Goal: Transaction & Acquisition: Book appointment/travel/reservation

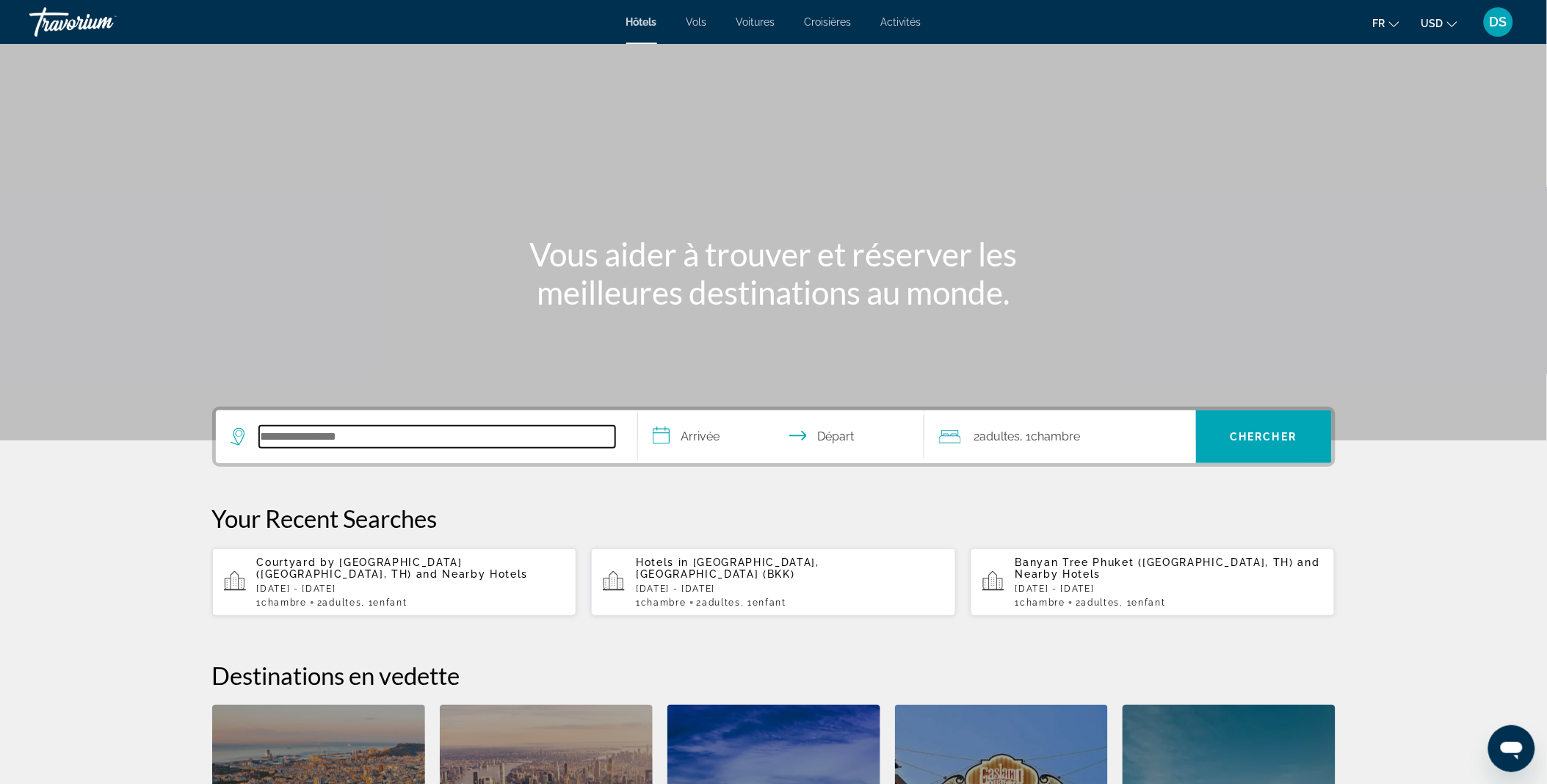
click at [383, 429] on input "Search hotel destination" at bounding box center [437, 436] width 356 height 22
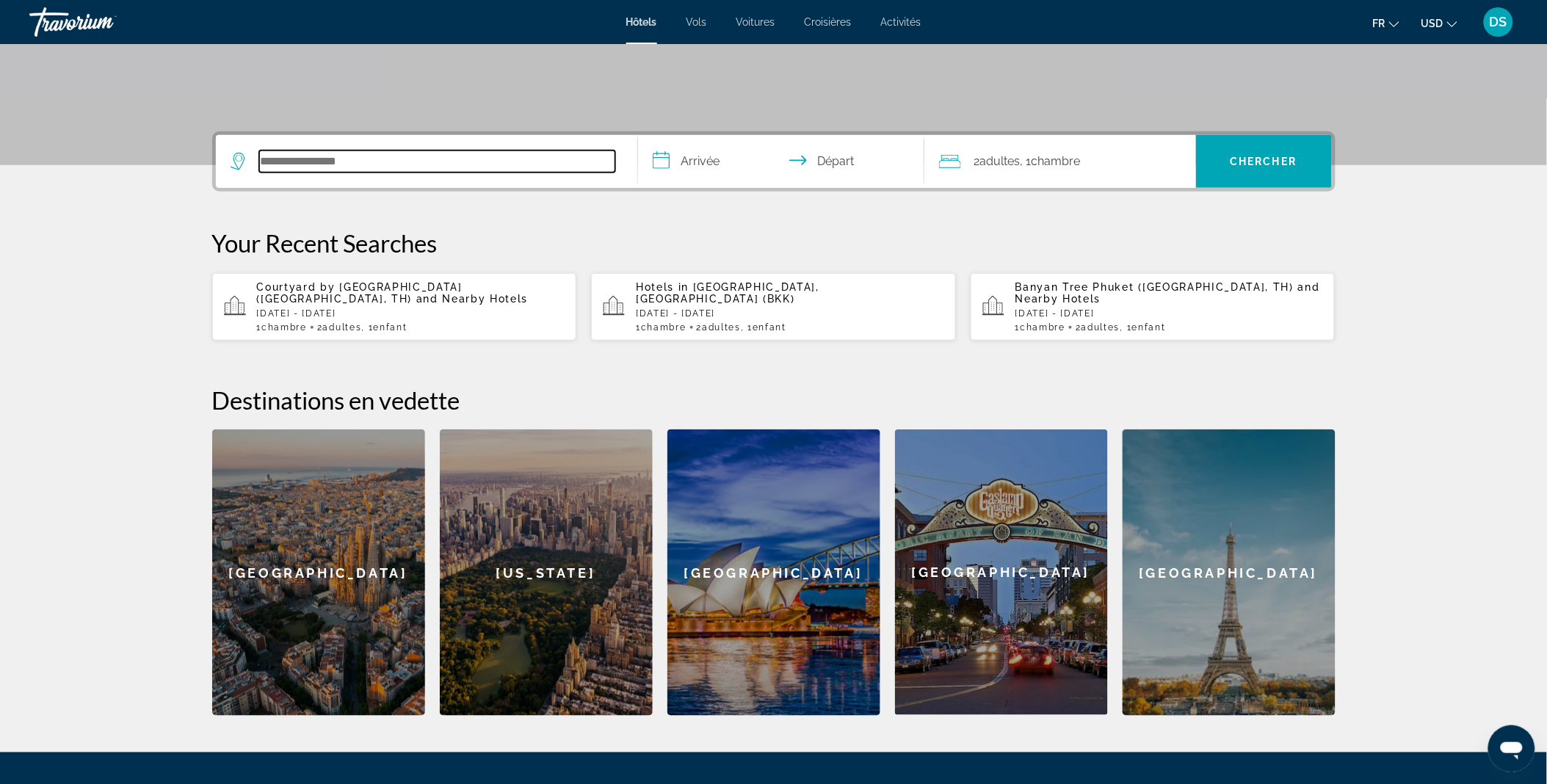
scroll to position [358, 0]
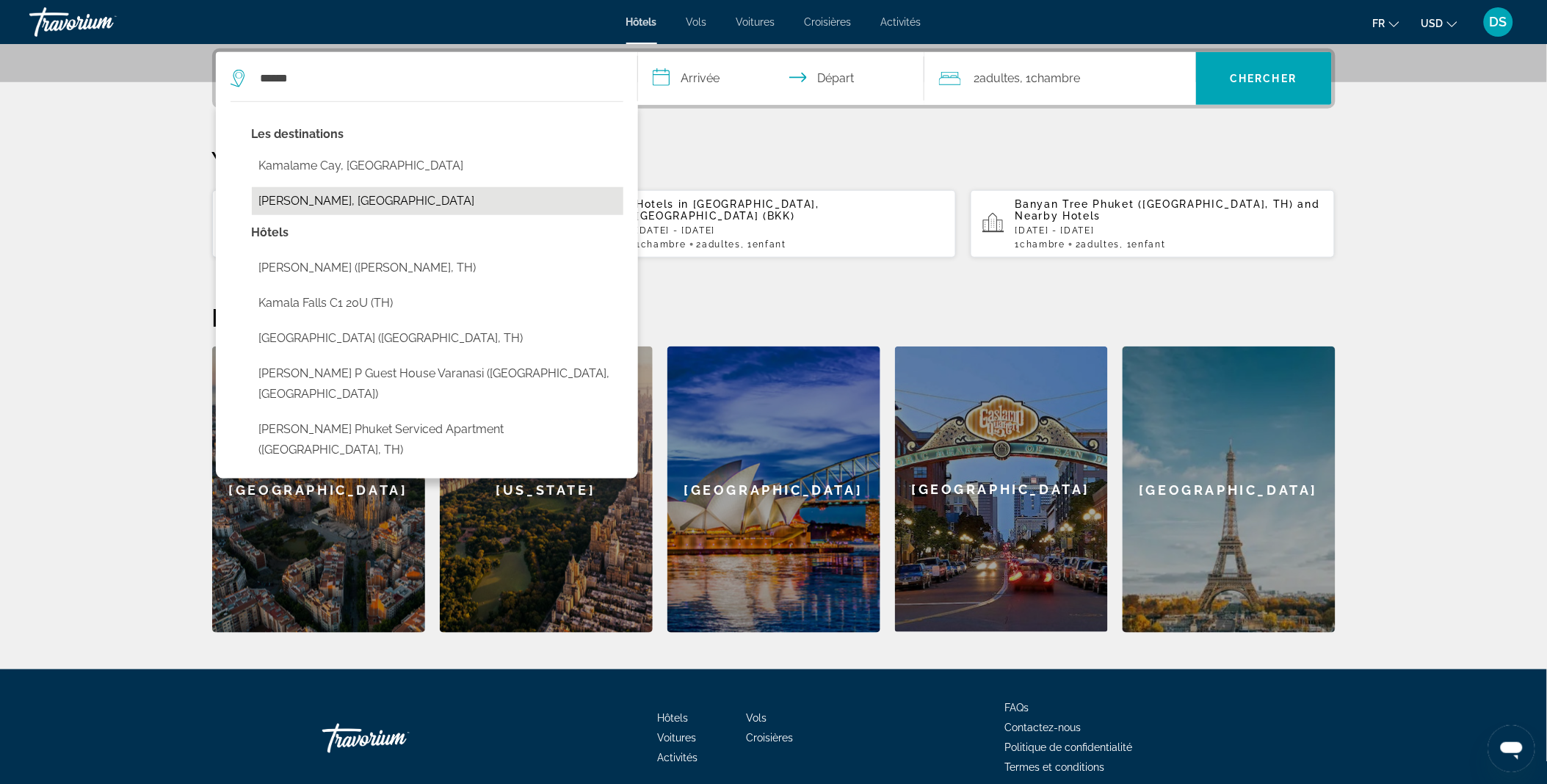
click at [393, 200] on button "Kamala Beach, Thailand" at bounding box center [437, 200] width 371 height 28
type input "**********"
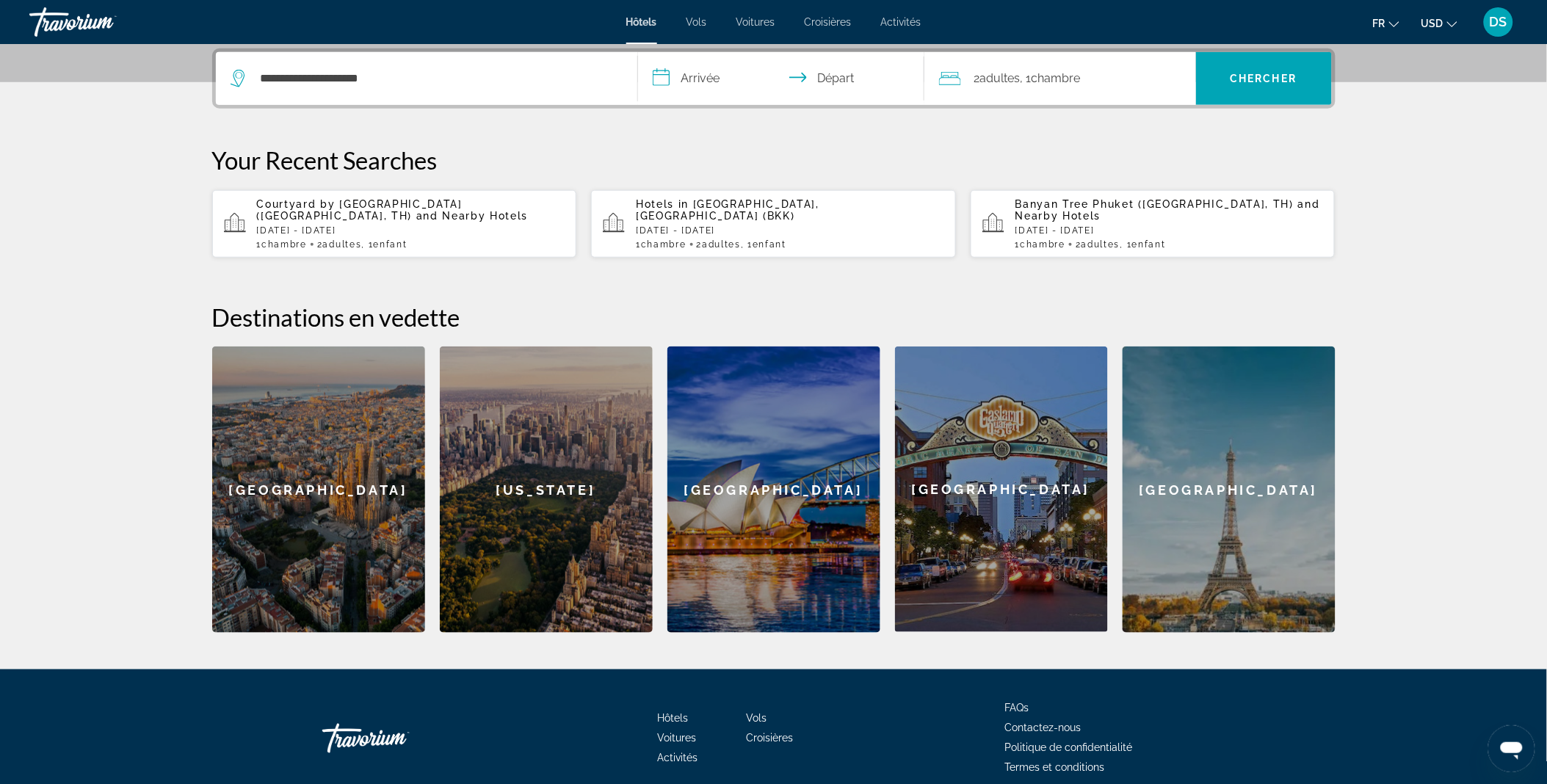
click at [707, 91] on input "**********" at bounding box center [784, 80] width 292 height 57
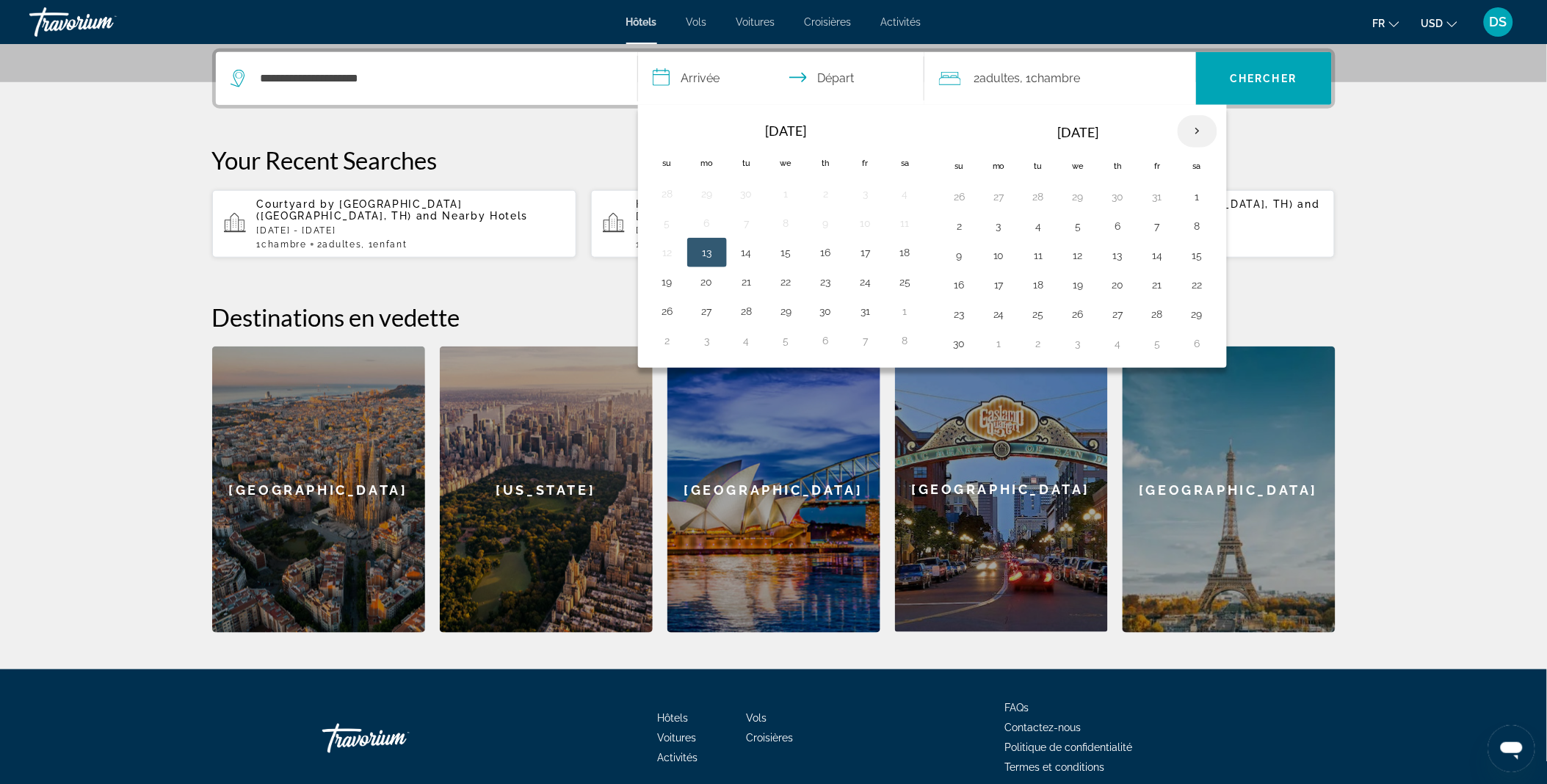
click at [1193, 130] on th "Next month" at bounding box center [1197, 131] width 39 height 32
click at [1078, 281] on button "24" at bounding box center [1078, 285] width 23 height 21
click at [1040, 309] on button "30" at bounding box center [1039, 314] width 23 height 21
type input "**********"
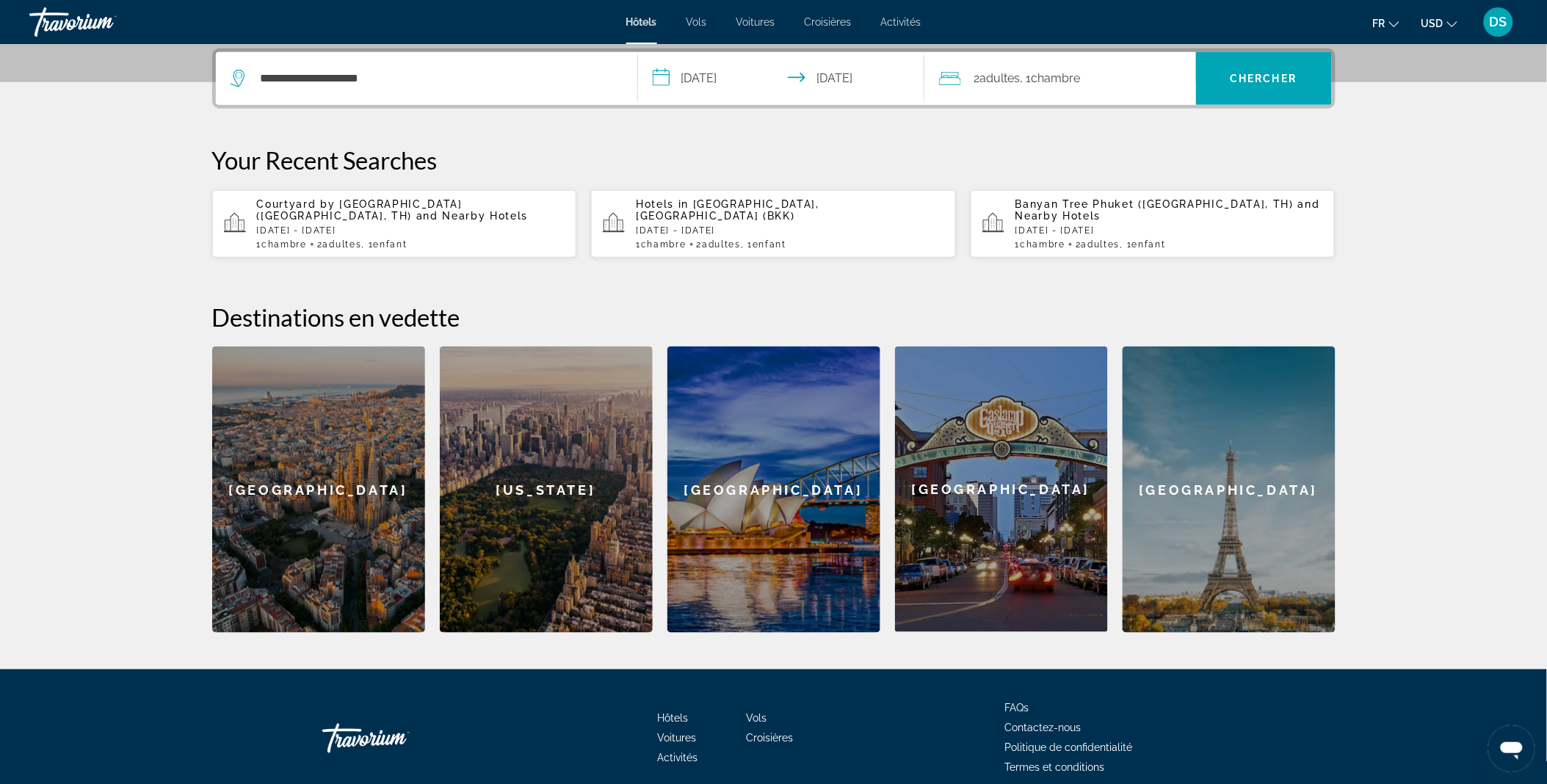
click at [1120, 83] on div "2 Adulte Adultes , 1 Chambre pièces" at bounding box center [1067, 79] width 257 height 21
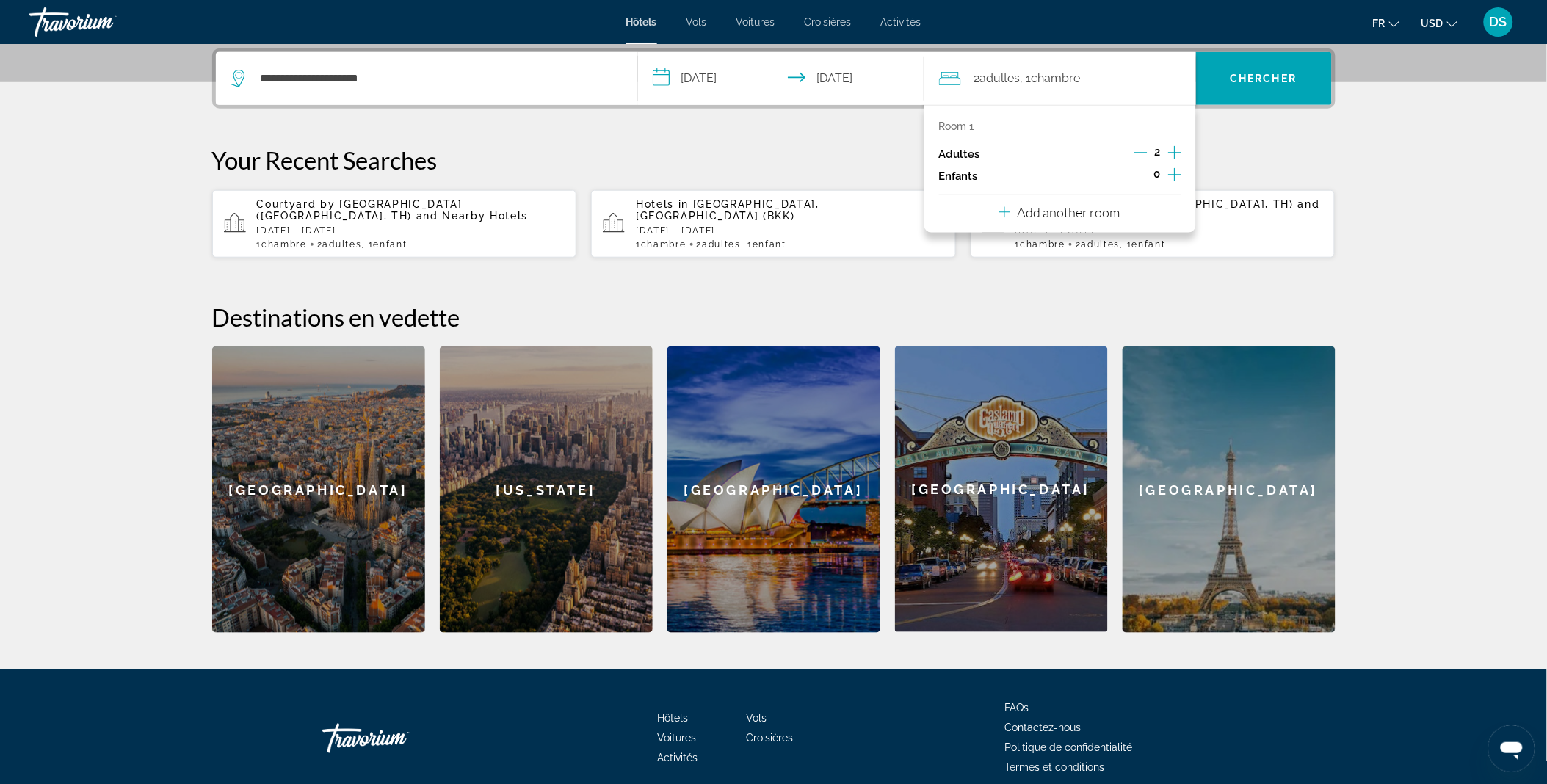
click at [1169, 178] on icon "Increment children" at bounding box center [1174, 175] width 13 height 18
click at [1044, 206] on icon "Travelers: 2 adults, 1 child" at bounding box center [1039, 215] width 18 height 18
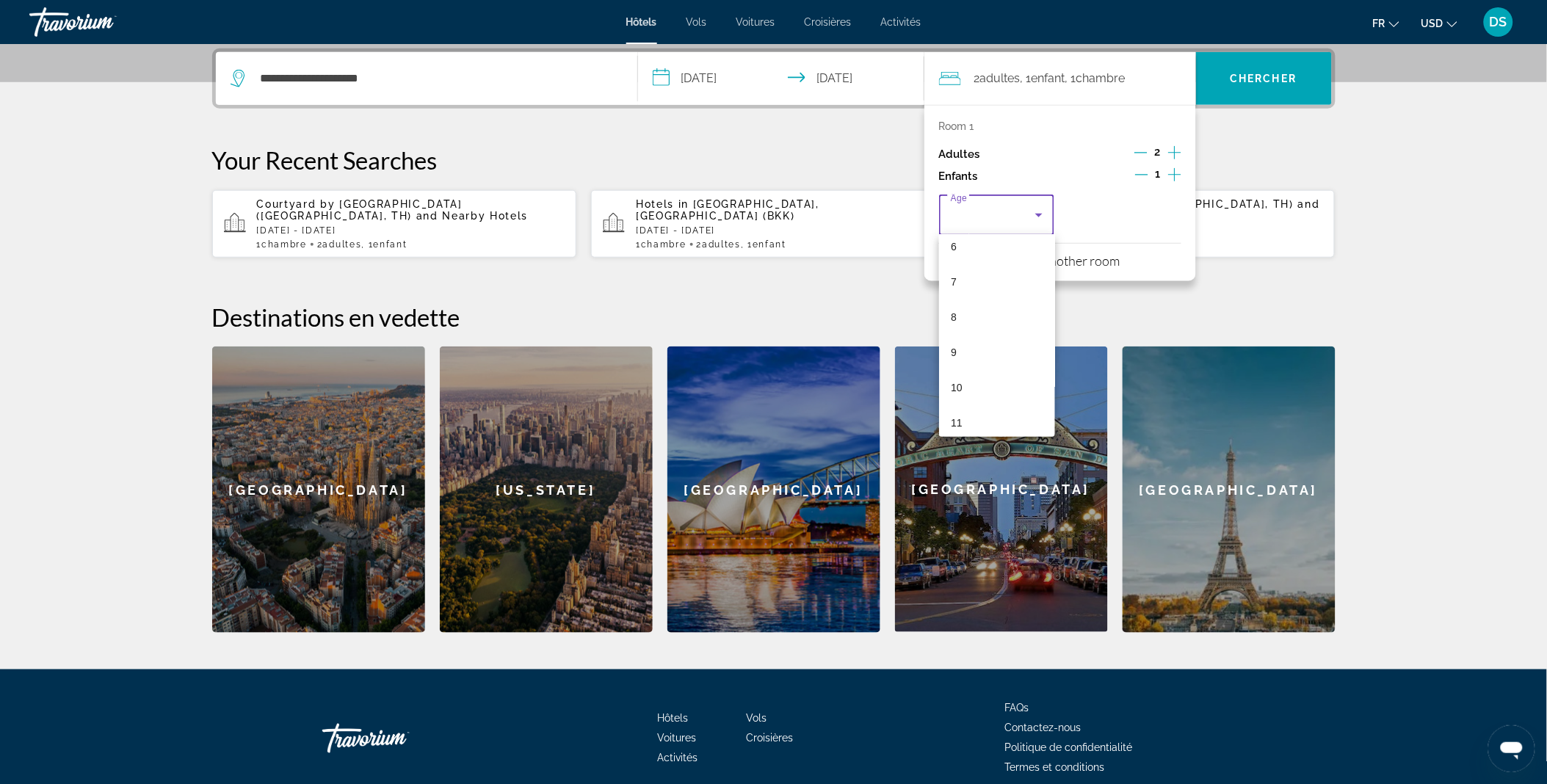
scroll to position [224, 0]
click at [967, 356] on mat-option "9" at bounding box center [997, 351] width 116 height 35
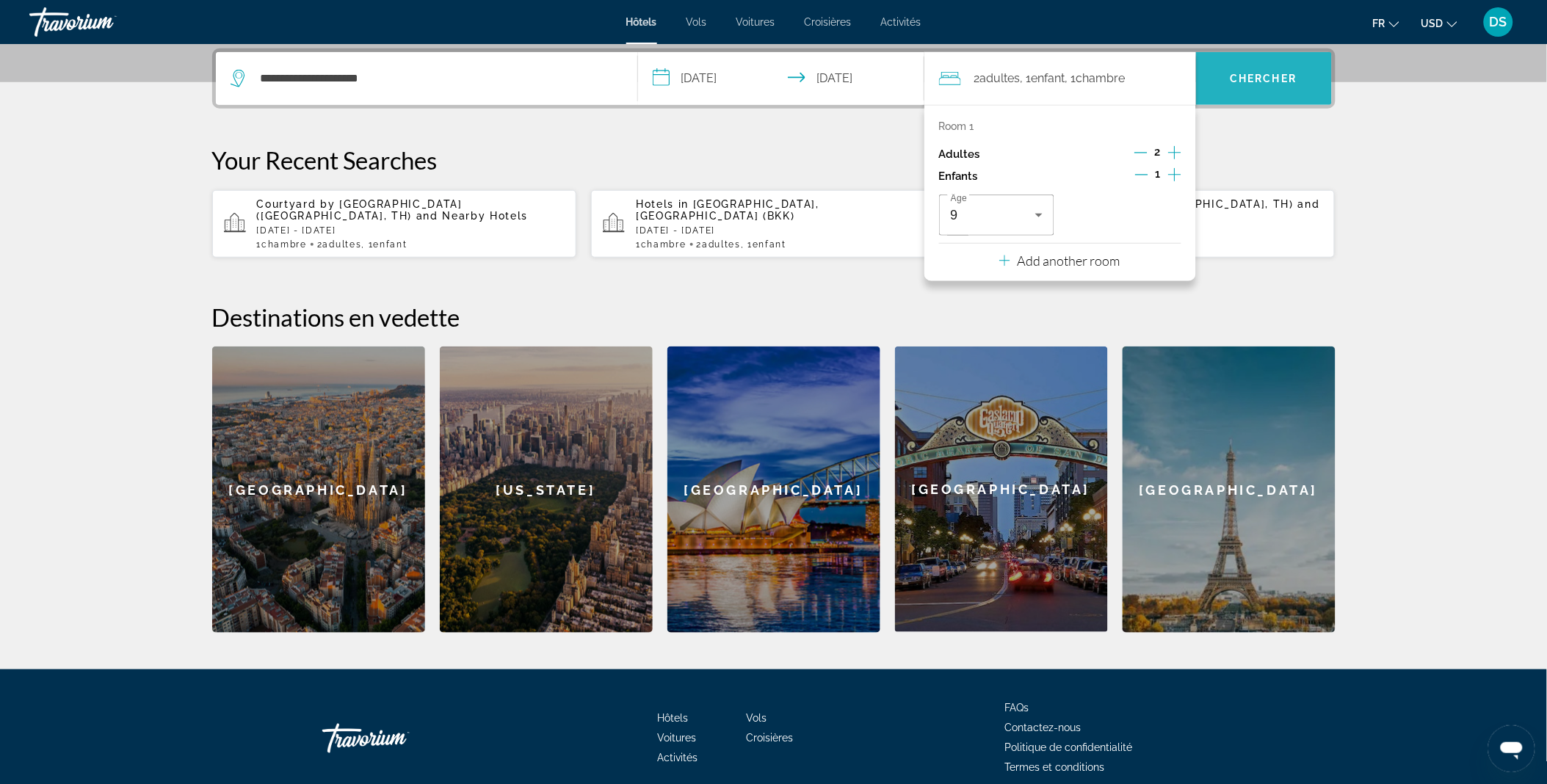
click at [1249, 83] on span "Search" at bounding box center [1263, 79] width 136 height 35
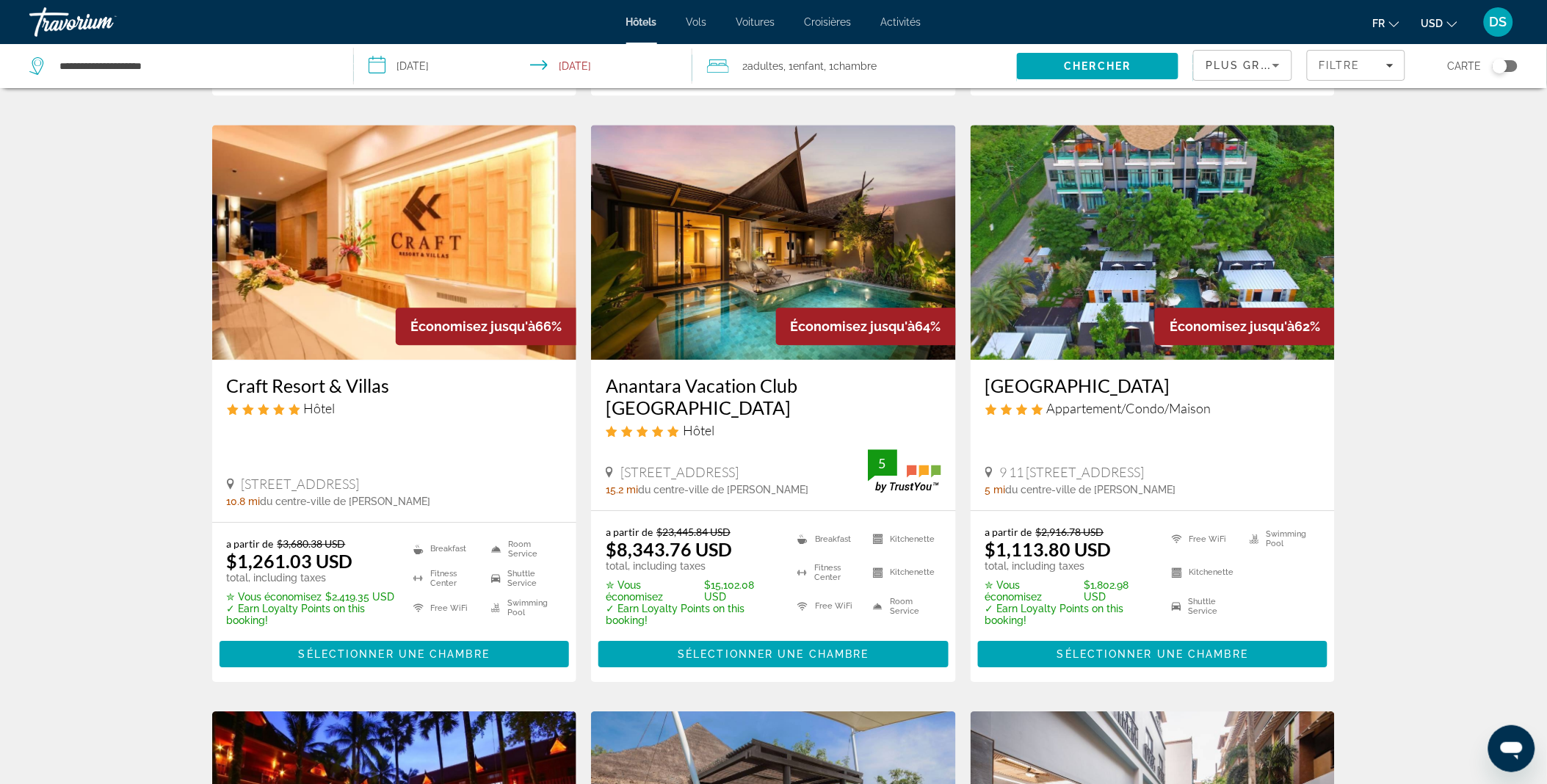
scroll to position [1157, 0]
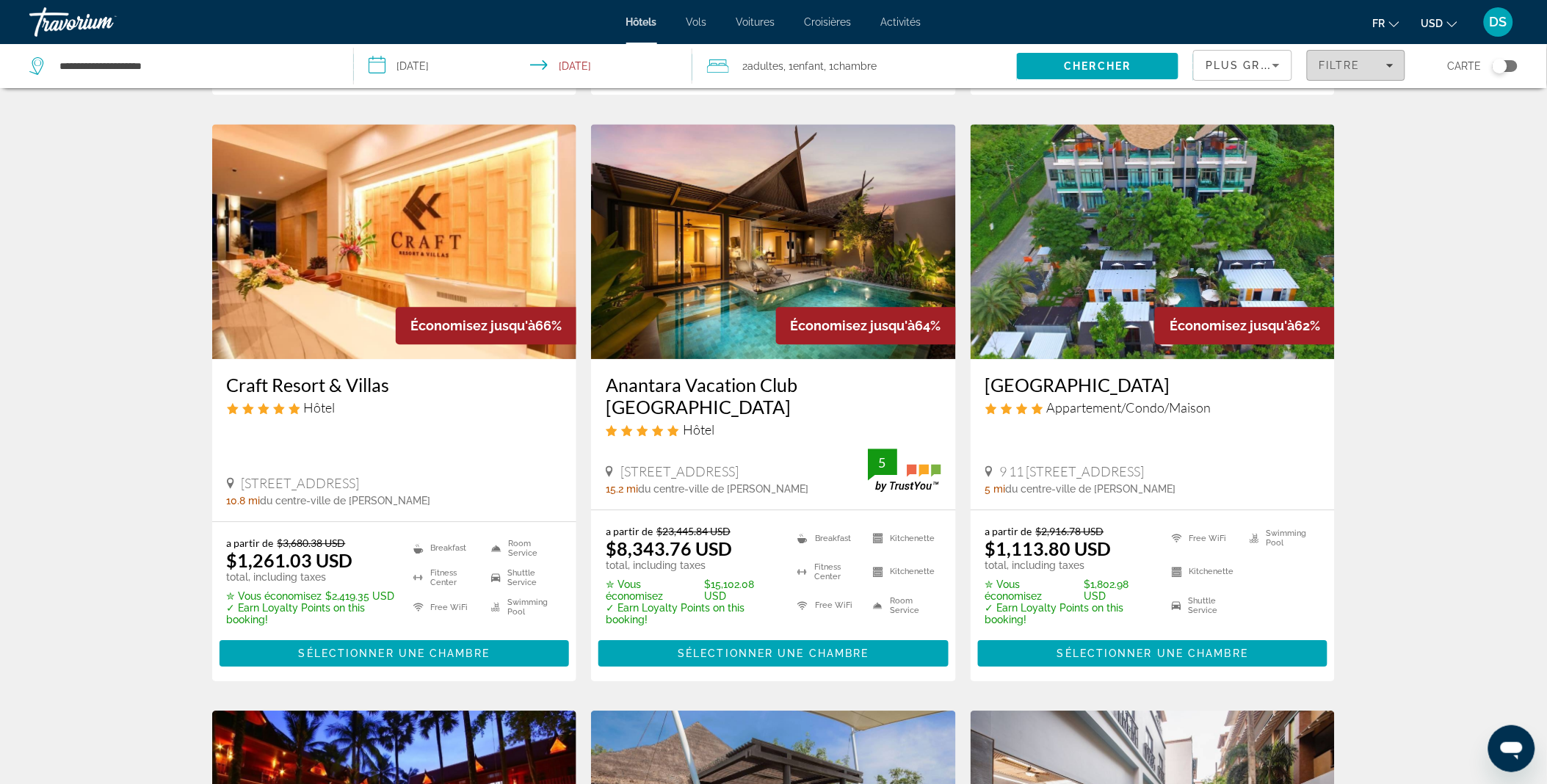
click at [1333, 60] on span "Filtre" at bounding box center [1339, 65] width 42 height 12
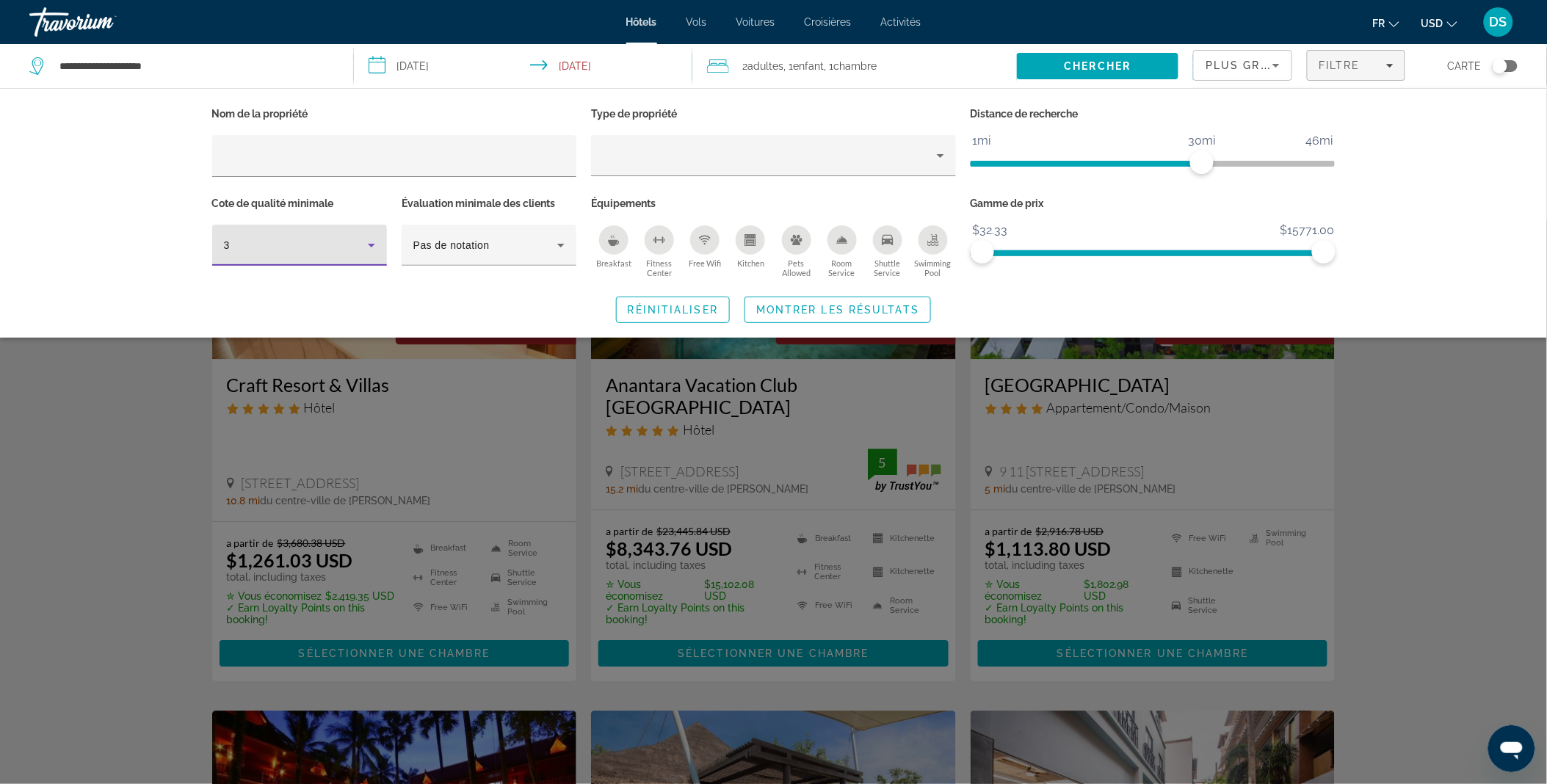
click at [375, 245] on icon "Hotel Filters" at bounding box center [371, 245] width 18 height 18
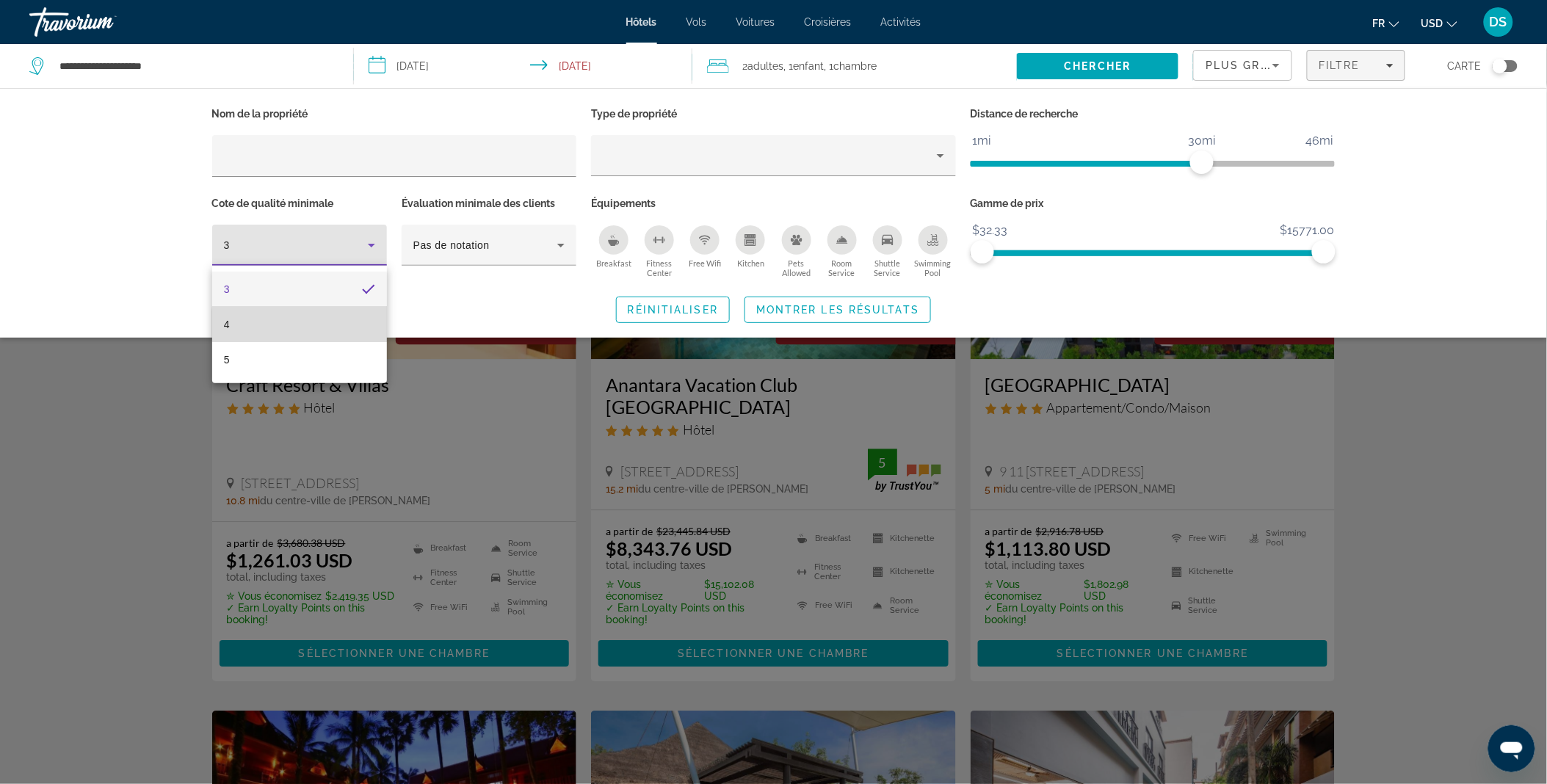
click at [333, 324] on mat-option "4" at bounding box center [300, 325] width 175 height 35
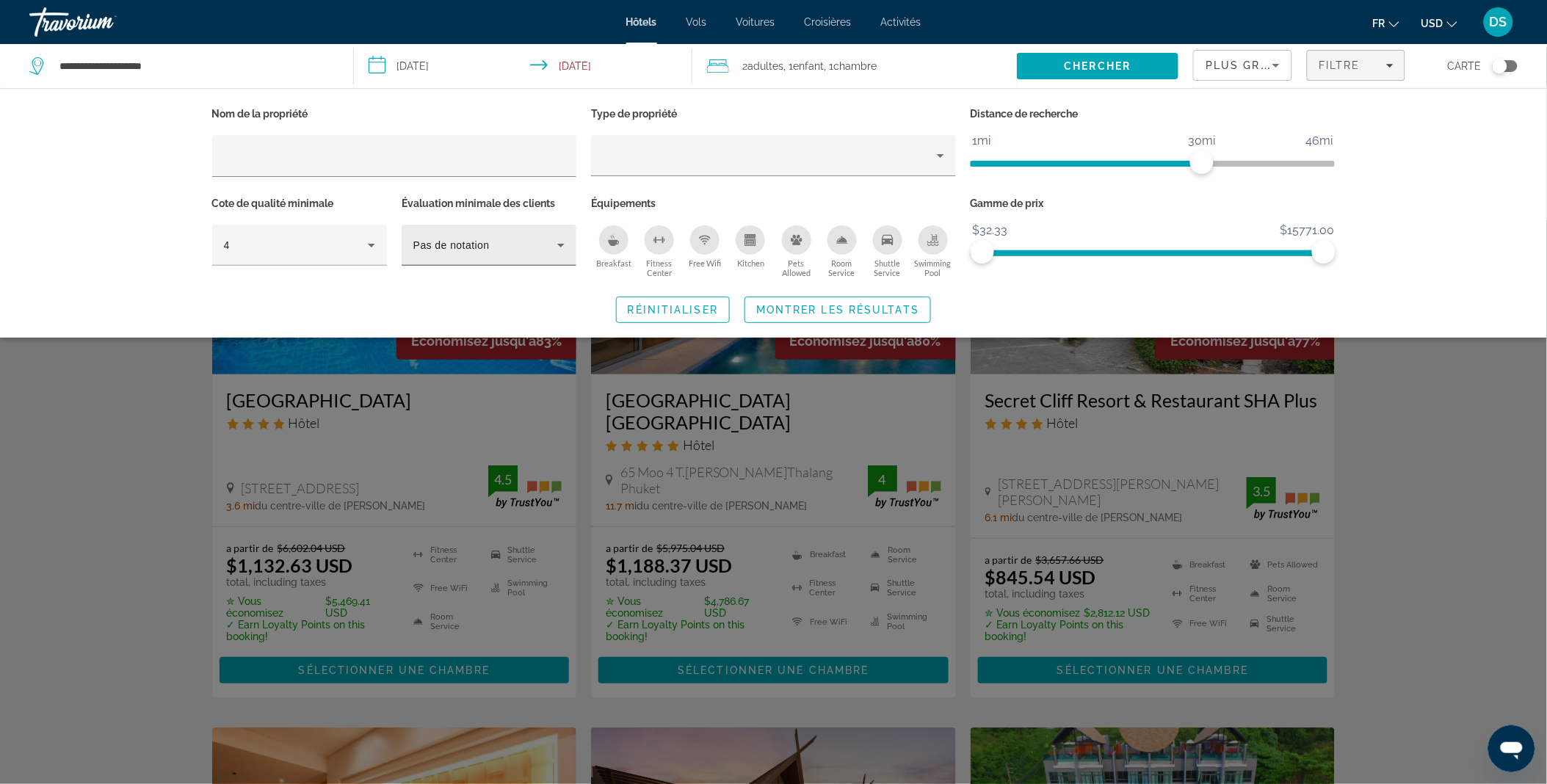
click at [553, 255] on div "Pas de notation" at bounding box center [488, 244] width 152 height 41
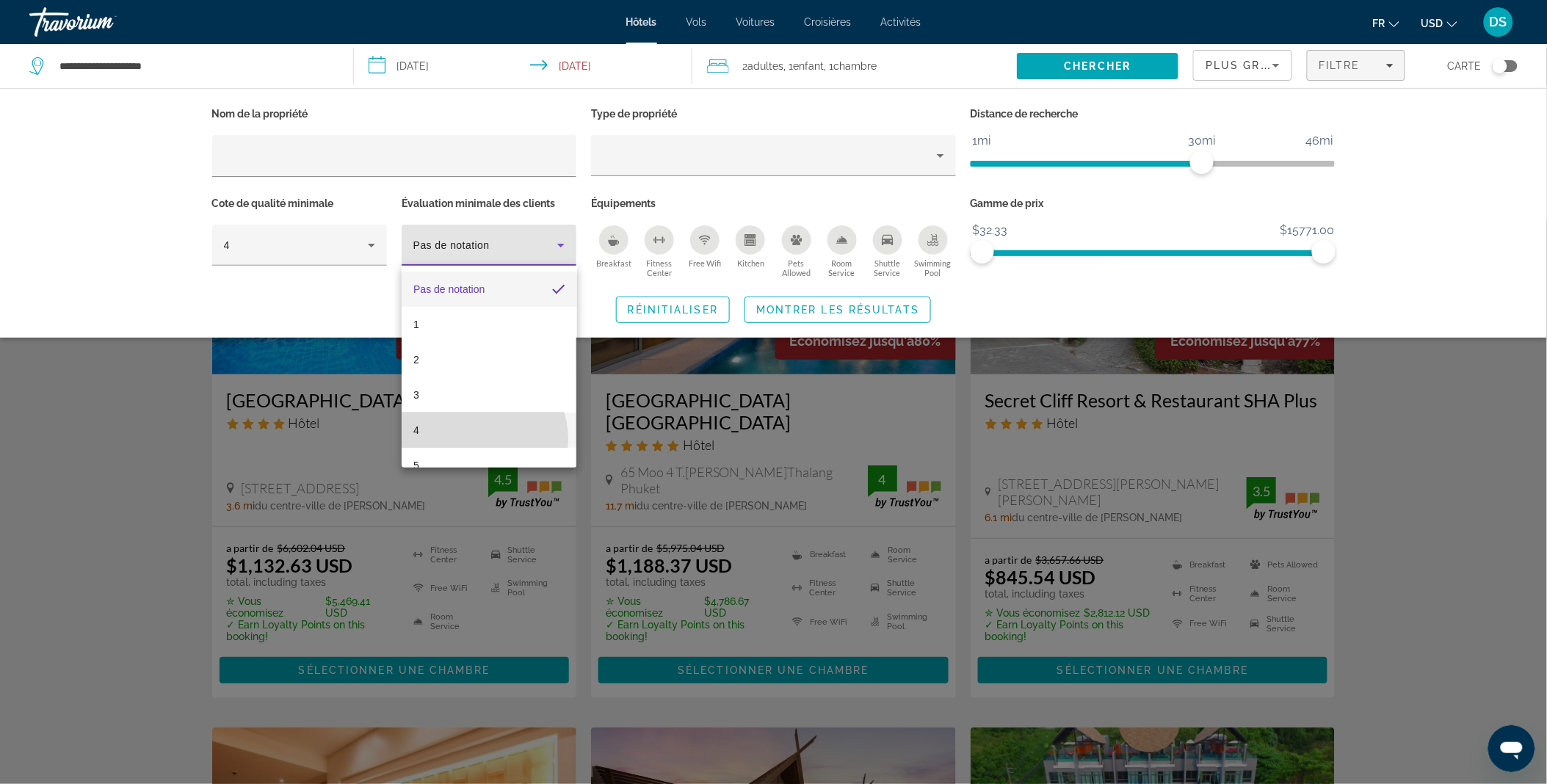
click at [481, 438] on mat-option "4" at bounding box center [489, 430] width 175 height 35
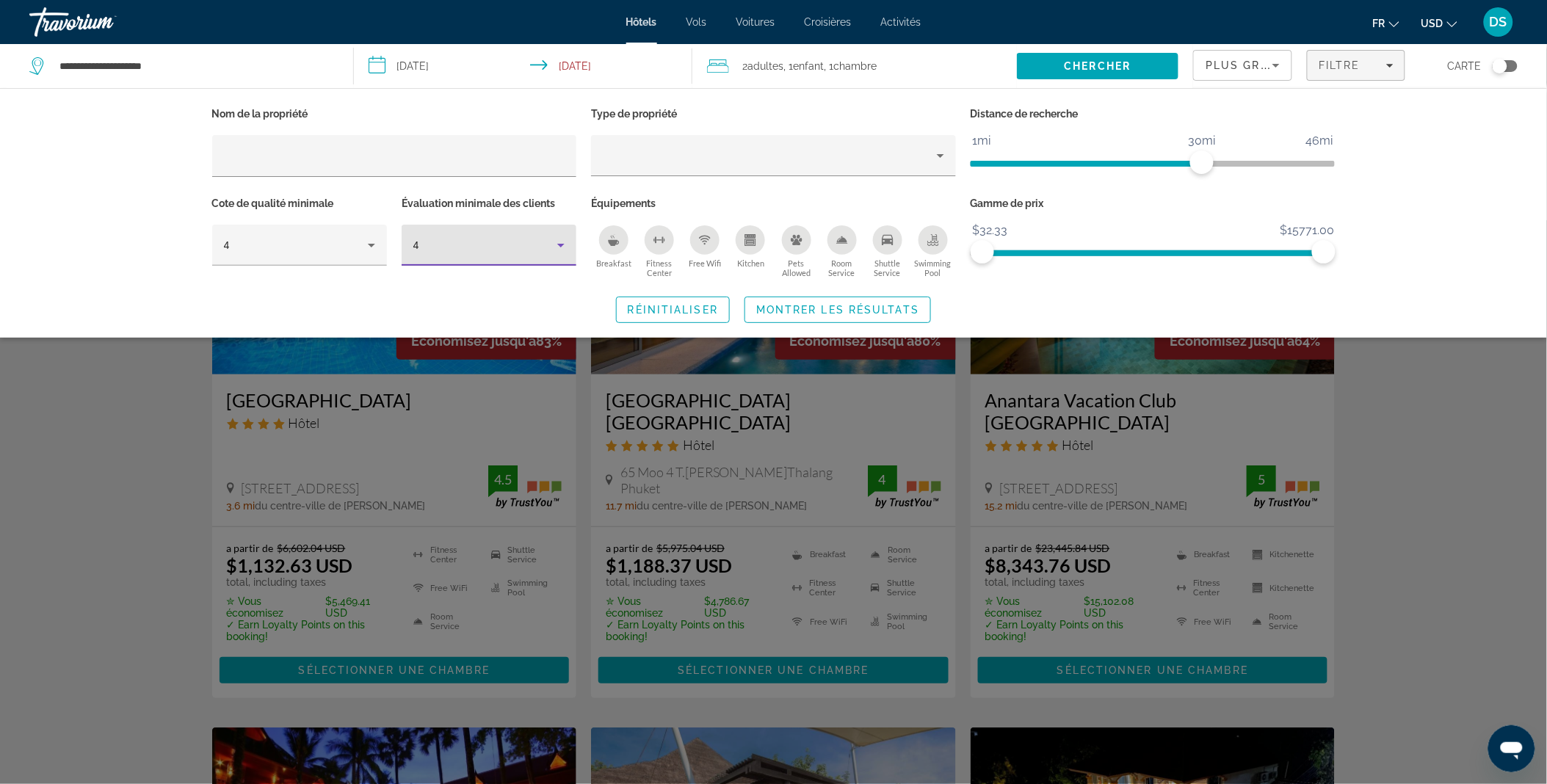
click at [553, 253] on icon "Hotel Filters" at bounding box center [561, 245] width 18 height 18
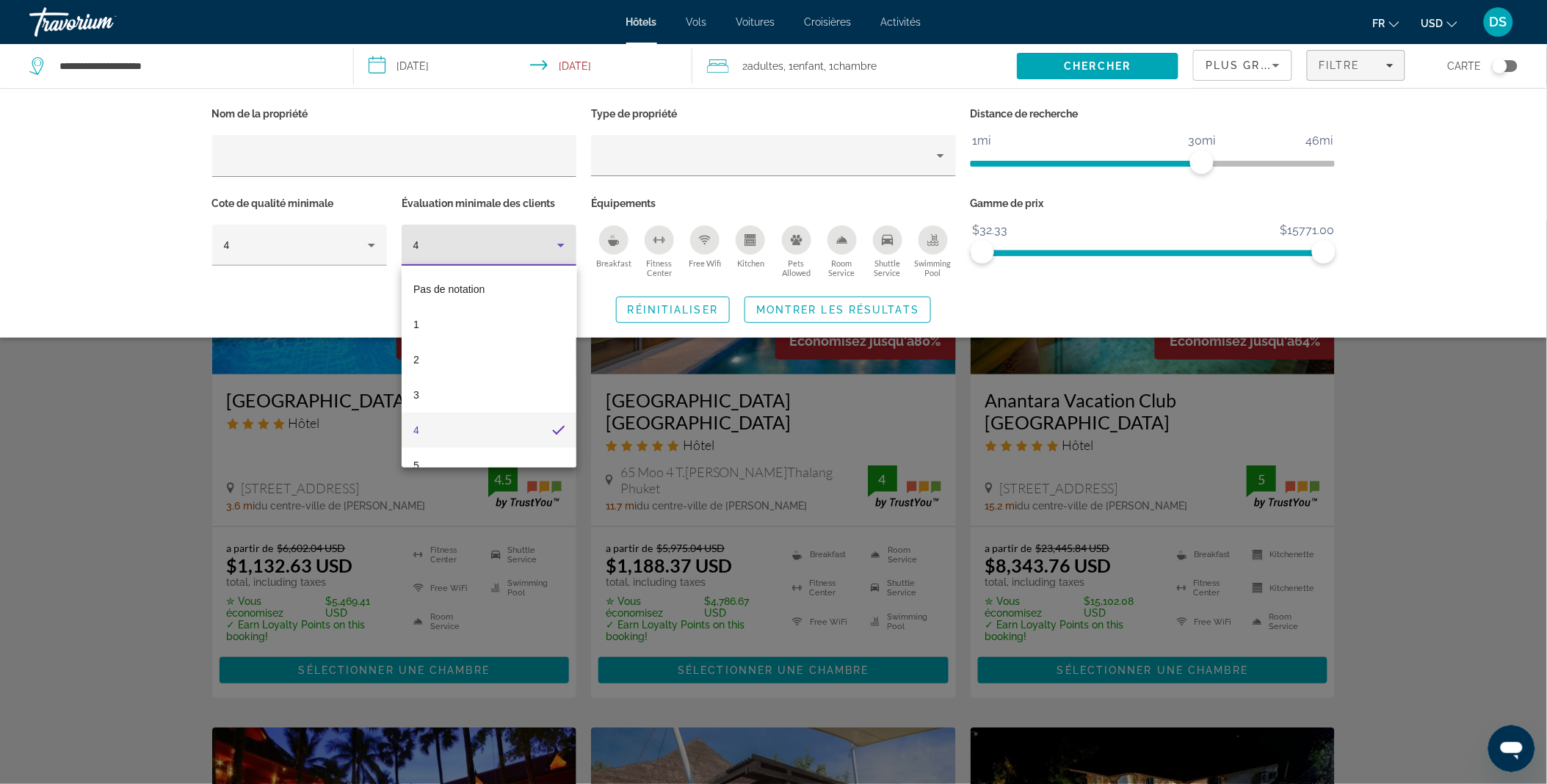
click at [553, 253] on div at bounding box center [773, 392] width 1547 height 784
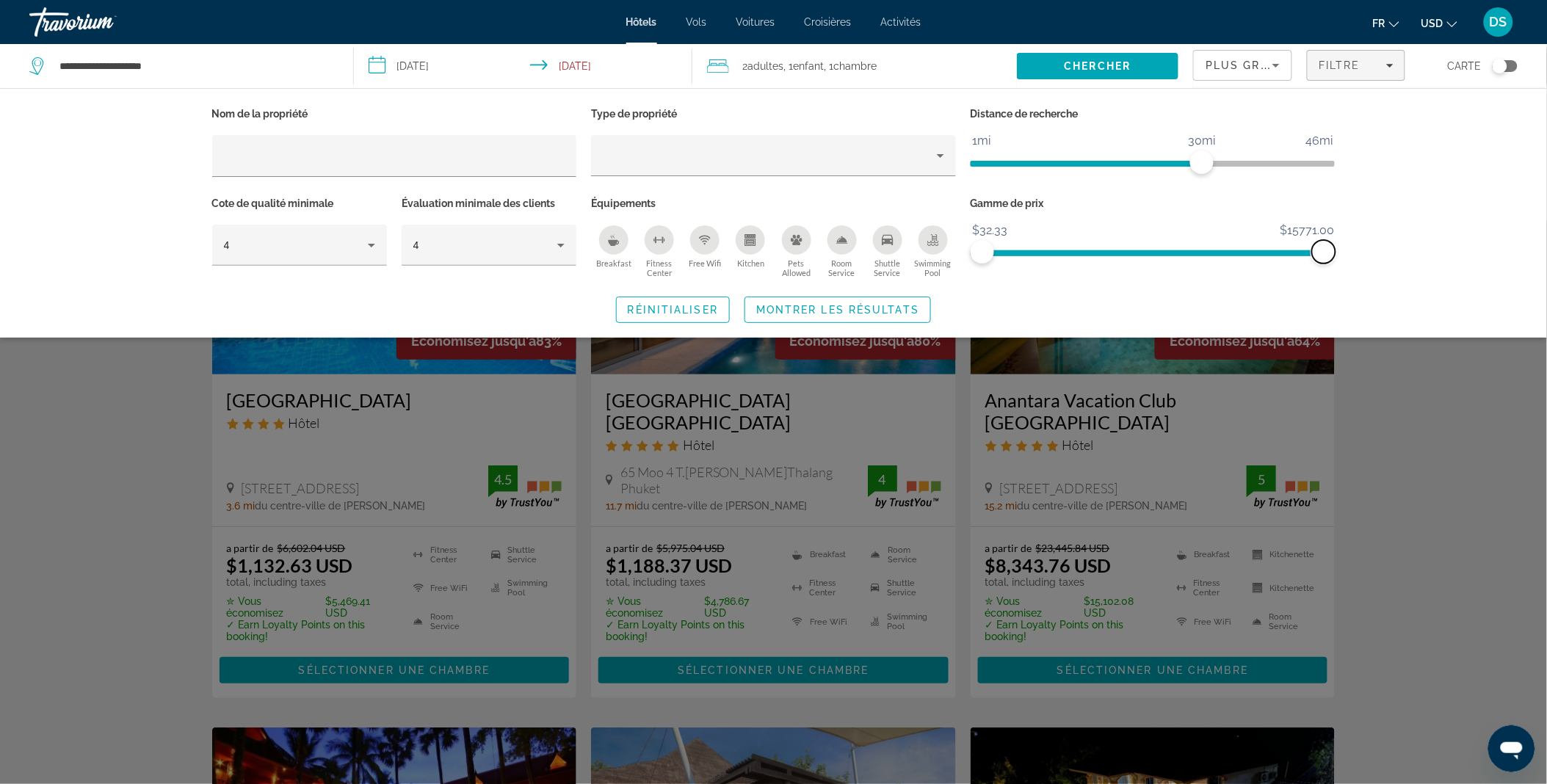
drag, startPoint x: 1327, startPoint y: 255, endPoint x: 1341, endPoint y: 260, distance: 14.9
click at [1341, 260] on div "Gamme de prix $32.33 $15771.00 $32.33 $15771.00" at bounding box center [1152, 237] width 379 height 89
drag, startPoint x: 1197, startPoint y: 158, endPoint x: 1153, endPoint y: 161, distance: 44.1
click at [1153, 161] on span "ngx-slider" at bounding box center [1156, 162] width 23 height 23
click at [921, 165] on div "Hotel Filters" at bounding box center [773, 155] width 342 height 41
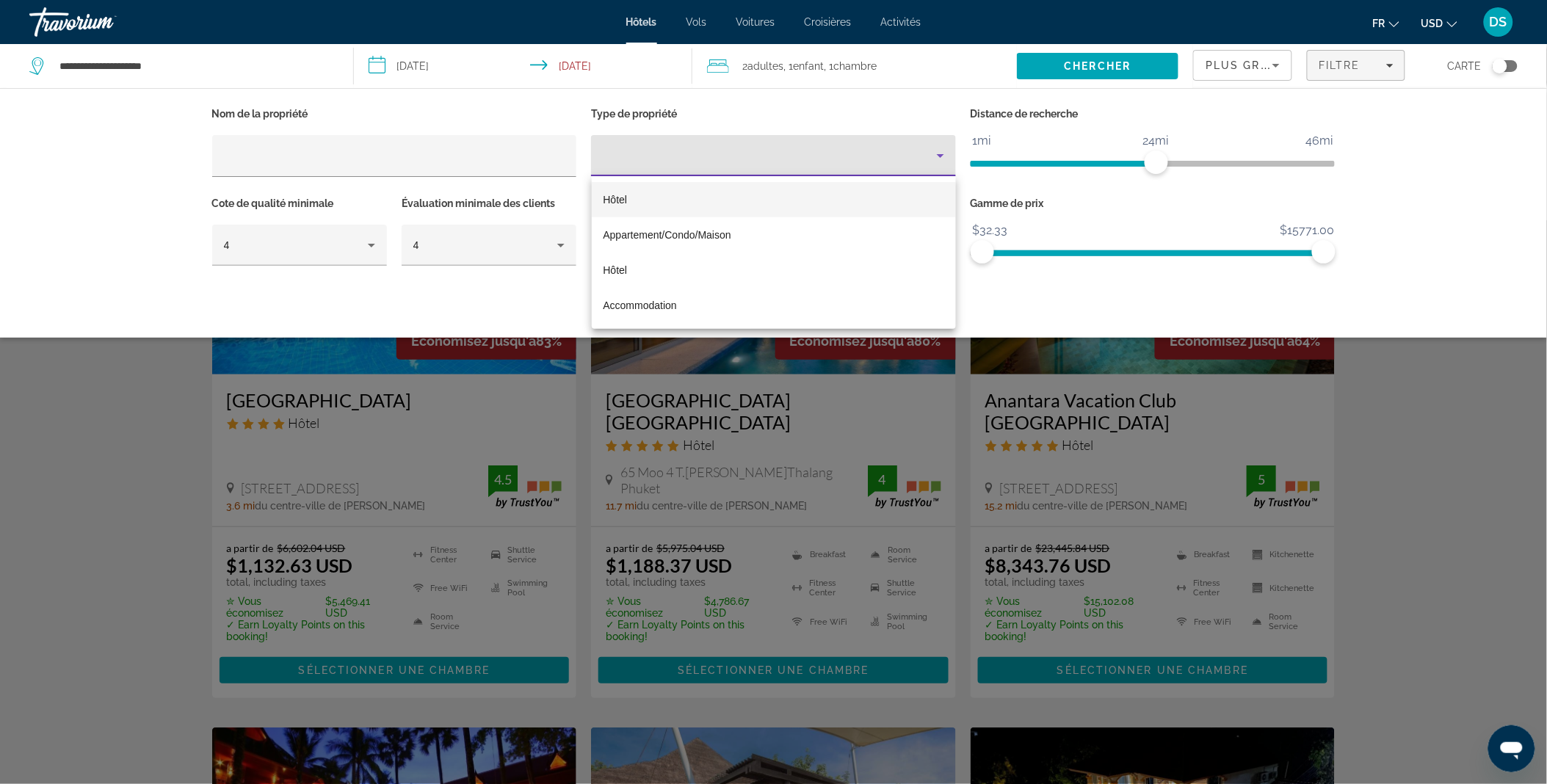
click at [877, 196] on mat-option "Hôtel" at bounding box center [774, 200] width 365 height 35
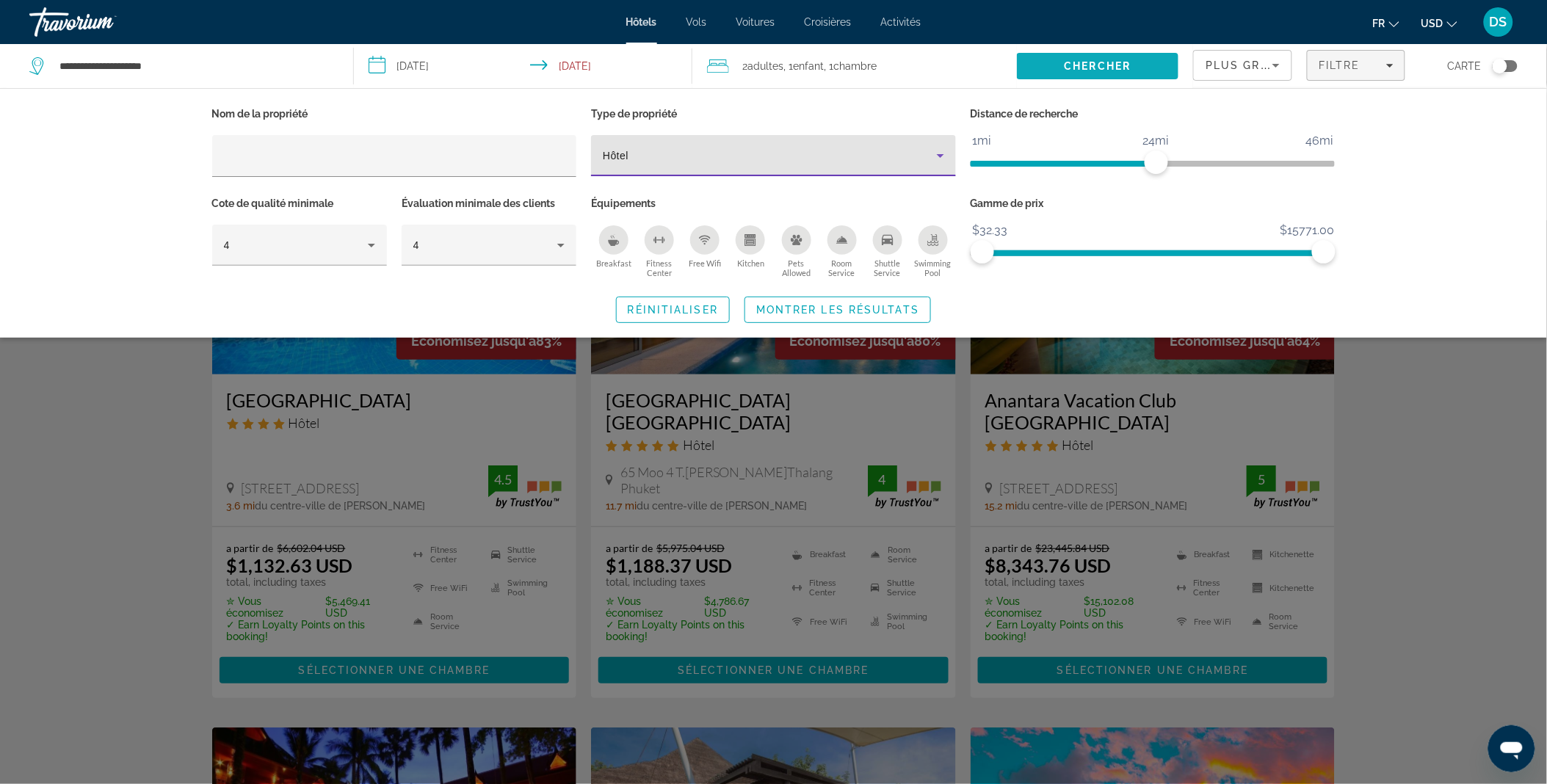
click at [1120, 65] on span "Chercher" at bounding box center [1097, 66] width 67 height 12
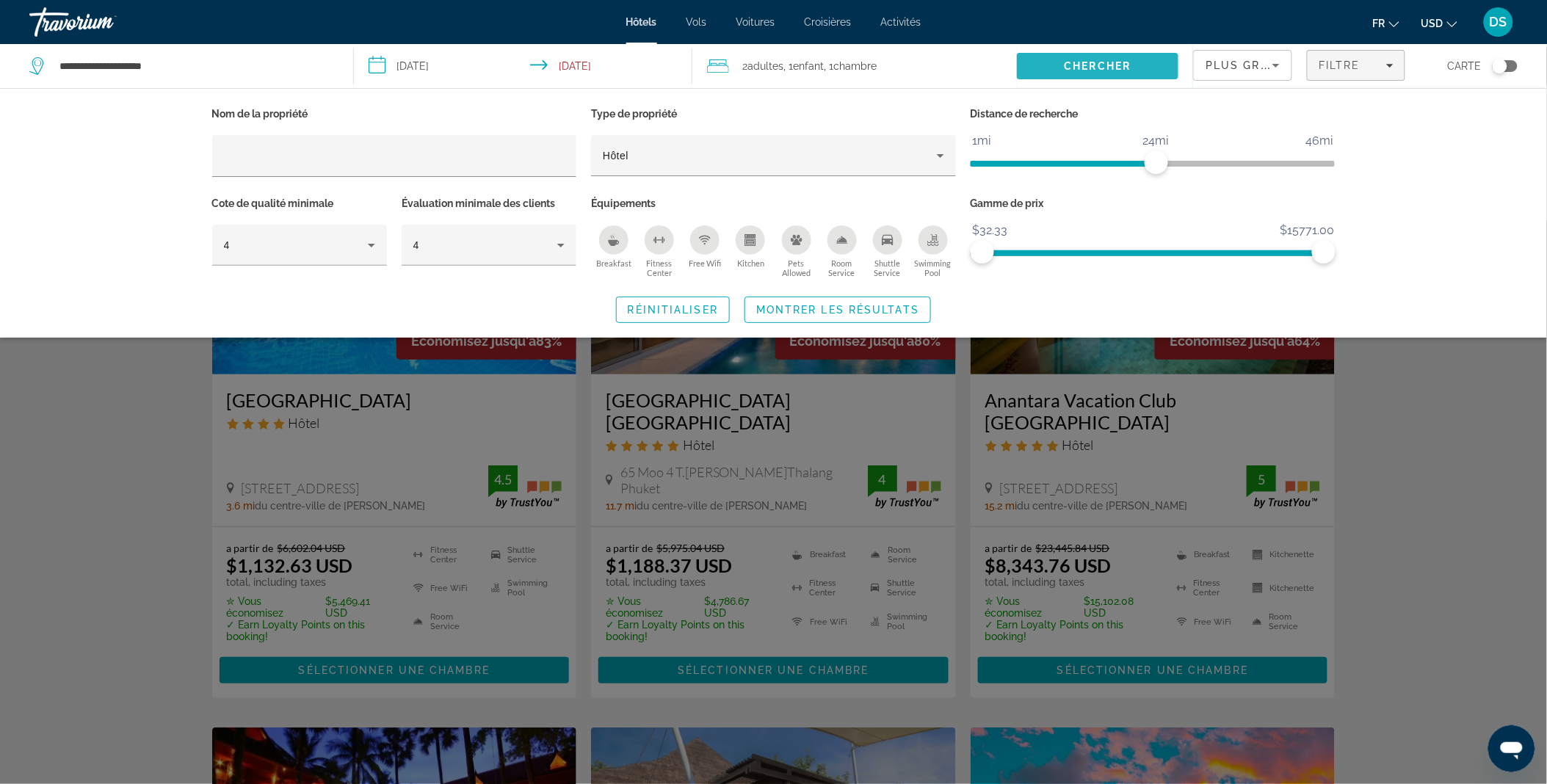
click at [1120, 65] on span "Chercher" at bounding box center [1097, 66] width 67 height 12
click at [881, 310] on span "Montrer les résultats" at bounding box center [837, 309] width 163 height 12
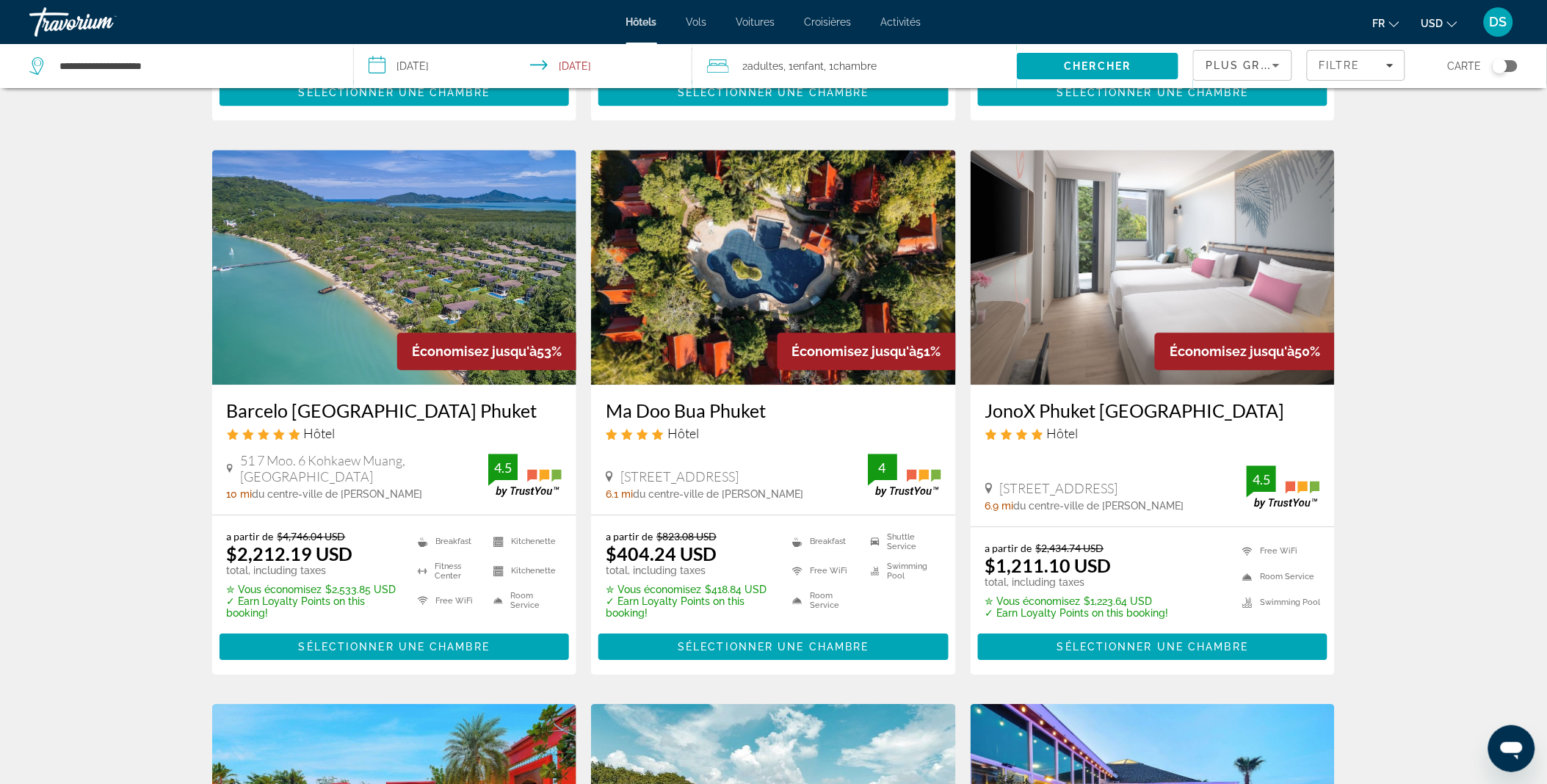
scroll to position [1180, 0]
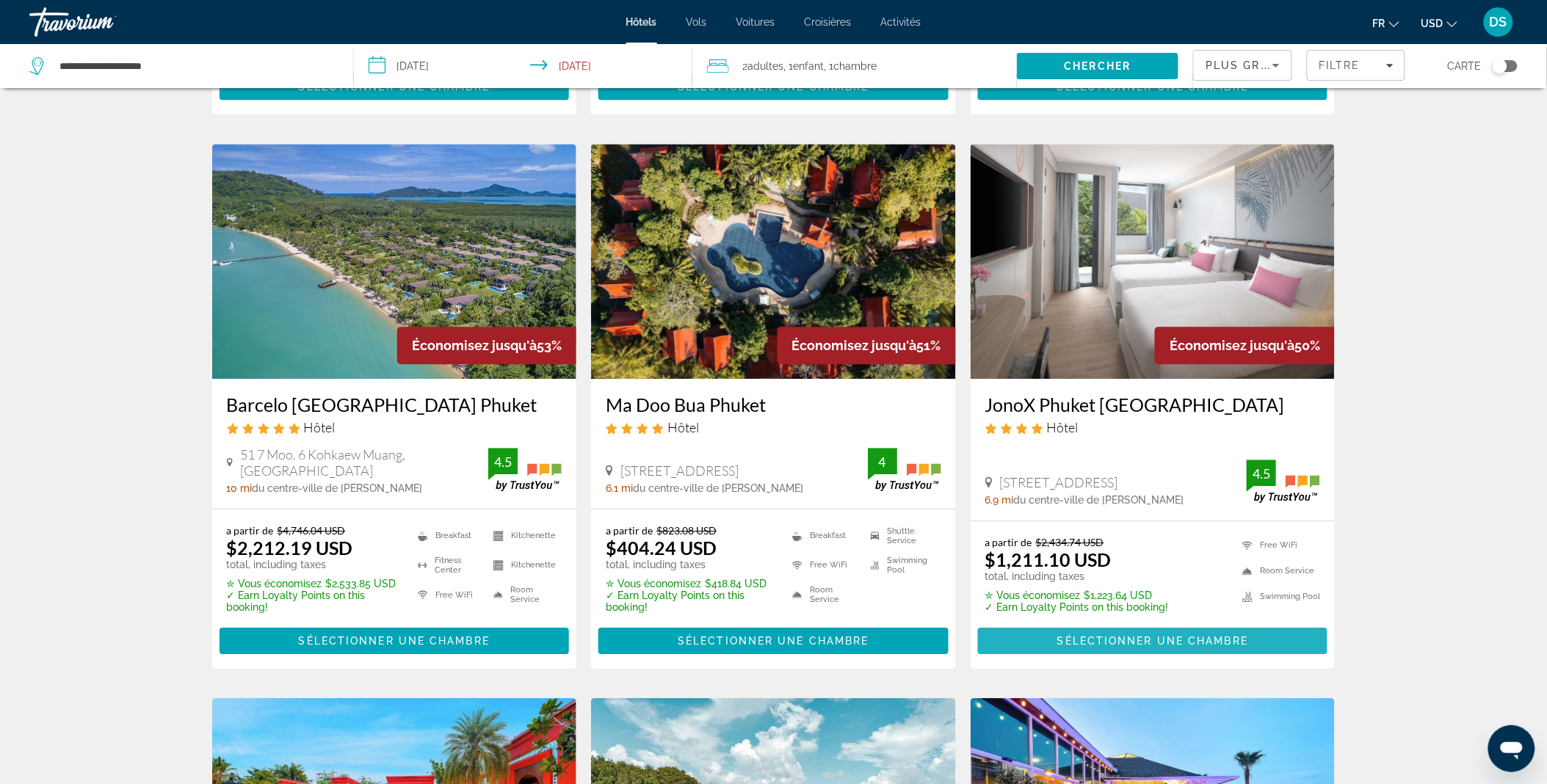
click at [1080, 623] on span "Main content" at bounding box center [1152, 641] width 350 height 35
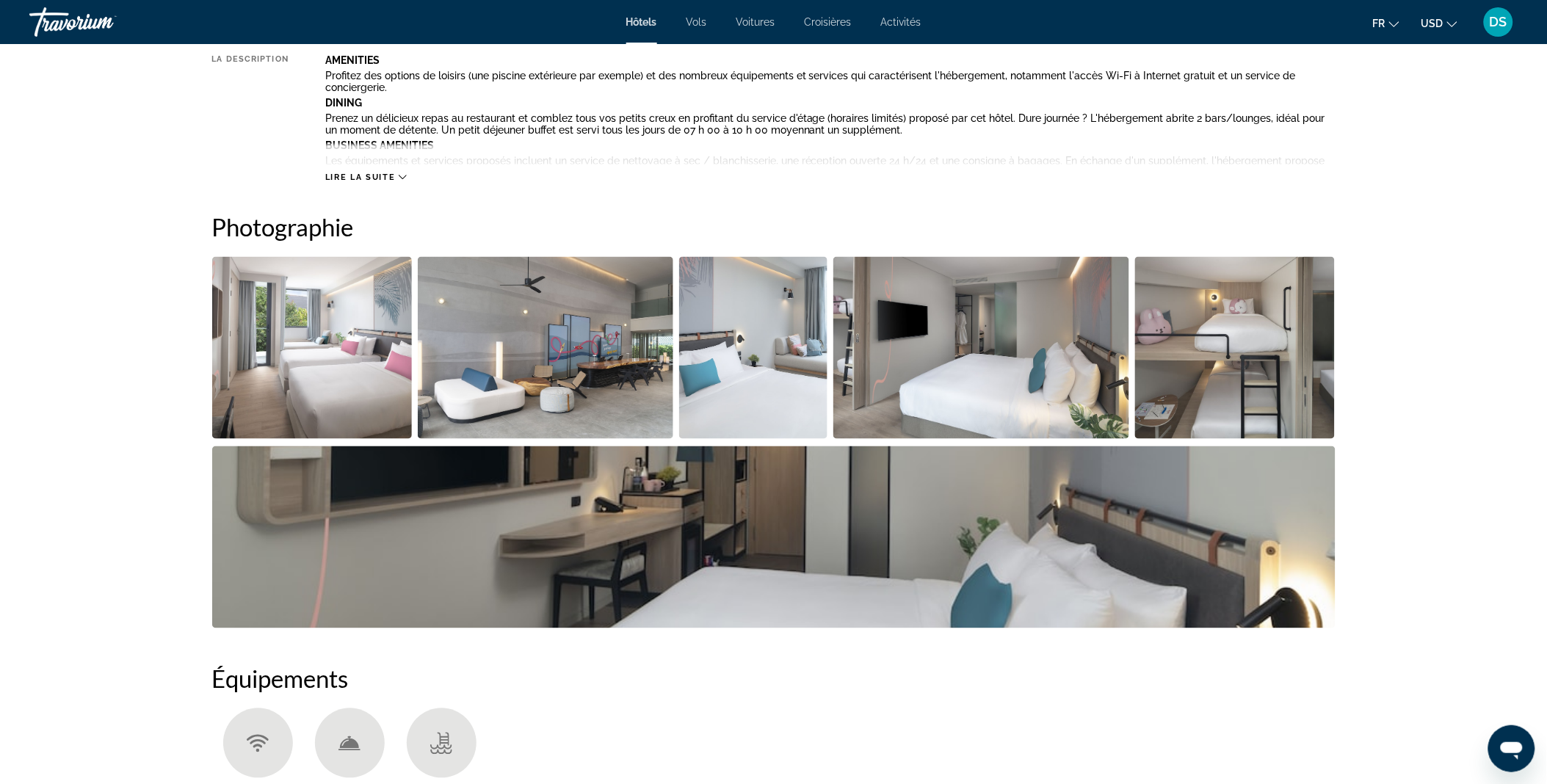
scroll to position [594, 0]
click at [338, 342] on img "Open full-screen image slider" at bounding box center [313, 346] width 200 height 182
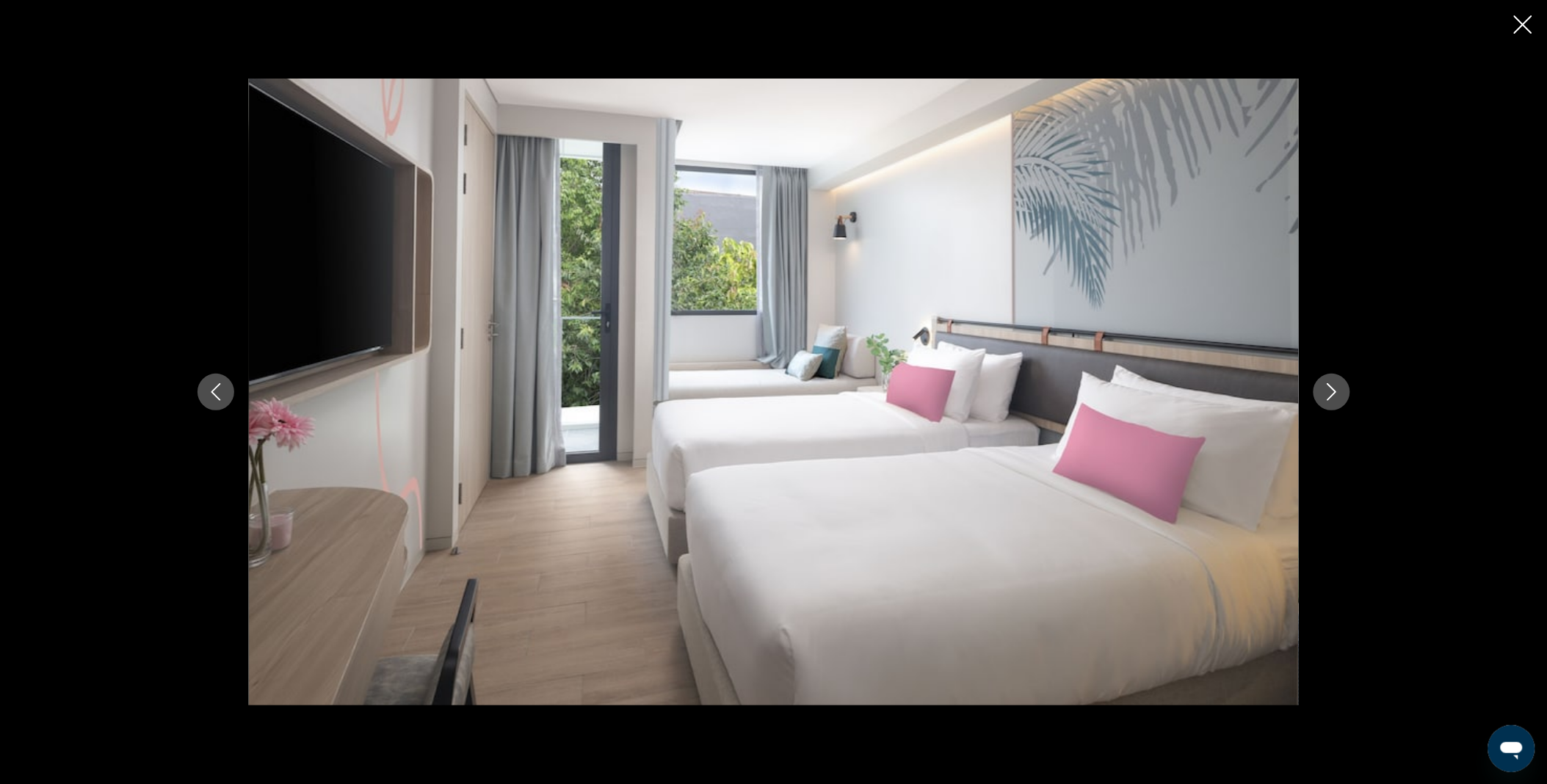
click at [1336, 402] on button "Next image" at bounding box center [1331, 392] width 37 height 37
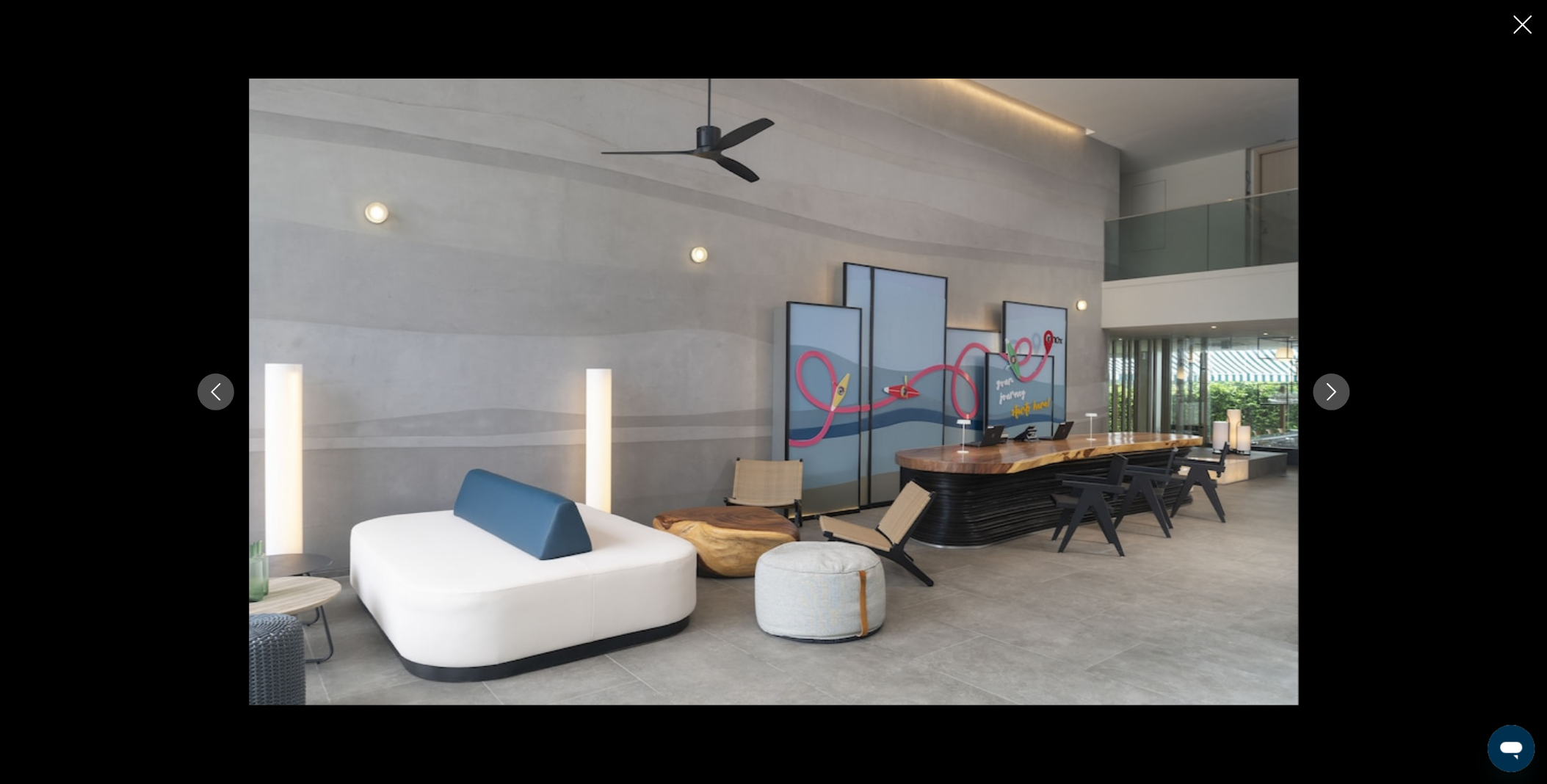
click at [1336, 402] on button "Next image" at bounding box center [1331, 392] width 37 height 37
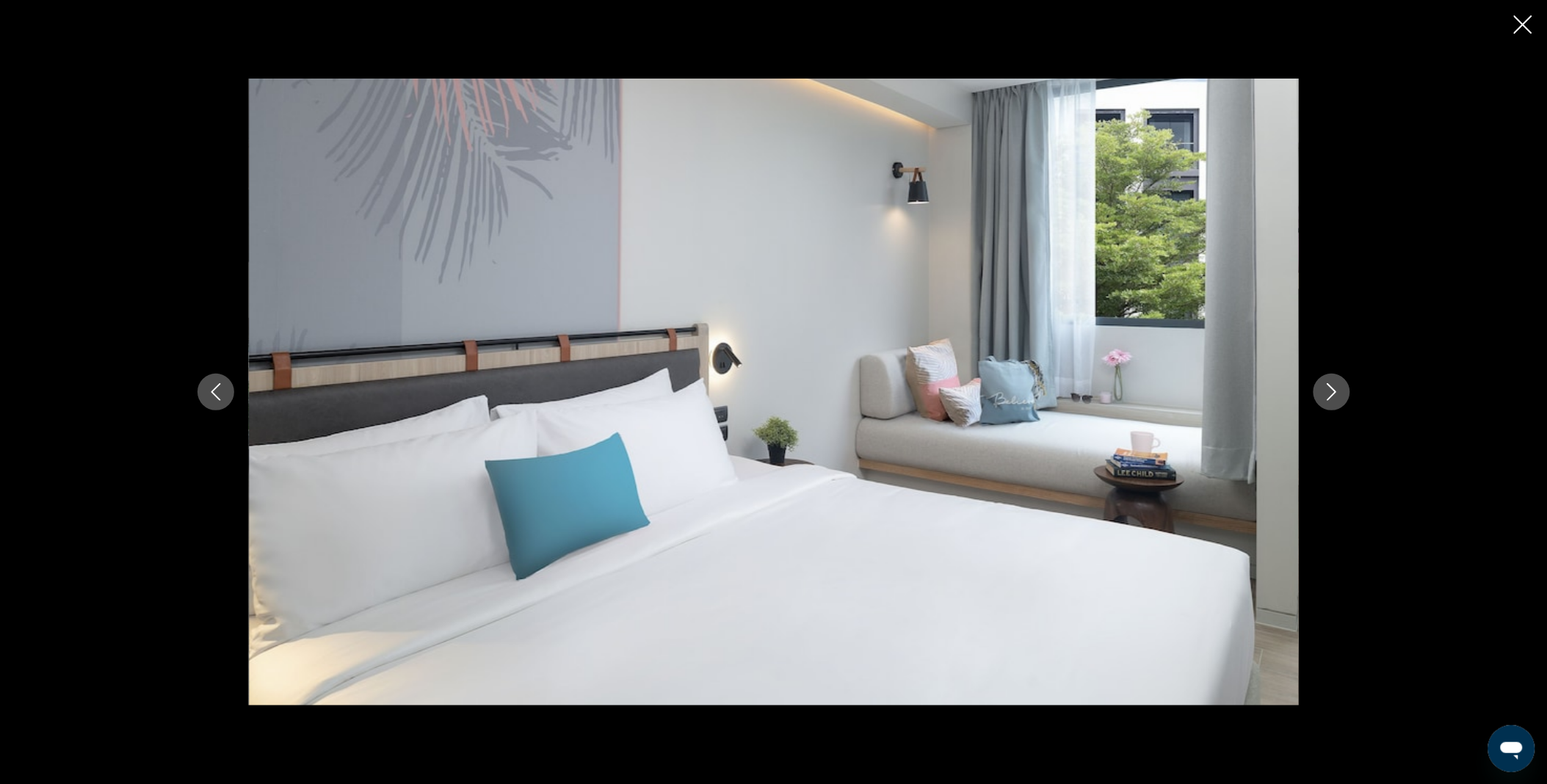
click at [1336, 402] on button "Next image" at bounding box center [1331, 392] width 37 height 37
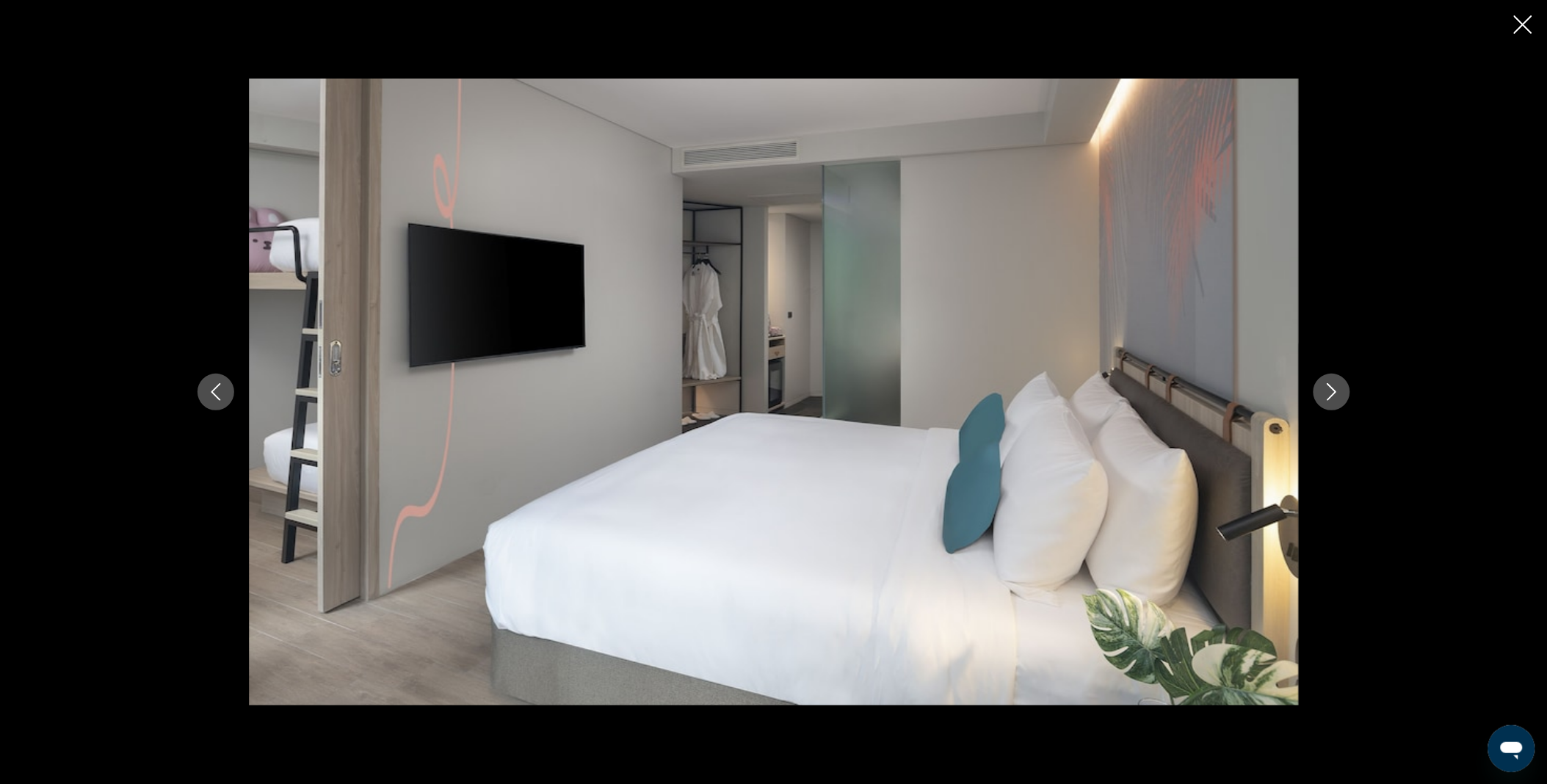
click at [1336, 402] on button "Next image" at bounding box center [1331, 392] width 37 height 37
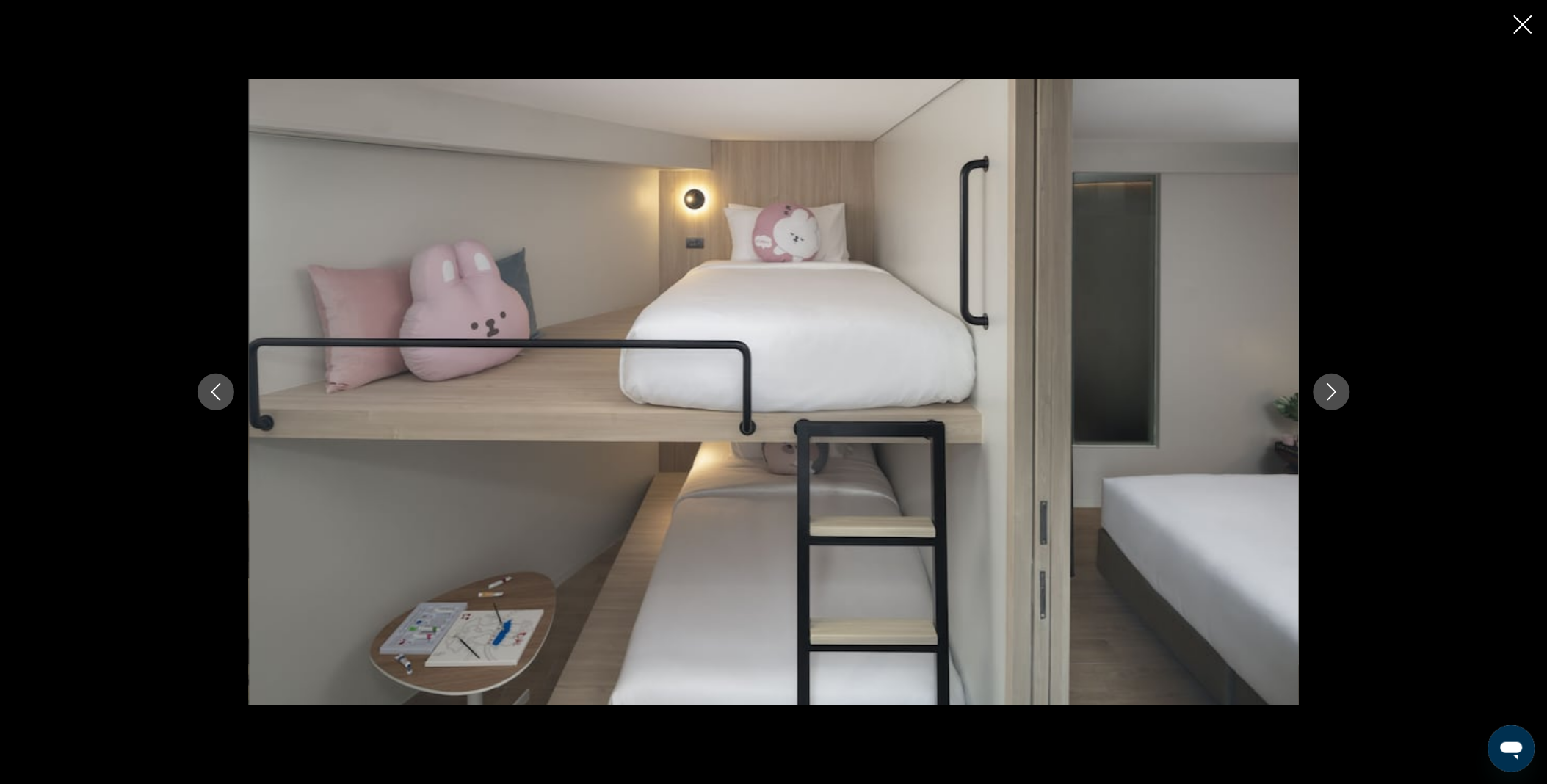
click at [1336, 402] on button "Next image" at bounding box center [1331, 392] width 37 height 37
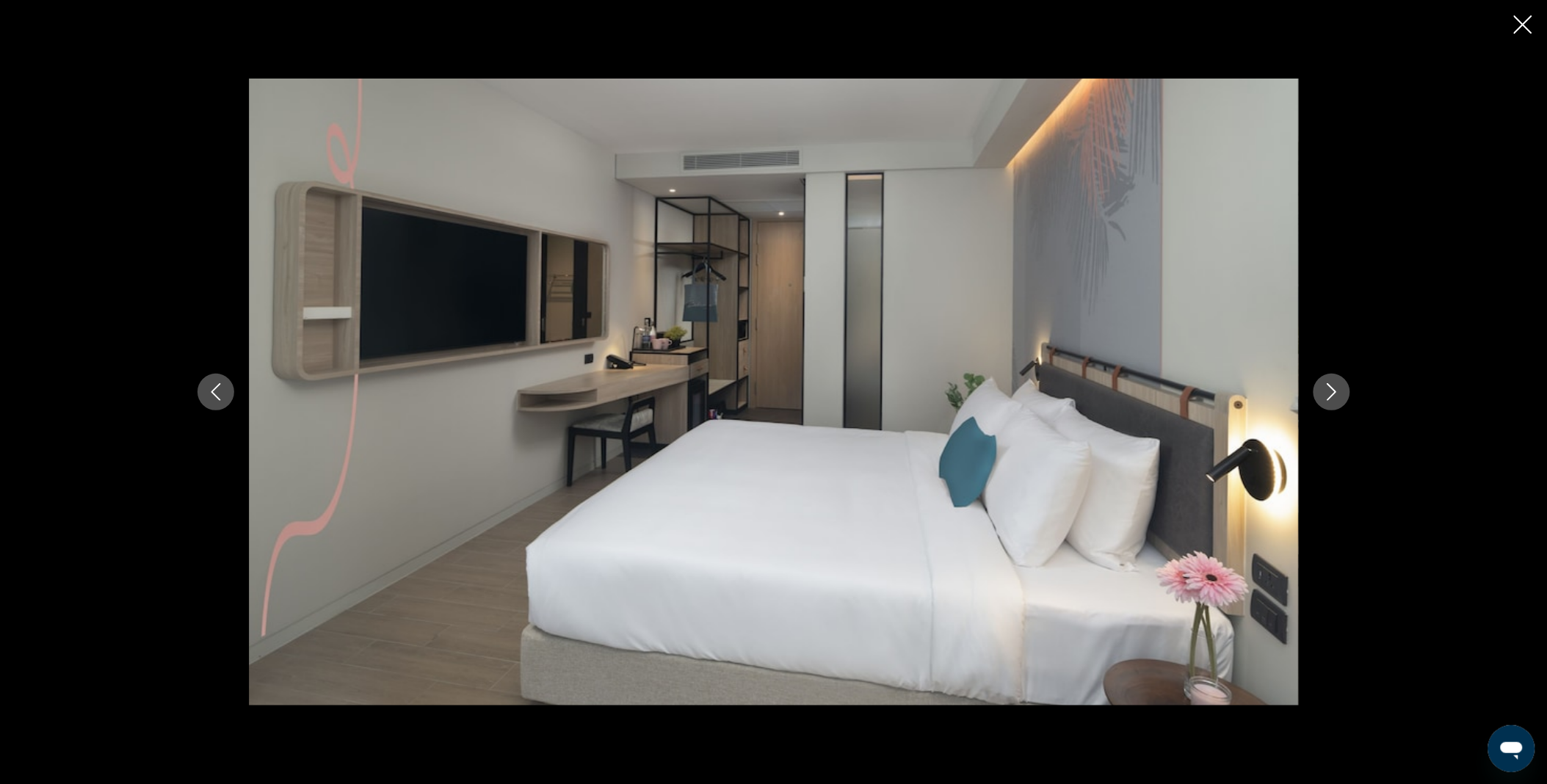
click at [1336, 402] on button "Next image" at bounding box center [1331, 392] width 37 height 37
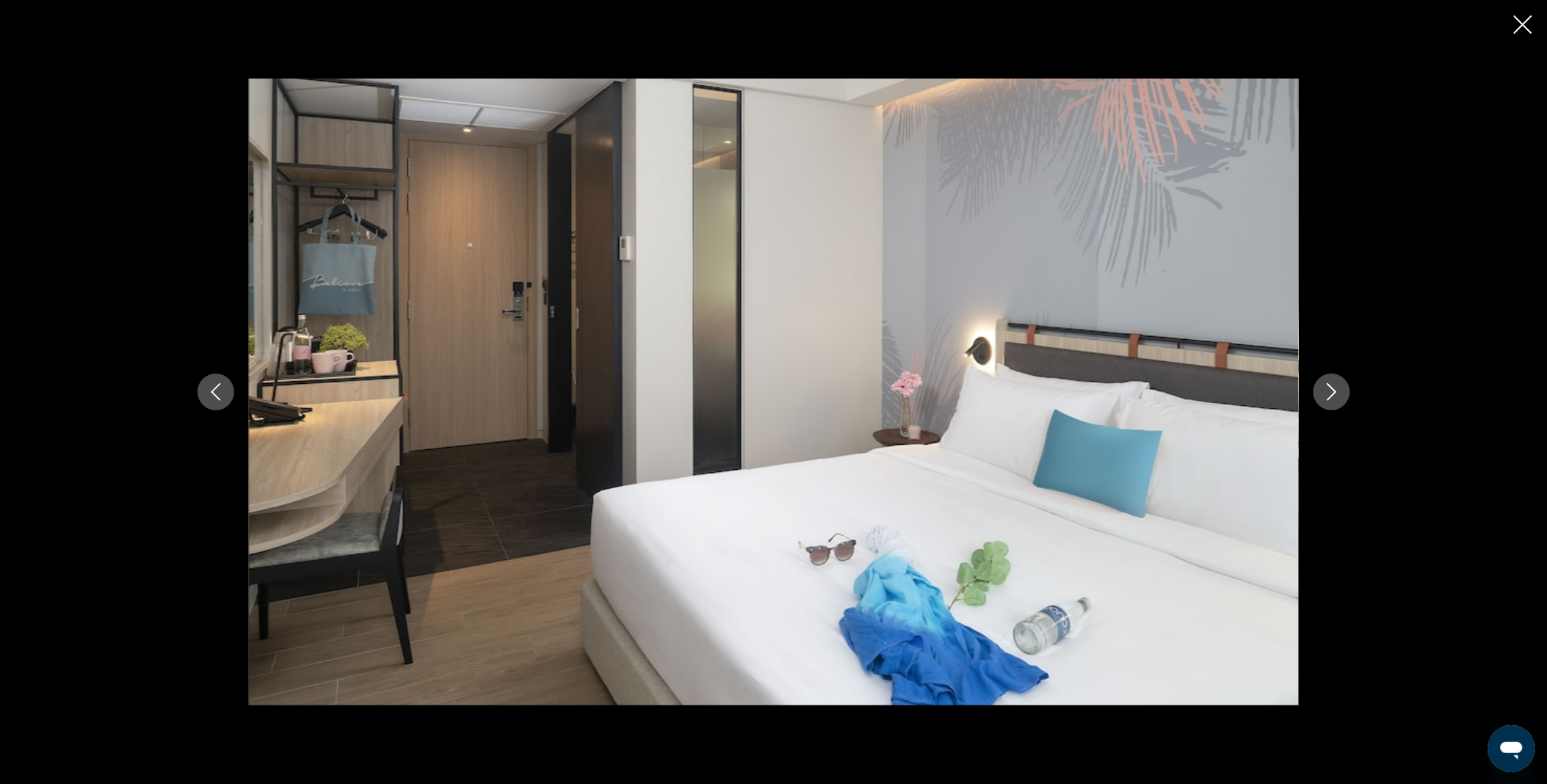
click at [1336, 402] on button "Next image" at bounding box center [1331, 392] width 37 height 37
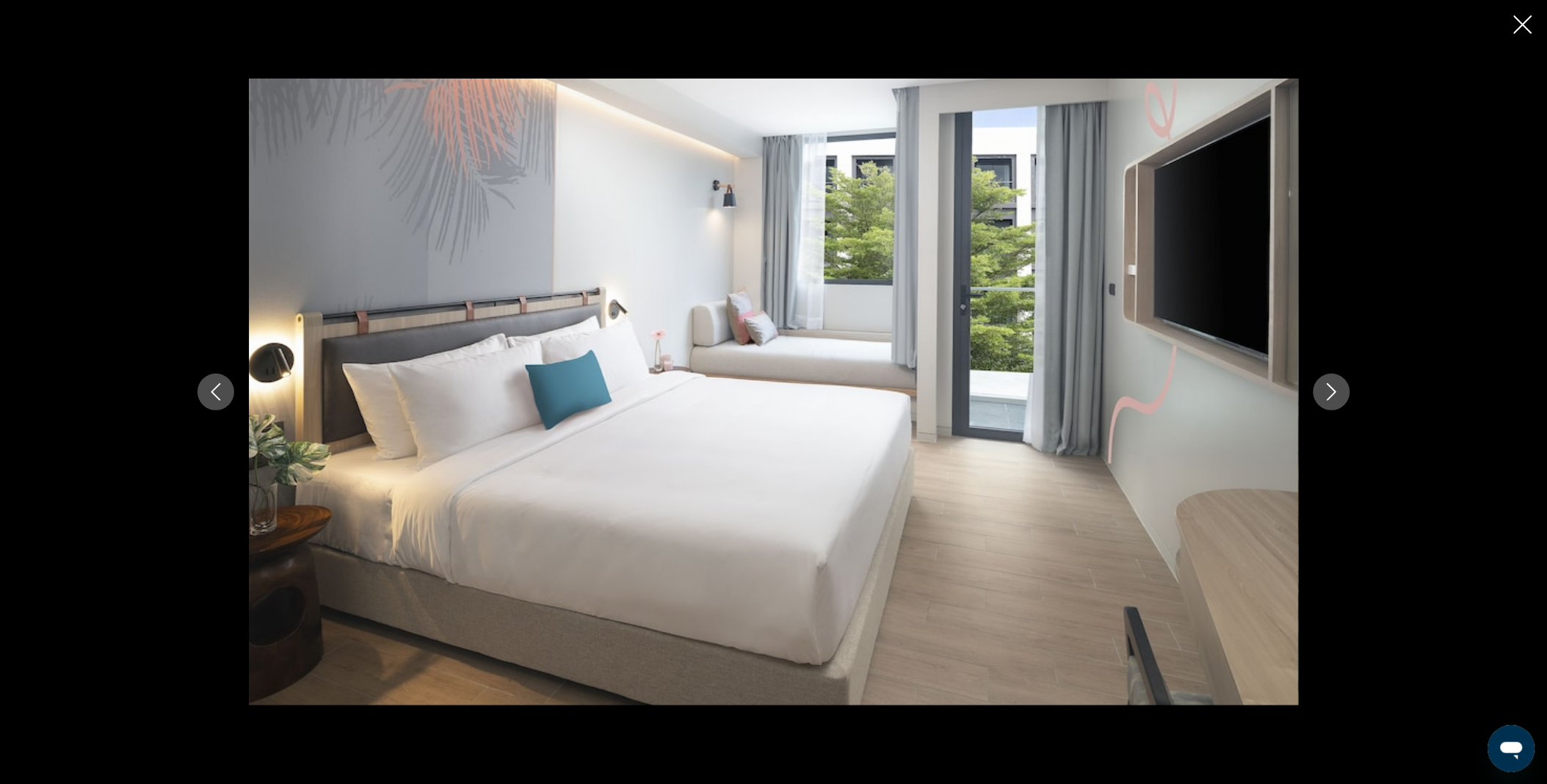
click at [1337, 398] on icon "Next image" at bounding box center [1331, 392] width 18 height 18
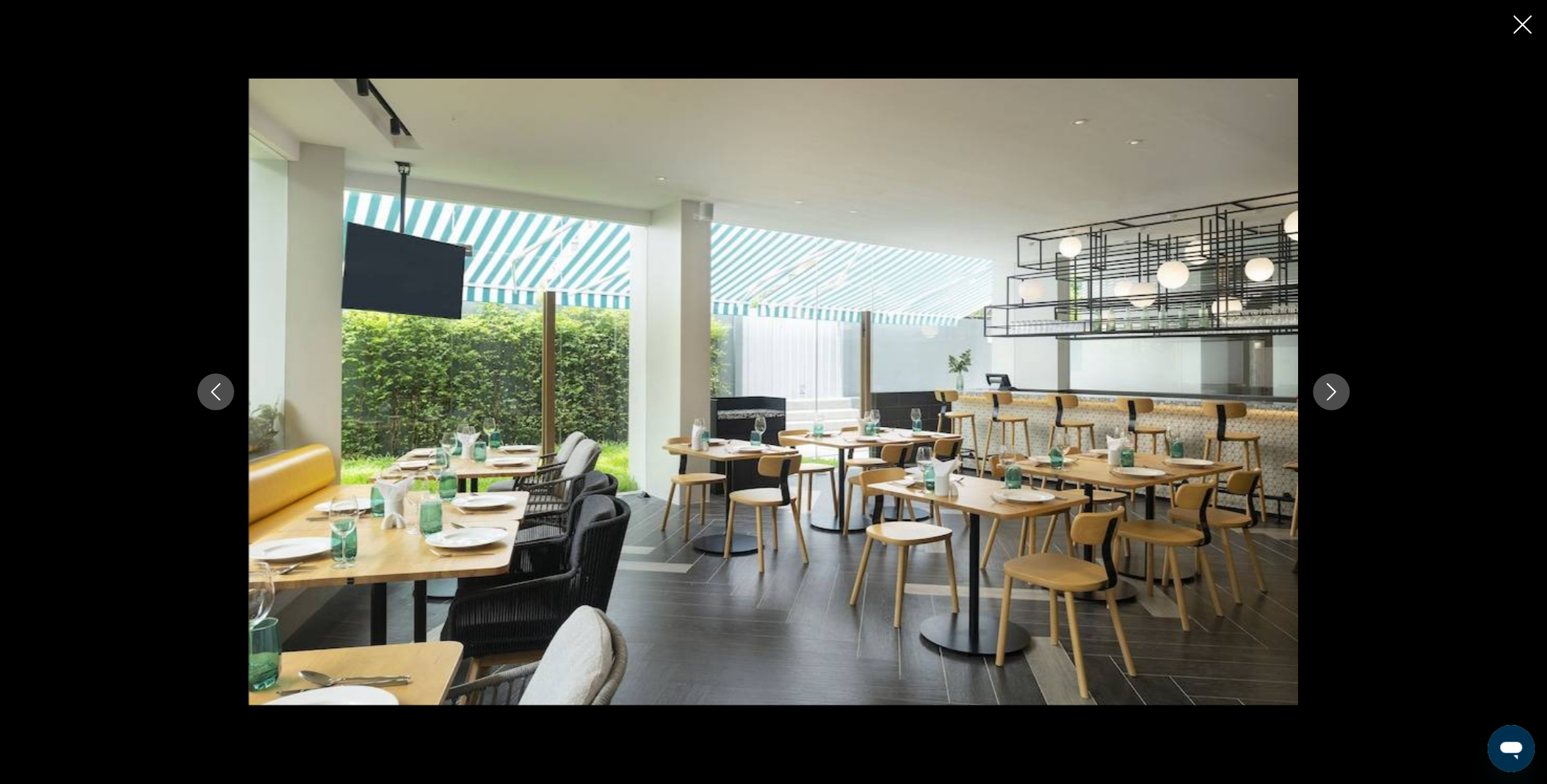
click at [1337, 398] on icon "Next image" at bounding box center [1331, 392] width 18 height 18
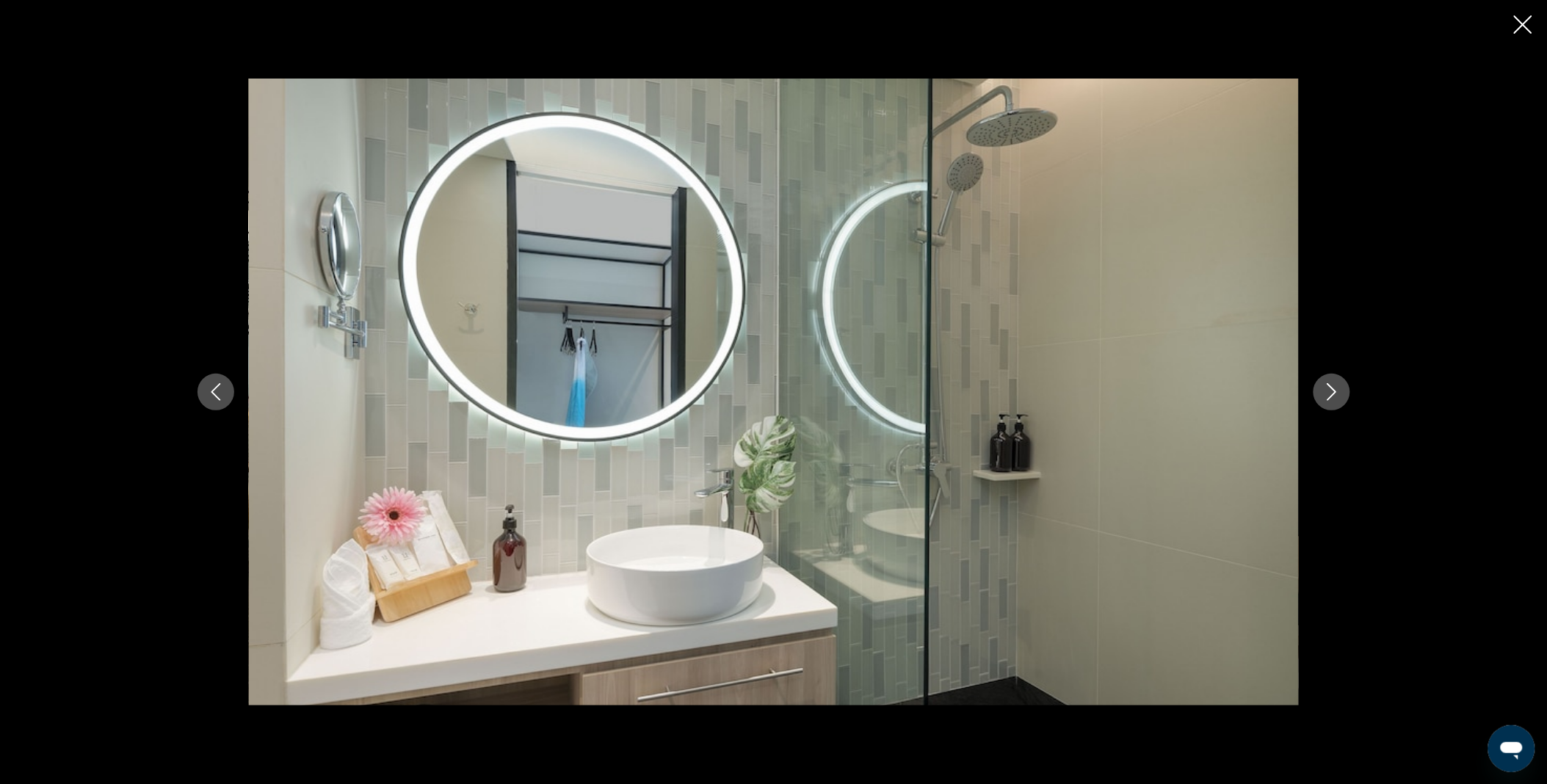
click at [1337, 398] on icon "Next image" at bounding box center [1331, 392] width 18 height 18
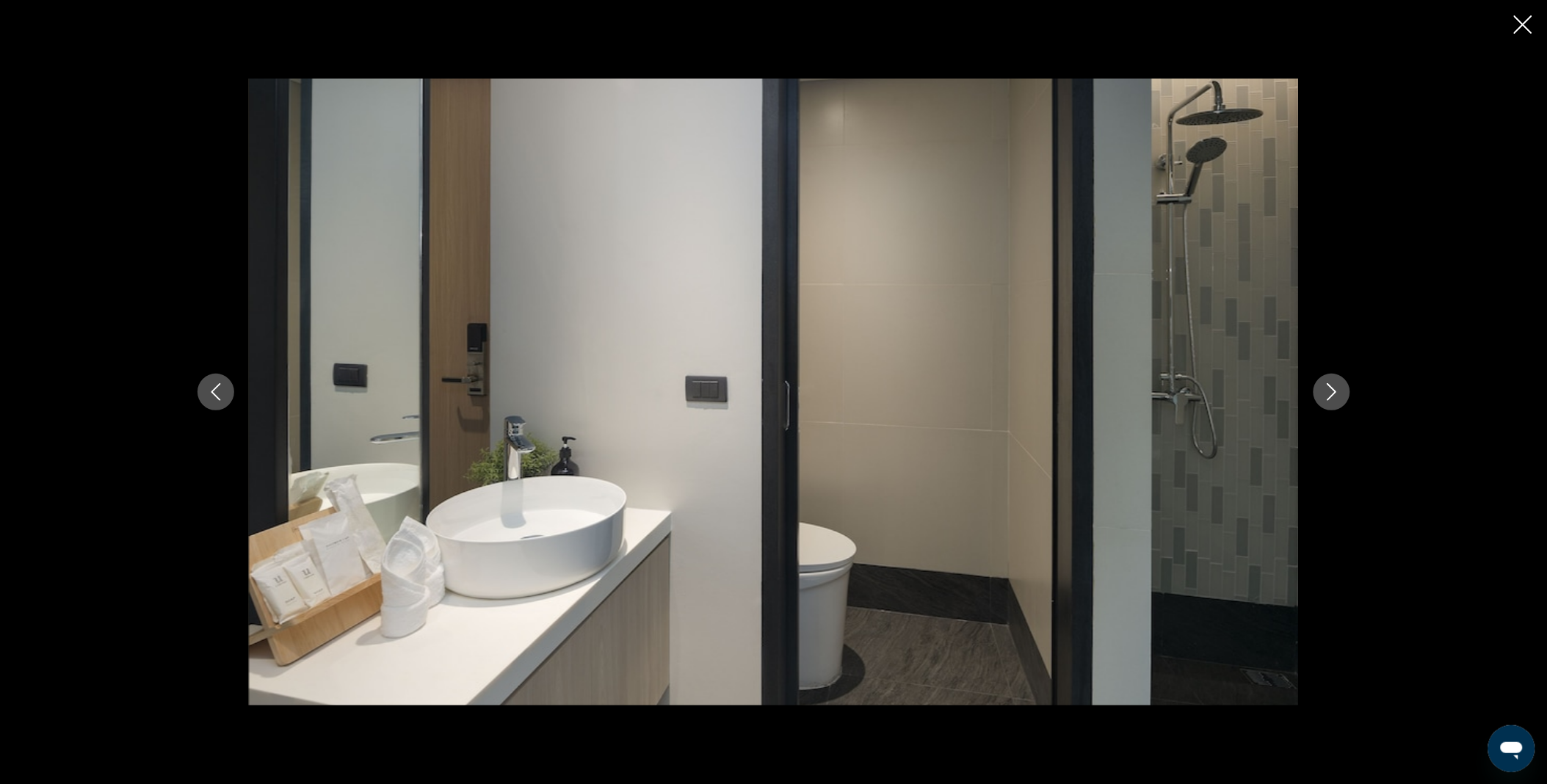
click at [1337, 398] on icon "Next image" at bounding box center [1331, 392] width 18 height 18
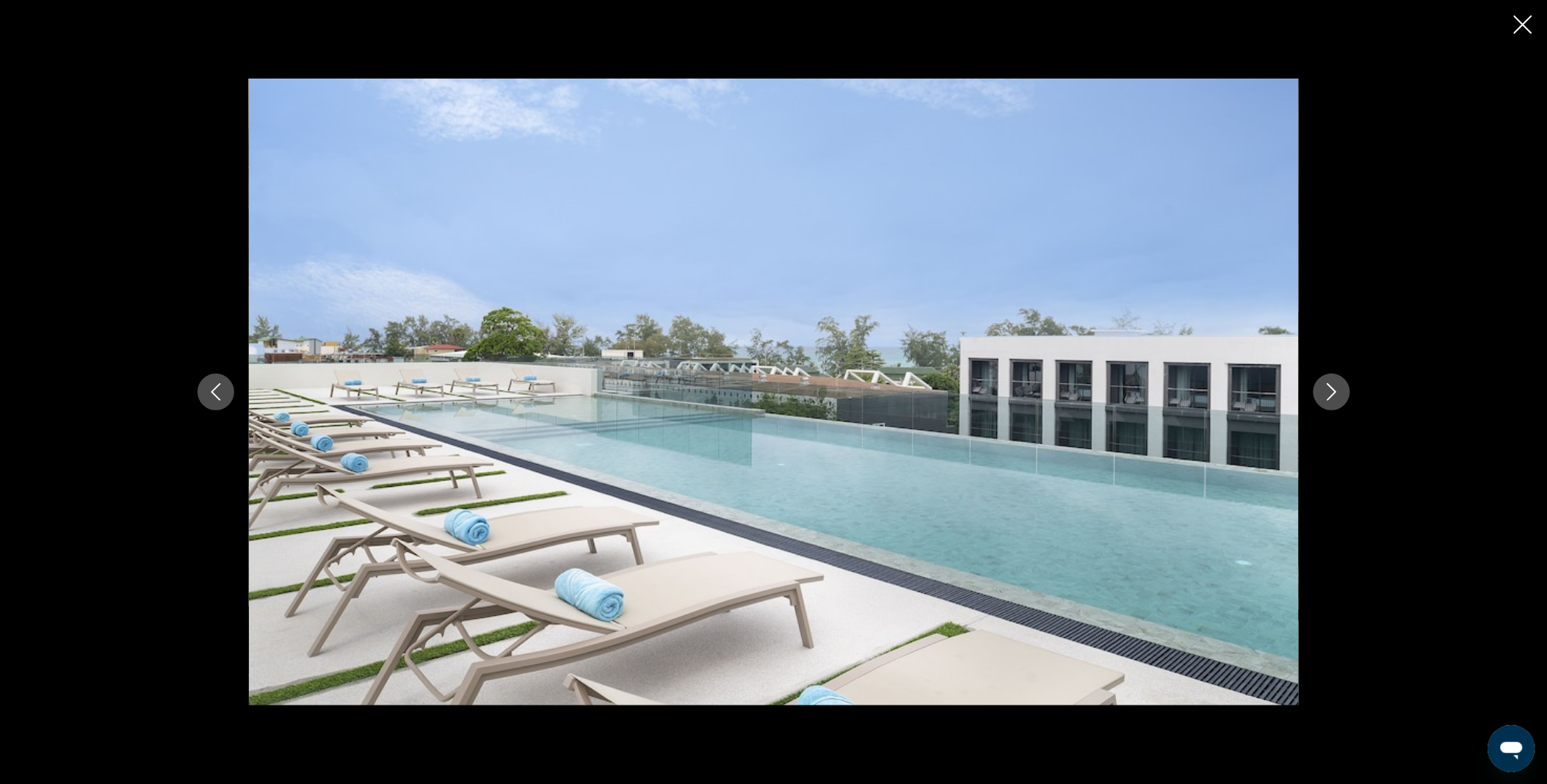
click at [1337, 398] on icon "Next image" at bounding box center [1331, 392] width 18 height 18
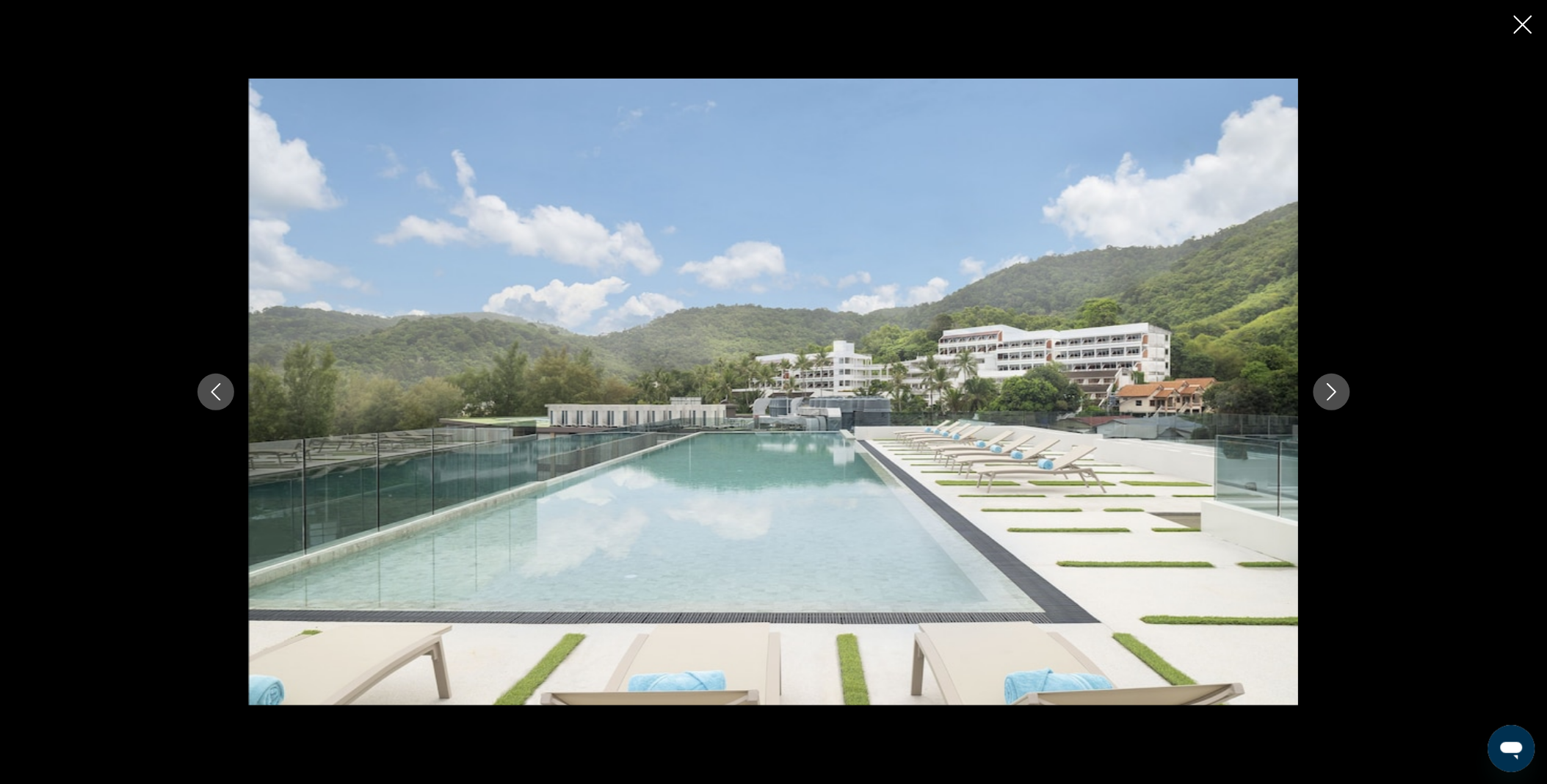
click at [1337, 398] on icon "Next image" at bounding box center [1331, 392] width 18 height 18
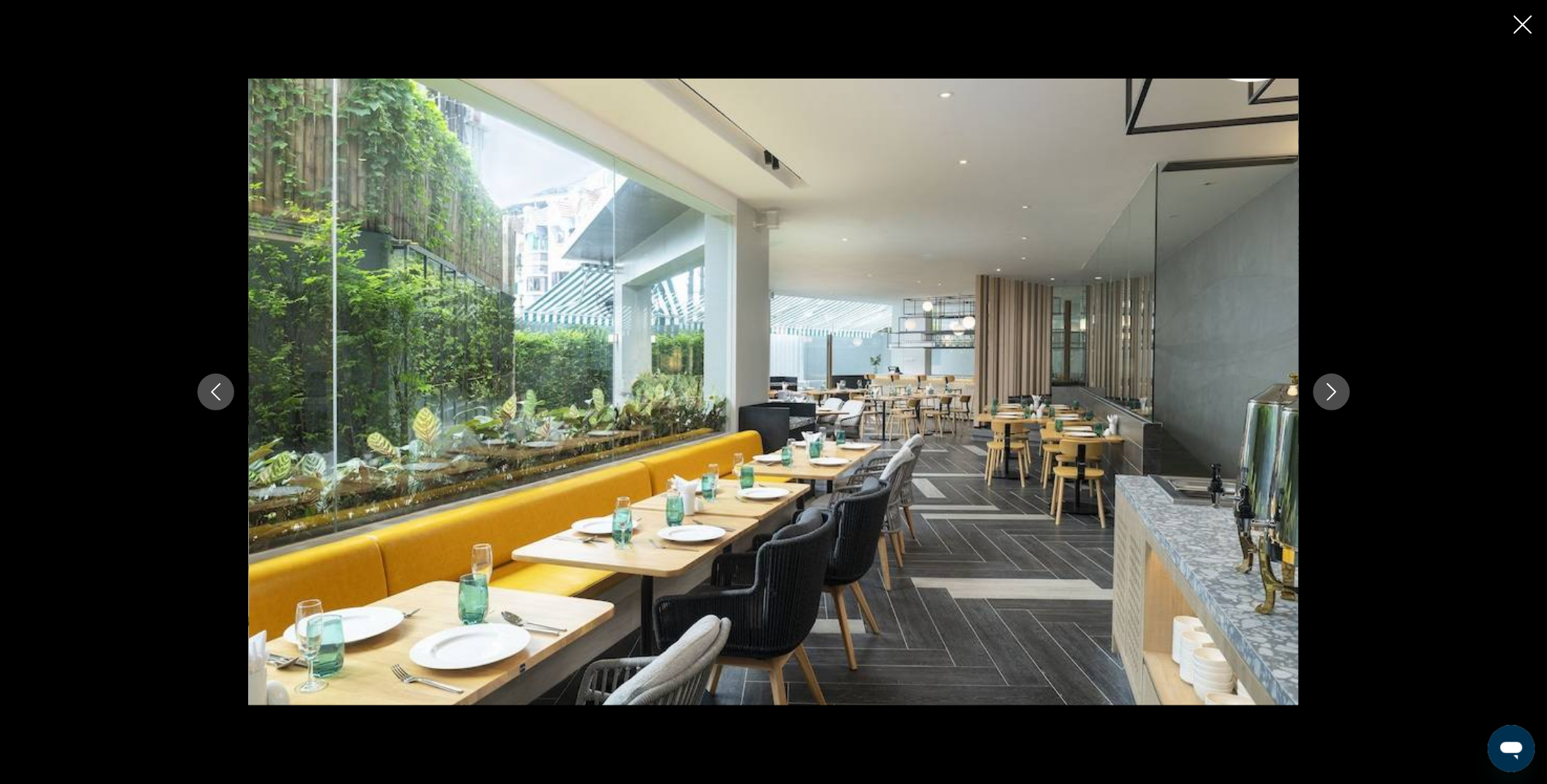
click at [1337, 398] on icon "Next image" at bounding box center [1331, 392] width 18 height 18
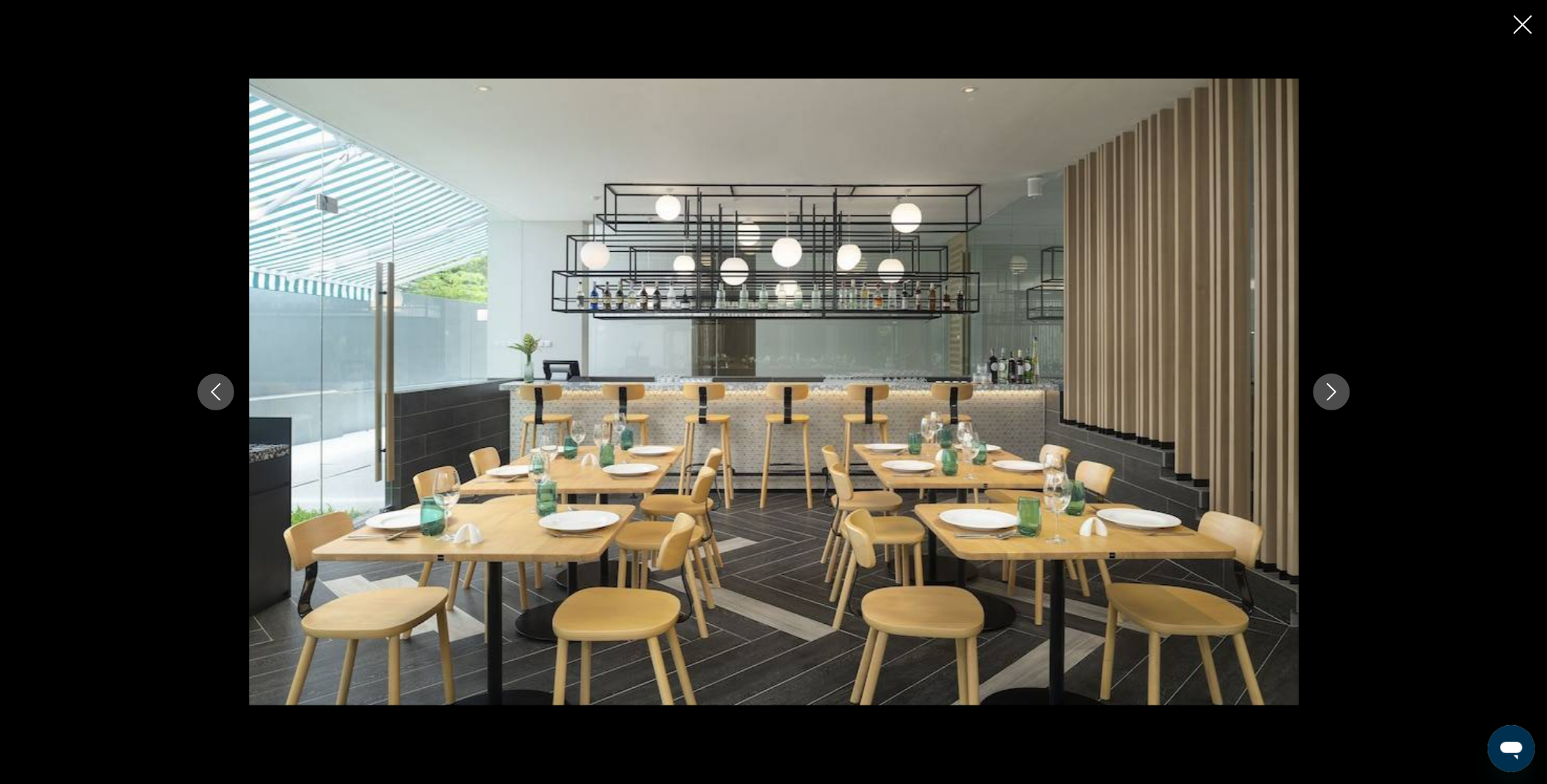
click at [1337, 398] on icon "Next image" at bounding box center [1331, 392] width 18 height 18
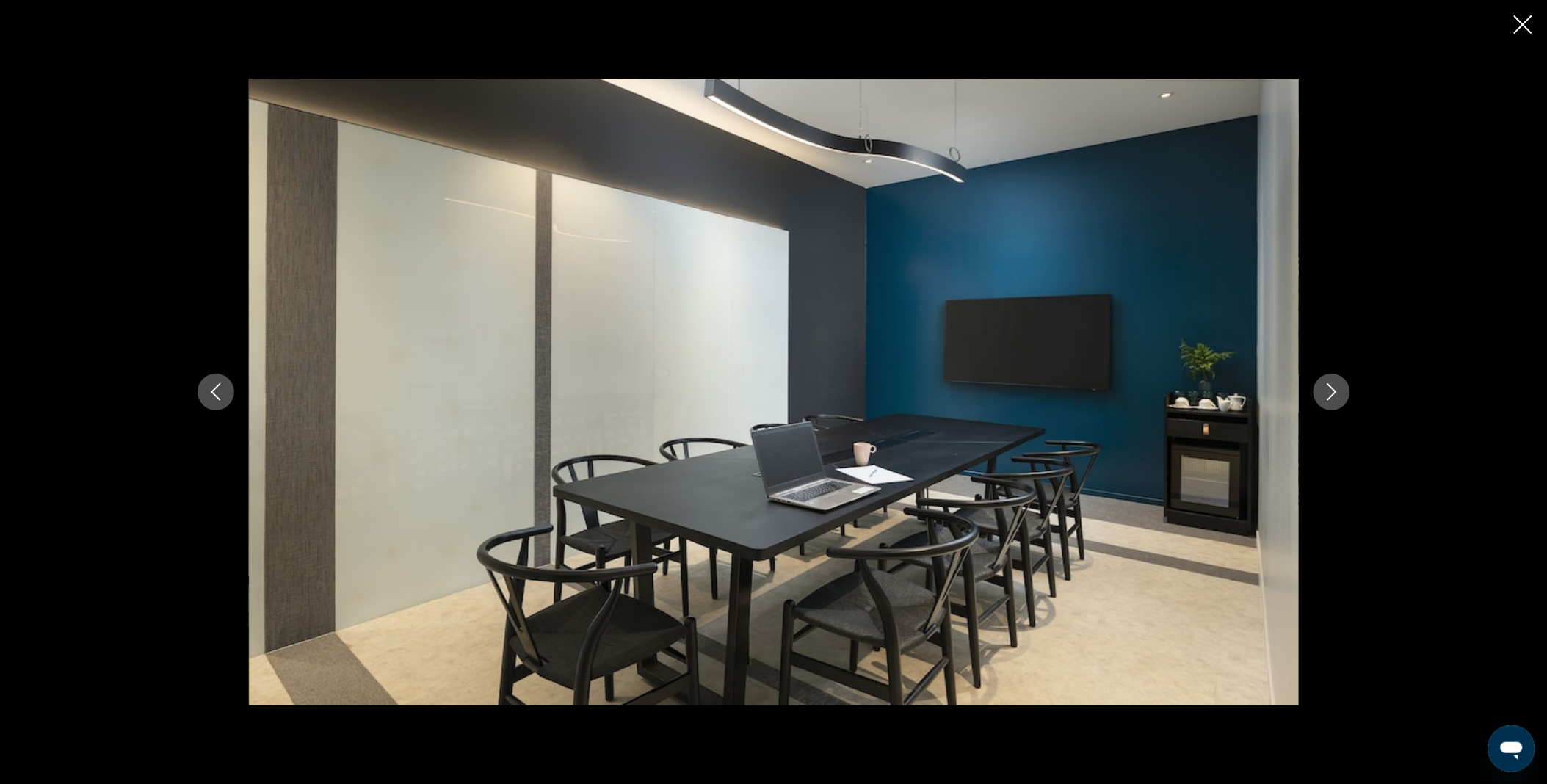
click at [1525, 33] on icon "Close slideshow" at bounding box center [1522, 24] width 18 height 18
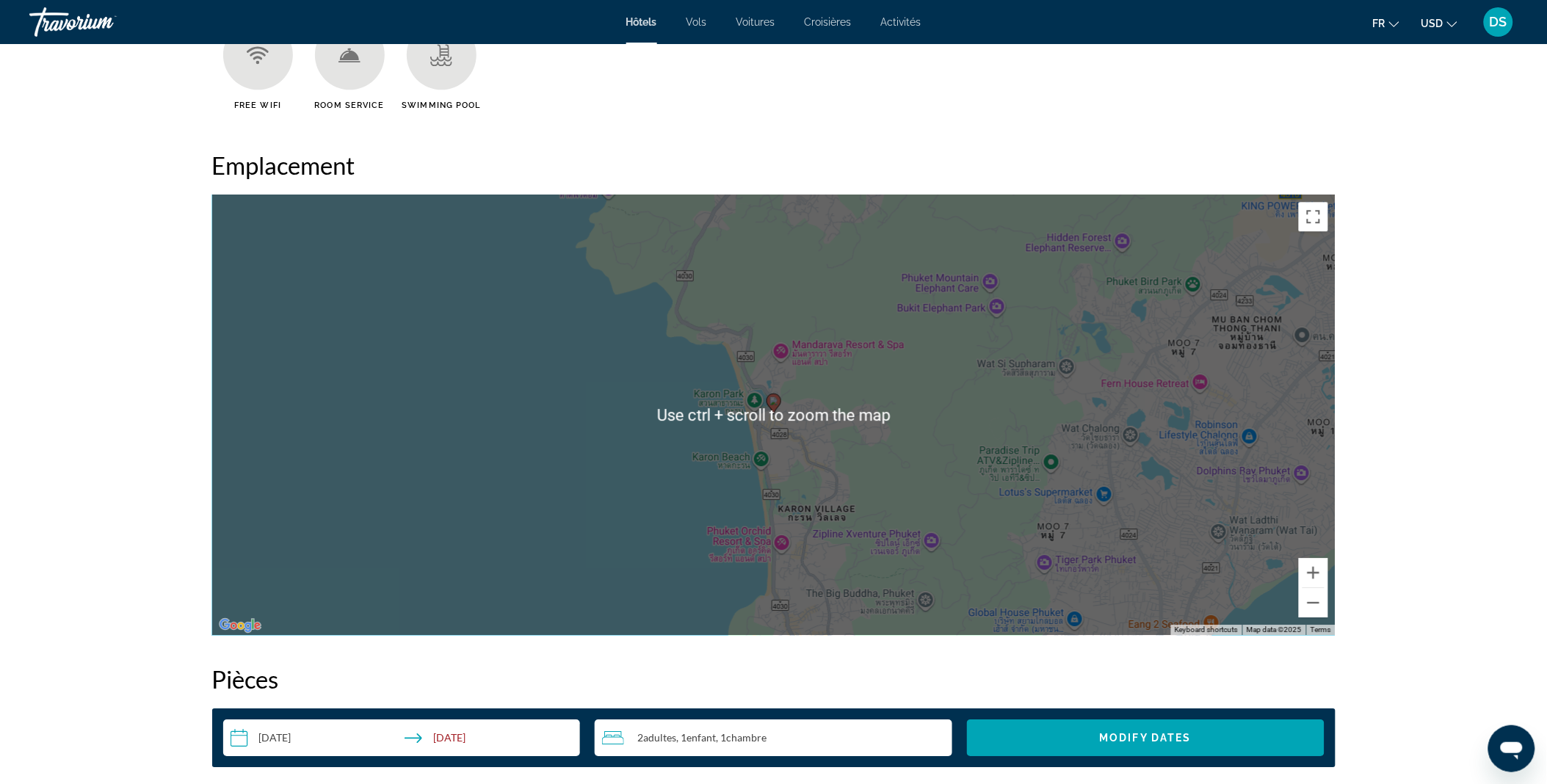
scroll to position [1282, 0]
click at [879, 447] on div "To activate drag with keyboard, press Alt + Enter. Once in keyboard drag state,…" at bounding box center [774, 414] width 1123 height 440
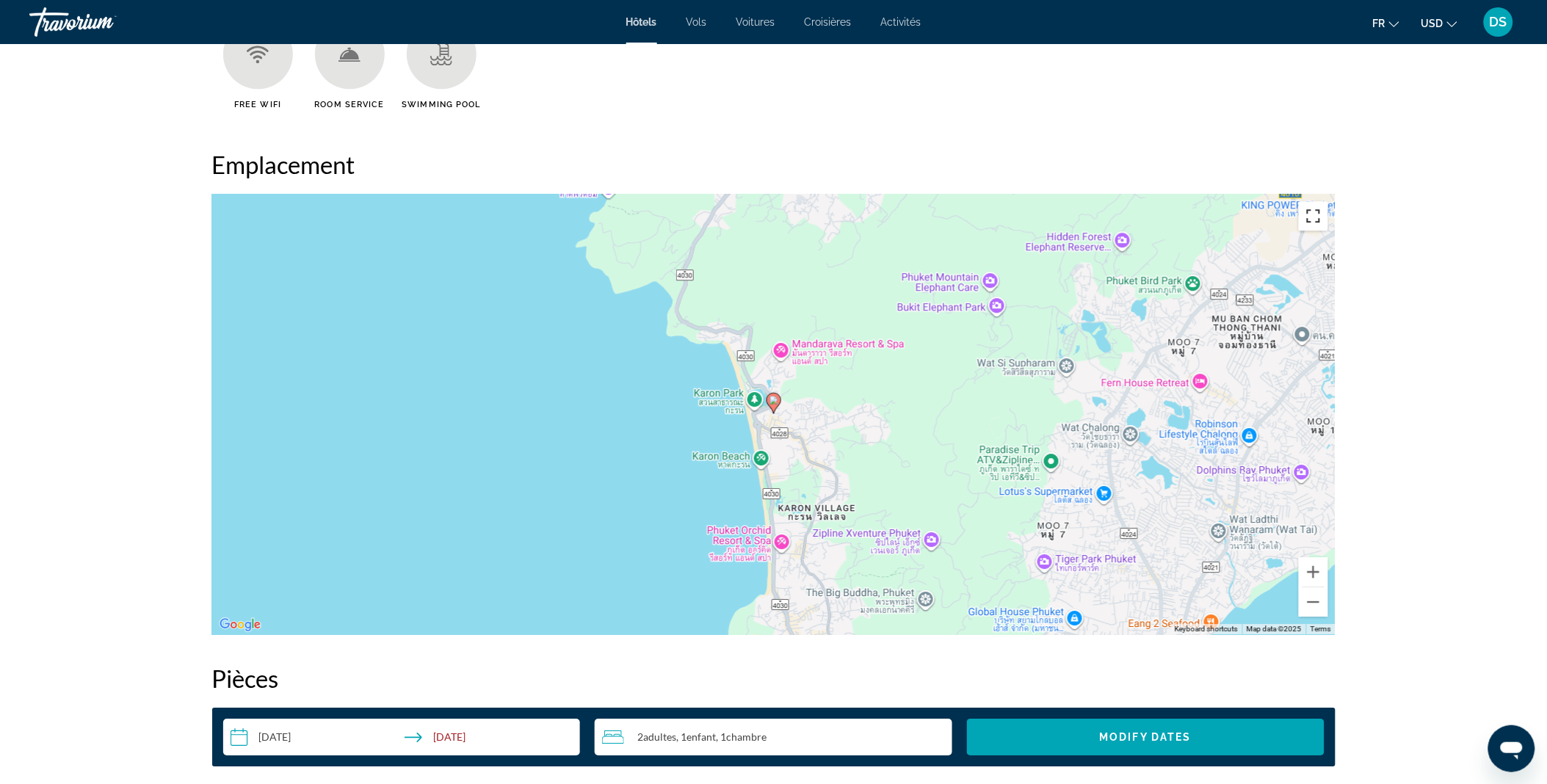
click at [1316, 212] on button "Toggle fullscreen view" at bounding box center [1313, 216] width 30 height 30
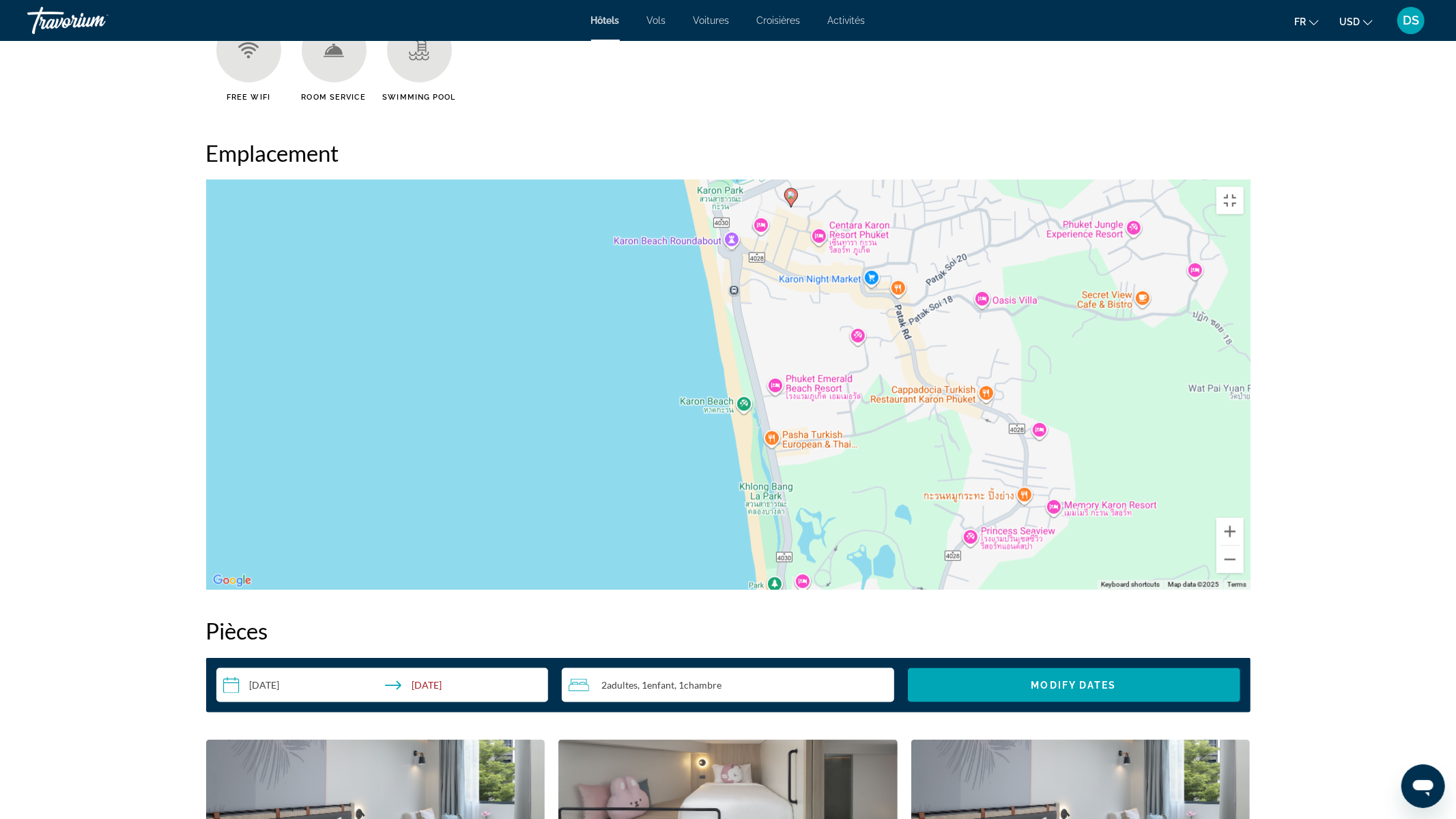
click at [819, 264] on div "To activate drag with keyboard, press Alt + Enter. Once in keyboard drag state,…" at bounding box center [728, 385] width 1044 height 410
click at [694, 339] on div "To activate drag with keyboard, press Alt + Enter. Once in keyboard drag state,…" at bounding box center [728, 385] width 1044 height 410
click at [882, 377] on div "To activate drag with keyboard, press Alt + Enter. Once in keyboard drag state,…" at bounding box center [728, 385] width 1044 height 410
click at [884, 136] on button "Close" at bounding box center [881, 119] width 33 height 33
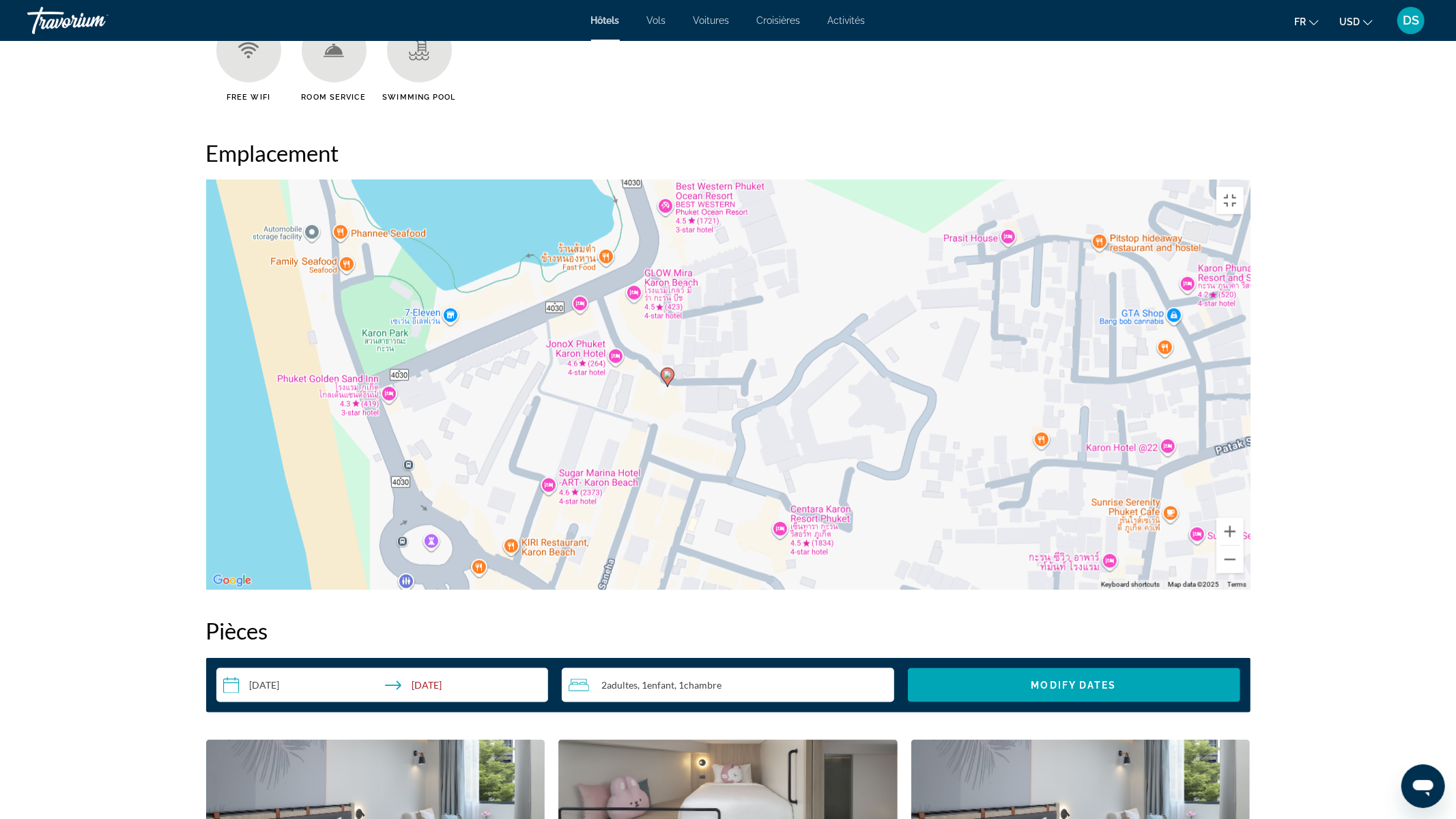
drag, startPoint x: 827, startPoint y: 209, endPoint x: 729, endPoint y: 399, distance: 213.8
click at [729, 399] on div "To activate drag with keyboard, press Alt + Enter. Once in keyboard drag state,…" at bounding box center [728, 385] width 1044 height 410
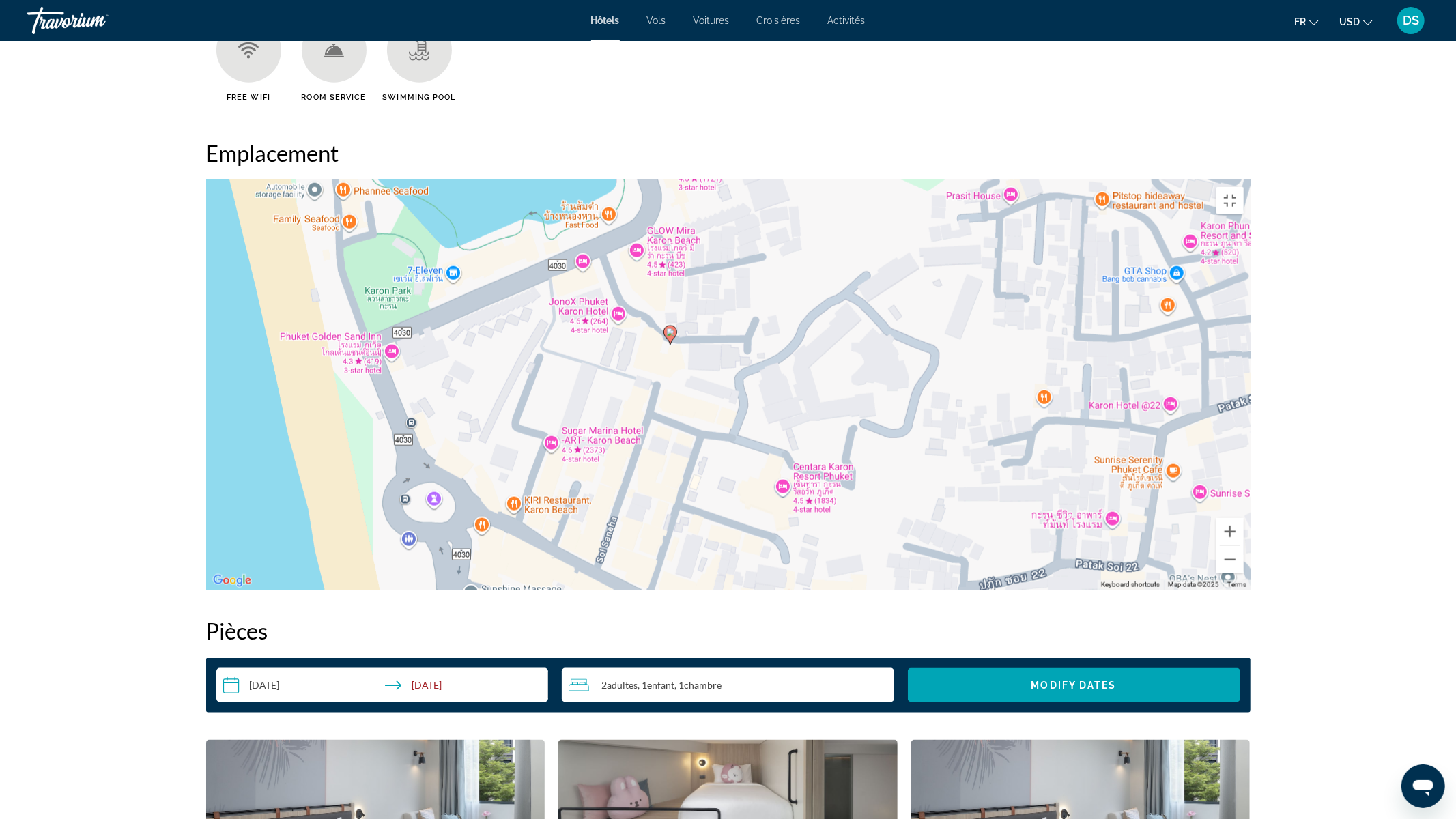
drag, startPoint x: 681, startPoint y: 421, endPoint x: 688, endPoint y: 374, distance: 47.5
click at [688, 374] on div "To activate drag with keyboard, press Alt + Enter. Once in keyboard drag state,…" at bounding box center [728, 385] width 1044 height 410
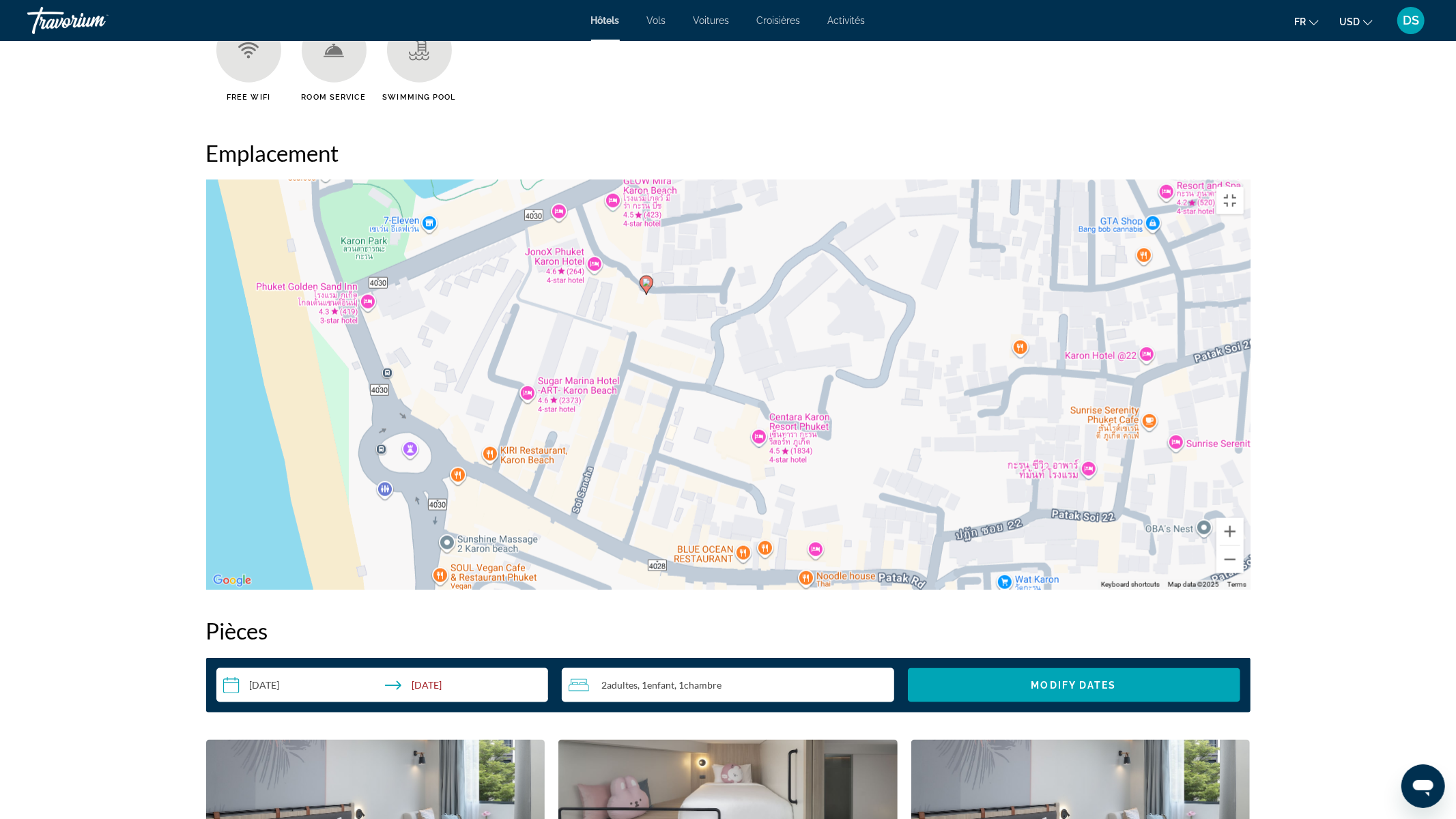
drag, startPoint x: 659, startPoint y: 428, endPoint x: 632, endPoint y: 378, distance: 56.8
click at [632, 378] on div "To activate drag with keyboard, press Alt + Enter. Once in keyboard drag state,…" at bounding box center [728, 385] width 1044 height 410
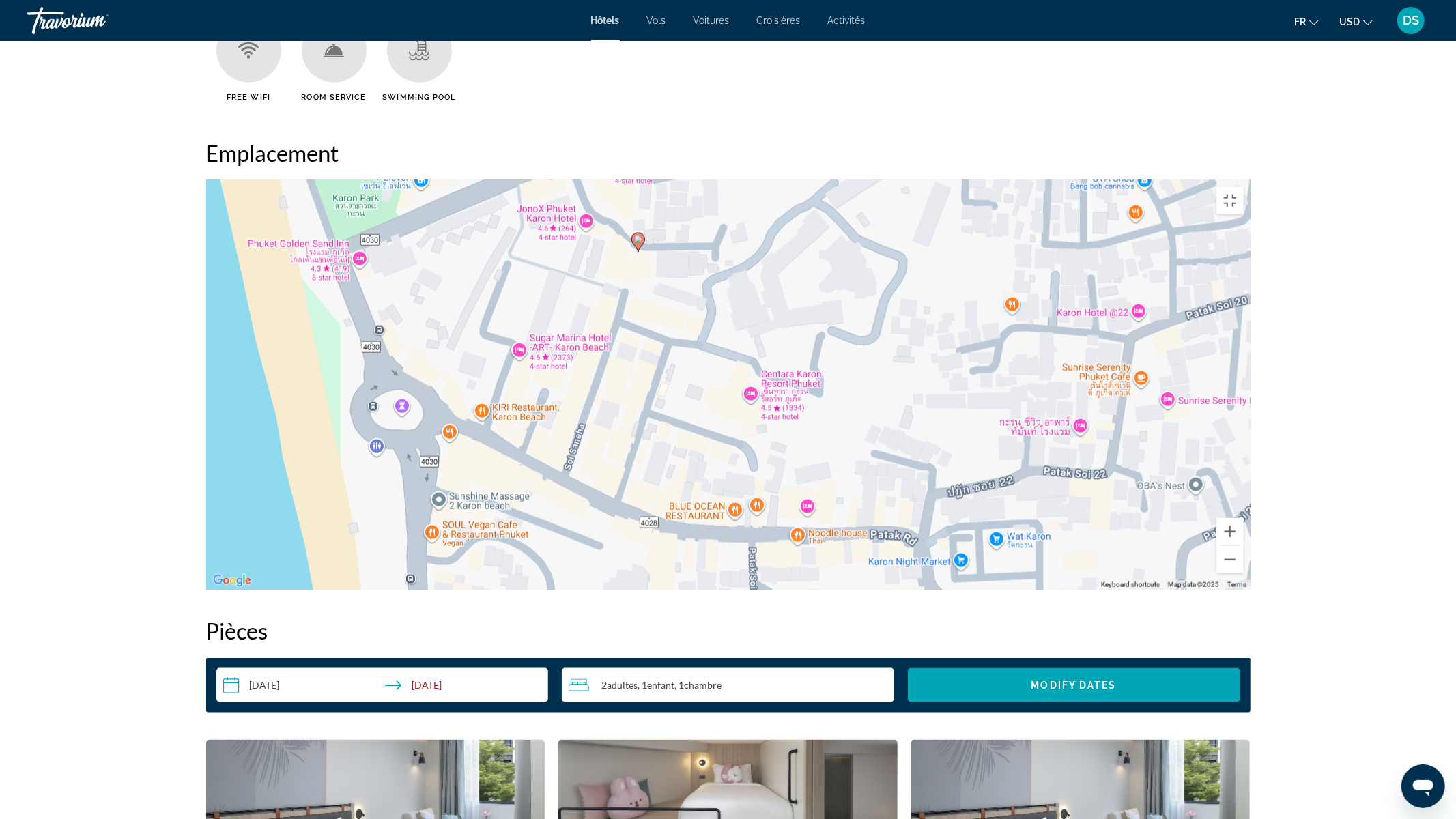
drag, startPoint x: 633, startPoint y: 363, endPoint x: 622, endPoint y: 313, distance: 51.2
click at [622, 313] on div "To activate drag with keyboard, press Alt + Enter. Once in keyboard drag state,…" at bounding box center [728, 385] width 1044 height 410
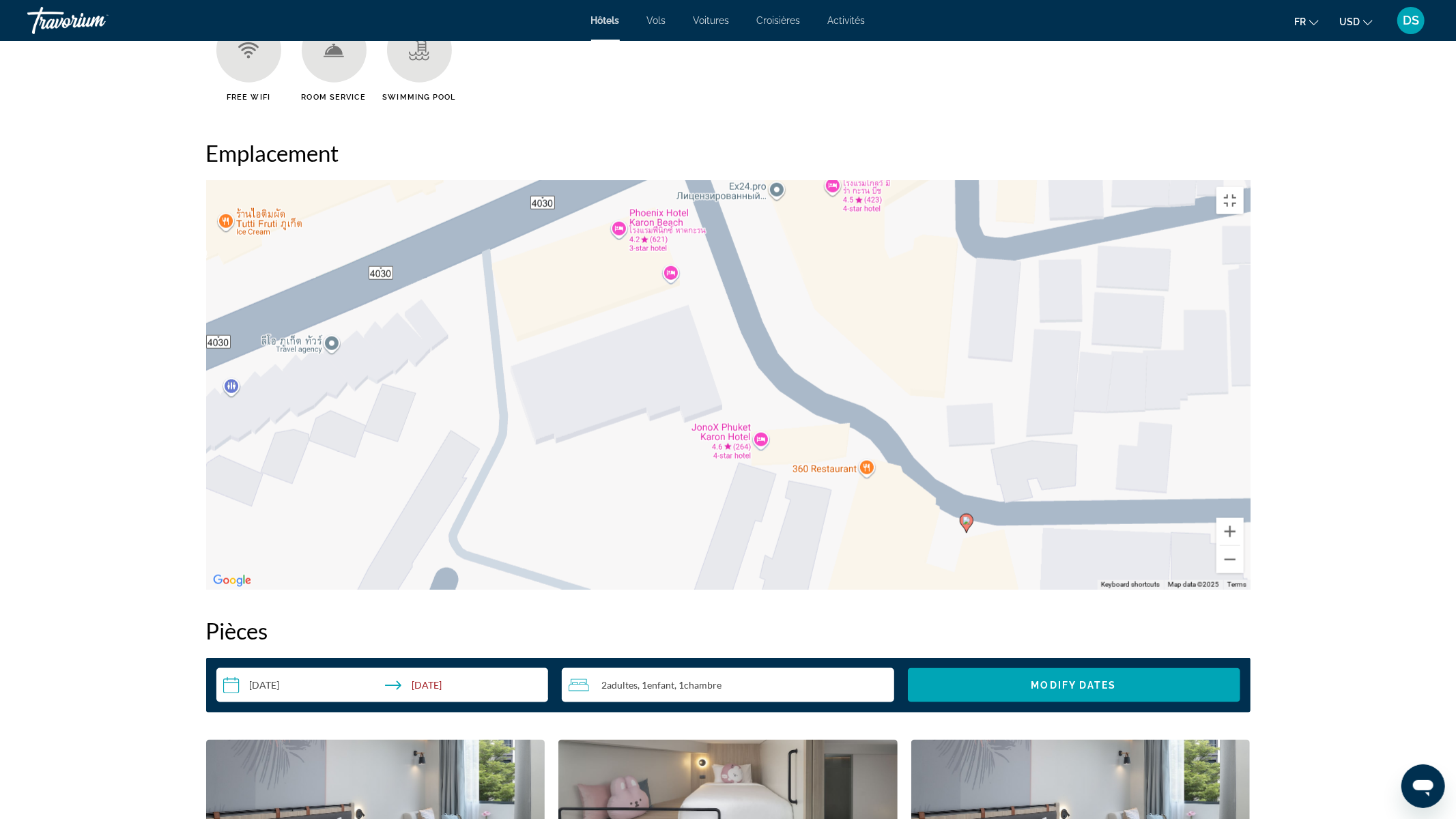
drag, startPoint x: 570, startPoint y: 330, endPoint x: 824, endPoint y: 788, distance: 523.7
click at [824, 590] on div "To activate drag with keyboard, press Alt + Enter. Once in keyboard drag state,…" at bounding box center [728, 385] width 1044 height 410
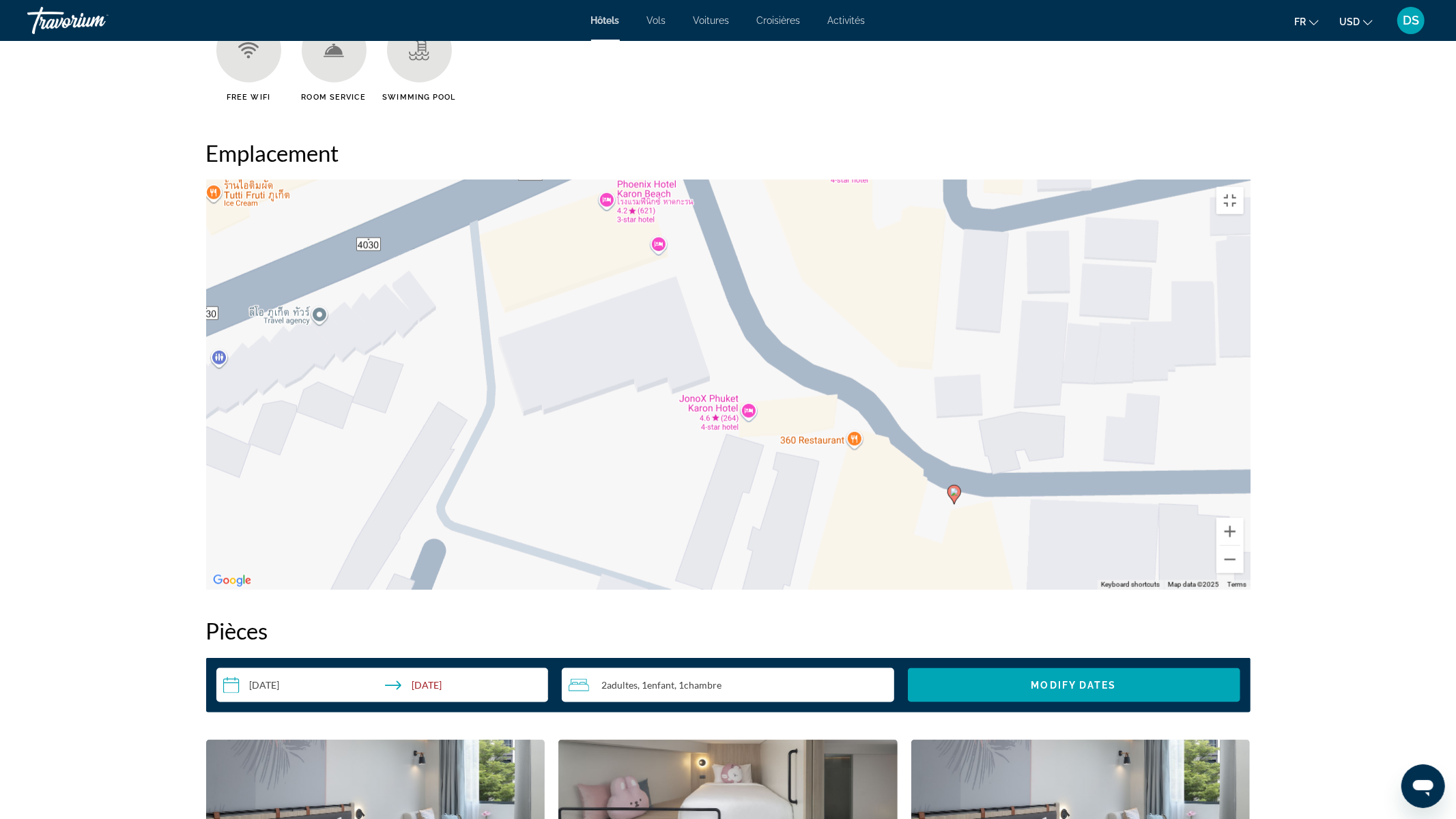
drag, startPoint x: 920, startPoint y: 625, endPoint x: 908, endPoint y: 598, distance: 29.5
click at [908, 590] on div "To activate drag with keyboard, press Alt + Enter. Once in keyboard drag state,…" at bounding box center [728, 385] width 1044 height 410
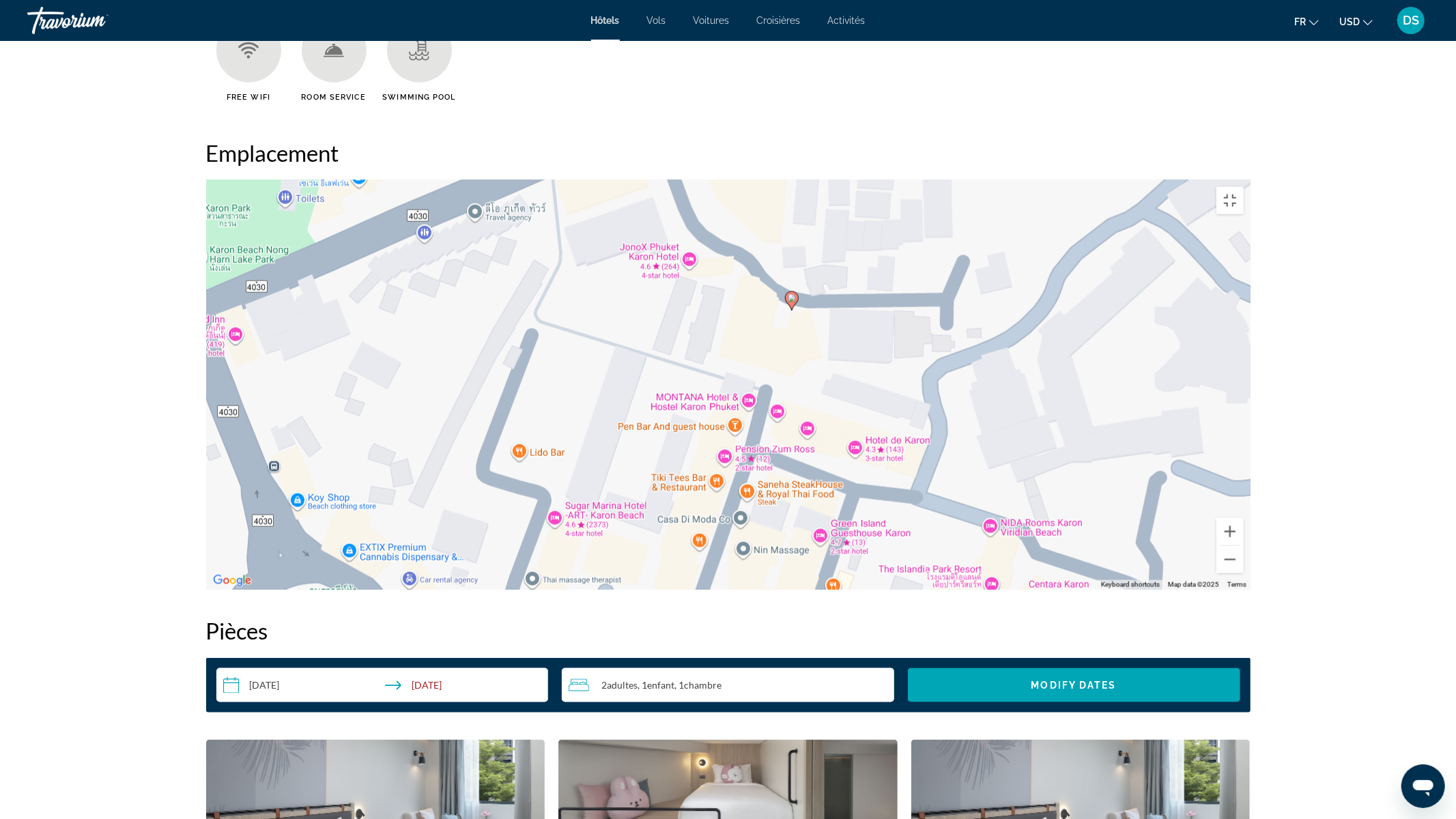
drag, startPoint x: 695, startPoint y: 521, endPoint x: 555, endPoint y: 292, distance: 268.4
click at [691, 291] on div "To activate drag with keyboard, press Alt + Enter. Once in keyboard drag state,…" at bounding box center [728, 385] width 1044 height 410
click at [685, 280] on div "To activate drag with keyboard, press Alt + Enter. Once in keyboard drag state,…" at bounding box center [728, 385] width 1044 height 410
click at [550, 540] on div "To activate drag with keyboard, press Alt + Enter. Once in keyboard drag state,…" at bounding box center [728, 385] width 1044 height 410
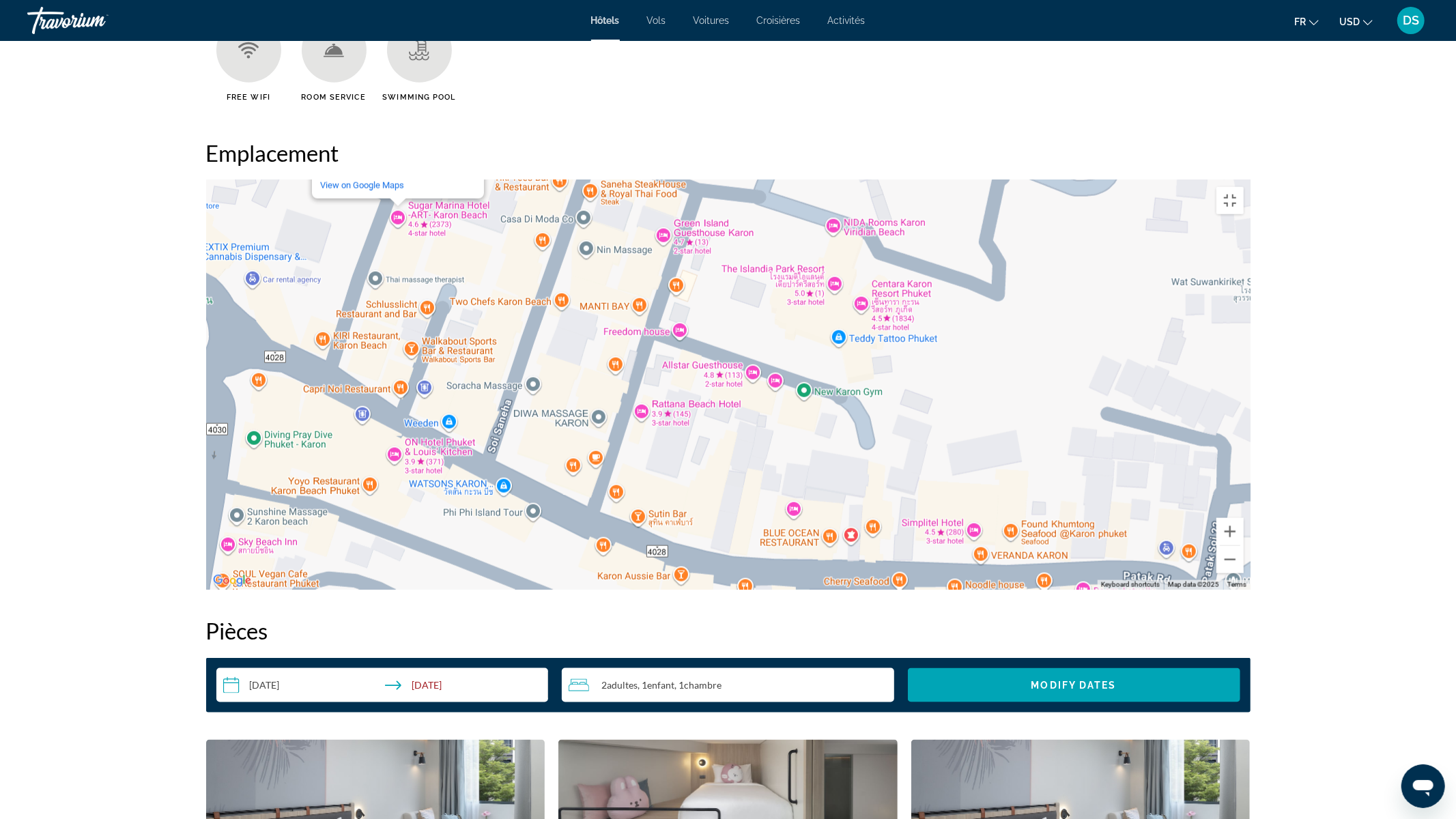
drag, startPoint x: 891, startPoint y: 662, endPoint x: 736, endPoint y: 360, distance: 339.5
click at [736, 360] on div "To activate drag with keyboard, press Alt + Enter. Once in keyboard drag state,…" at bounding box center [728, 385] width 1044 height 410
click at [680, 392] on div "To activate drag with keyboard, press Alt + Enter. Once in keyboard drag state,…" at bounding box center [728, 385] width 1044 height 410
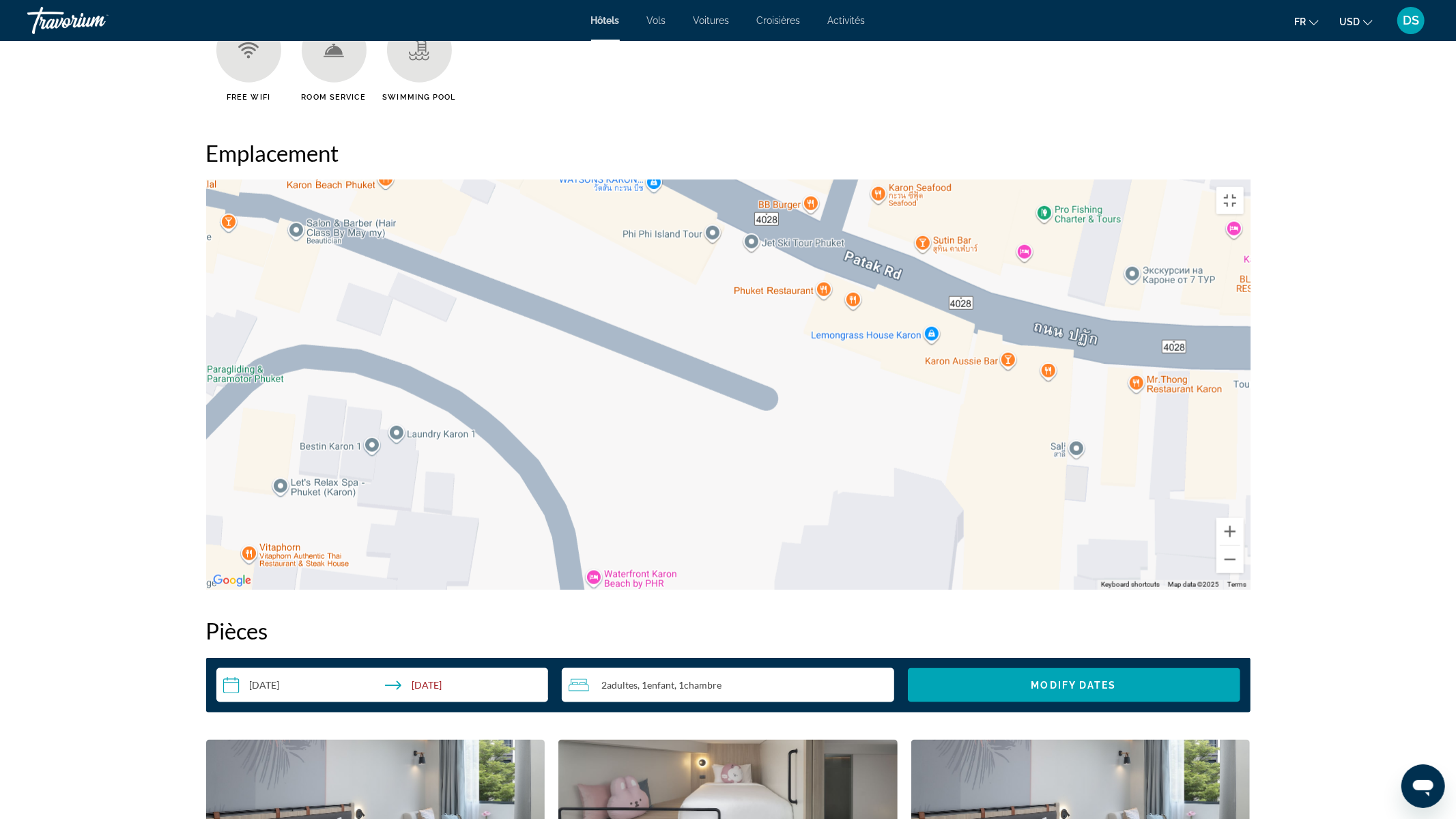
drag, startPoint x: 569, startPoint y: 432, endPoint x: 897, endPoint y: 4, distance: 539.2
click at [897, 181] on div "To activate drag with keyboard, press Alt + Enter. Once in keyboard drag state,…" at bounding box center [728, 385] width 1044 height 410
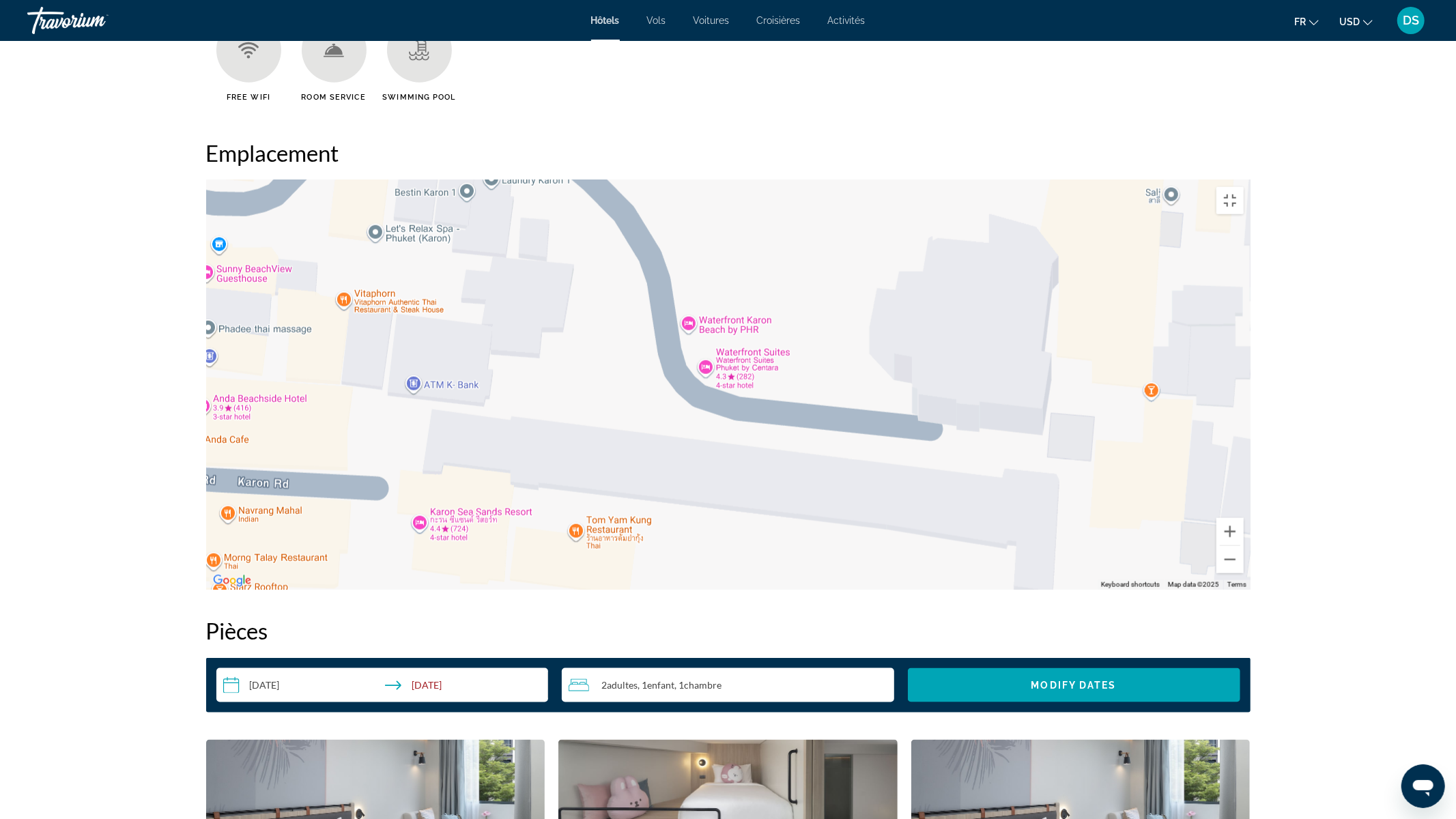
drag, startPoint x: 603, startPoint y: 290, endPoint x: 700, endPoint y: 36, distance: 271.9
click at [700, 181] on div "Allstar Guesthouse Allstar Guesthouse 514/13 Patak Rd Tambon Karon, Mueang Phuk…" at bounding box center [728, 385] width 1044 height 410
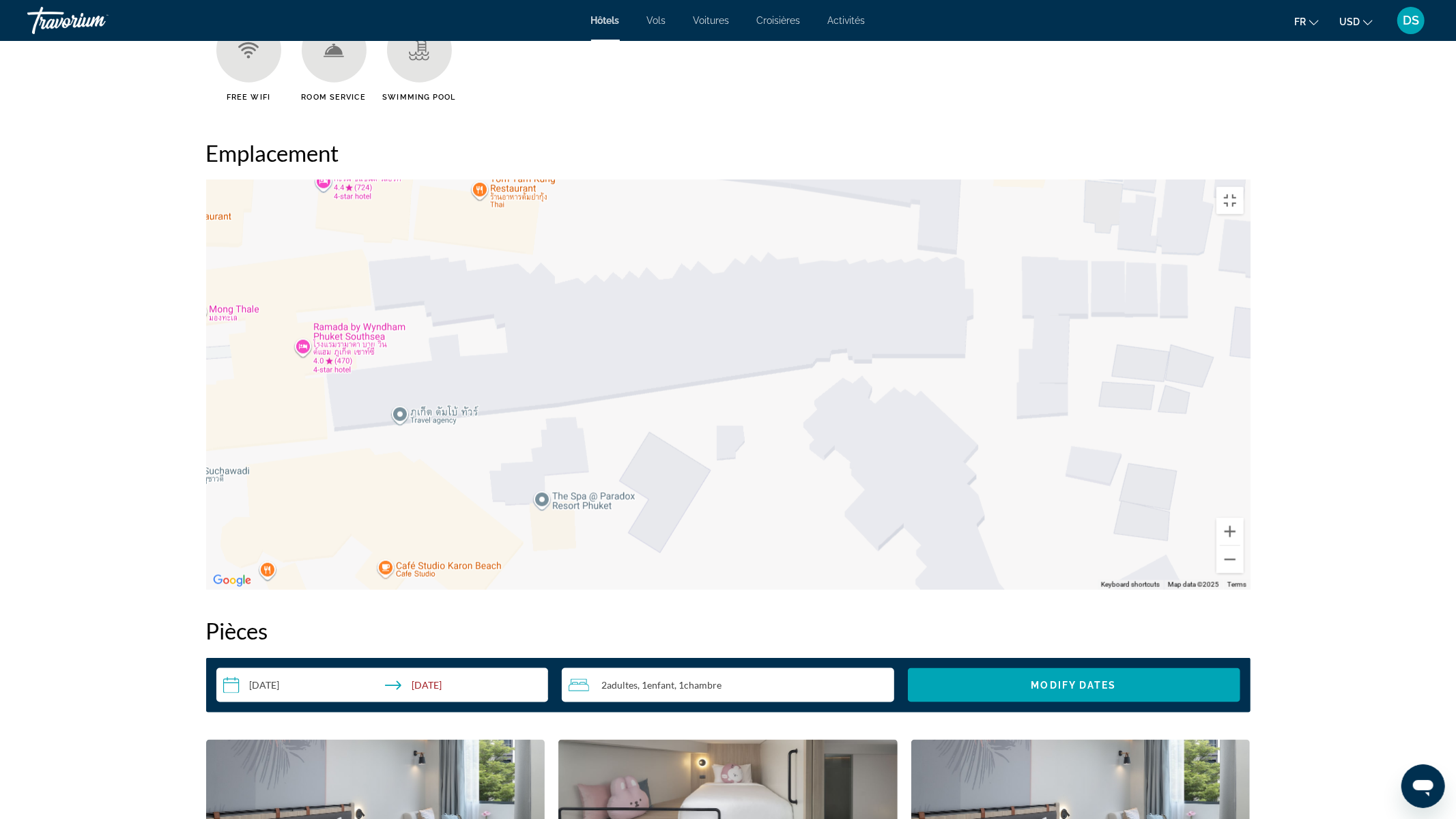
drag, startPoint x: 742, startPoint y: 437, endPoint x: 646, endPoint y: 94, distance: 356.2
click at [646, 181] on div "Allstar Guesthouse Allstar Guesthouse 514/13 Patak Rd Tambon Karon, Mueang Phuk…" at bounding box center [728, 385] width 1044 height 410
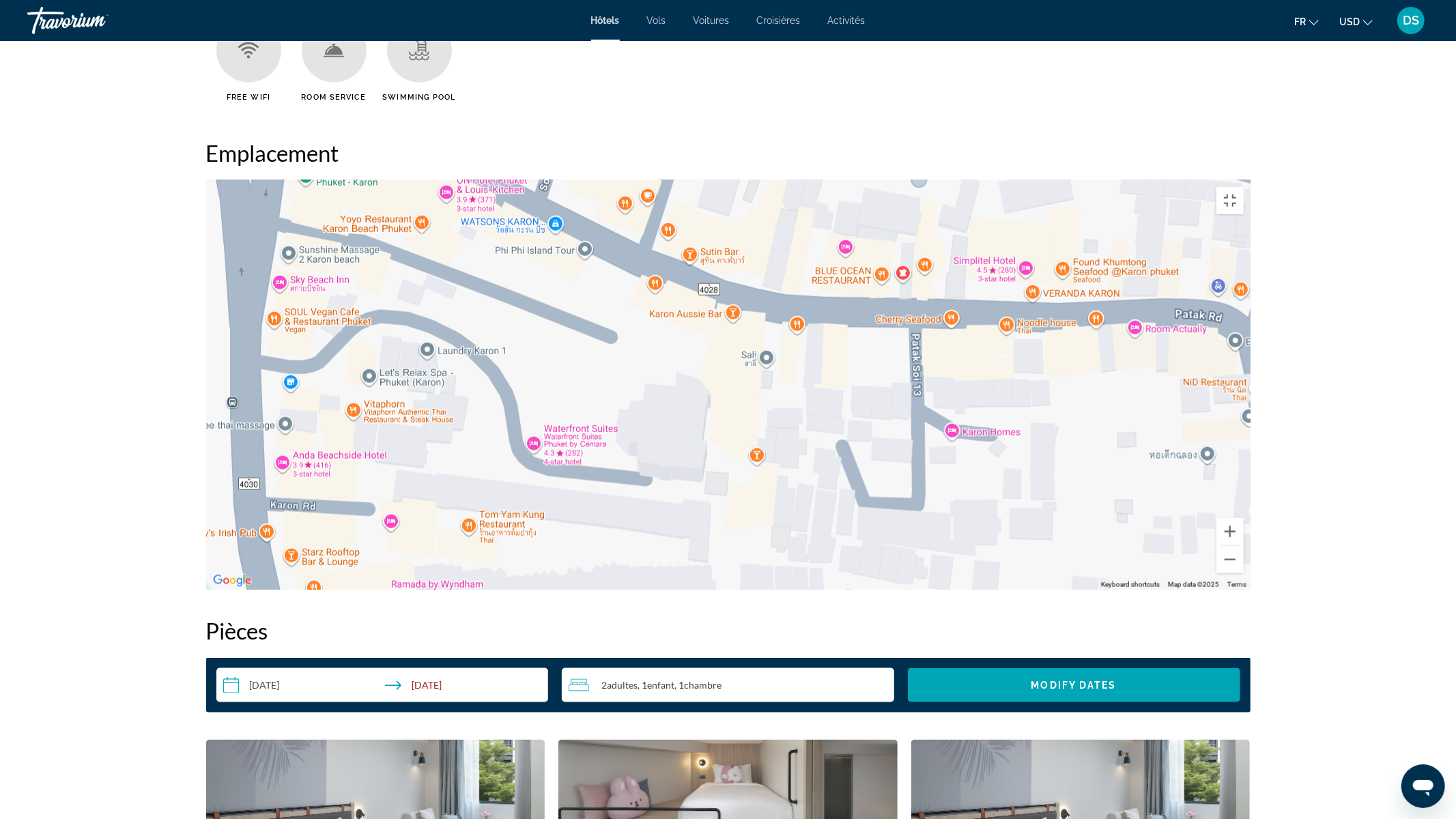
drag, startPoint x: 542, startPoint y: 324, endPoint x: 528, endPoint y: 577, distance: 253.4
click at [528, 577] on div "Allstar Guesthouse Allstar Guesthouse 514/13 Patak Rd Tambon Karon, Mueang Phuk…" at bounding box center [728, 385] width 1044 height 410
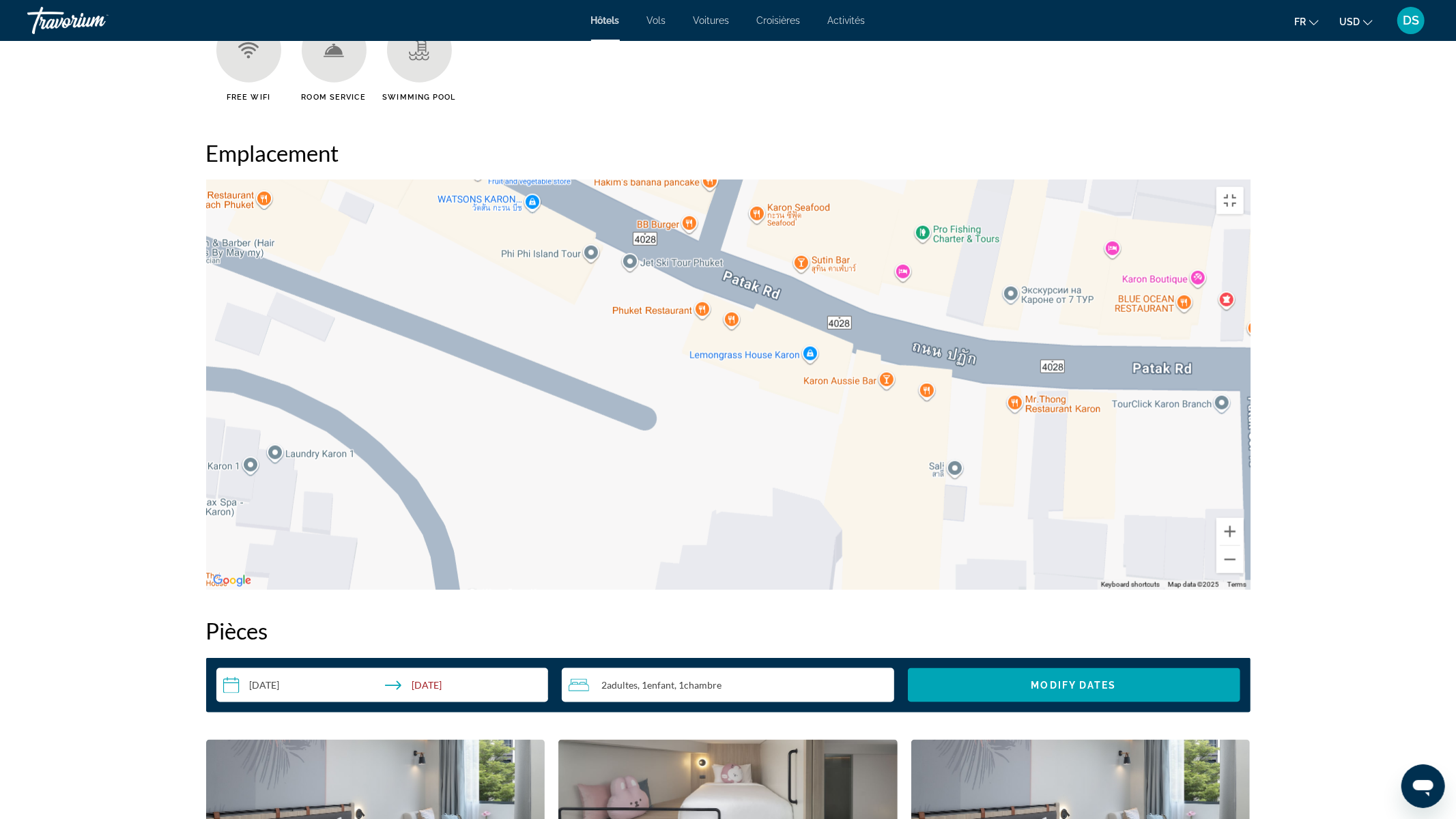
drag, startPoint x: 478, startPoint y: 506, endPoint x: 477, endPoint y: 818, distance: 312.0
click at [477, 590] on div "Allstar Guesthouse Allstar Guesthouse 514/13 Patak Rd Tambon Karon, Mueang Phuk…" at bounding box center [728, 385] width 1044 height 410
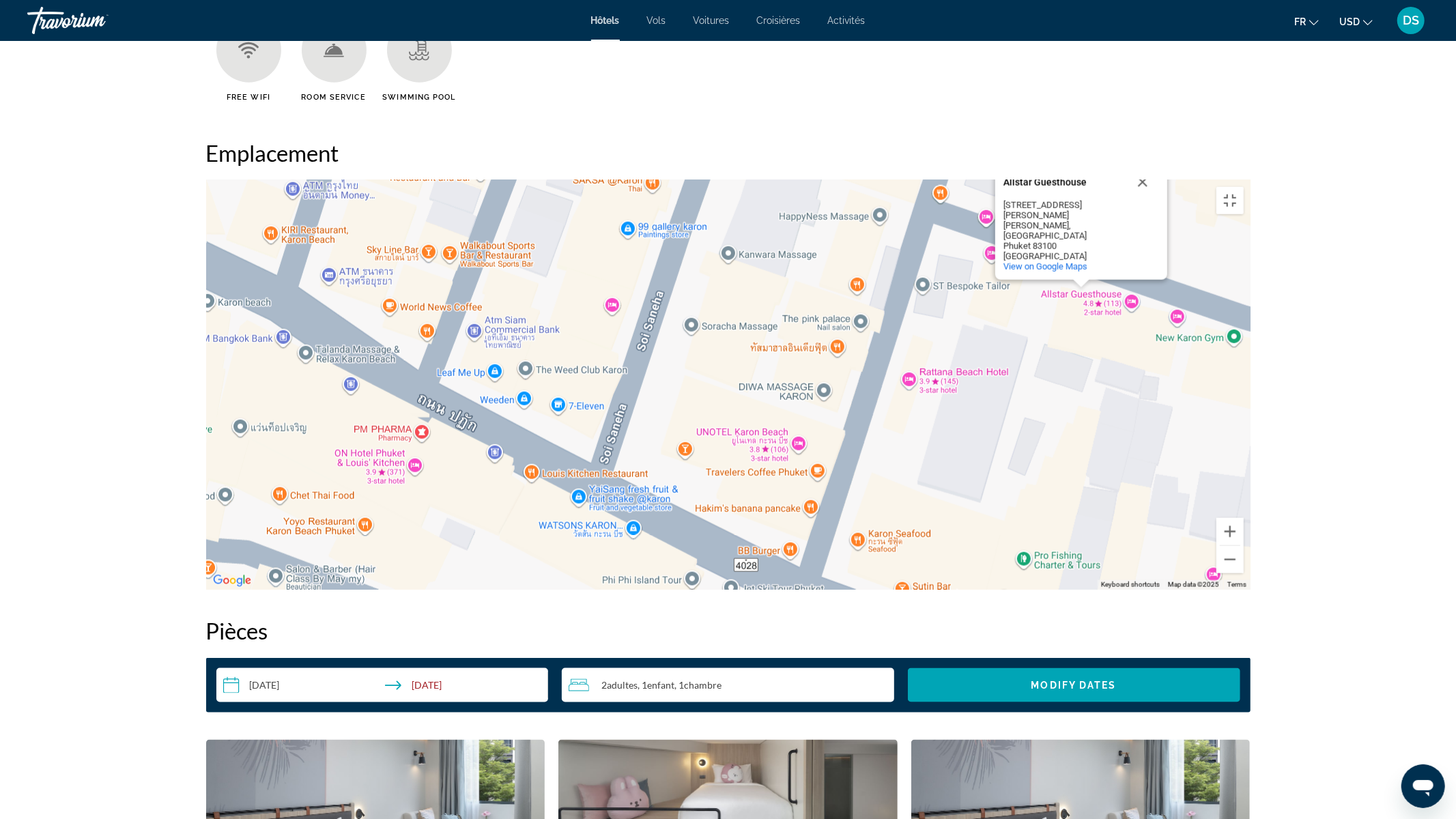
drag, startPoint x: 583, startPoint y: 488, endPoint x: 683, endPoint y: 818, distance: 344.8
click at [683, 590] on div "Allstar Guesthouse Allstar Guesthouse 514/13 Patak Rd Tambon Karon, Mueang Phuk…" at bounding box center [728, 385] width 1044 height 410
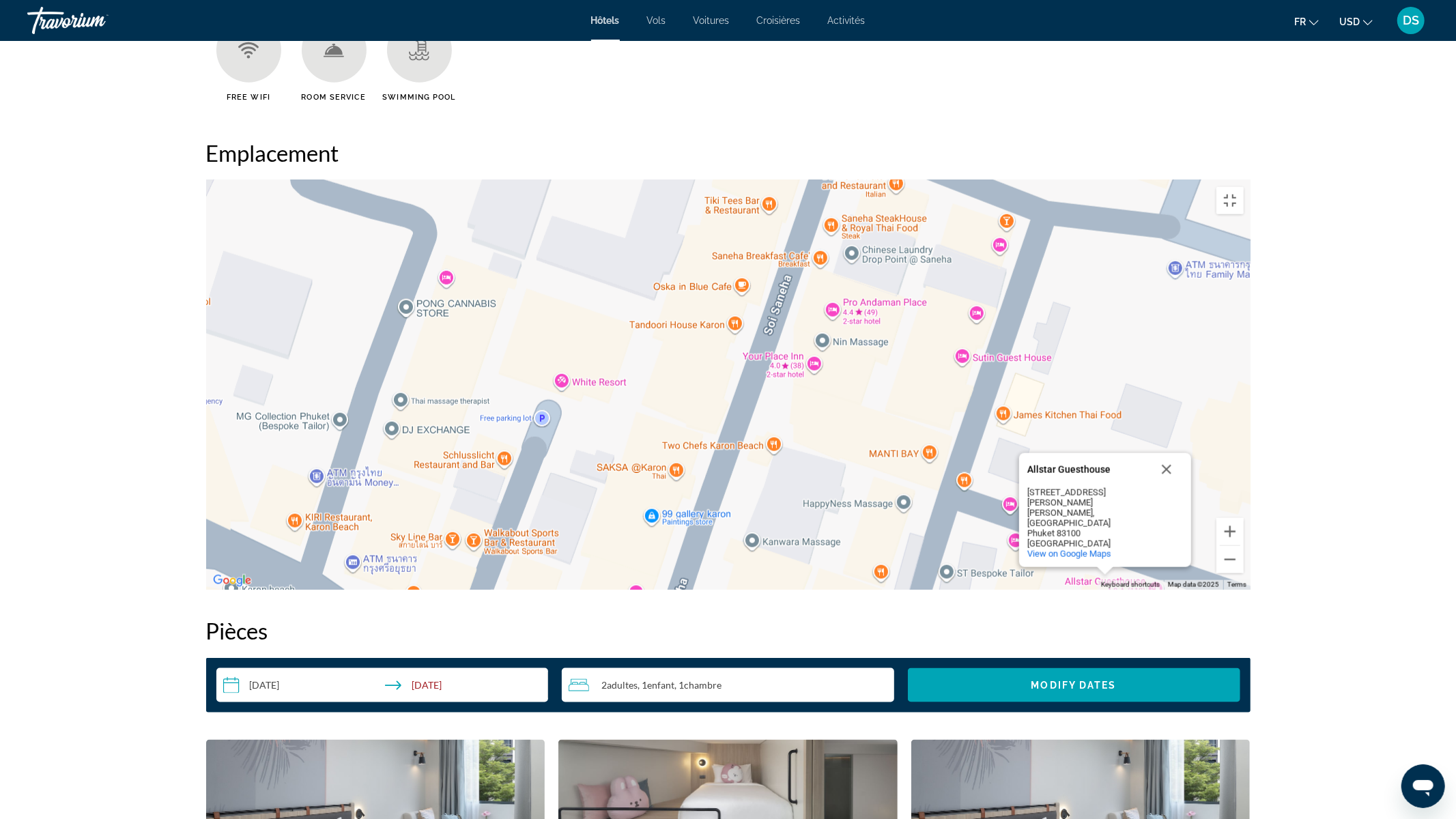
drag, startPoint x: 711, startPoint y: 527, endPoint x: 735, endPoint y: 818, distance: 292.0
click at [735, 590] on div "Allstar Guesthouse Allstar Guesthouse 514/13 Patak Rd Tambon Karon, Mueang Phuk…" at bounding box center [728, 385] width 1044 height 410
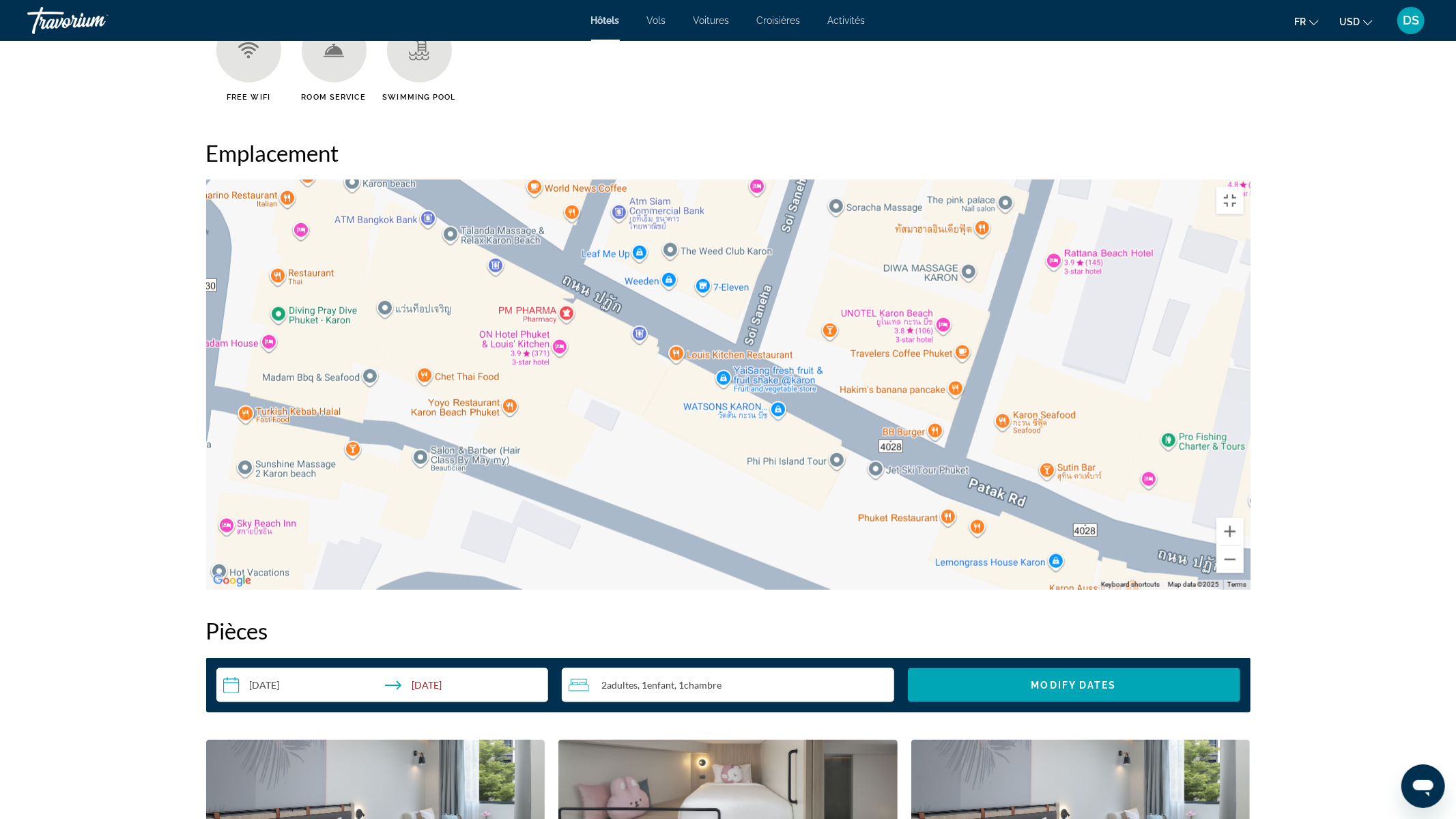
drag, startPoint x: 768, startPoint y: 550, endPoint x: 883, endPoint y: 139, distance: 426.8
click at [883, 181] on div "To activate drag with keyboard, press Alt + Enter. Once in keyboard drag state,…" at bounding box center [728, 385] width 1044 height 410
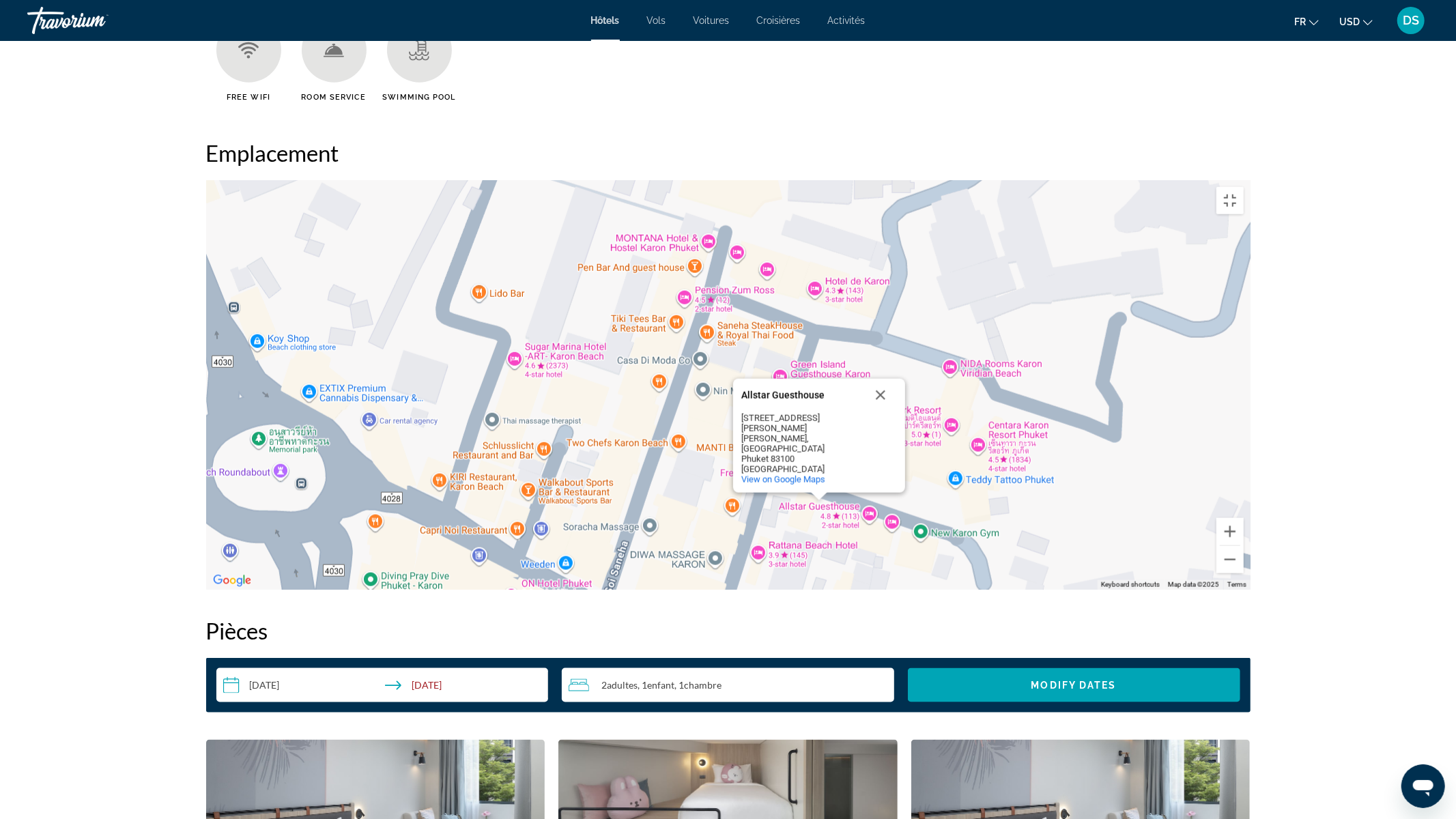
drag, startPoint x: 850, startPoint y: 333, endPoint x: 641, endPoint y: 709, distance: 430.2
click at [641, 590] on div "To activate drag with keyboard, press Alt + Enter. Once in keyboard drag state,…" at bounding box center [728, 385] width 1044 height 410
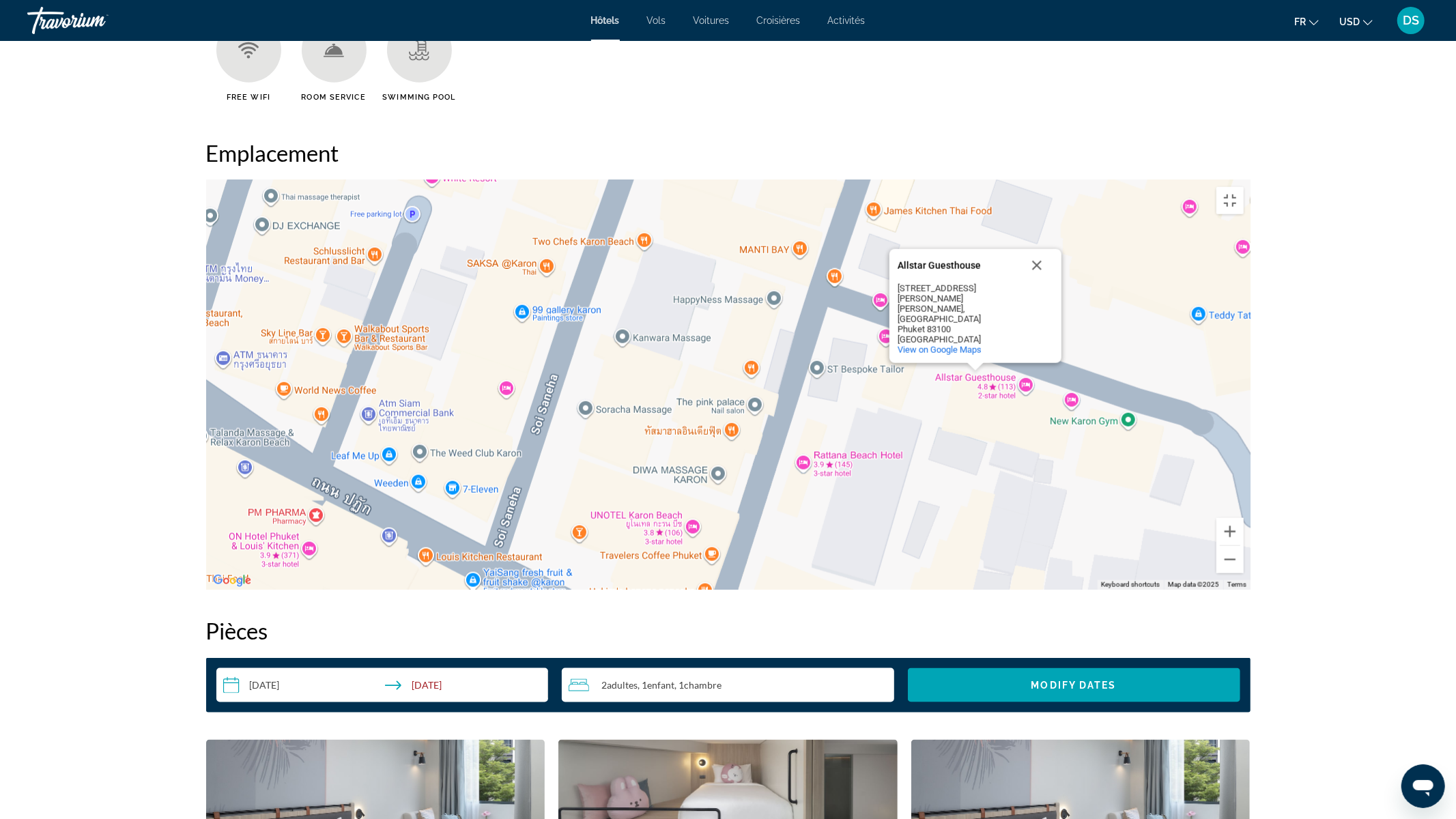
drag, startPoint x: 656, startPoint y: 610, endPoint x: 657, endPoint y: 562, distance: 48.0
click at [657, 562] on div "To activate drag with keyboard, press Alt + Enter. Once in keyboard drag state,…" at bounding box center [728, 385] width 1044 height 410
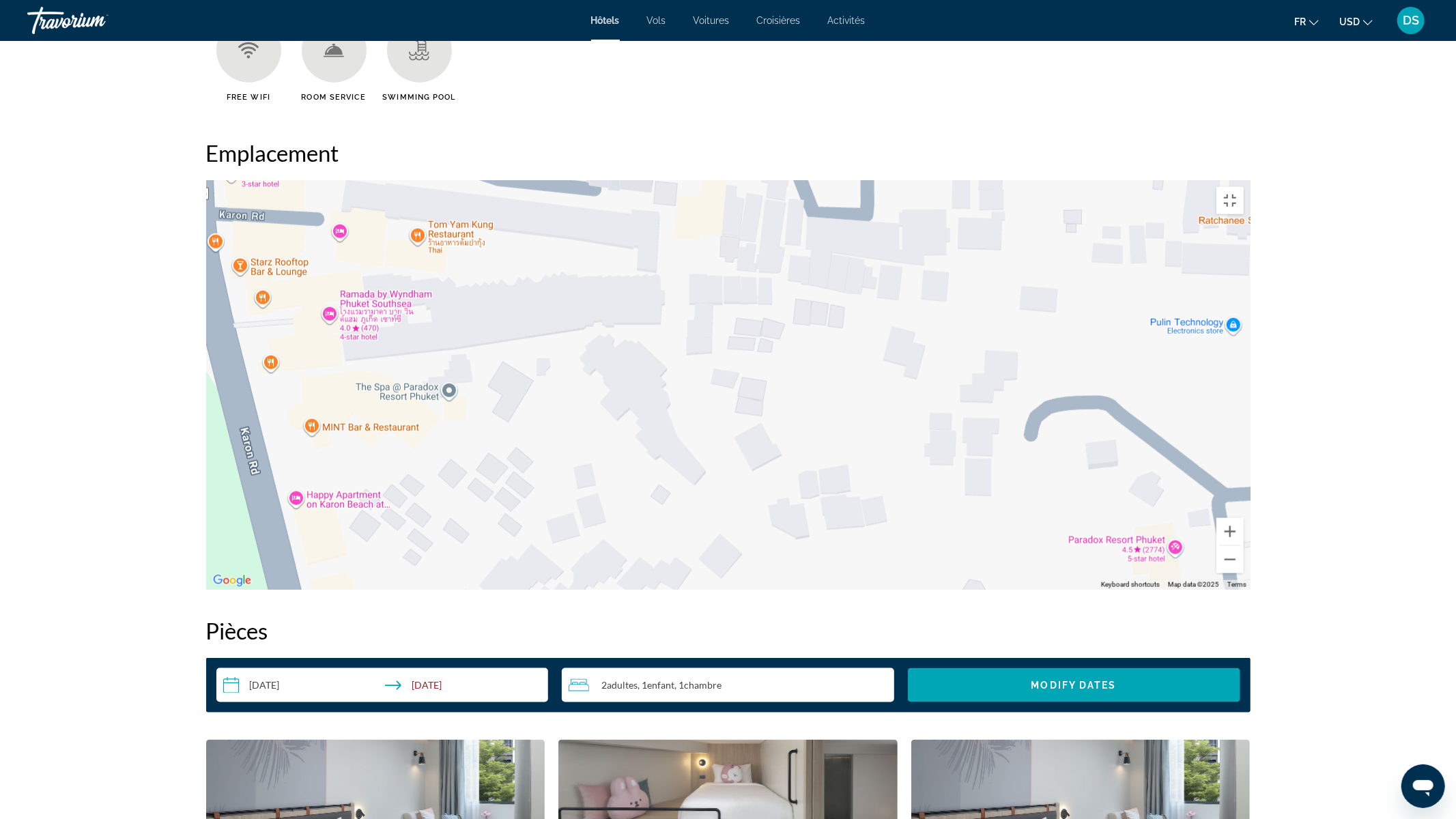
drag, startPoint x: 665, startPoint y: 643, endPoint x: 584, endPoint y: 0, distance: 648.1
click at [584, 181] on div "To activate drag with keyboard, press Alt + Enter. Once in keyboard drag state,…" at bounding box center [728, 385] width 1044 height 410
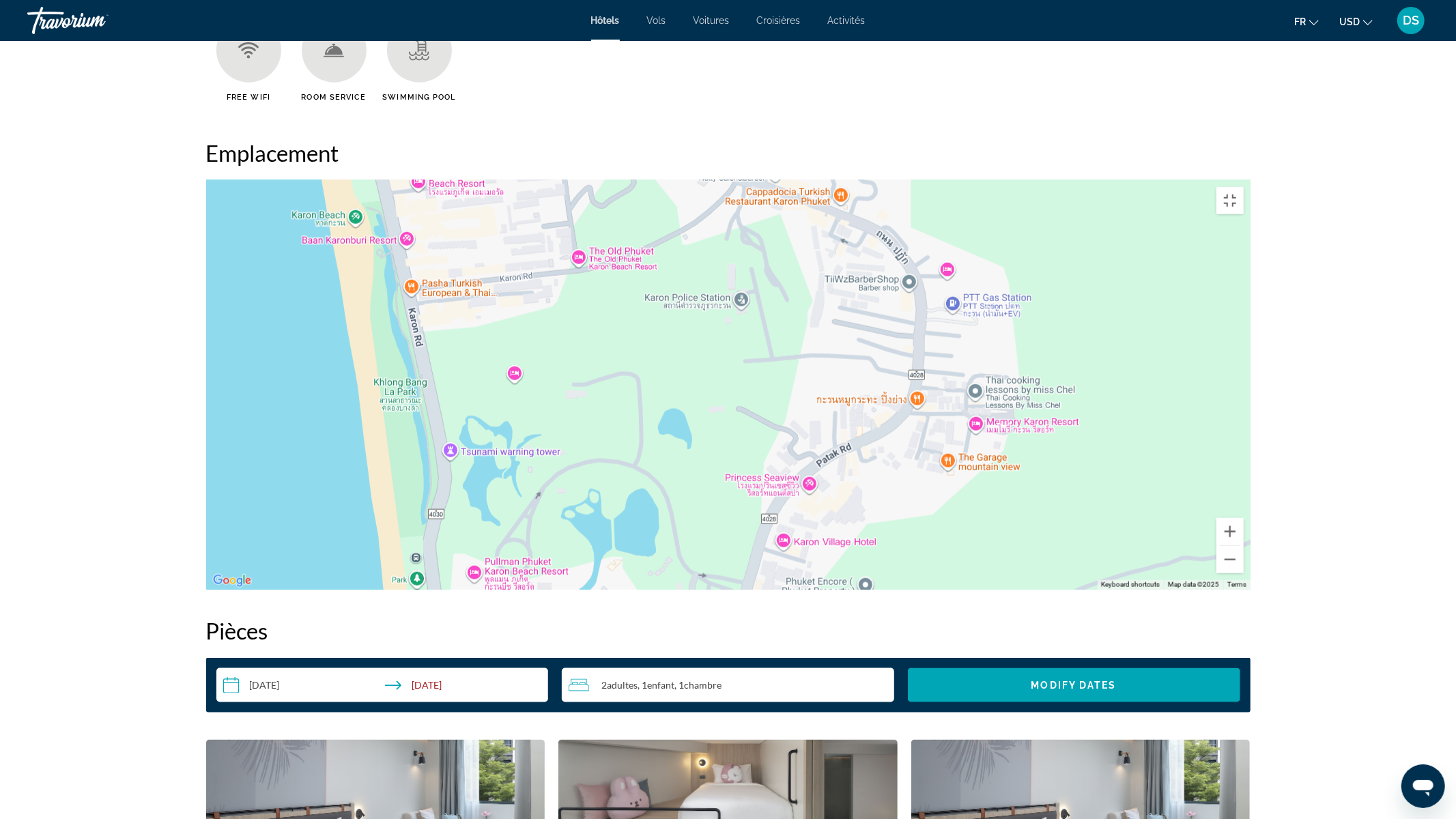
drag, startPoint x: 550, startPoint y: 391, endPoint x: 435, endPoint y: 175, distance: 244.7
click at [435, 181] on div "To activate drag with keyboard, press Alt + Enter. Once in keyboard drag state,…" at bounding box center [728, 385] width 1044 height 410
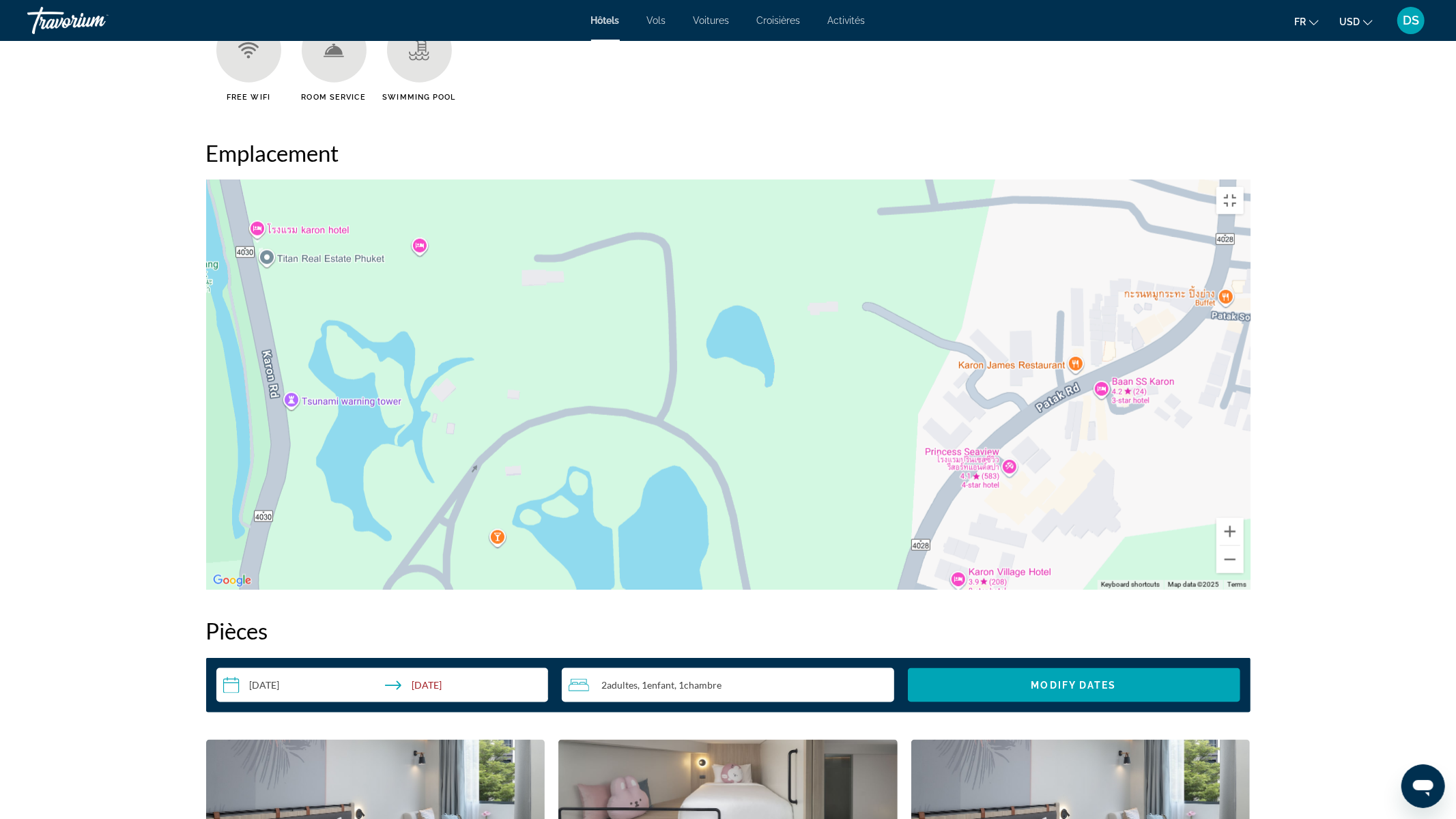
drag, startPoint x: 548, startPoint y: 283, endPoint x: 479, endPoint y: 0, distance: 291.3
click at [479, 181] on div "Allstar Guesthouse Allstar Guesthouse 514/13 Patak Rd Tambon Karon, Mueang Phuk…" at bounding box center [728, 385] width 1044 height 410
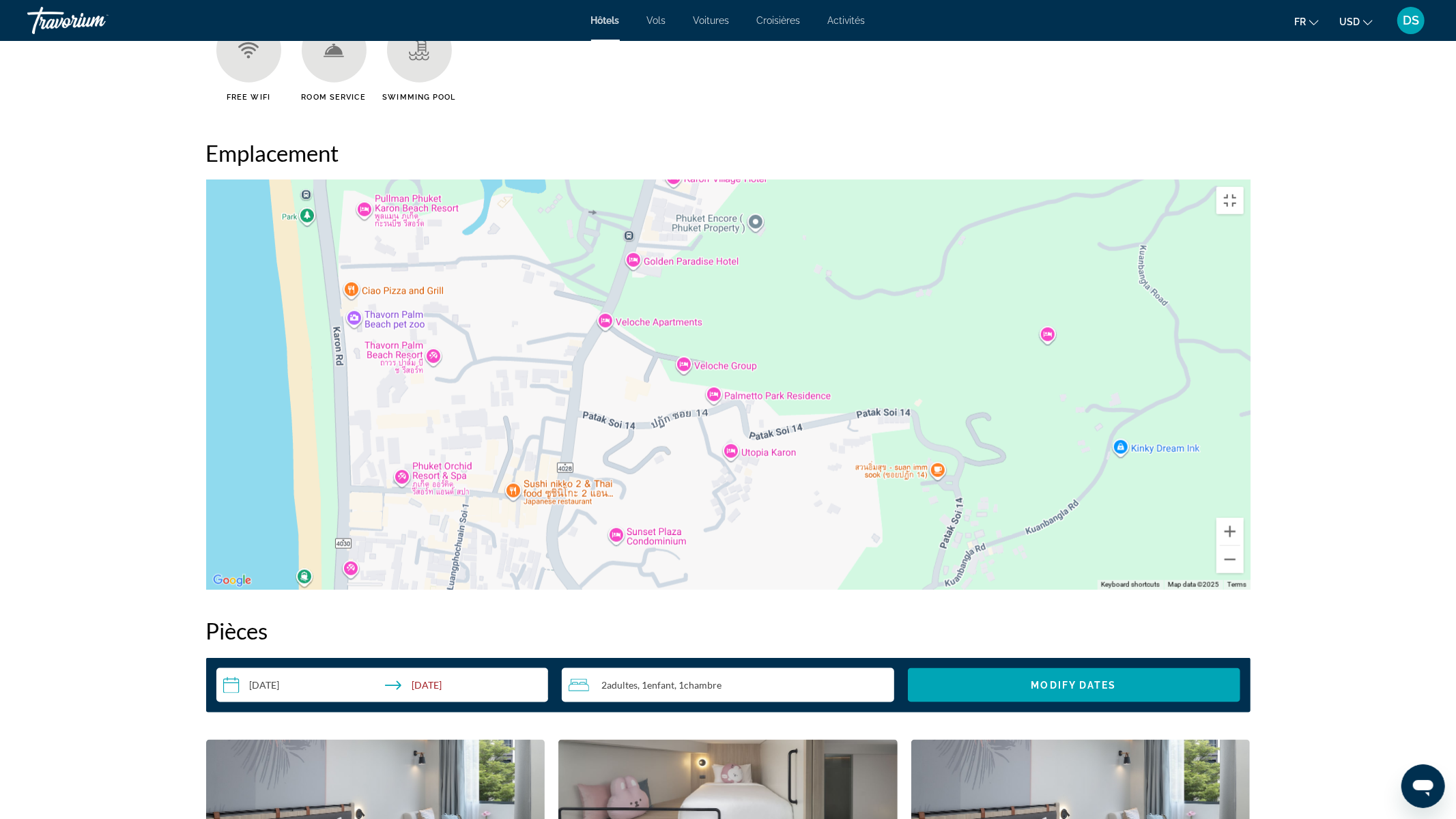
drag, startPoint x: 468, startPoint y: 208, endPoint x: 430, endPoint y: 0, distance: 211.4
click at [430, 181] on div "To activate drag with keyboard, press Alt + Enter. Once in keyboard drag state,…" at bounding box center [728, 385] width 1044 height 410
click at [473, 590] on div "Allstar Guesthouse Allstar Guesthouse 514/13 Patak Rd Tambon Karon, Mueang Phuk…" at bounding box center [728, 385] width 1044 height 410
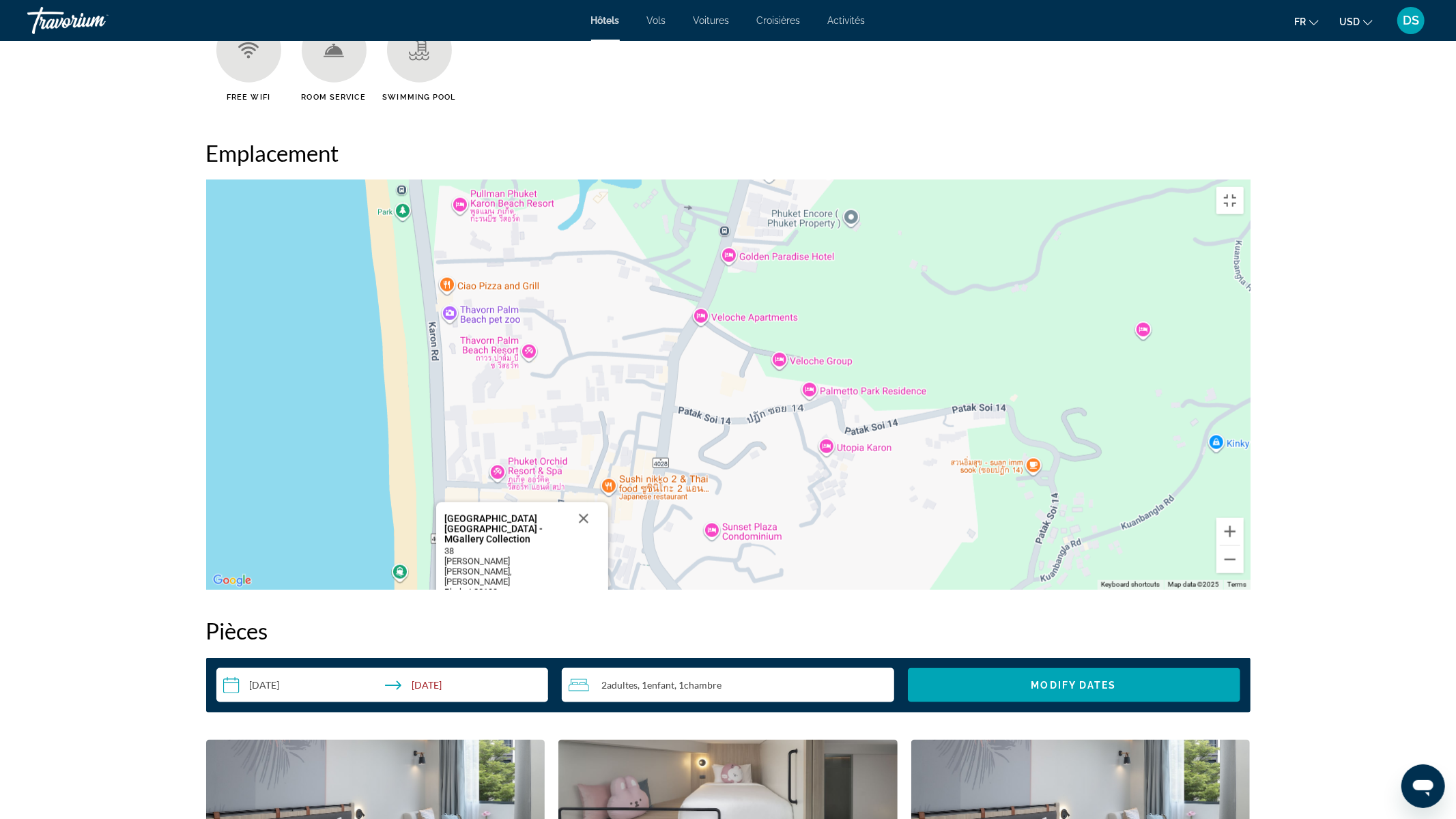
click at [558, 590] on div "Avista Grande Karon Resort & Spa Phuket - MGallery Collection Avista Grande Kar…" at bounding box center [728, 385] width 1044 height 410
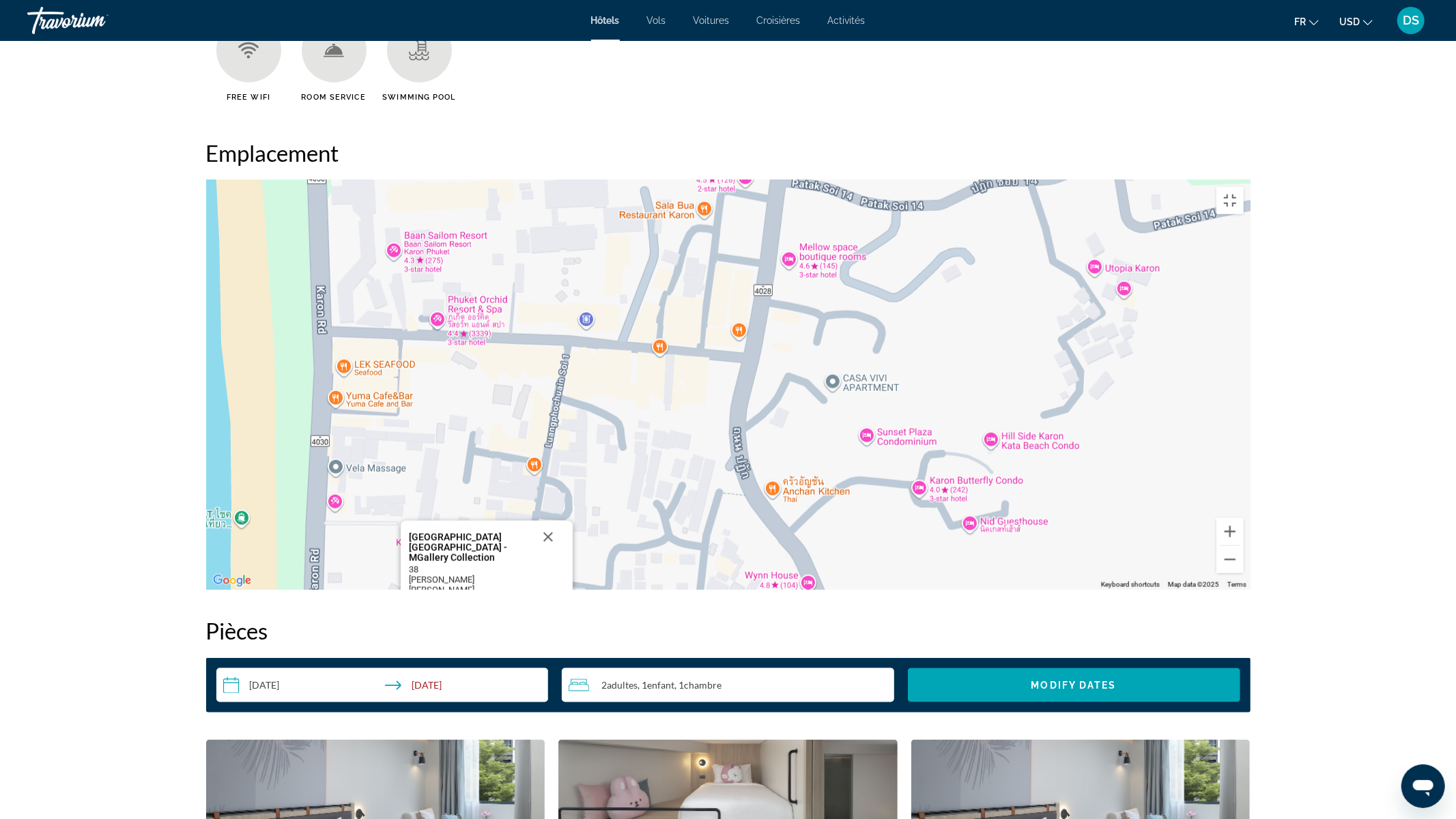
click at [618, 590] on div "Avista Grande Karon Resort & Spa Phuket - MGallery Collection Avista Grande Kar…" at bounding box center [728, 385] width 1044 height 410
click at [578, 590] on div "Avista Grande Karon Resort & Spa Phuket - MGallery Collection Avista Grande Kar…" at bounding box center [728, 385] width 1044 height 410
click at [549, 553] on button "Close" at bounding box center [548, 537] width 33 height 33
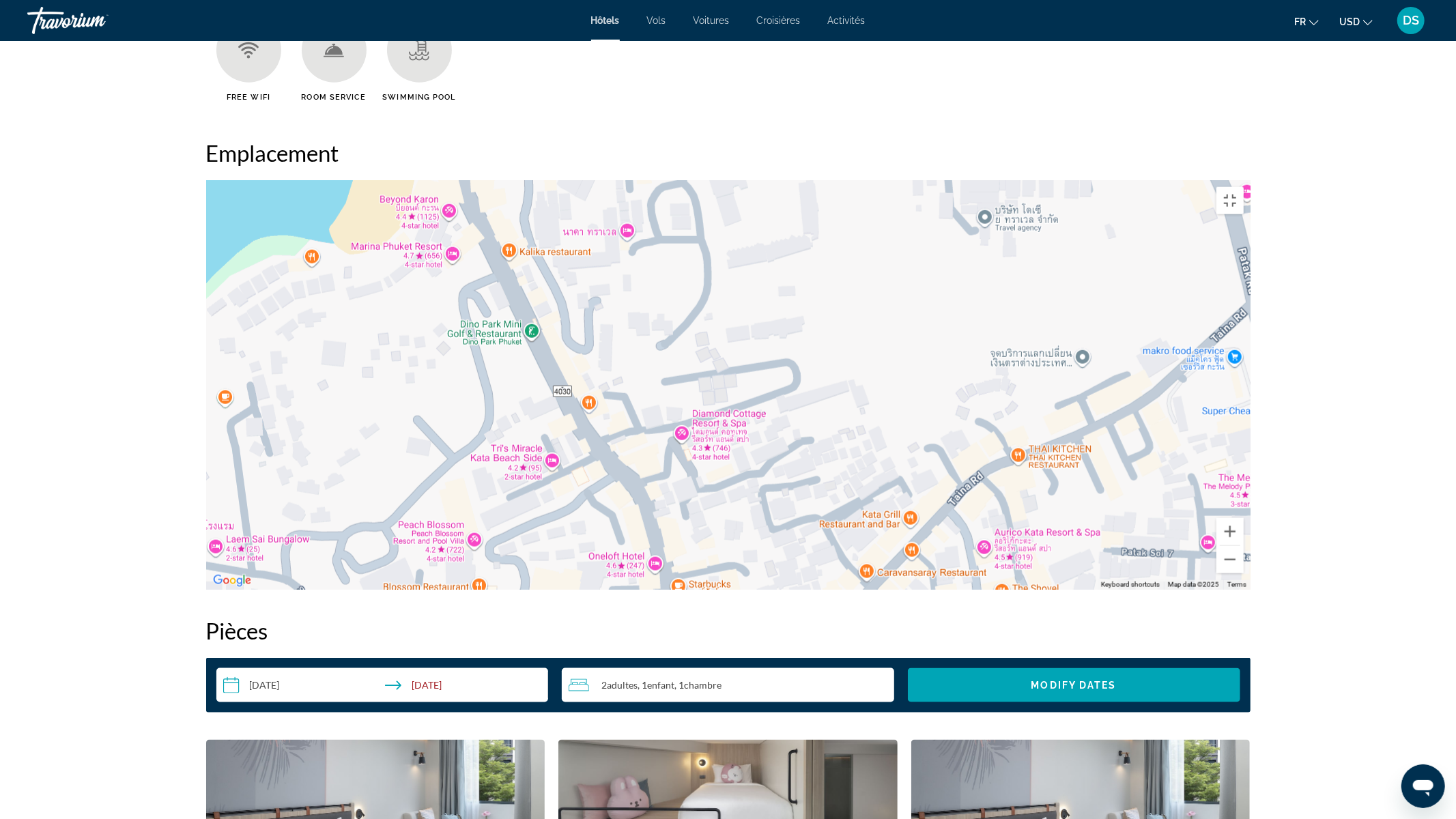
drag, startPoint x: 569, startPoint y: 712, endPoint x: 718, endPoint y: 0, distance: 727.4
click at [718, 181] on div "Main content" at bounding box center [728, 385] width 1044 height 410
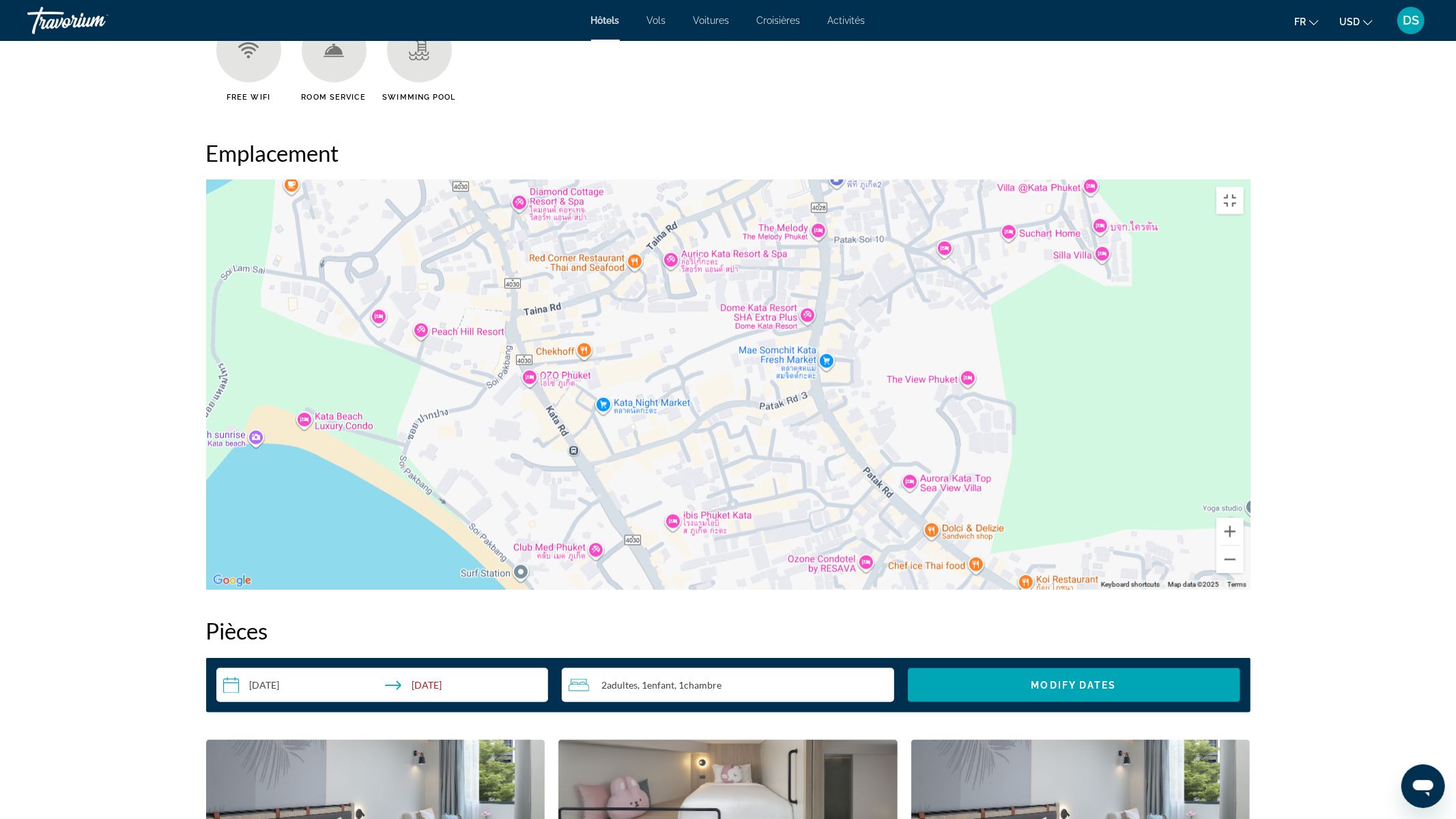
drag, startPoint x: 458, startPoint y: 454, endPoint x: 389, endPoint y: 198, distance: 265.1
click at [389, 198] on div "Main content" at bounding box center [728, 385] width 1044 height 410
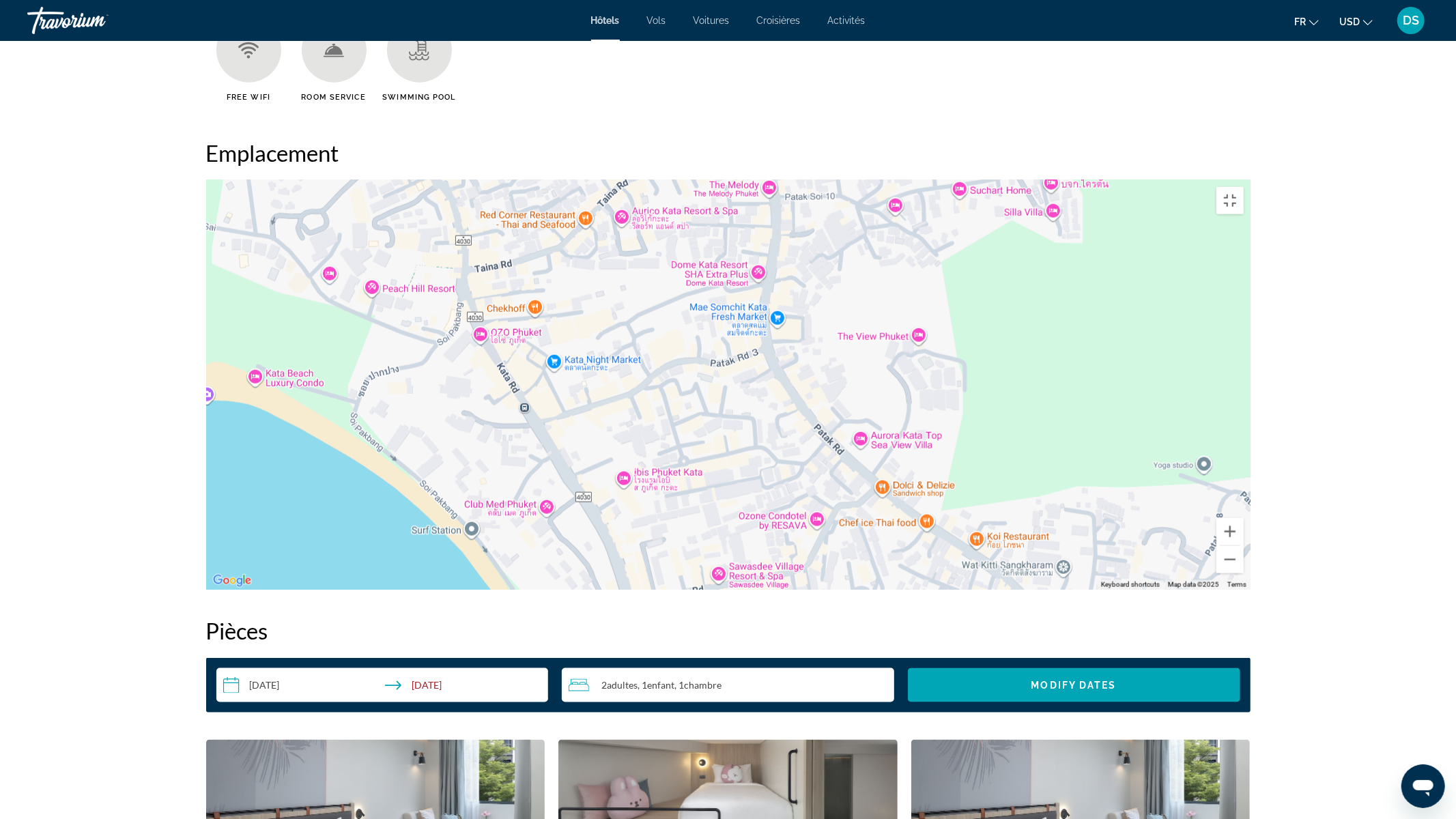
drag, startPoint x: 456, startPoint y: 351, endPoint x: 428, endPoint y: 326, distance: 37.5
click at [428, 326] on div "Main content" at bounding box center [728, 385] width 1044 height 410
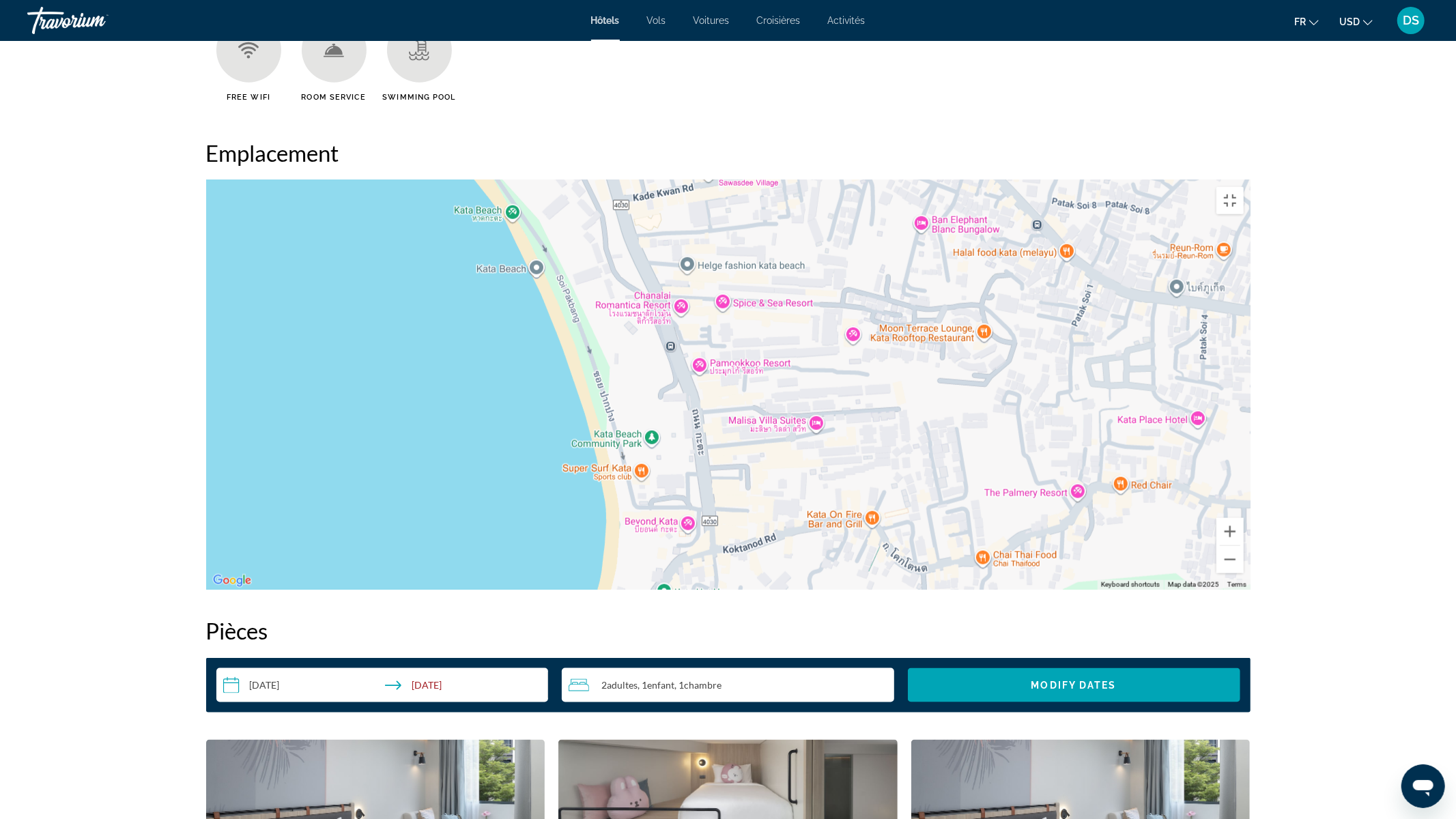
drag, startPoint x: 459, startPoint y: 400, endPoint x: 449, endPoint y: 0, distance: 400.1
click at [449, 181] on div "Main content" at bounding box center [728, 385] width 1044 height 410
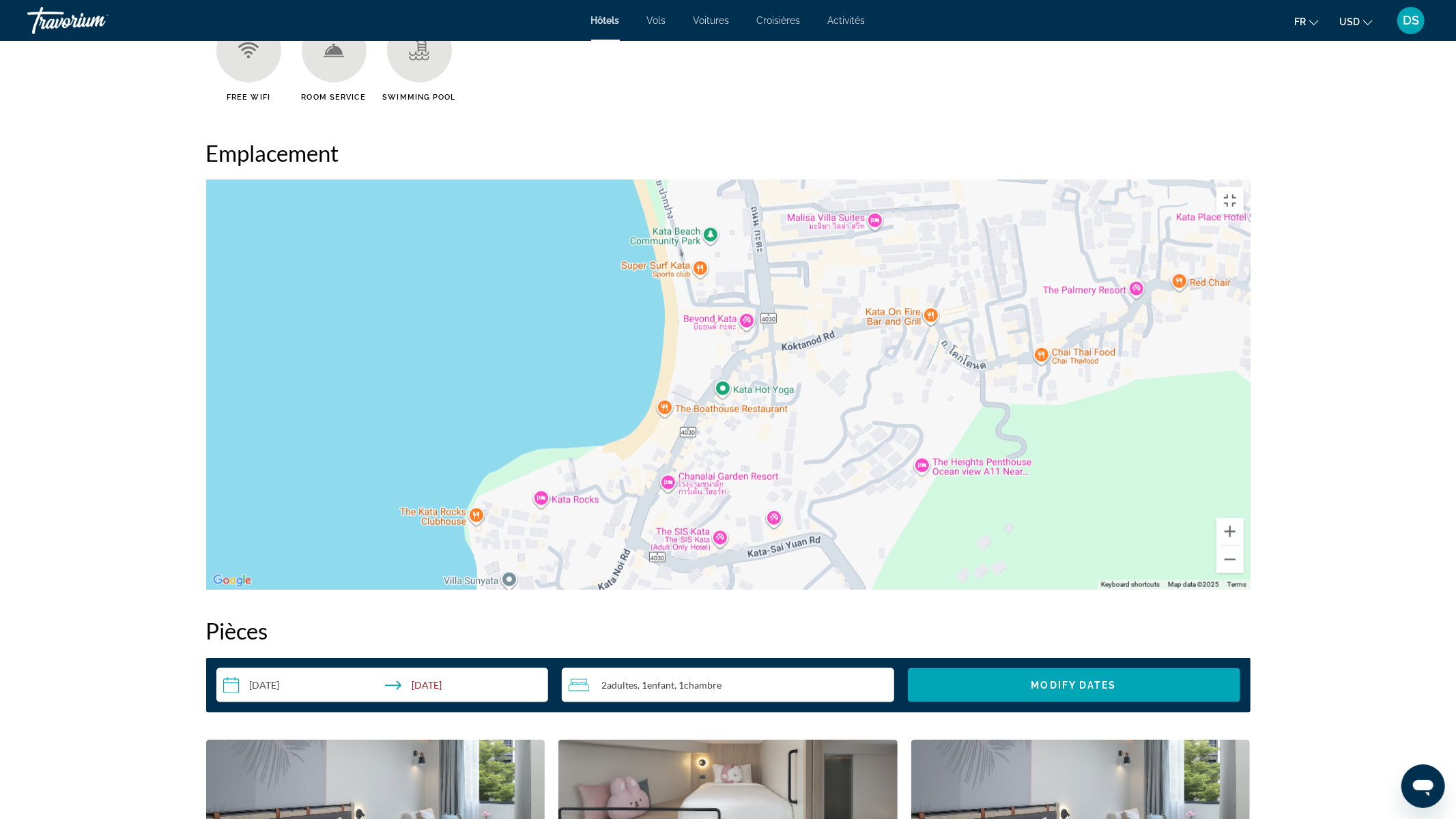
drag, startPoint x: 635, startPoint y: 290, endPoint x: 692, endPoint y: 84, distance: 213.7
click at [692, 181] on div "Main content" at bounding box center [728, 385] width 1044 height 410
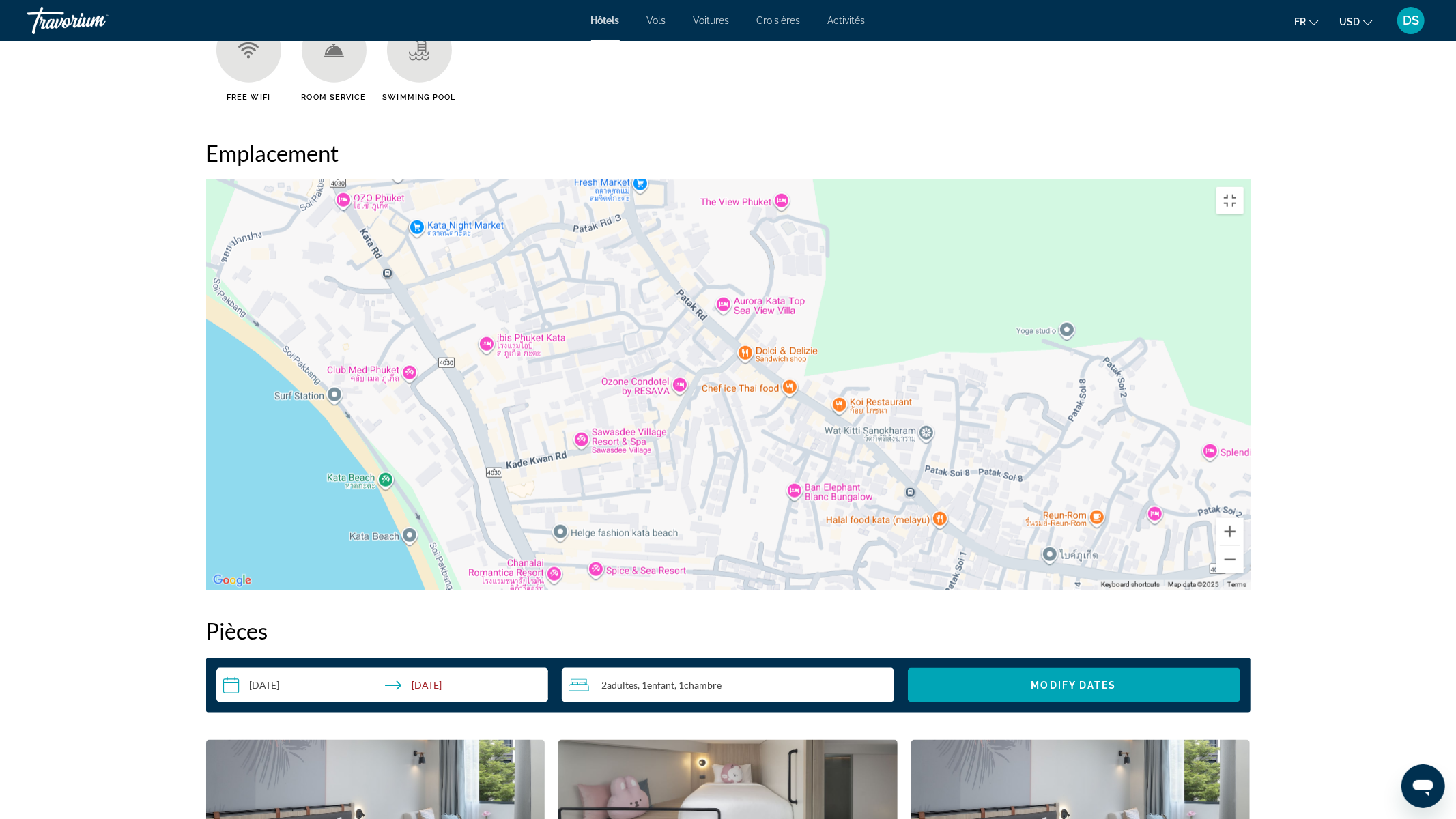
drag, startPoint x: 701, startPoint y: 241, endPoint x: 537, endPoint y: 765, distance: 549.1
click at [537, 590] on div "Main content" at bounding box center [728, 385] width 1044 height 410
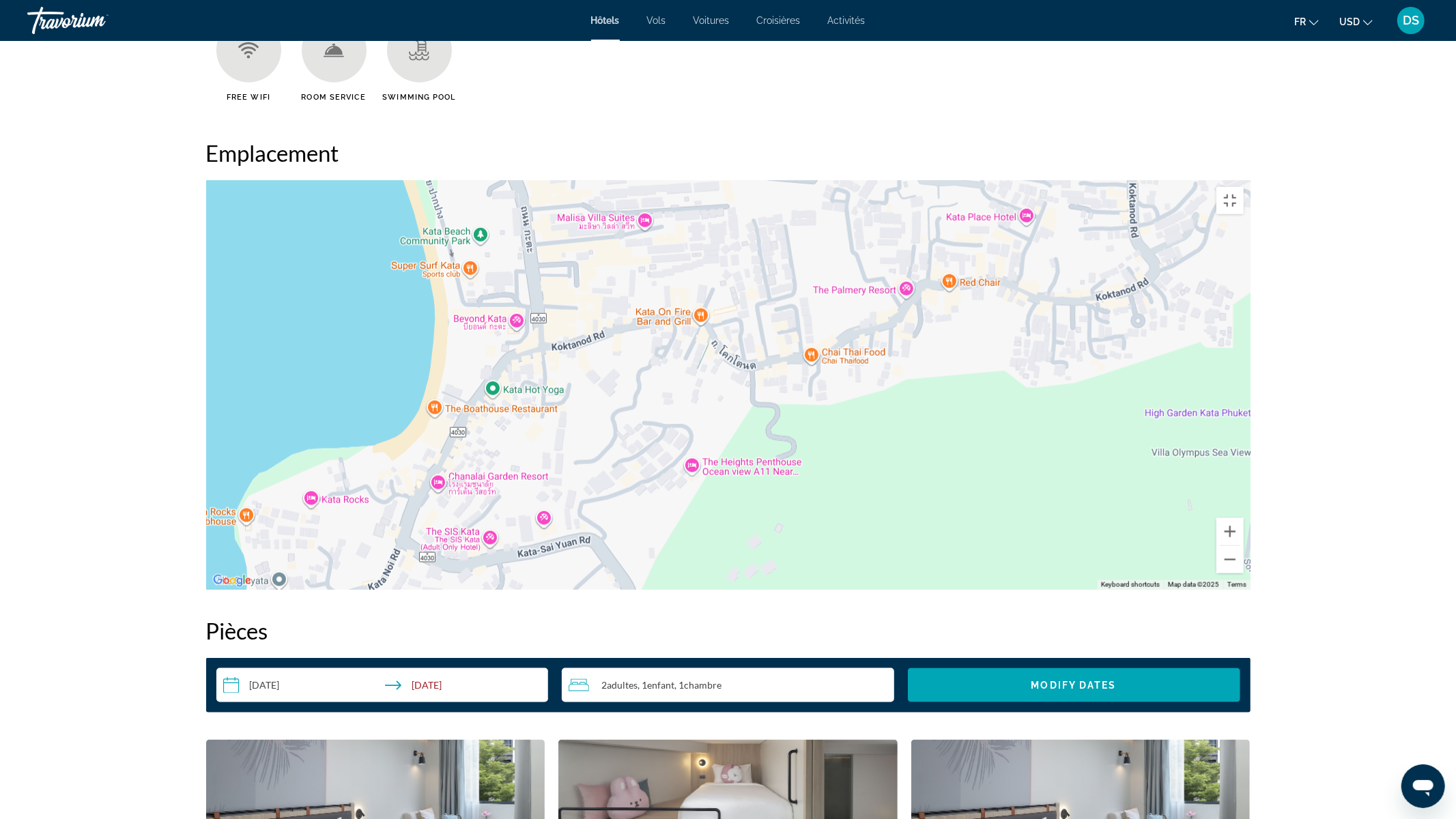
drag, startPoint x: 579, startPoint y: 560, endPoint x: 496, endPoint y: 0, distance: 566.1
click at [496, 181] on div "Main content" at bounding box center [728, 385] width 1044 height 410
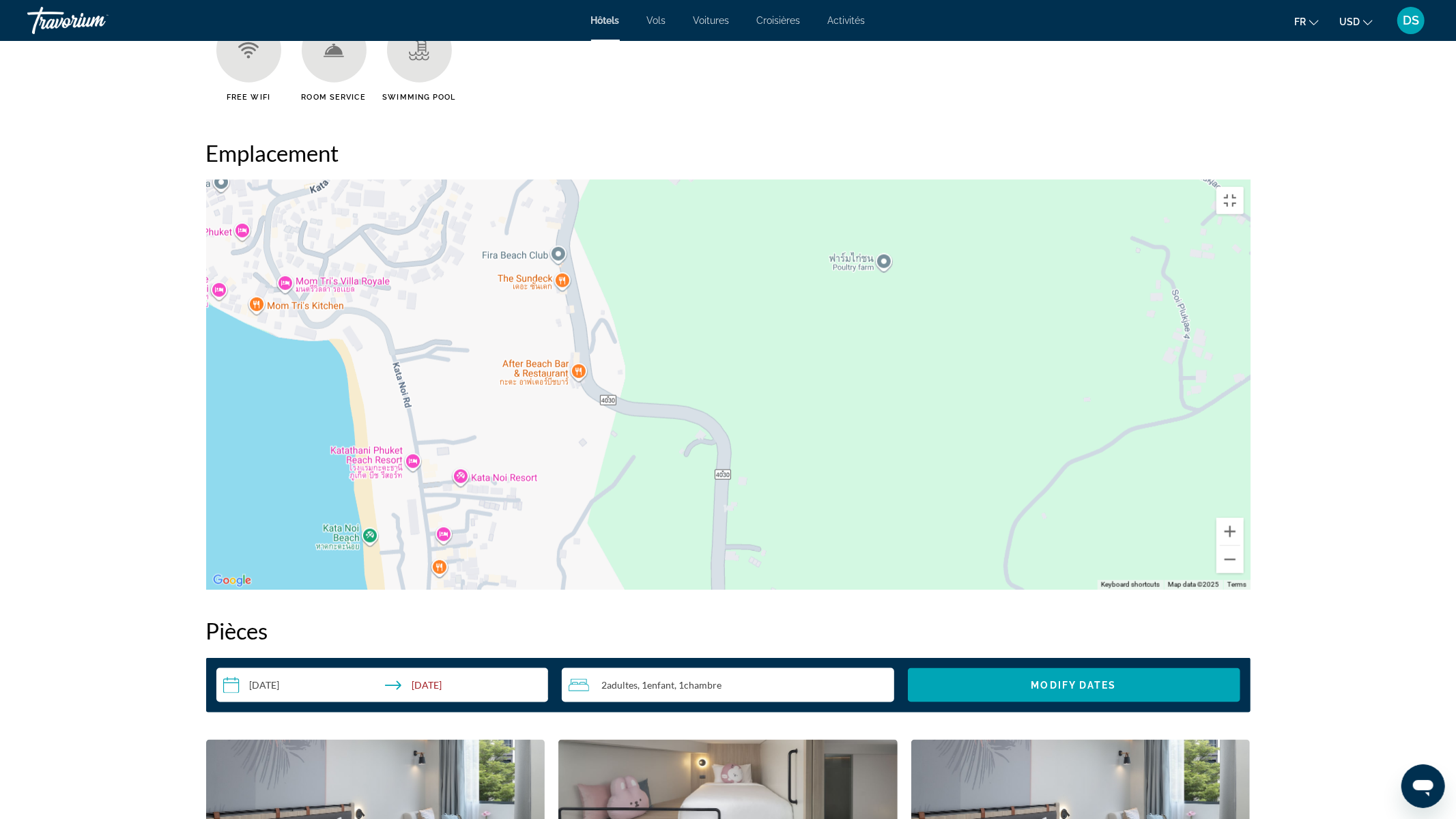
drag, startPoint x: 461, startPoint y: 399, endPoint x: 403, endPoint y: 0, distance: 403.2
click at [403, 181] on div "Main content" at bounding box center [728, 385] width 1044 height 410
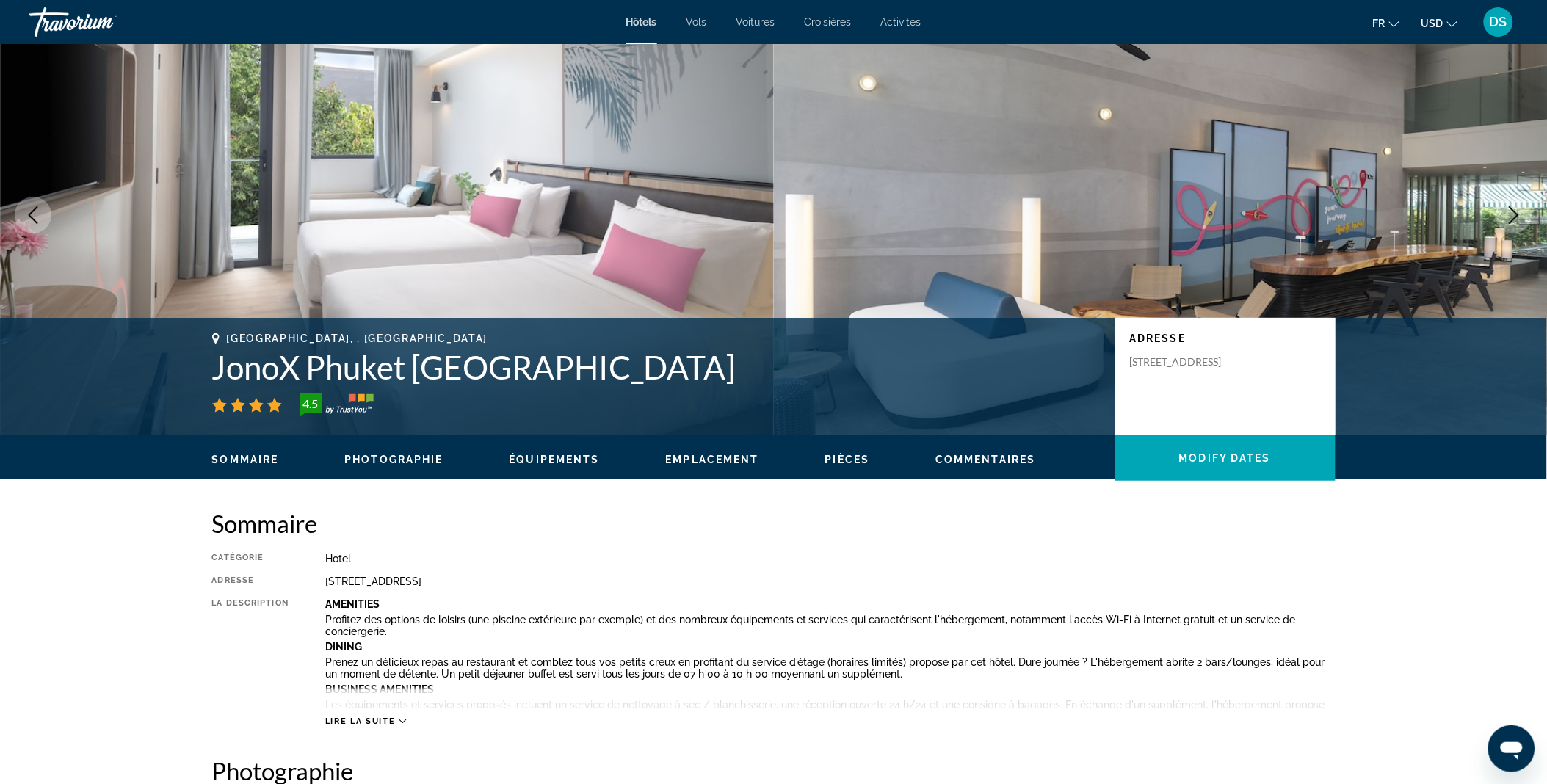
scroll to position [0, 0]
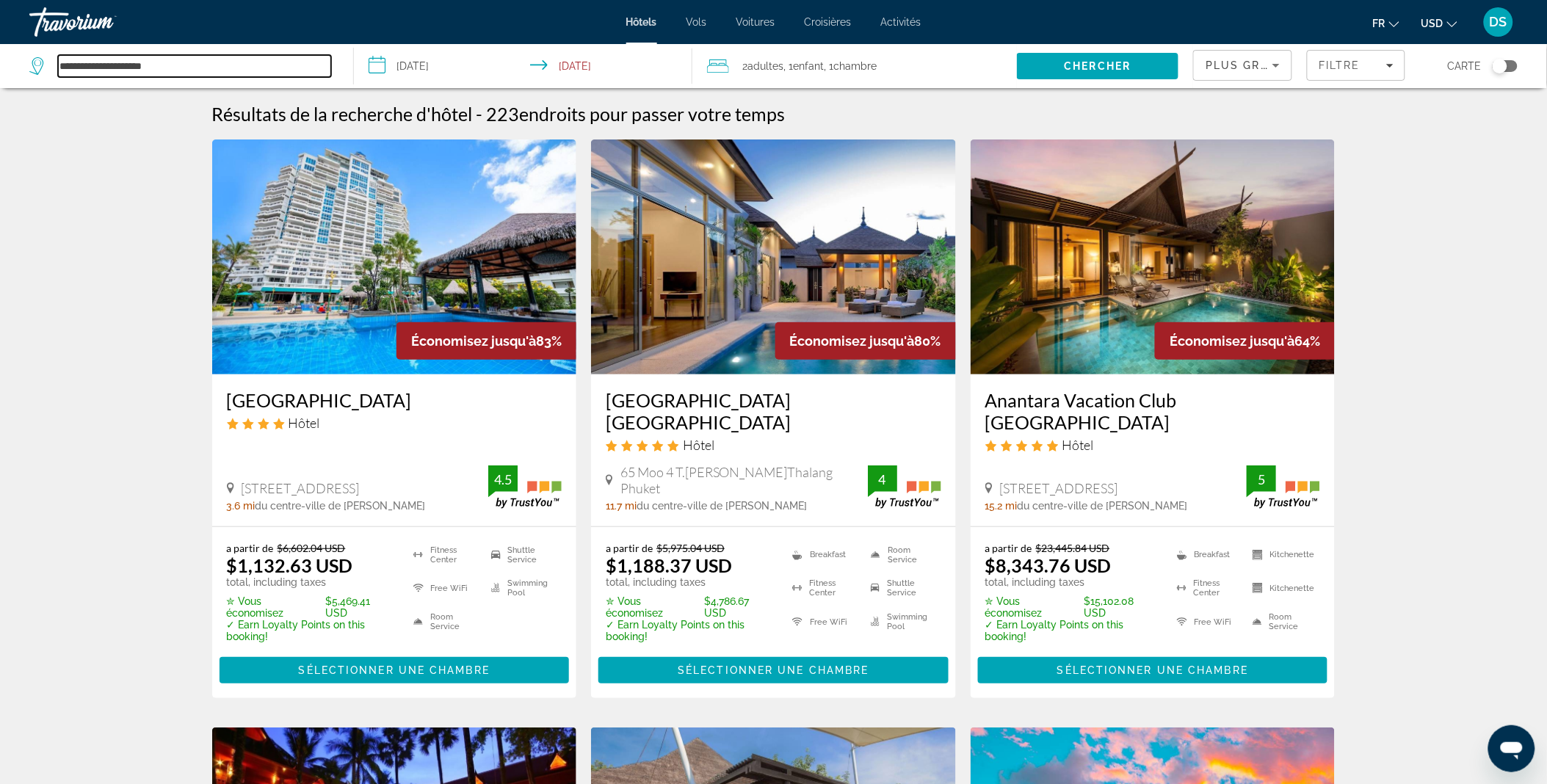
click at [246, 74] on input "**********" at bounding box center [194, 66] width 273 height 22
click at [1044, 64] on span "Search" at bounding box center [1098, 66] width 162 height 35
click at [160, 63] on input "**********" at bounding box center [194, 66] width 273 height 22
click at [241, 59] on input "**********" at bounding box center [194, 66] width 273 height 22
drag, startPoint x: 189, startPoint y: 71, endPoint x: 57, endPoint y: 74, distance: 132.0
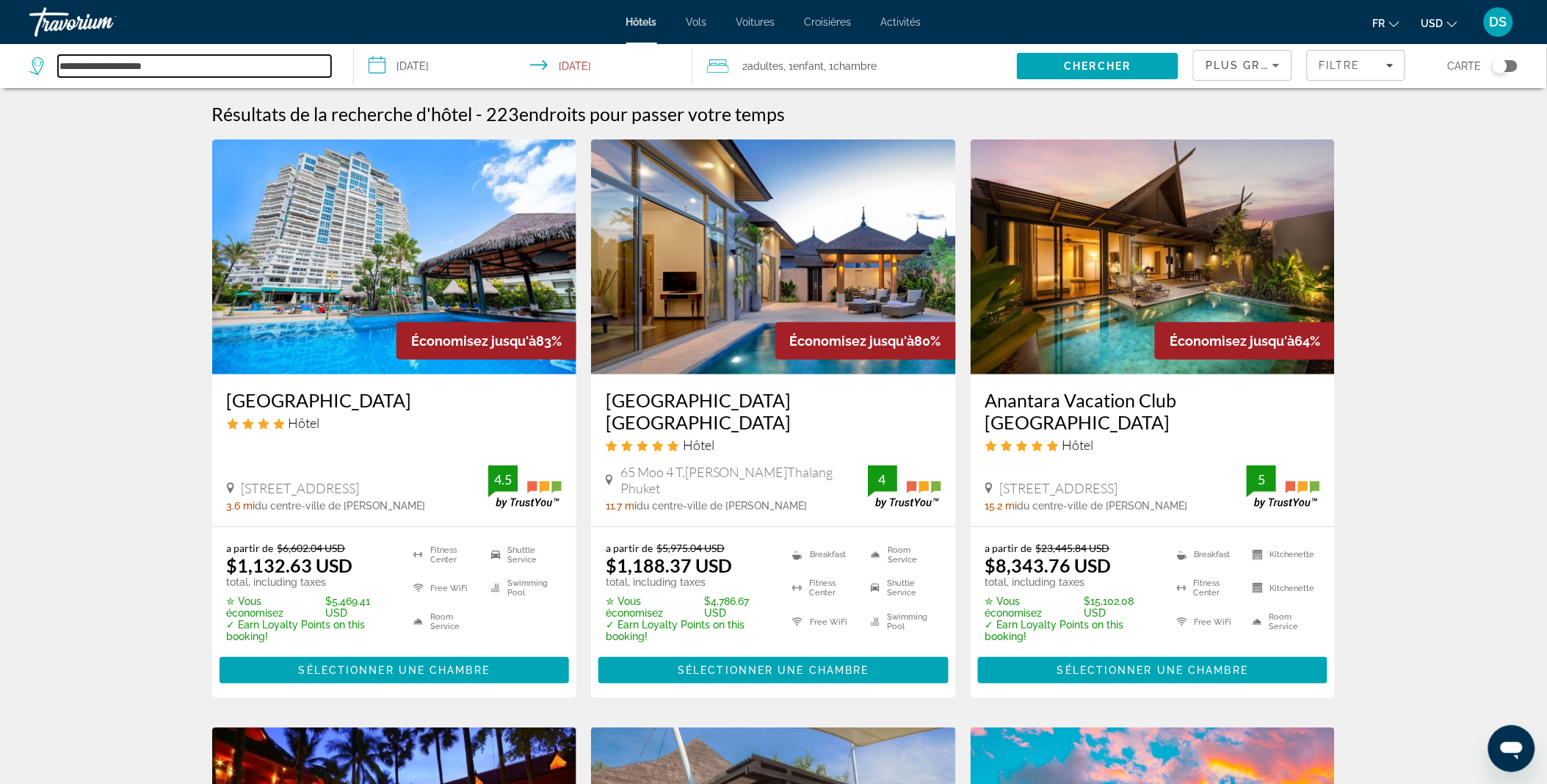
click at [58, 74] on input "**********" at bounding box center [194, 66] width 273 height 22
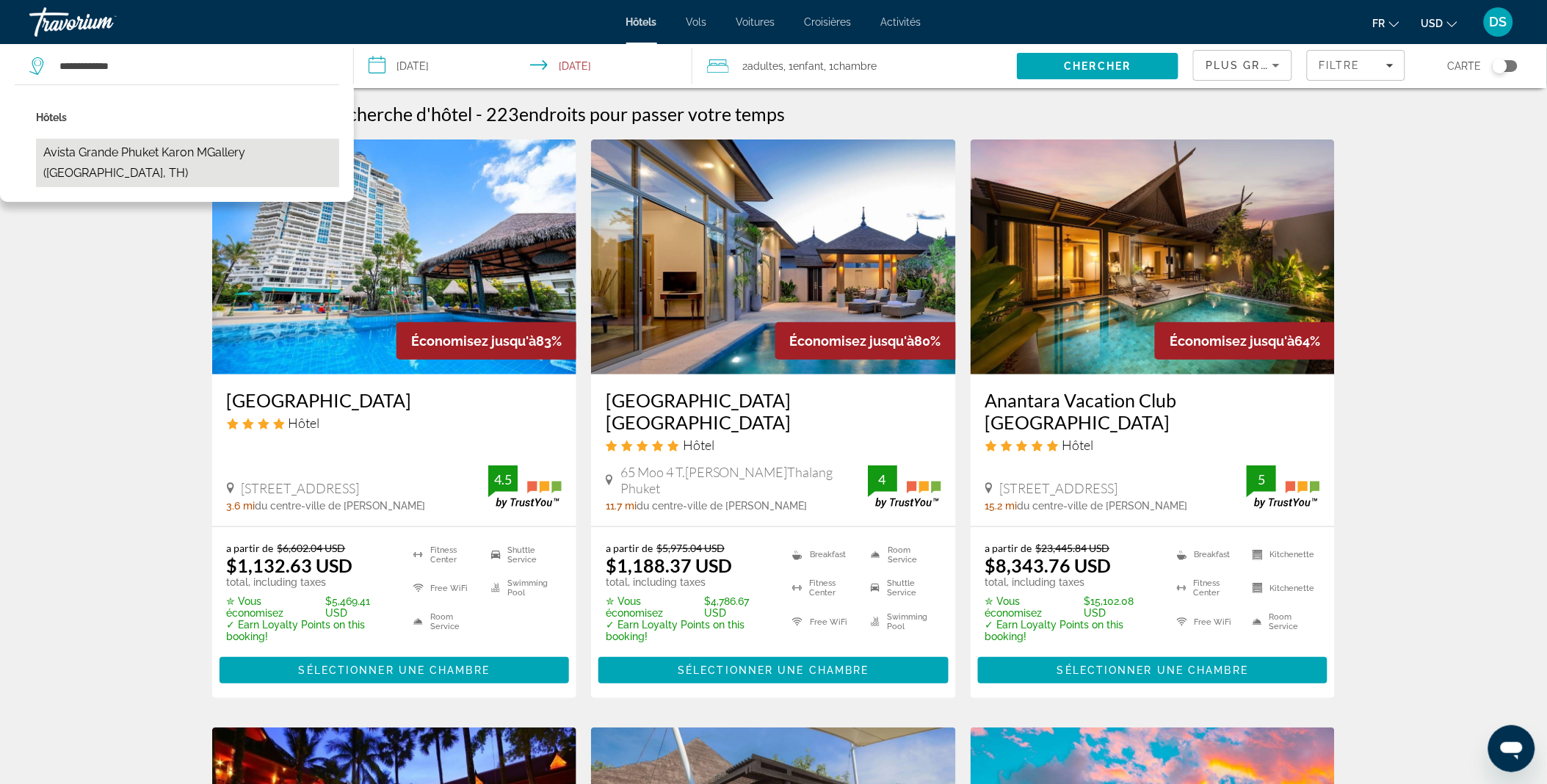
click at [67, 150] on button "Avista Grande Phuket [PERSON_NAME] MGallery ([GEOGRAPHIC_DATA], TH)" at bounding box center [188, 163] width 303 height 48
type input "**********"
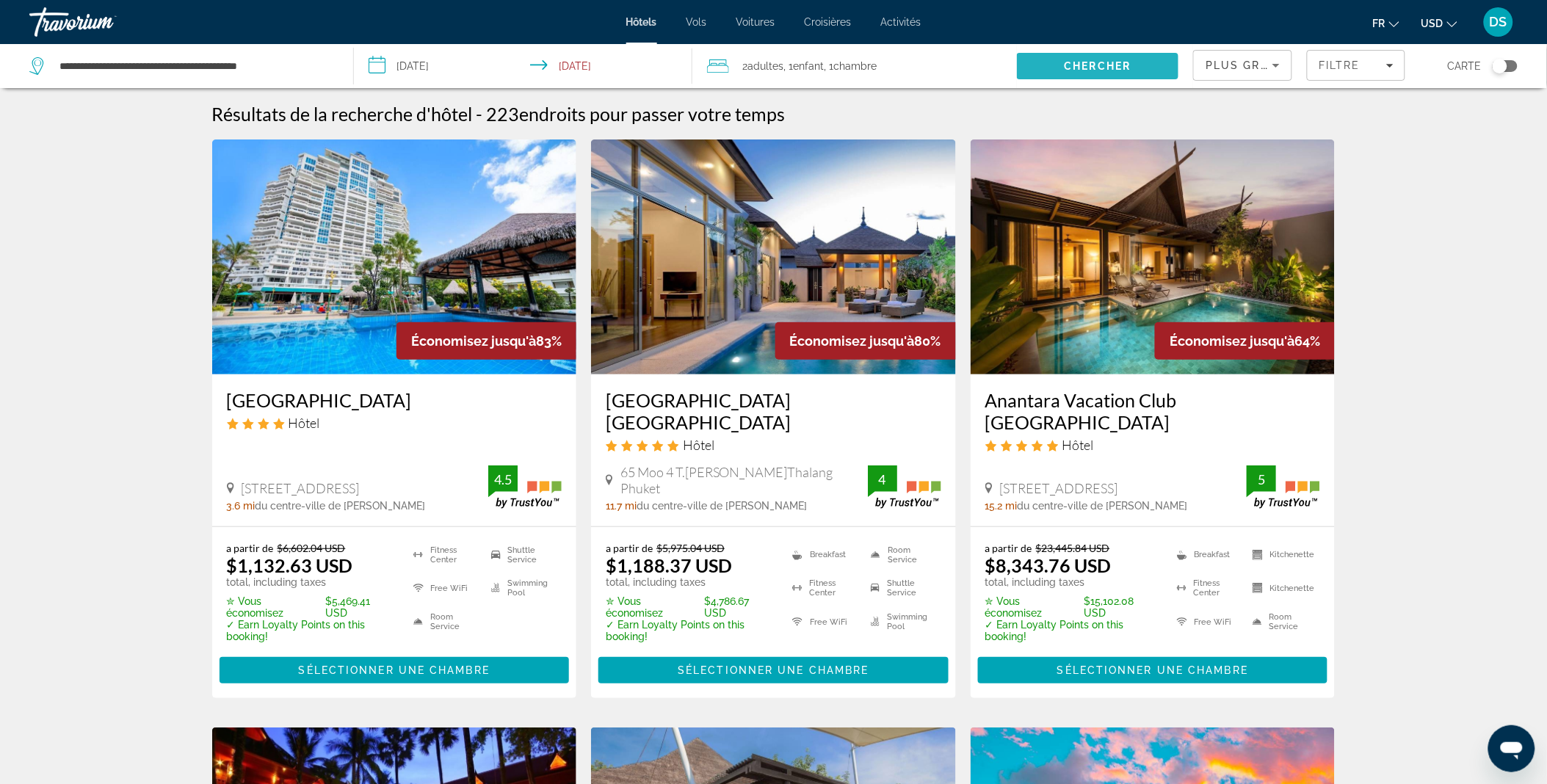
click at [1120, 68] on span "Chercher" at bounding box center [1097, 66] width 67 height 12
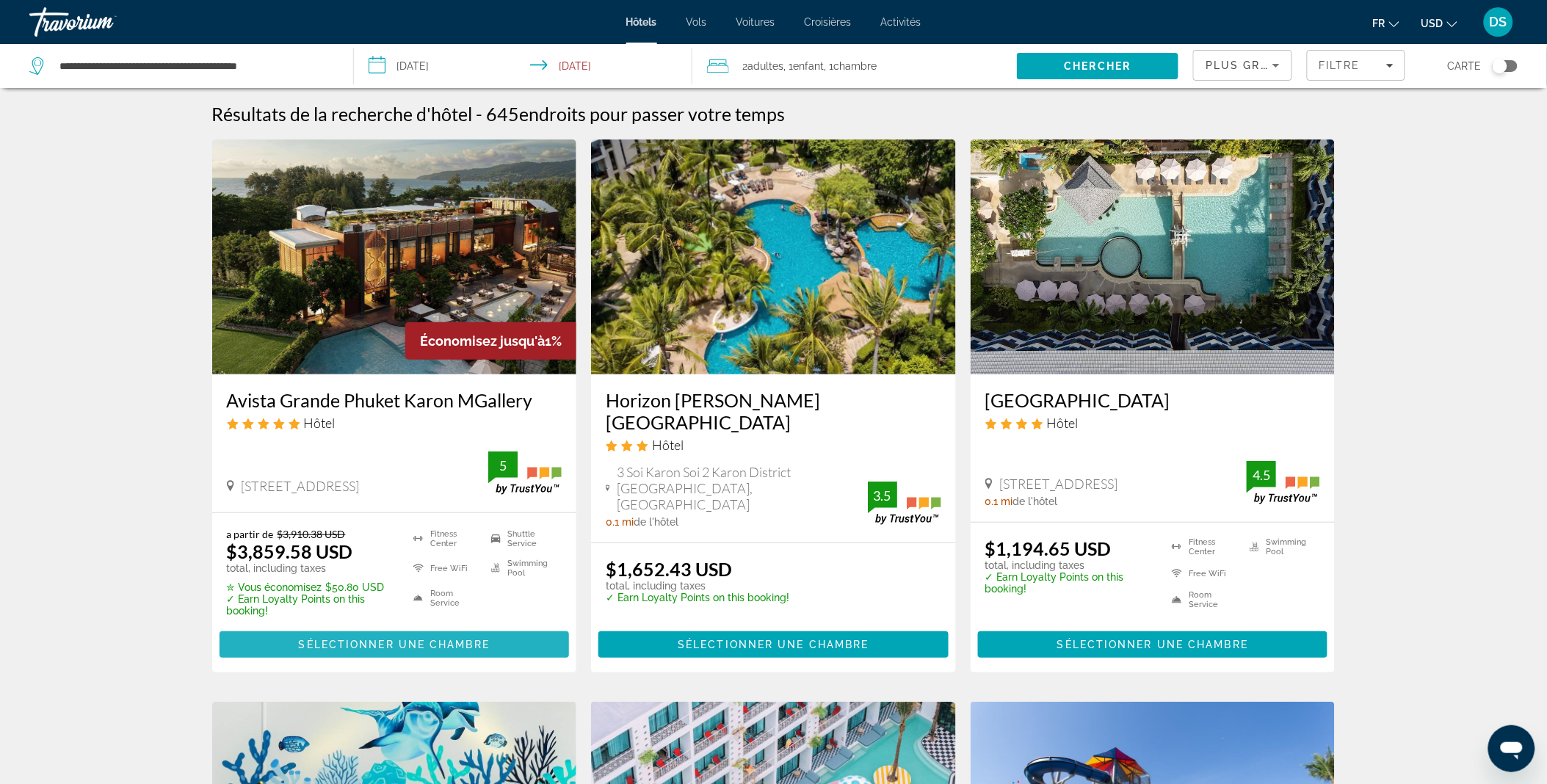
click at [444, 627] on span "Main content" at bounding box center [395, 645] width 350 height 35
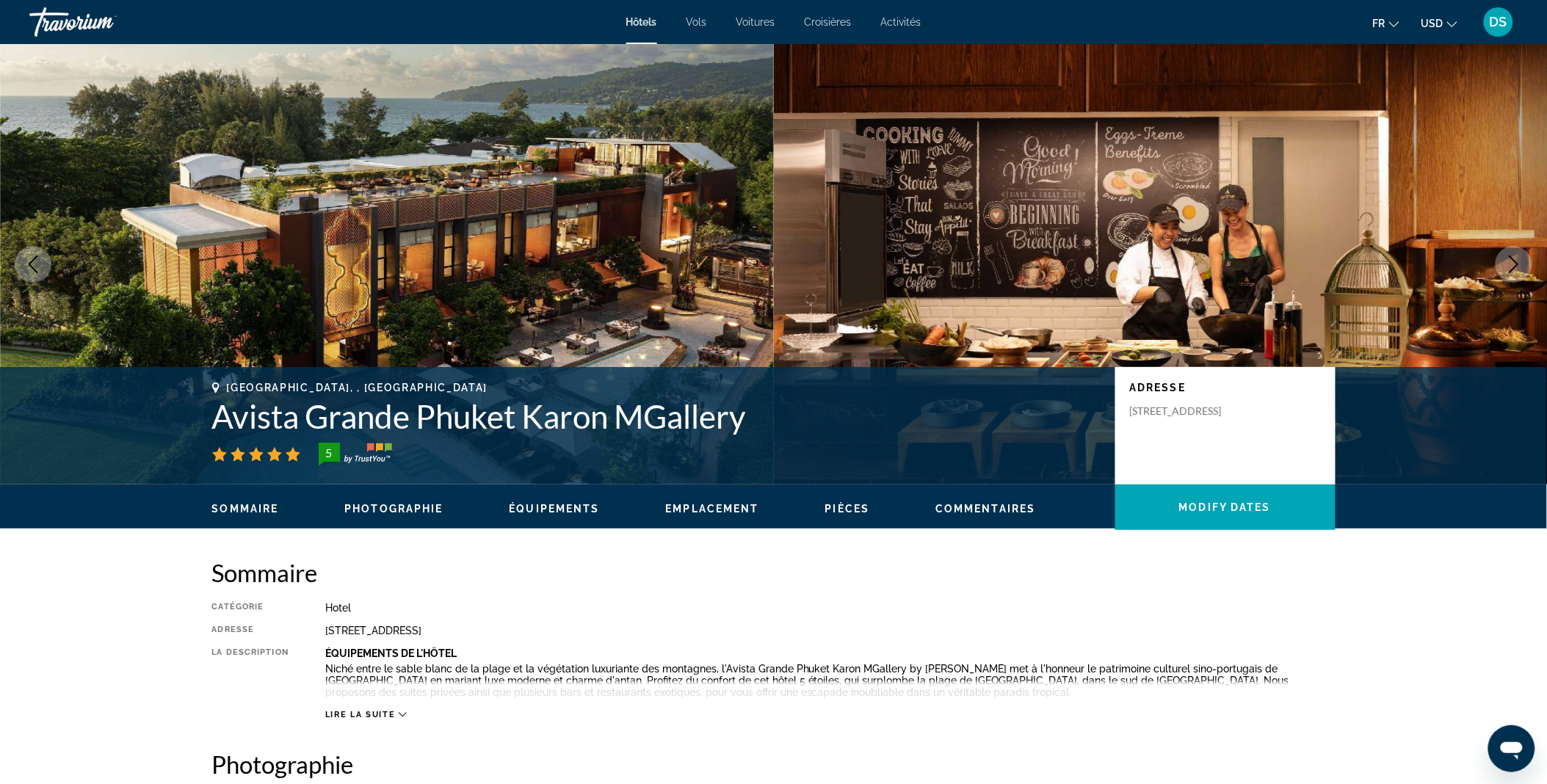
click at [1518, 273] on icon "Next image" at bounding box center [1513, 265] width 18 height 18
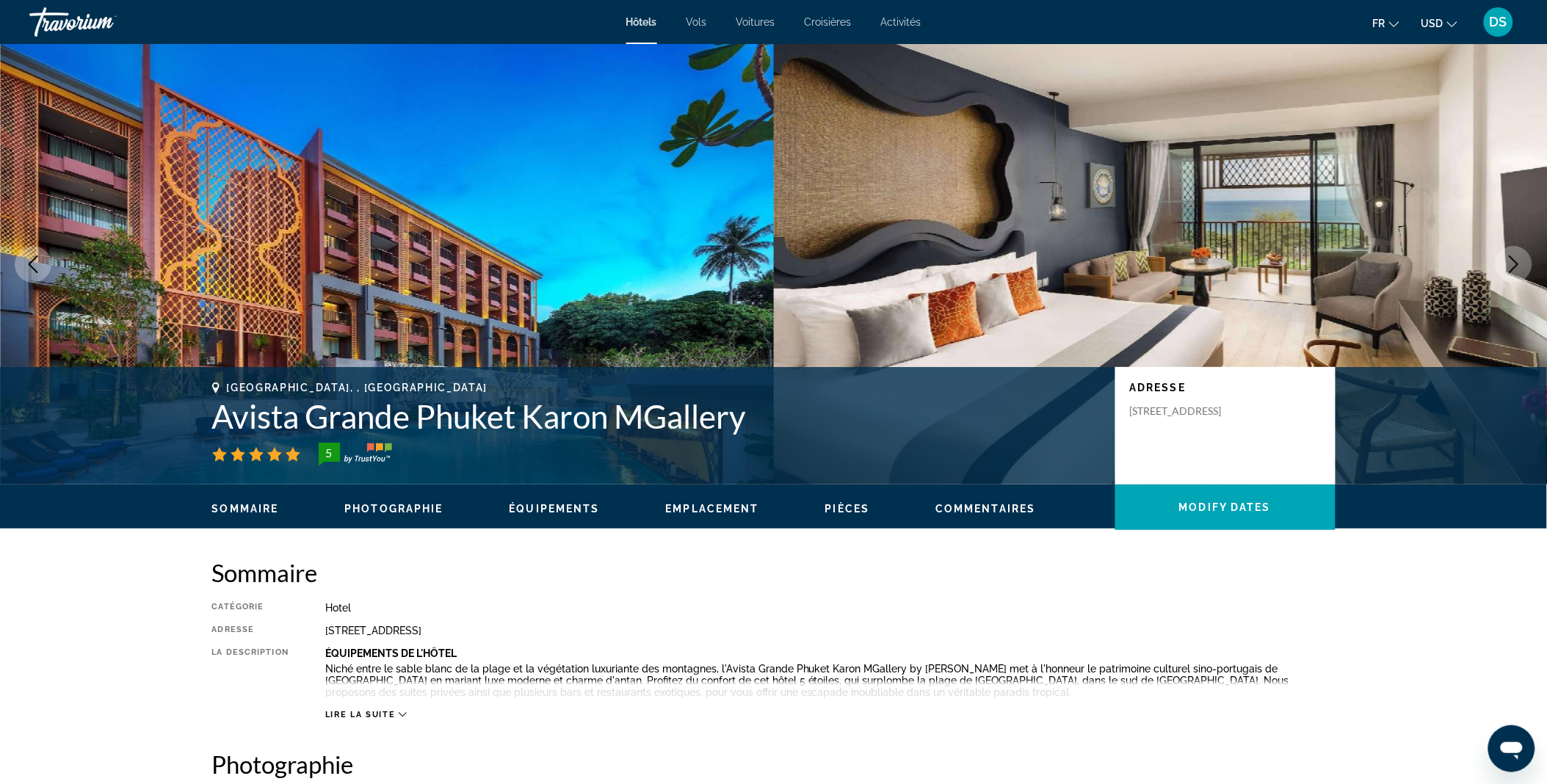
click at [1518, 273] on icon "Next image" at bounding box center [1513, 265] width 18 height 18
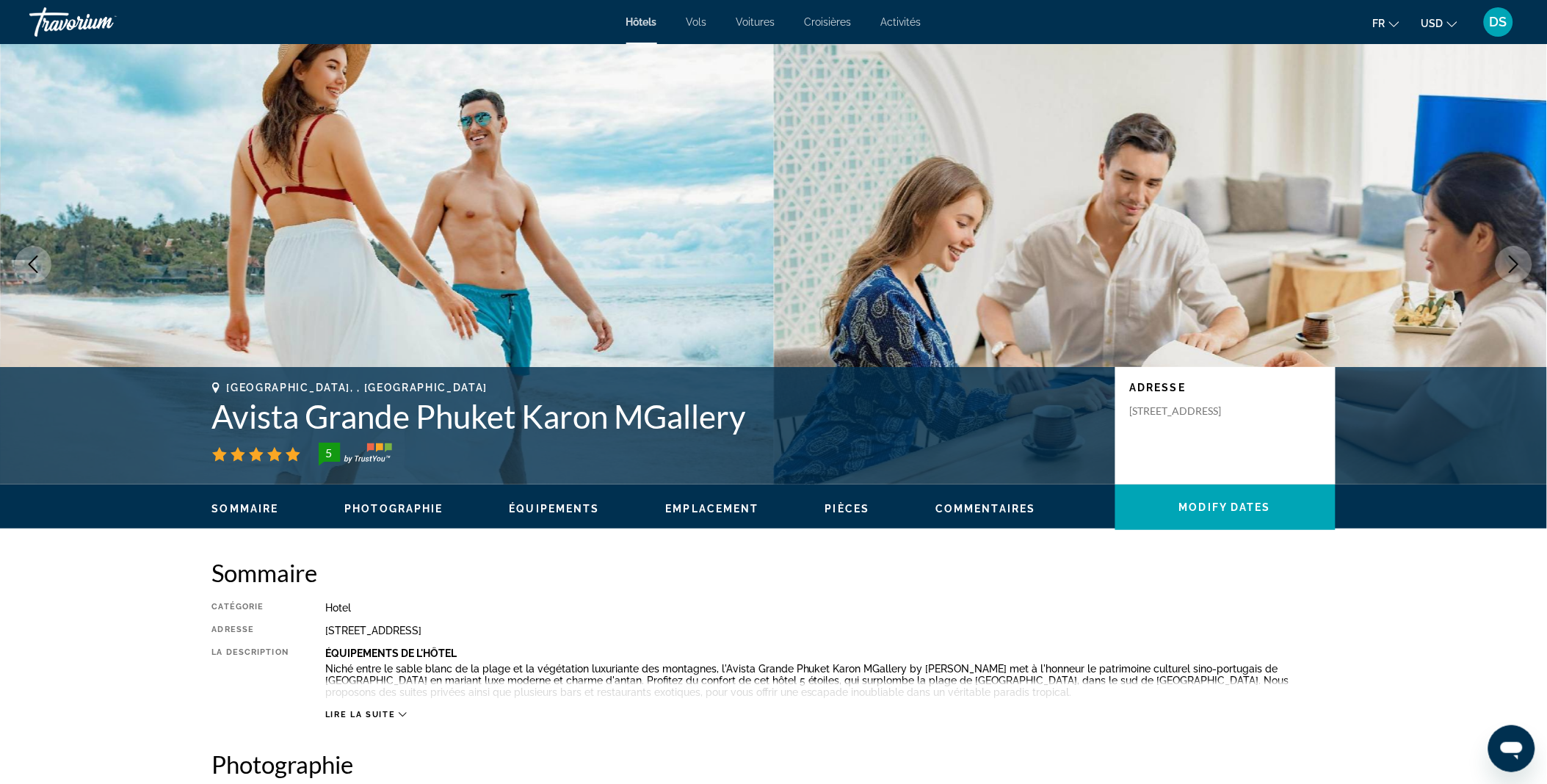
click at [1518, 273] on icon "Next image" at bounding box center [1513, 265] width 18 height 18
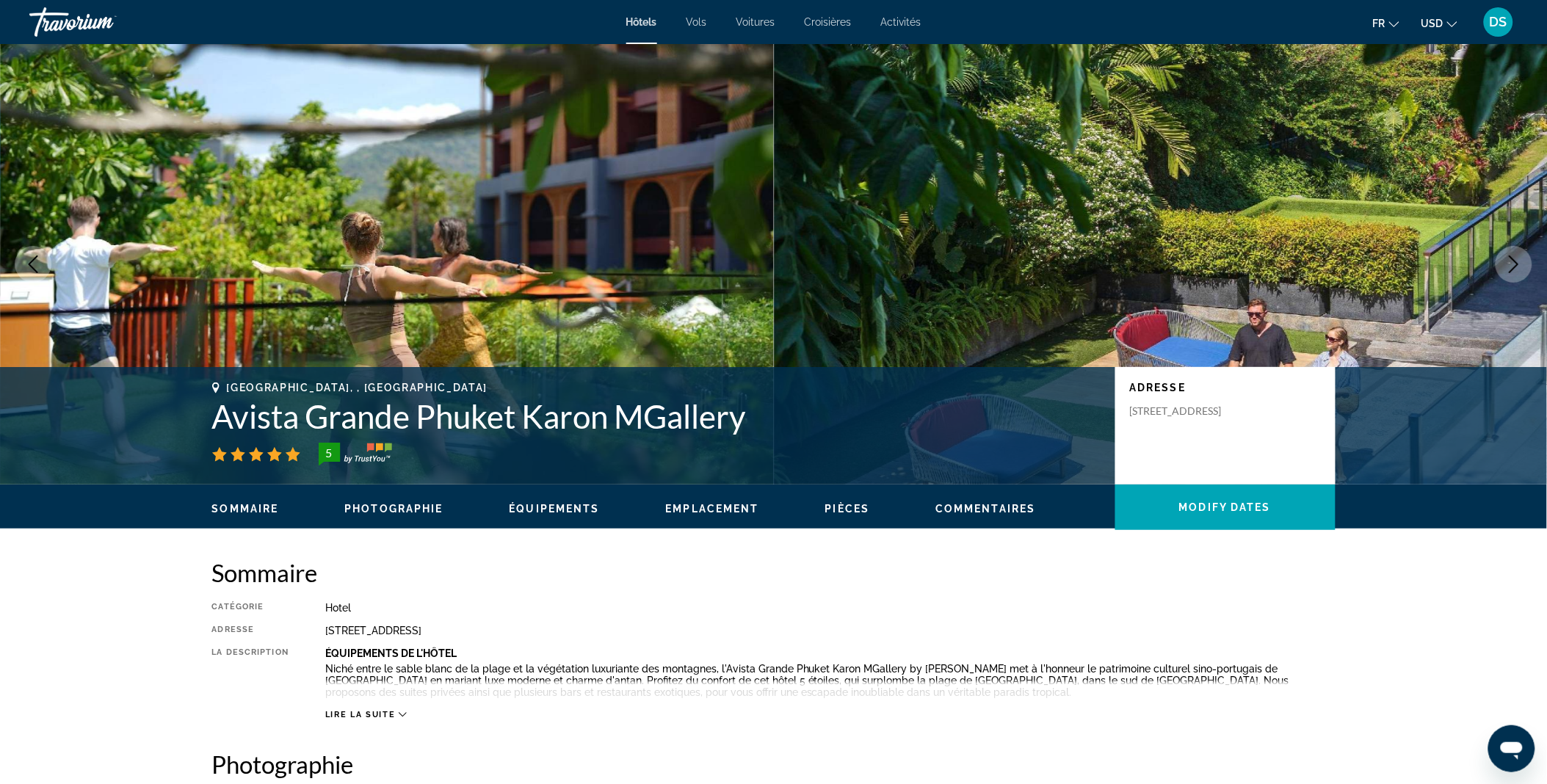
click at [1518, 273] on icon "Next image" at bounding box center [1513, 265] width 18 height 18
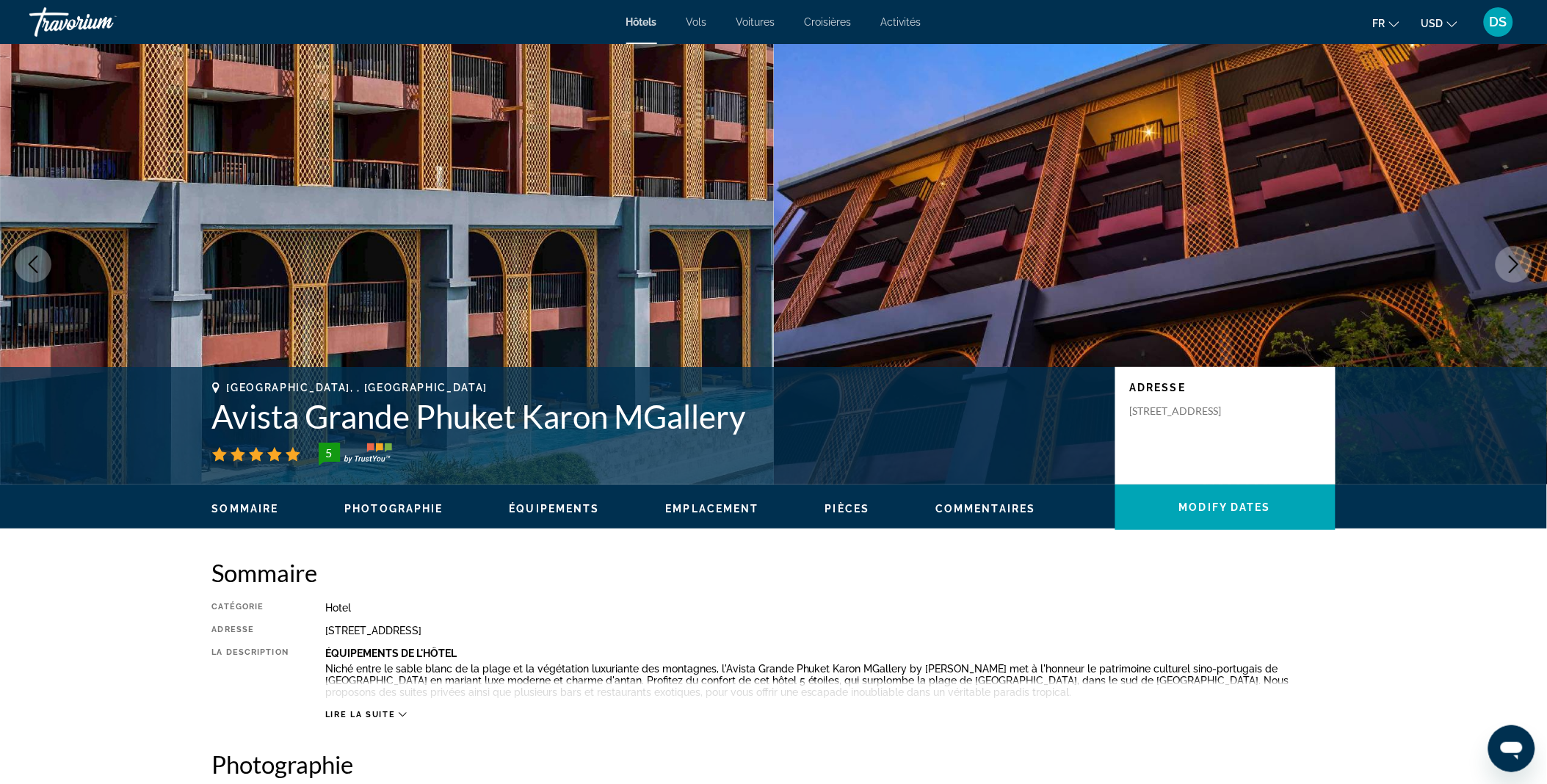
click at [1518, 273] on icon "Next image" at bounding box center [1513, 265] width 18 height 18
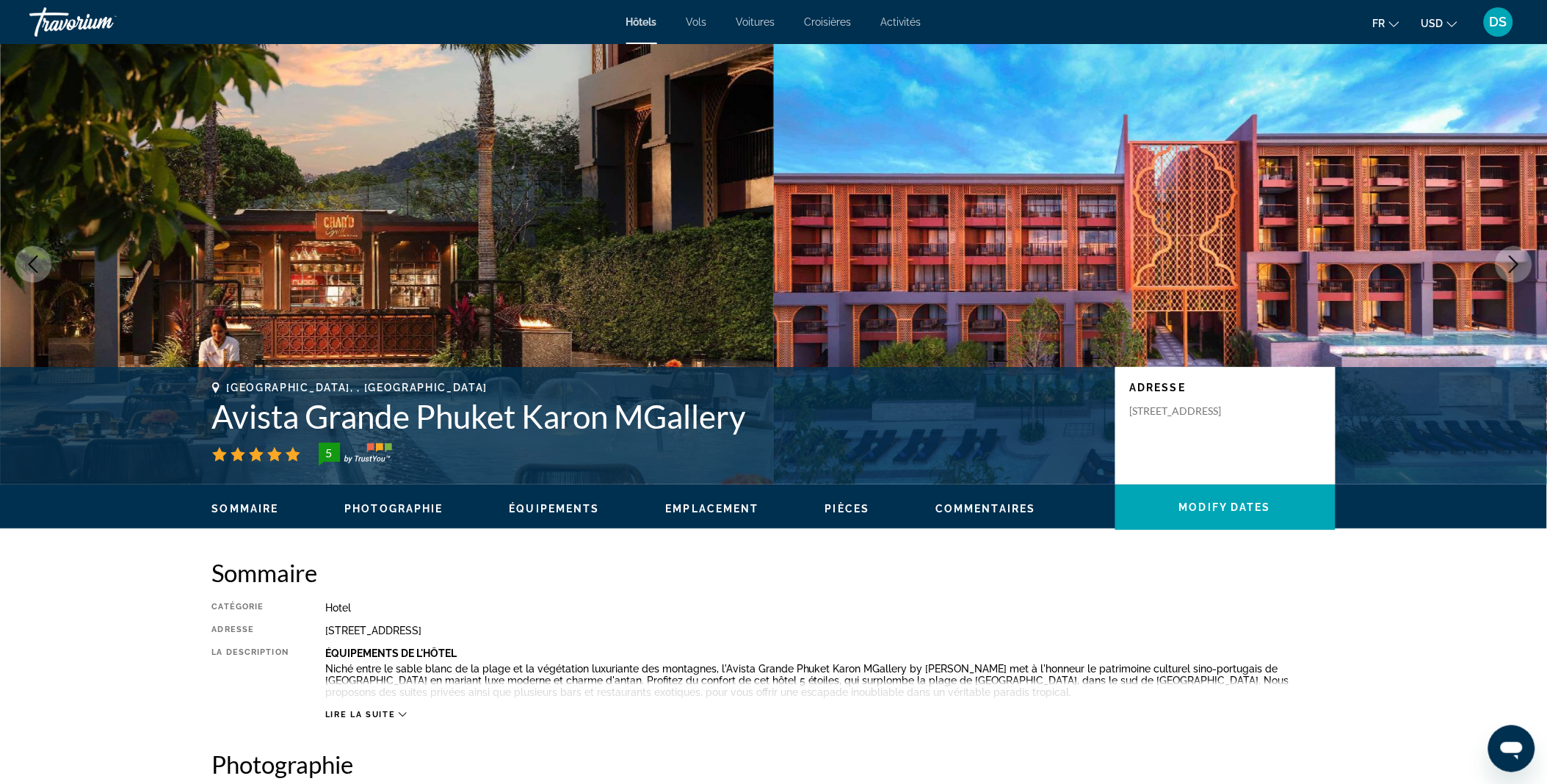
click at [1518, 273] on icon "Next image" at bounding box center [1513, 265] width 18 height 18
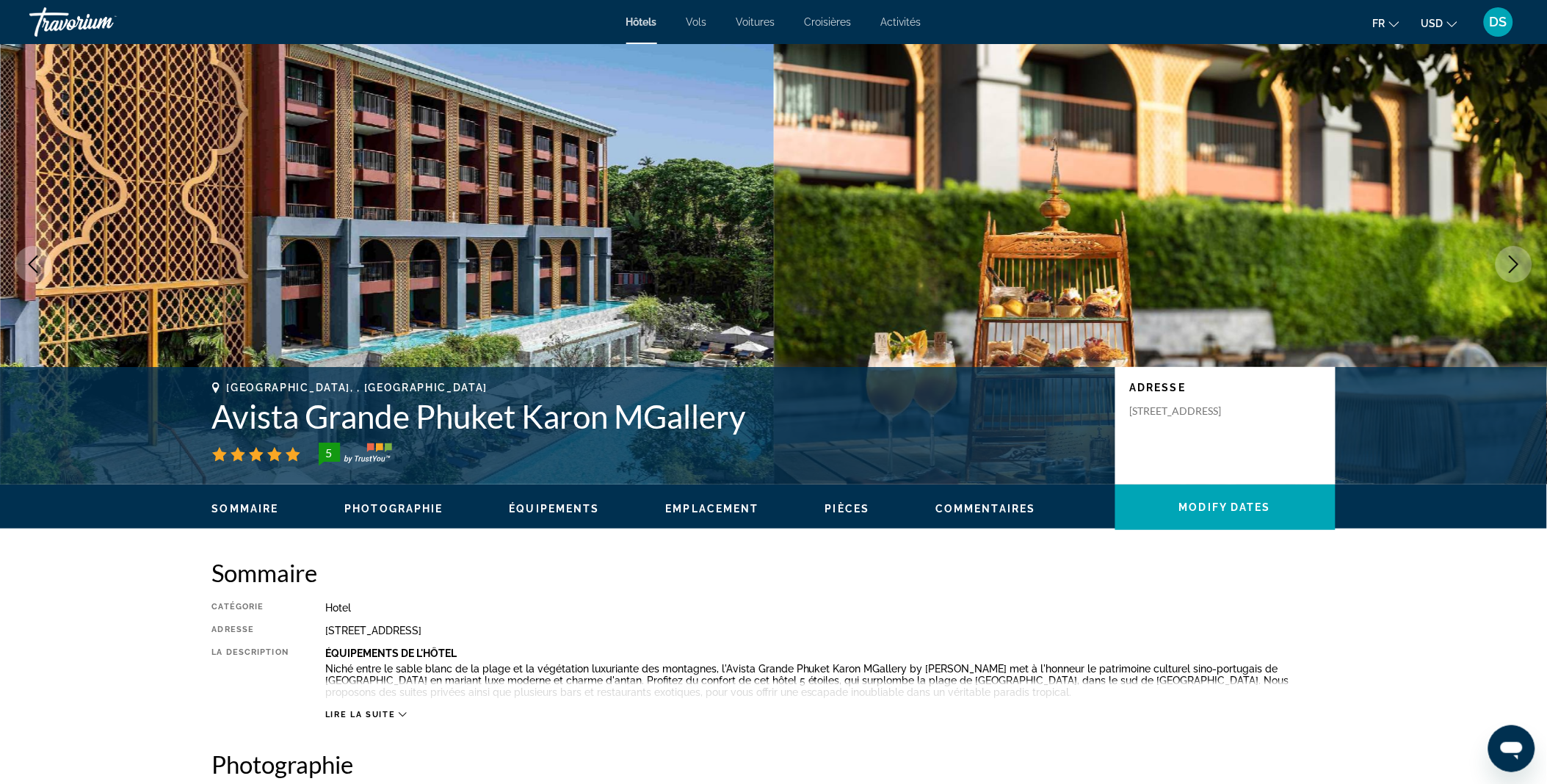
click at [1518, 273] on icon "Next image" at bounding box center [1513, 265] width 18 height 18
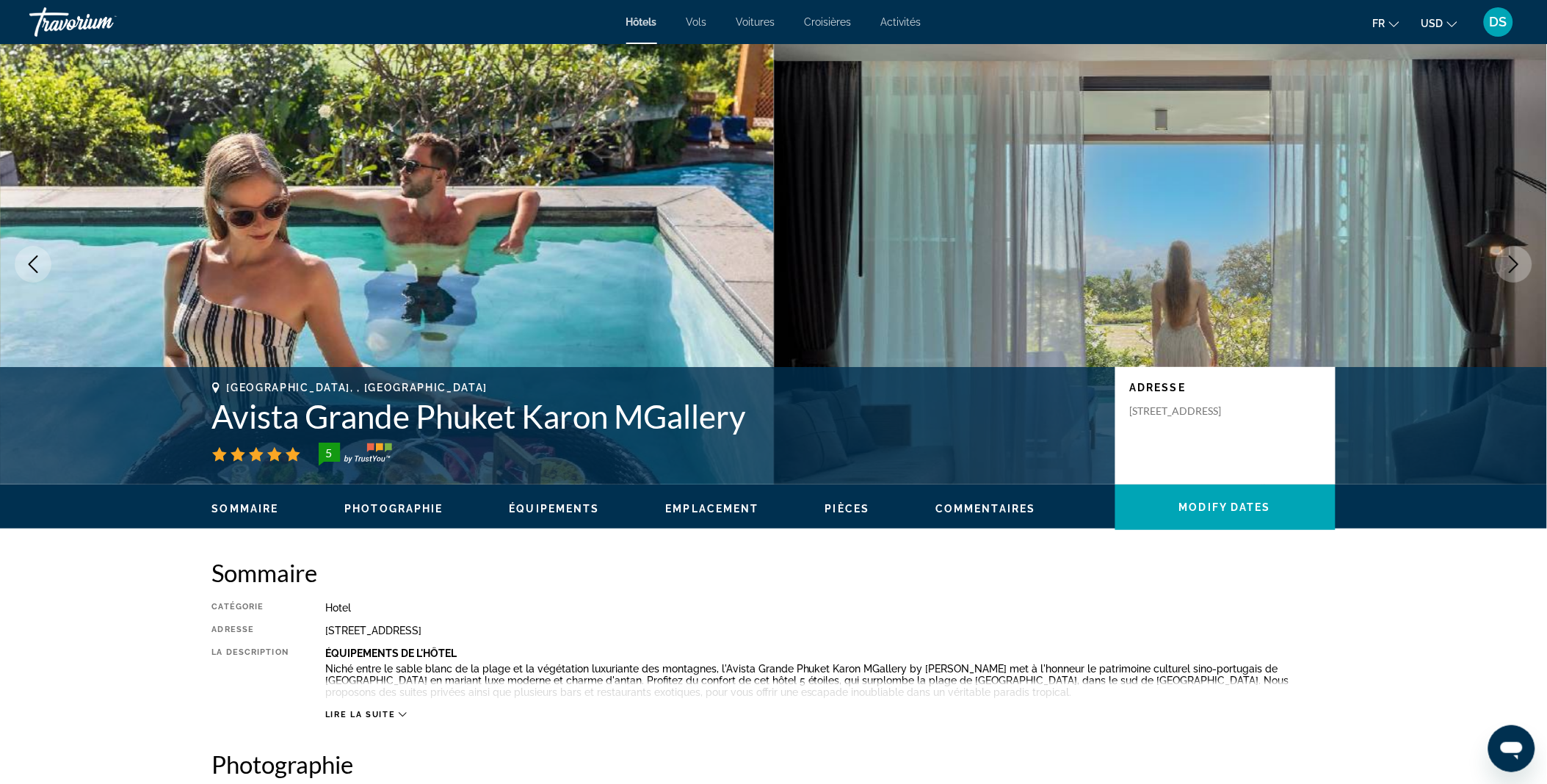
click at [1518, 273] on icon "Next image" at bounding box center [1513, 265] width 18 height 18
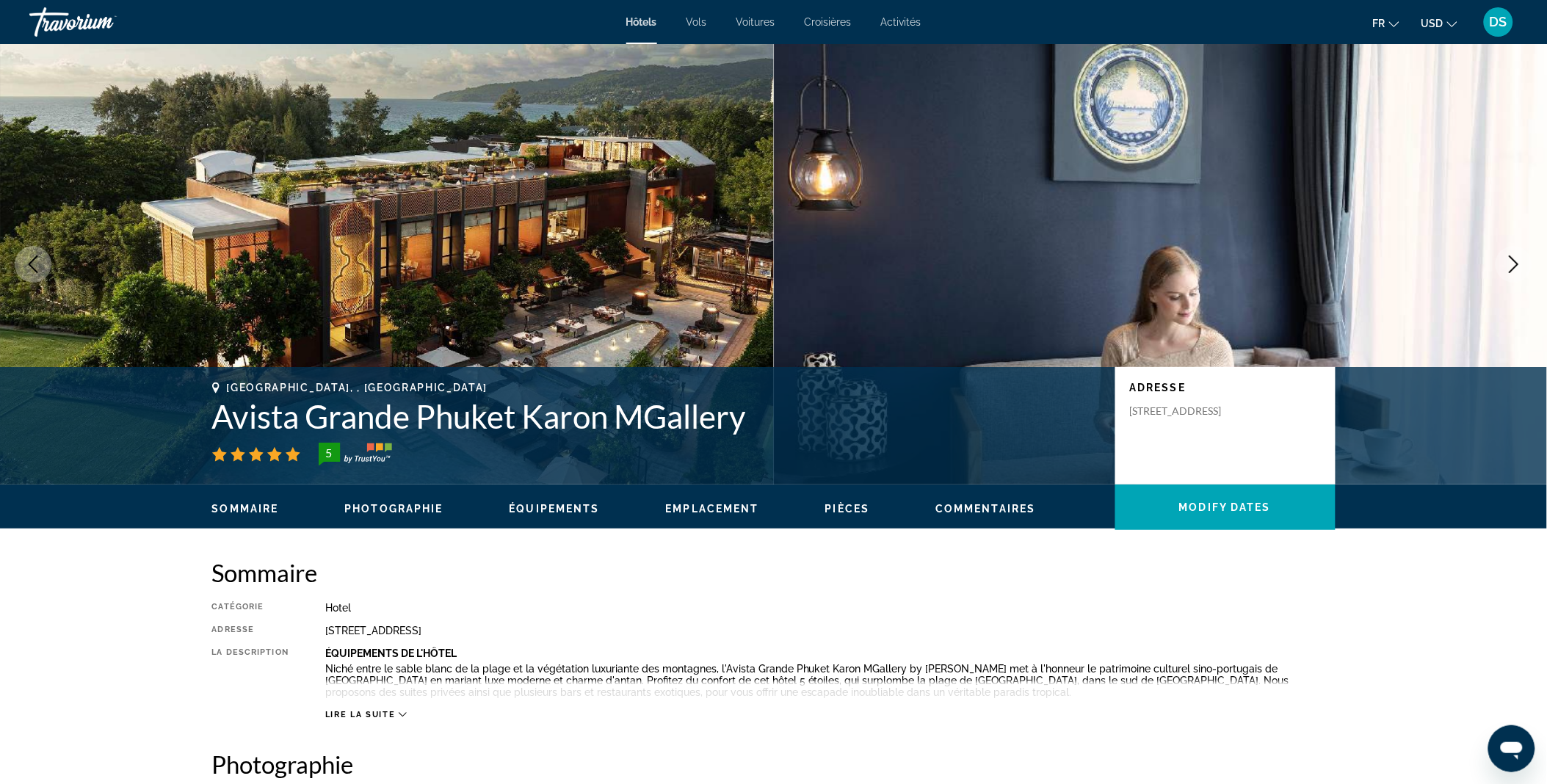
click at [1518, 273] on icon "Next image" at bounding box center [1513, 265] width 18 height 18
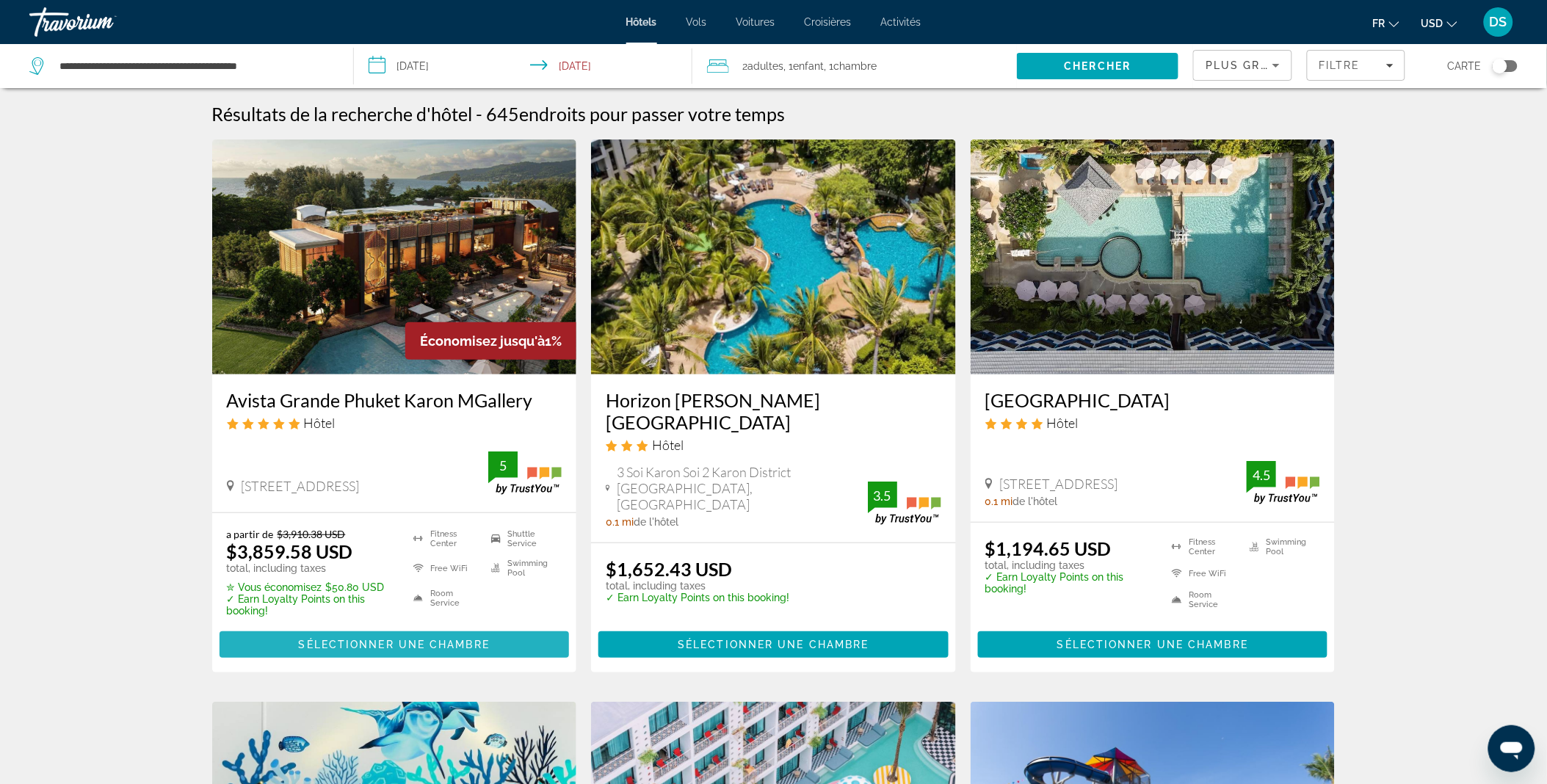
click at [447, 638] on span "Sélectionner une chambre" at bounding box center [395, 644] width 191 height 12
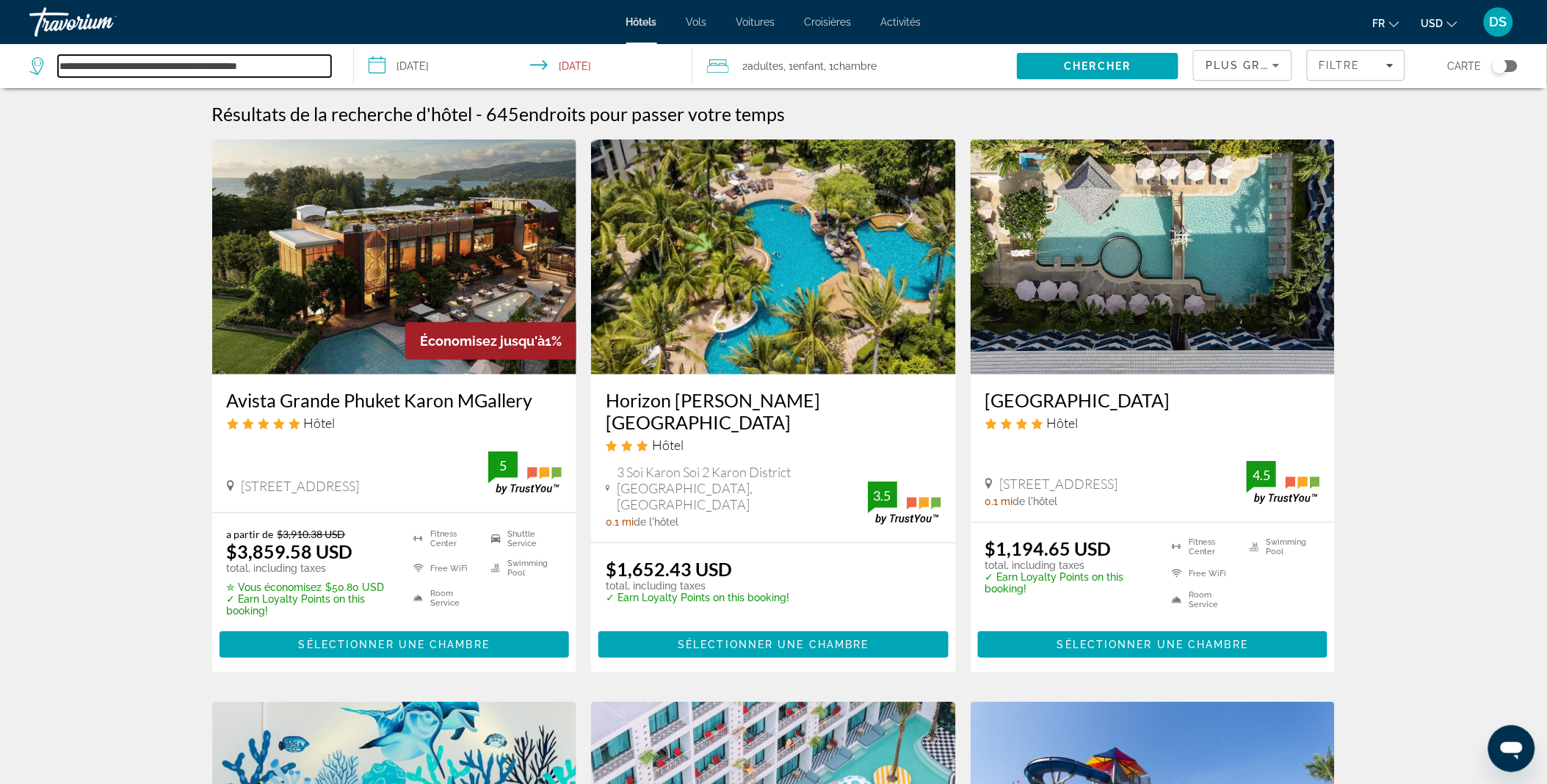
click at [165, 68] on input "**********" at bounding box center [194, 66] width 273 height 22
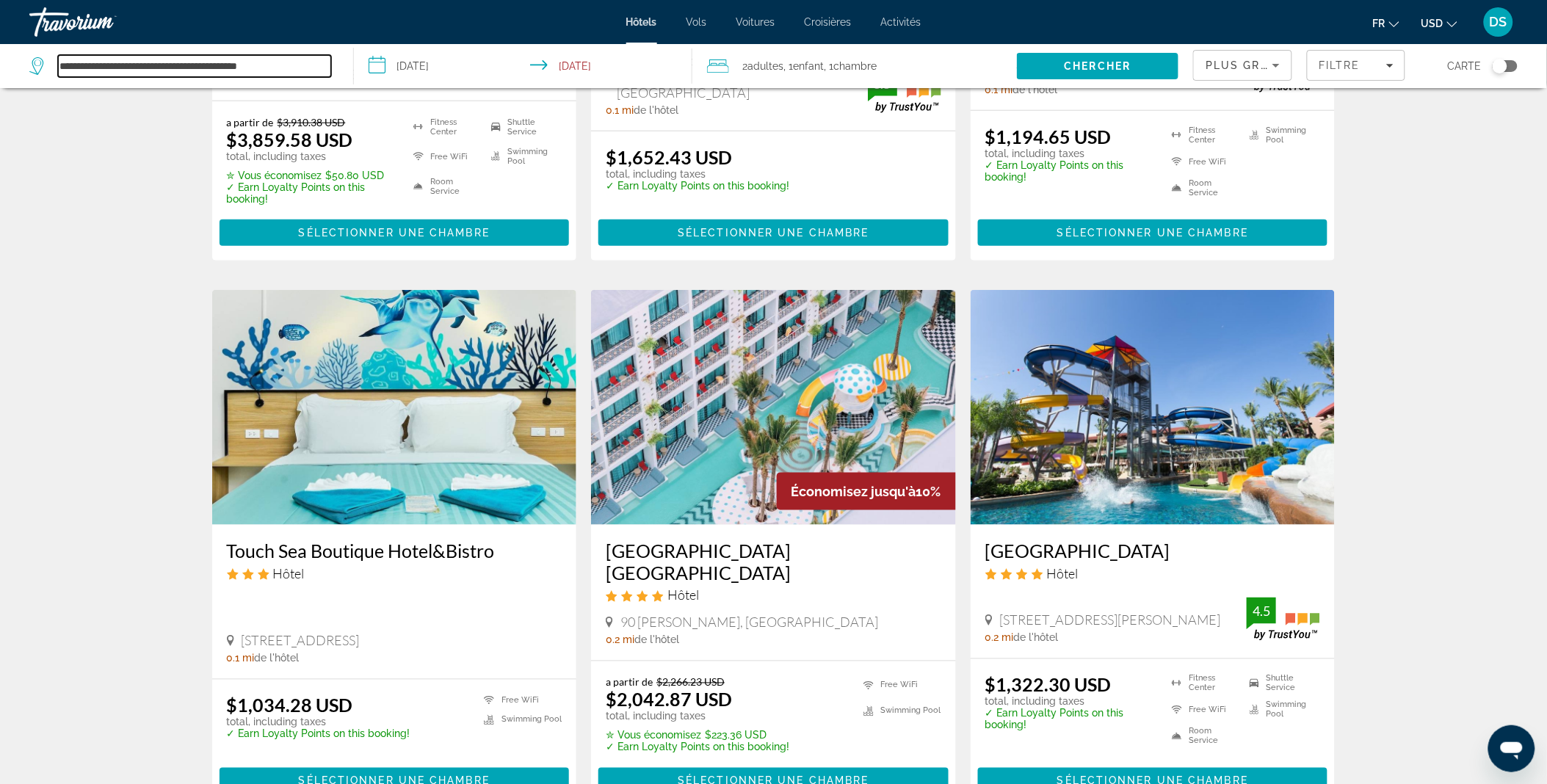
scroll to position [438, 0]
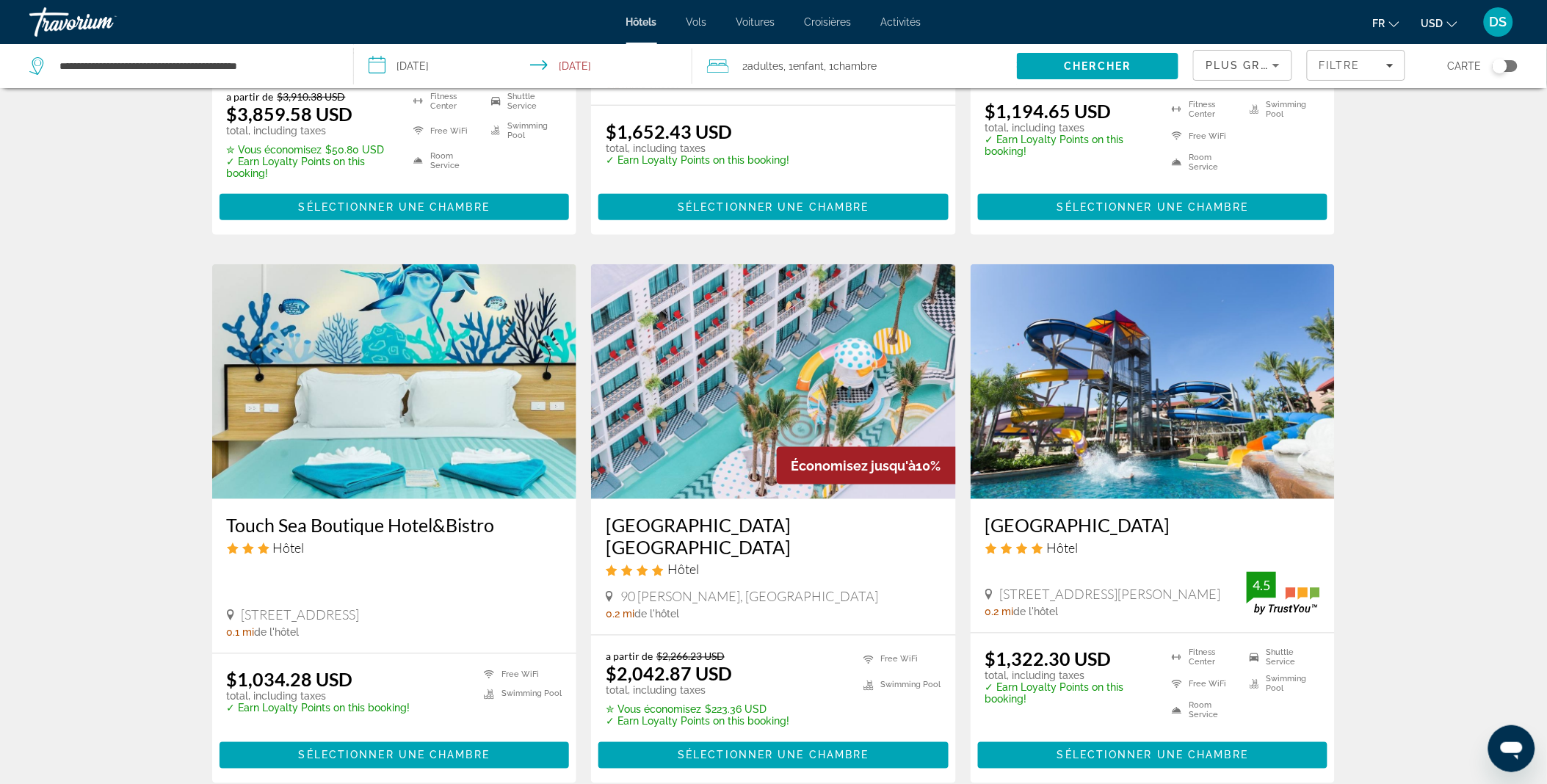
click at [659, 426] on img "Main content" at bounding box center [773, 382] width 365 height 235
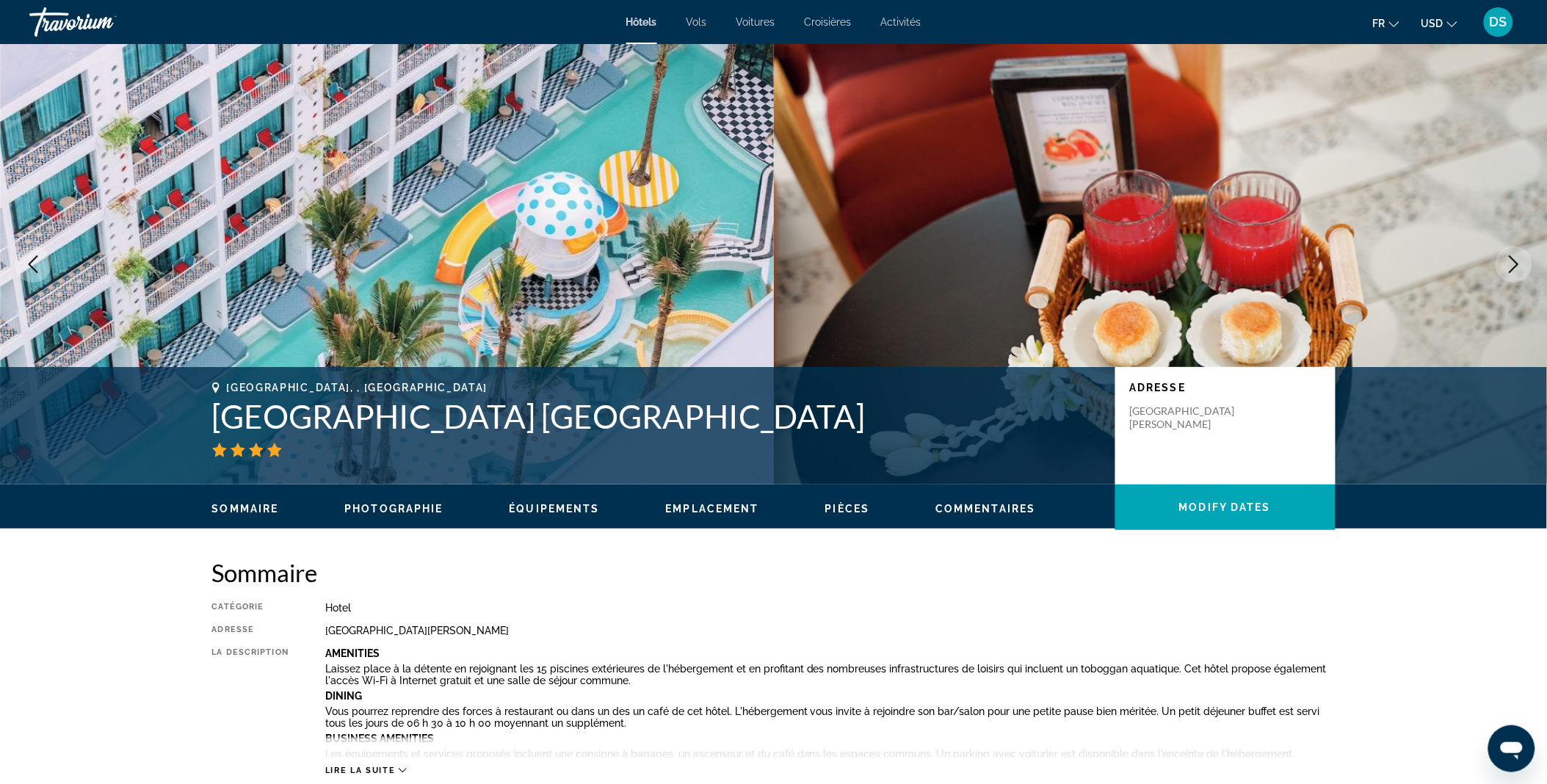
click at [1513, 265] on icon "Next image" at bounding box center [1513, 265] width 18 height 18
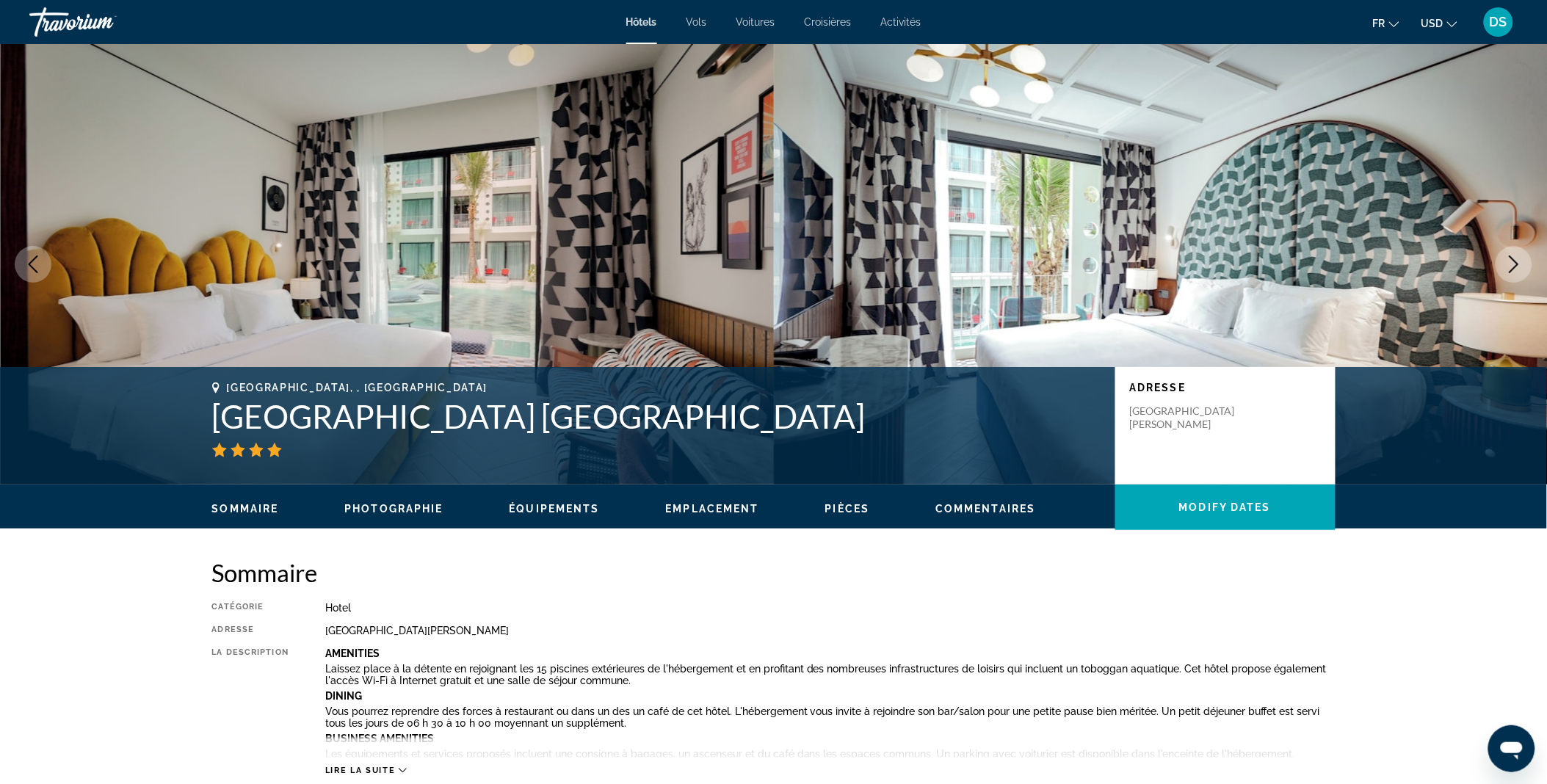
click at [1513, 265] on icon "Next image" at bounding box center [1513, 265] width 18 height 18
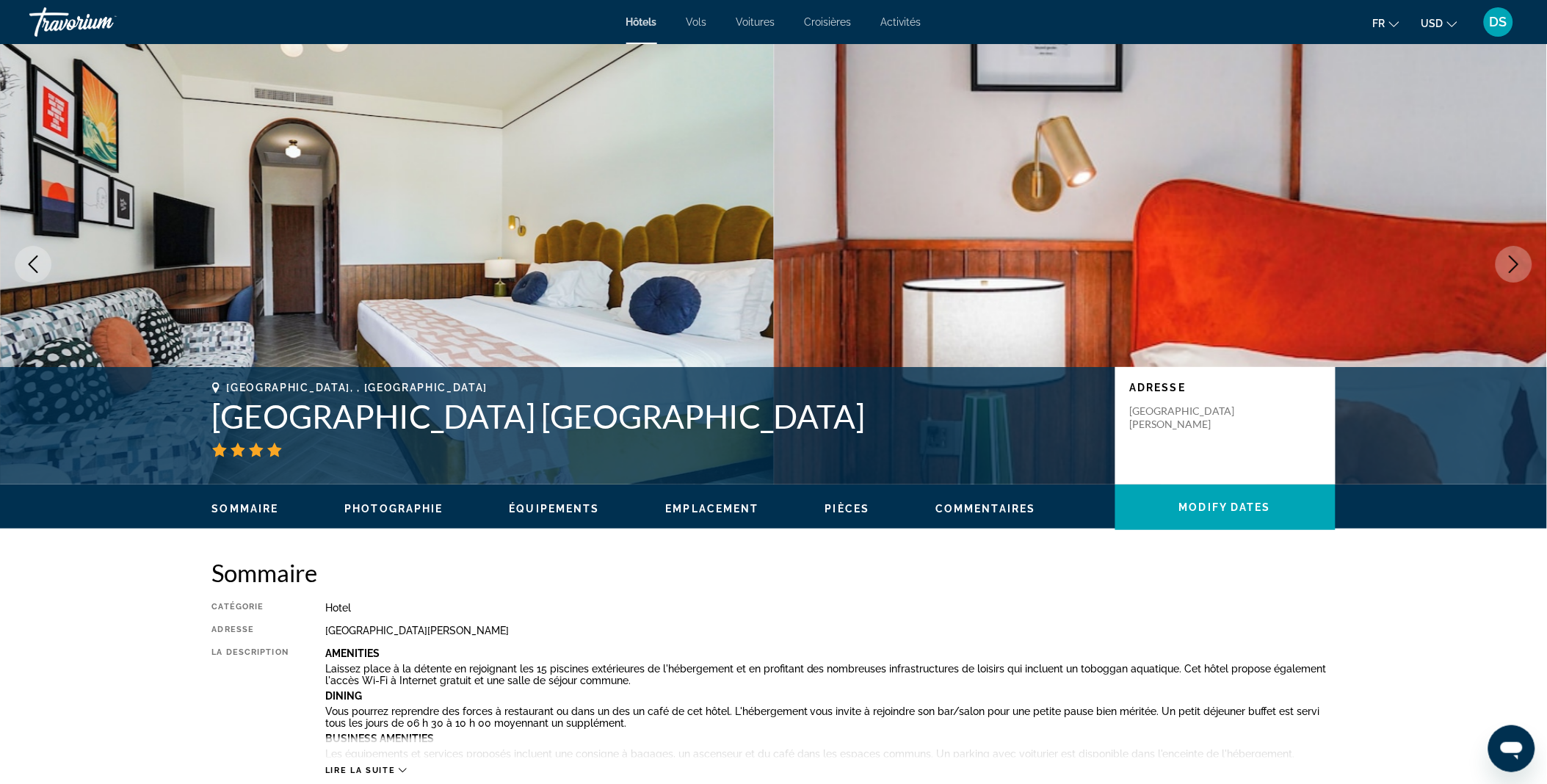
click at [1513, 265] on icon "Next image" at bounding box center [1513, 265] width 18 height 18
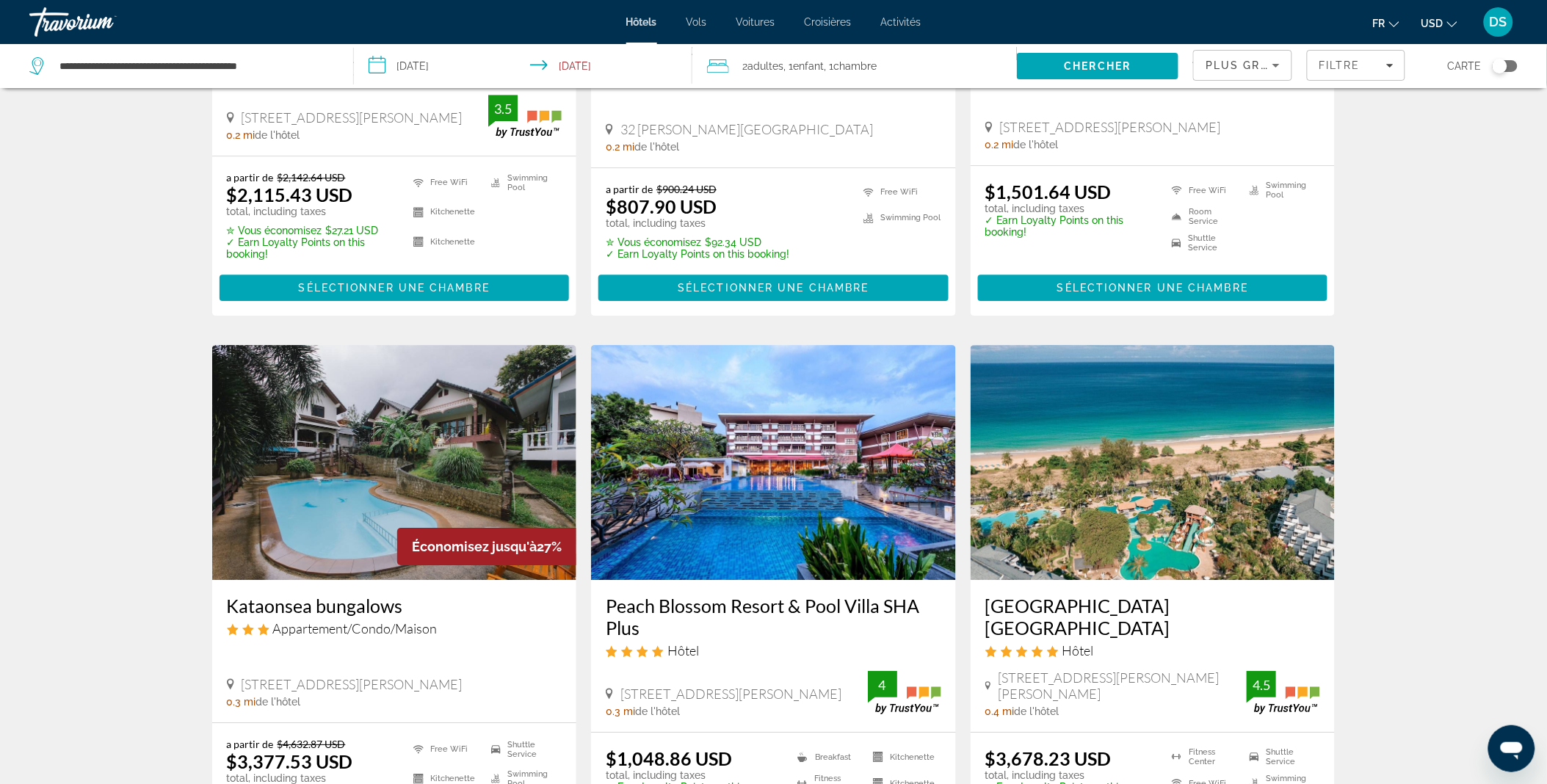
scroll to position [1458, 0]
click at [581, 619] on app-hotels-search-item "Économisez jusqu'à 27% Kataonsea bungalows Appartement/Condo/Maison 96 11 Taina…" at bounding box center [394, 612] width 379 height 537
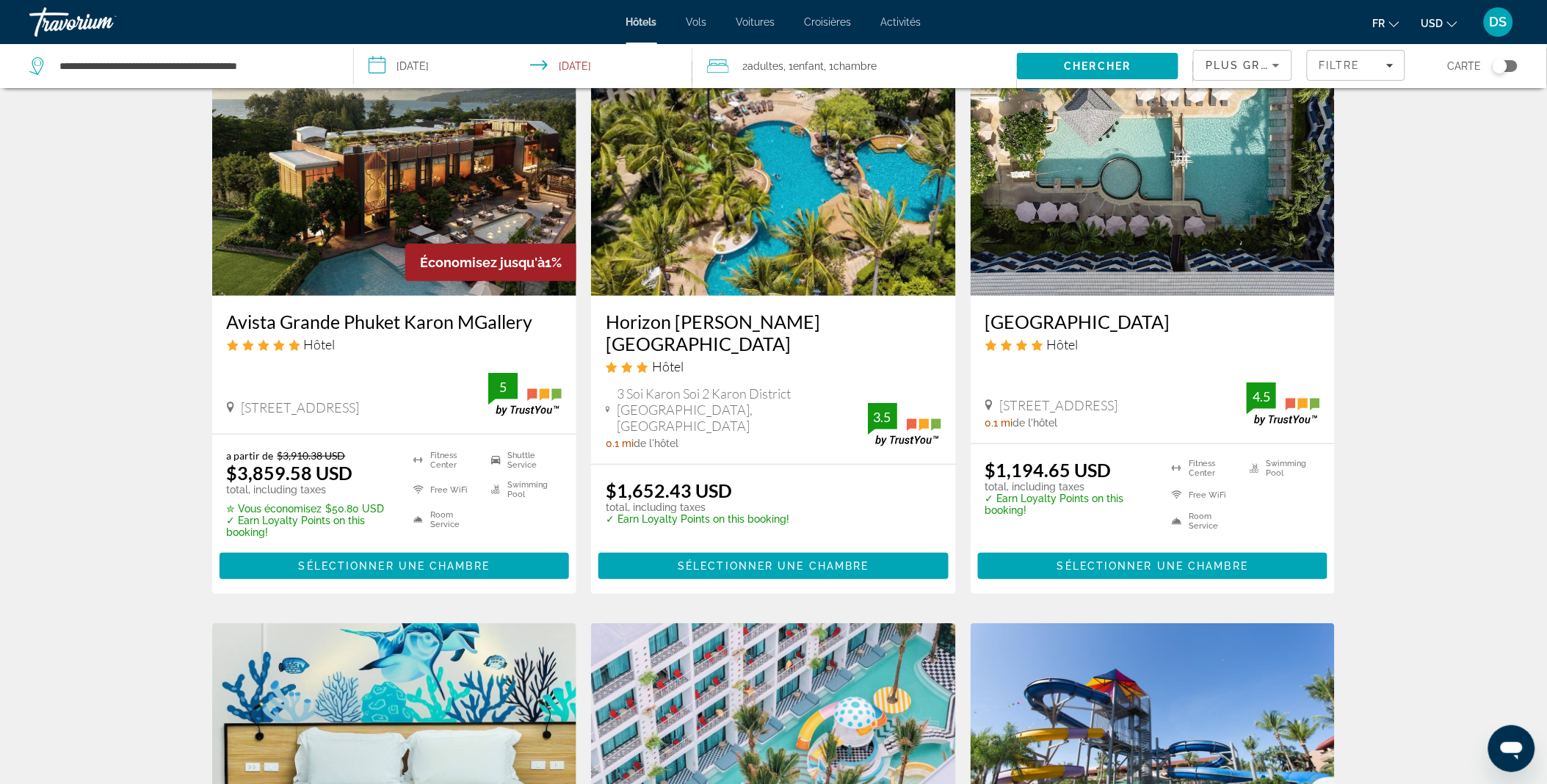
scroll to position [0, 0]
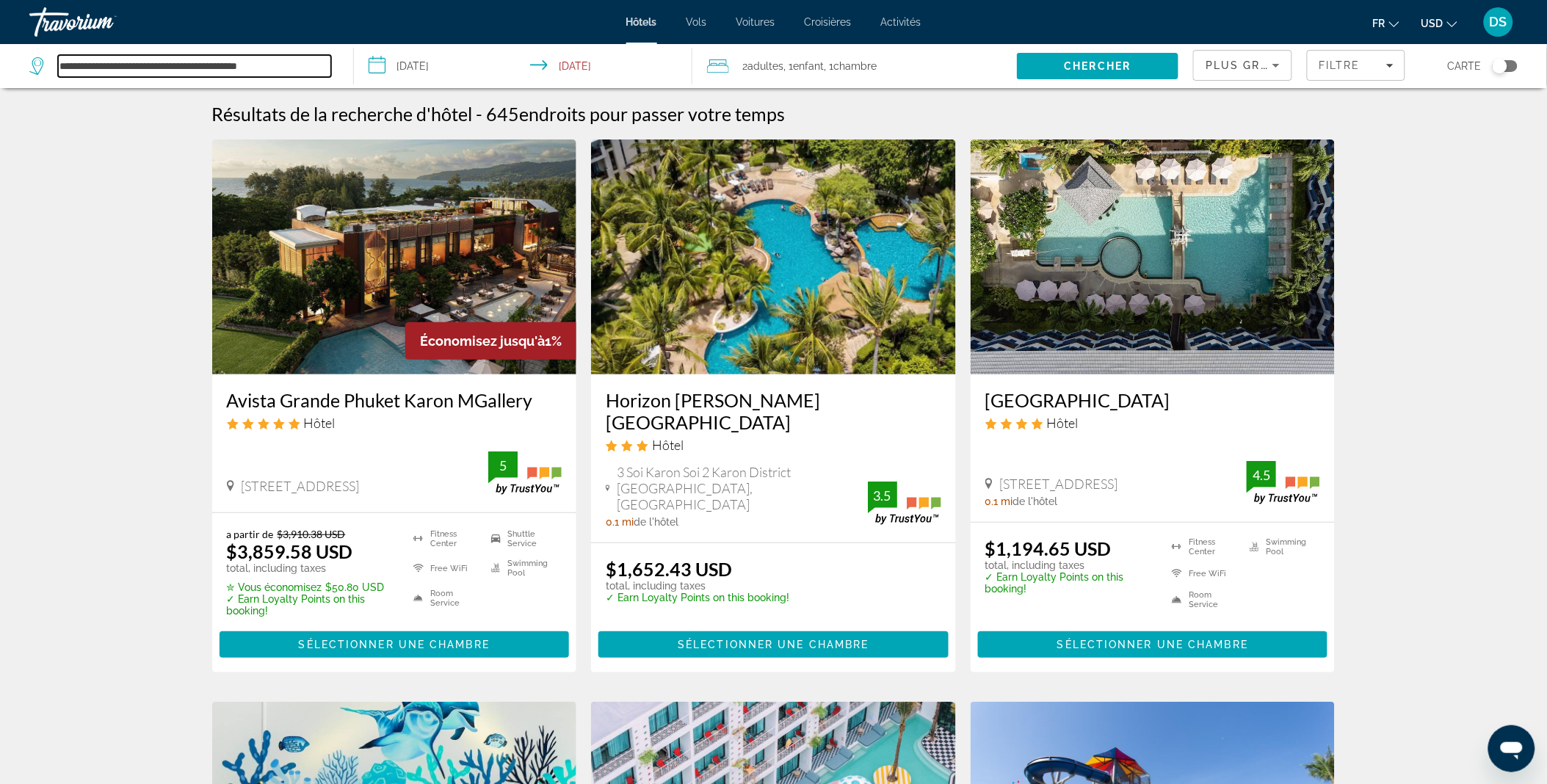
click at [200, 65] on input "**********" at bounding box center [194, 66] width 273 height 22
click at [38, 63] on icon "Search widget" at bounding box center [38, 66] width 18 height 18
click at [93, 67] on input "**********" at bounding box center [194, 66] width 273 height 22
drag, startPoint x: 314, startPoint y: 64, endPoint x: 39, endPoint y: 61, distance: 275.0
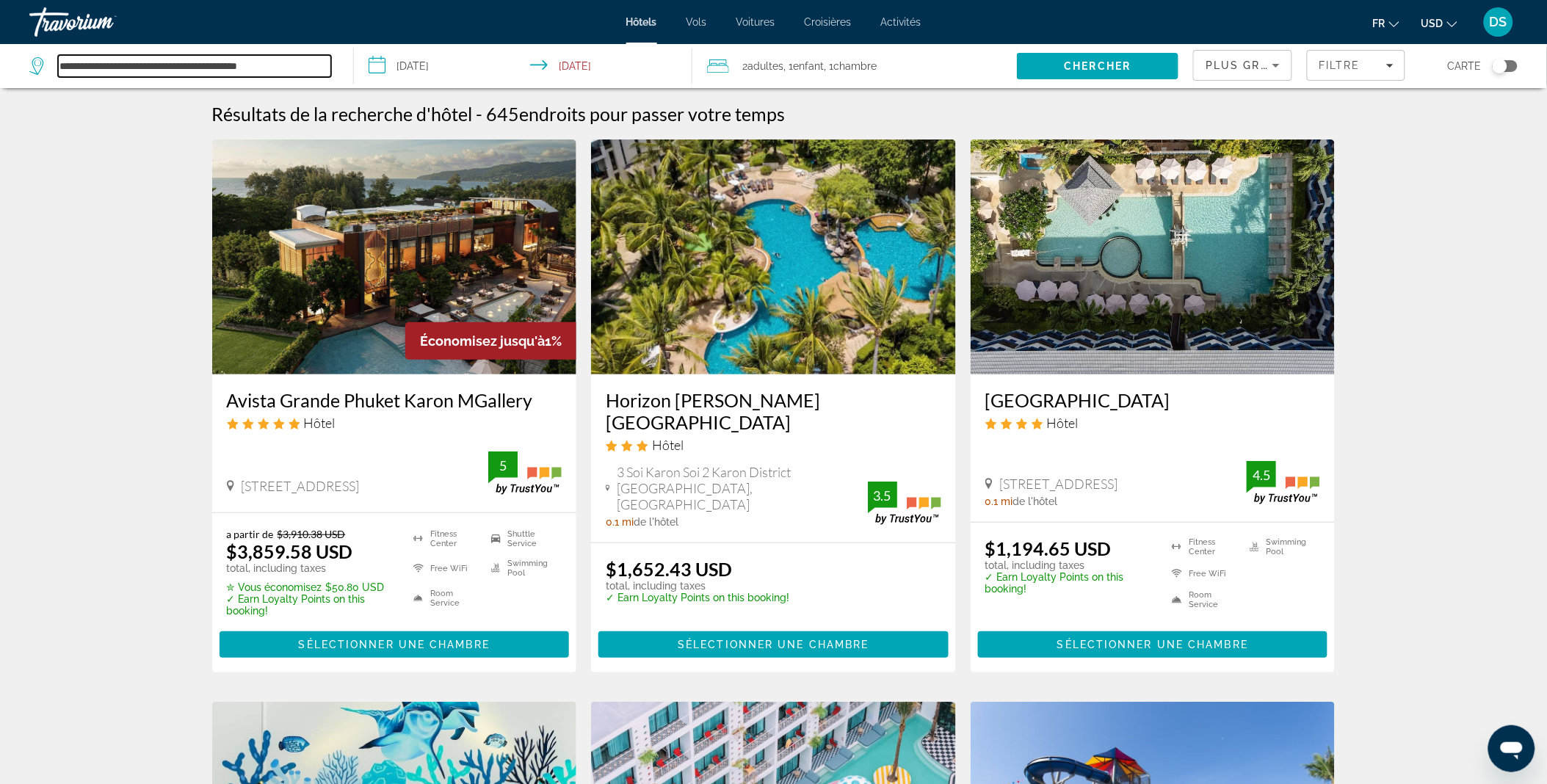
click at [39, 61] on div "**********" at bounding box center [180, 66] width 302 height 22
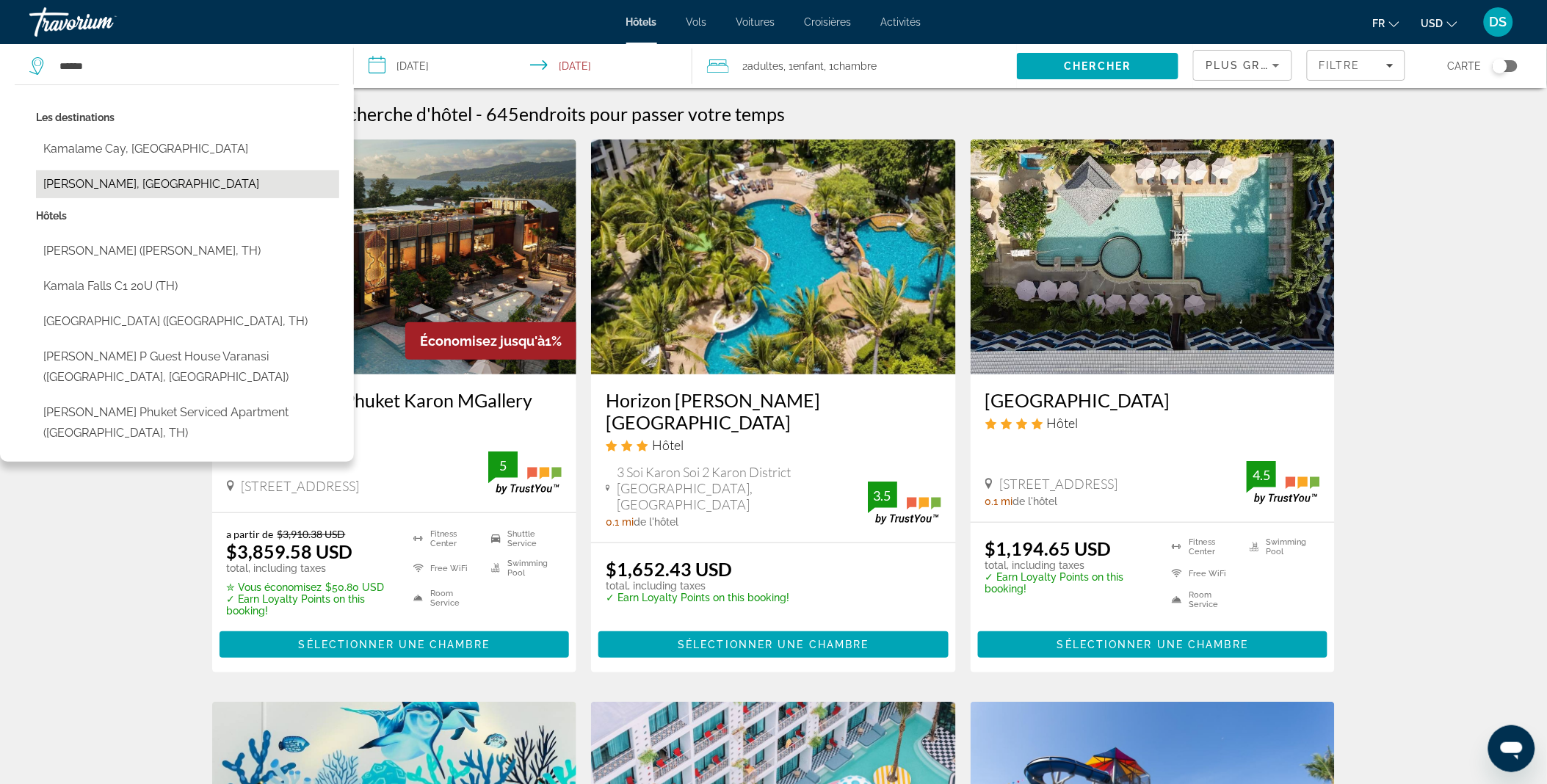
click at [107, 175] on button "Kamala Beach, Thailand" at bounding box center [188, 184] width 303 height 28
type input "**********"
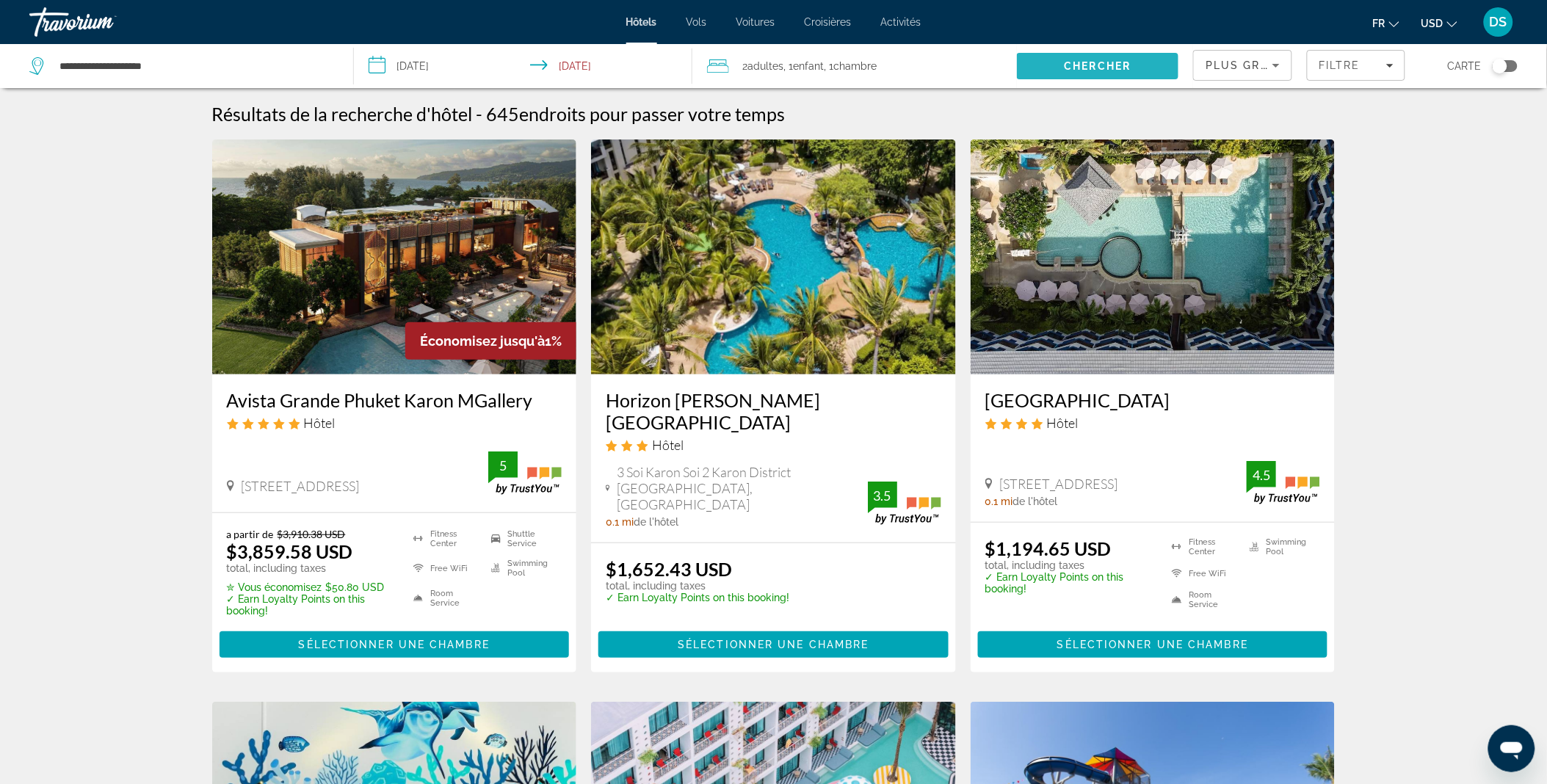
click at [1045, 55] on span "Search" at bounding box center [1098, 66] width 162 height 35
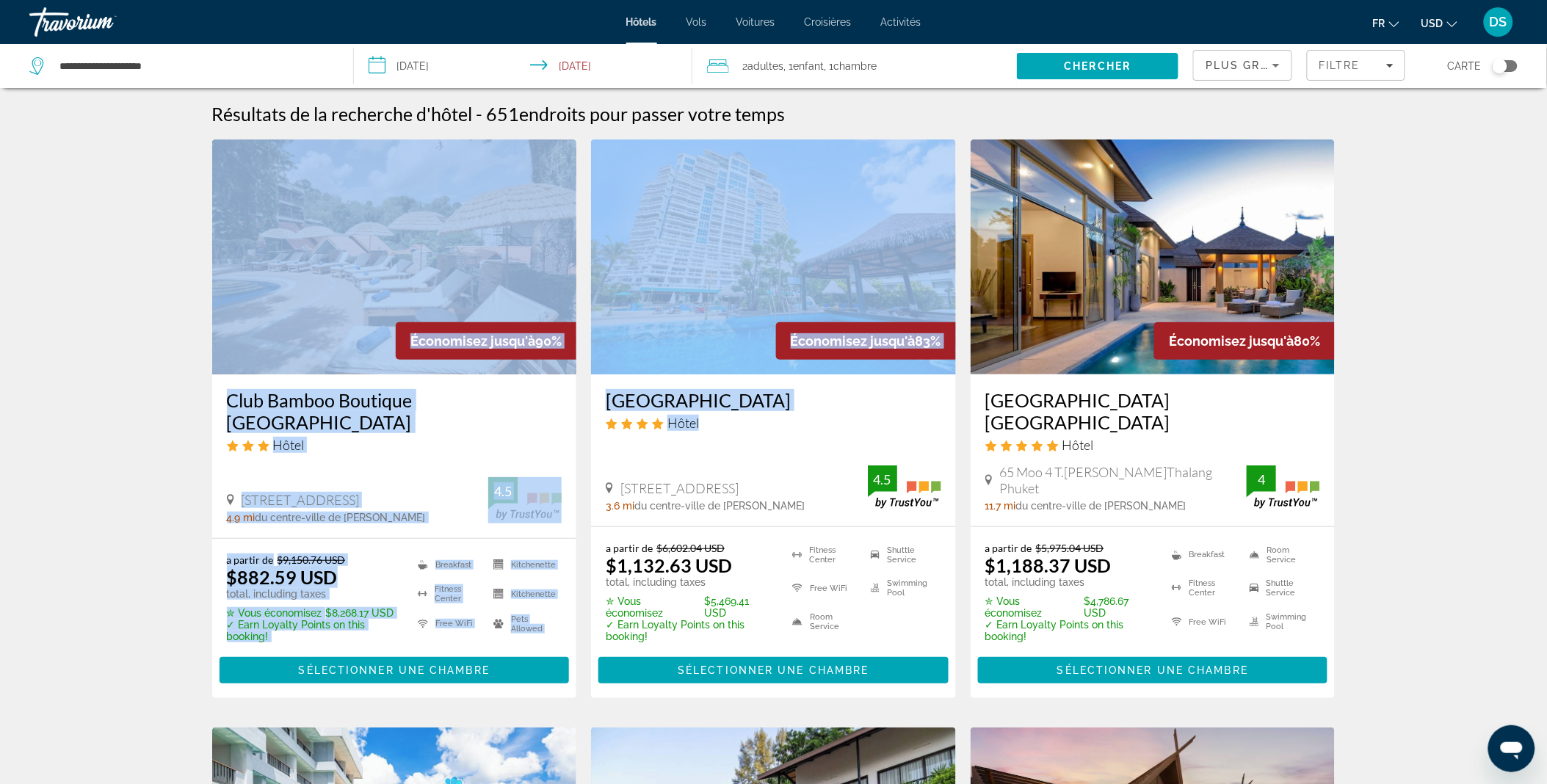
drag, startPoint x: 719, startPoint y: 436, endPoint x: 1142, endPoint y: 120, distance: 528.0
click at [1374, 67] on div "Filtre" at bounding box center [1355, 65] width 74 height 12
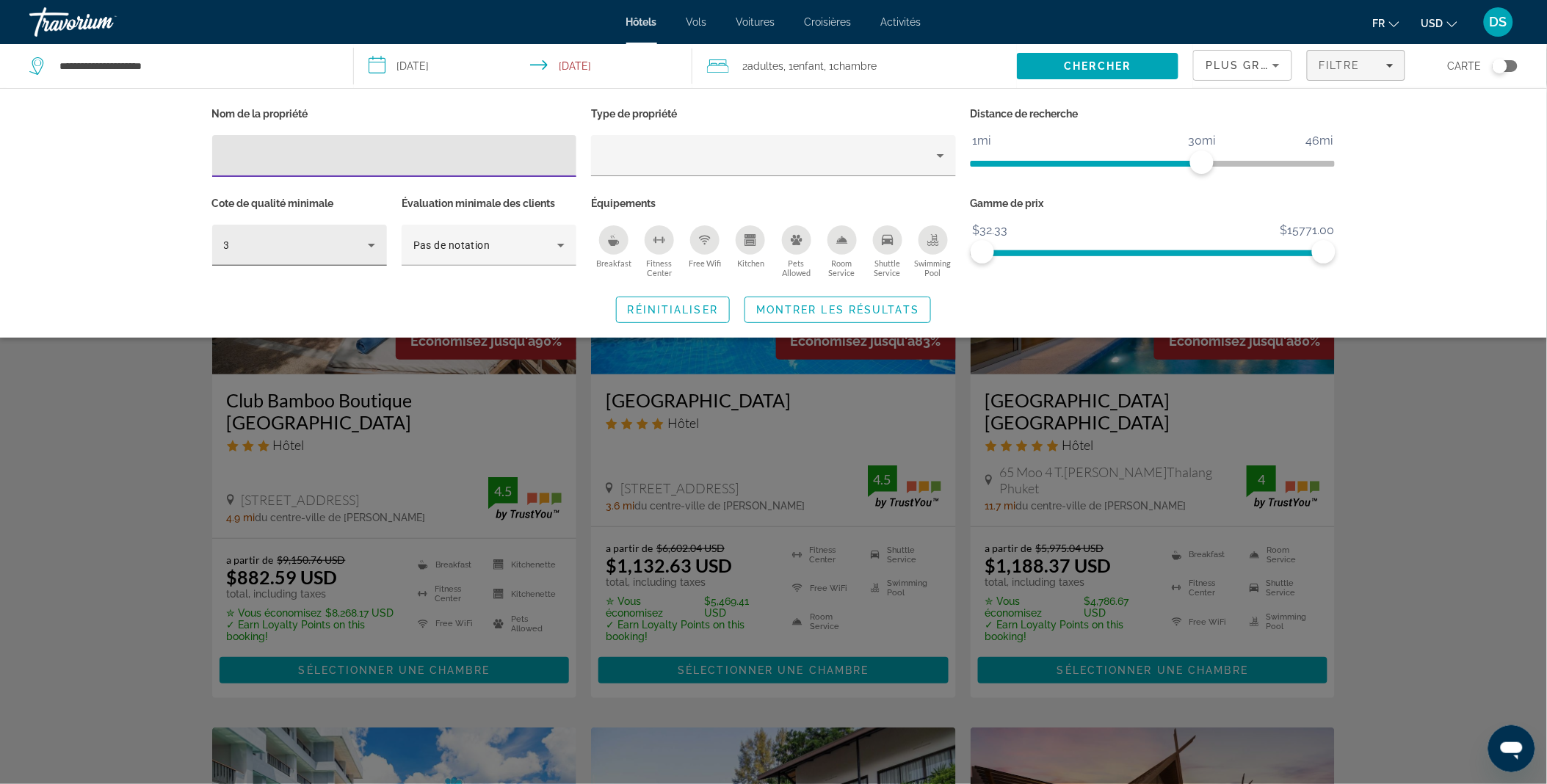
click at [371, 251] on icon "Hotel Filters" at bounding box center [371, 245] width 18 height 18
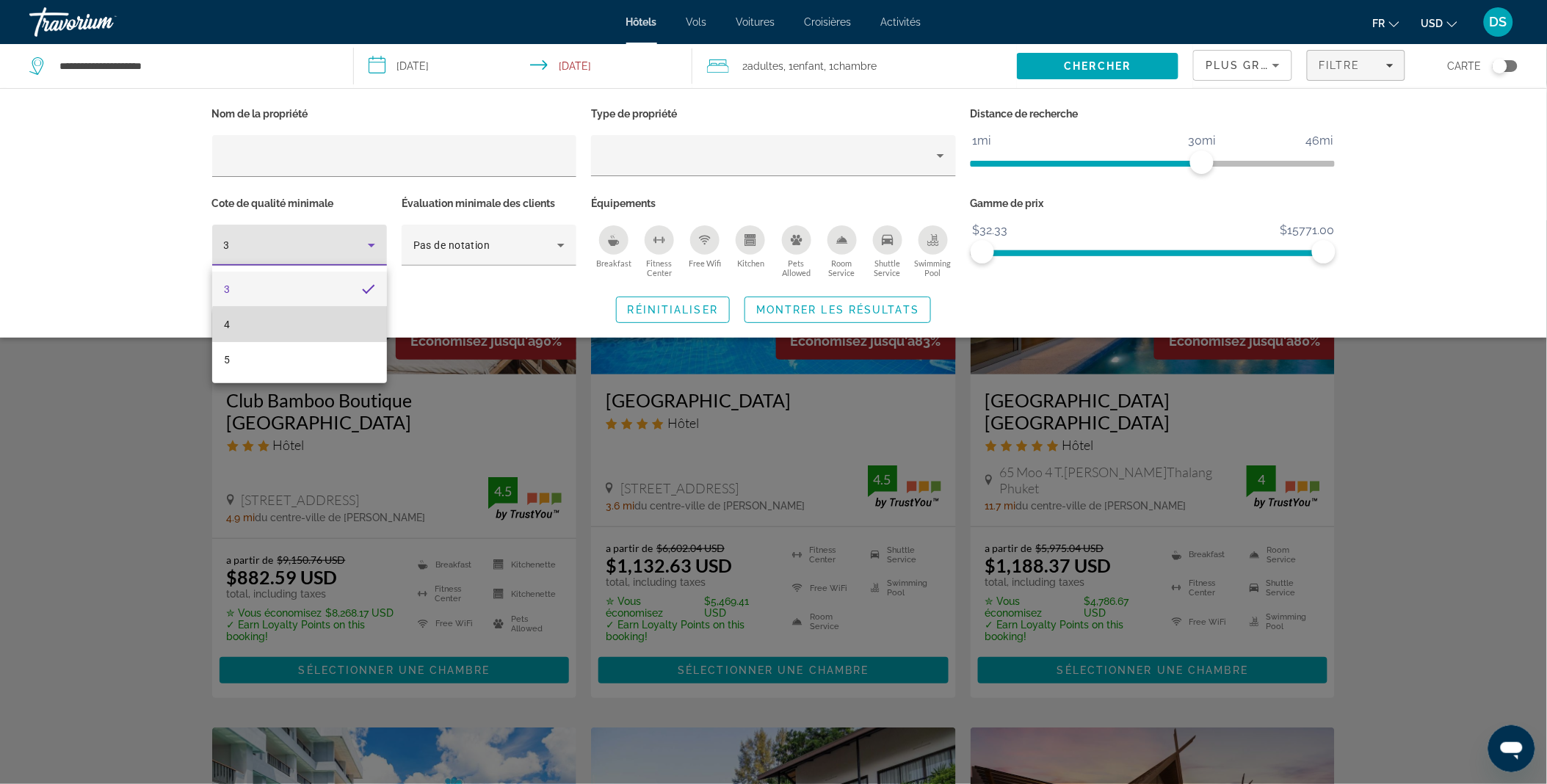
click at [302, 325] on mat-option "4" at bounding box center [300, 325] width 175 height 35
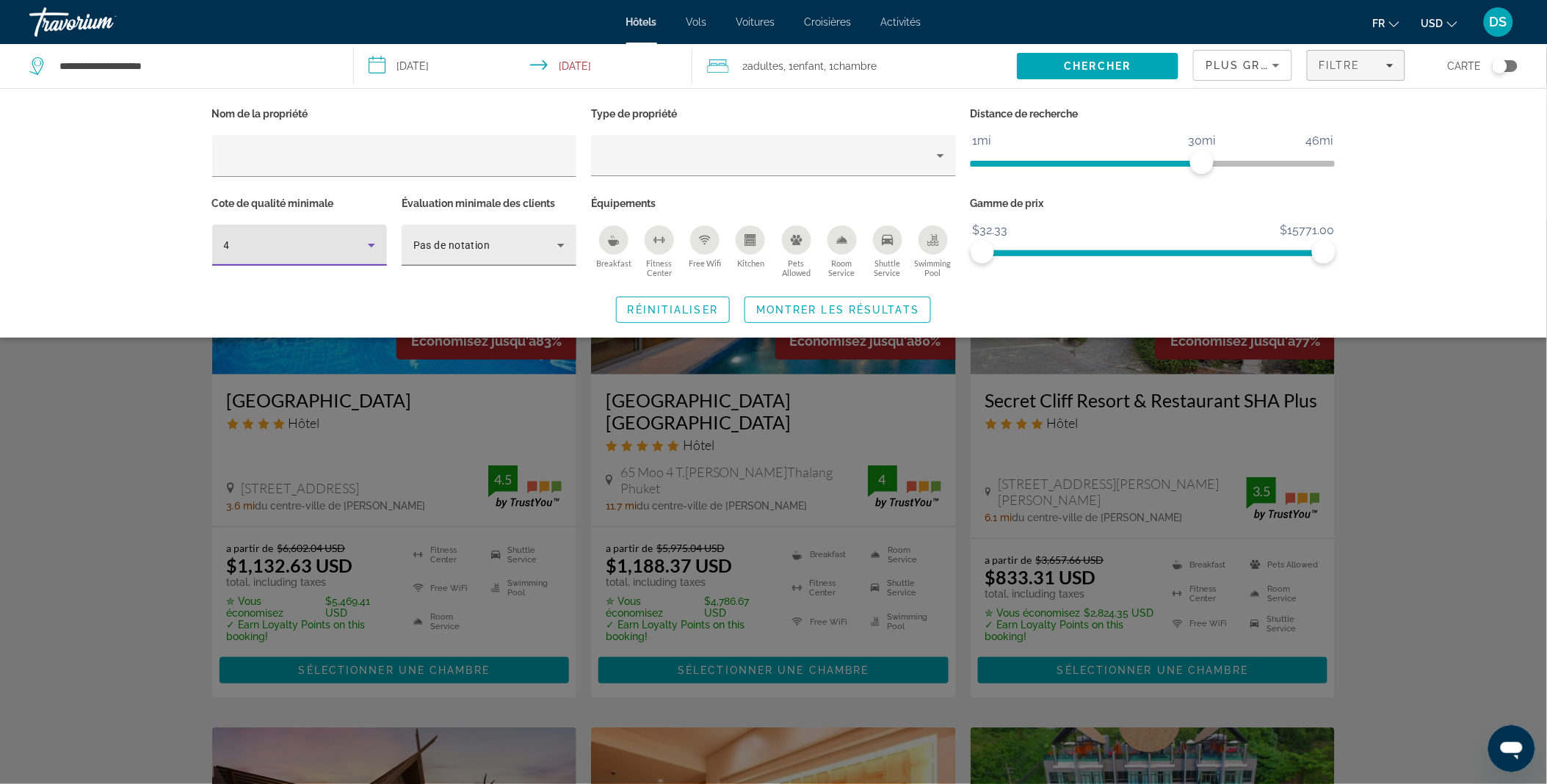
click at [548, 252] on div "Pas de notation" at bounding box center [484, 245] width 144 height 18
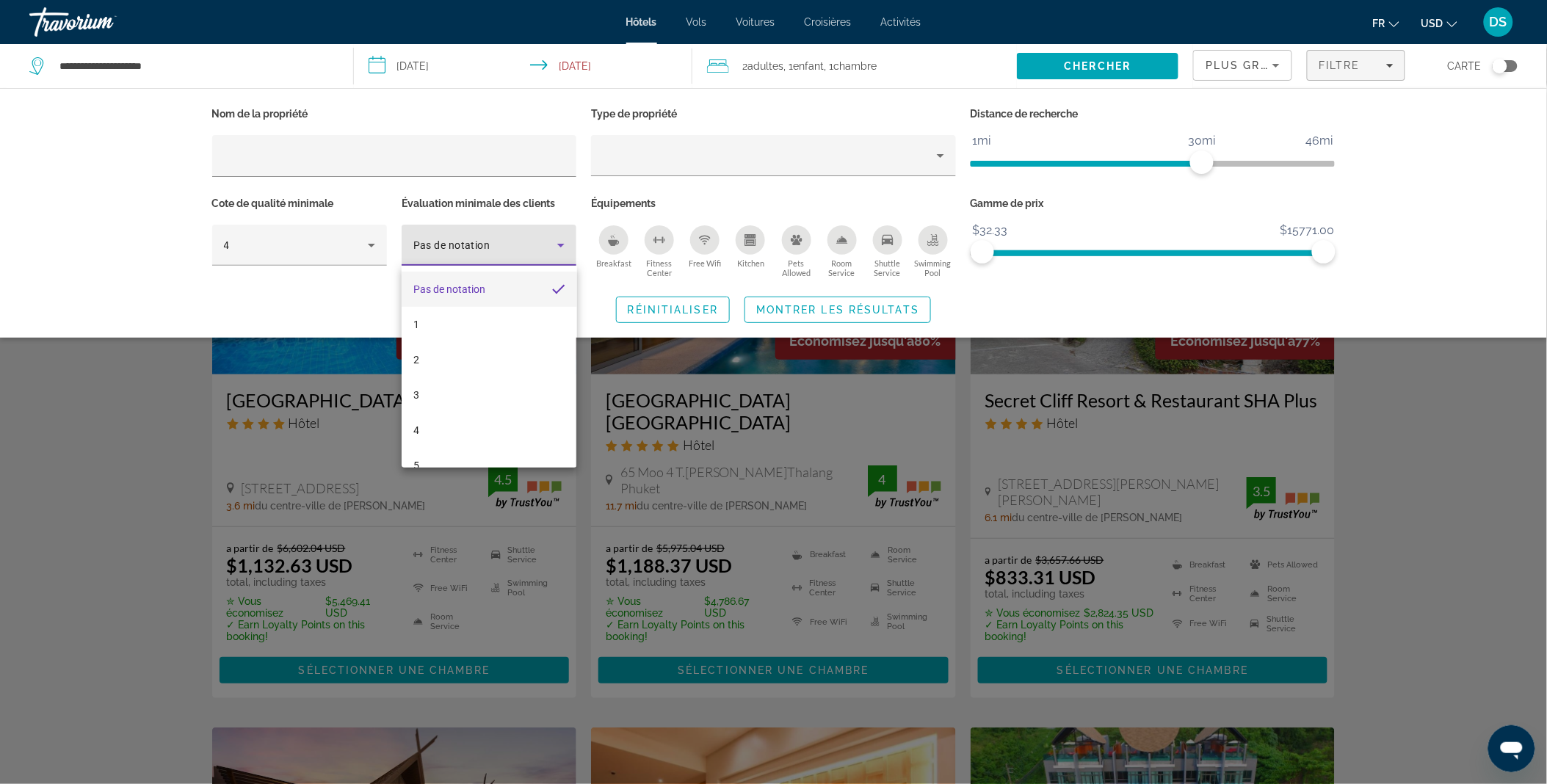
click at [370, 247] on div at bounding box center [773, 392] width 1547 height 784
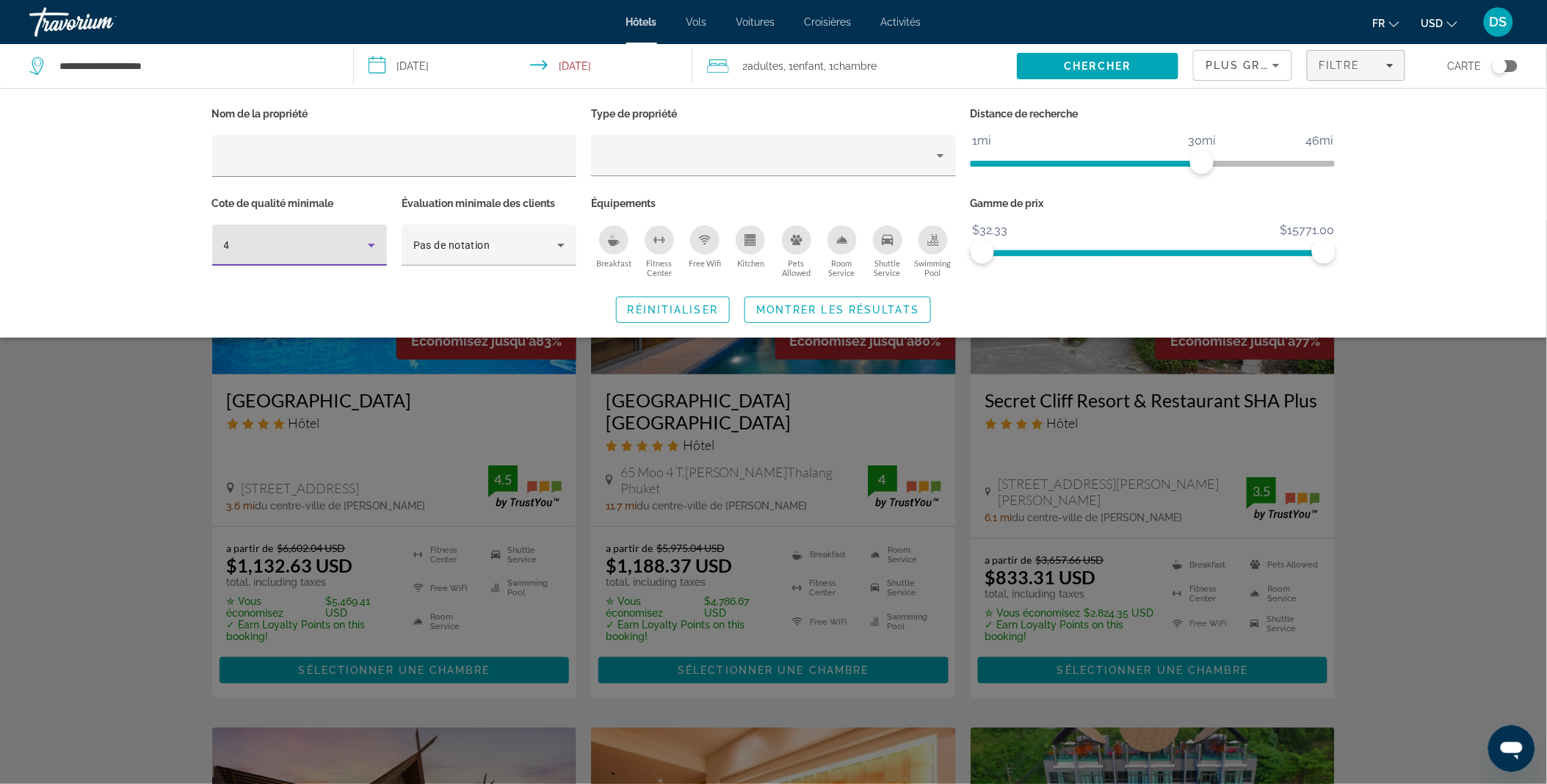
click at [370, 246] on icon "Hotel Filters" at bounding box center [371, 245] width 18 height 18
click at [302, 363] on mat-option "5" at bounding box center [300, 360] width 175 height 35
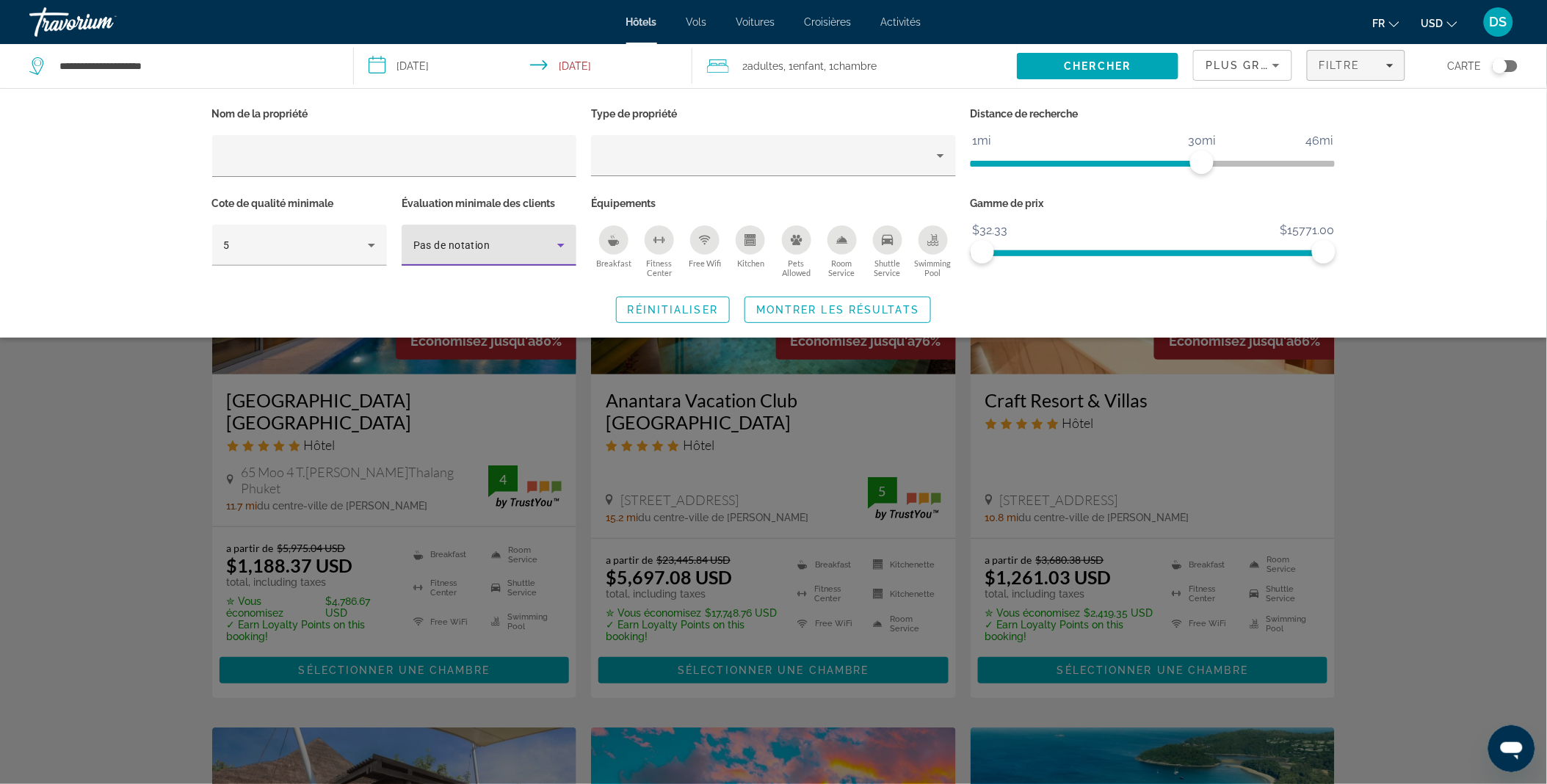
click at [484, 247] on span "Pas de notation" at bounding box center [452, 244] width 77 height 12
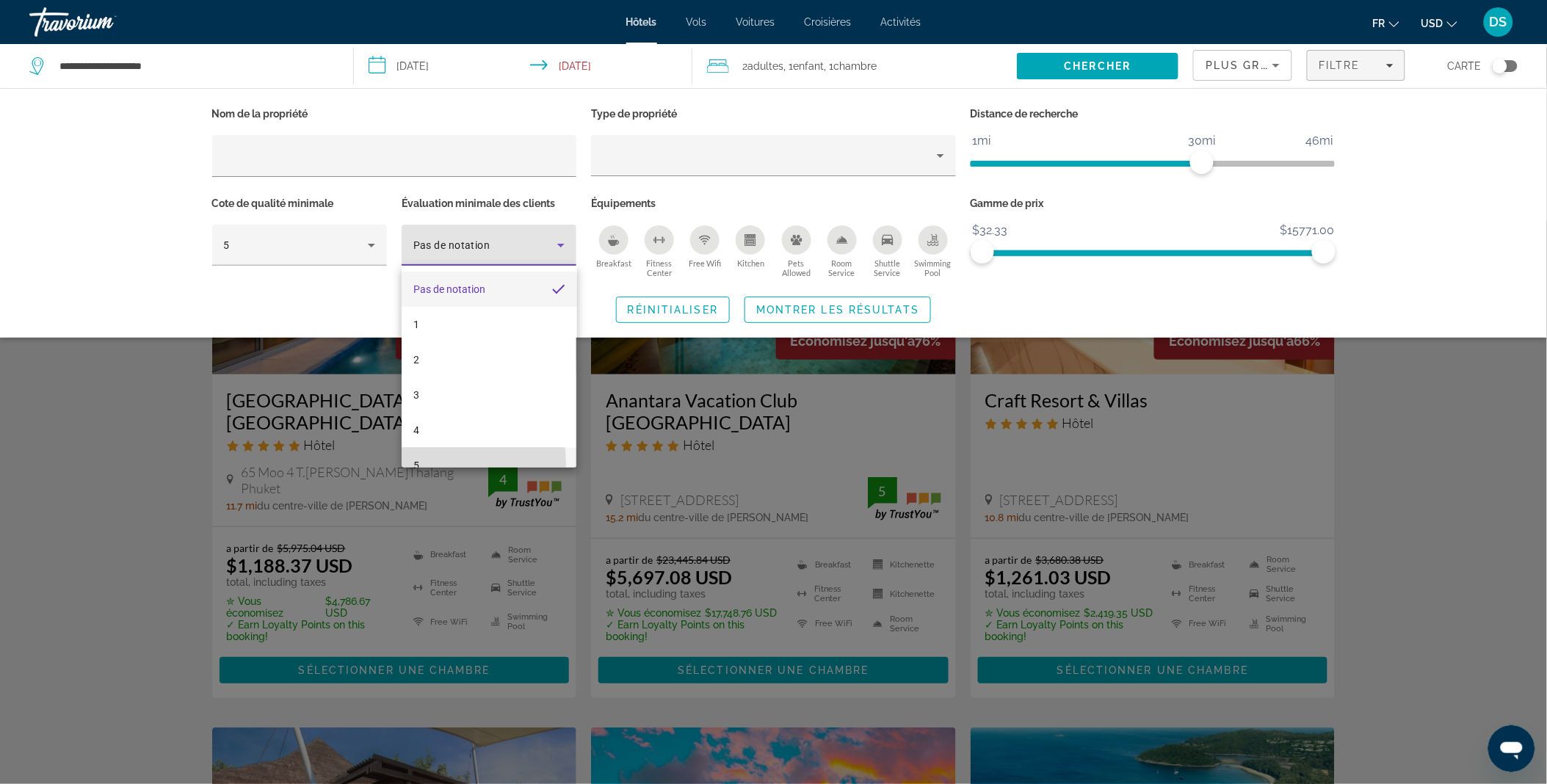
click at [433, 463] on mat-option "5" at bounding box center [489, 465] width 175 height 35
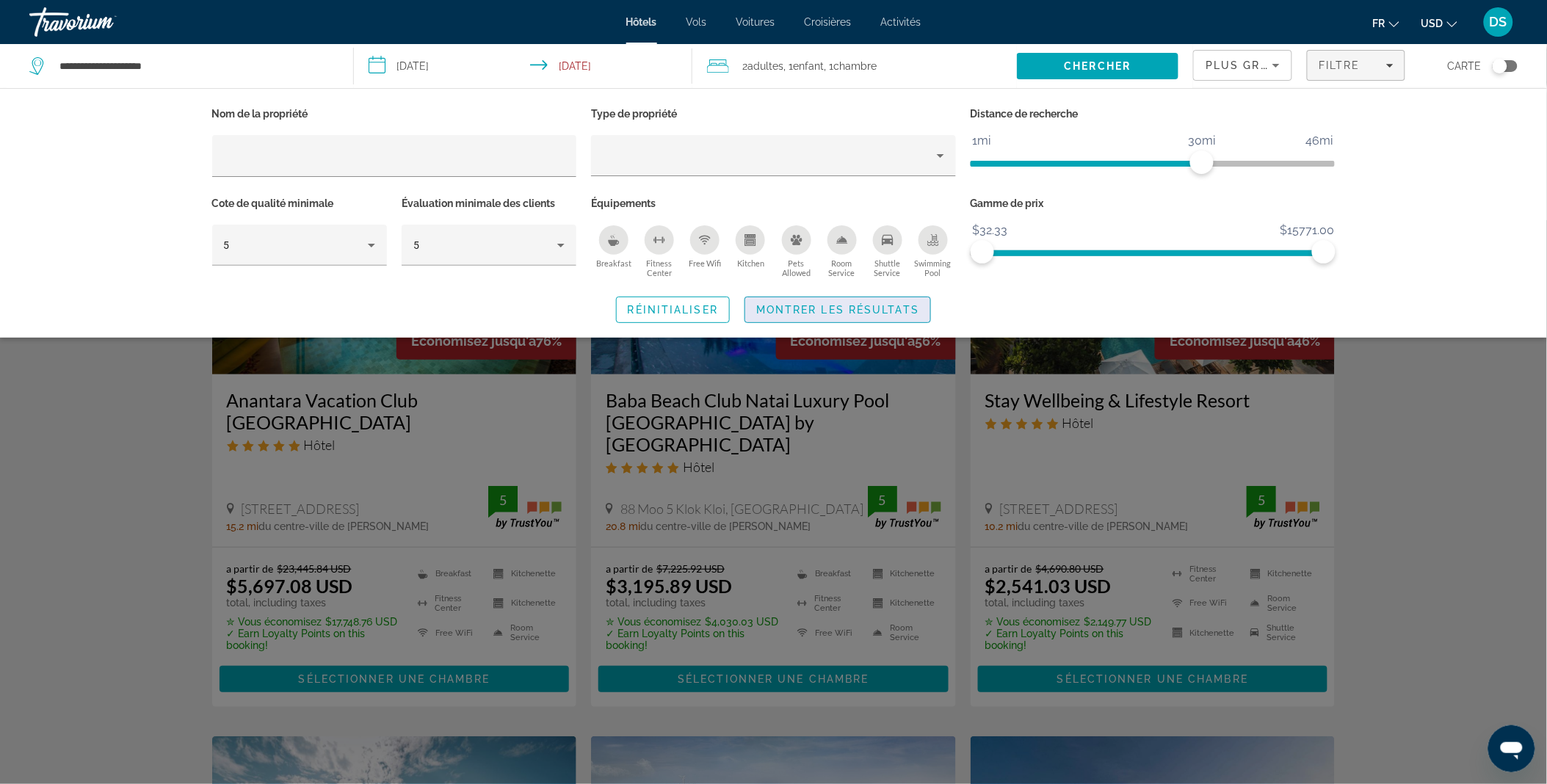
click at [874, 308] on span "Montrer les résultats" at bounding box center [837, 309] width 163 height 12
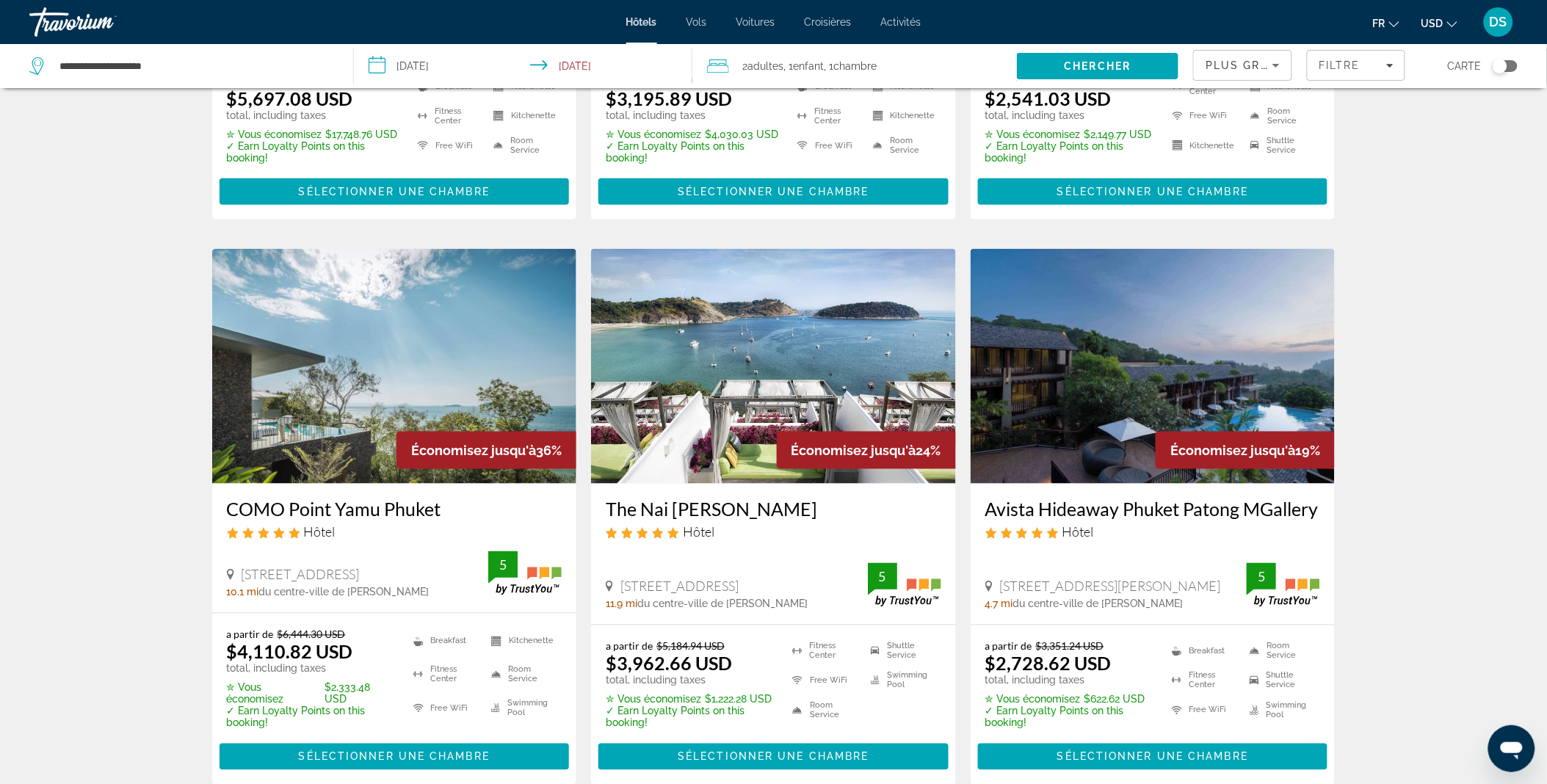
scroll to position [488, 0]
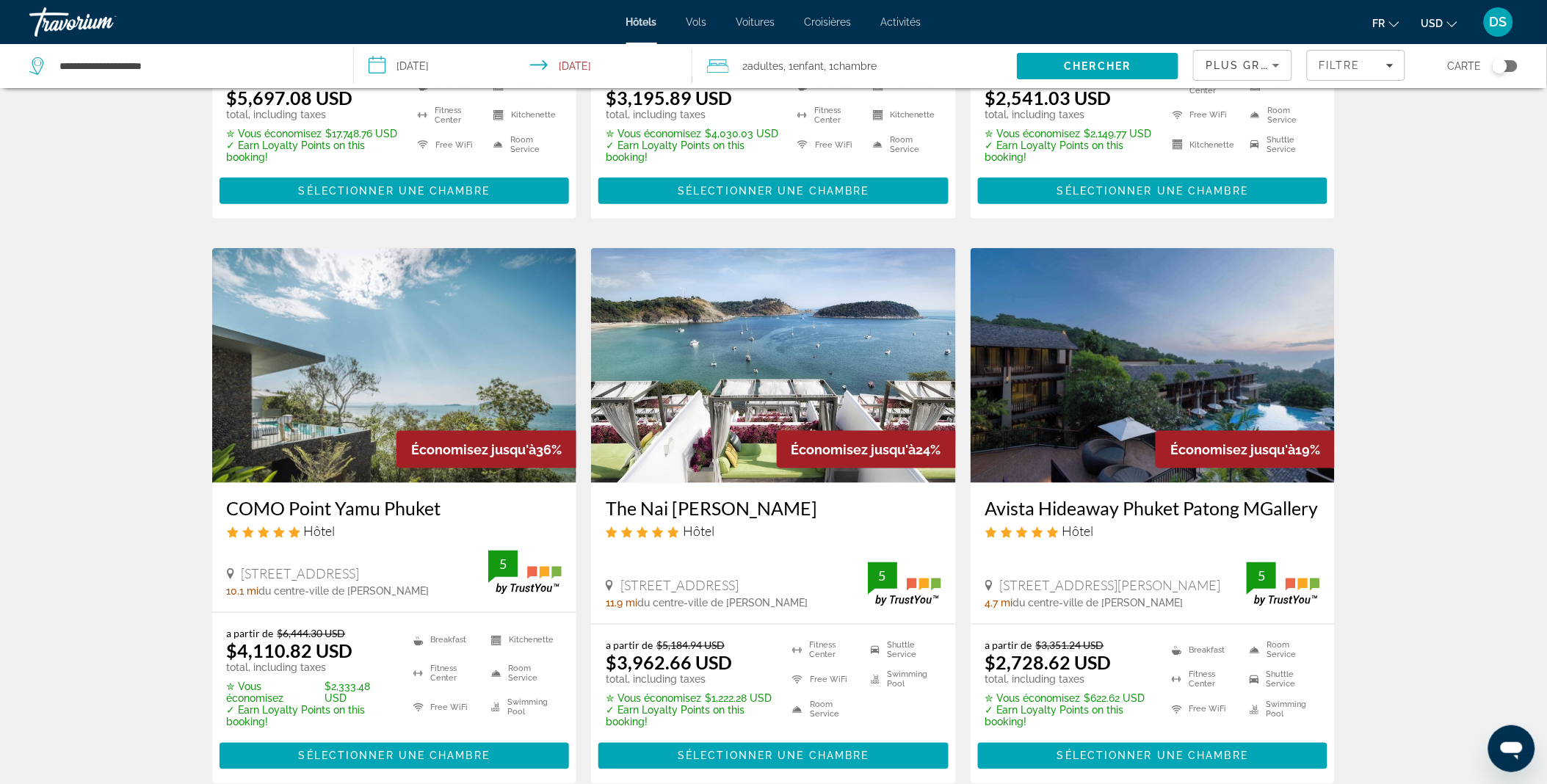
click at [1055, 498] on h3 "Avista Hideaway Phuket Patong MGallery" at bounding box center [1152, 508] width 335 height 22
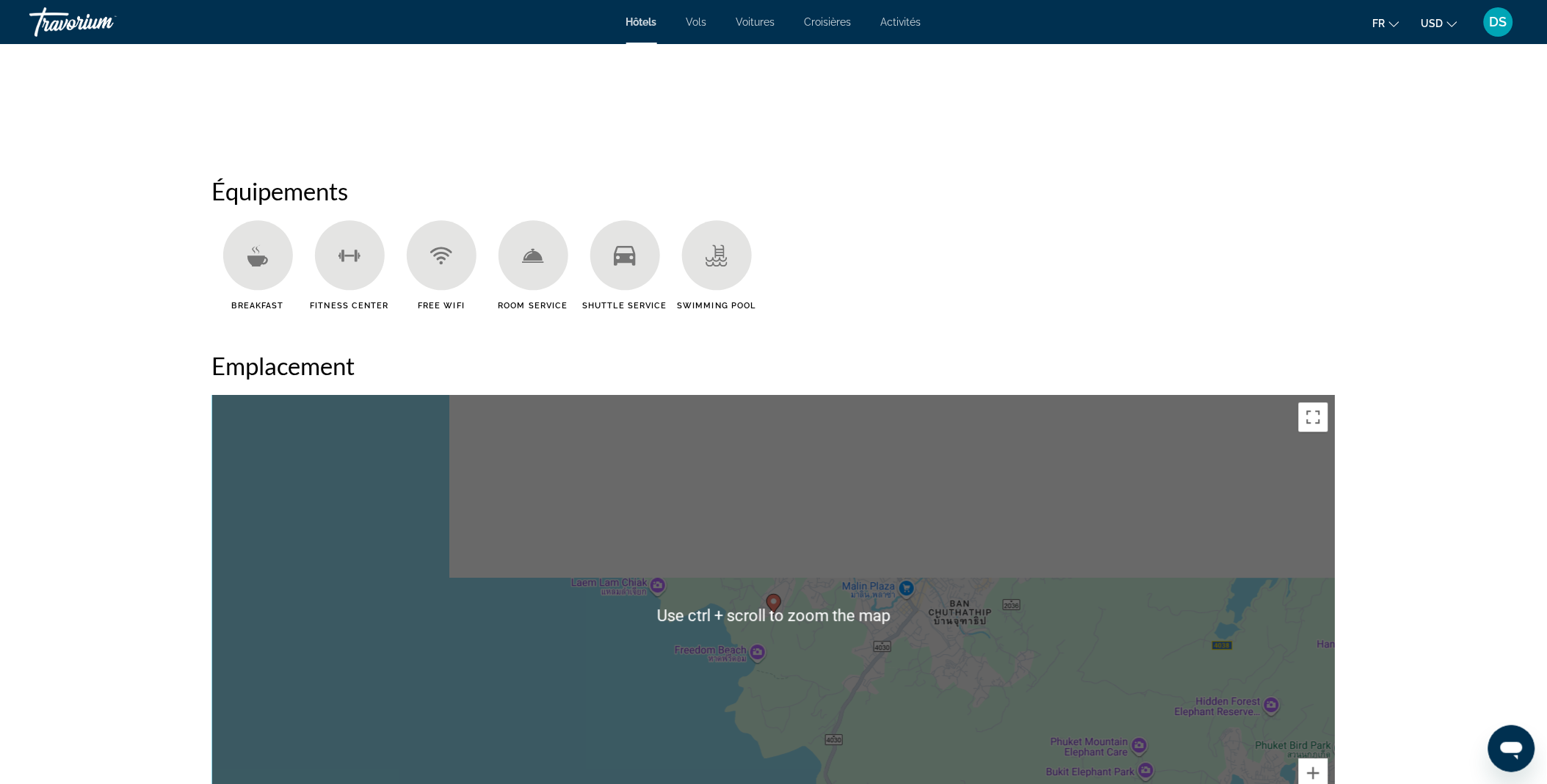
scroll to position [1081, 0]
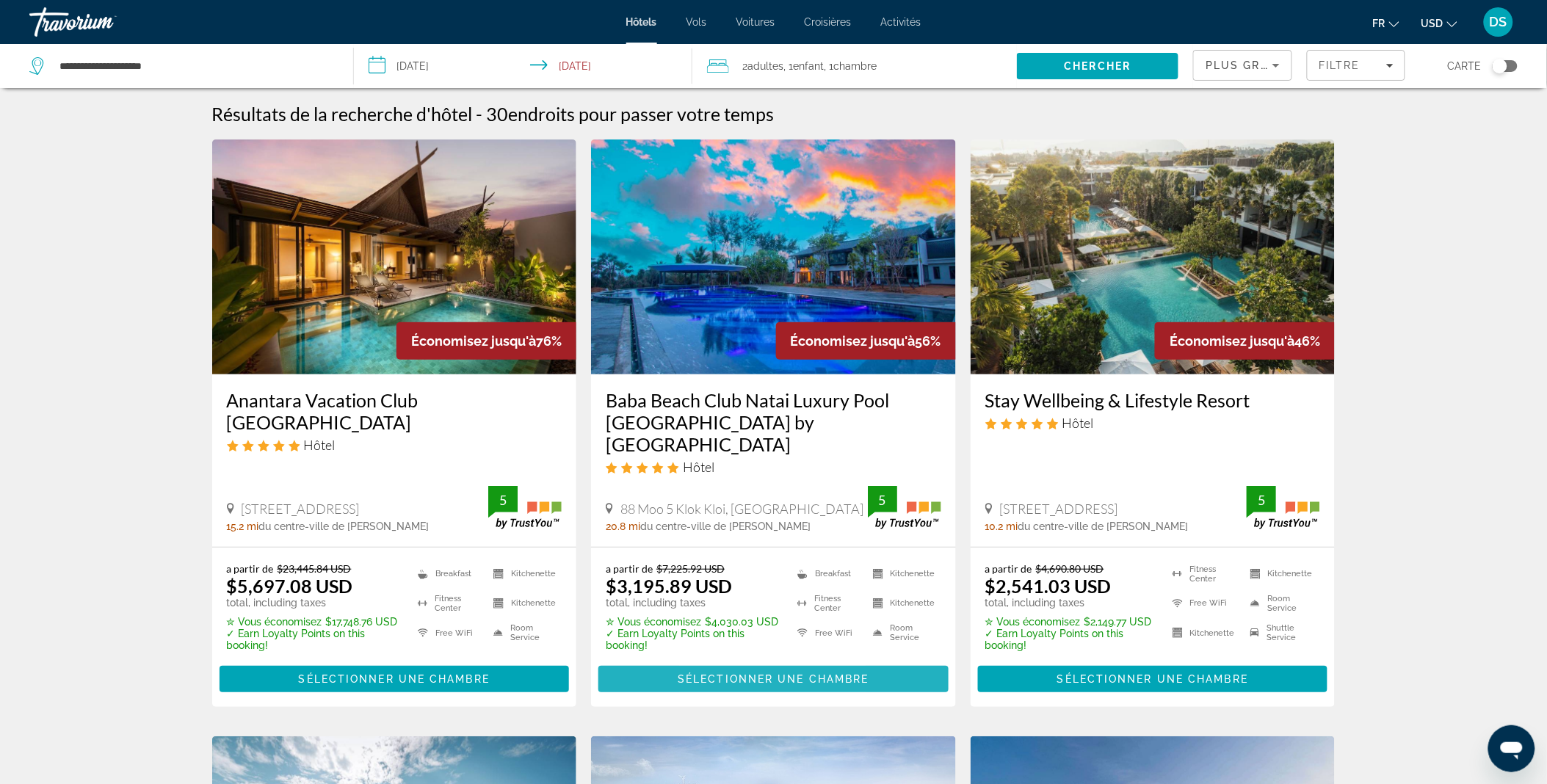
click at [721, 673] on span "Sélectionner une chambre" at bounding box center [773, 678] width 191 height 12
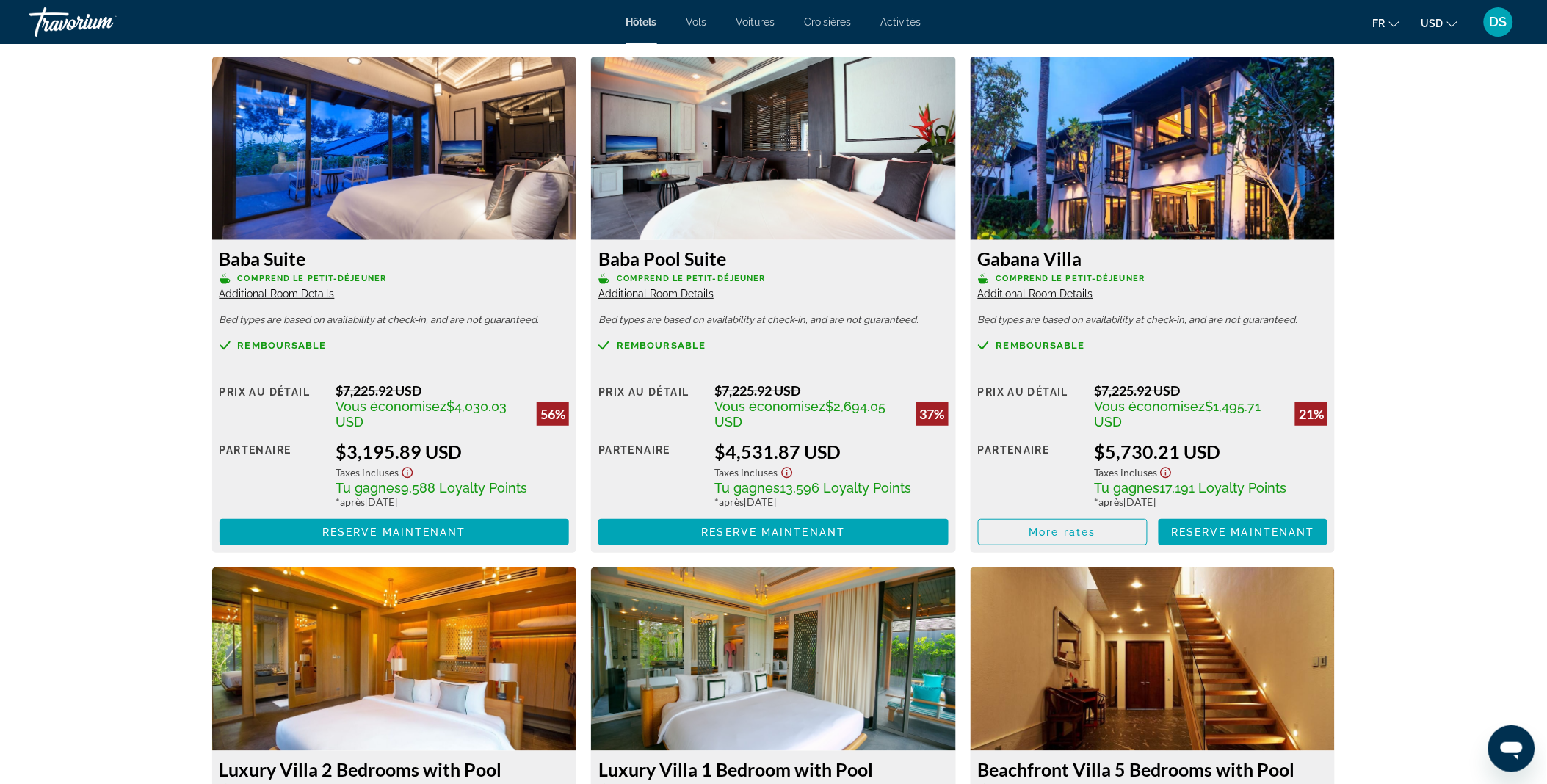
scroll to position [2022, 0]
click at [1038, 292] on span "Additional Room Details" at bounding box center [1035, 293] width 115 height 12
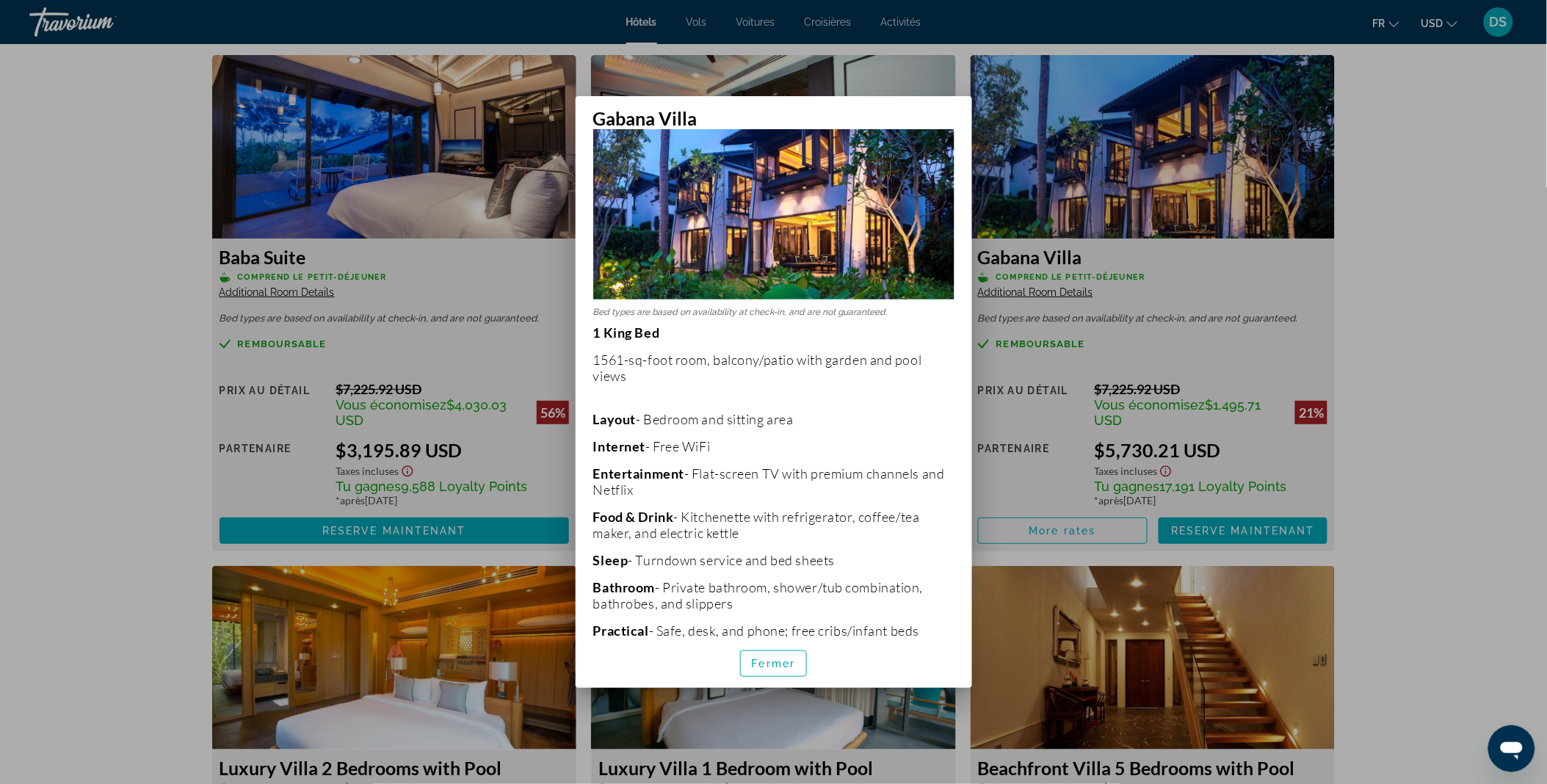
scroll to position [0, 0]
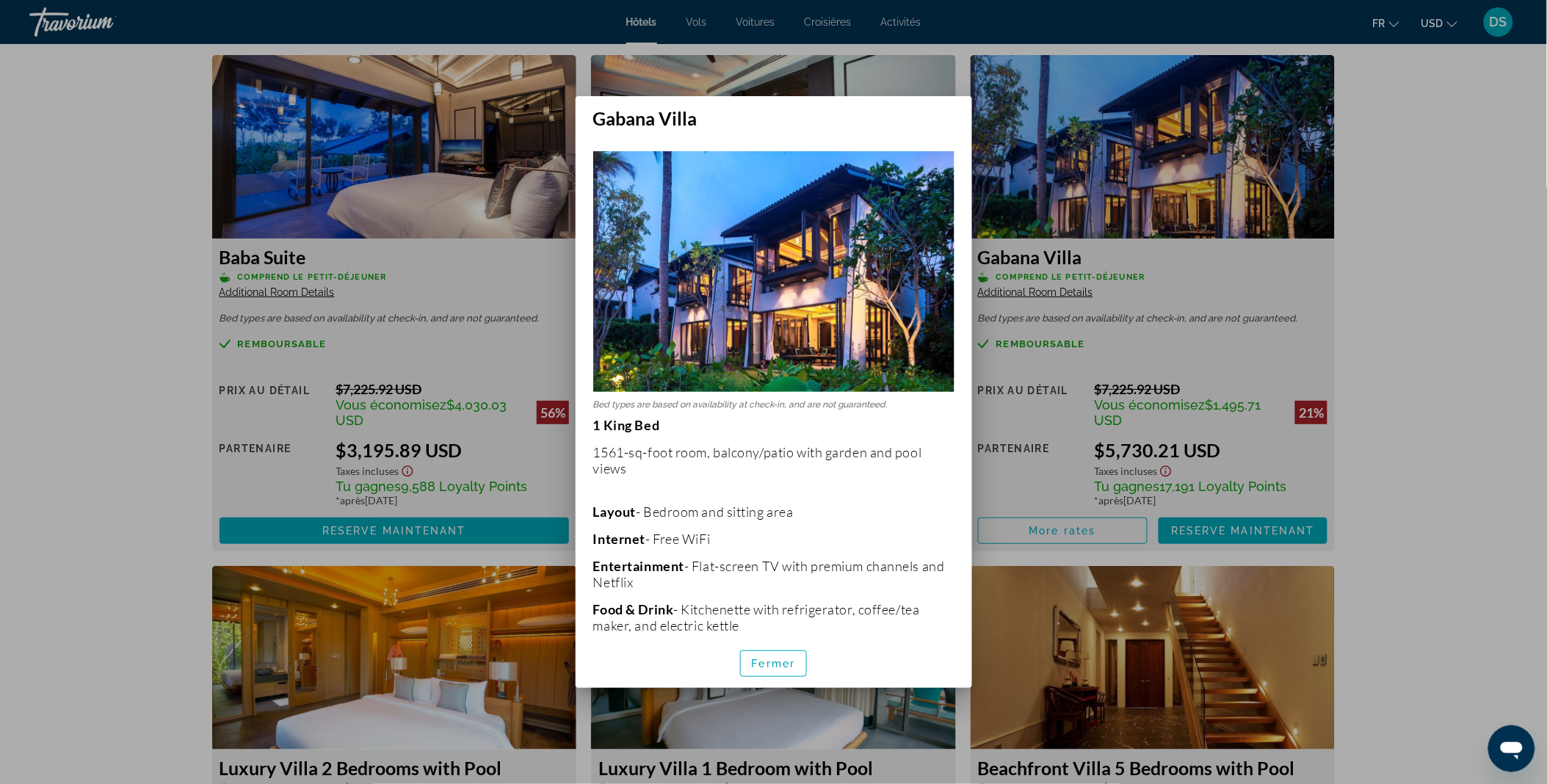
click at [1466, 361] on div at bounding box center [773, 392] width 1547 height 784
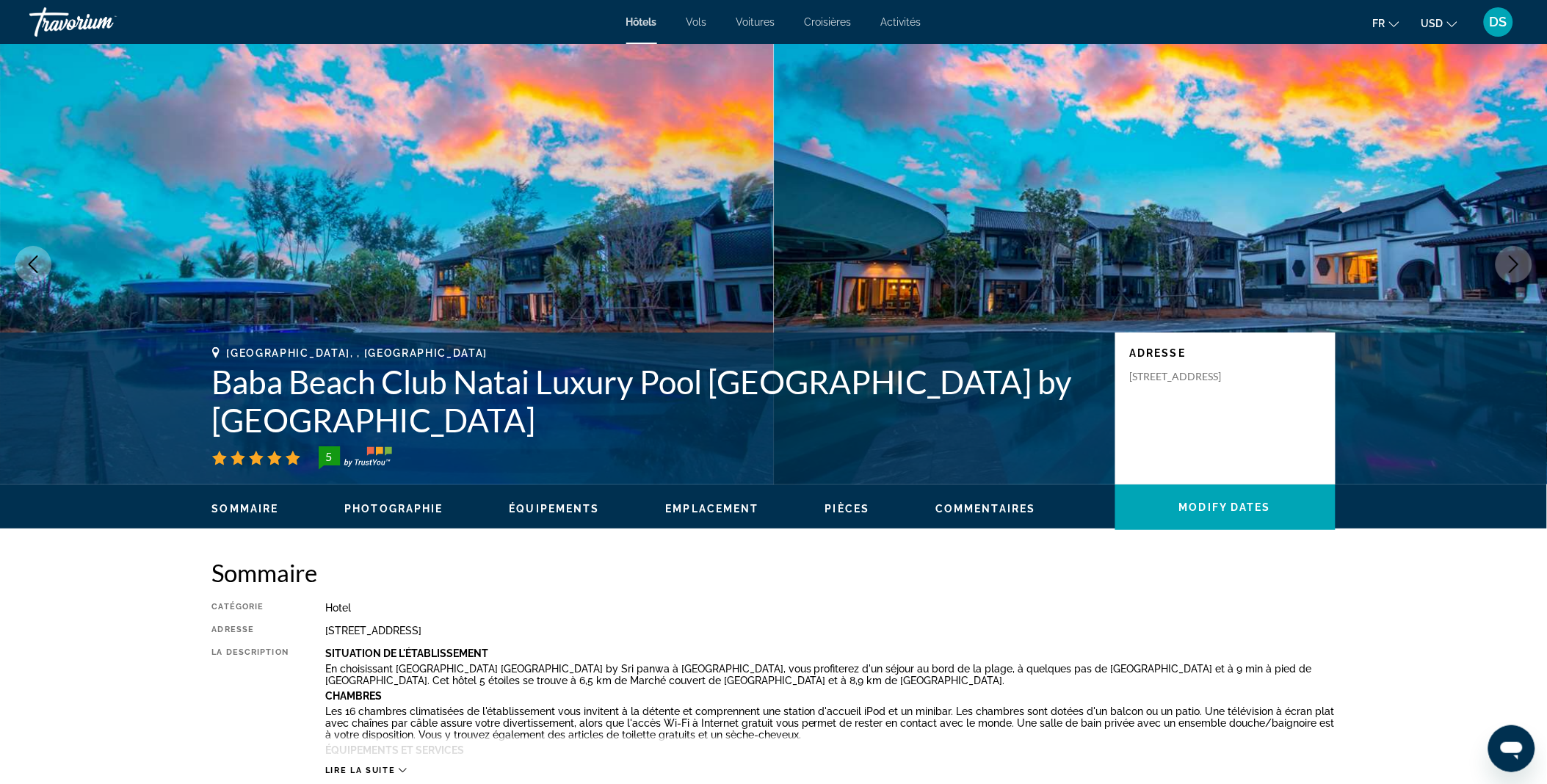
drag, startPoint x: 608, startPoint y: 15, endPoint x: 277, endPoint y: 128, distance: 349.8
click at [277, 128] on img "Main content" at bounding box center [387, 264] width 774 height 440
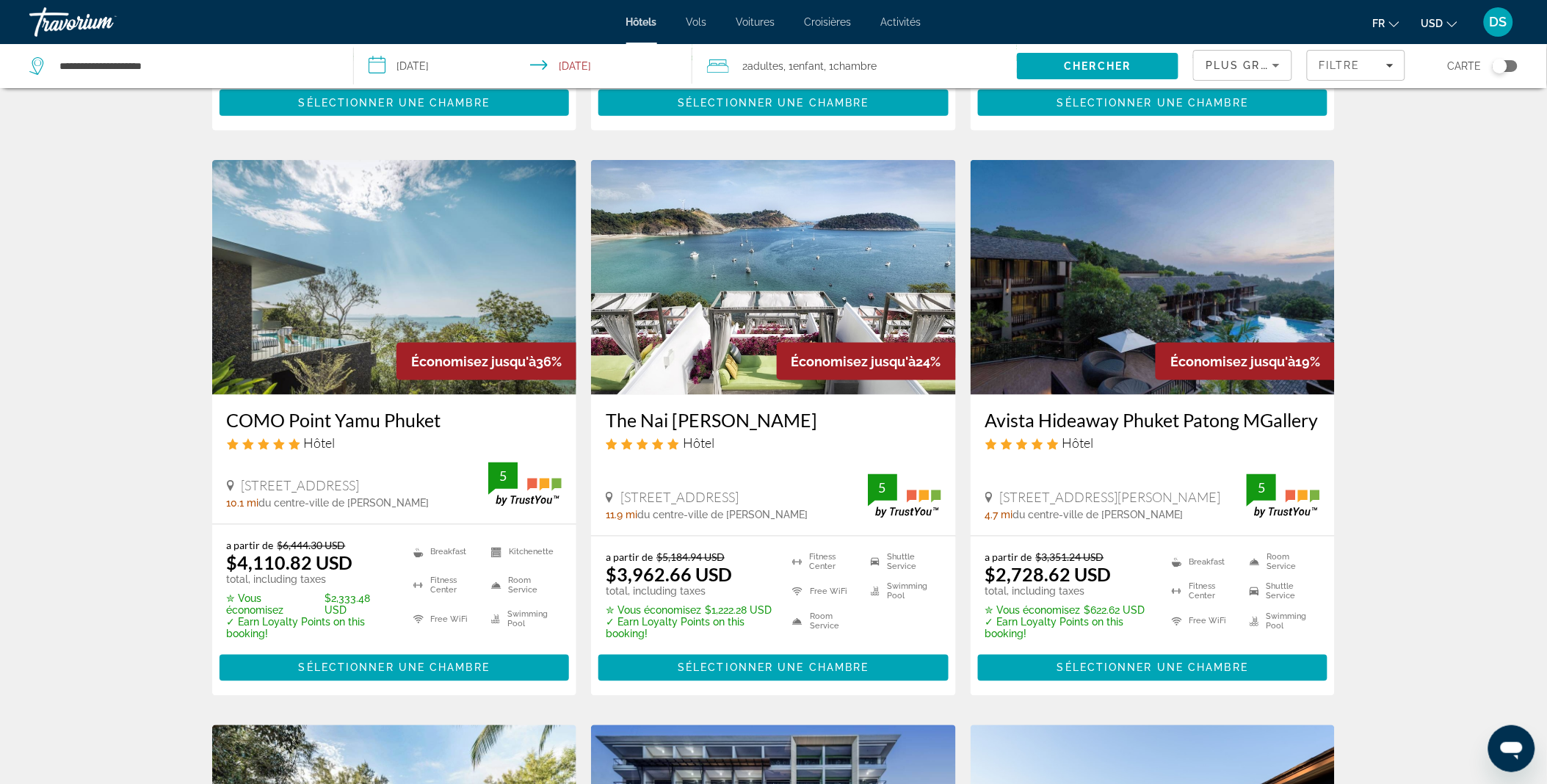
scroll to position [657, 0]
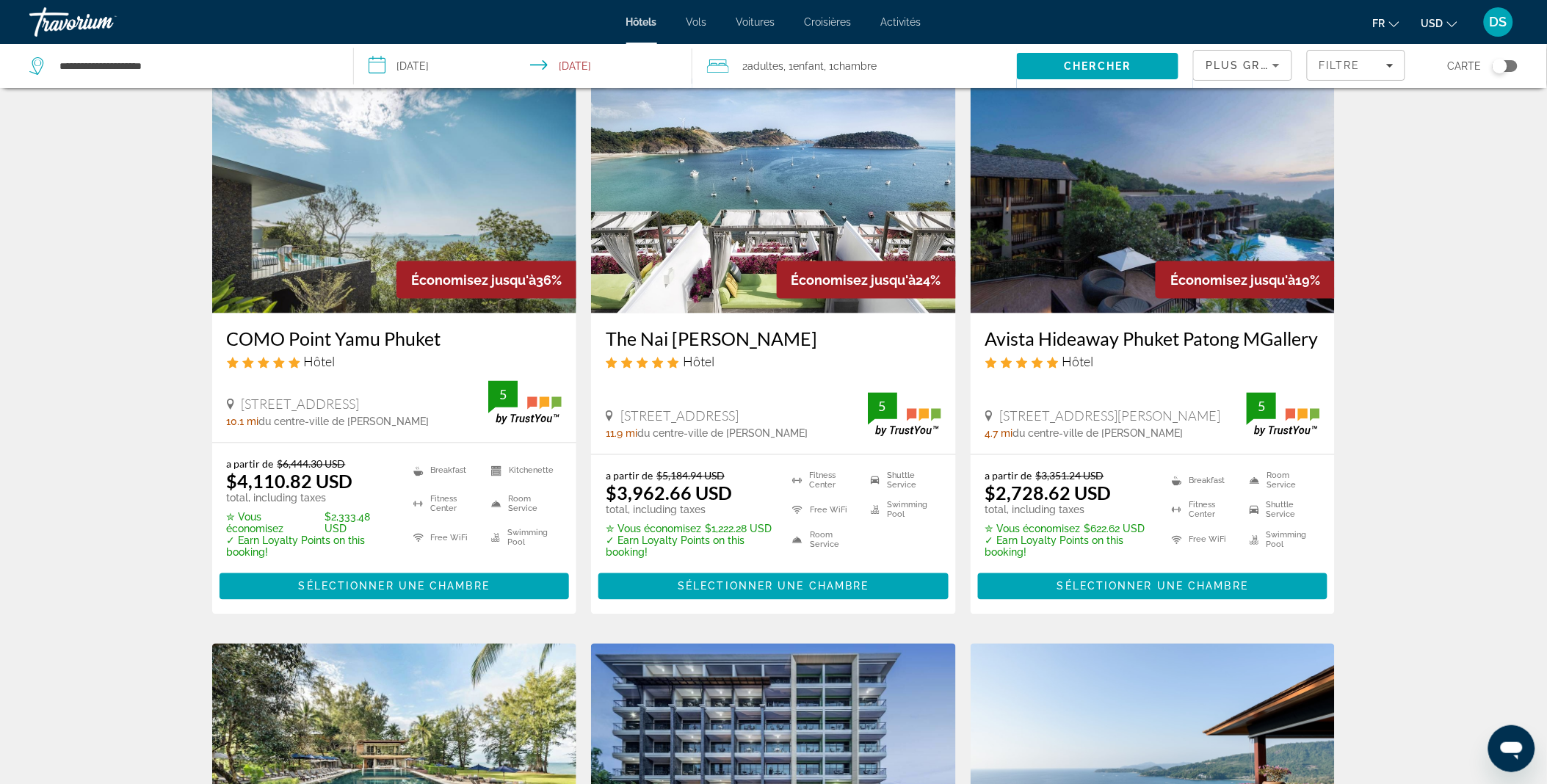
click at [1121, 328] on h3 "Avista Hideaway Phuket Patong MGallery" at bounding box center [1152, 338] width 335 height 22
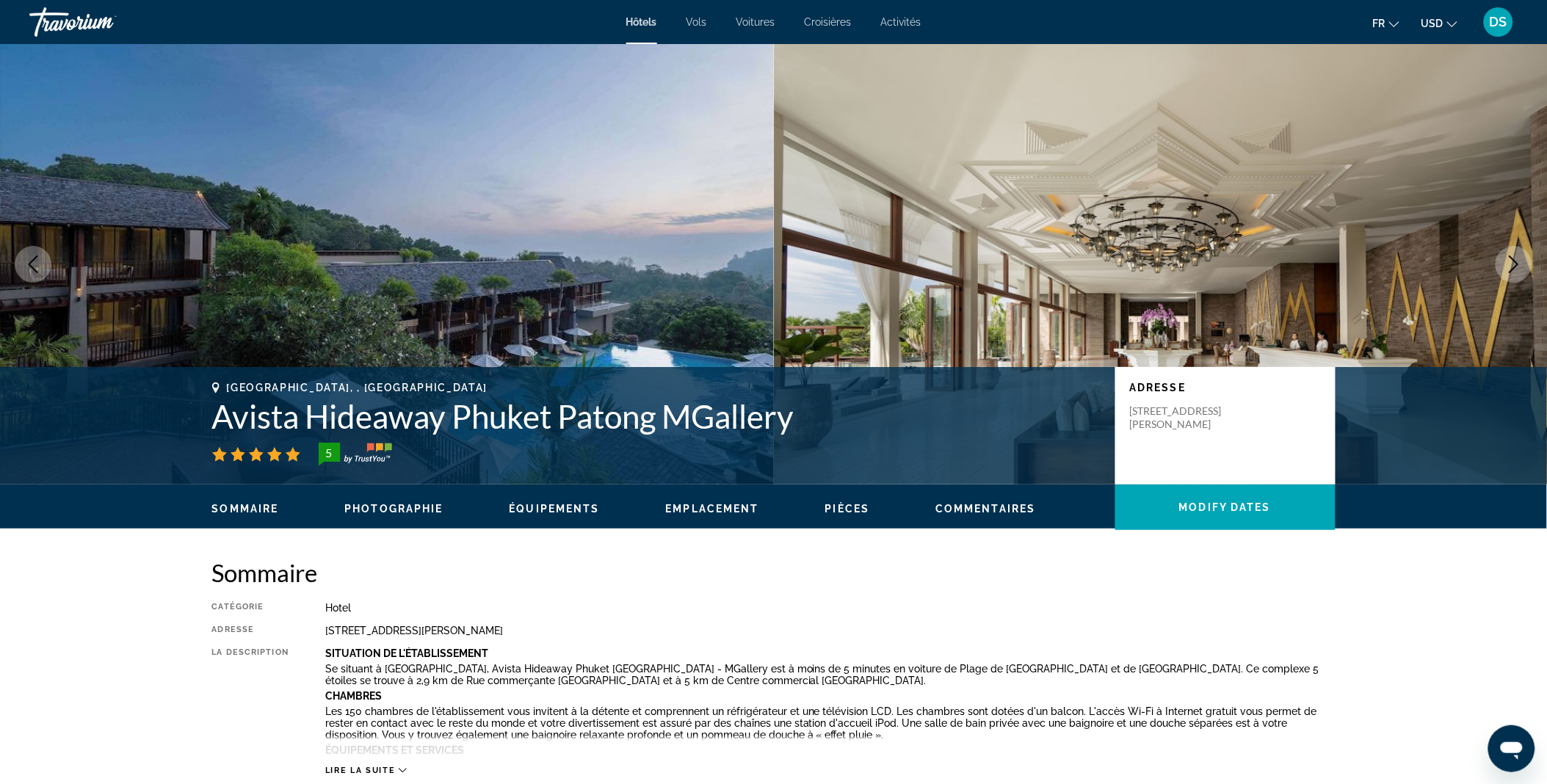
click at [1521, 259] on icon "Next image" at bounding box center [1513, 265] width 18 height 18
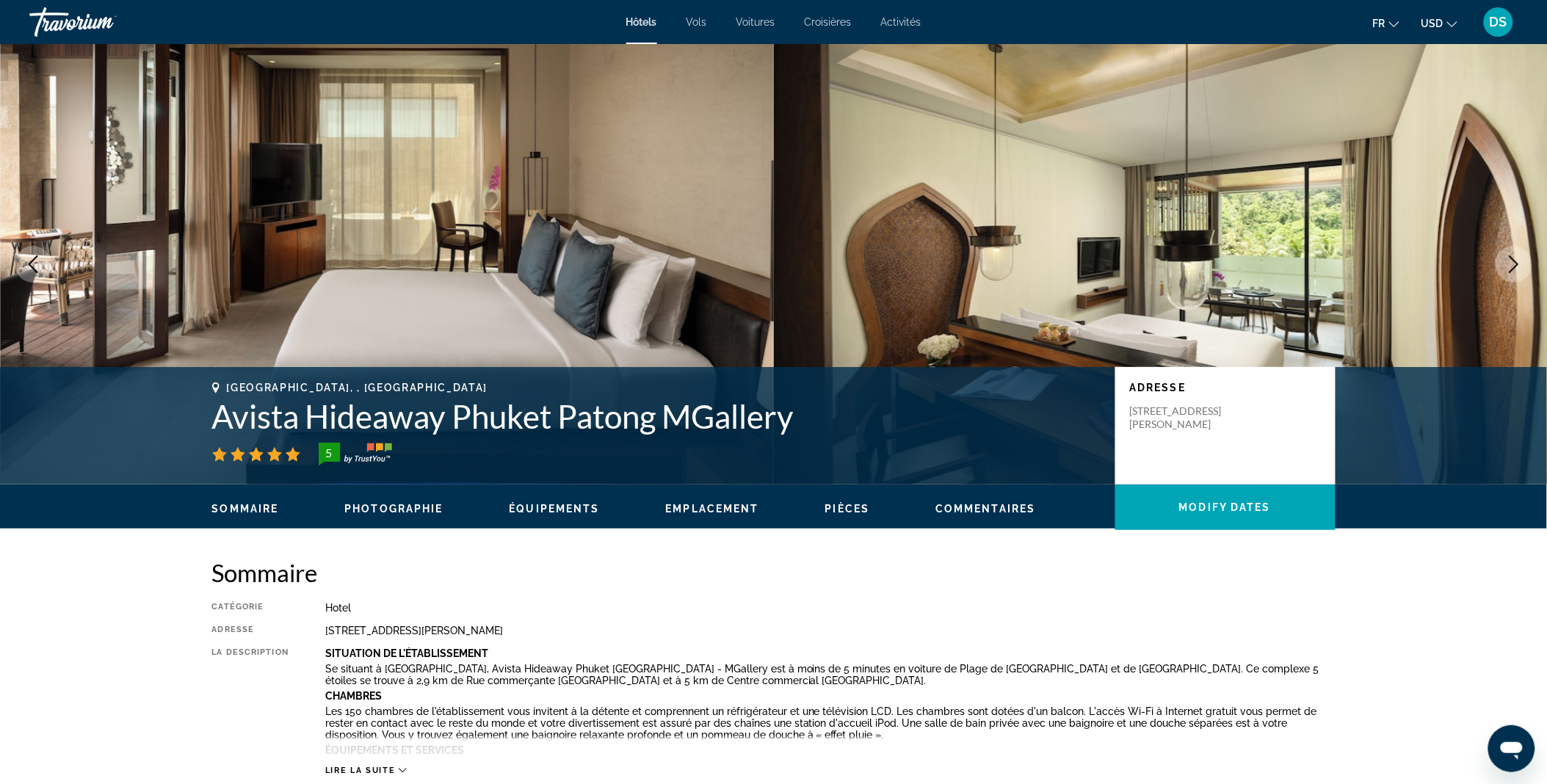
click at [1513, 262] on icon "Next image" at bounding box center [1513, 265] width 18 height 18
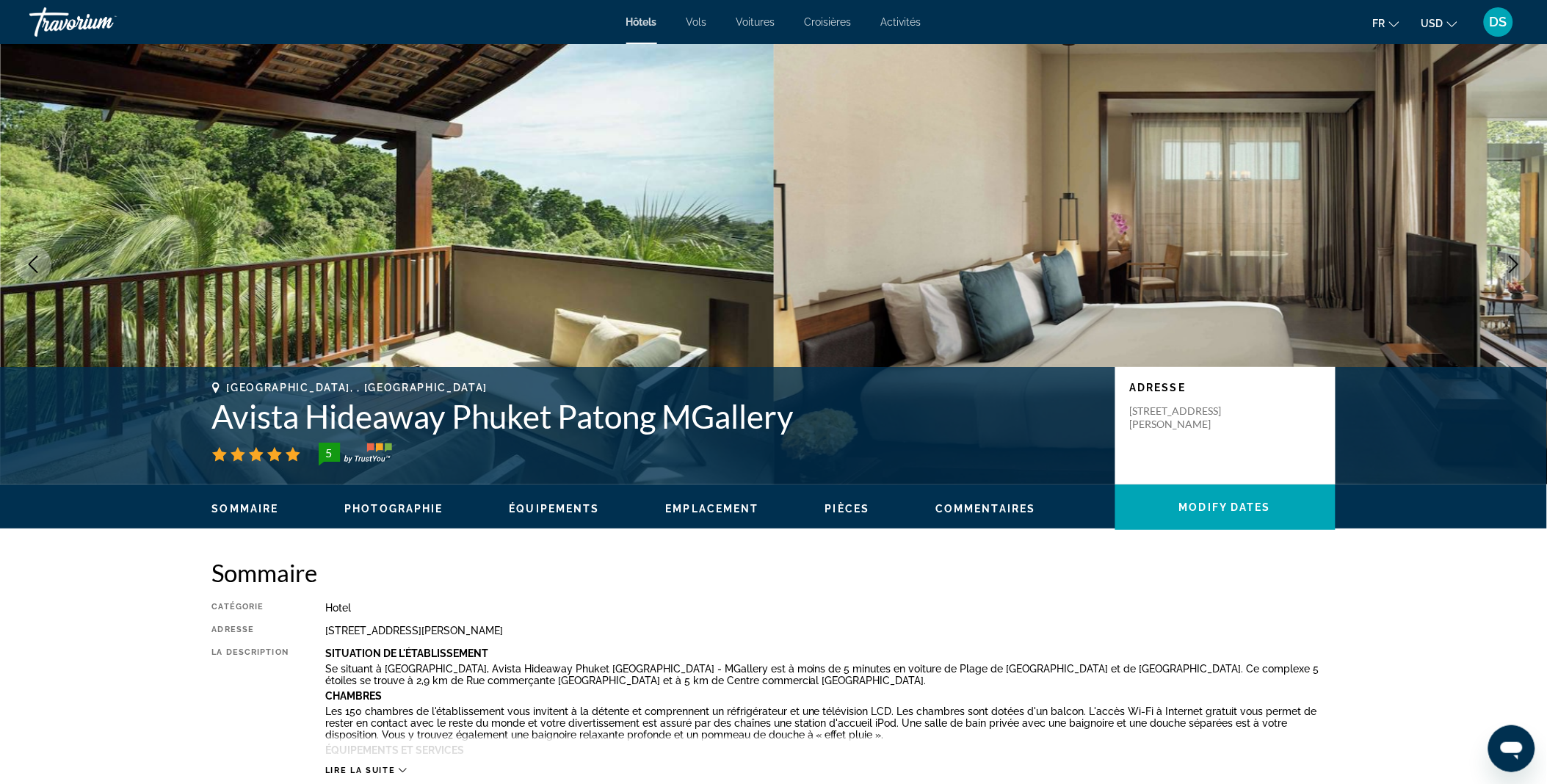
click at [1513, 262] on icon "Next image" at bounding box center [1513, 265] width 18 height 18
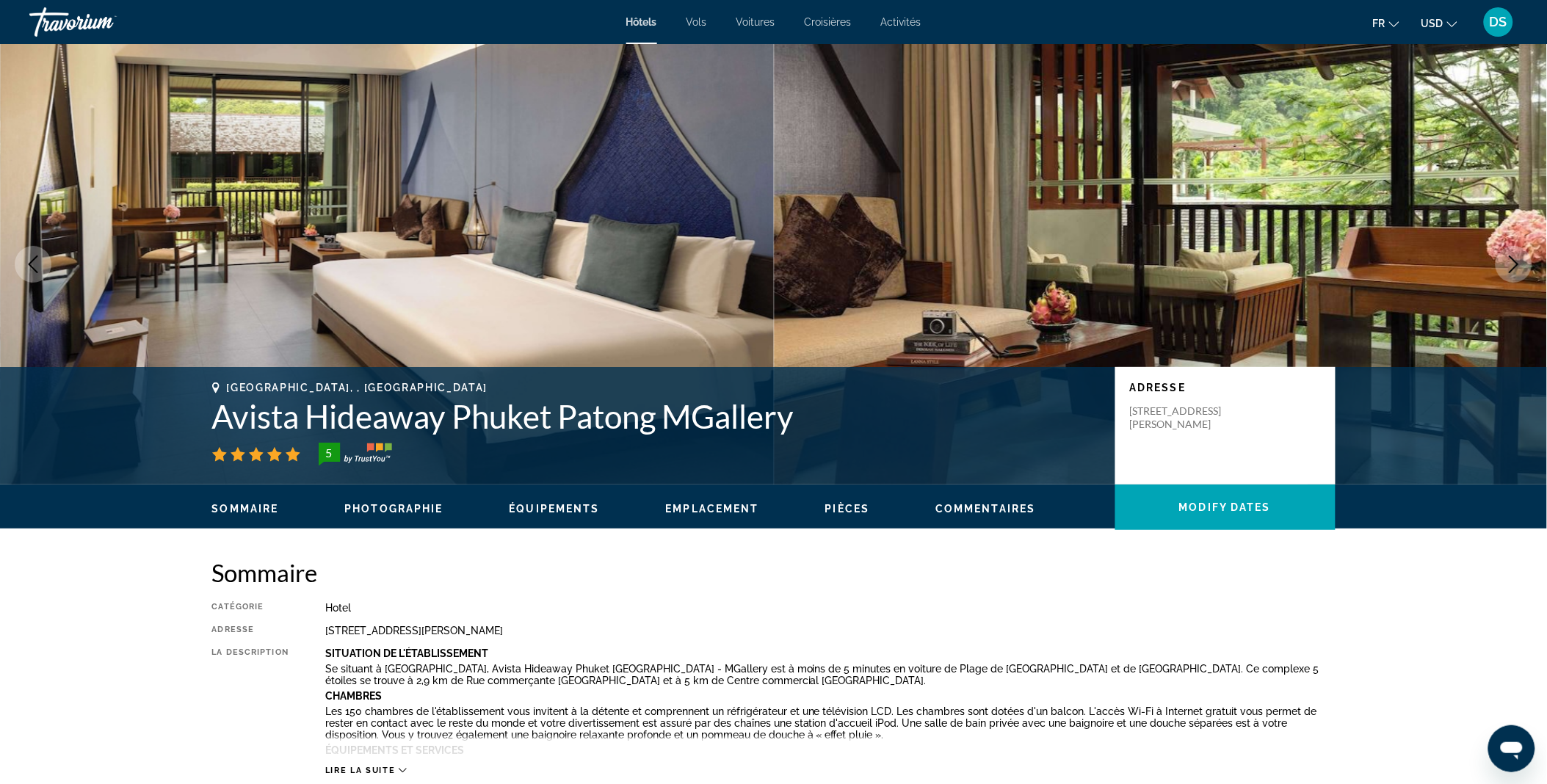
click at [1513, 262] on icon "Next image" at bounding box center [1513, 265] width 18 height 18
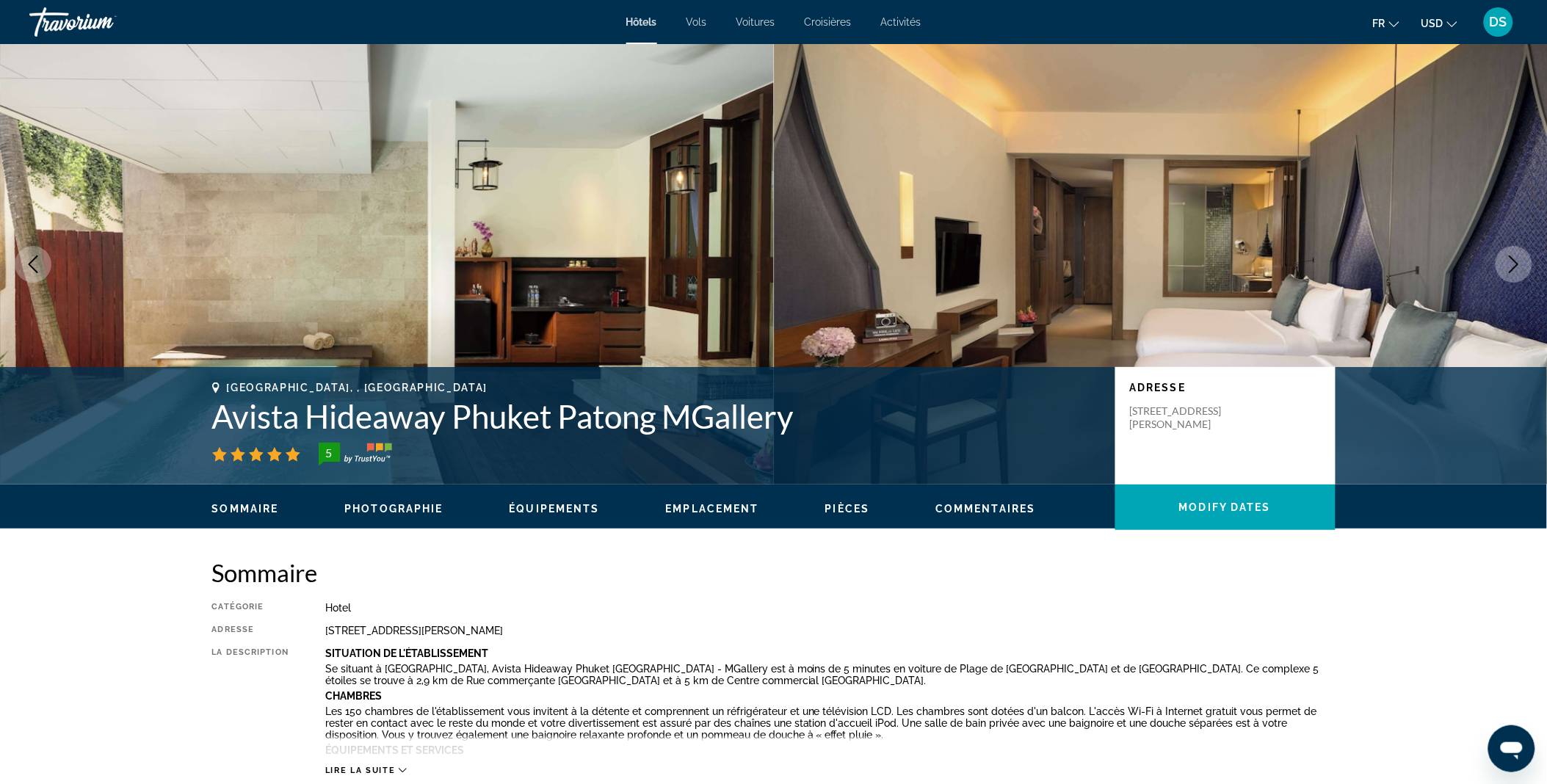
click at [1513, 262] on icon "Next image" at bounding box center [1513, 265] width 18 height 18
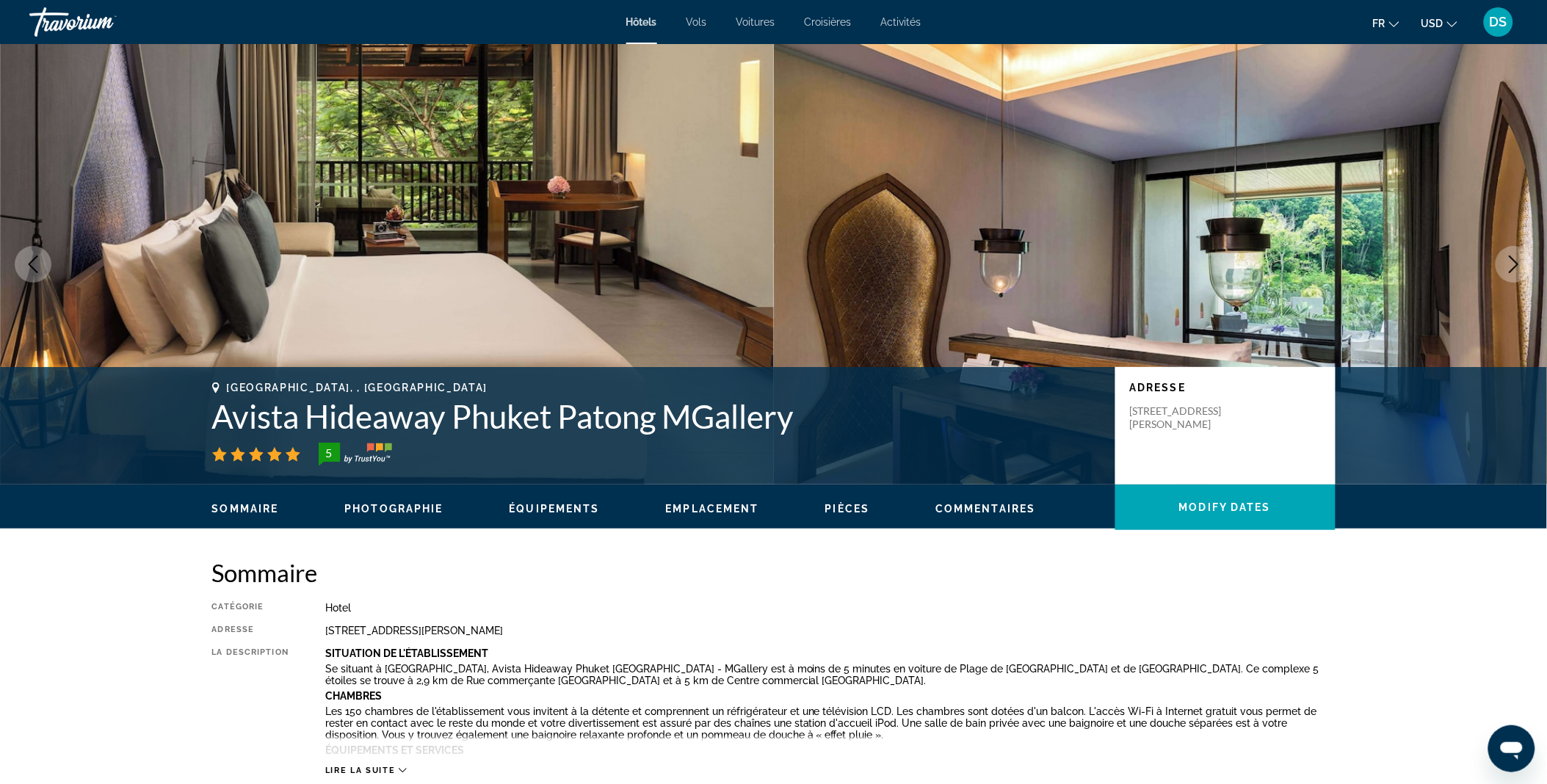
click at [1513, 262] on icon "Next image" at bounding box center [1513, 265] width 18 height 18
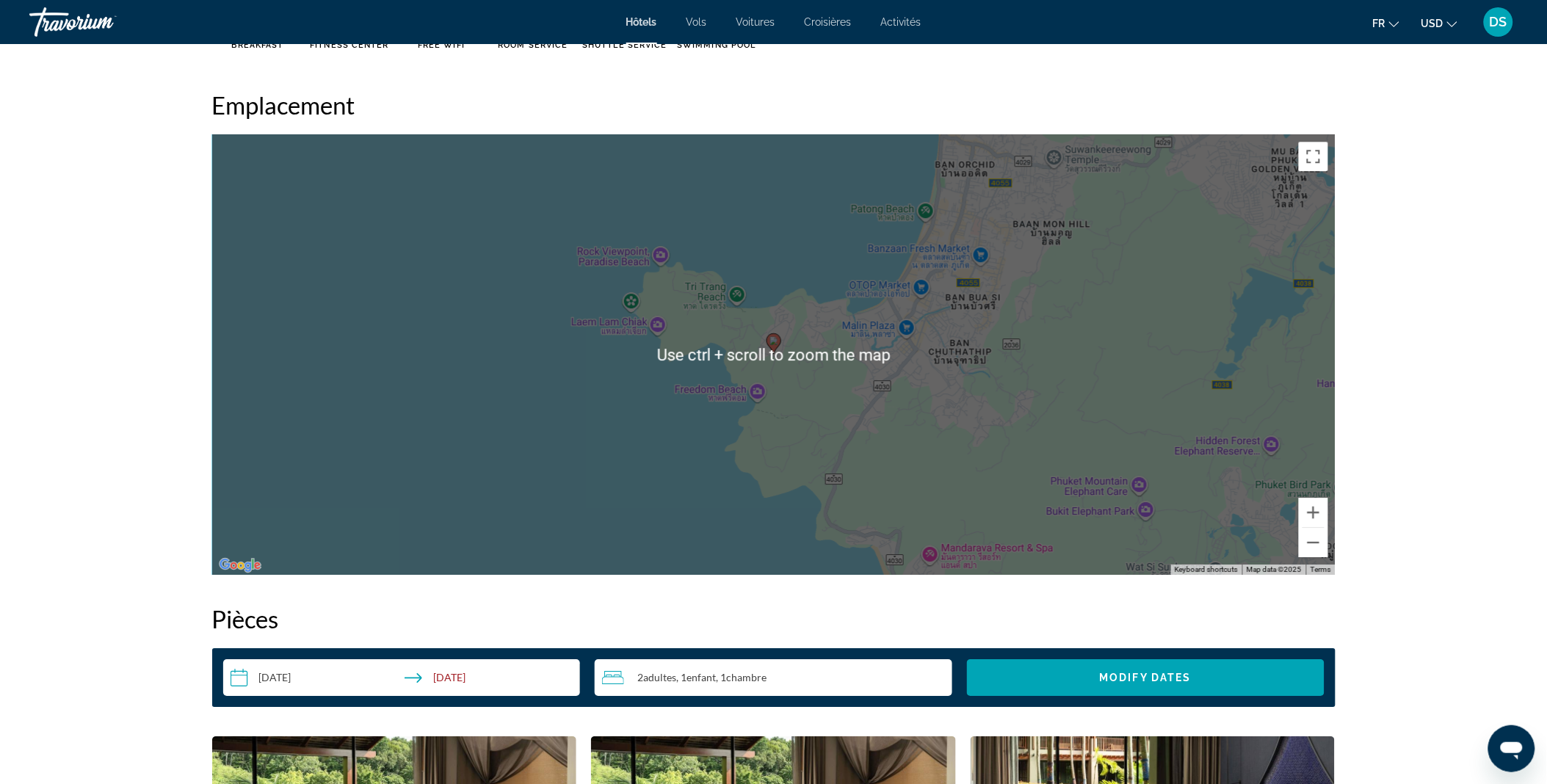
scroll to position [1343, 0]
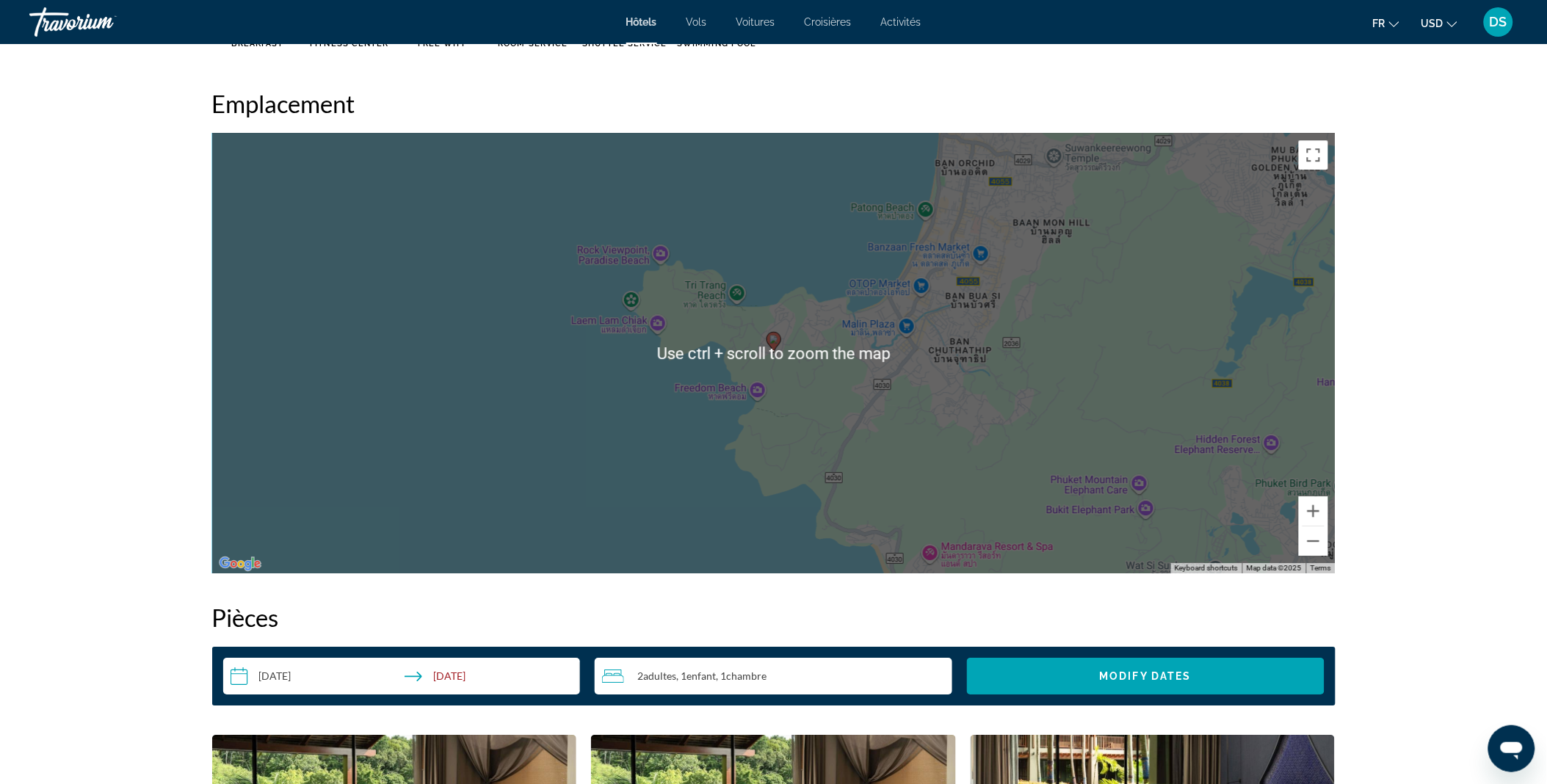
click at [767, 349] on gmp-advanced-marker "Main content" at bounding box center [774, 341] width 14 height 22
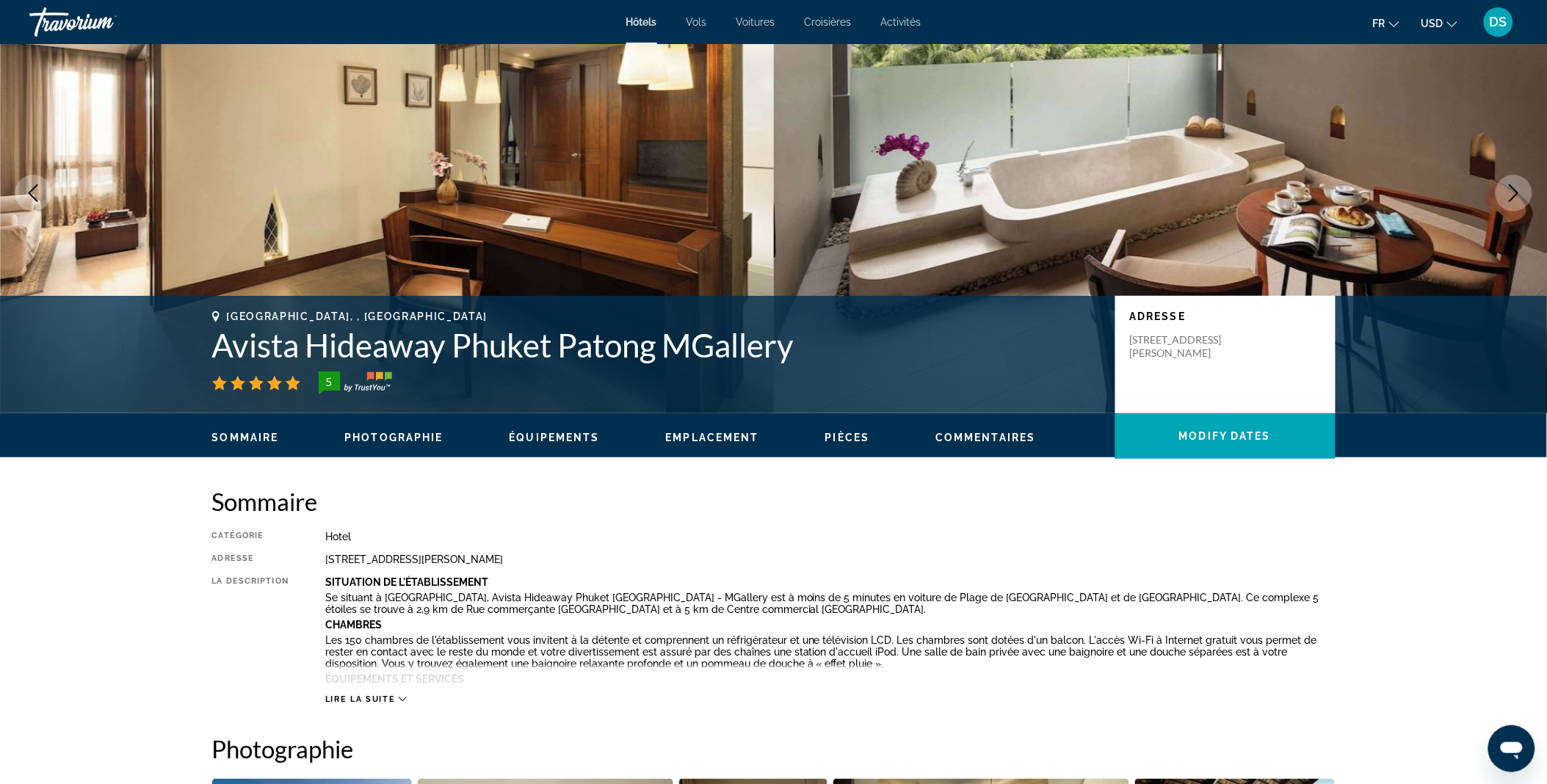
scroll to position [72, 0]
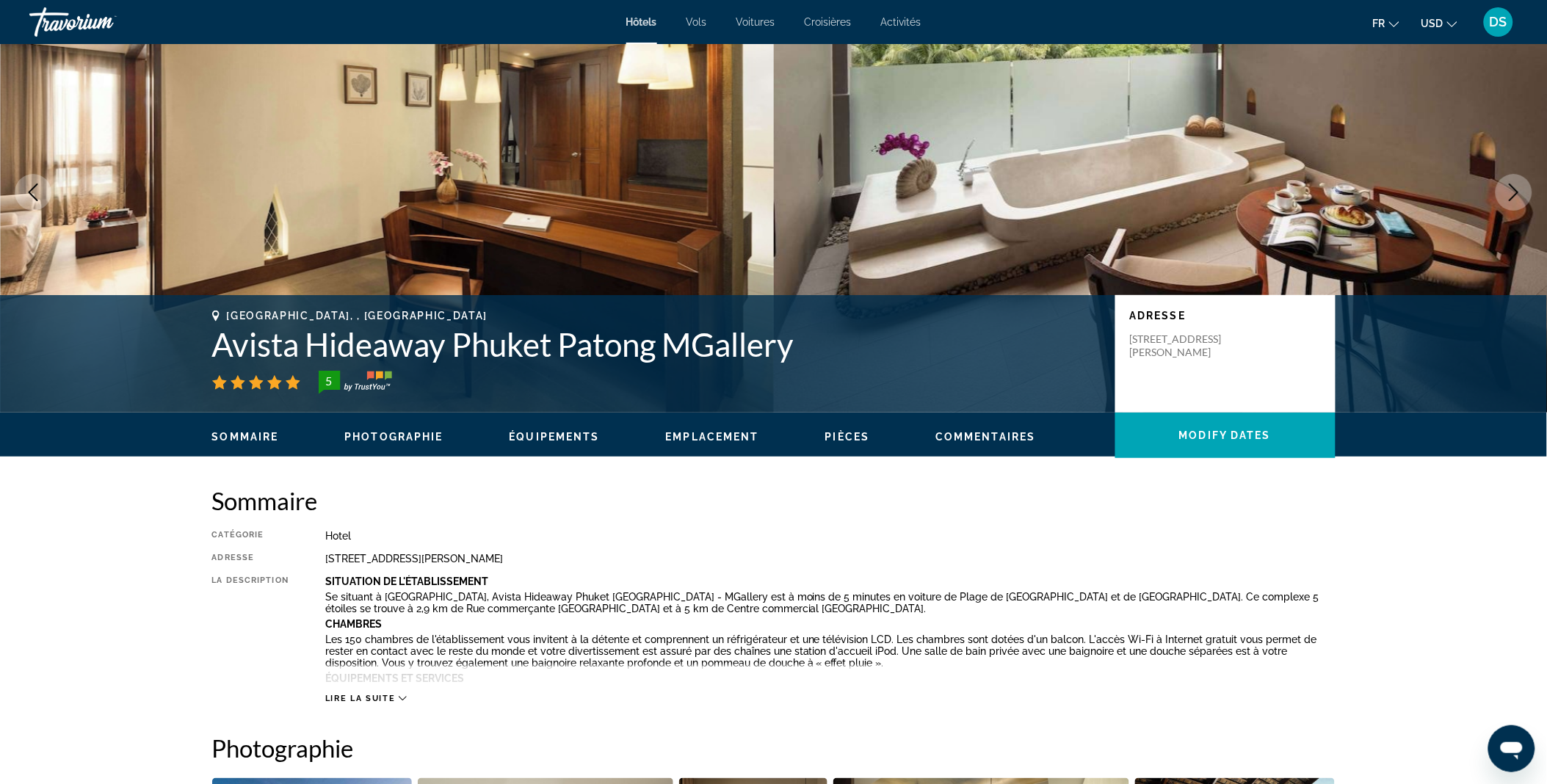
click at [1520, 193] on icon "Next image" at bounding box center [1513, 192] width 18 height 18
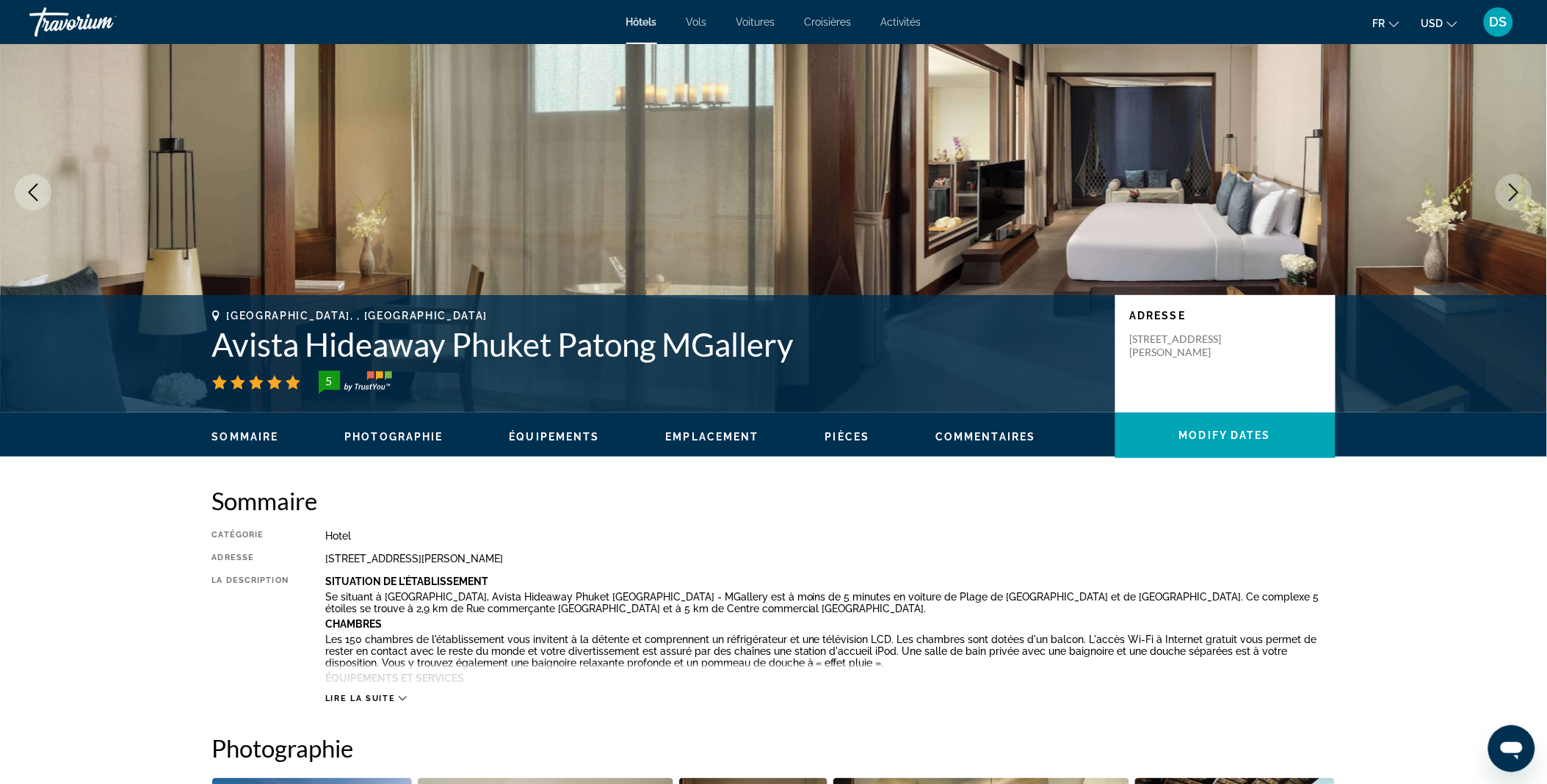
click at [1520, 193] on icon "Next image" at bounding box center [1513, 192] width 18 height 18
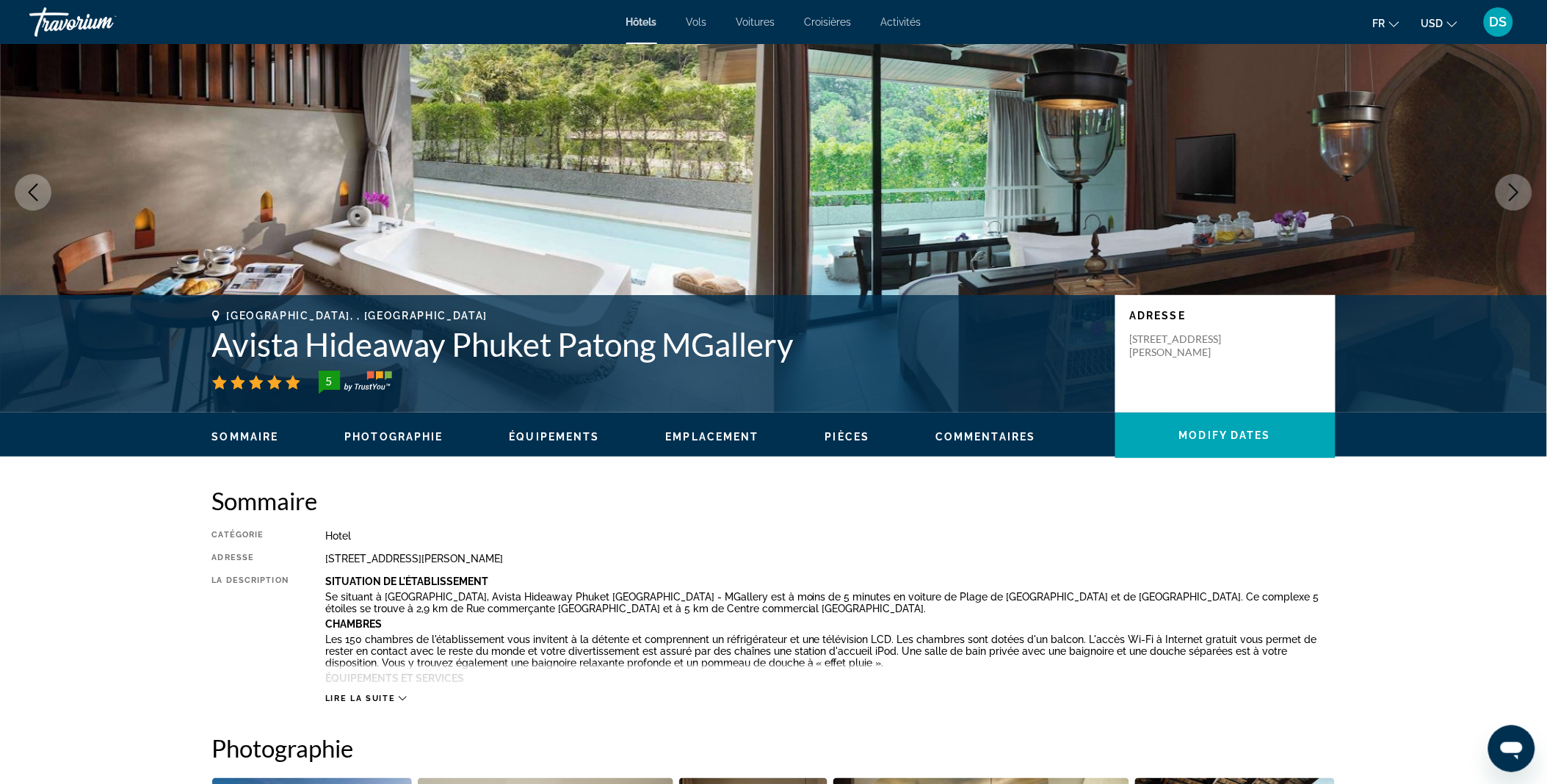
click at [1520, 193] on icon "Next image" at bounding box center [1513, 192] width 18 height 18
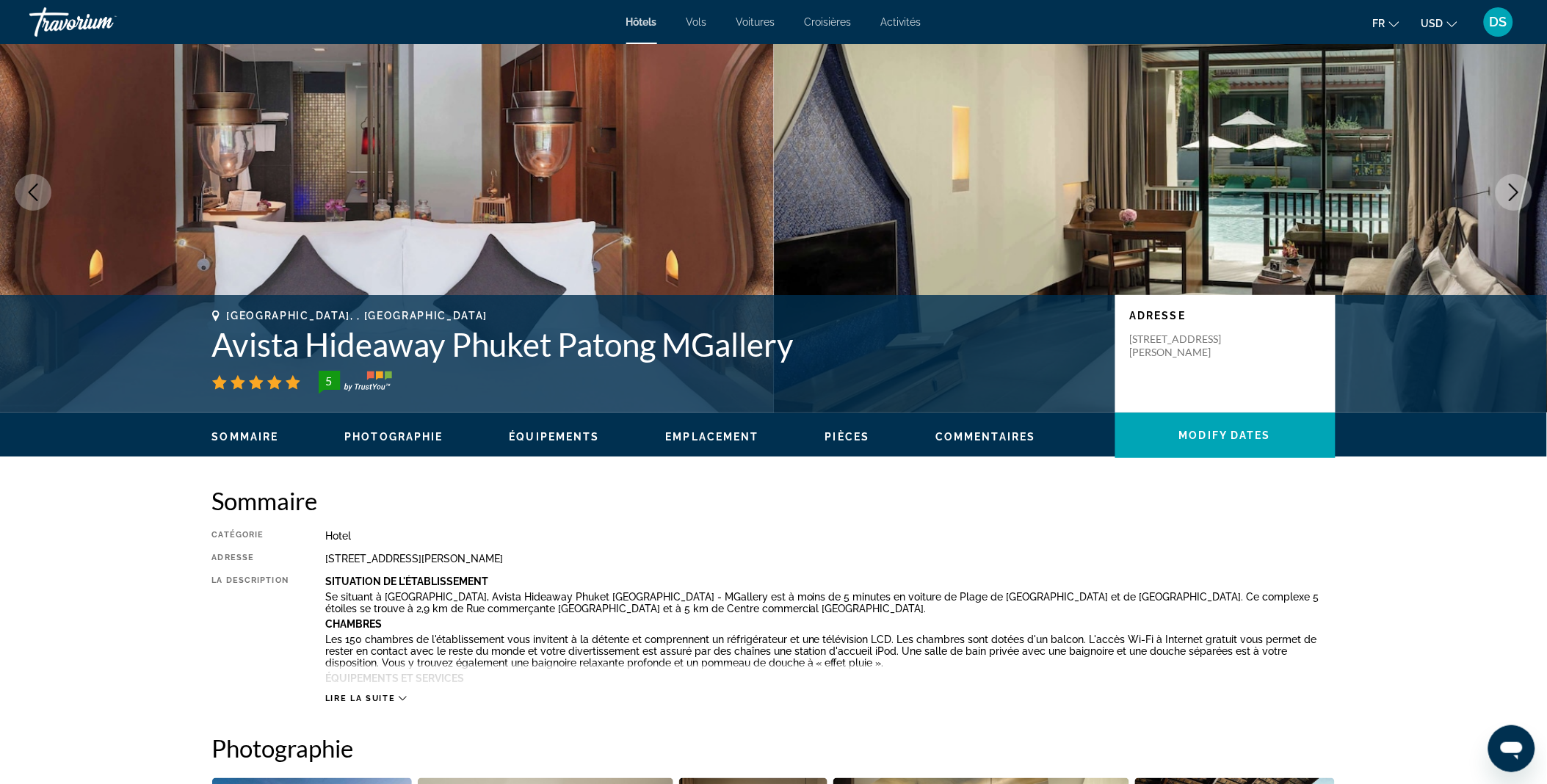
click at [1520, 193] on icon "Next image" at bounding box center [1513, 192] width 18 height 18
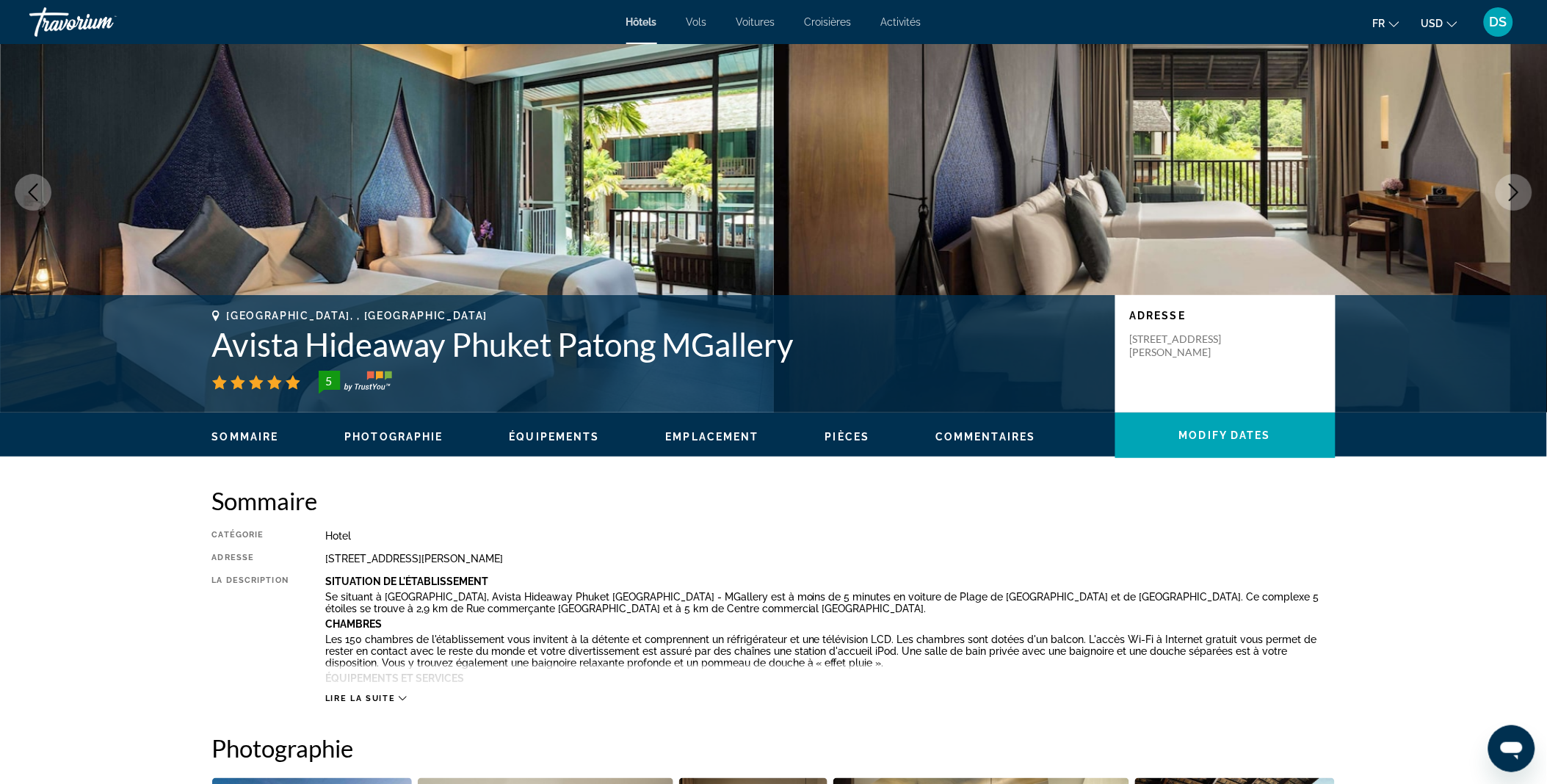
click at [1520, 193] on icon "Next image" at bounding box center [1513, 192] width 18 height 18
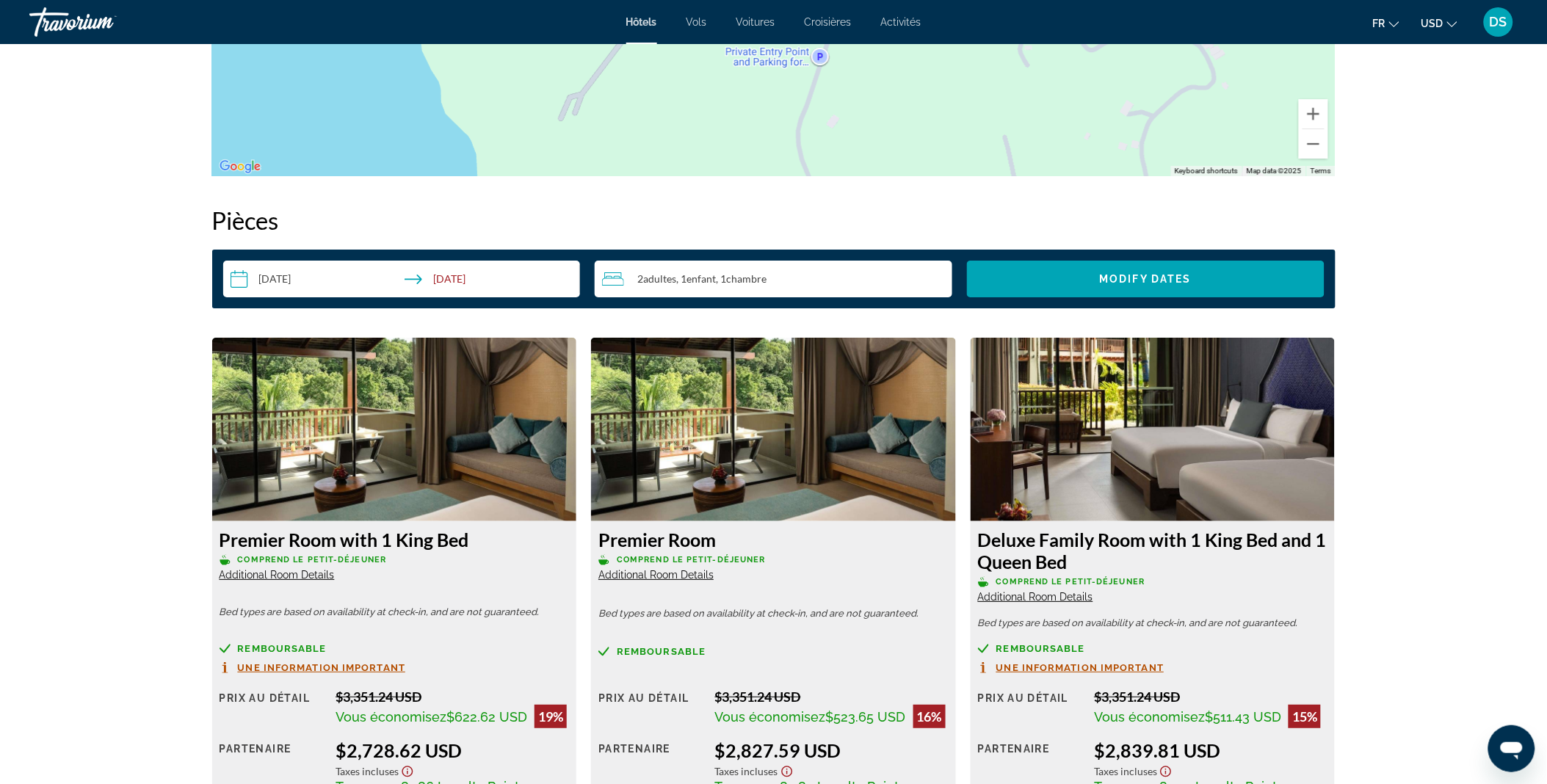
scroll to position [1740, 0]
click at [715, 287] on div "2 Adulte Adultes , 1 Enfant Enfants , 1 Chambre pièces" at bounding box center [777, 278] width 350 height 37
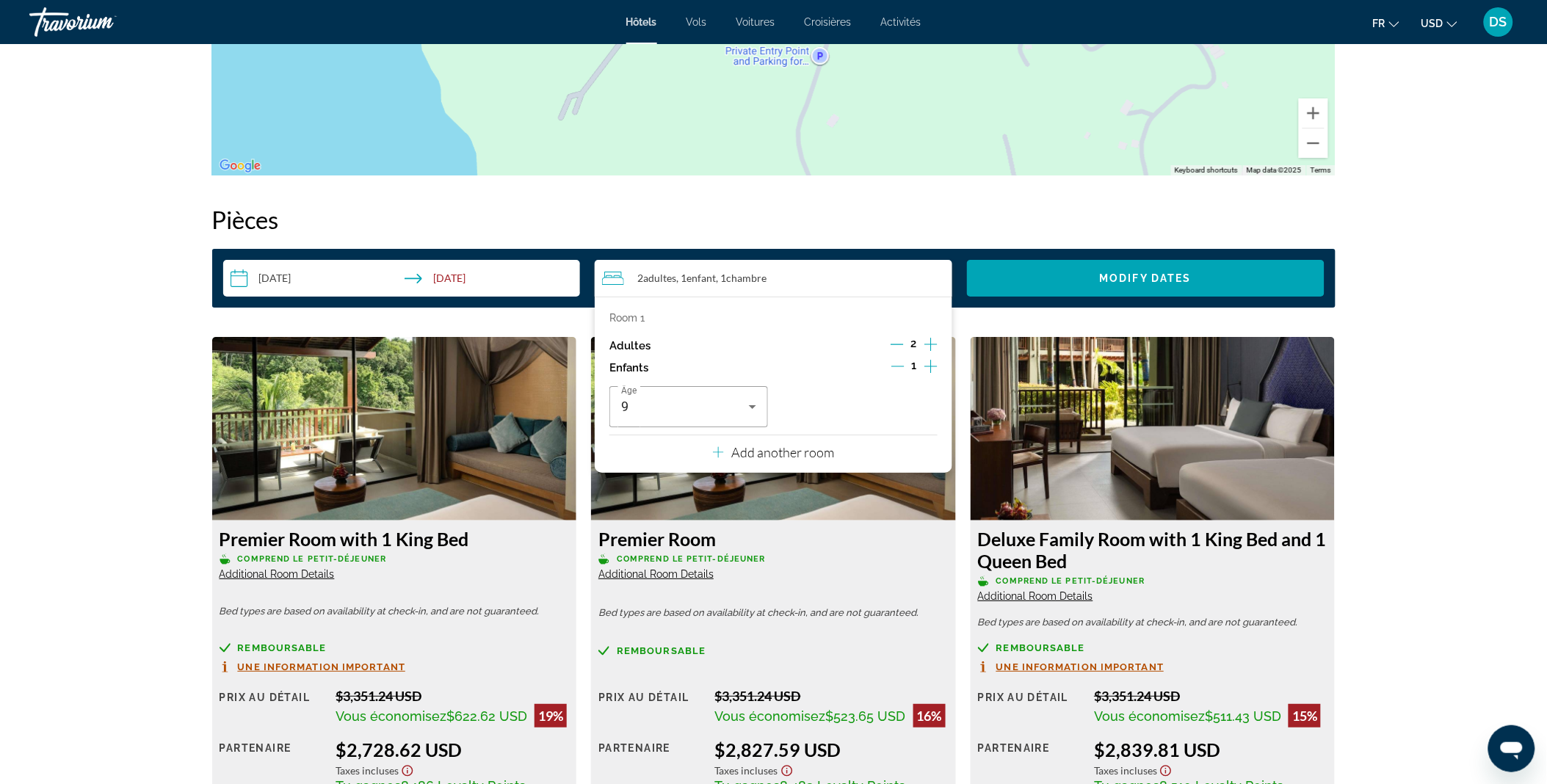
click at [927, 339] on icon "Increment adults" at bounding box center [930, 344] width 13 height 18
click at [897, 341] on icon "Decrement adults" at bounding box center [897, 344] width 13 height 13
click at [898, 365] on icon "Decrement children" at bounding box center [897, 366] width 13 height 13
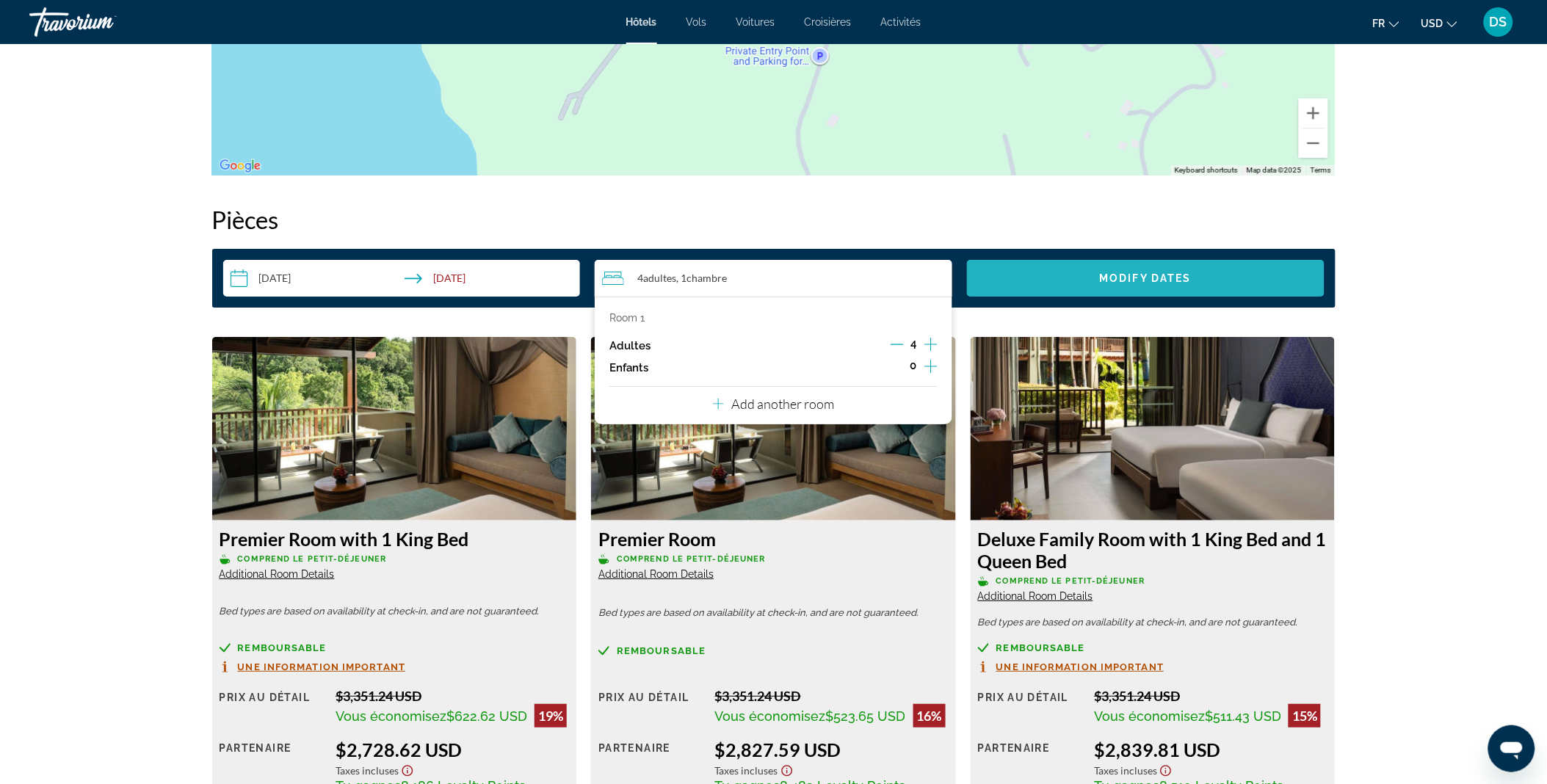
click at [1046, 272] on span "Search widget" at bounding box center [1145, 278] width 358 height 35
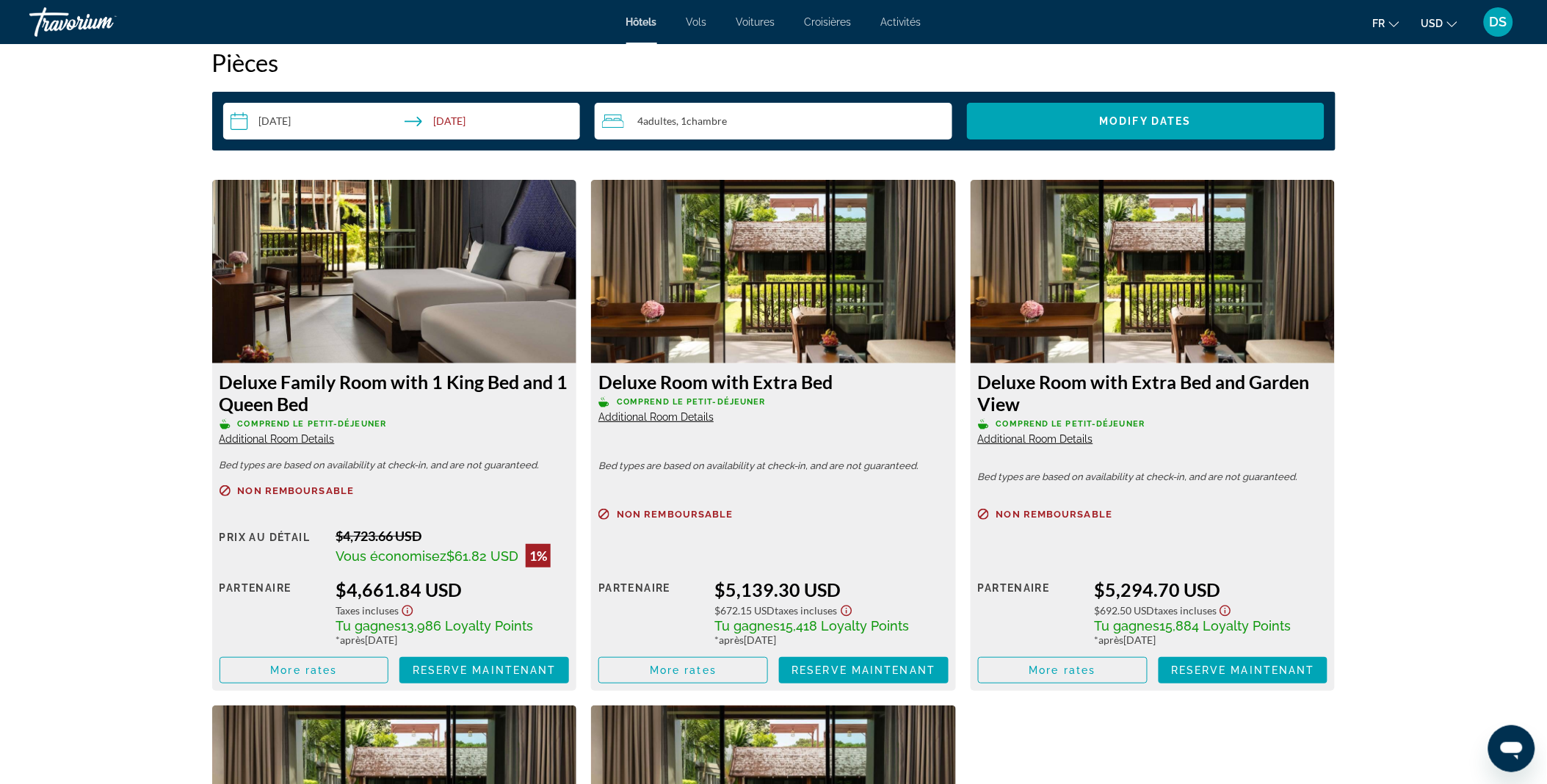
scroll to position [1895, 0]
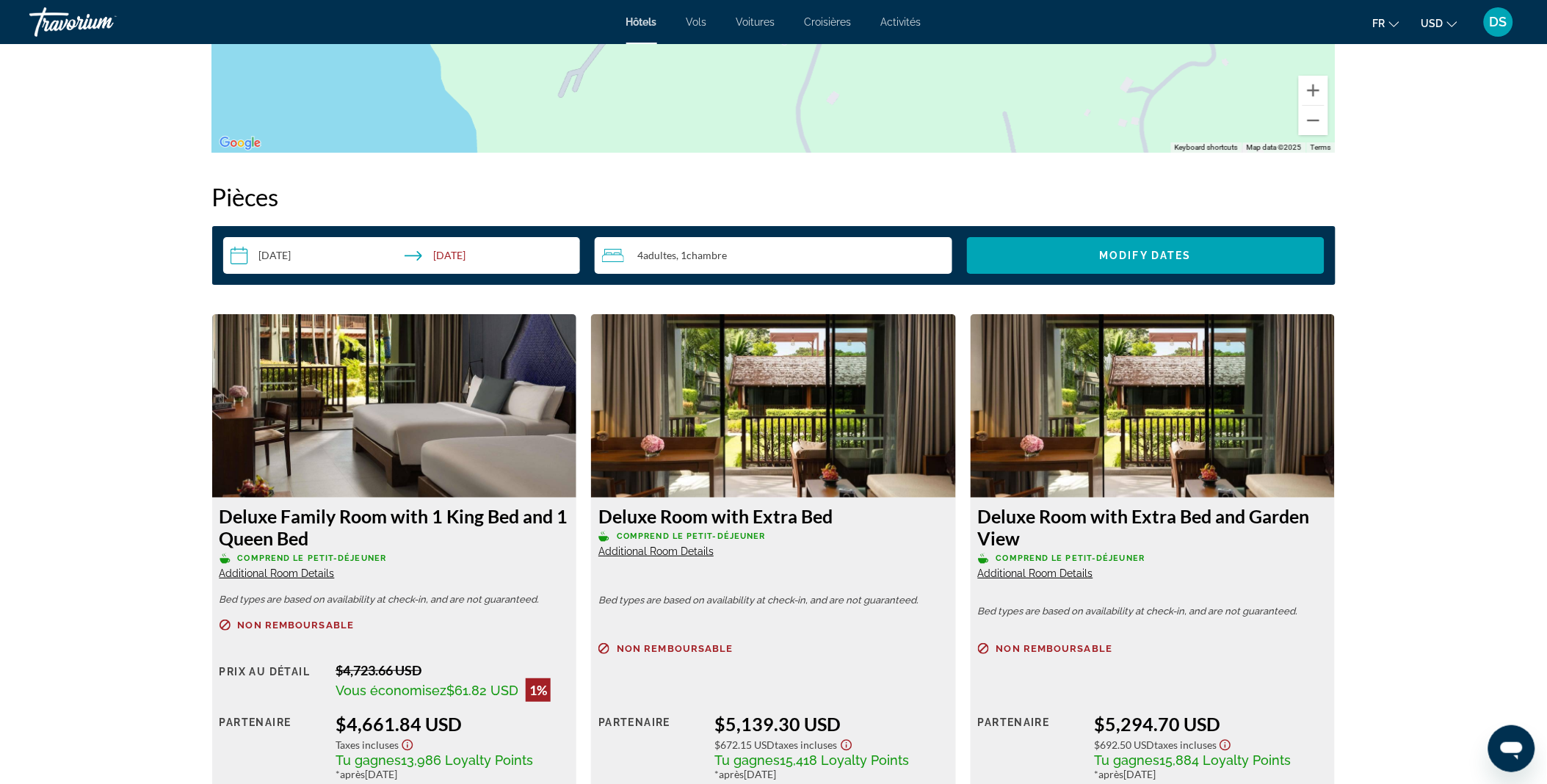
scroll to position [1763, 0]
click at [723, 247] on div "4 Adulte Adultes , 1 Chambre pièces" at bounding box center [777, 256] width 350 height 18
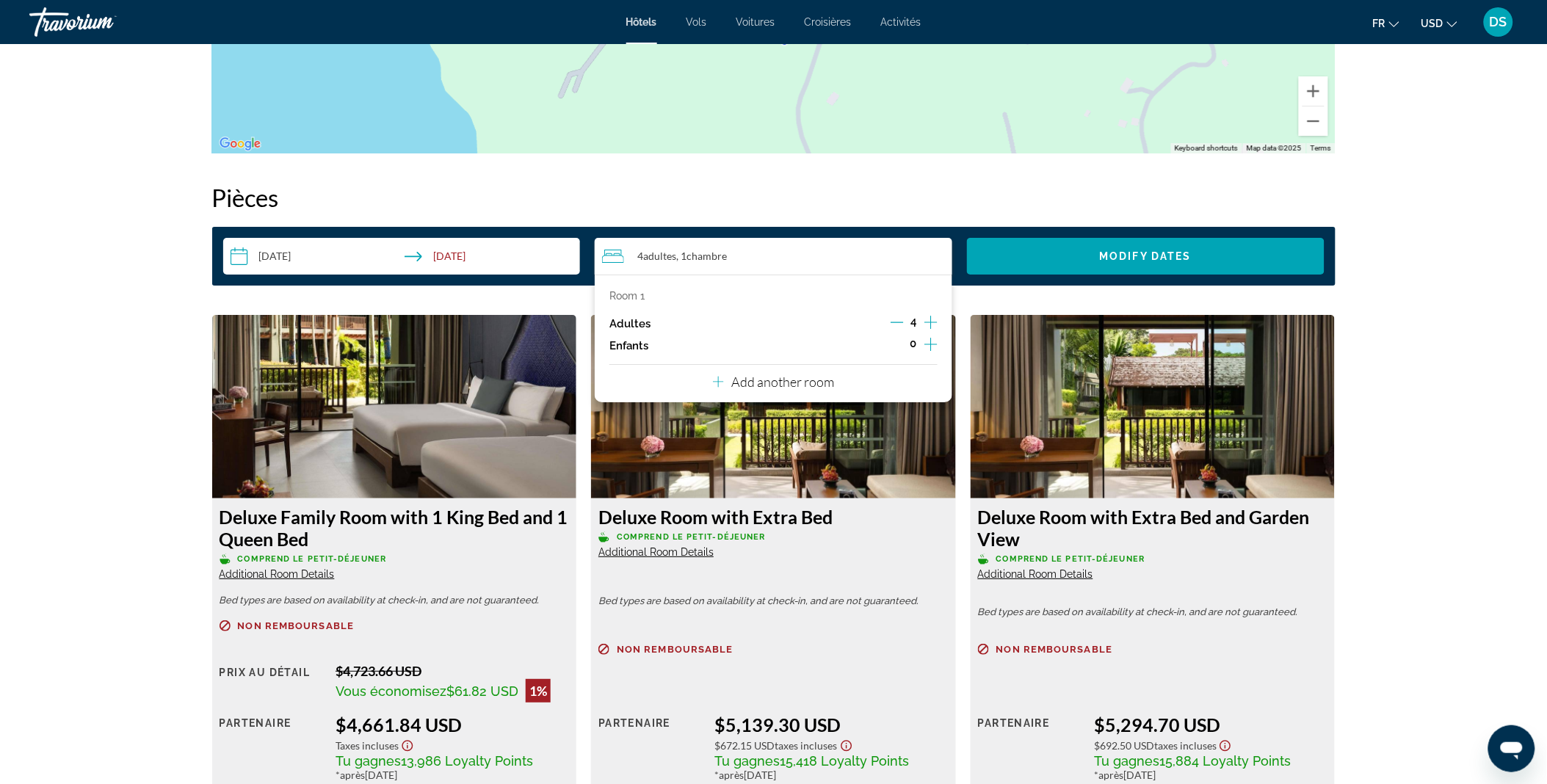
click at [897, 326] on icon "Decrement adults" at bounding box center [897, 322] width 13 height 13
click at [930, 345] on icon "Increment children" at bounding box center [930, 344] width 13 height 13
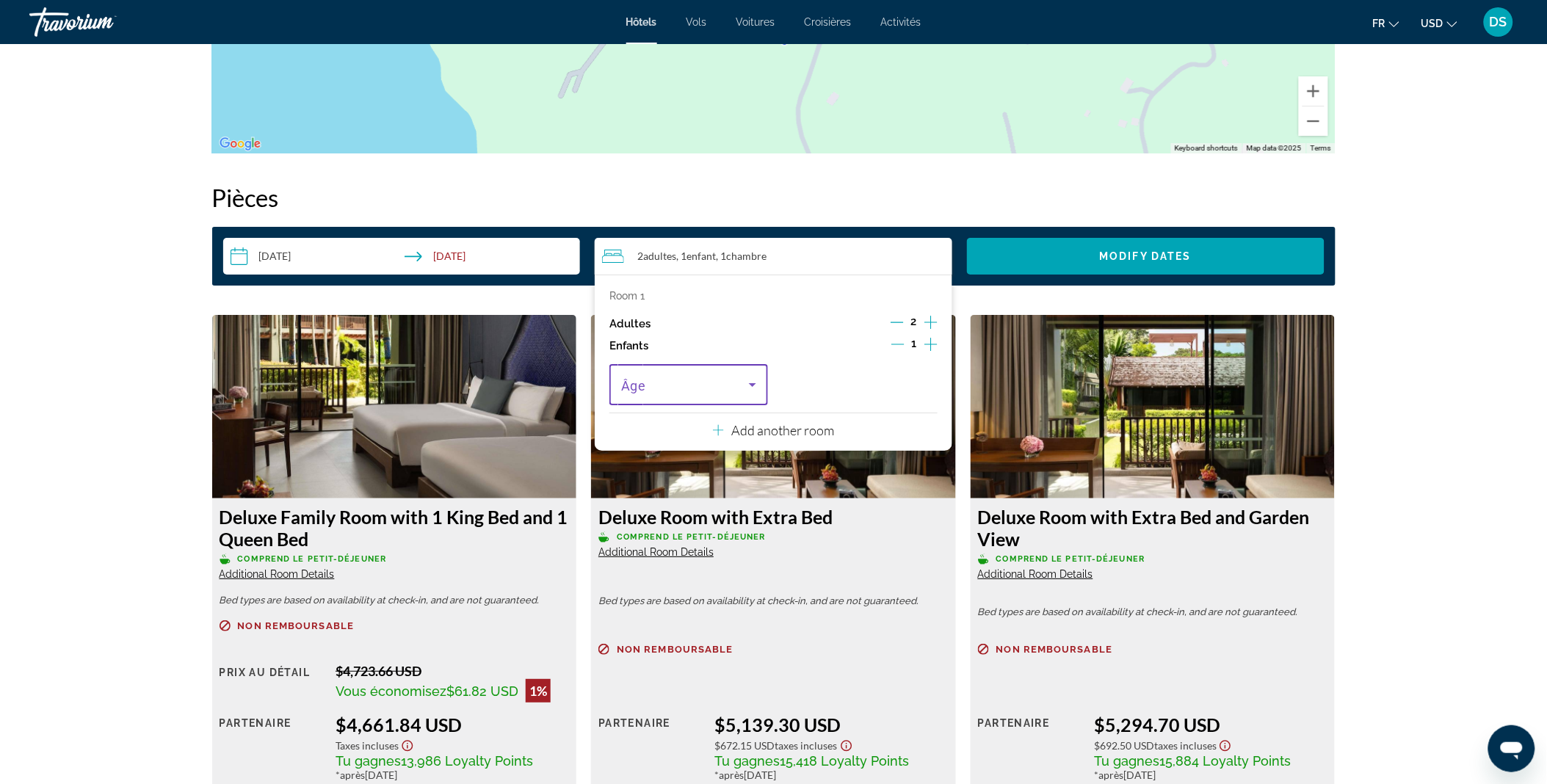
click at [757, 380] on icon "Travelers: 2 adults, 1 child" at bounding box center [752, 385] width 18 height 18
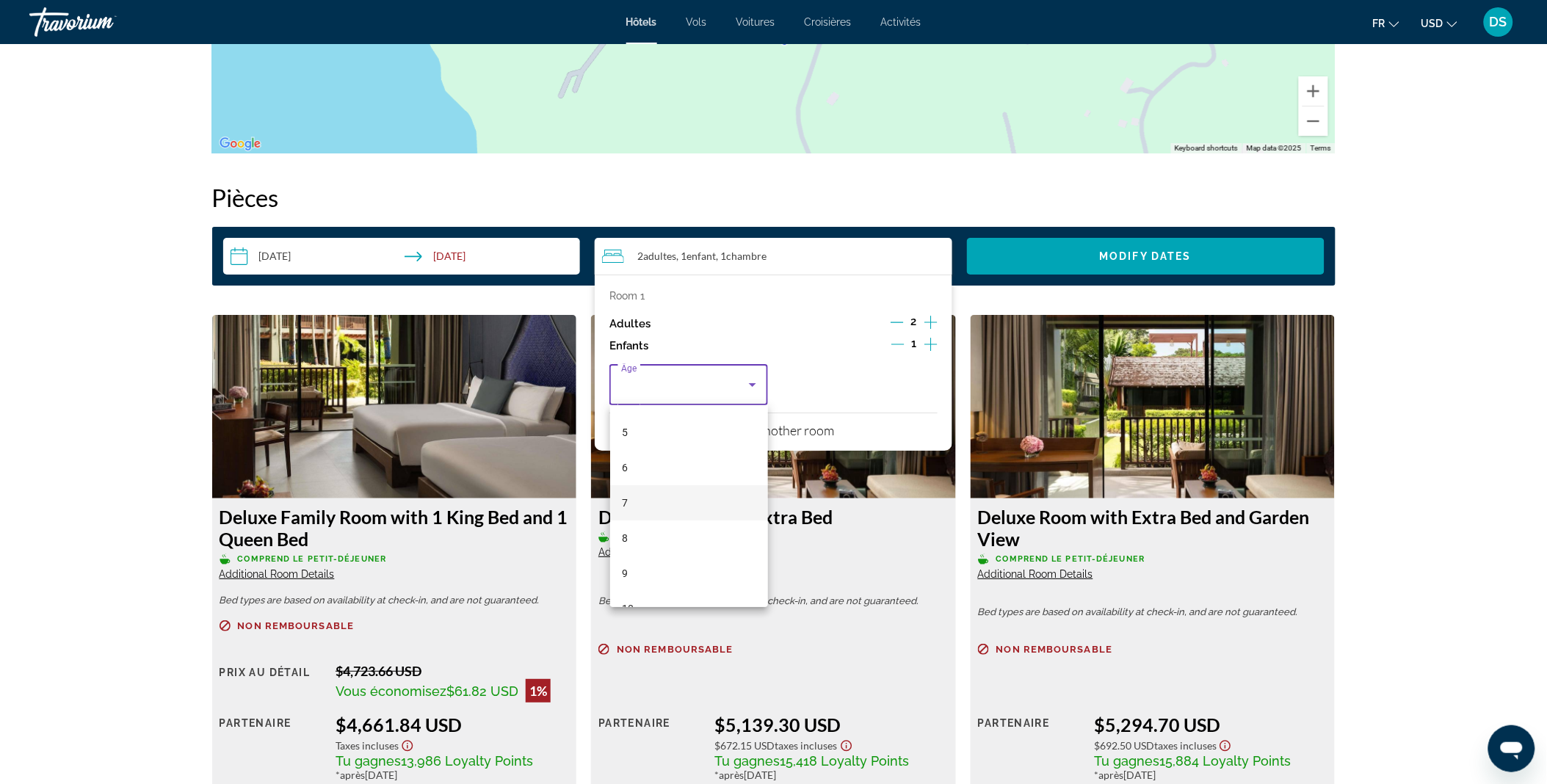
scroll to position [173, 0]
click at [655, 576] on mat-option "9" at bounding box center [690, 572] width 159 height 35
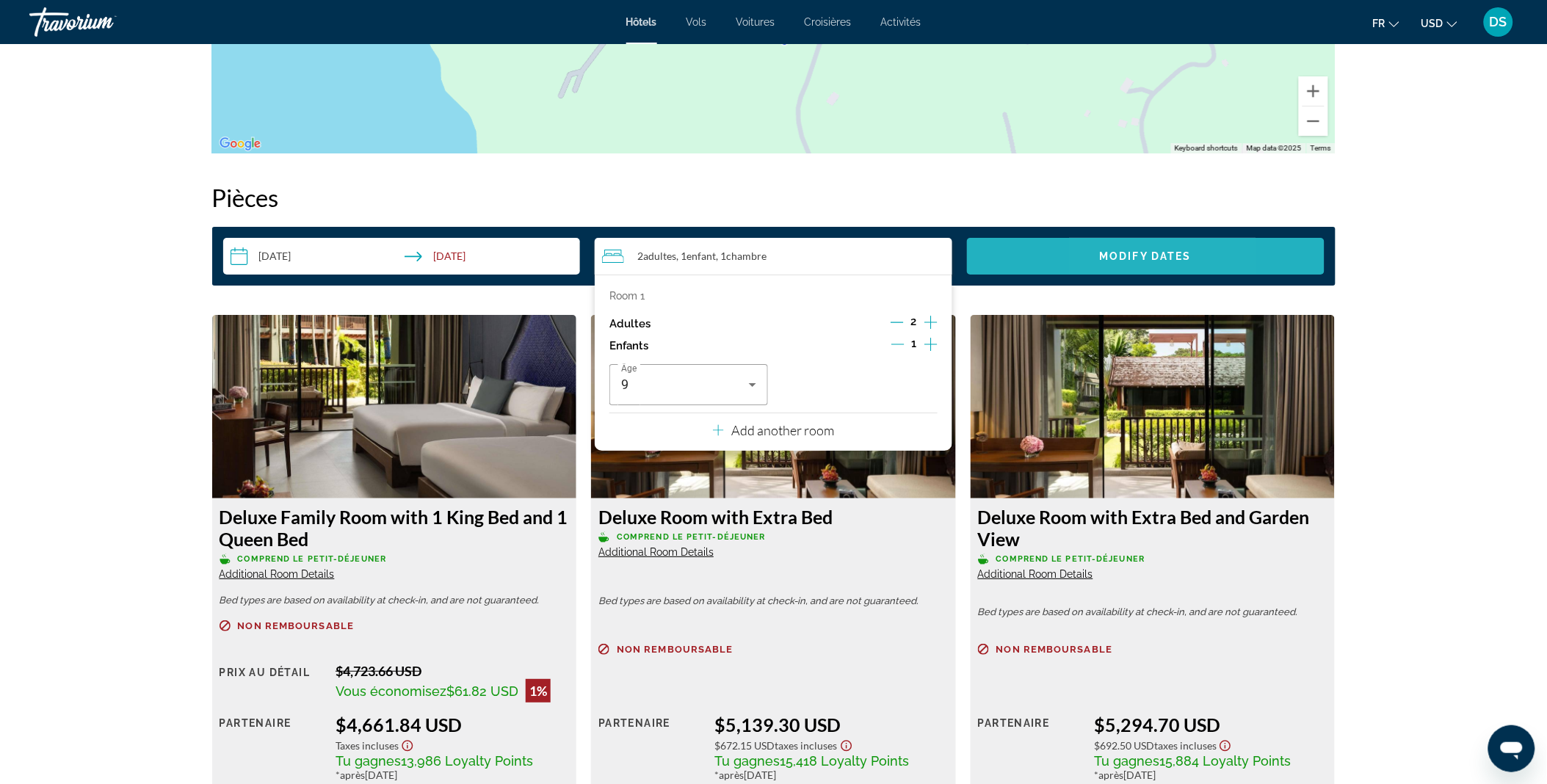
click at [1104, 265] on span "Search widget" at bounding box center [1145, 256] width 358 height 35
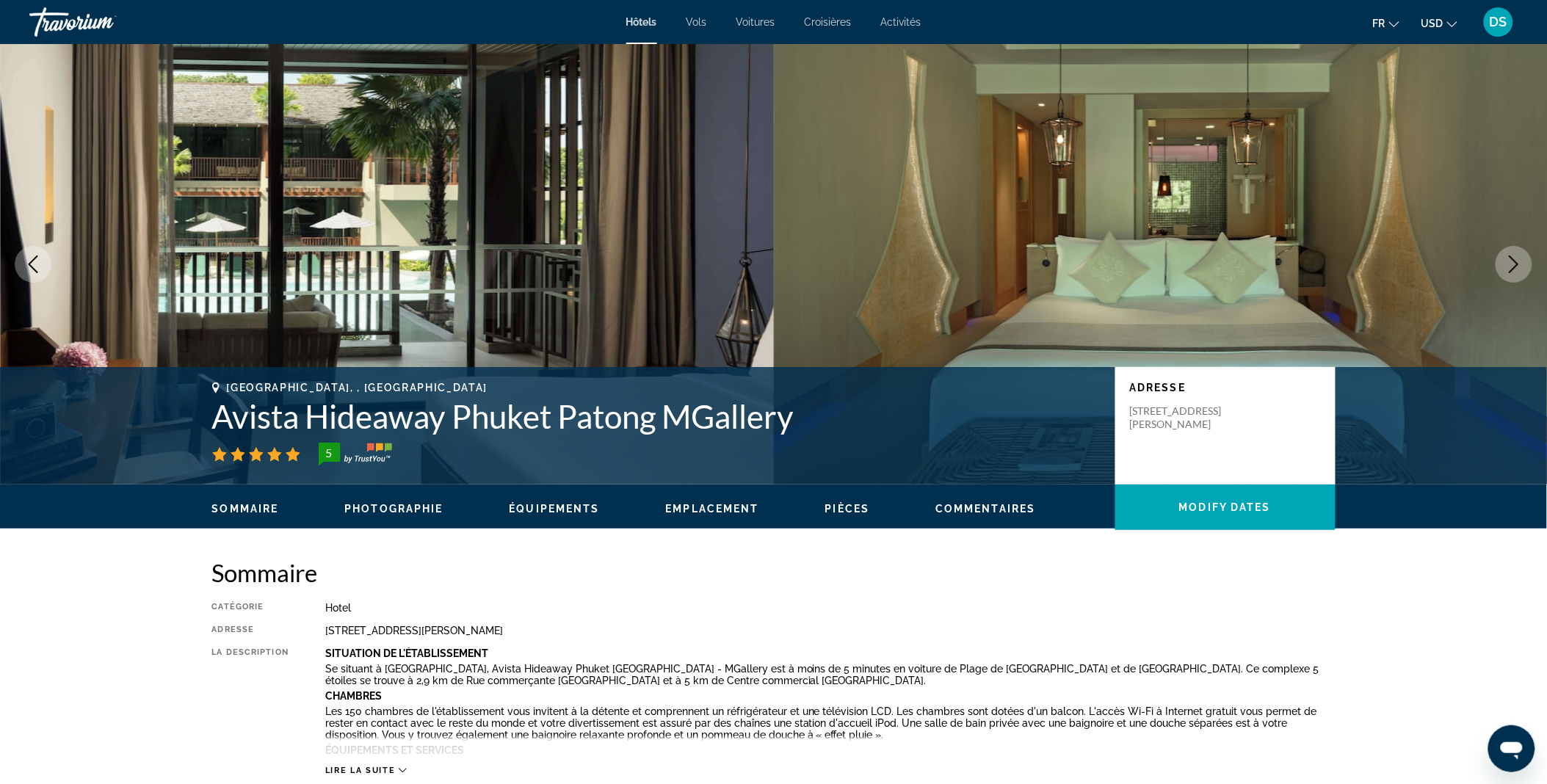
click at [648, 23] on span "Hôtels" at bounding box center [642, 22] width 30 height 12
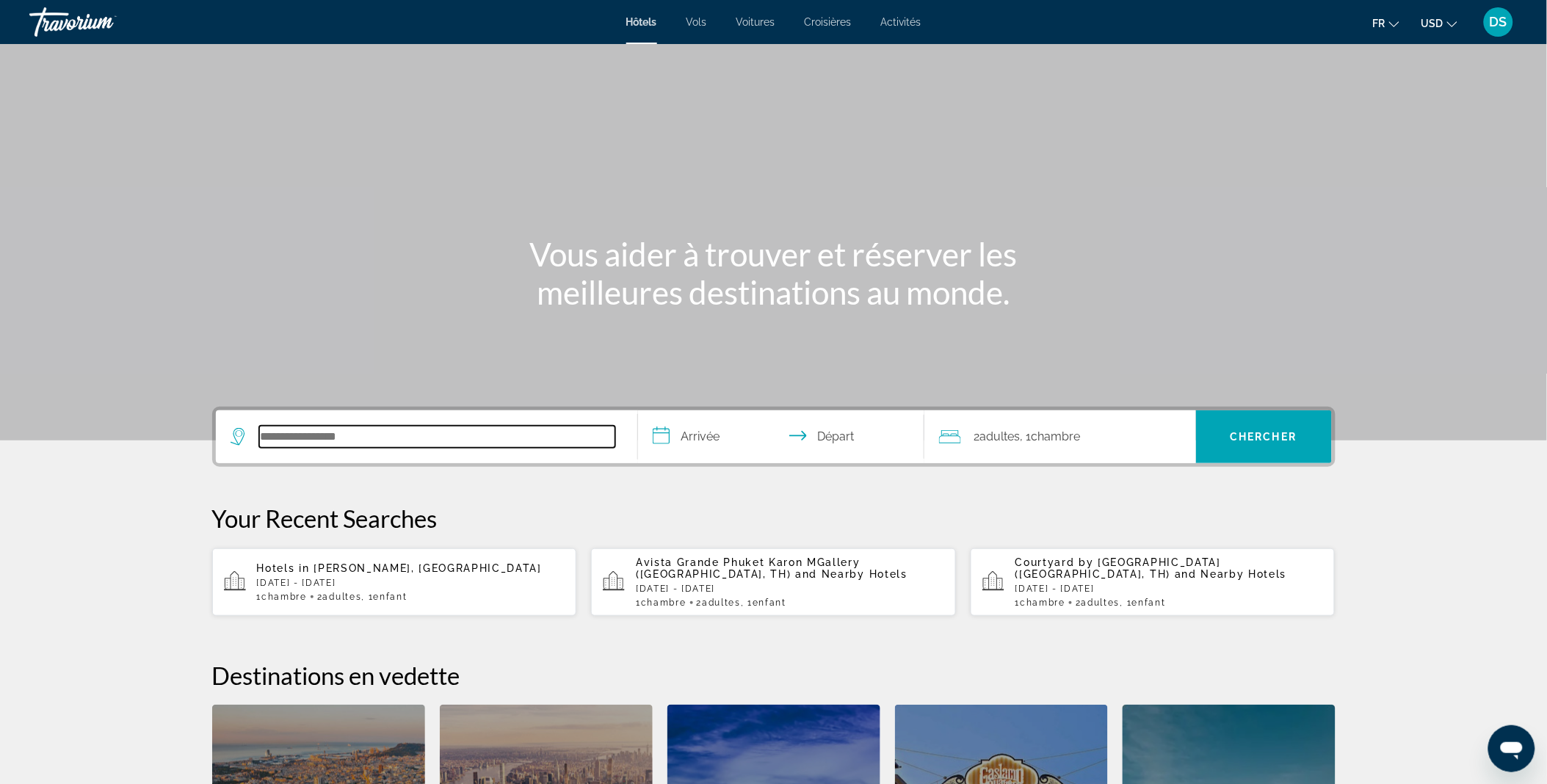
click at [386, 447] on input "Search hotel destination" at bounding box center [437, 436] width 356 height 22
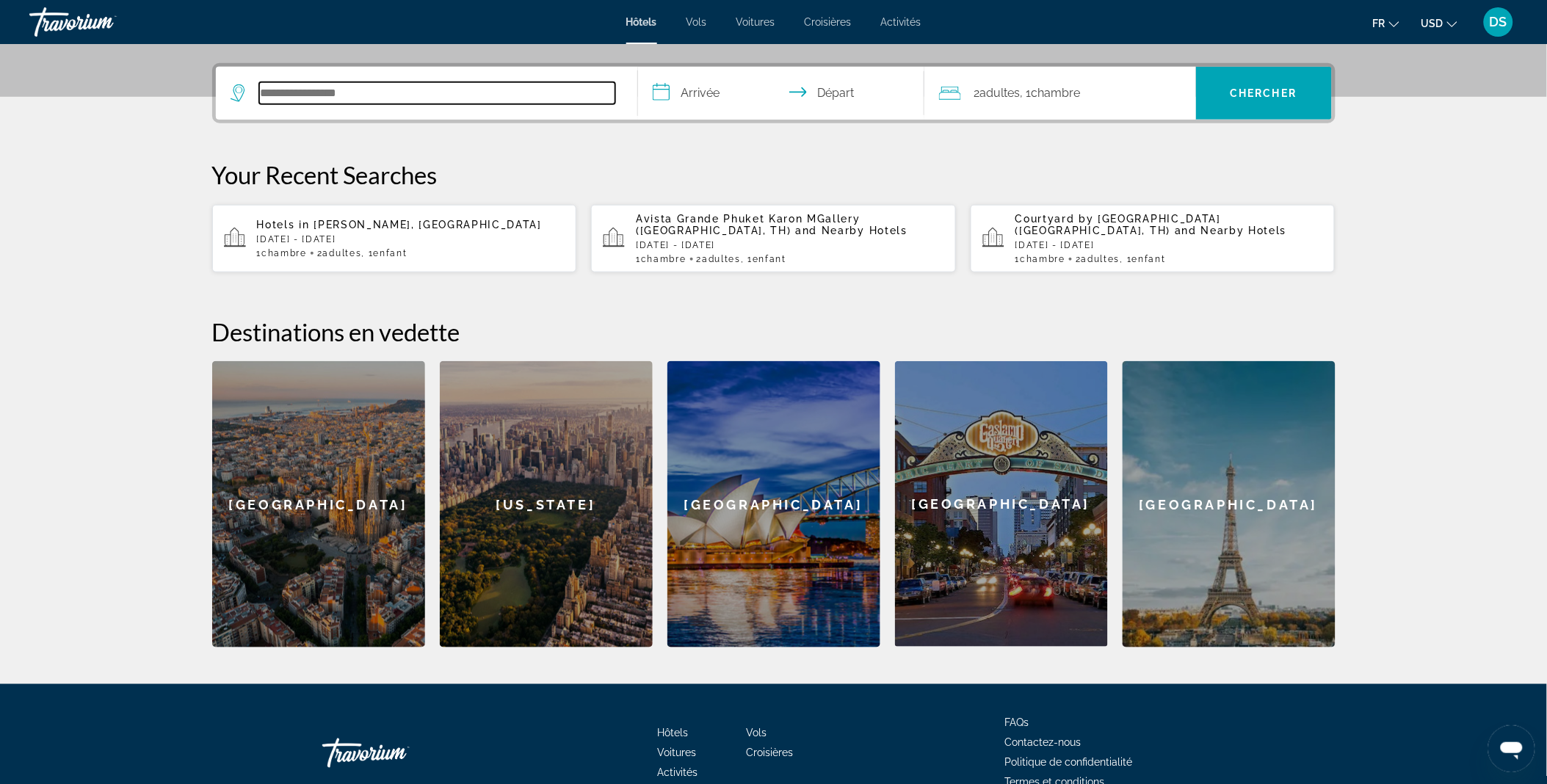
scroll to position [358, 0]
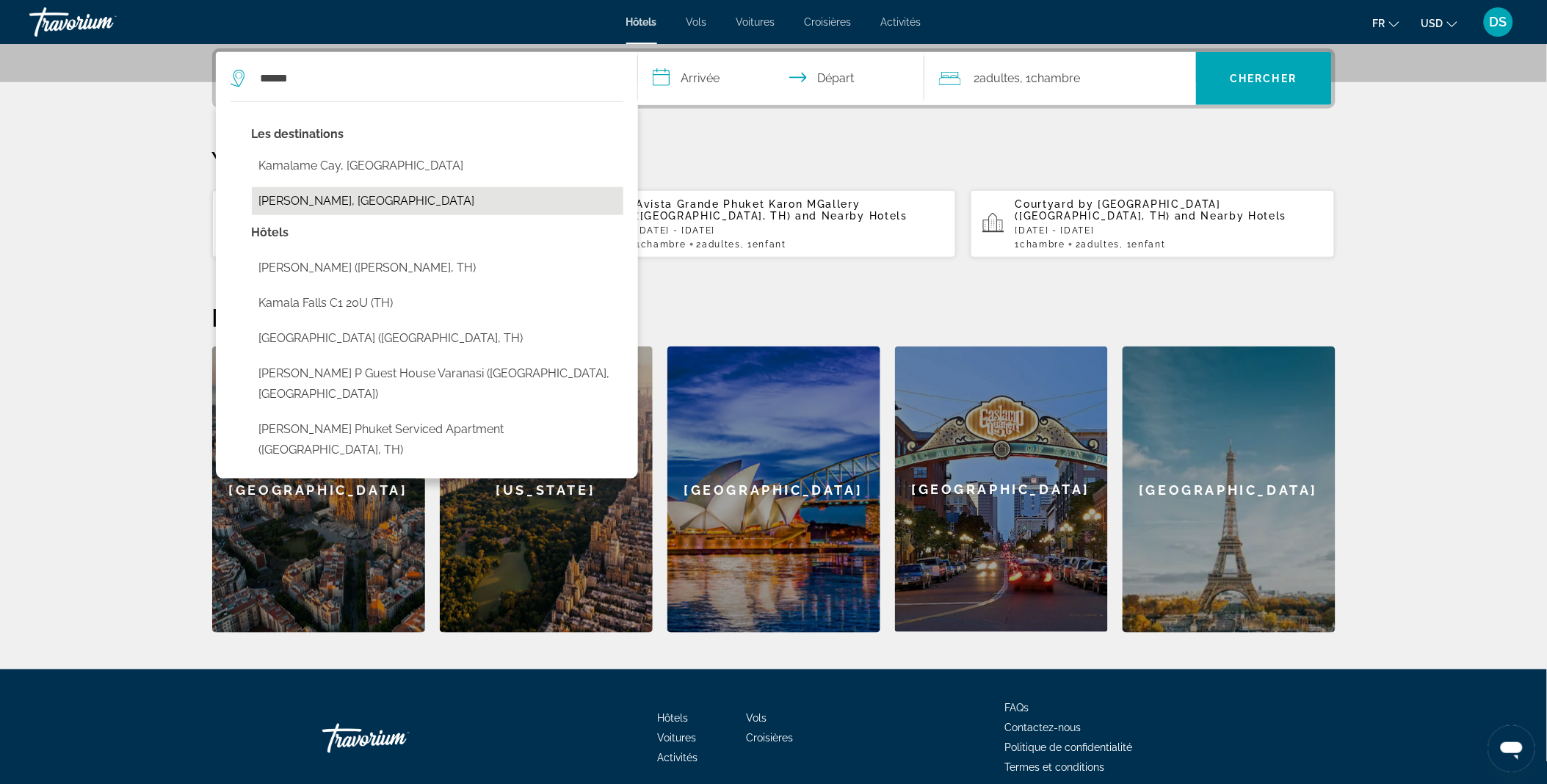
click at [370, 199] on button "Kamala Beach, Thailand" at bounding box center [437, 200] width 371 height 28
type input "**********"
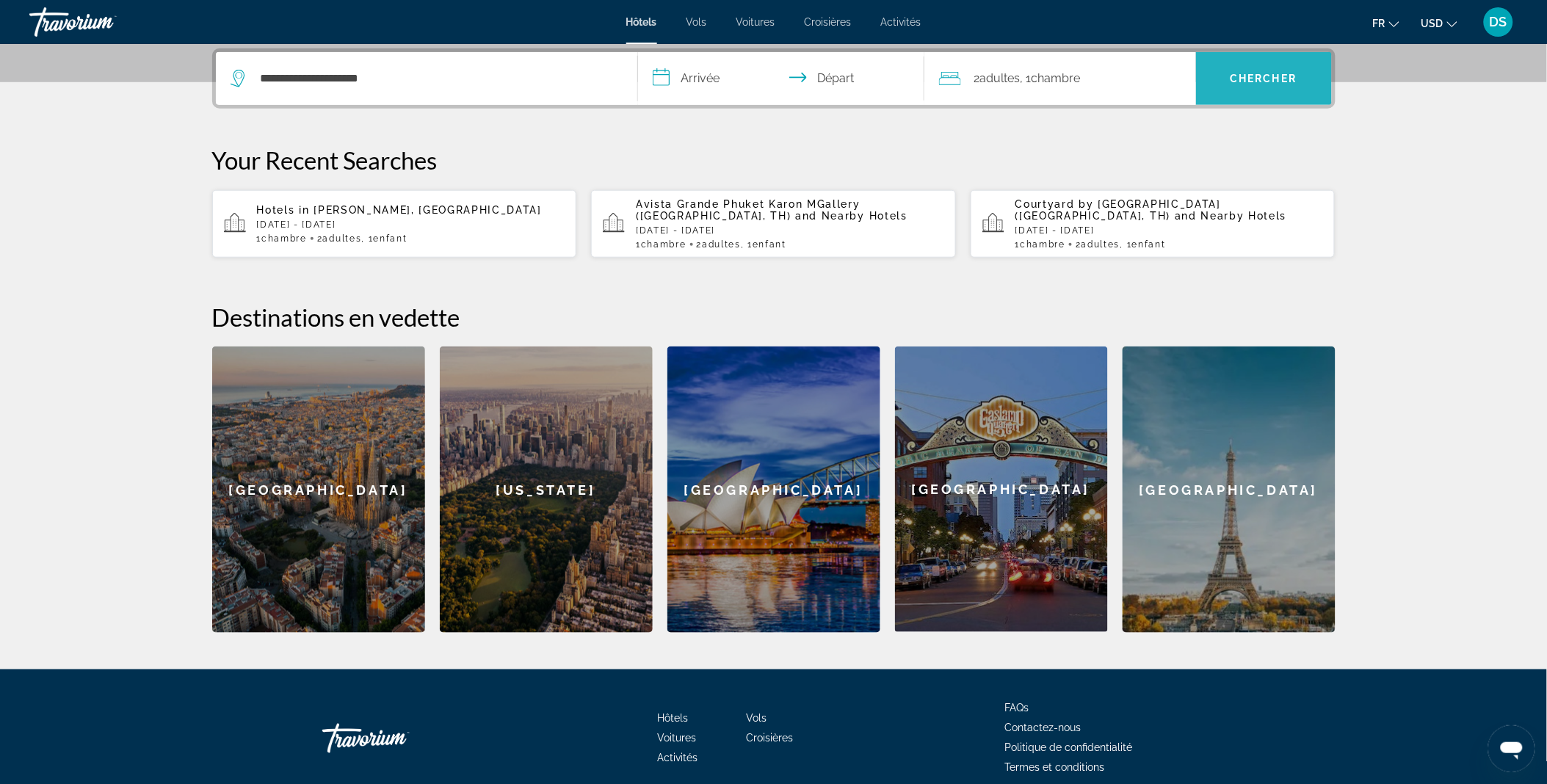
click at [1235, 76] on span "Chercher" at bounding box center [1263, 79] width 67 height 12
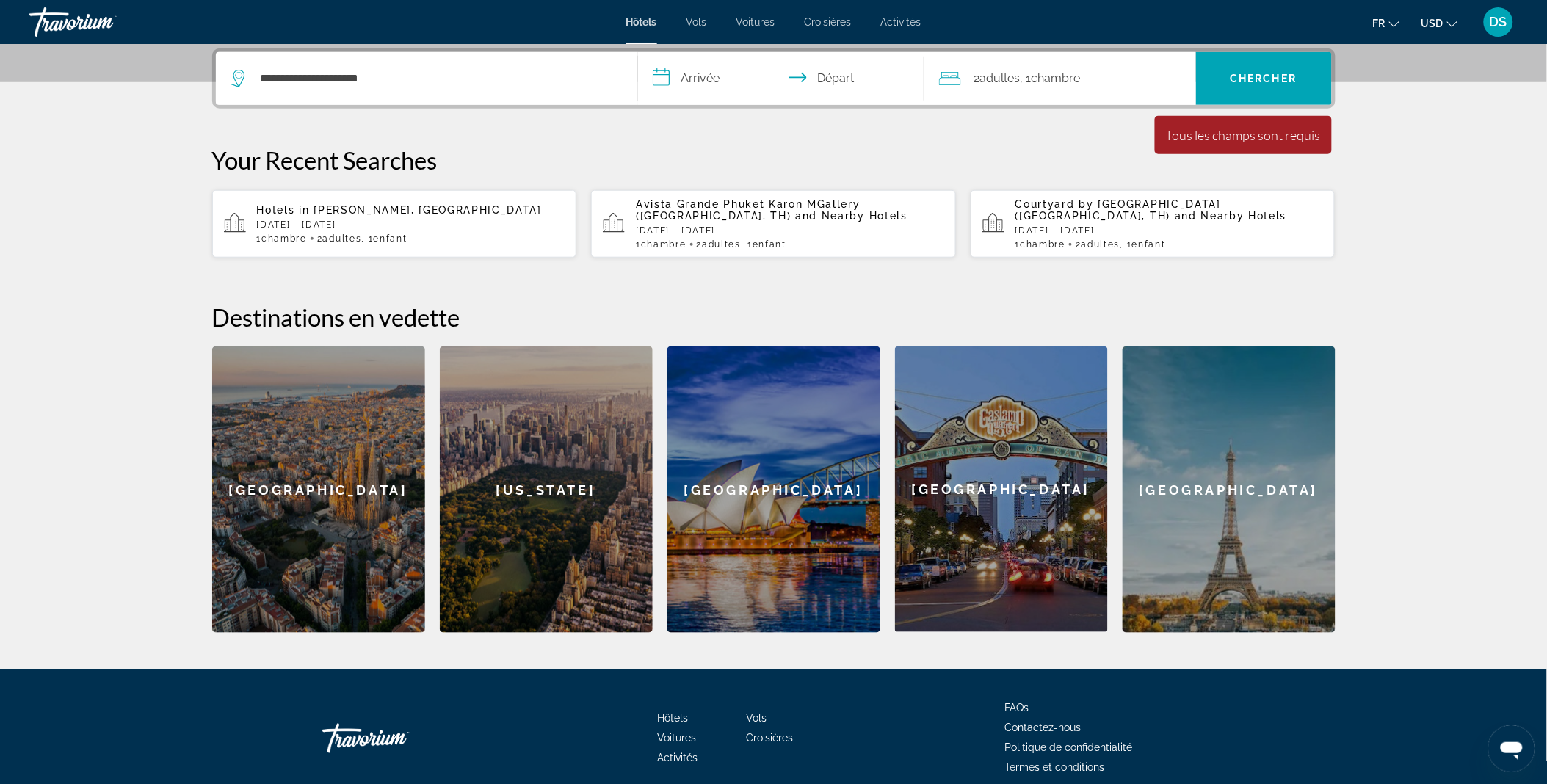
click at [436, 228] on p "[DATE] - [DATE]" at bounding box center [411, 224] width 308 height 10
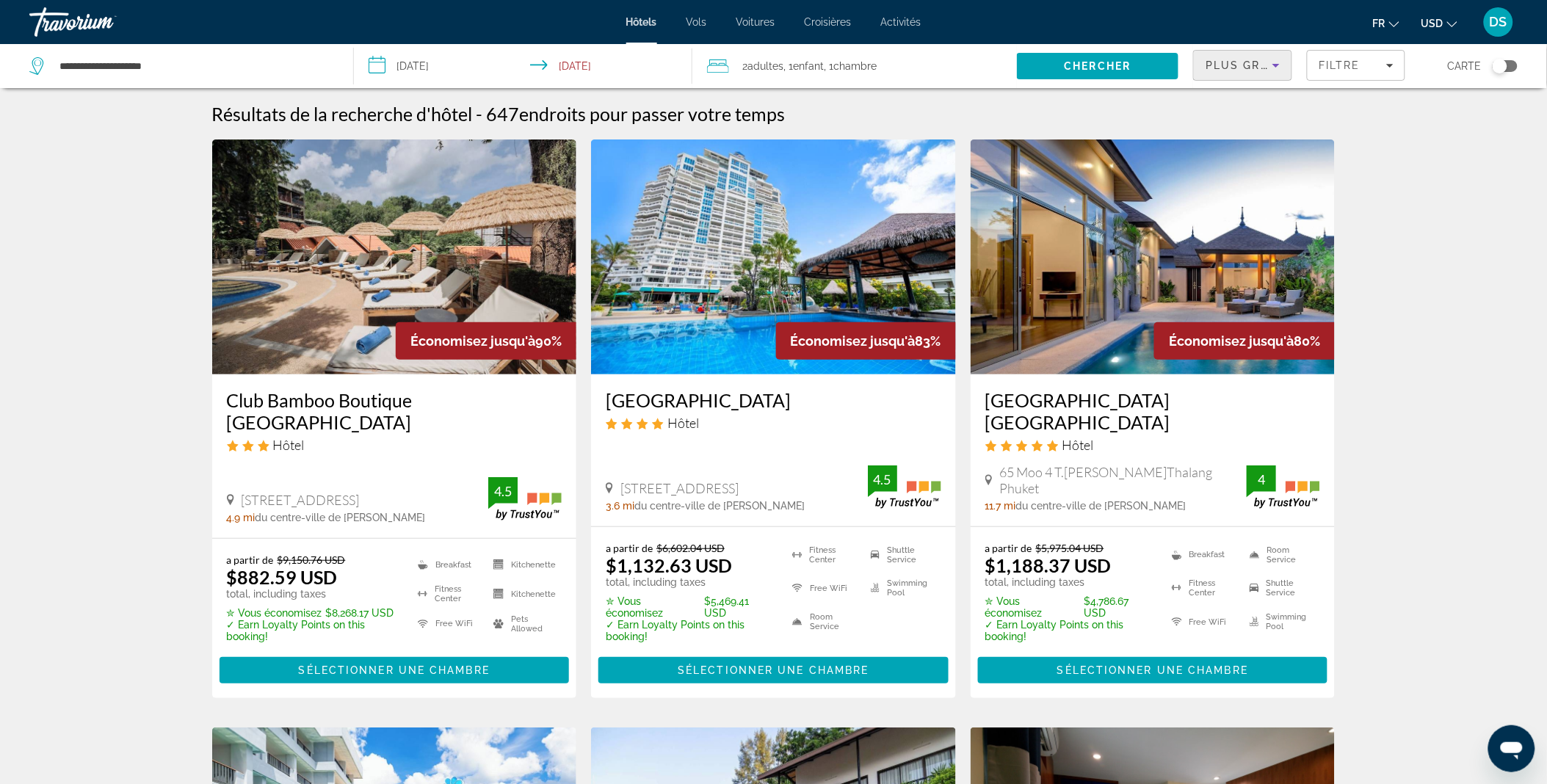
click at [1278, 67] on icon "Sort by" at bounding box center [1276, 65] width 18 height 18
click at [1278, 67] on div at bounding box center [773, 392] width 1547 height 784
click at [1347, 52] on span "Filters" at bounding box center [1355, 65] width 96 height 35
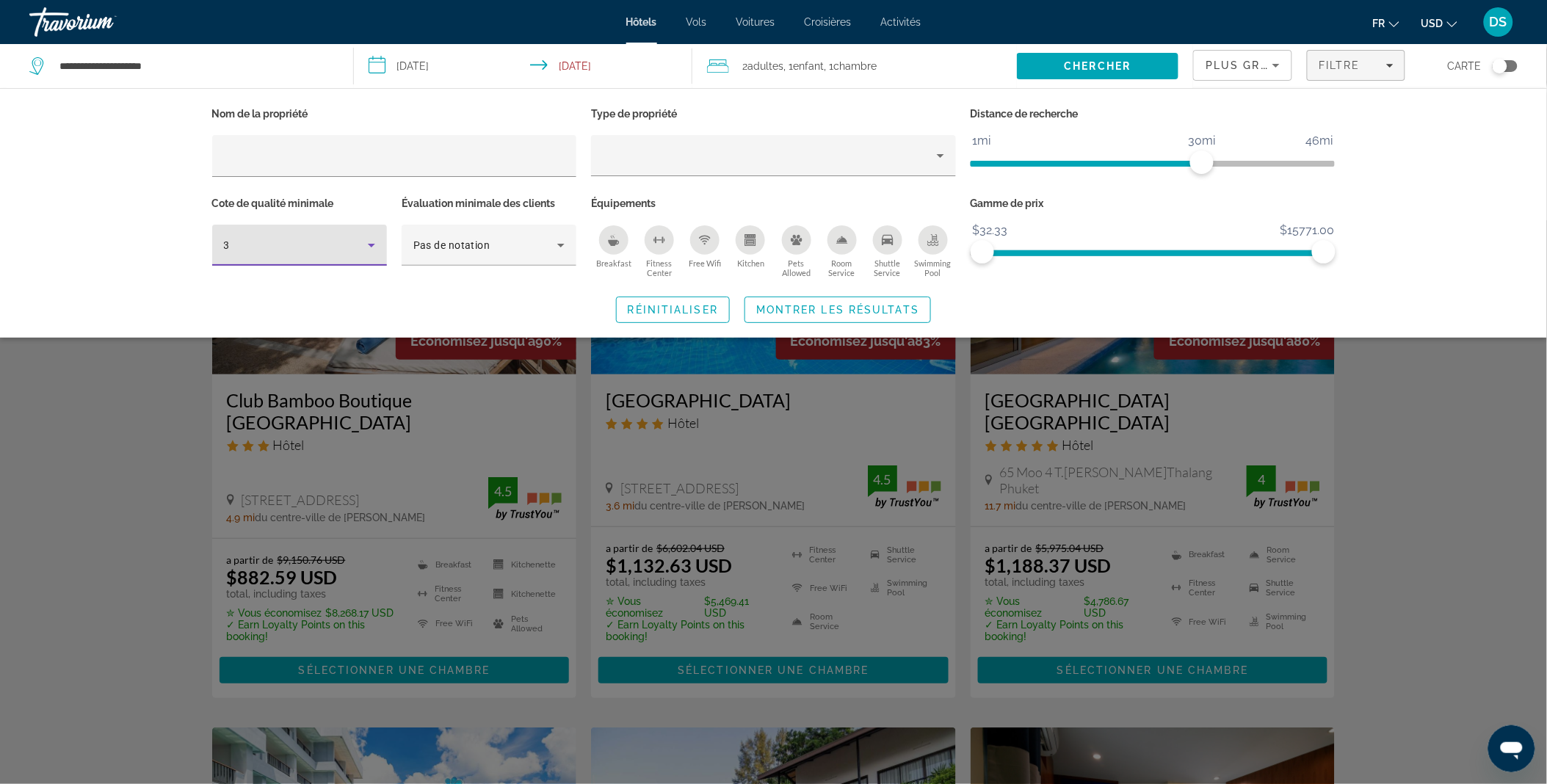
click at [375, 246] on icon "Hotel Filters" at bounding box center [371, 245] width 18 height 18
click at [281, 358] on mat-option "5" at bounding box center [300, 360] width 175 height 35
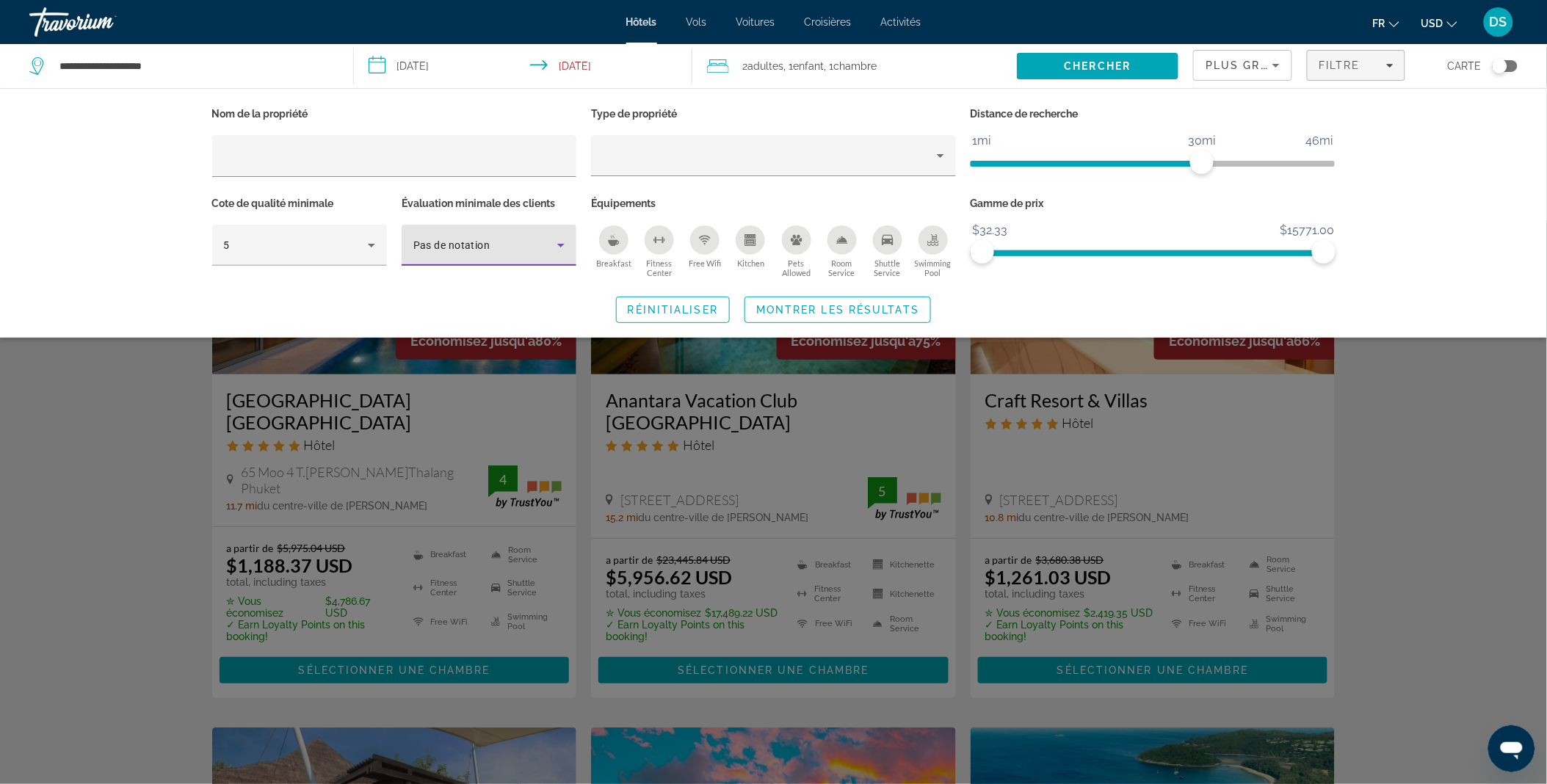
click at [490, 240] on div "Pas de notation" at bounding box center [484, 245] width 144 height 18
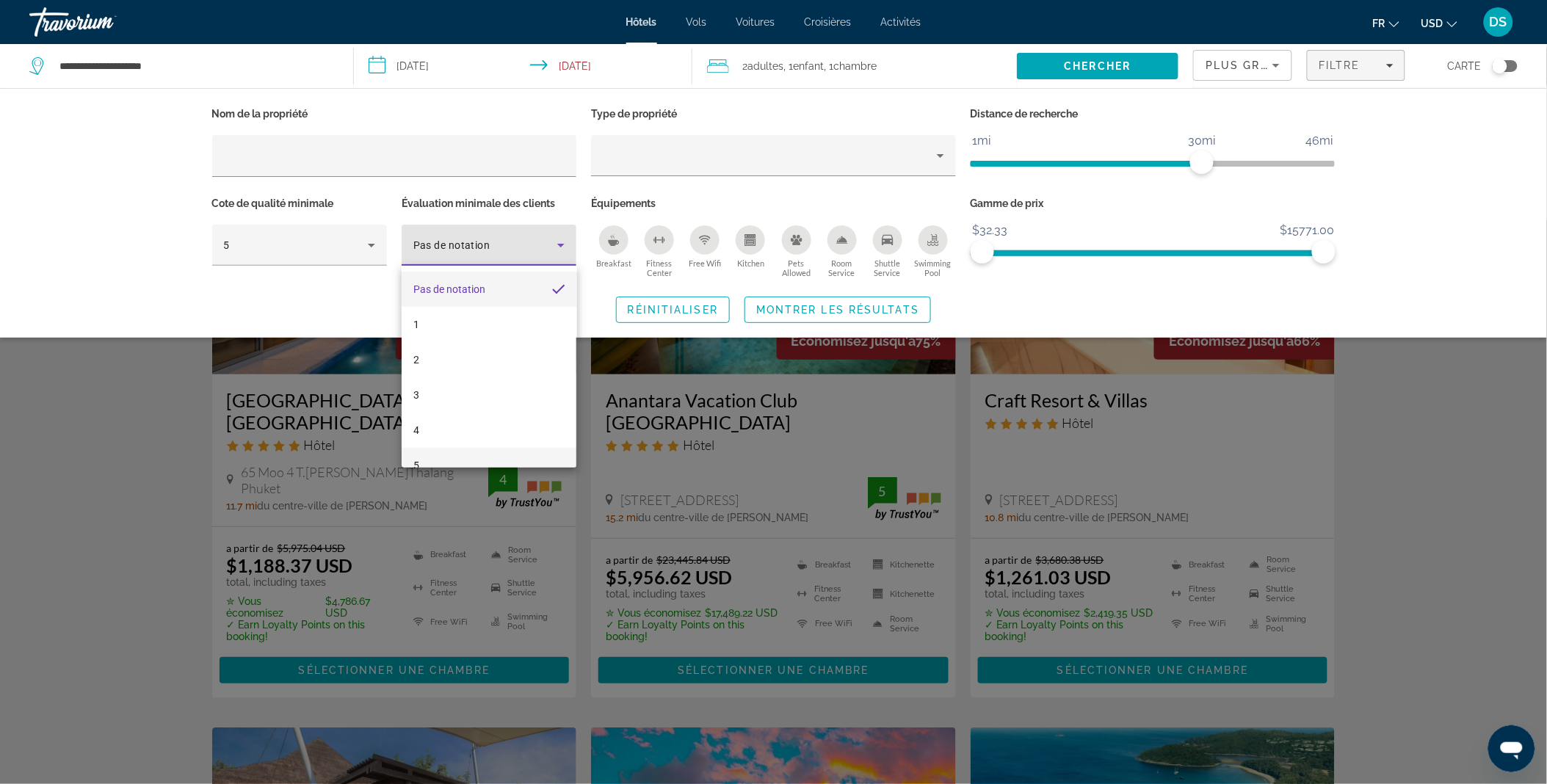
click at [436, 456] on mat-option "5" at bounding box center [489, 465] width 175 height 35
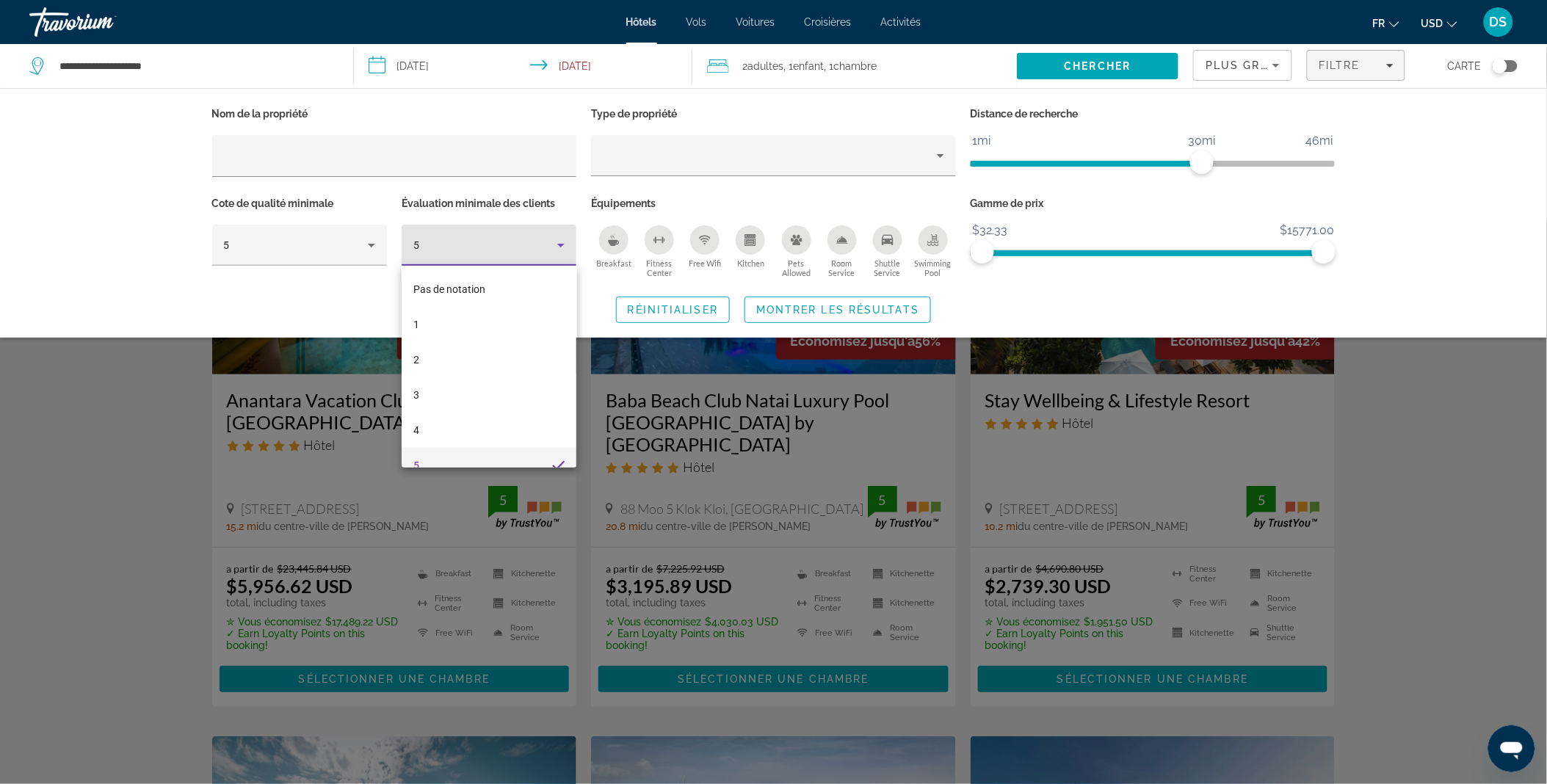
scroll to position [15, 0]
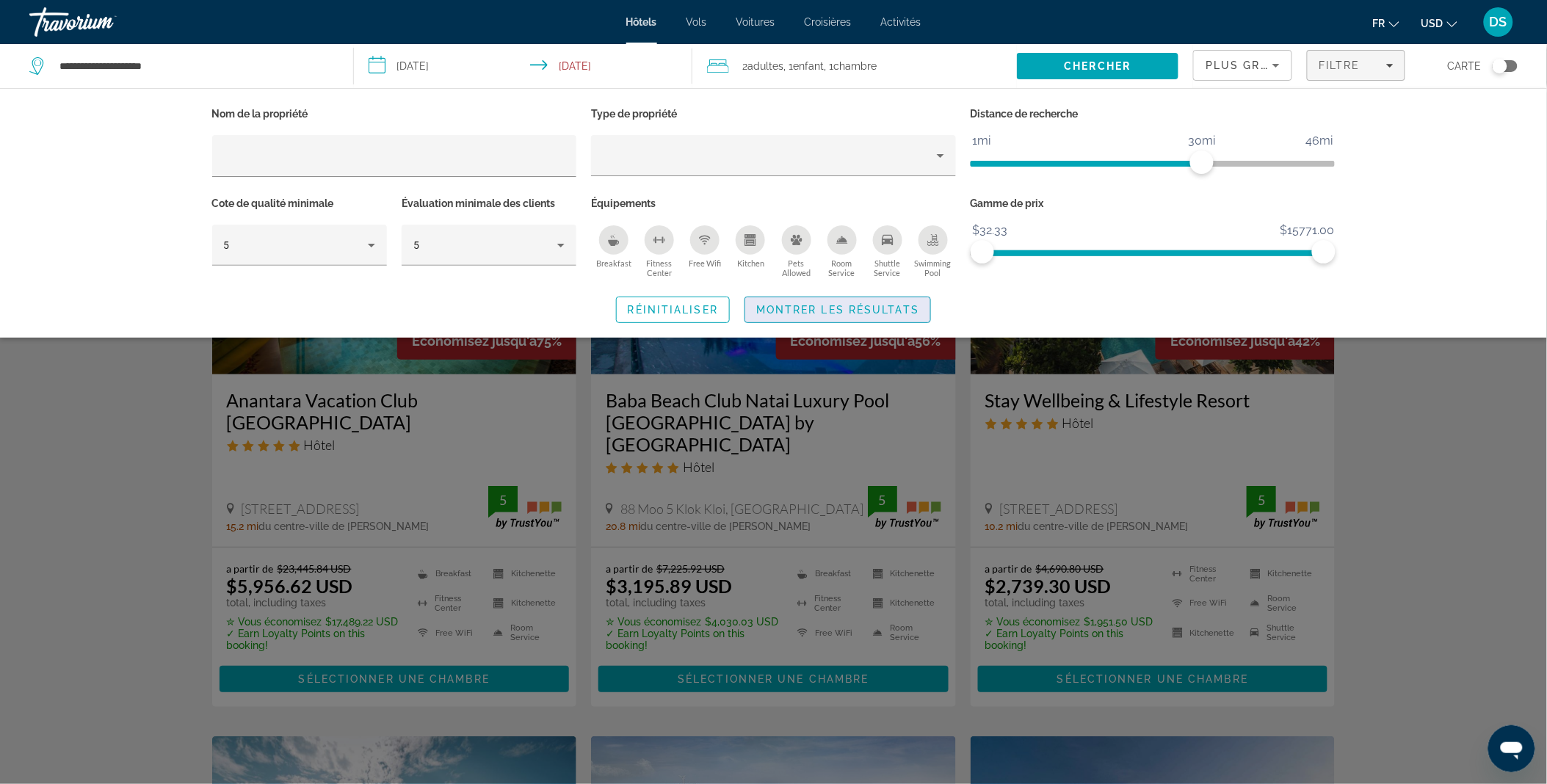
click at [784, 299] on span "Search widget" at bounding box center [837, 309] width 185 height 35
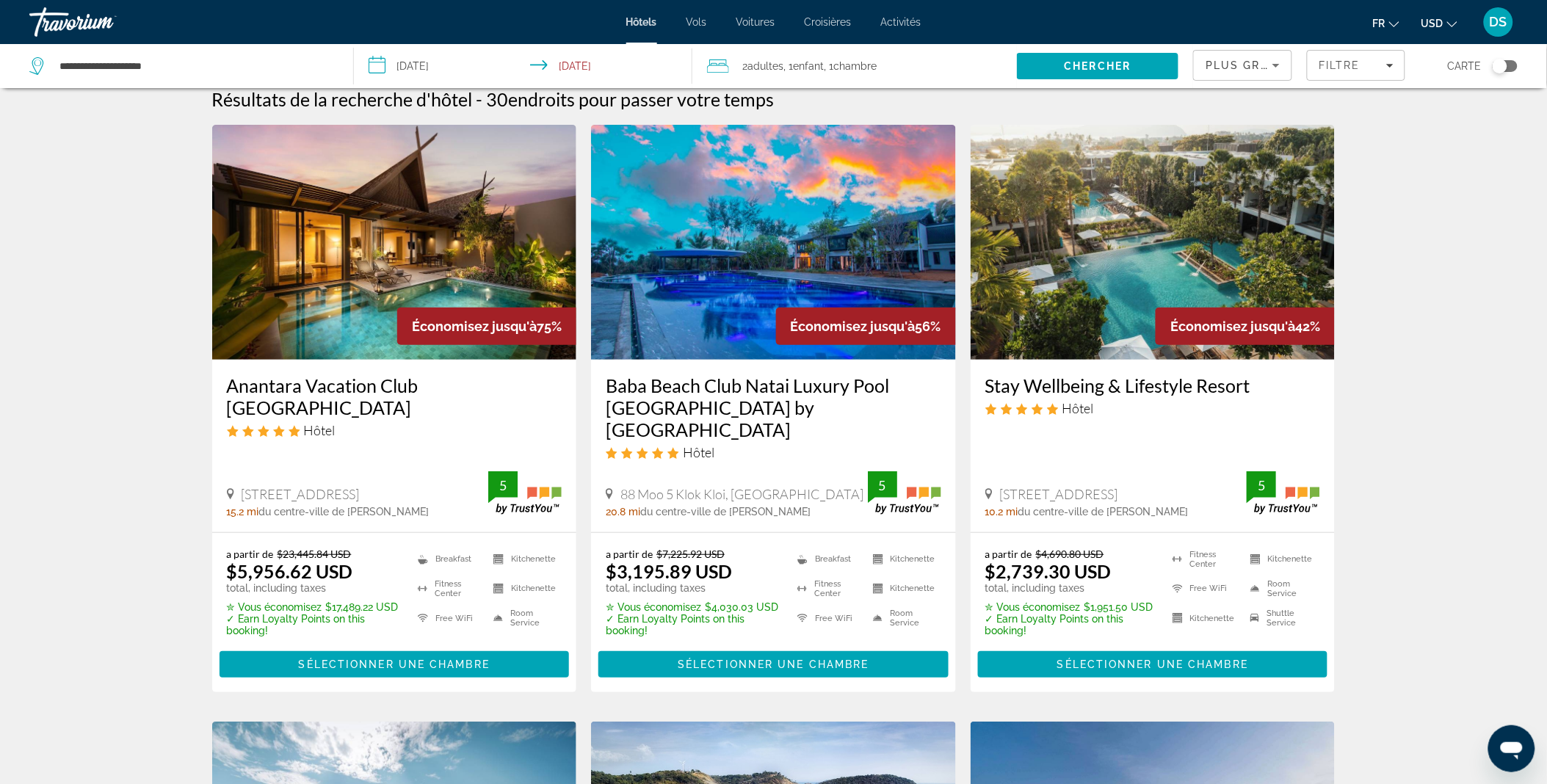
scroll to position [10, 0]
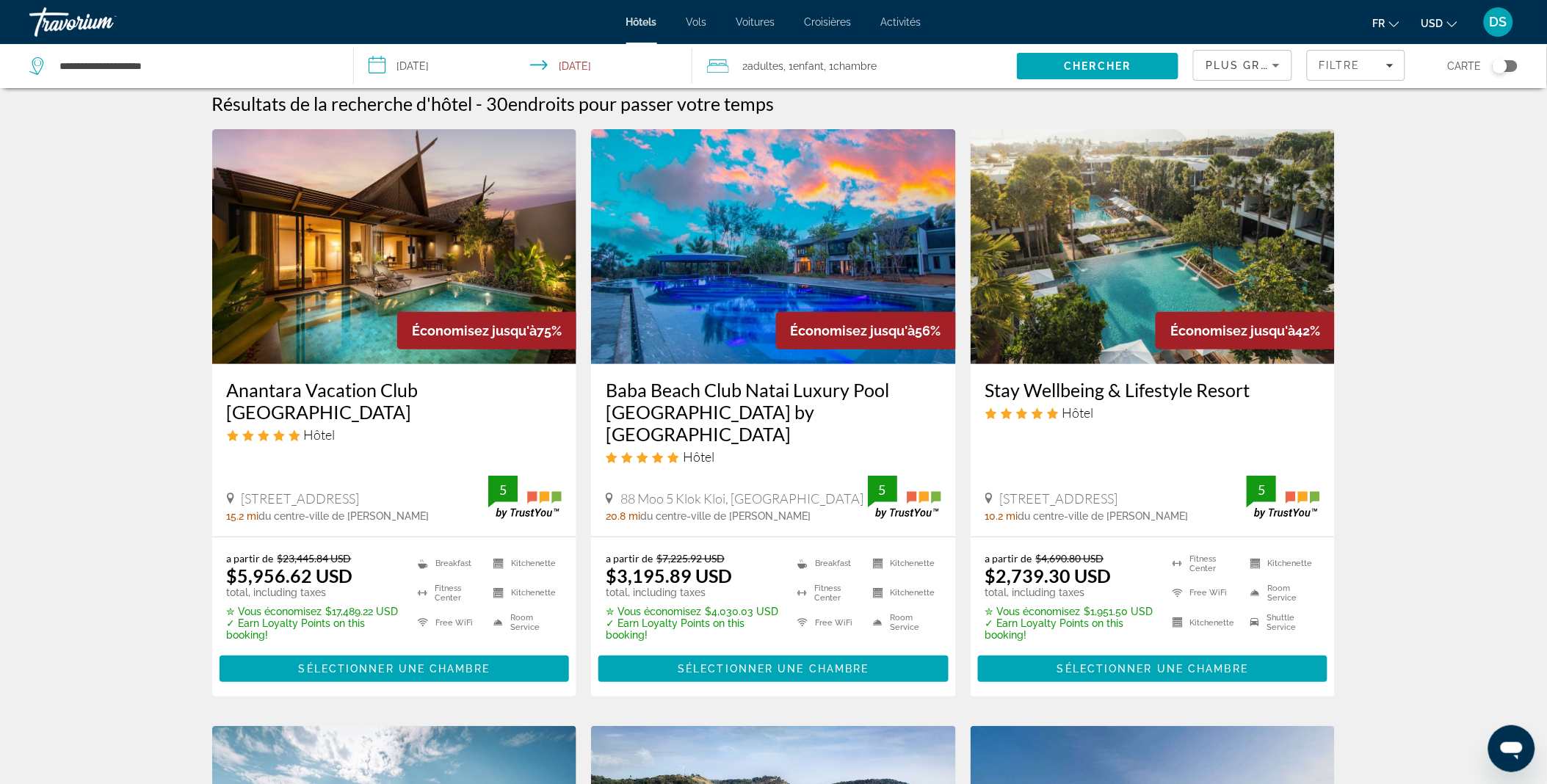
click at [847, 68] on span "Chambre" at bounding box center [855, 66] width 43 height 12
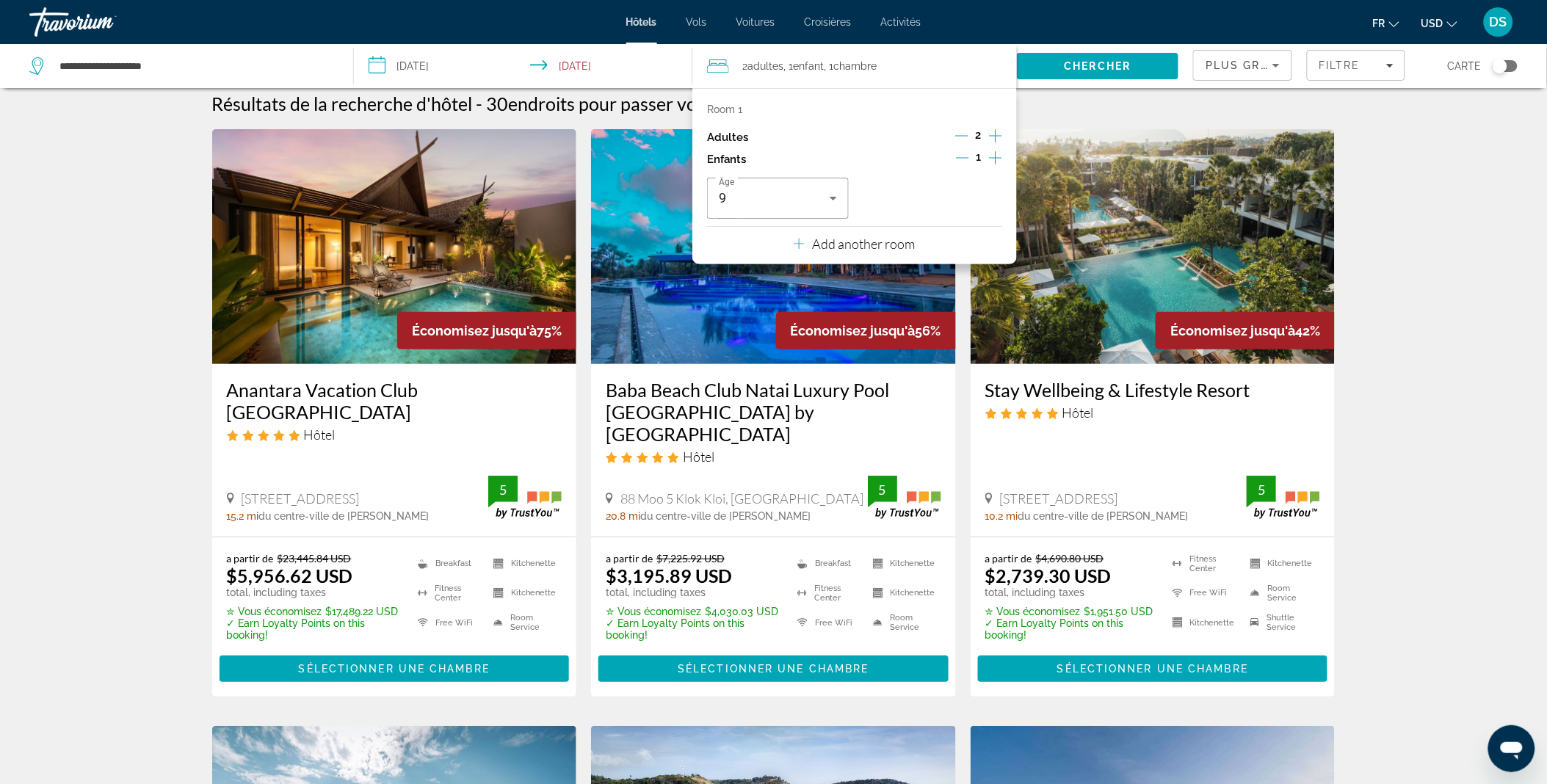
click at [998, 135] on icon "Increment adults" at bounding box center [995, 135] width 13 height 18
click at [825, 238] on p "Add another room" at bounding box center [863, 244] width 103 height 16
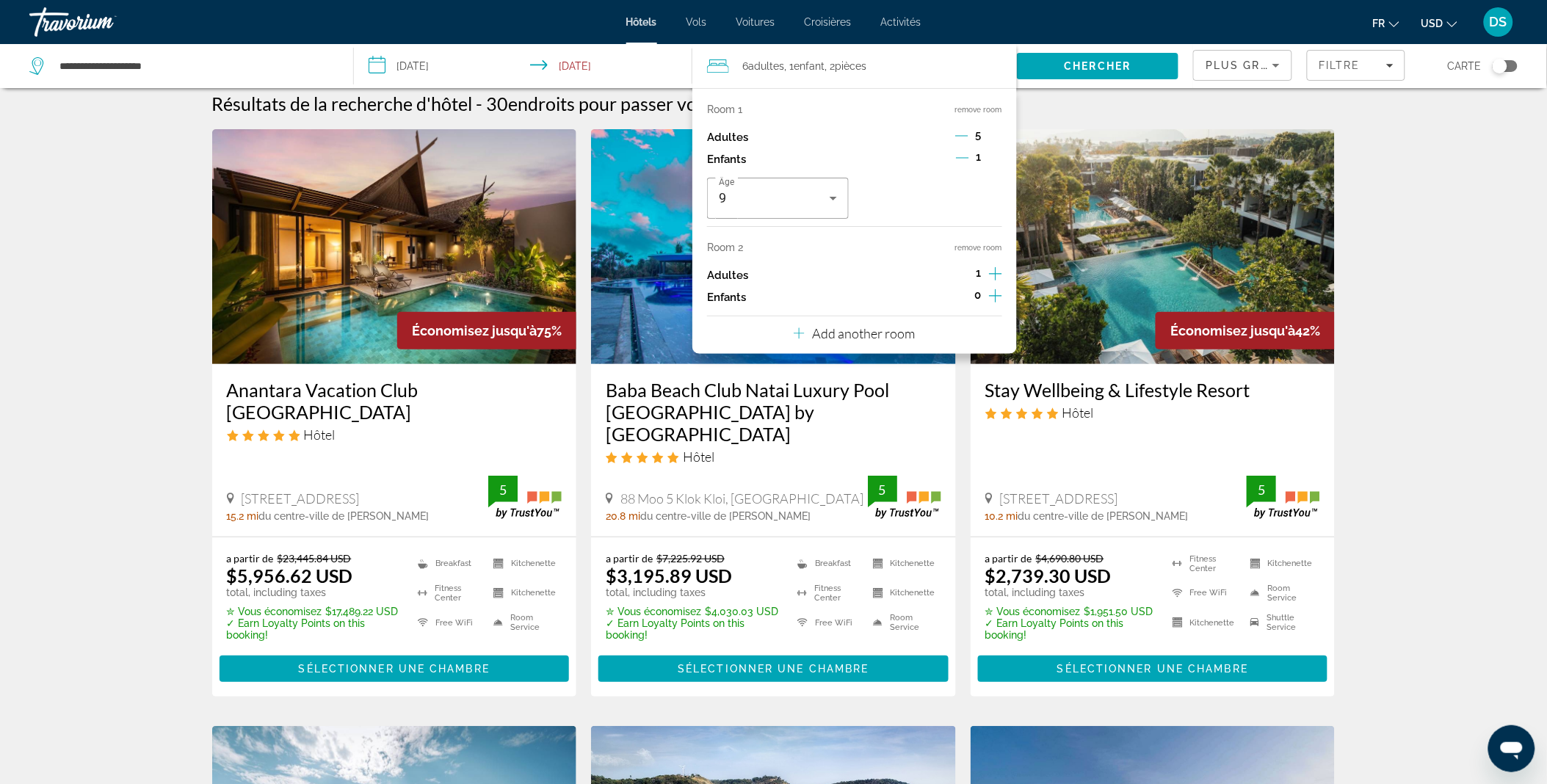
click at [958, 130] on icon "Decrement adults" at bounding box center [962, 135] width 13 height 13
click at [959, 135] on icon "Decrement adults" at bounding box center [962, 135] width 13 height 13
click at [993, 273] on icon "Increment adults" at bounding box center [995, 273] width 13 height 18
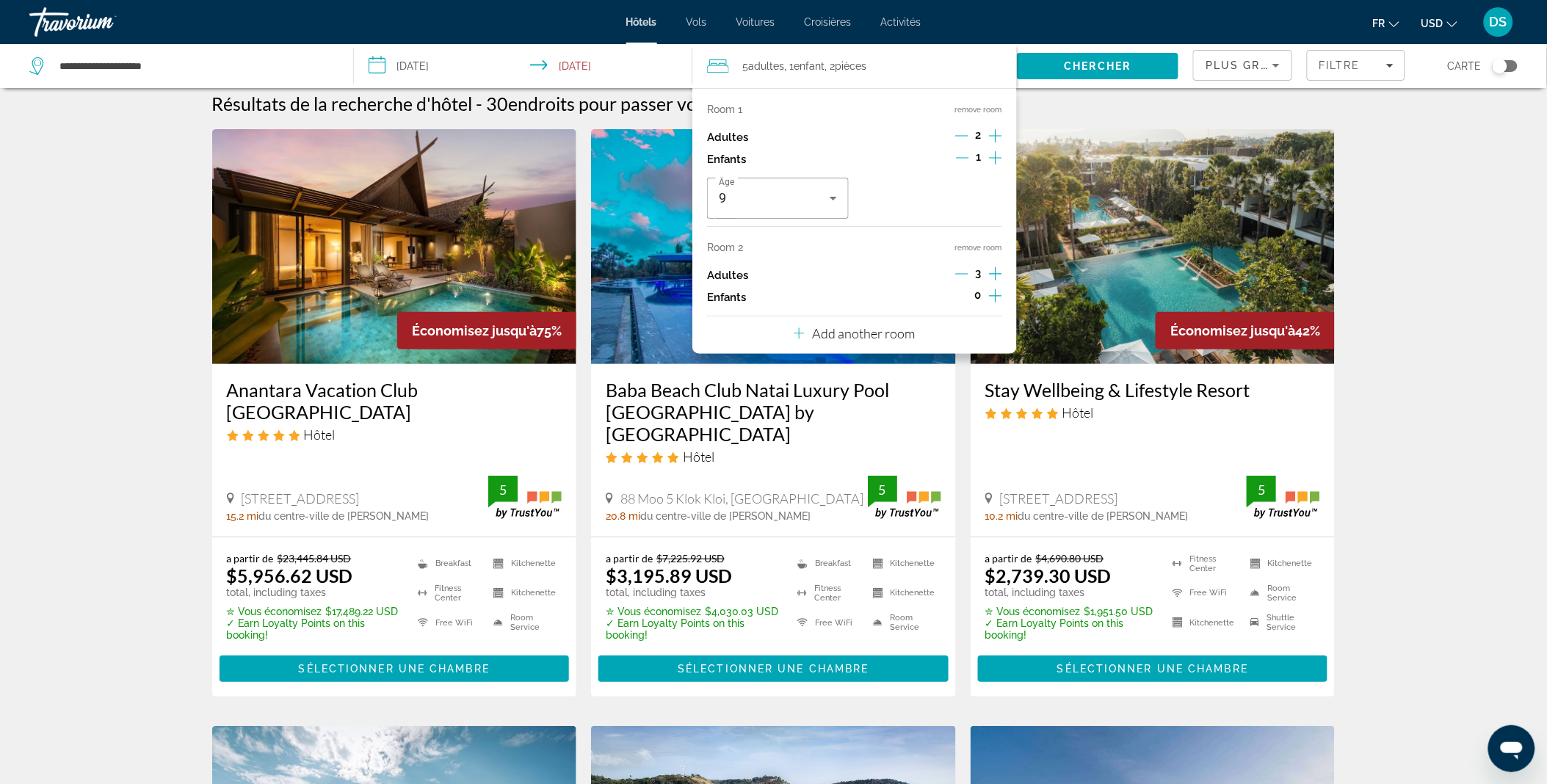
click at [993, 273] on icon "Increment adults" at bounding box center [995, 273] width 13 height 18
click at [1044, 74] on span "Search" at bounding box center [1098, 66] width 162 height 35
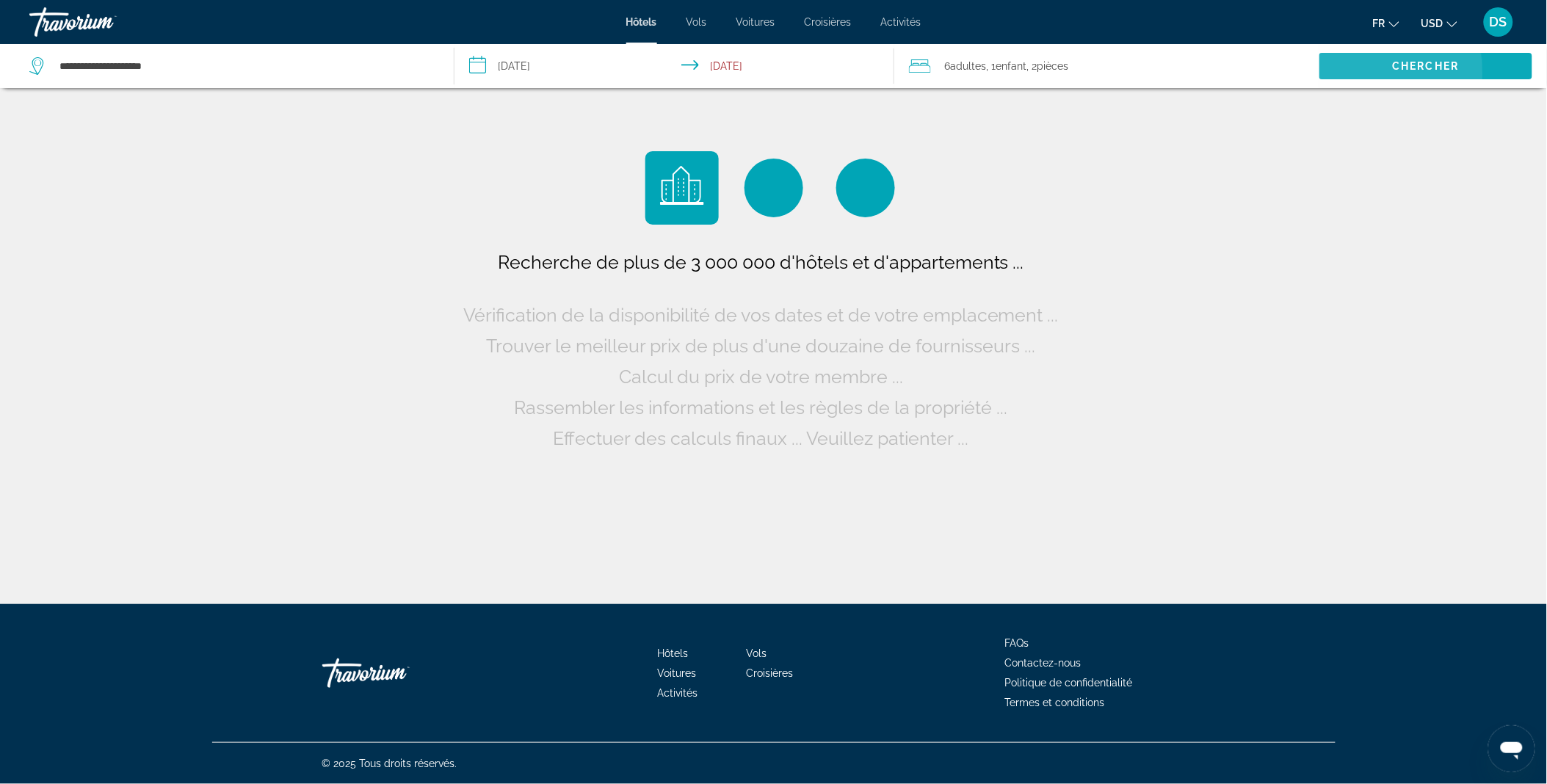
scroll to position [0, 0]
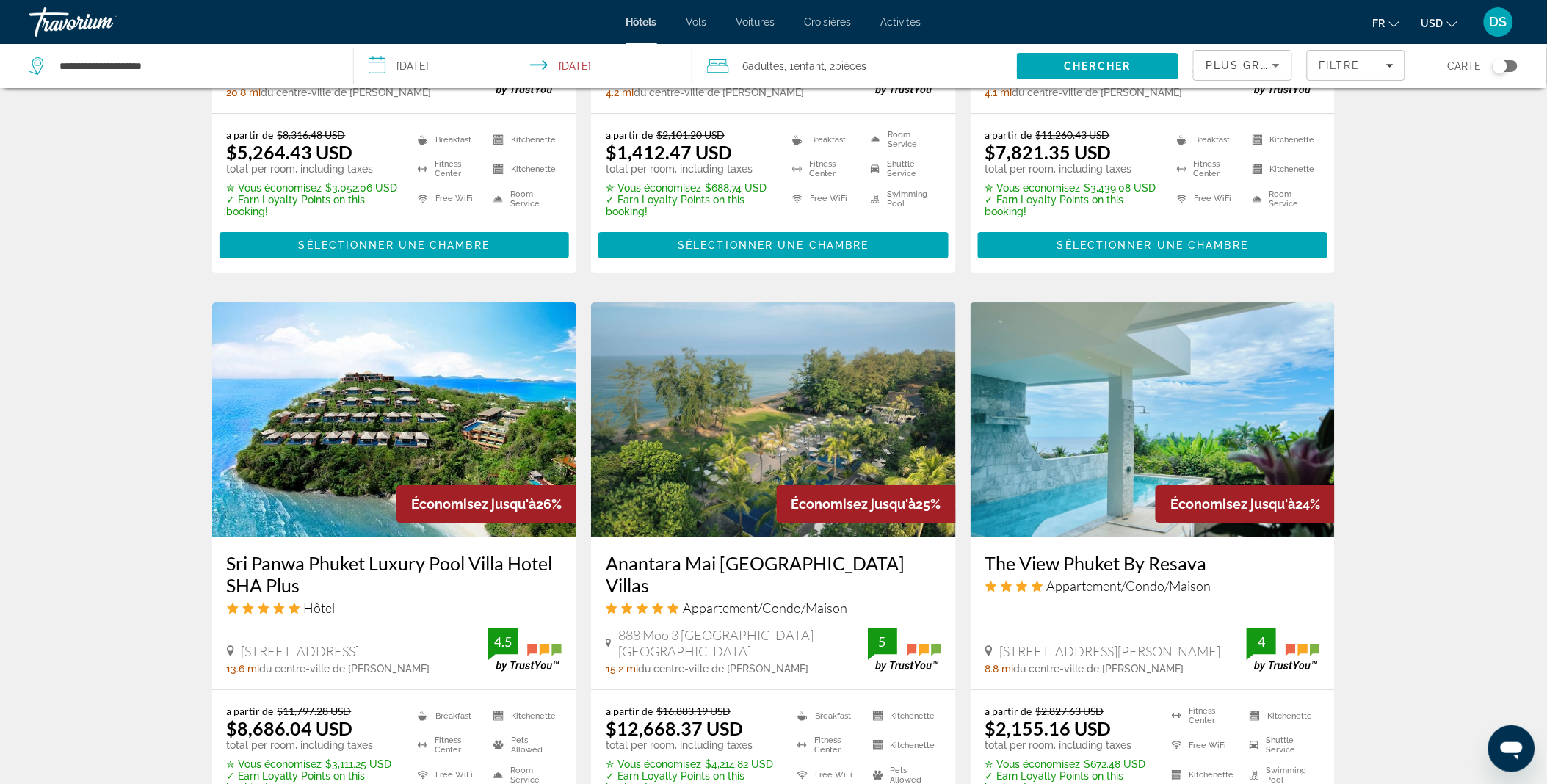
scroll to position [1596, 0]
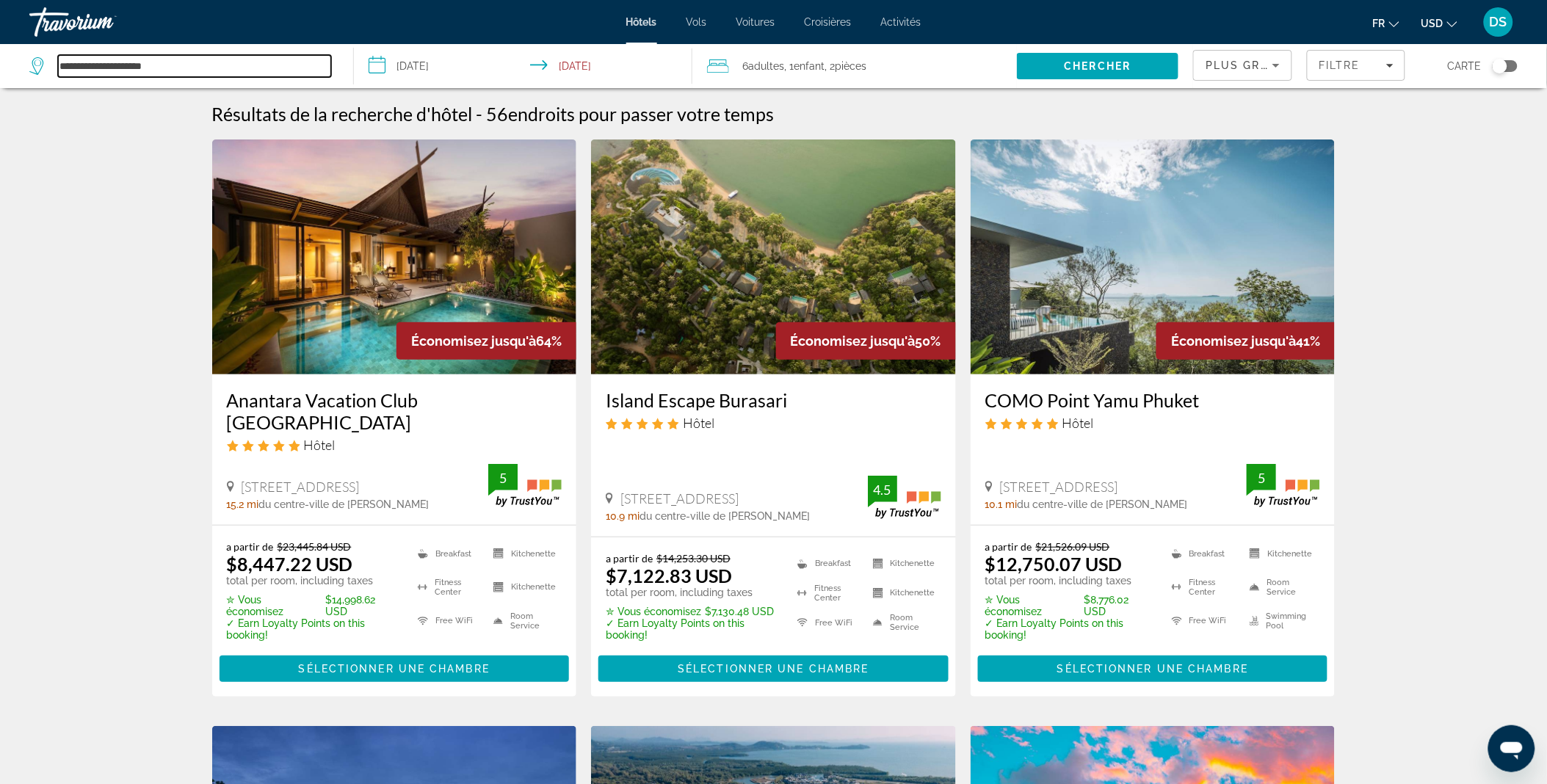
click at [176, 70] on input "**********" at bounding box center [194, 66] width 273 height 22
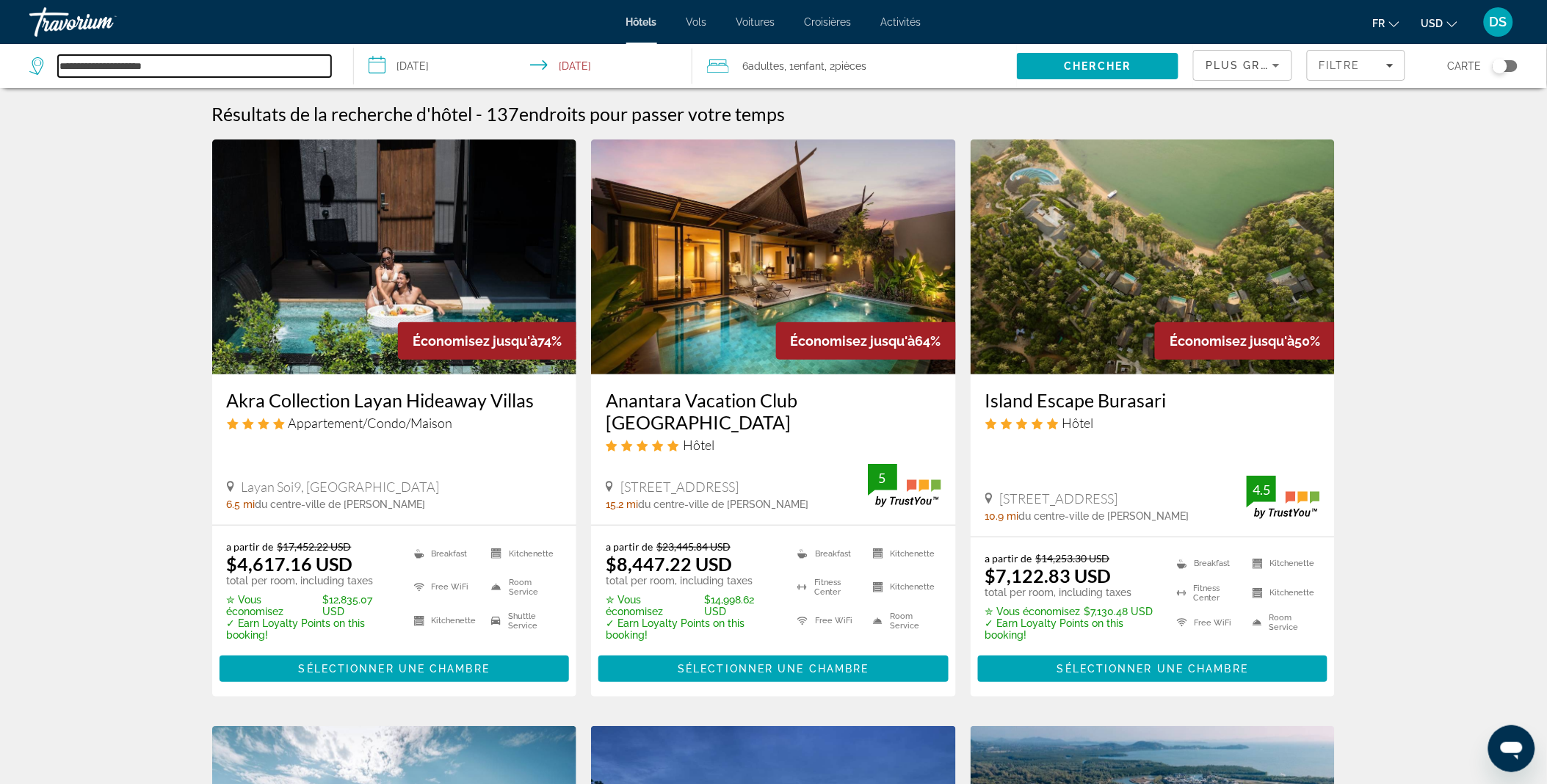
drag, startPoint x: 186, startPoint y: 55, endPoint x: 21, endPoint y: 61, distance: 165.1
click at [21, 61] on app-destination-search "**********" at bounding box center [176, 66] width 354 height 44
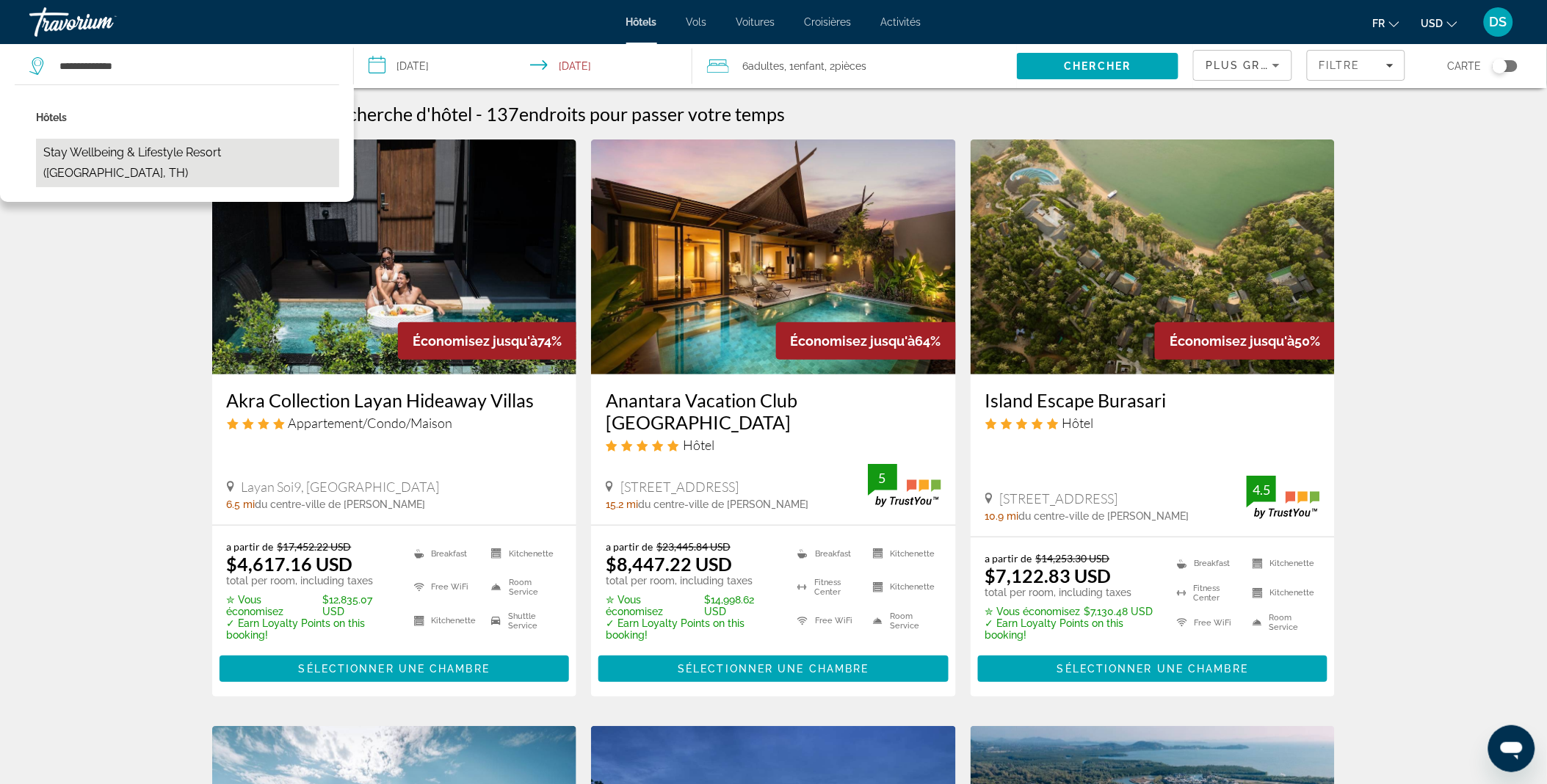
click at [144, 144] on button "Stay Wellbeing & Lifestyle Resort ([GEOGRAPHIC_DATA], TH)" at bounding box center [188, 163] width 303 height 48
type input "**********"
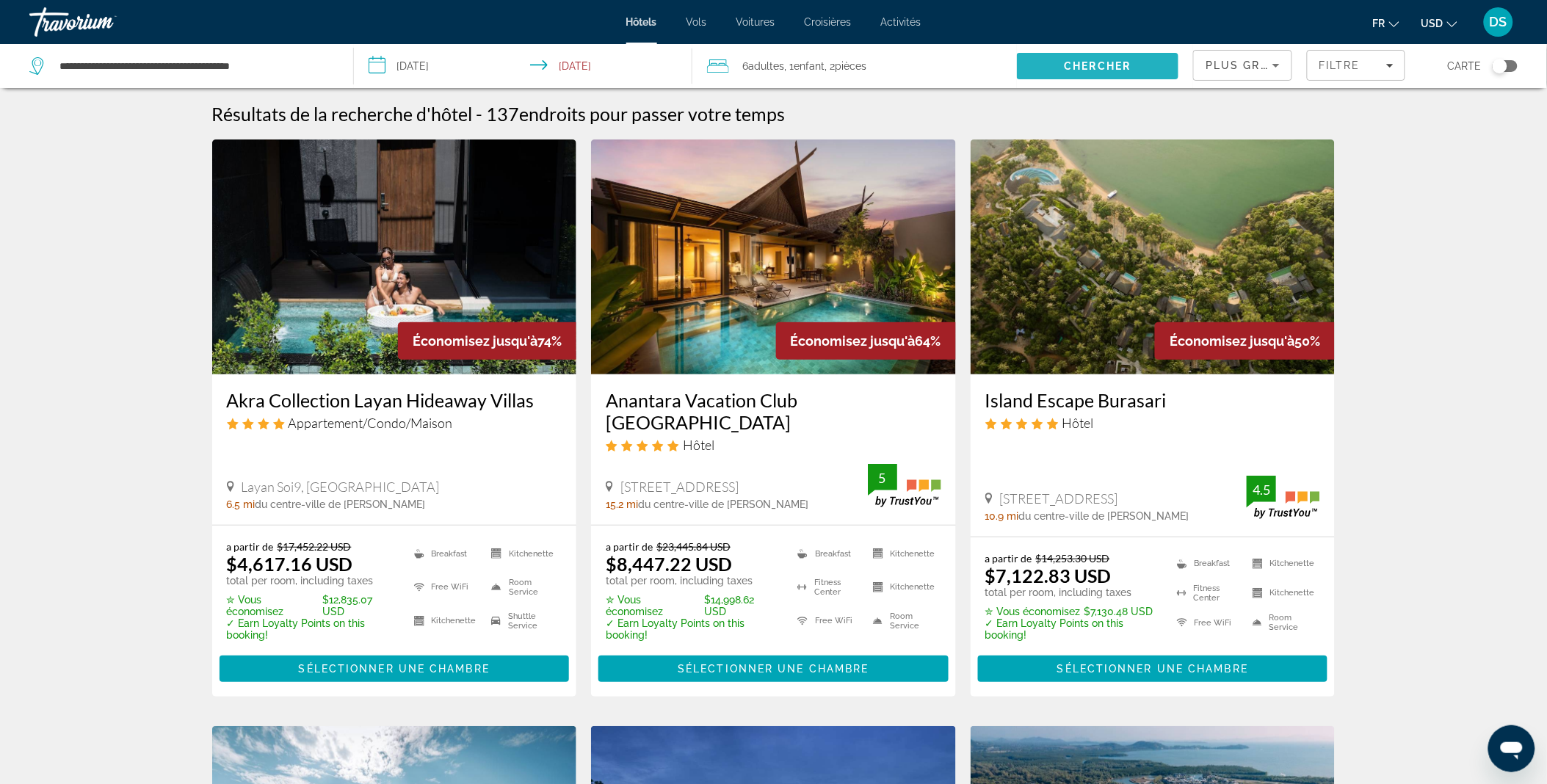
click at [1071, 65] on span "Chercher" at bounding box center [1097, 66] width 67 height 12
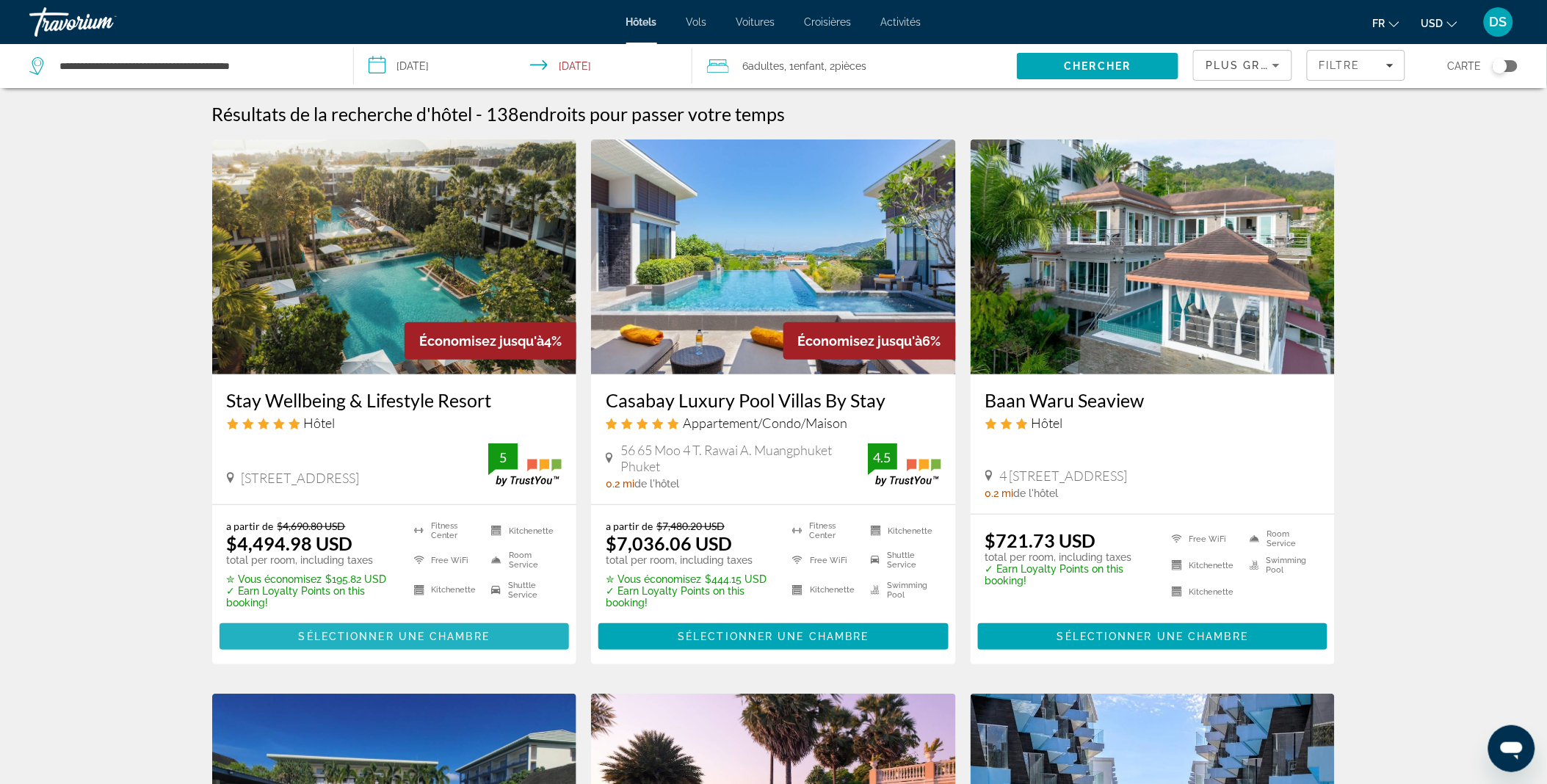
click at [399, 635] on span "Sélectionner une chambre" at bounding box center [395, 636] width 191 height 12
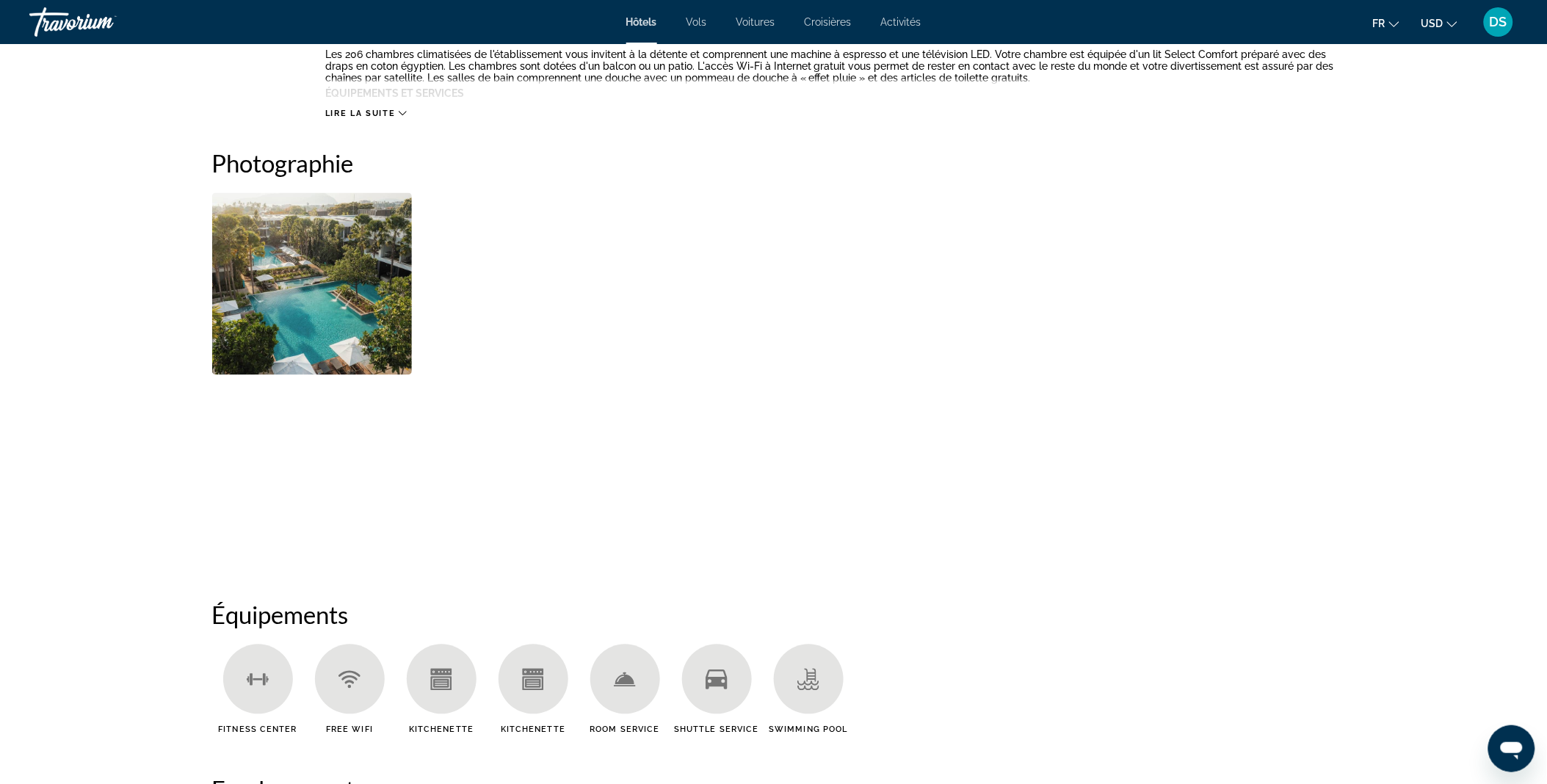
scroll to position [657, 0]
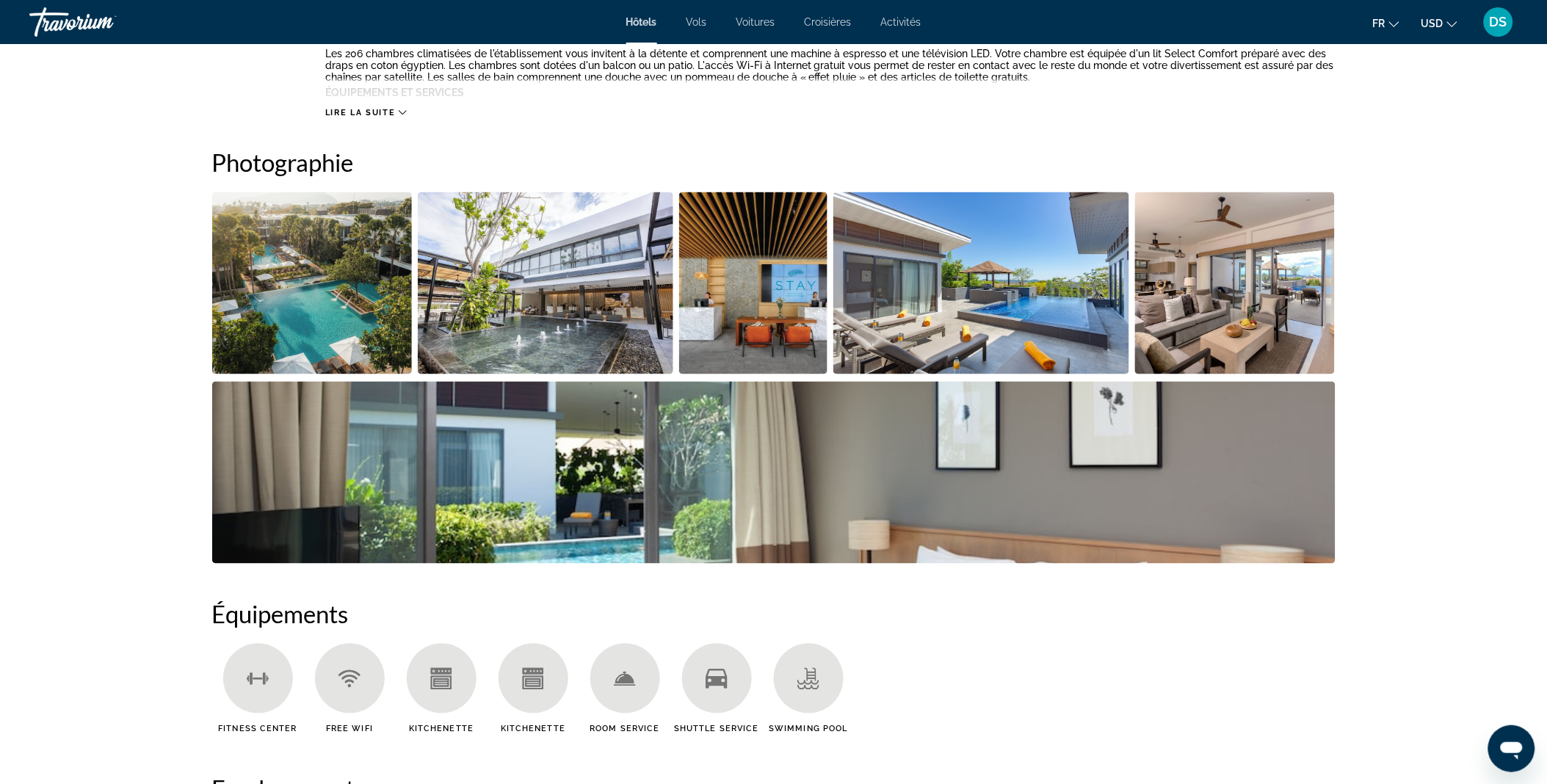
click at [334, 350] on img "Open full-screen image slider" at bounding box center [313, 283] width 200 height 182
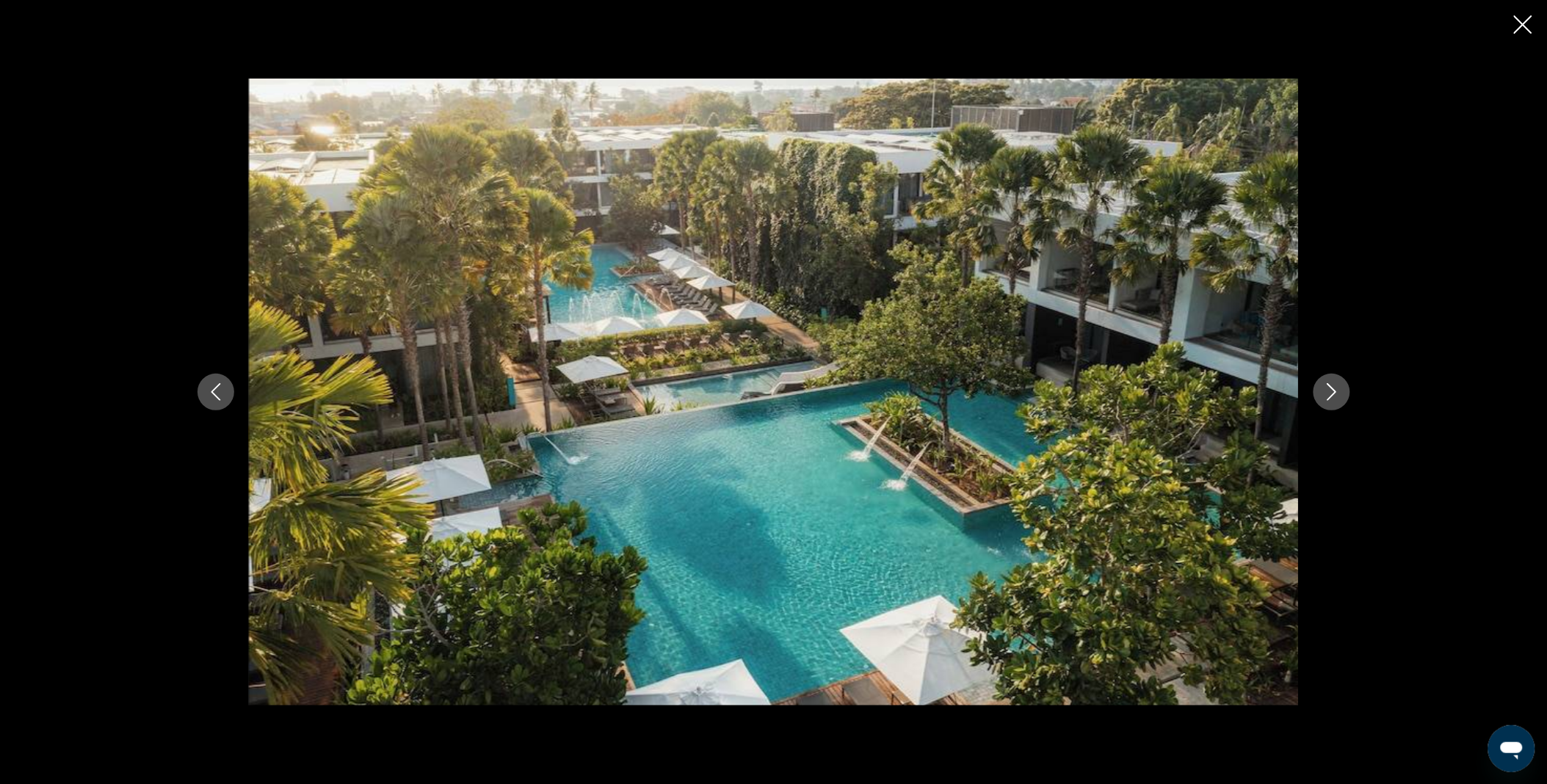
click at [1339, 401] on button "Next image" at bounding box center [1331, 392] width 37 height 37
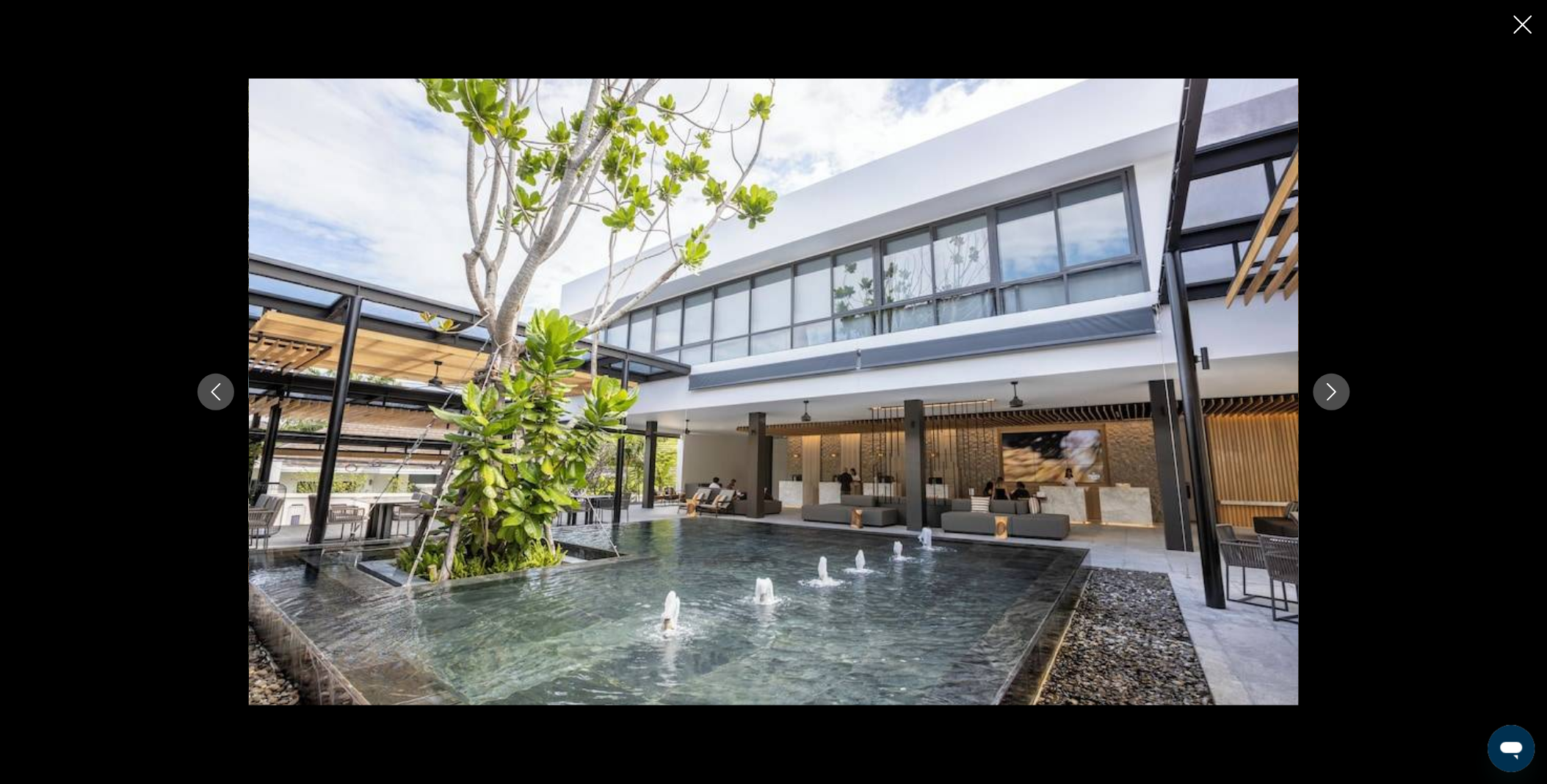
click at [1339, 401] on button "Next image" at bounding box center [1331, 392] width 37 height 37
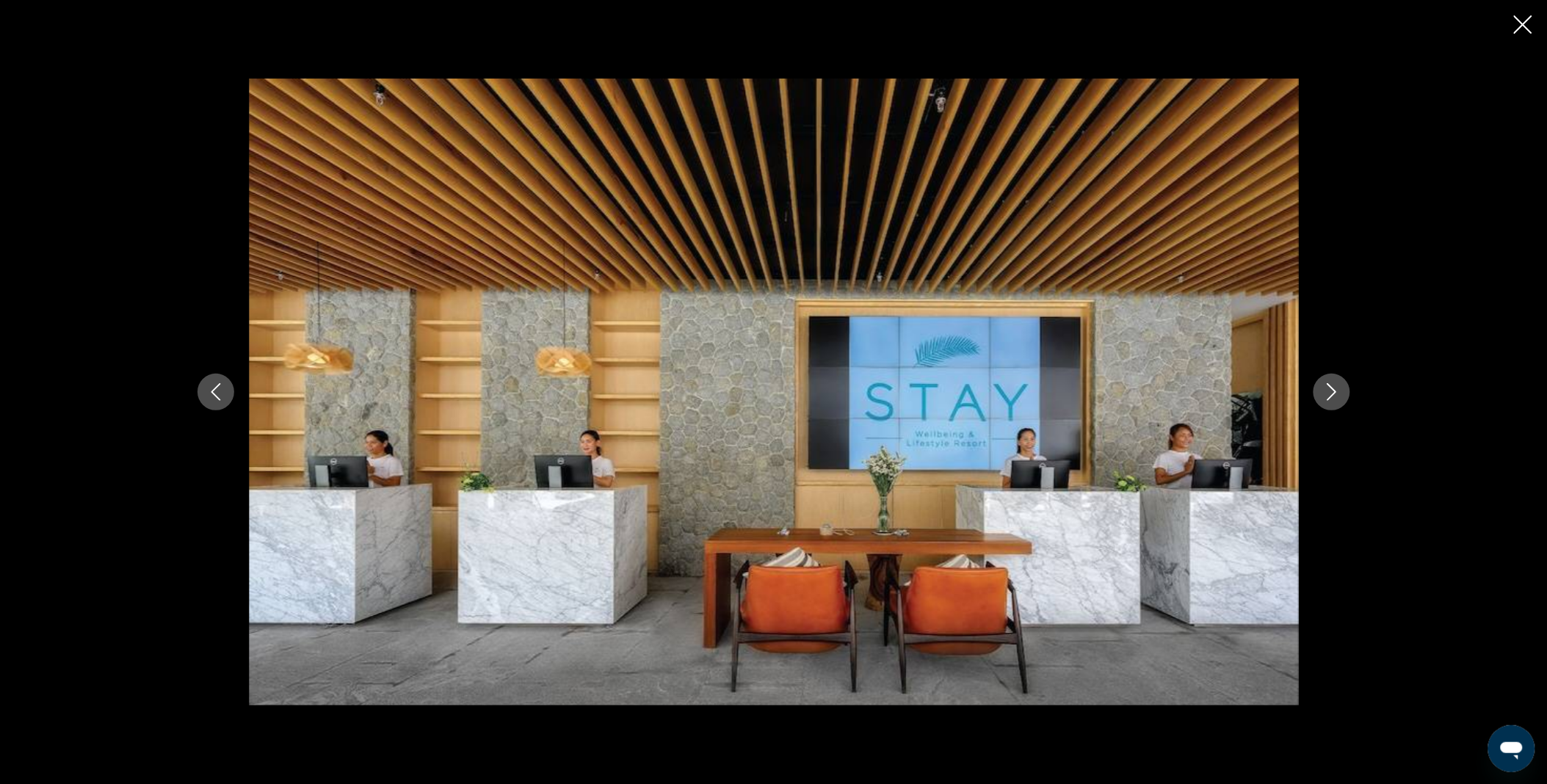
click at [1339, 401] on button "Next image" at bounding box center [1331, 392] width 37 height 37
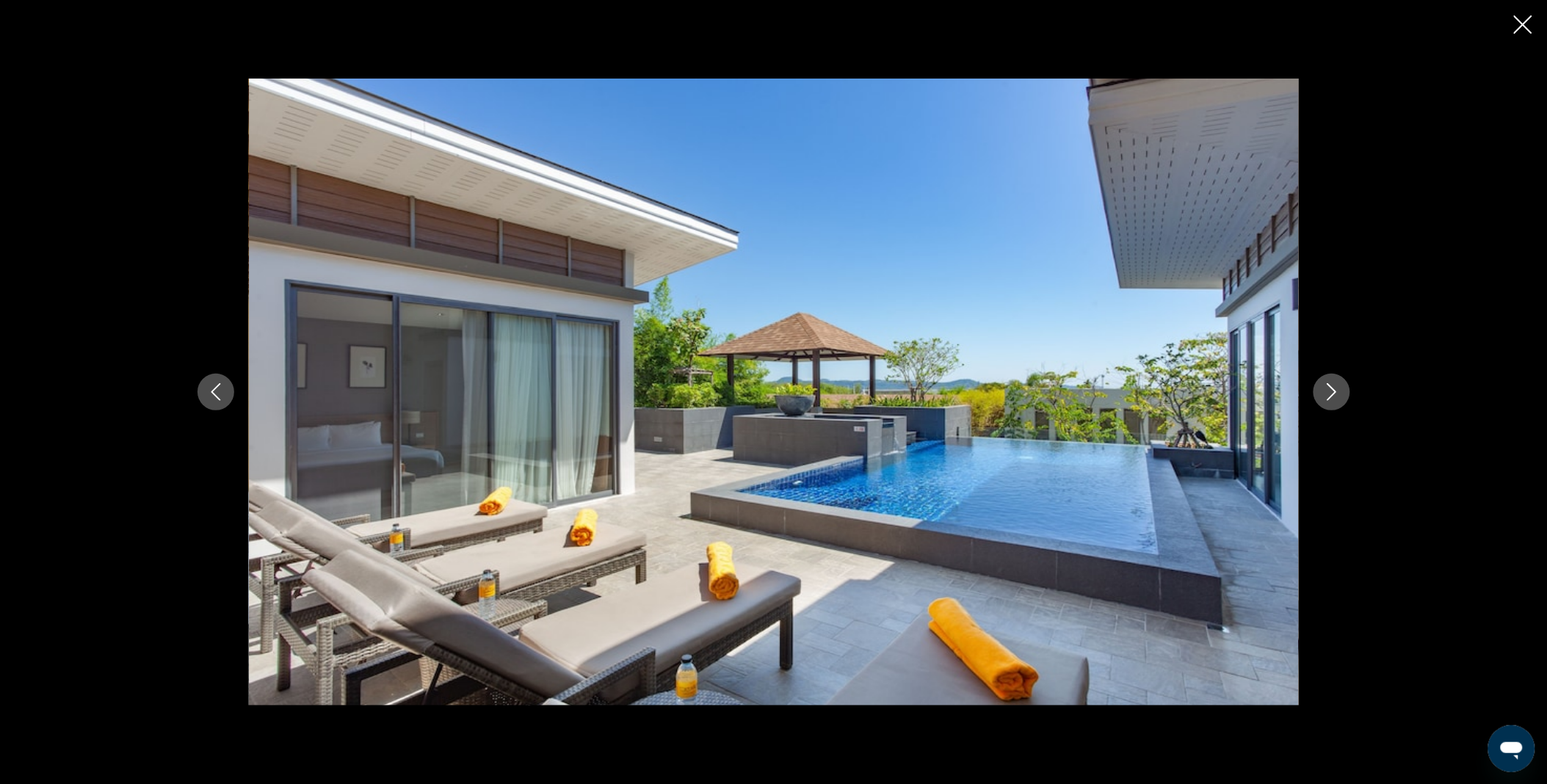
click at [1339, 401] on button "Next image" at bounding box center [1331, 392] width 37 height 37
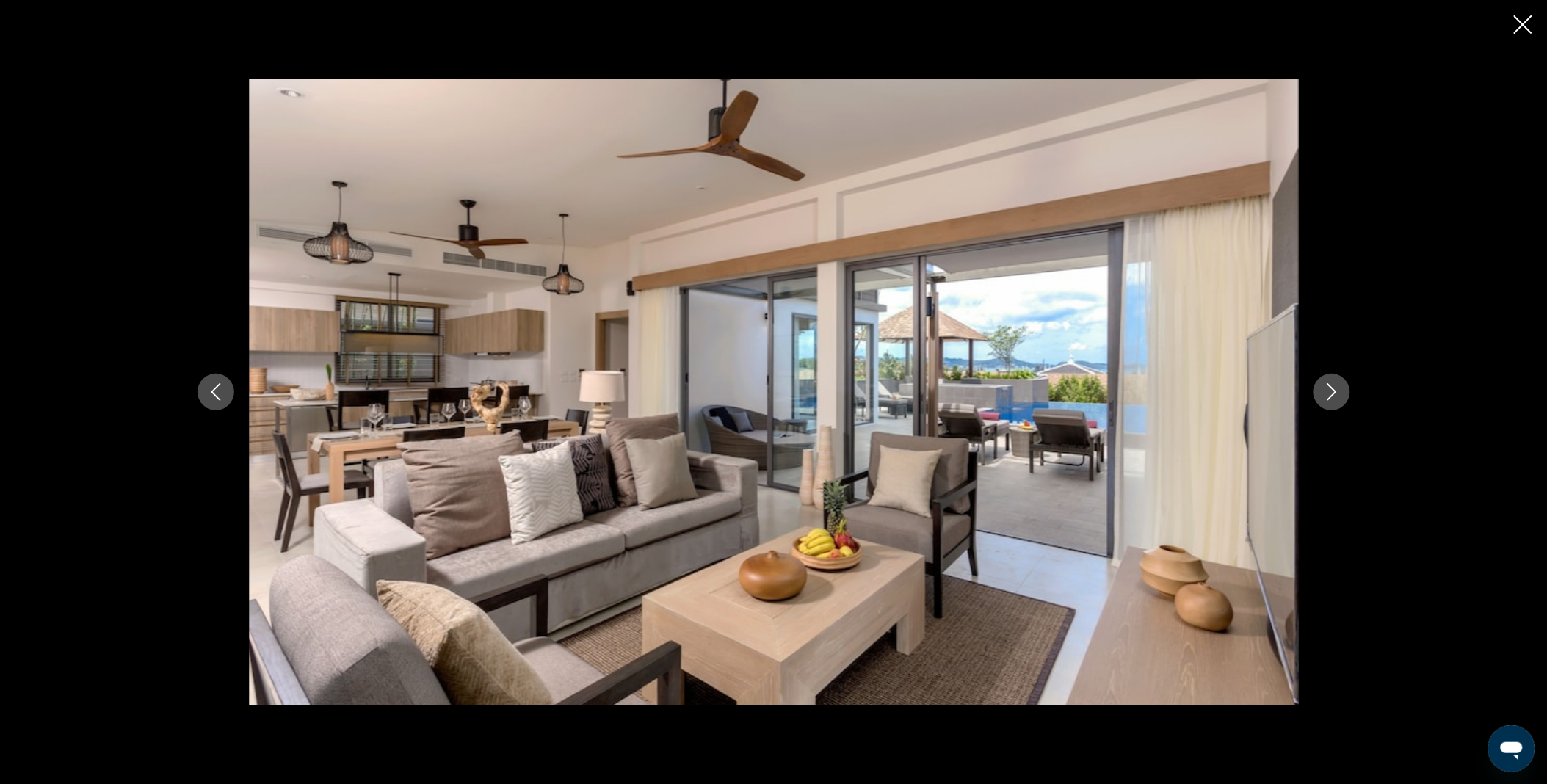
click at [1339, 401] on button "Next image" at bounding box center [1331, 392] width 37 height 37
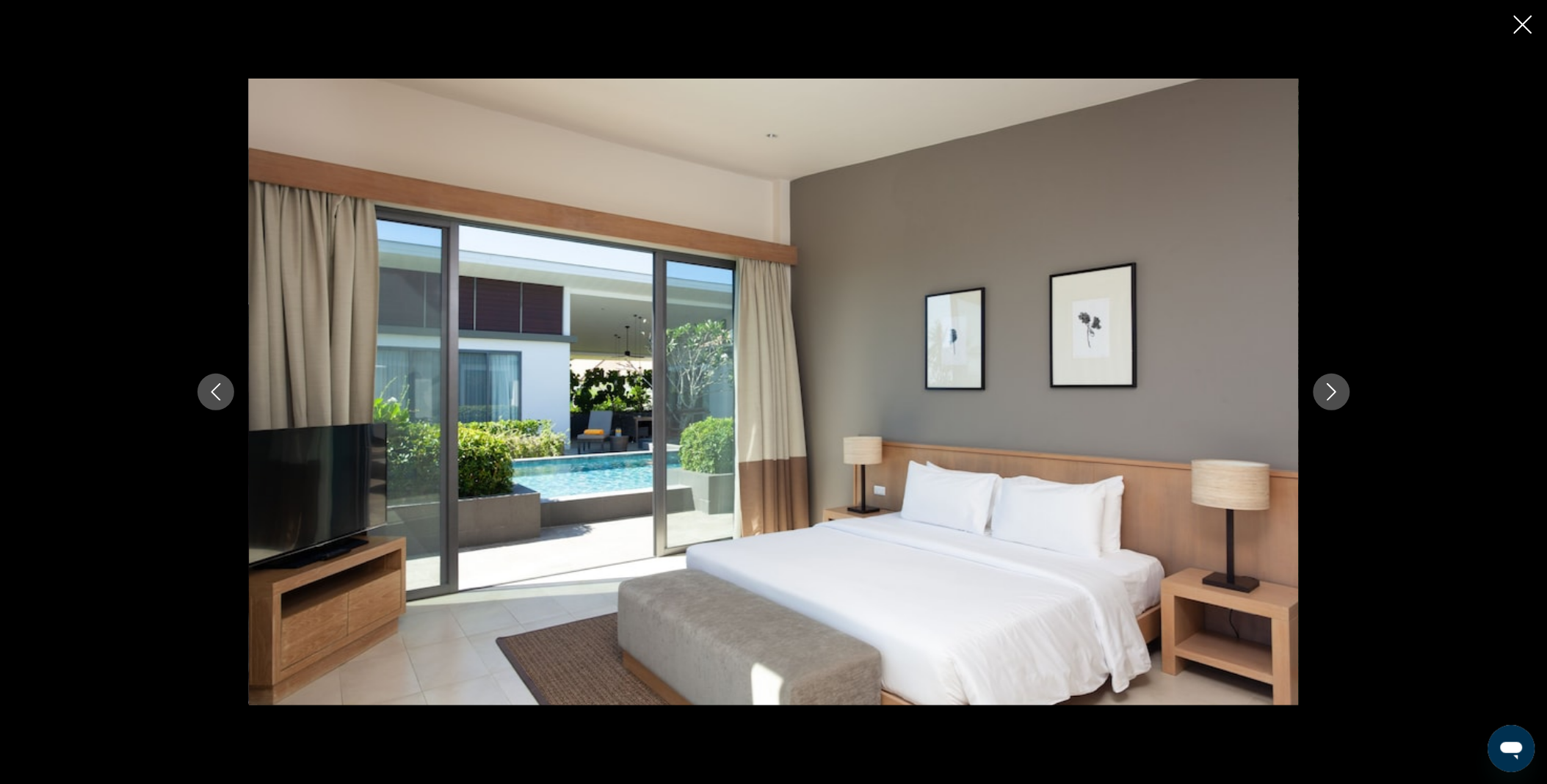
click at [1339, 401] on button "Next image" at bounding box center [1331, 392] width 37 height 37
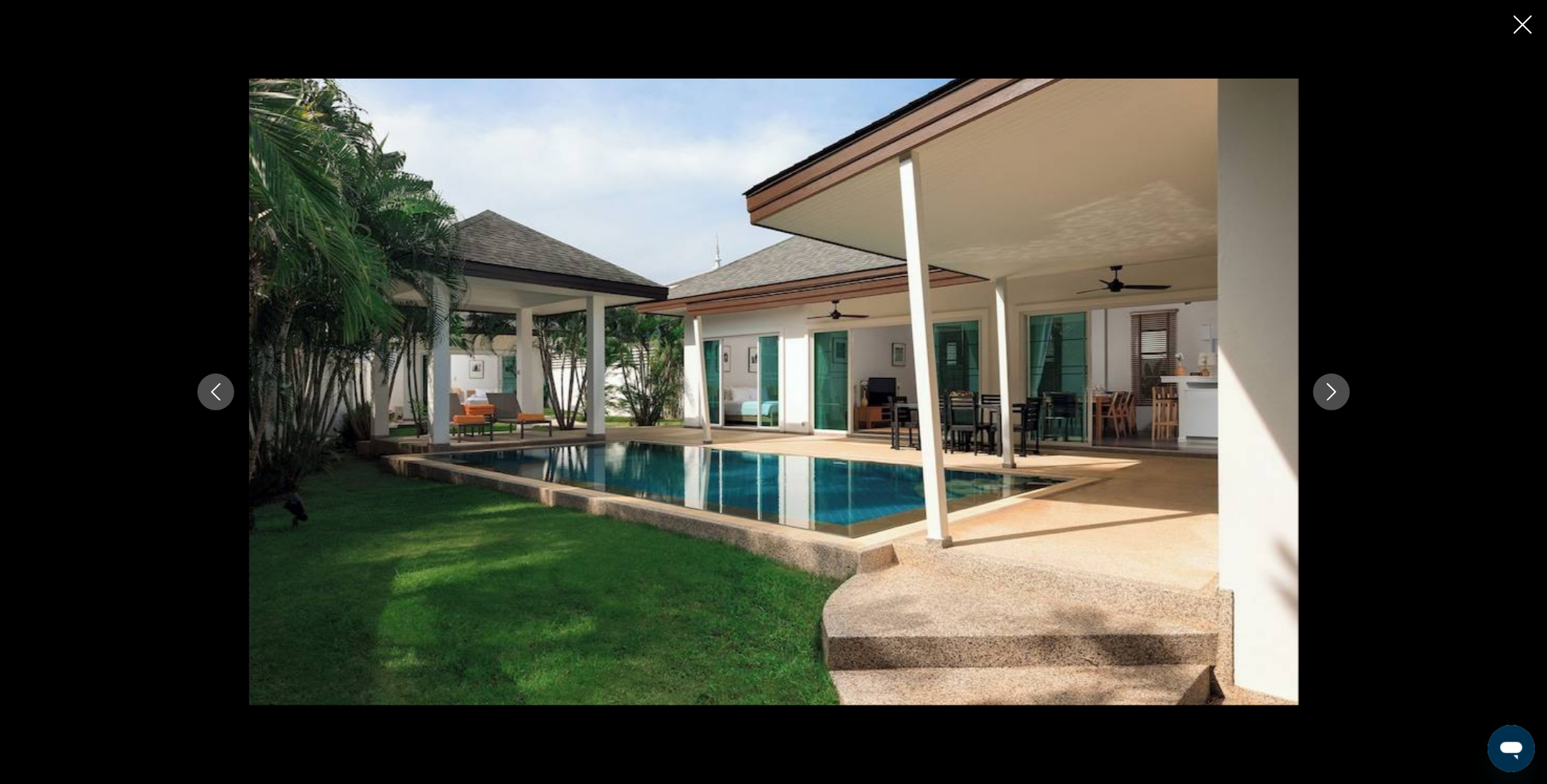
click at [200, 394] on button "Previous image" at bounding box center [216, 392] width 37 height 37
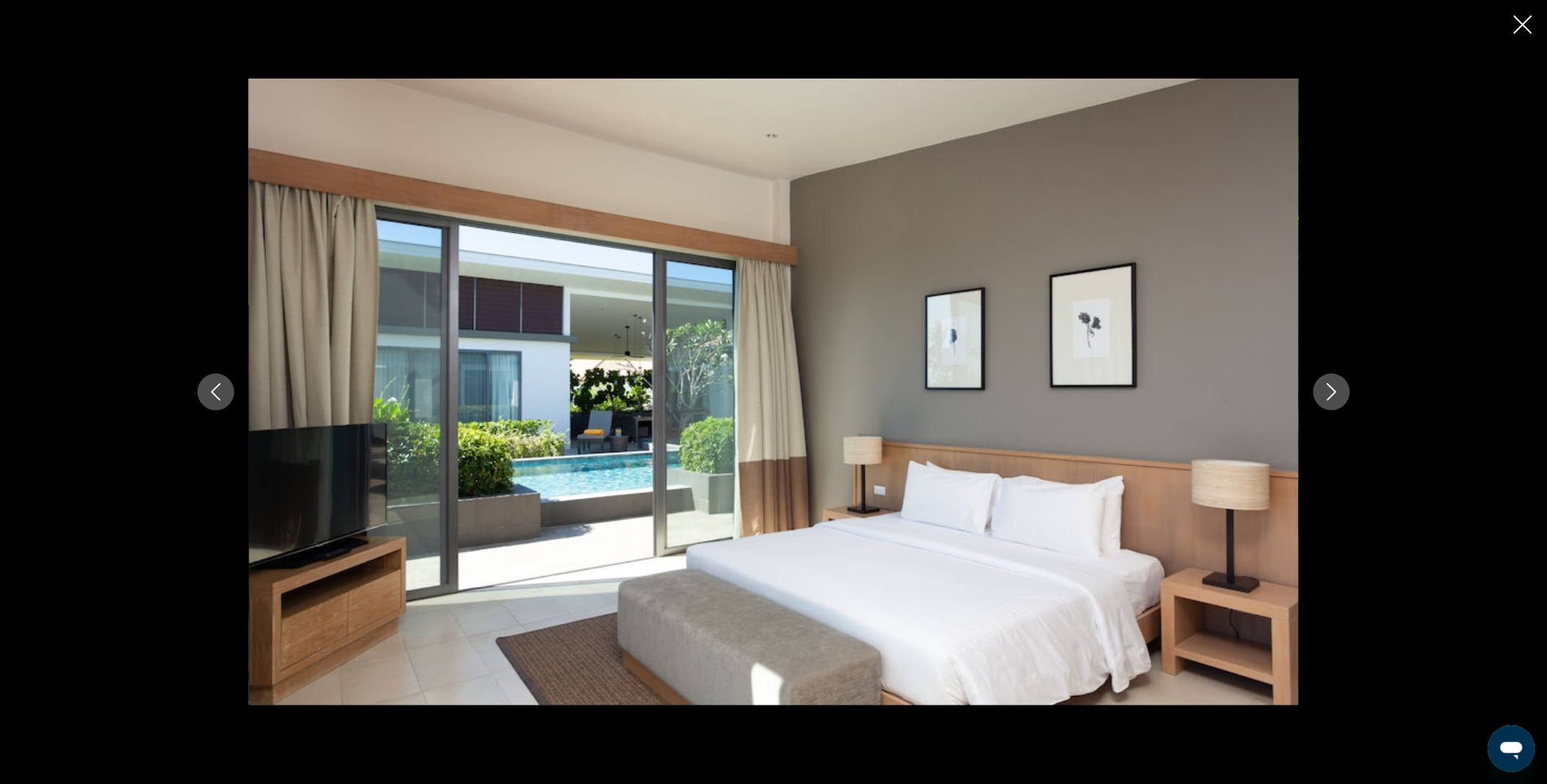
click at [1330, 397] on icon "Next image" at bounding box center [1331, 392] width 18 height 18
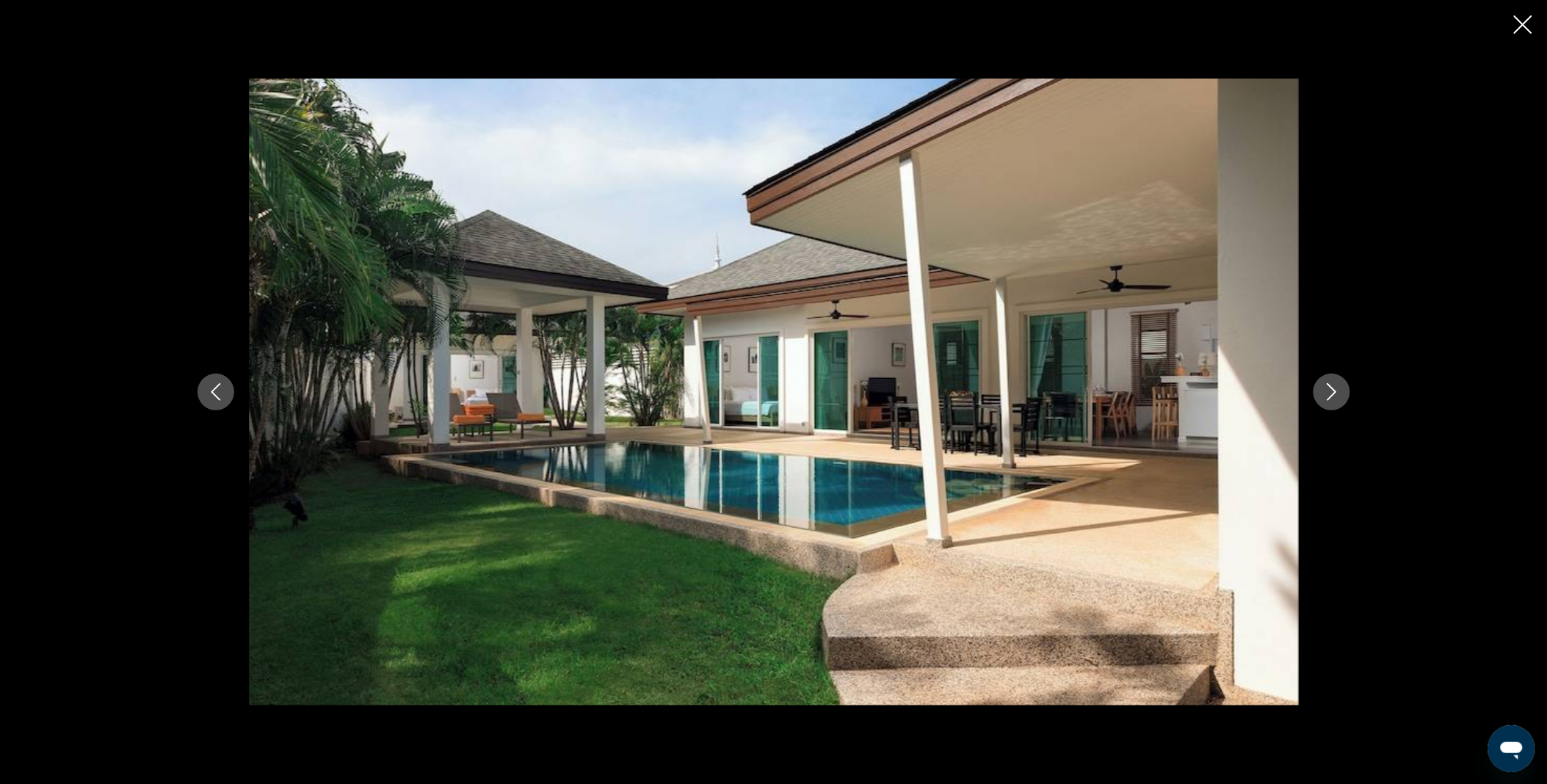
click at [1330, 397] on icon "Next image" at bounding box center [1331, 392] width 18 height 18
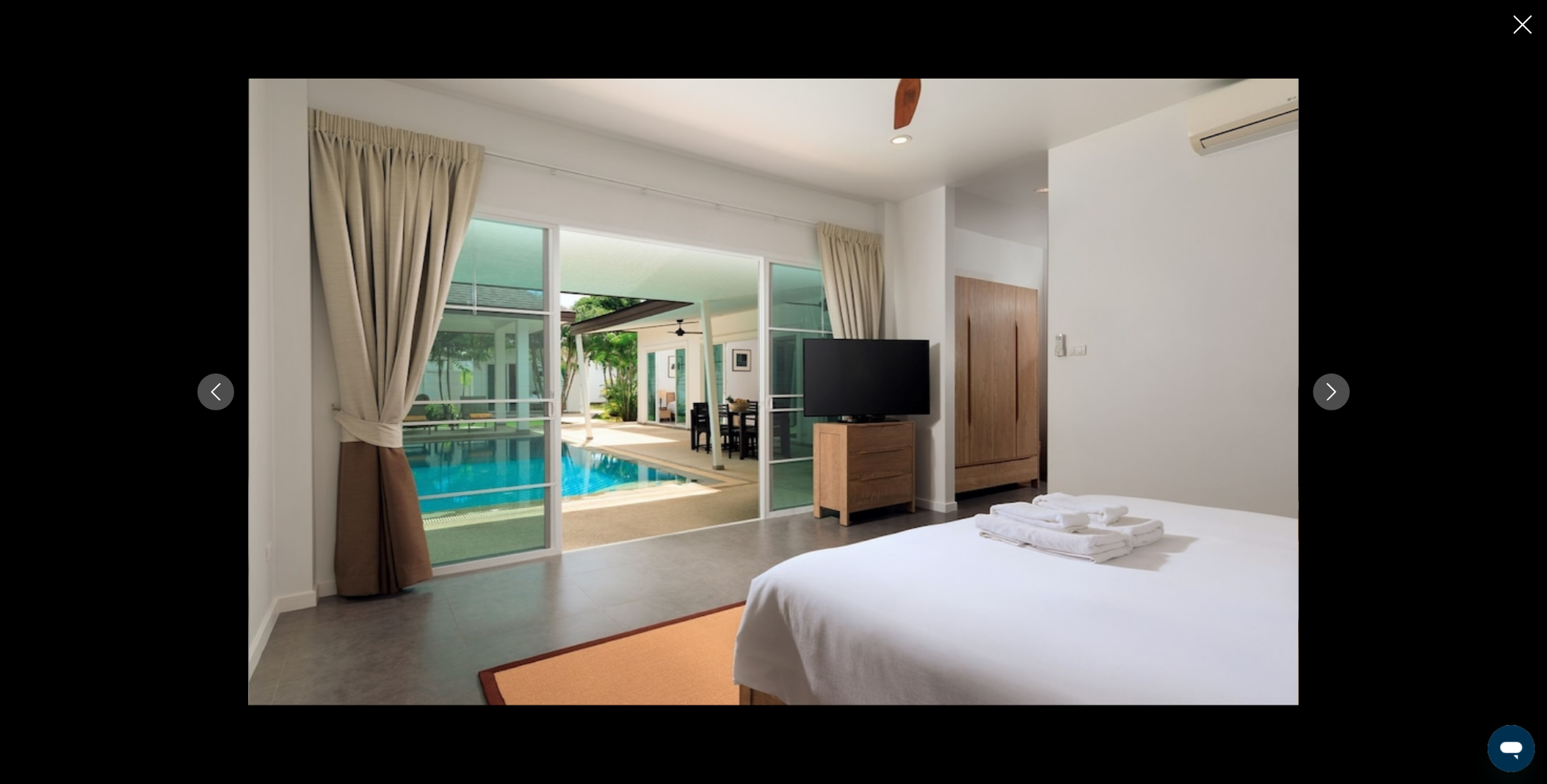
click at [1330, 397] on icon "Next image" at bounding box center [1331, 392] width 18 height 18
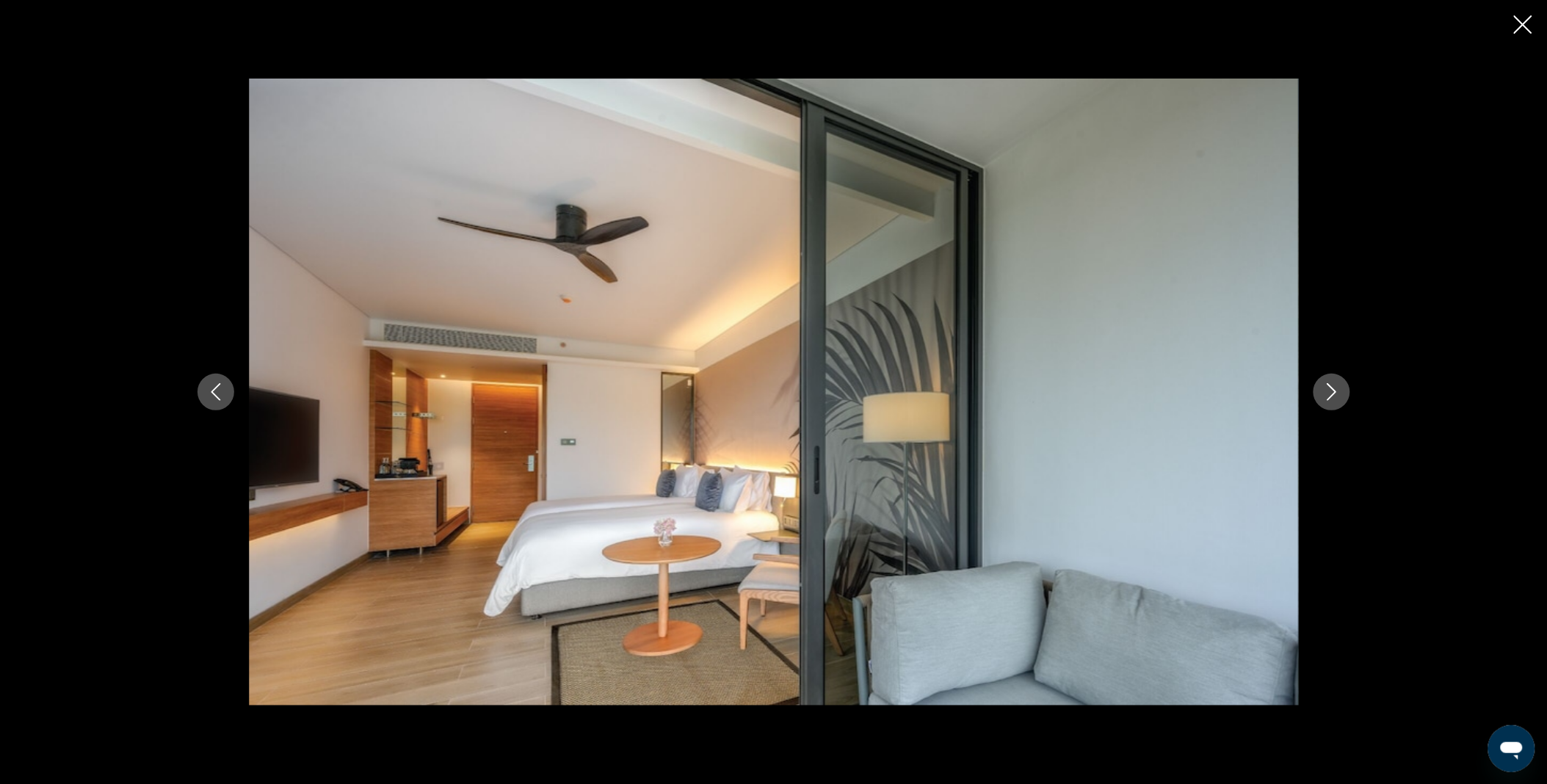
click at [1330, 397] on icon "Next image" at bounding box center [1331, 392] width 18 height 18
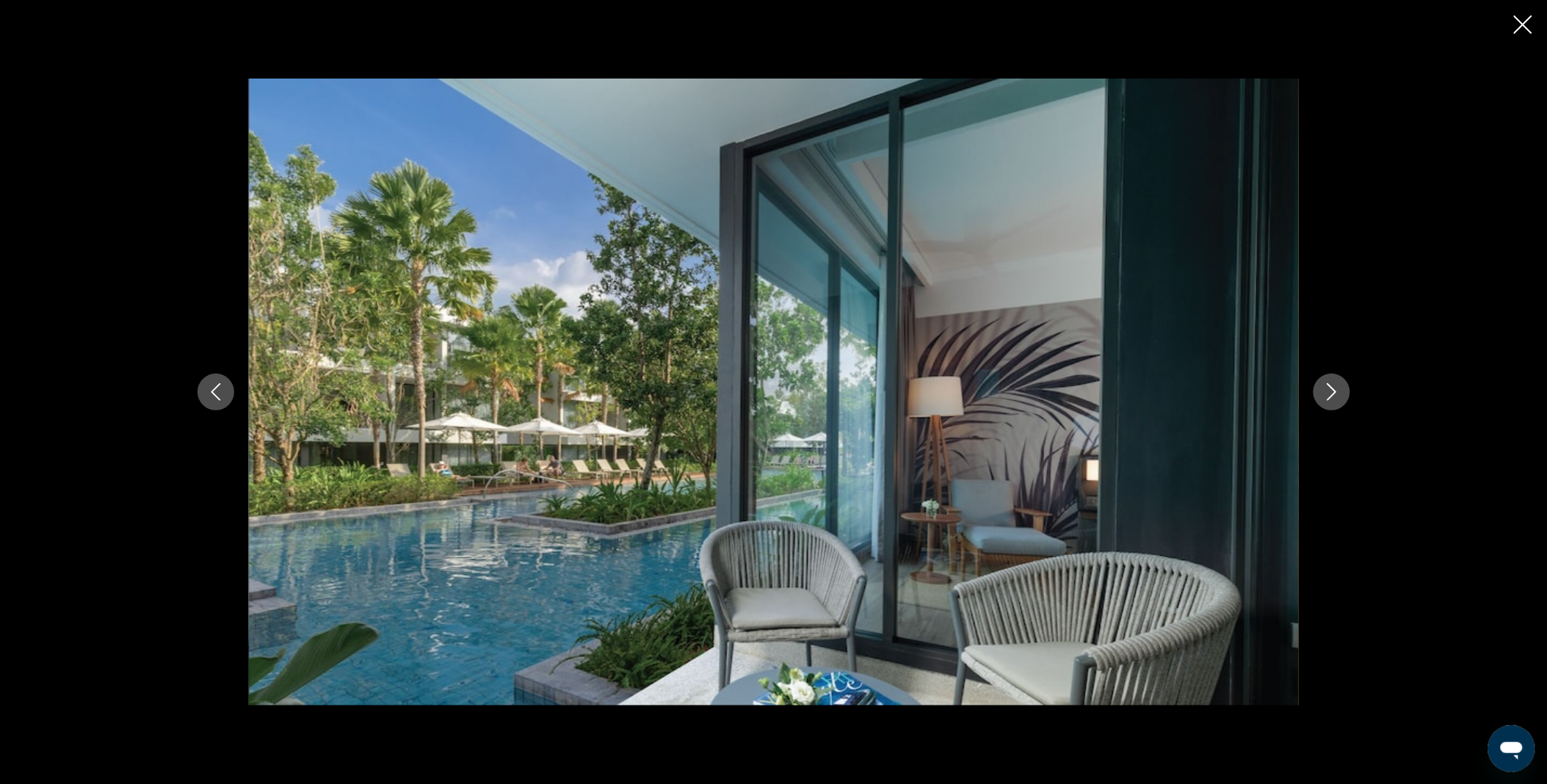
click at [1330, 397] on icon "Next image" at bounding box center [1331, 392] width 18 height 18
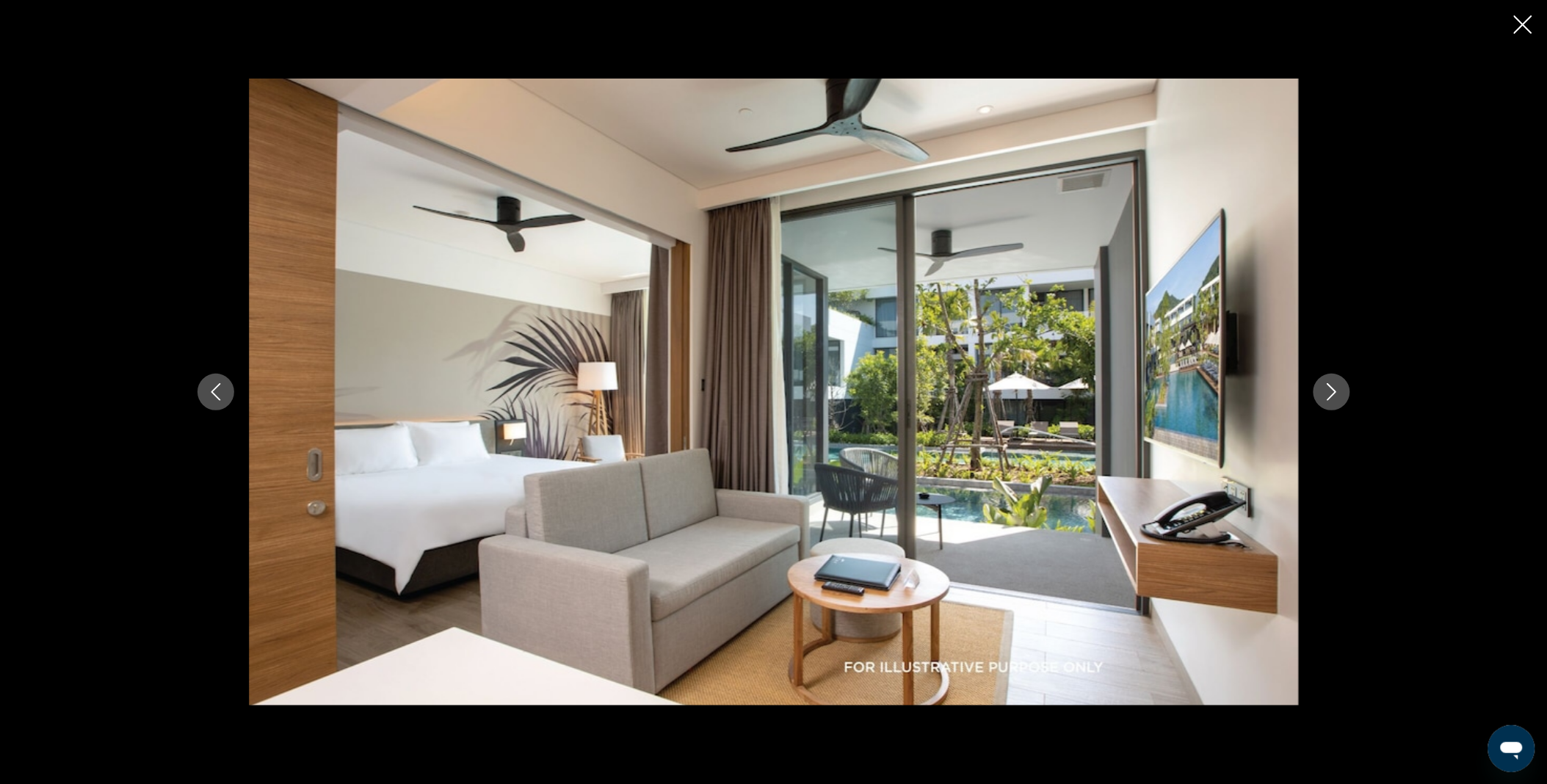
click at [1522, 40] on div "prev next" at bounding box center [773, 392] width 1547 height 784
click at [1514, 24] on icon "Close slideshow" at bounding box center [1522, 24] width 18 height 18
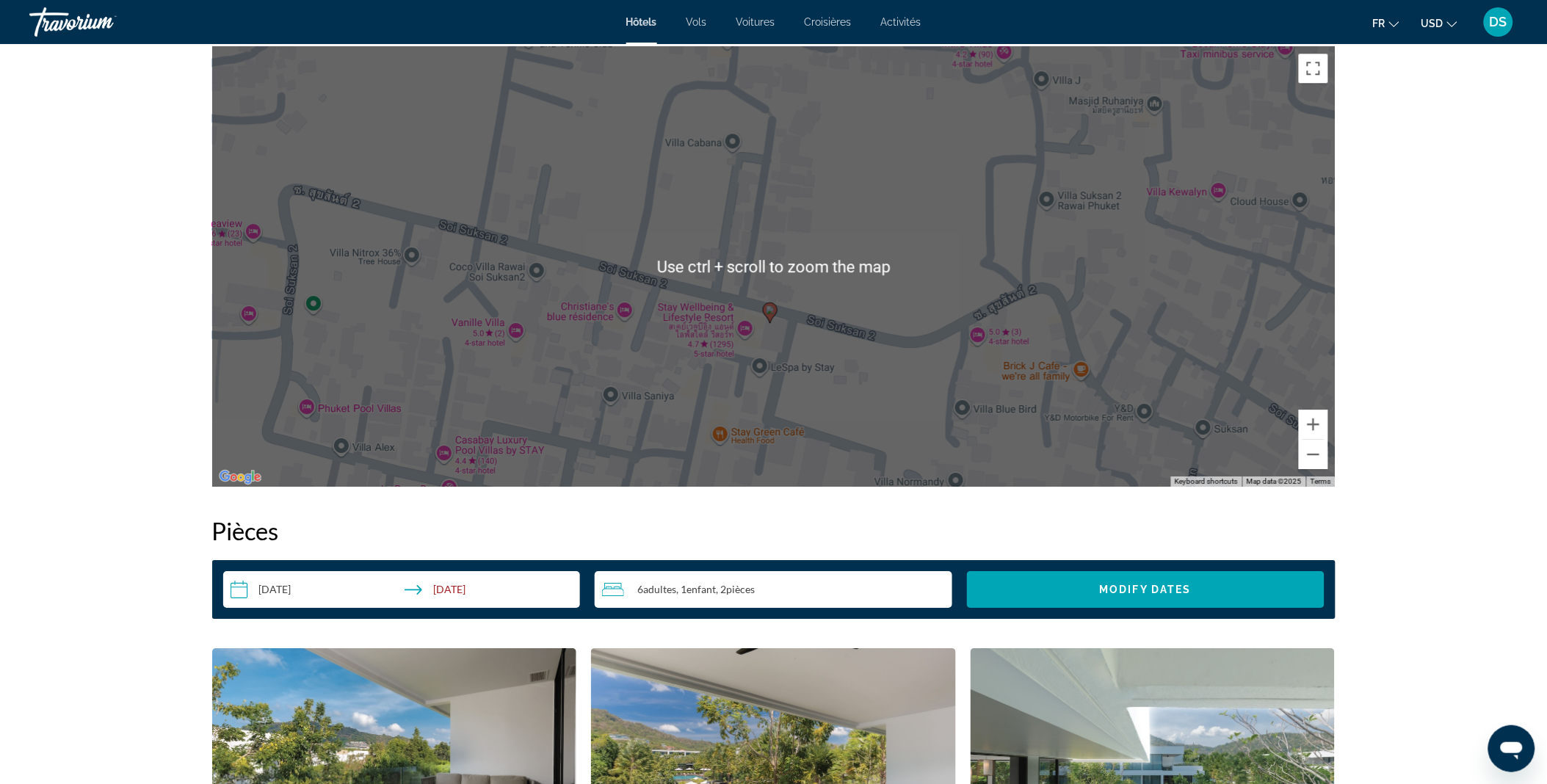
scroll to position [1431, 0]
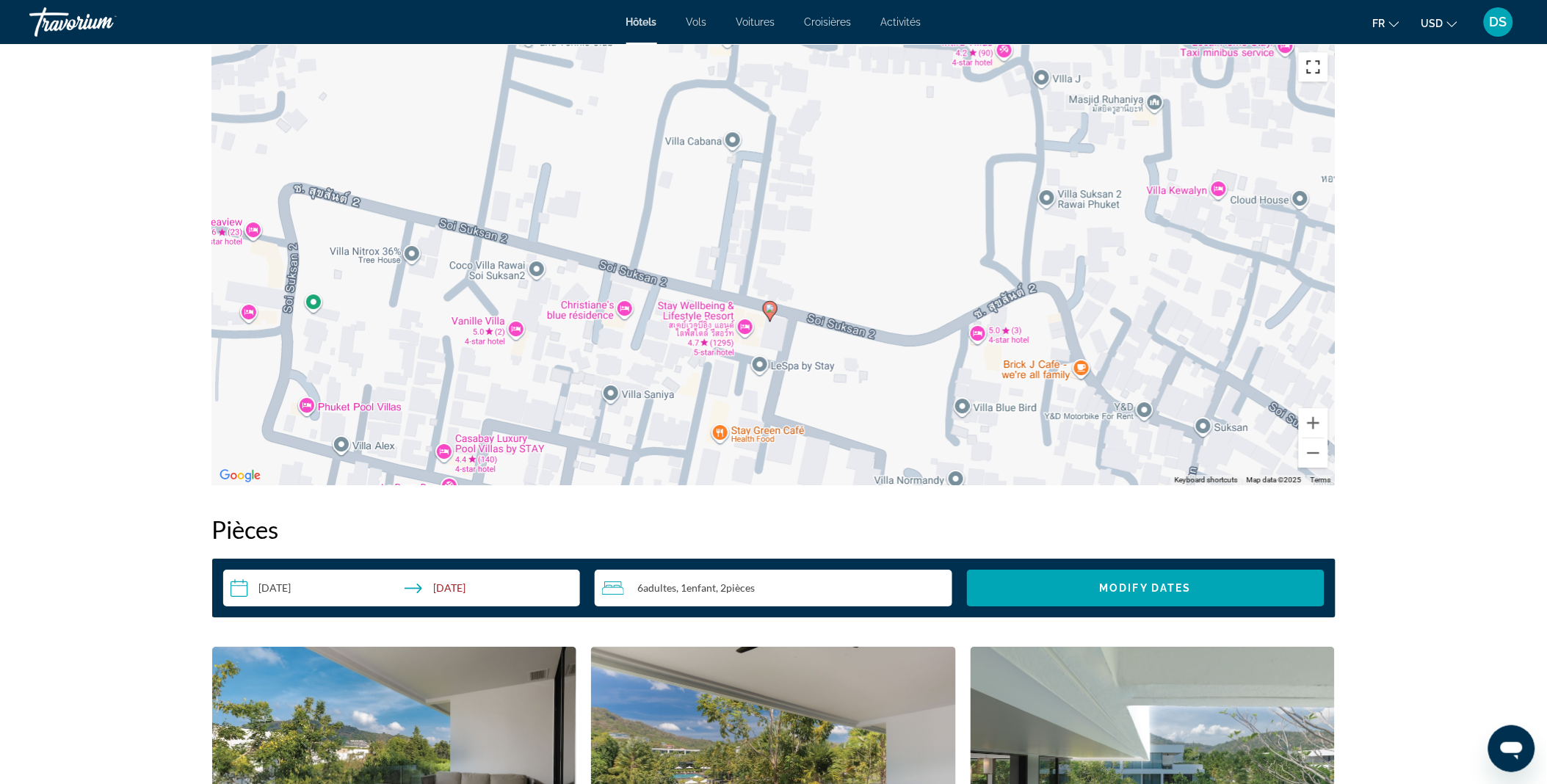
click at [1320, 75] on button "Toggle fullscreen view" at bounding box center [1313, 67] width 30 height 30
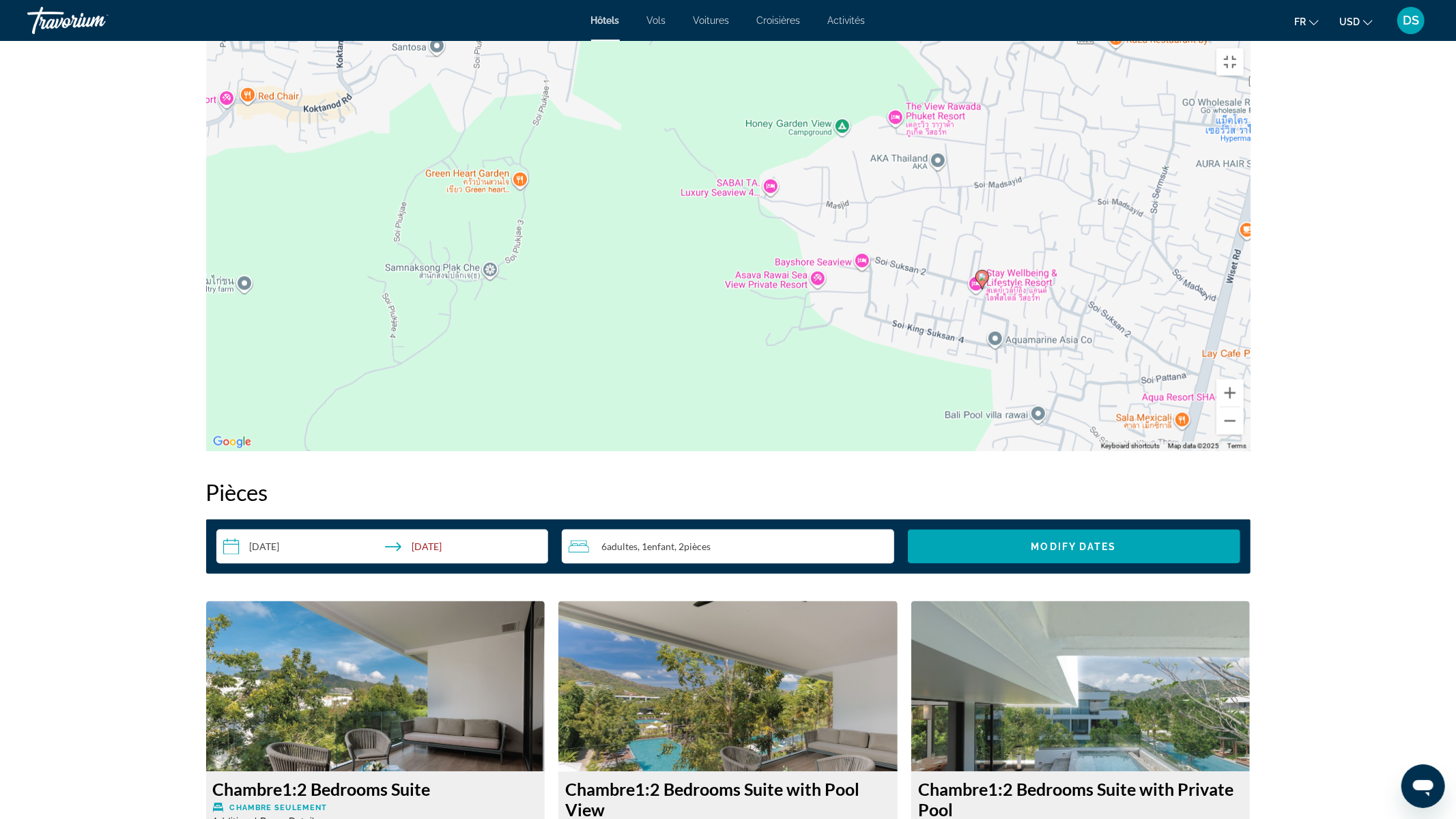
drag, startPoint x: 523, startPoint y: 478, endPoint x: 672, endPoint y: 480, distance: 149.0
click at [672, 451] on div "To activate drag with keyboard, press Alt + Enter. Once in keyboard drag state,…" at bounding box center [728, 246] width 1044 height 410
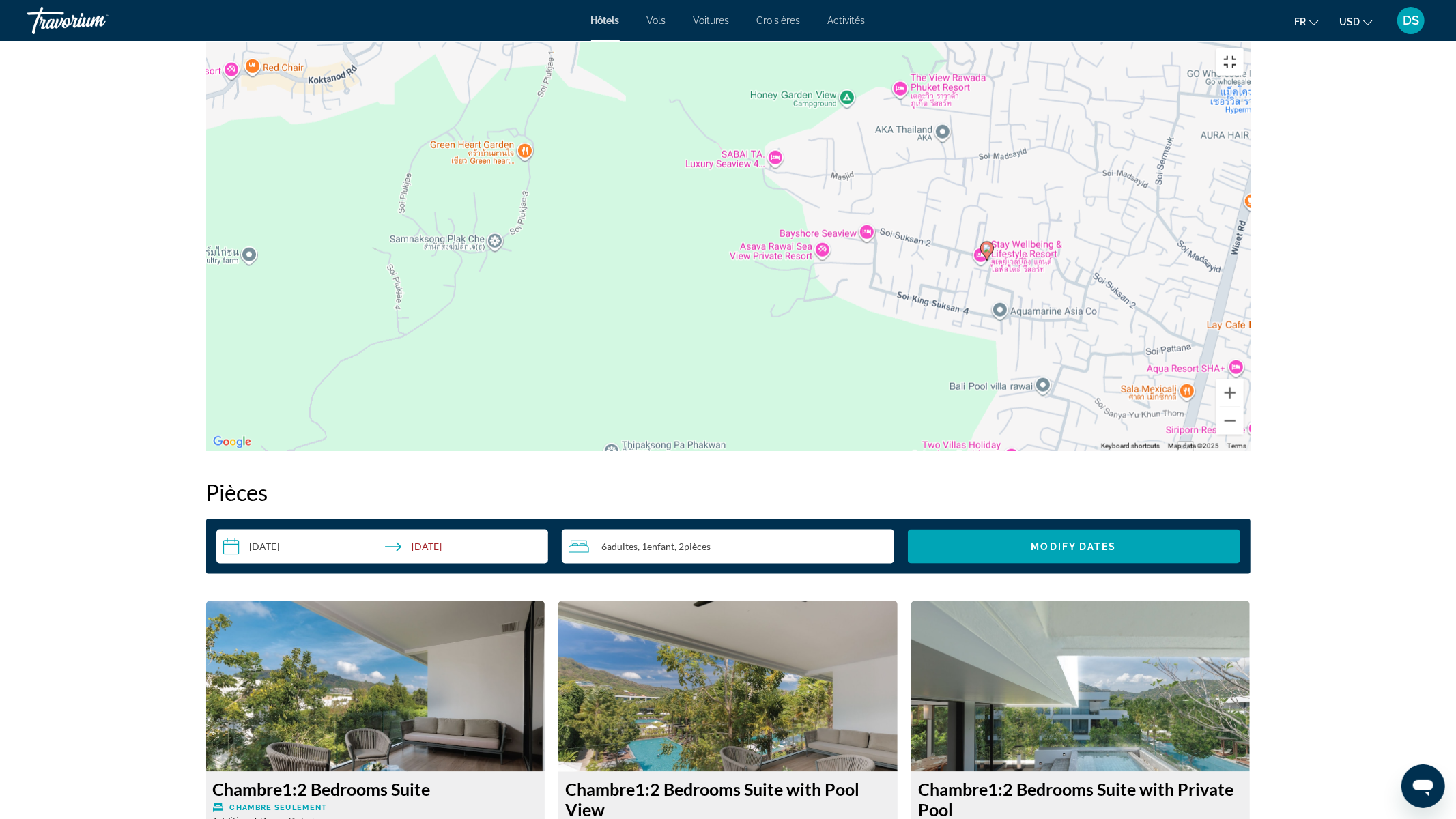
click at [1244, 48] on button "Toggle fullscreen view" at bounding box center [1230, 62] width 28 height 28
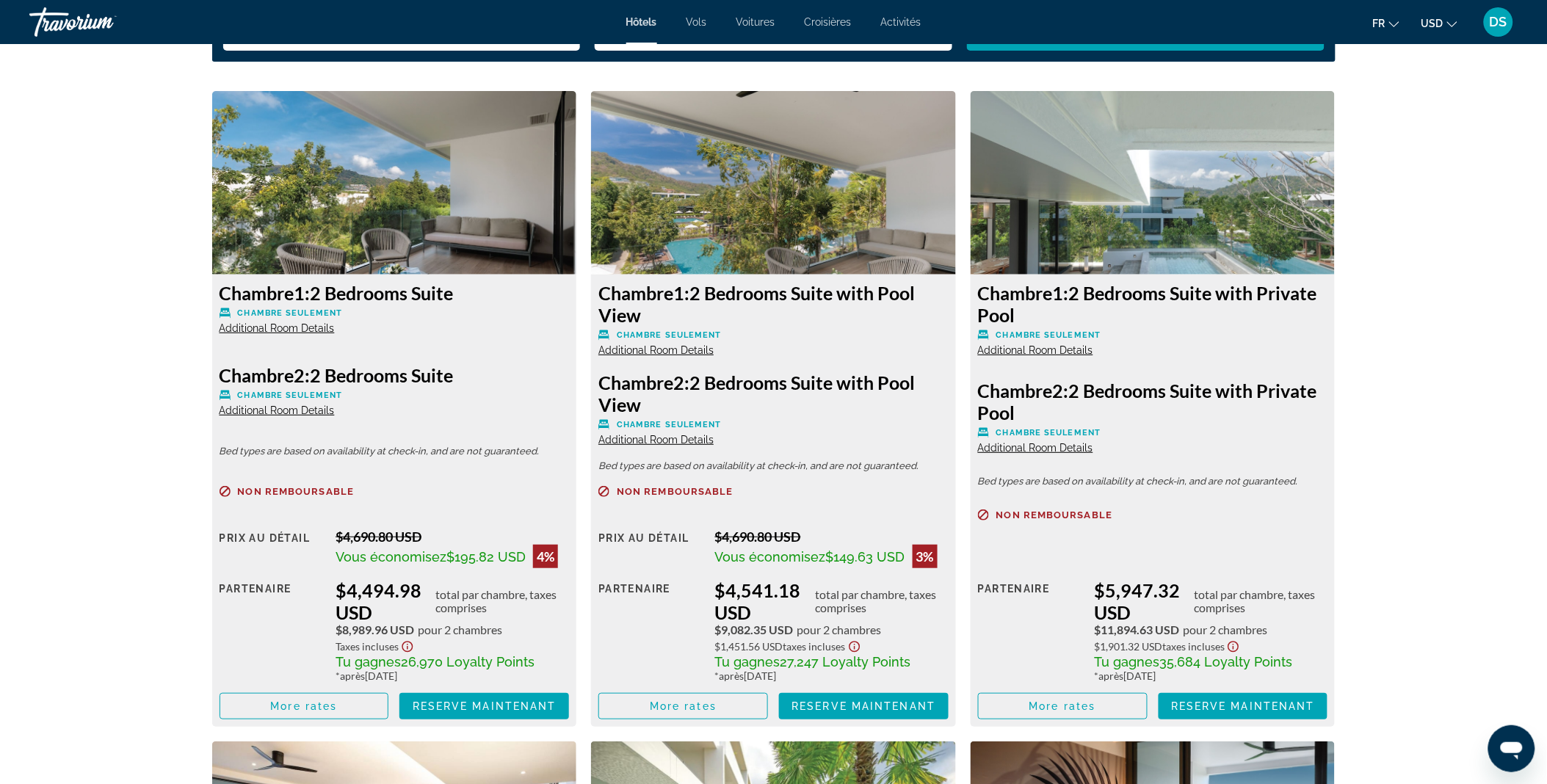
scroll to position [1984, 0]
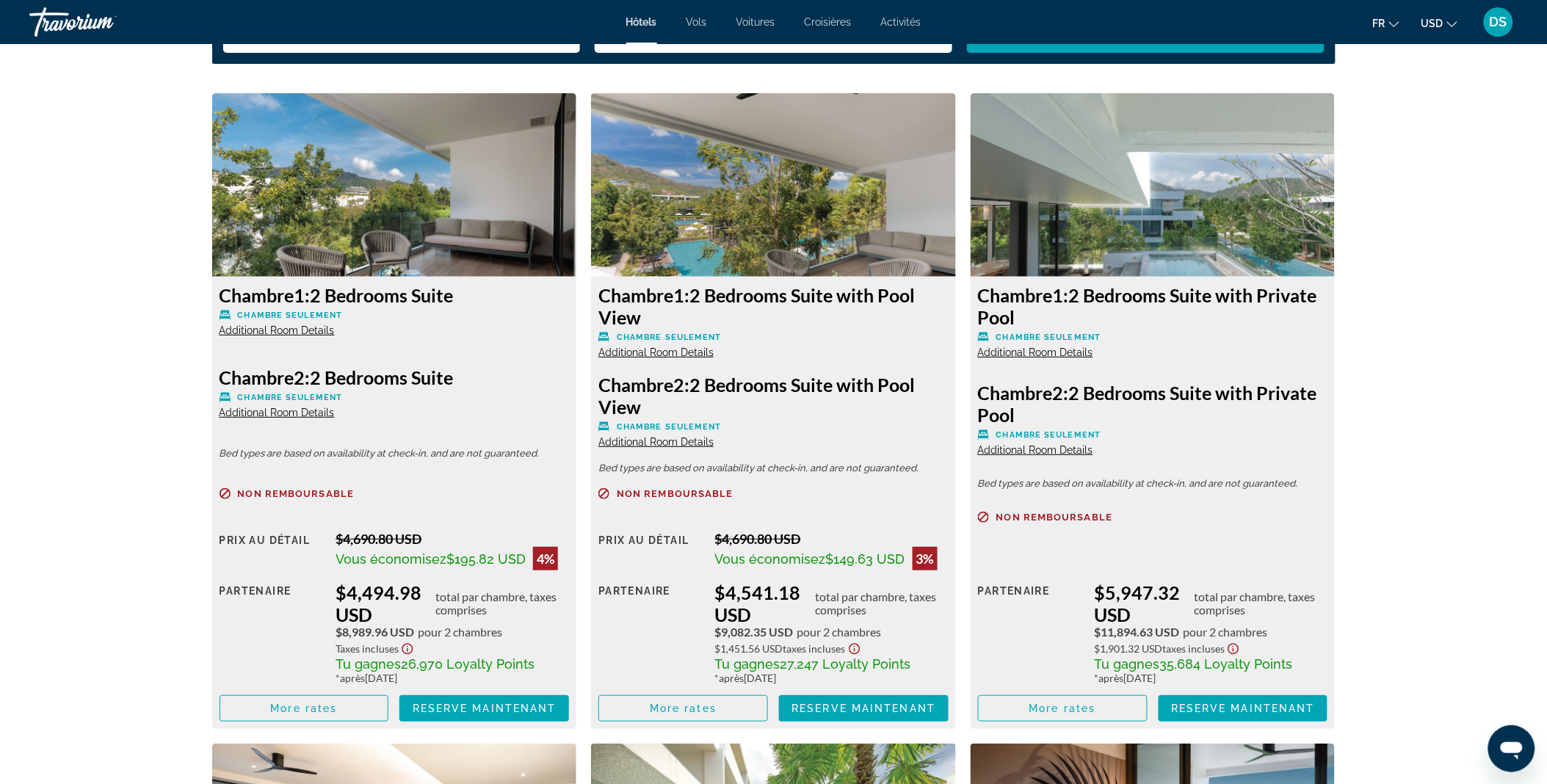
click at [289, 329] on span "Additional Room Details" at bounding box center [277, 330] width 115 height 12
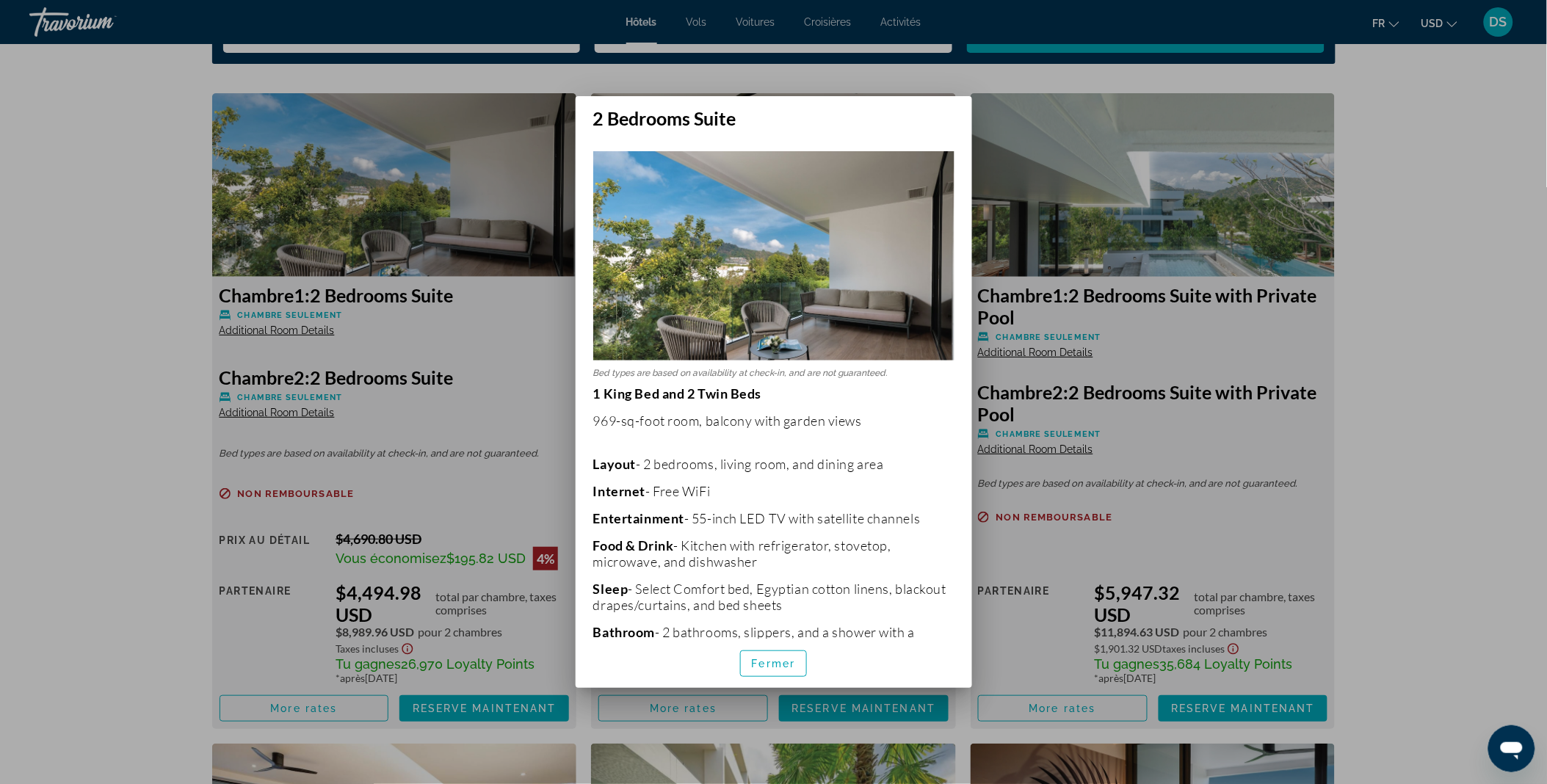
scroll to position [0, 0]
click at [199, 444] on div at bounding box center [773, 392] width 1547 height 784
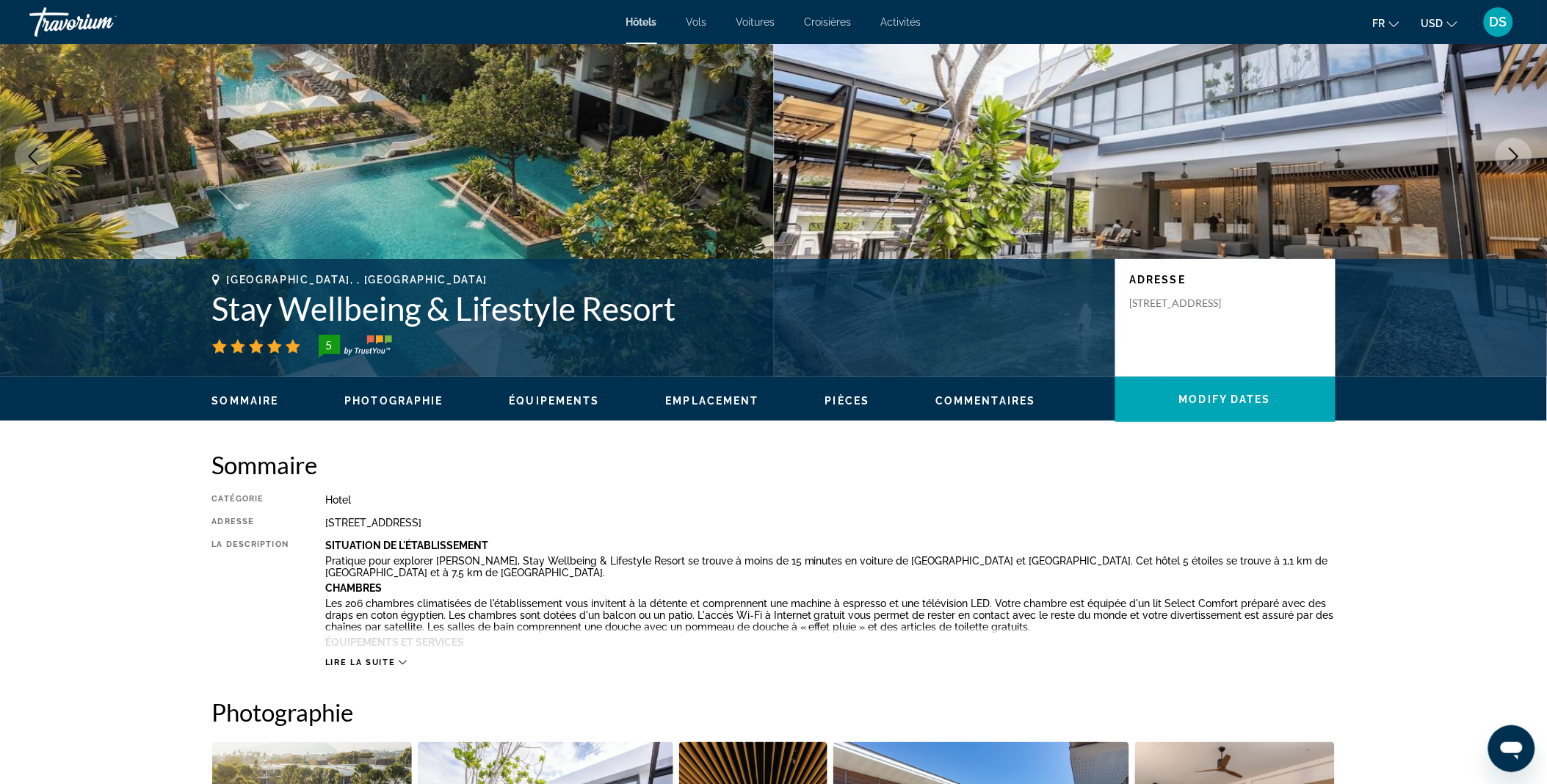
scroll to position [107, 0]
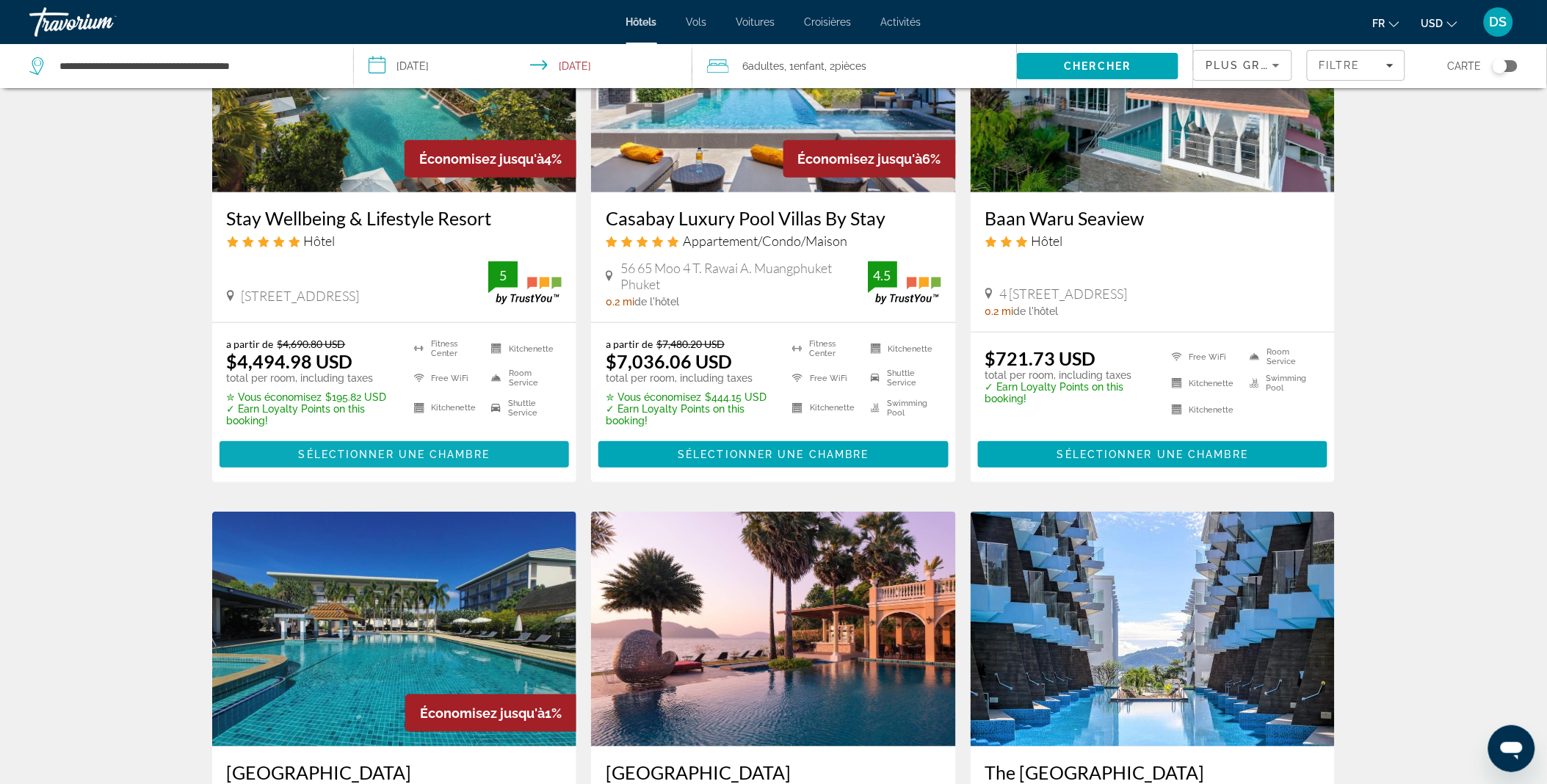
scroll to position [184, 0]
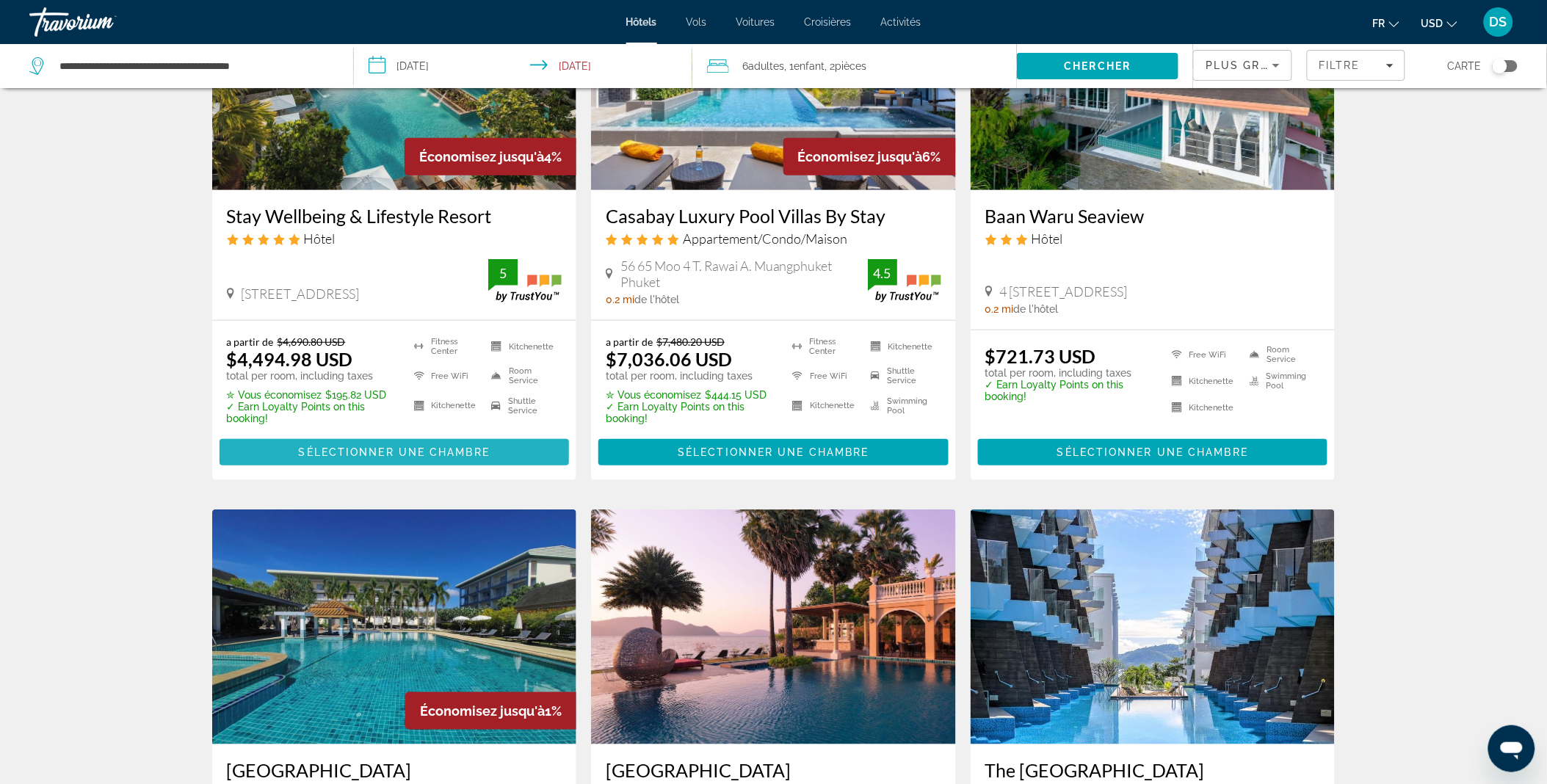
click at [458, 448] on span "Sélectionner une chambre" at bounding box center [395, 452] width 191 height 12
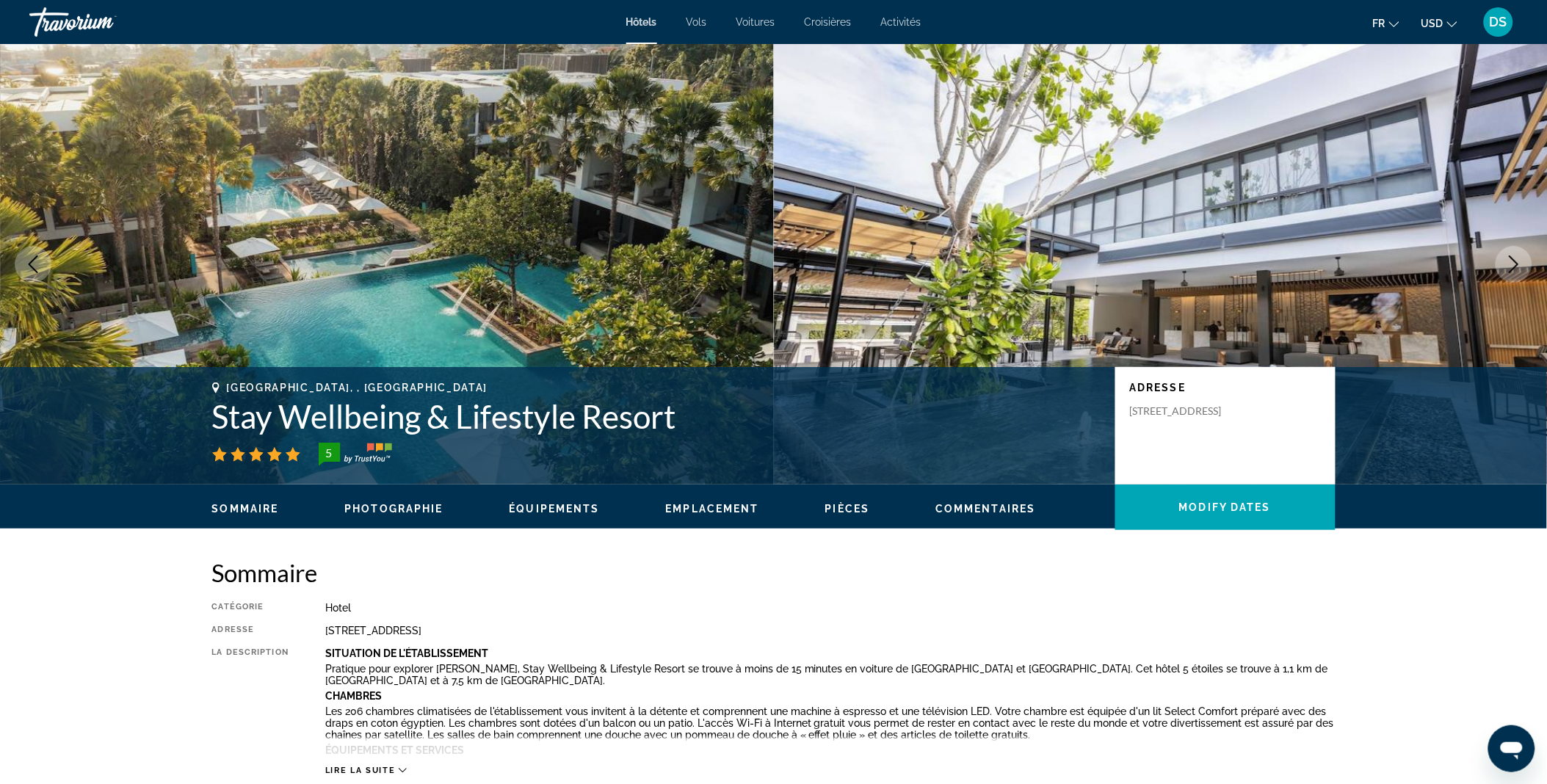
click at [1507, 258] on icon "Next image" at bounding box center [1513, 265] width 18 height 18
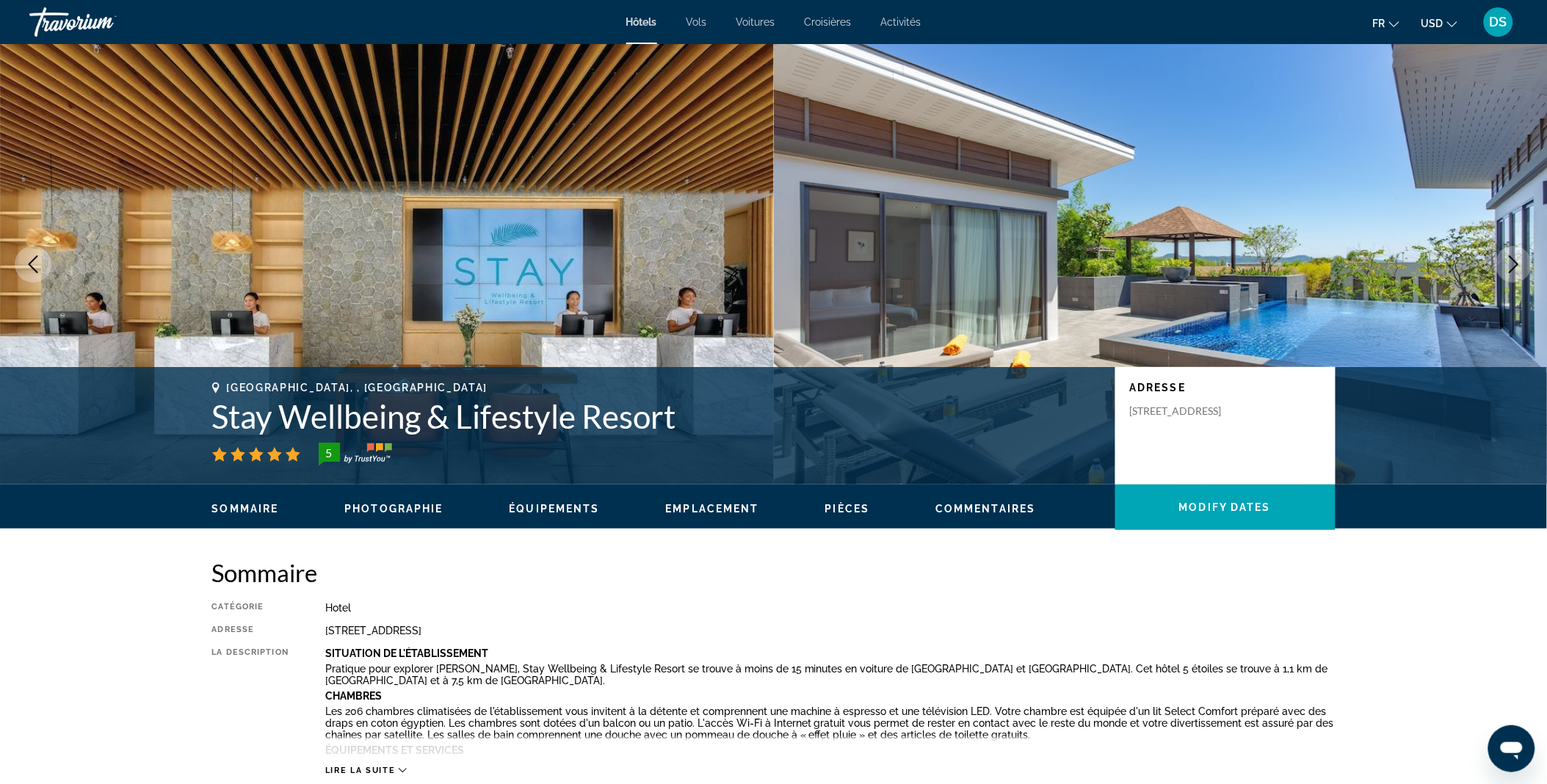
click at [1507, 258] on icon "Next image" at bounding box center [1513, 265] width 18 height 18
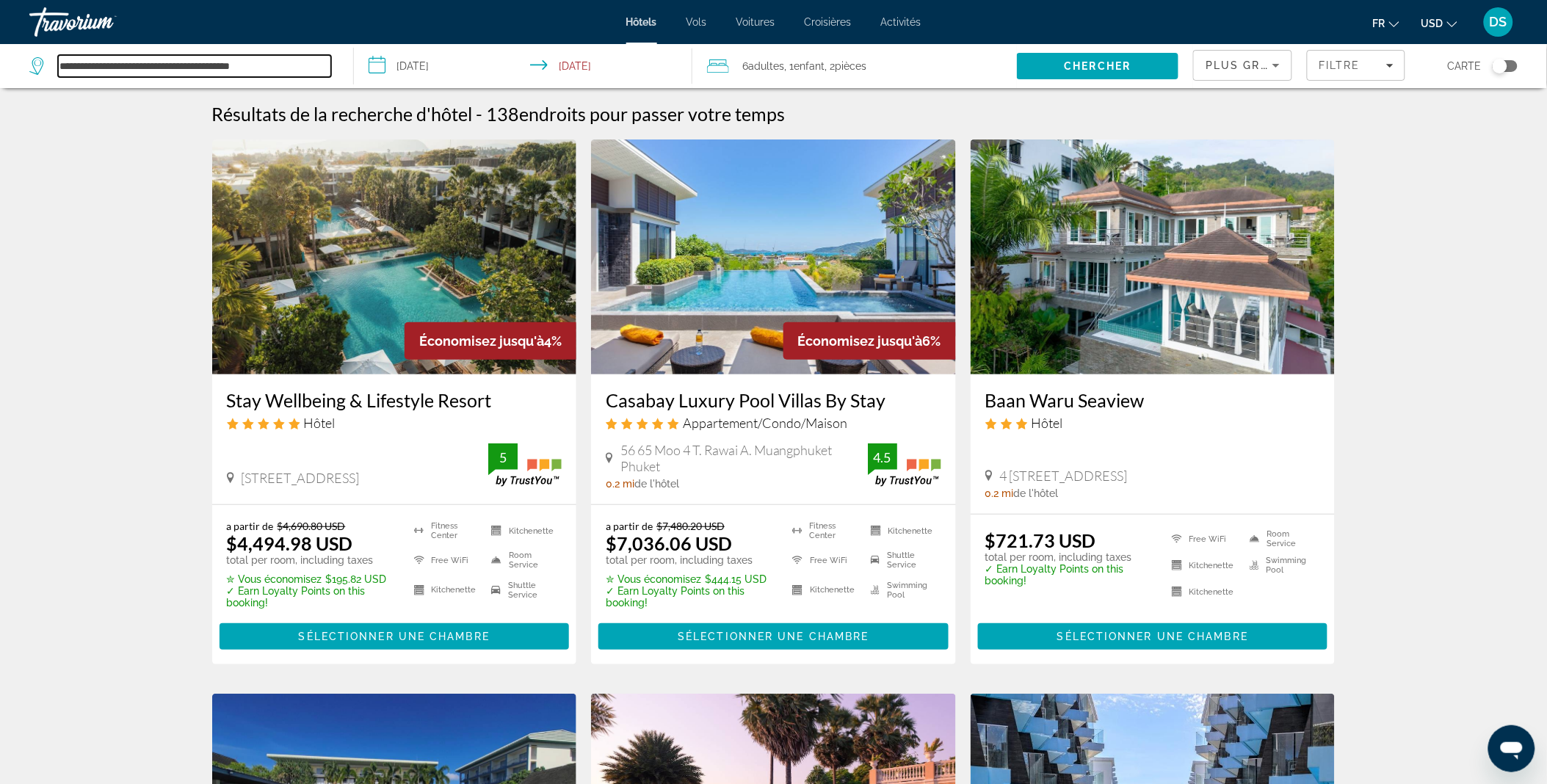
click at [229, 67] on input "**********" at bounding box center [194, 66] width 273 height 22
drag, startPoint x: 286, startPoint y: 67, endPoint x: -4, endPoint y: 133, distance: 297.4
click at [0, 133] on html "**********" at bounding box center [773, 392] width 1547 height 784
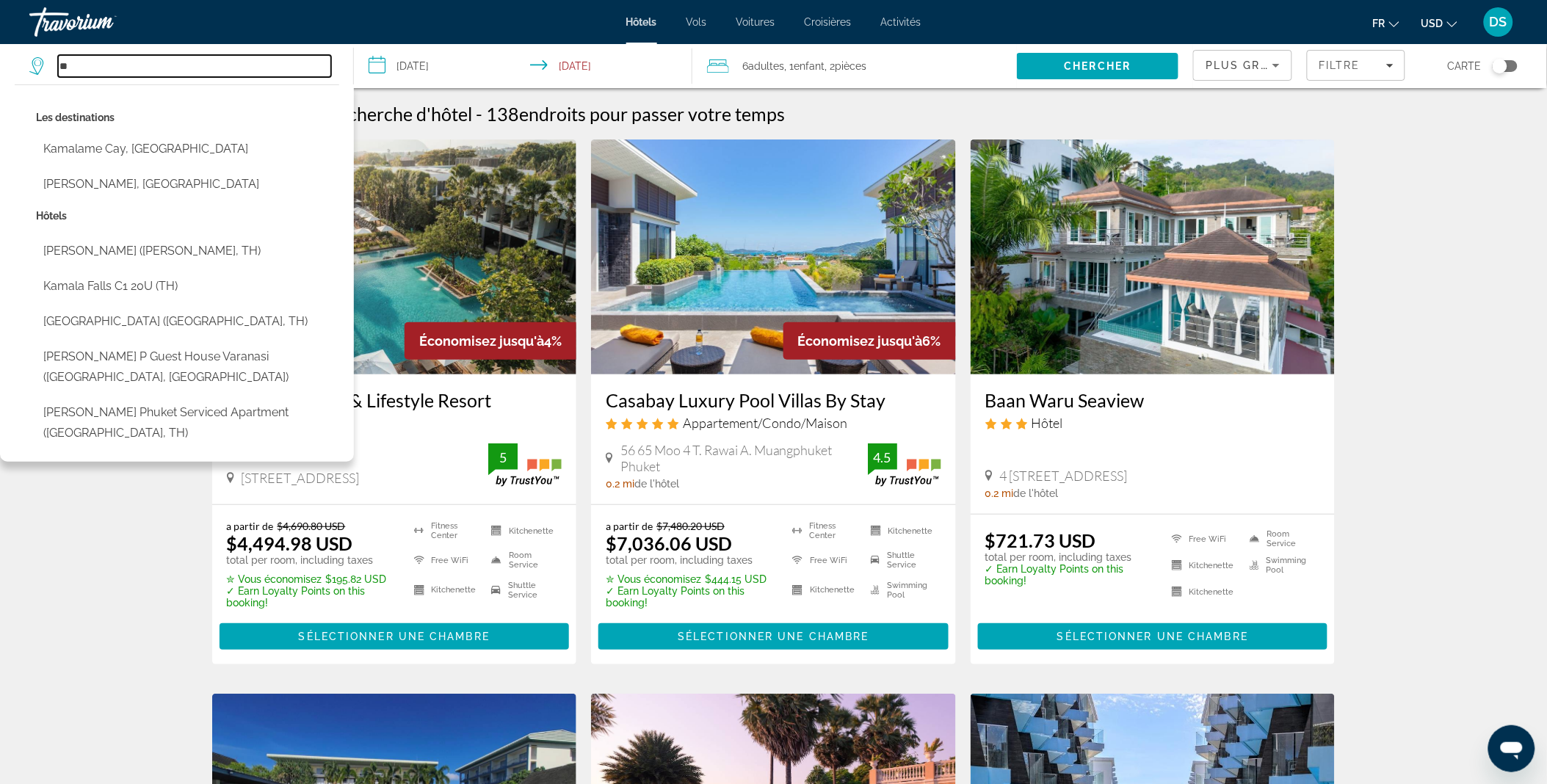
type input "*"
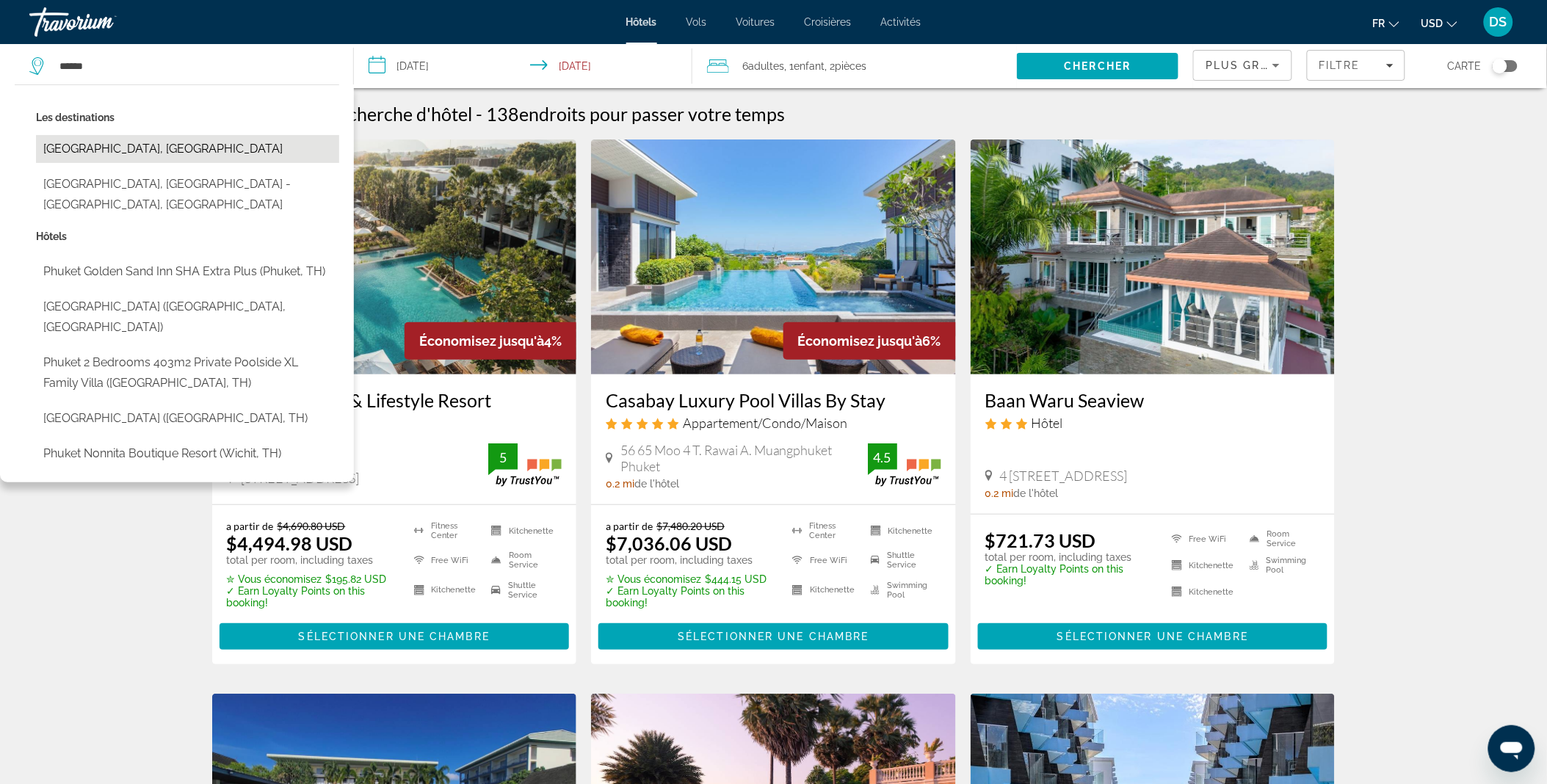
click at [108, 148] on button "Phuket Island, Thailand" at bounding box center [188, 148] width 303 height 28
type input "**********"
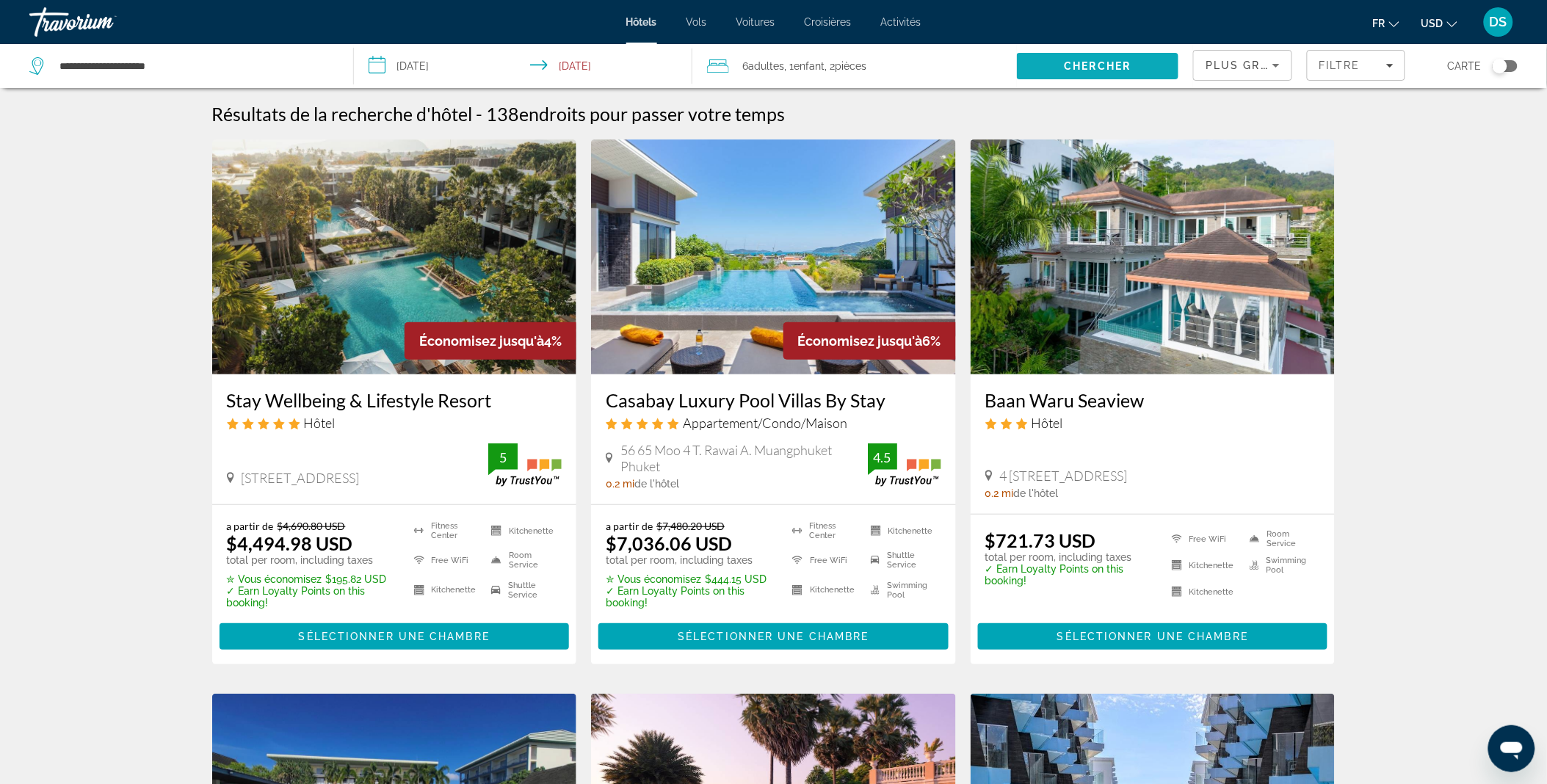
click at [1084, 60] on span "Chercher" at bounding box center [1097, 66] width 67 height 12
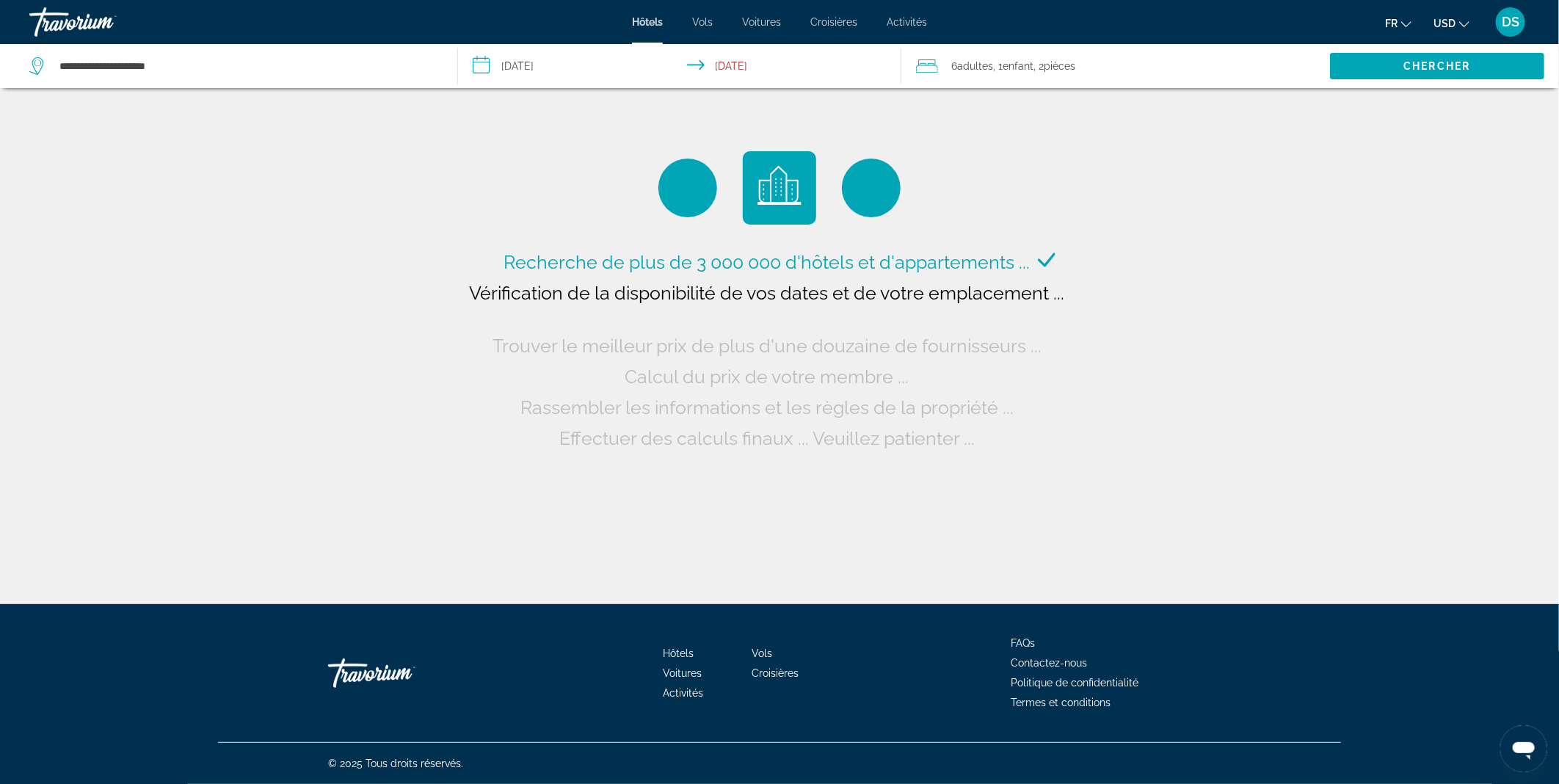
click at [1467, 19] on icon "Change currency" at bounding box center [1464, 24] width 10 height 10
click at [1432, 134] on button "EUR (€)" at bounding box center [1422, 135] width 73 height 19
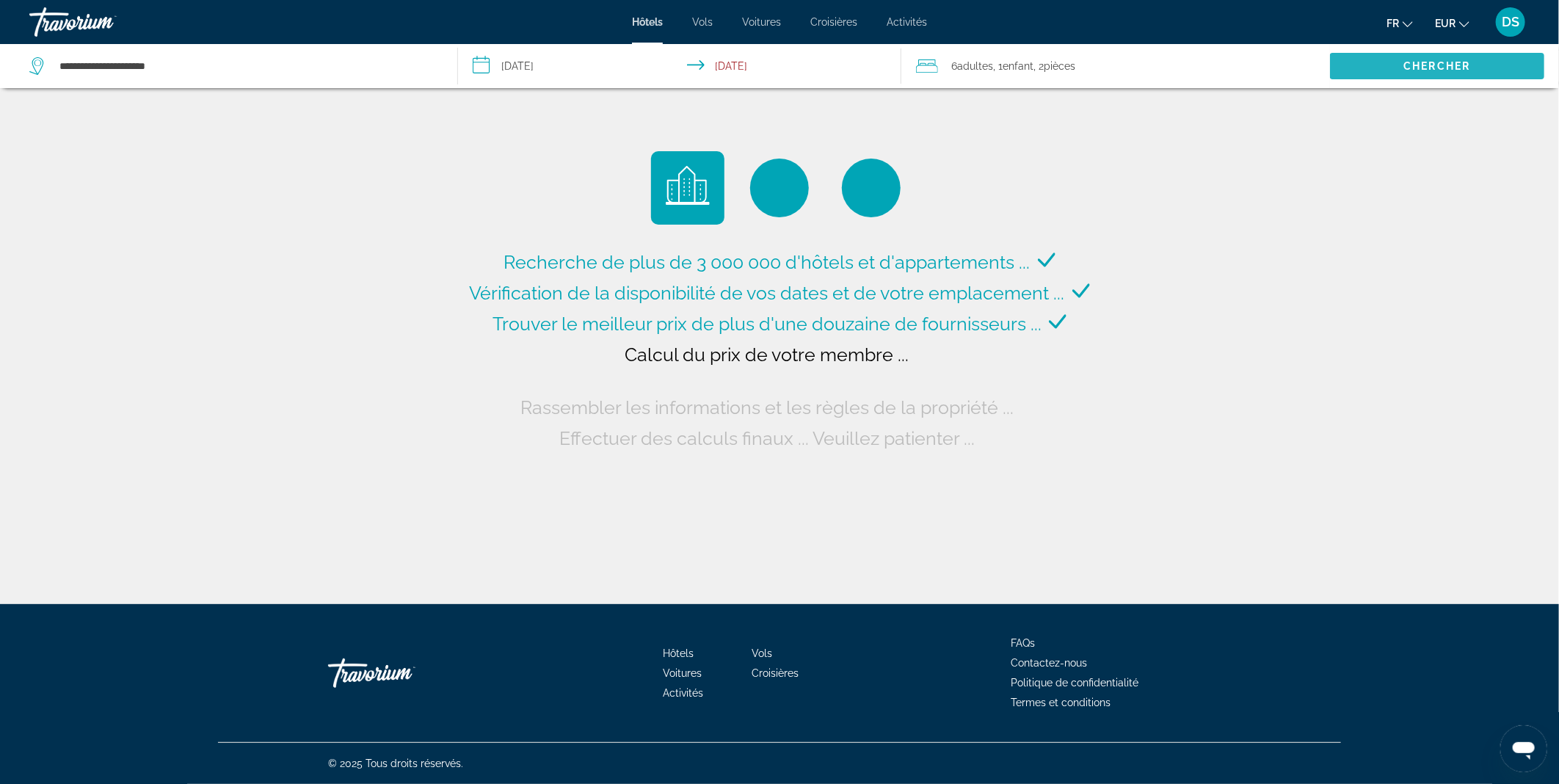
click at [1427, 64] on span "Chercher" at bounding box center [1437, 66] width 67 height 12
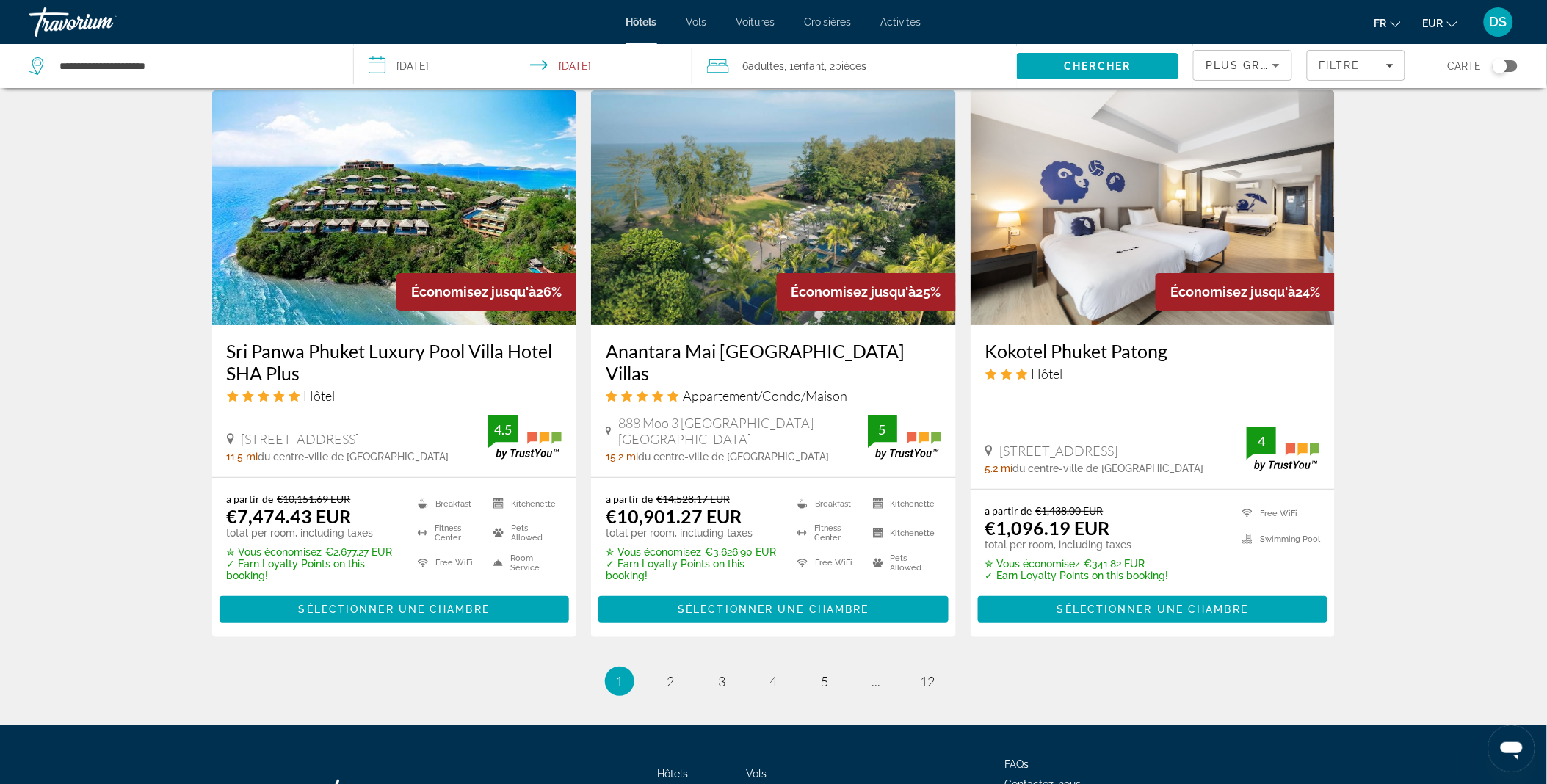
scroll to position [1809, 0]
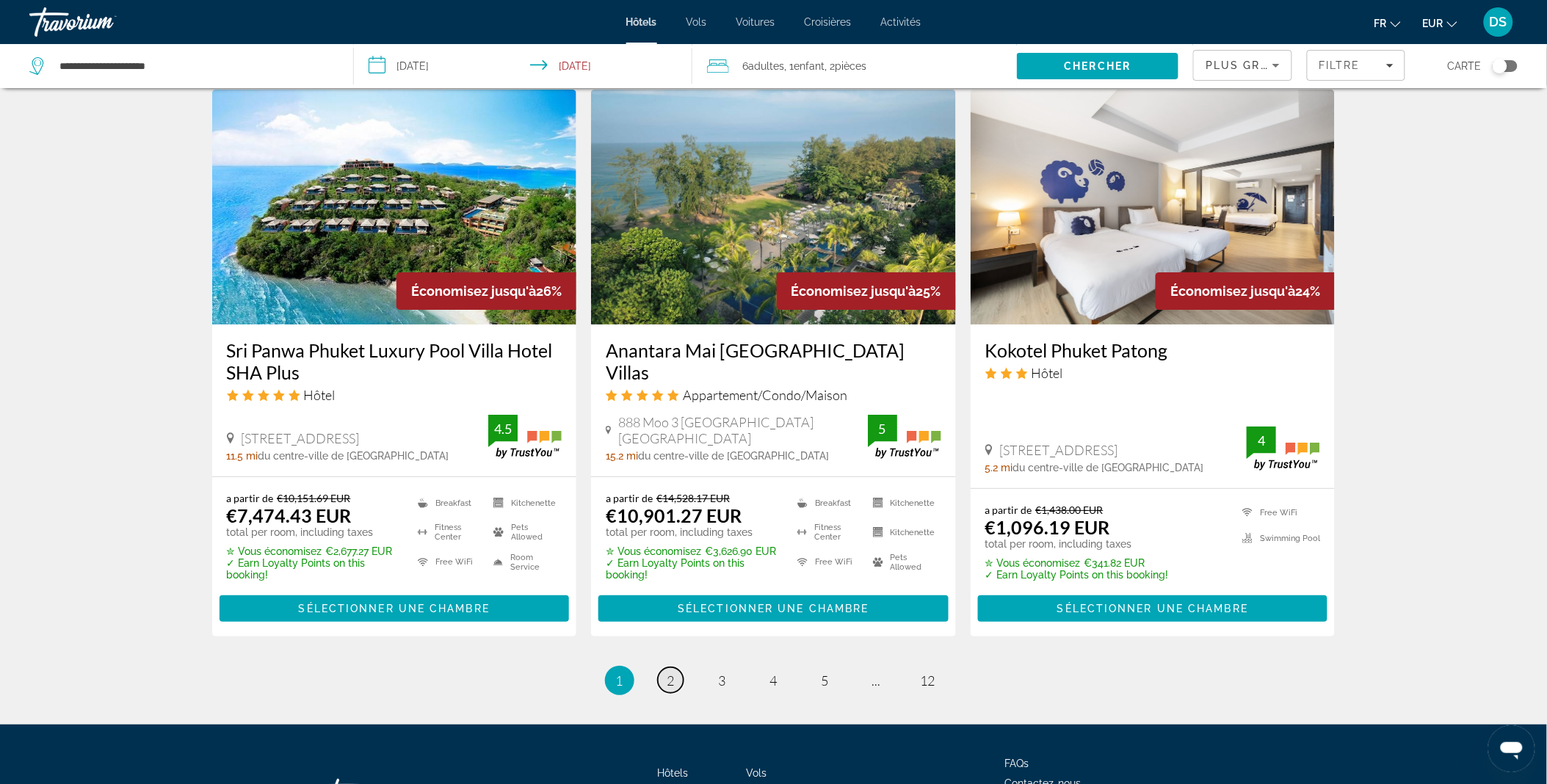
click at [671, 672] on span "2" at bounding box center [670, 680] width 7 height 16
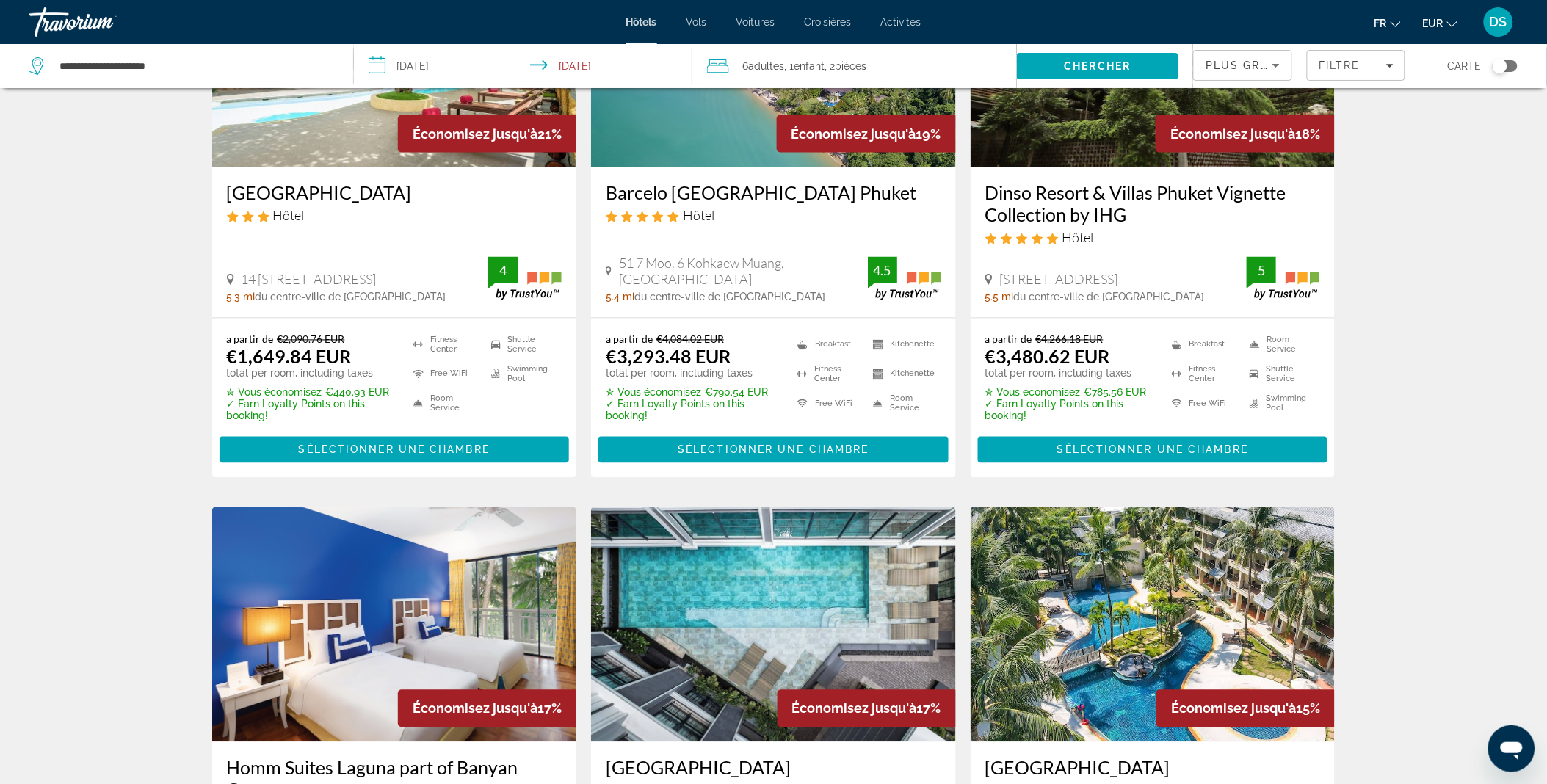
scroll to position [793, 0]
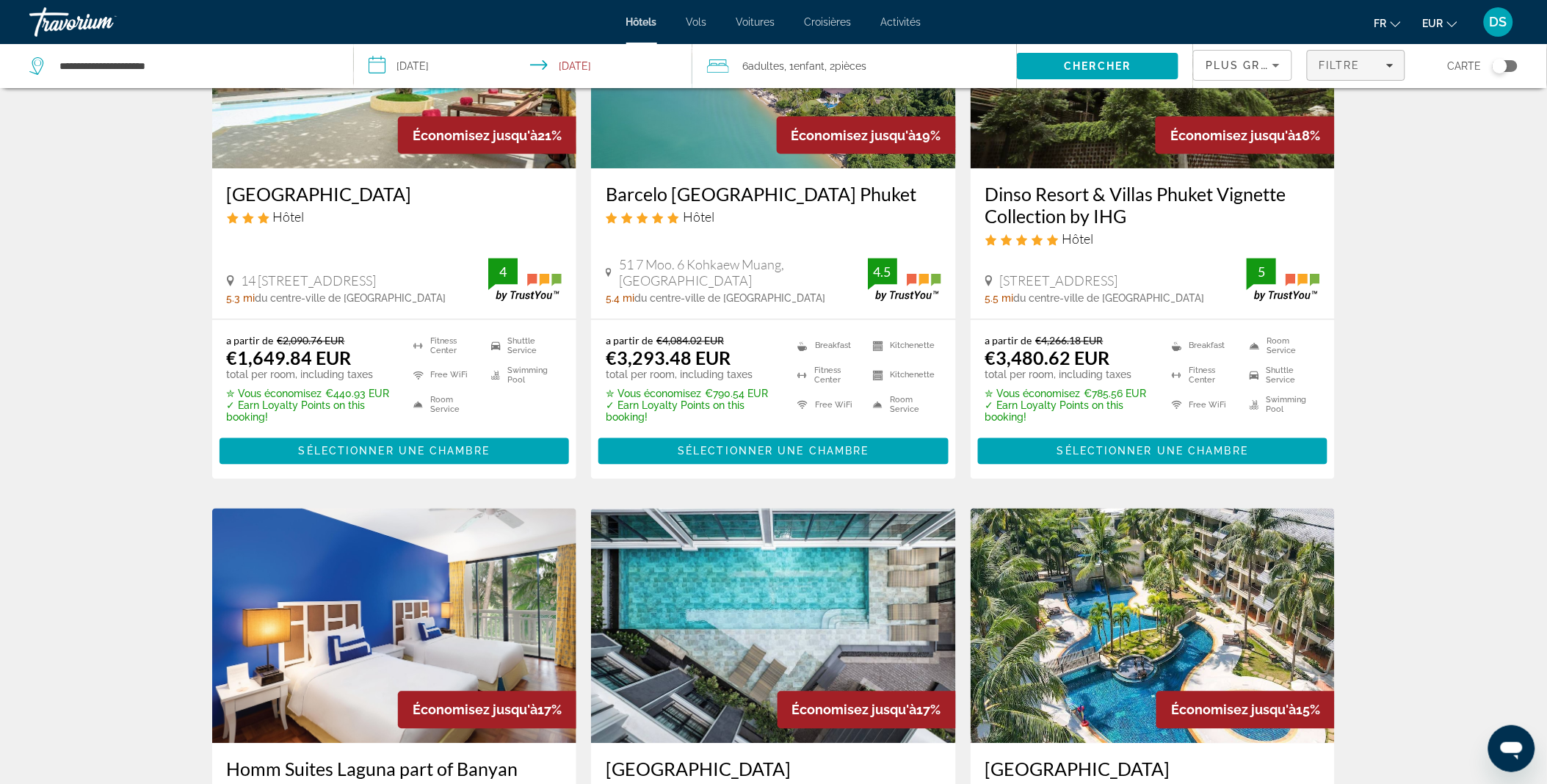
click at [1336, 71] on span "Filters" at bounding box center [1355, 65] width 96 height 35
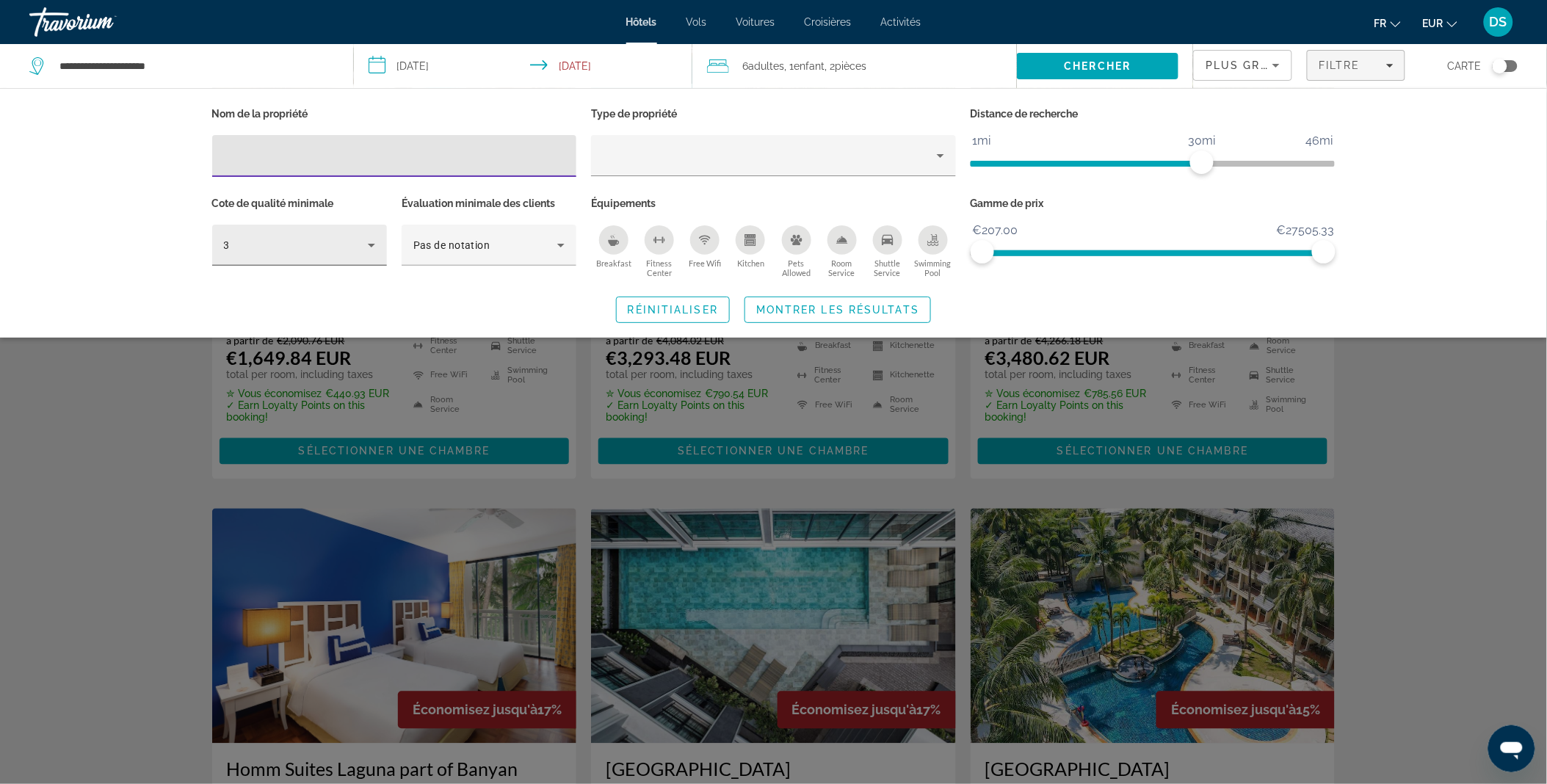
click at [371, 244] on icon "Hotel Filters" at bounding box center [371, 245] width 7 height 4
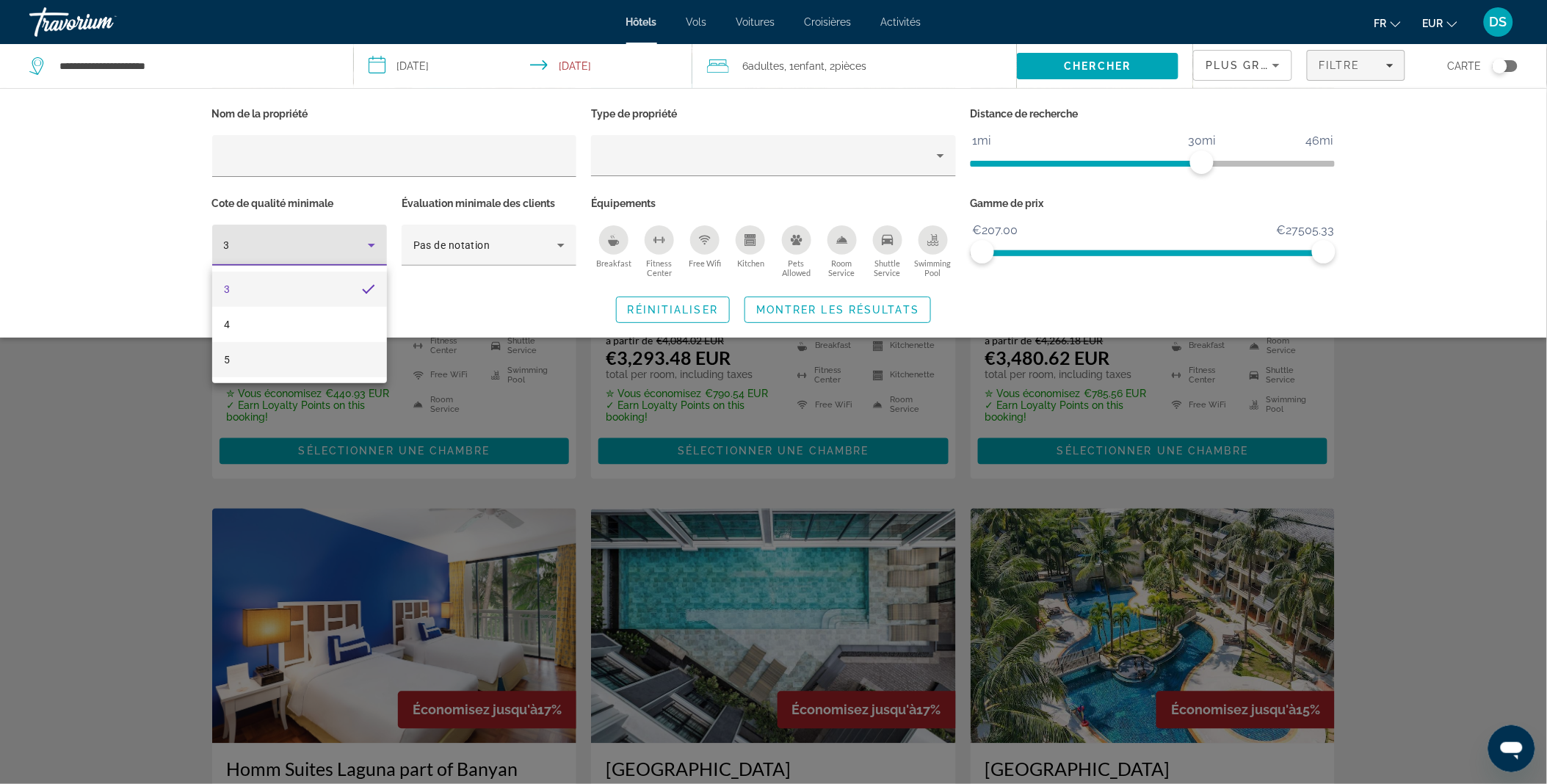
click at [310, 368] on mat-option "5" at bounding box center [300, 360] width 175 height 35
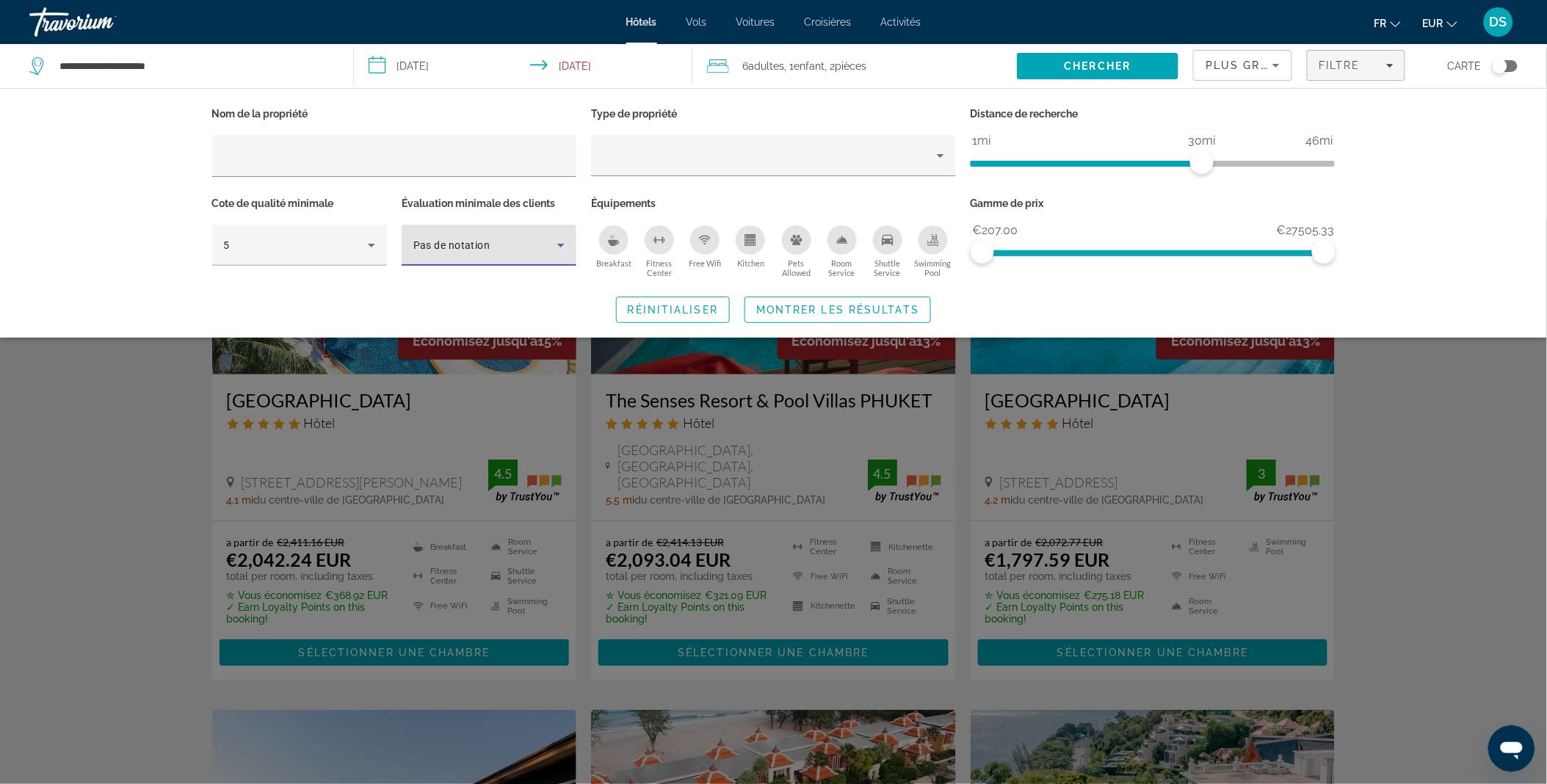
click at [456, 239] on span "Pas de notation" at bounding box center [452, 244] width 77 height 12
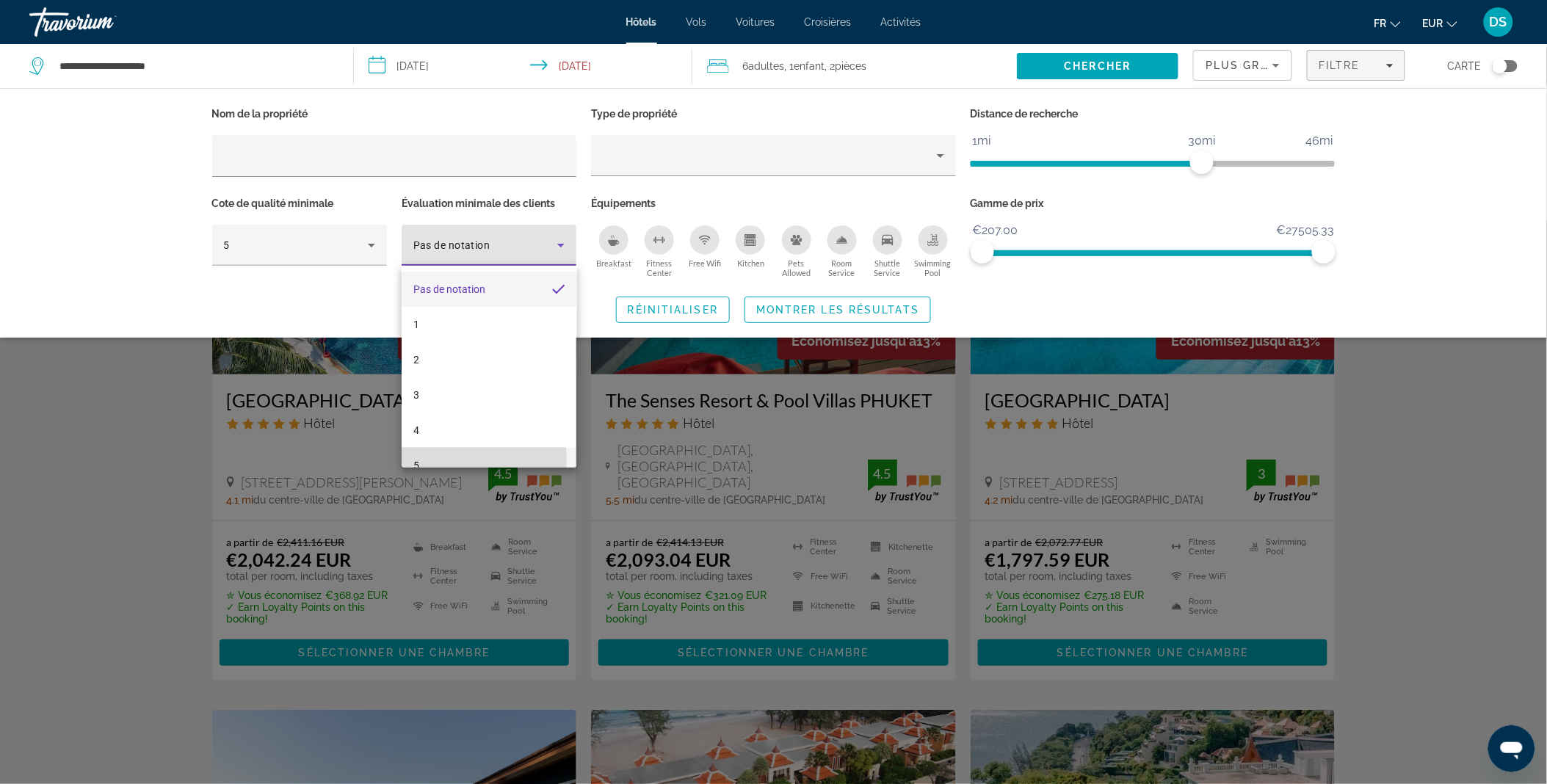
click at [458, 460] on mat-option "5" at bounding box center [489, 465] width 175 height 35
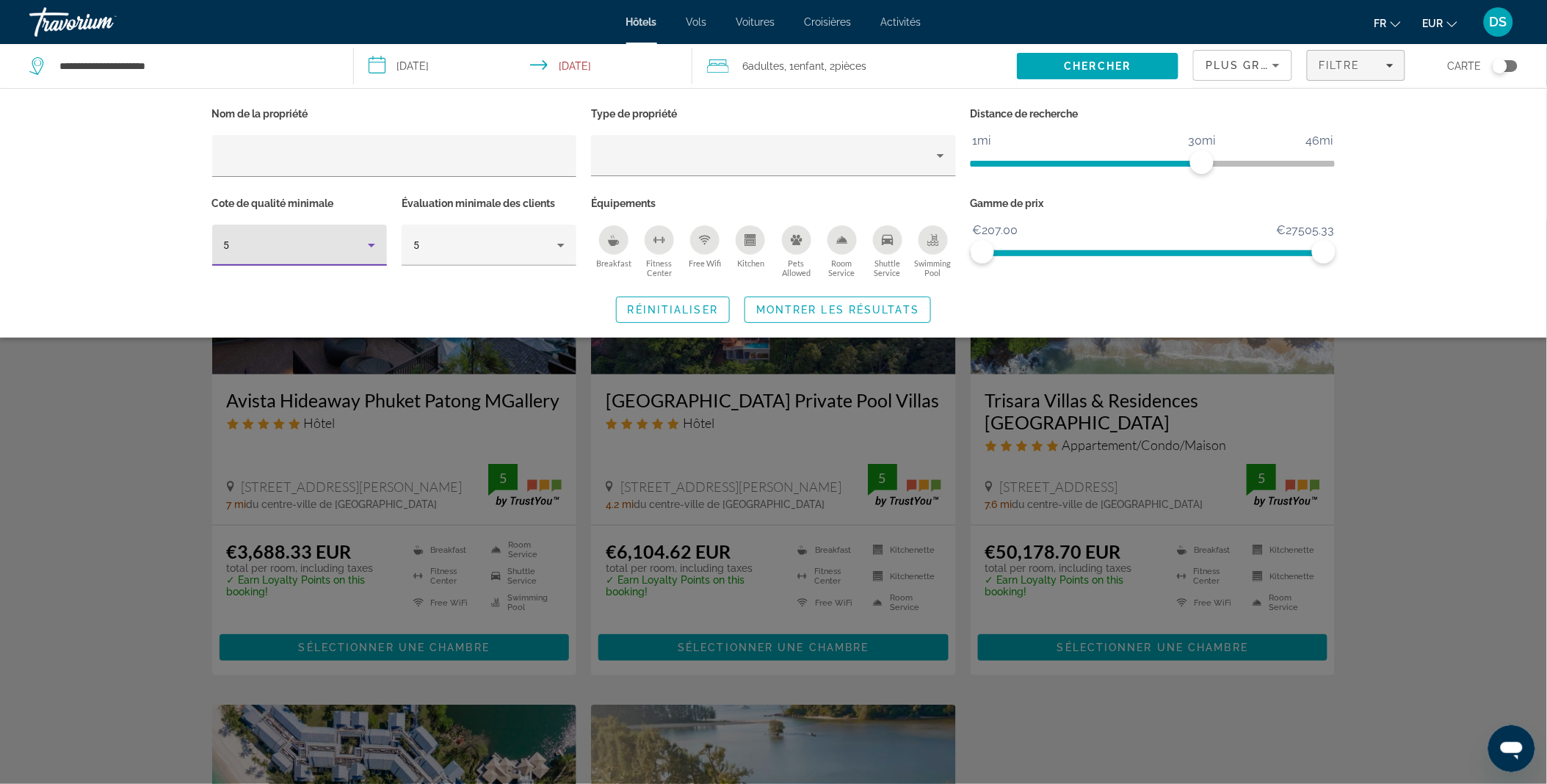
click at [357, 239] on div "5" at bounding box center [295, 245] width 144 height 18
click at [307, 333] on mat-option "4" at bounding box center [300, 325] width 175 height 35
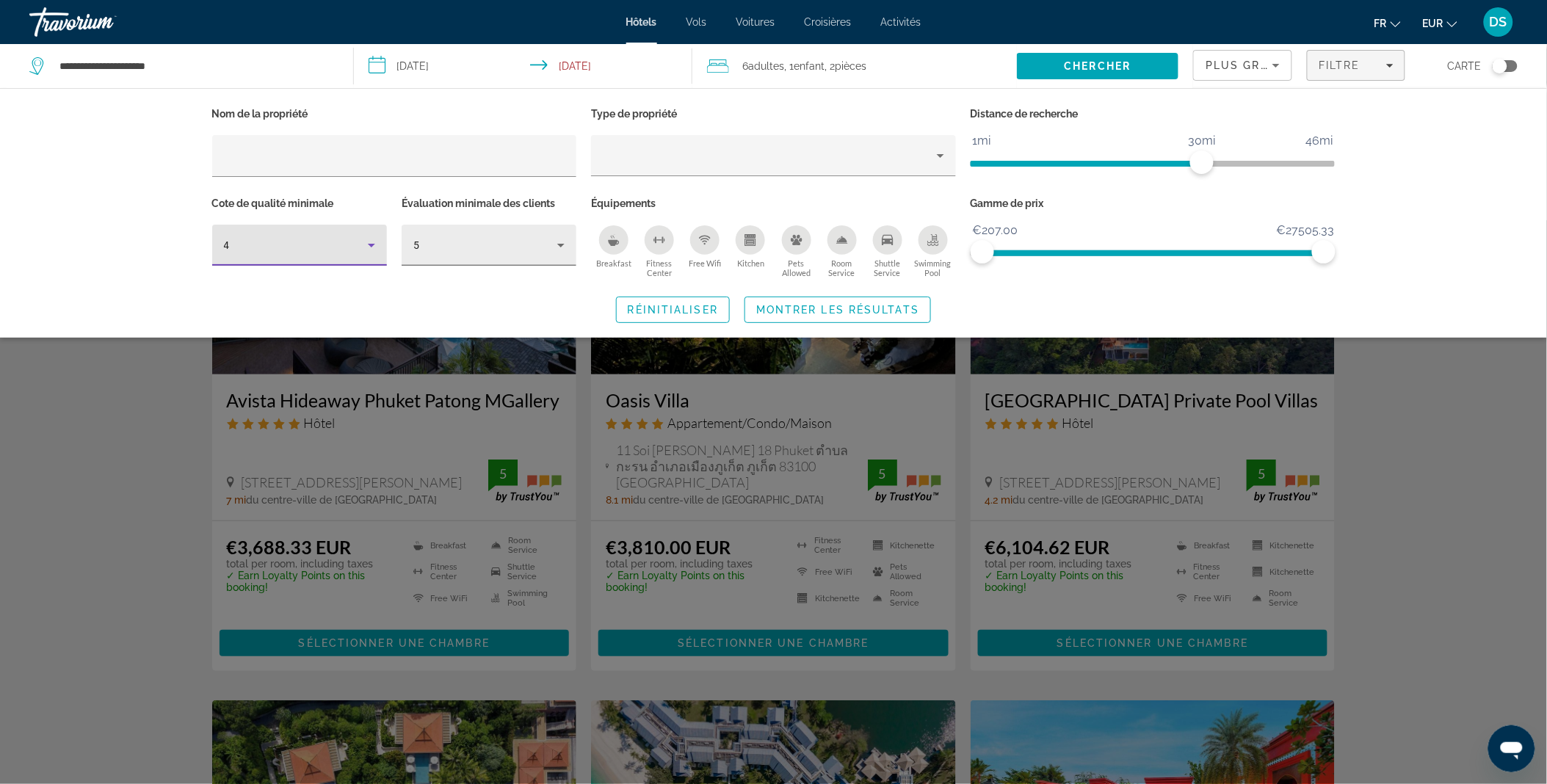
click at [460, 249] on div "5" at bounding box center [484, 245] width 144 height 18
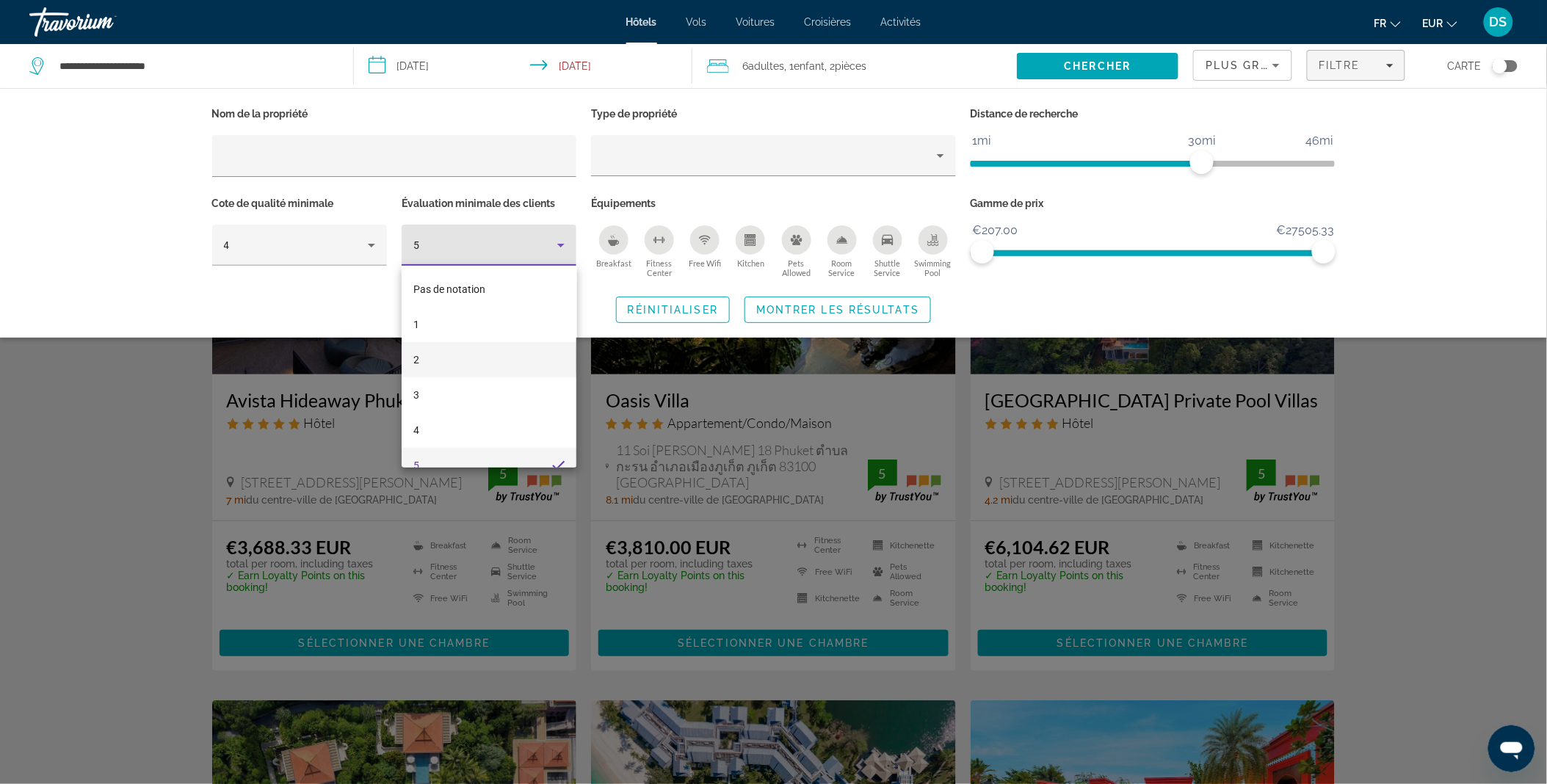
scroll to position [15, 0]
click at [456, 420] on mat-option "4" at bounding box center [489, 414] width 175 height 35
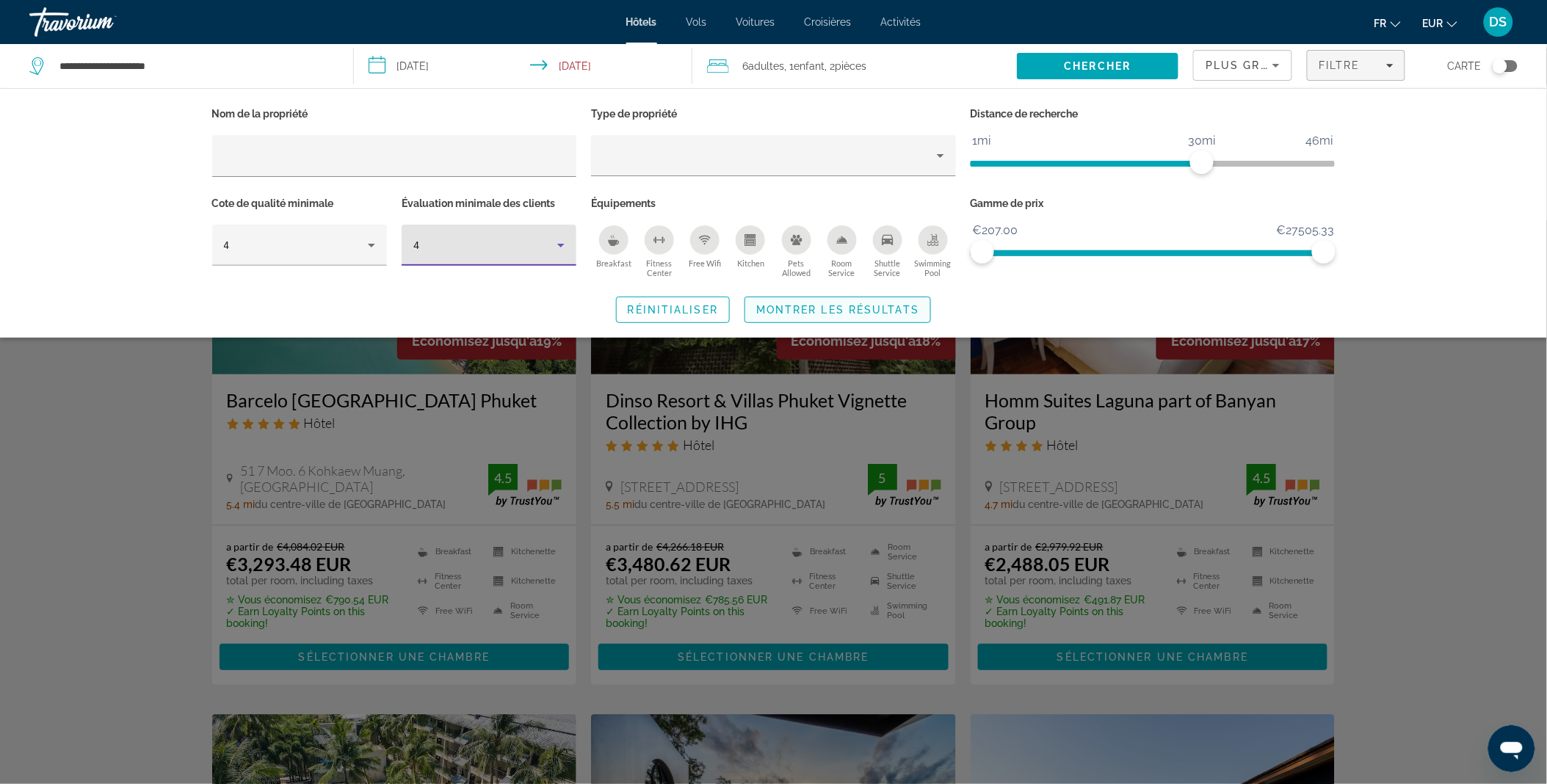
click at [833, 312] on span "Montrer les résultats" at bounding box center [837, 309] width 163 height 12
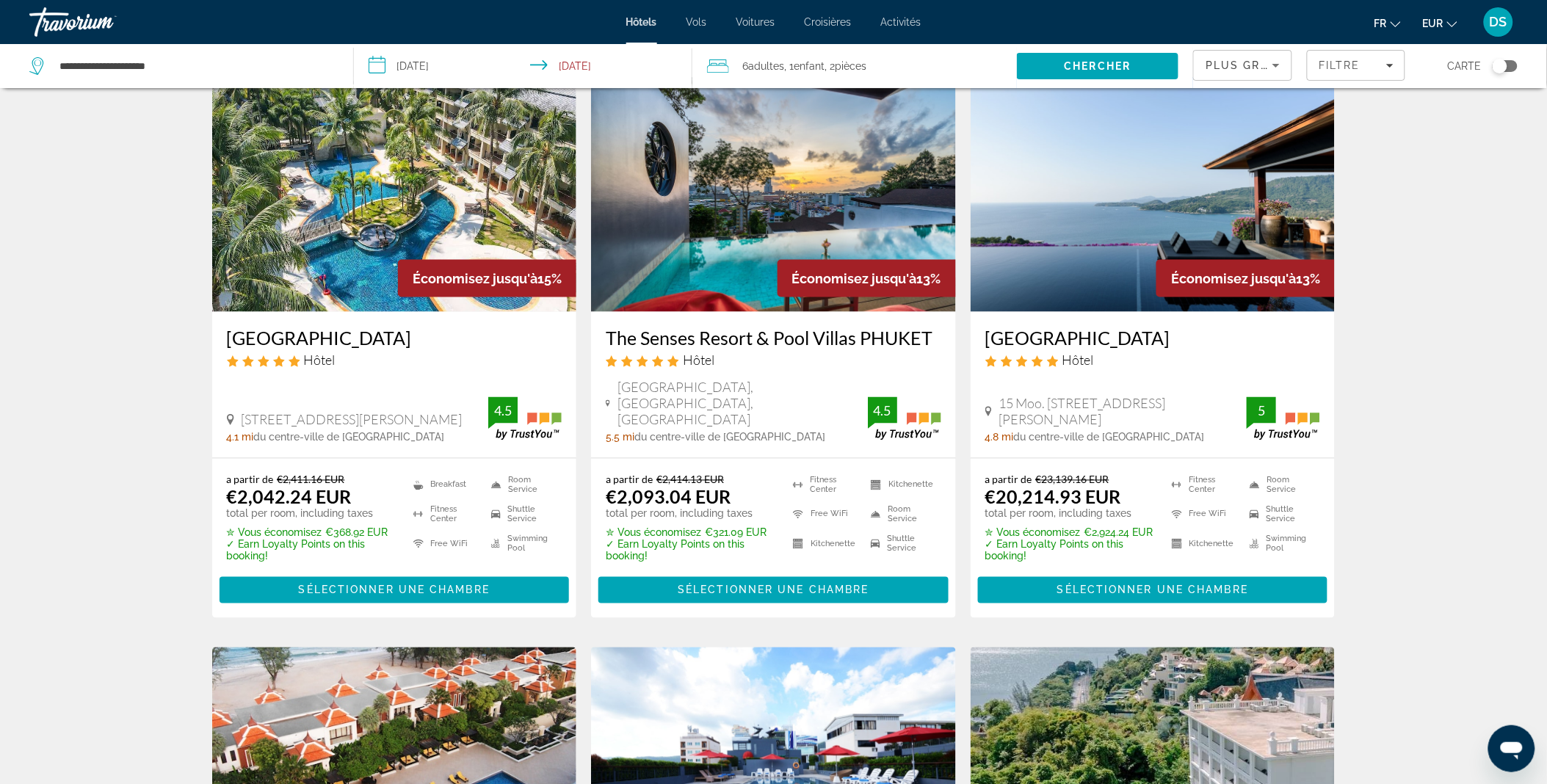
scroll to position [636, 0]
click at [758, 335] on h3 "The Senses Resort & Pool Villas PHUKET" at bounding box center [773, 337] width 335 height 22
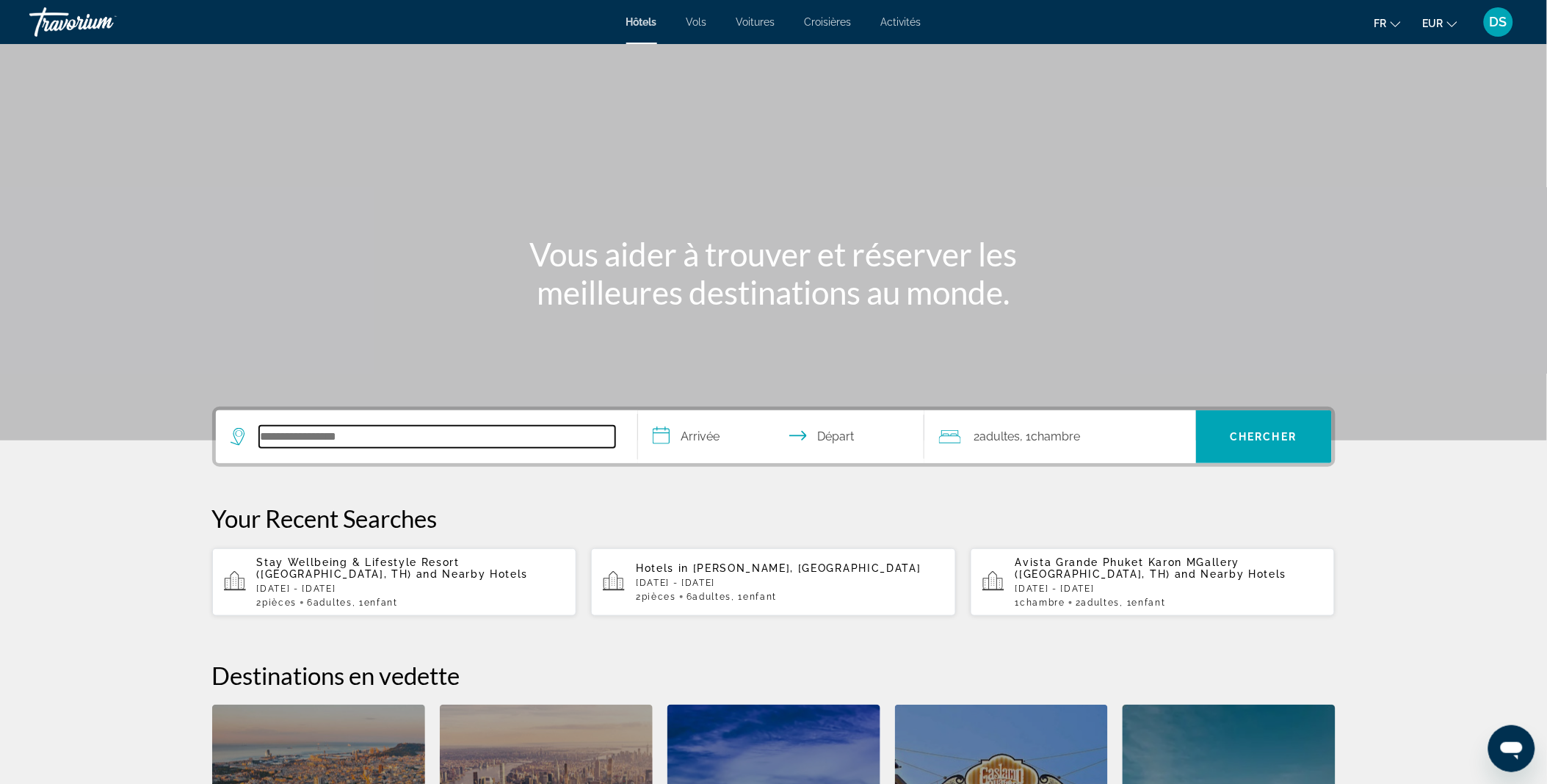
click at [316, 437] on input "Search hotel destination" at bounding box center [437, 436] width 356 height 22
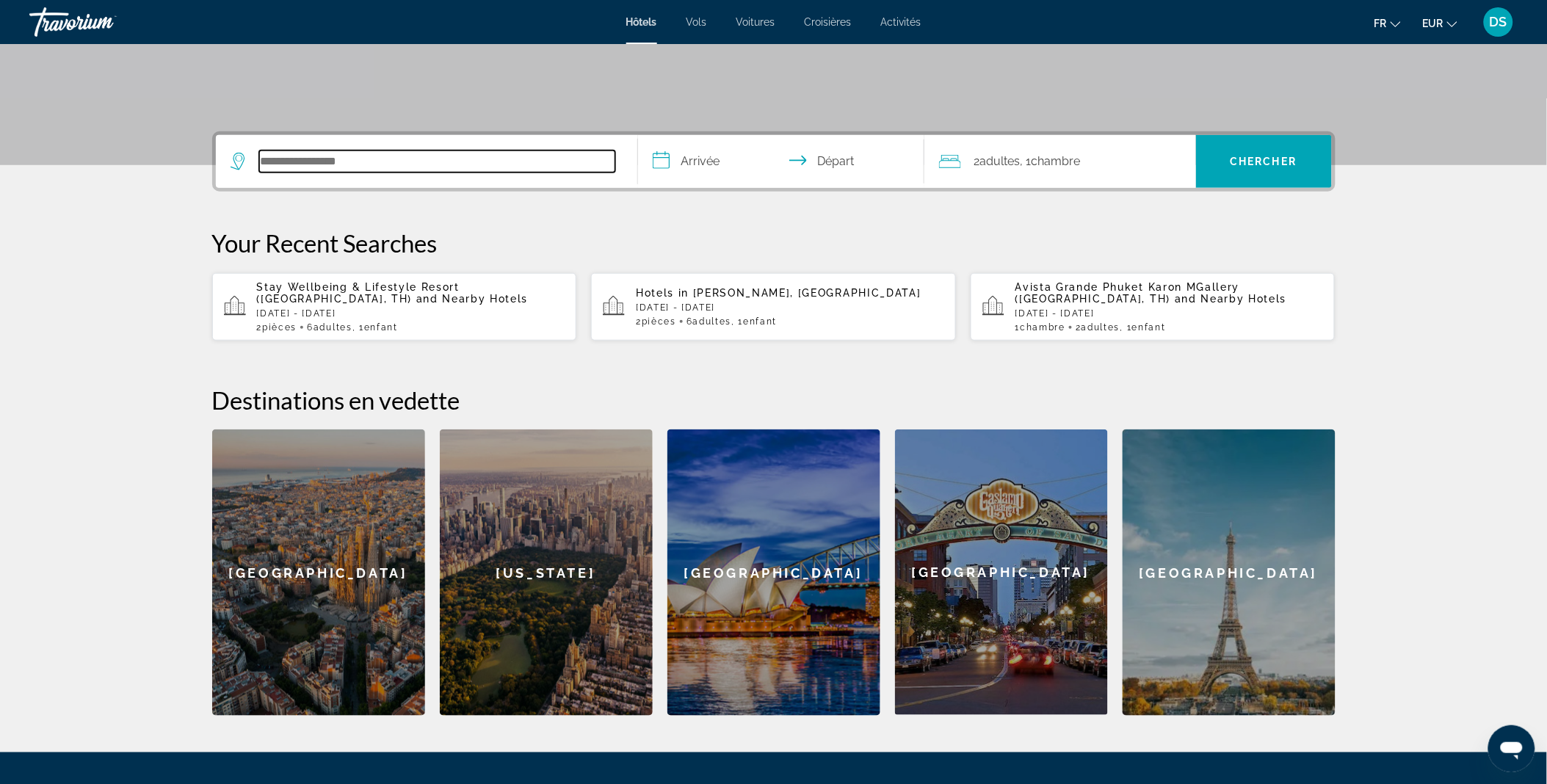
scroll to position [358, 0]
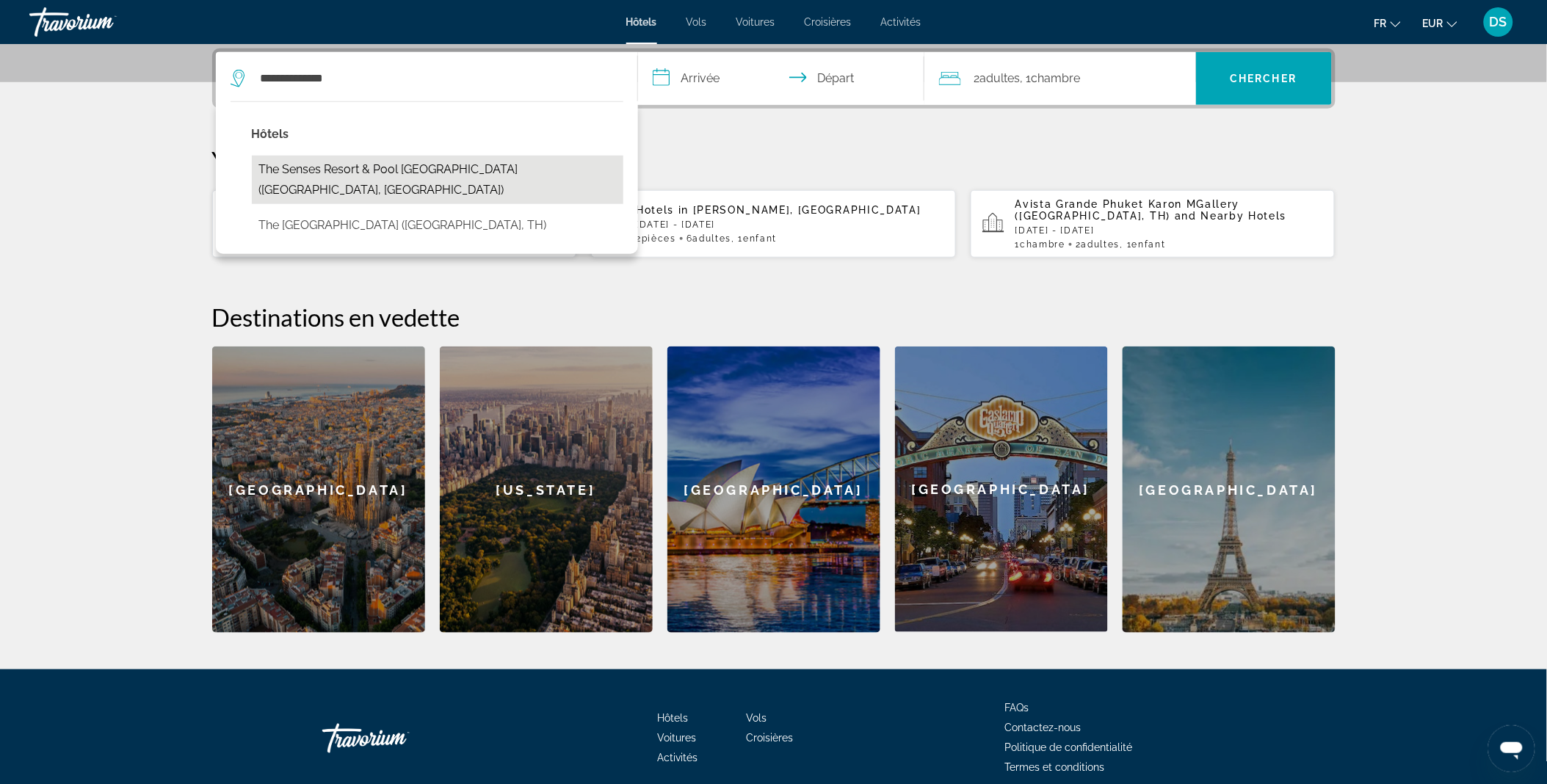
click at [393, 173] on button "The Senses Resort & Pool [GEOGRAPHIC_DATA] ([GEOGRAPHIC_DATA], [GEOGRAPHIC_DATA…" at bounding box center [437, 180] width 371 height 48
type input "**********"
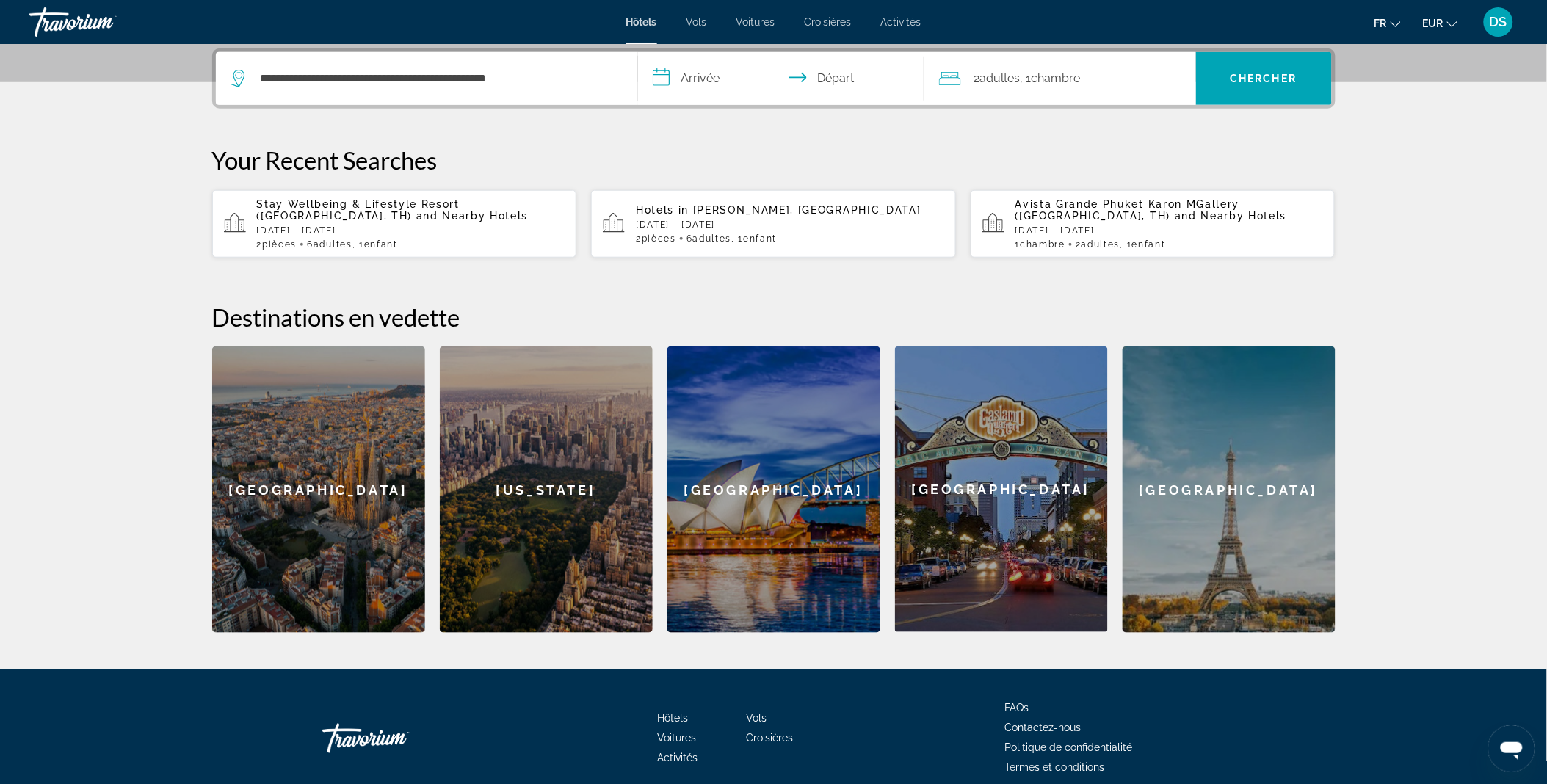
click at [715, 72] on input "**********" at bounding box center [784, 80] width 292 height 57
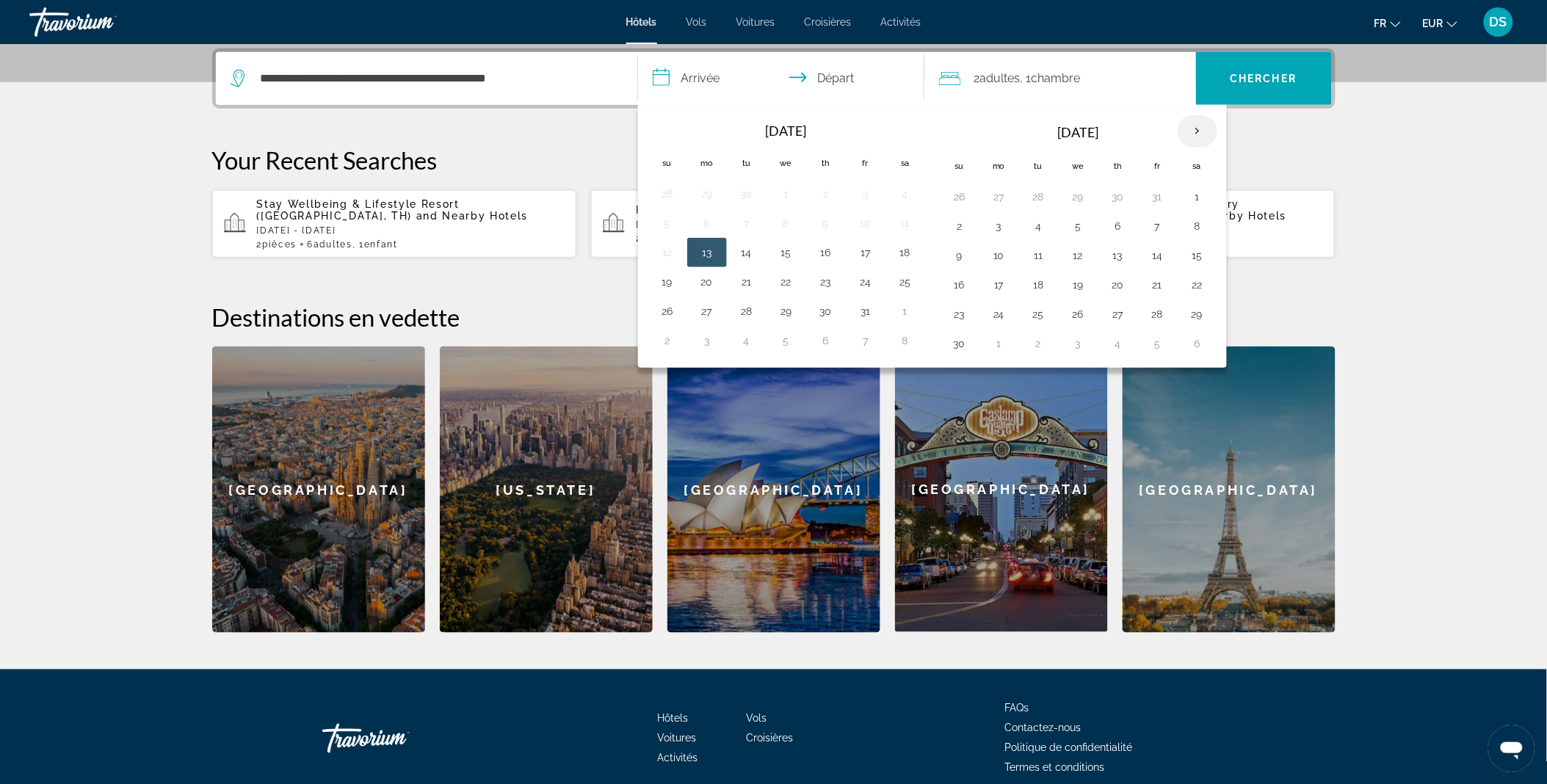
click at [1195, 131] on th "Next month" at bounding box center [1197, 131] width 39 height 32
click at [1066, 289] on td "24" at bounding box center [1078, 285] width 39 height 30
click at [1081, 281] on button "24" at bounding box center [1078, 285] width 23 height 21
click at [1036, 313] on button "30" at bounding box center [1039, 314] width 23 height 21
type input "**********"
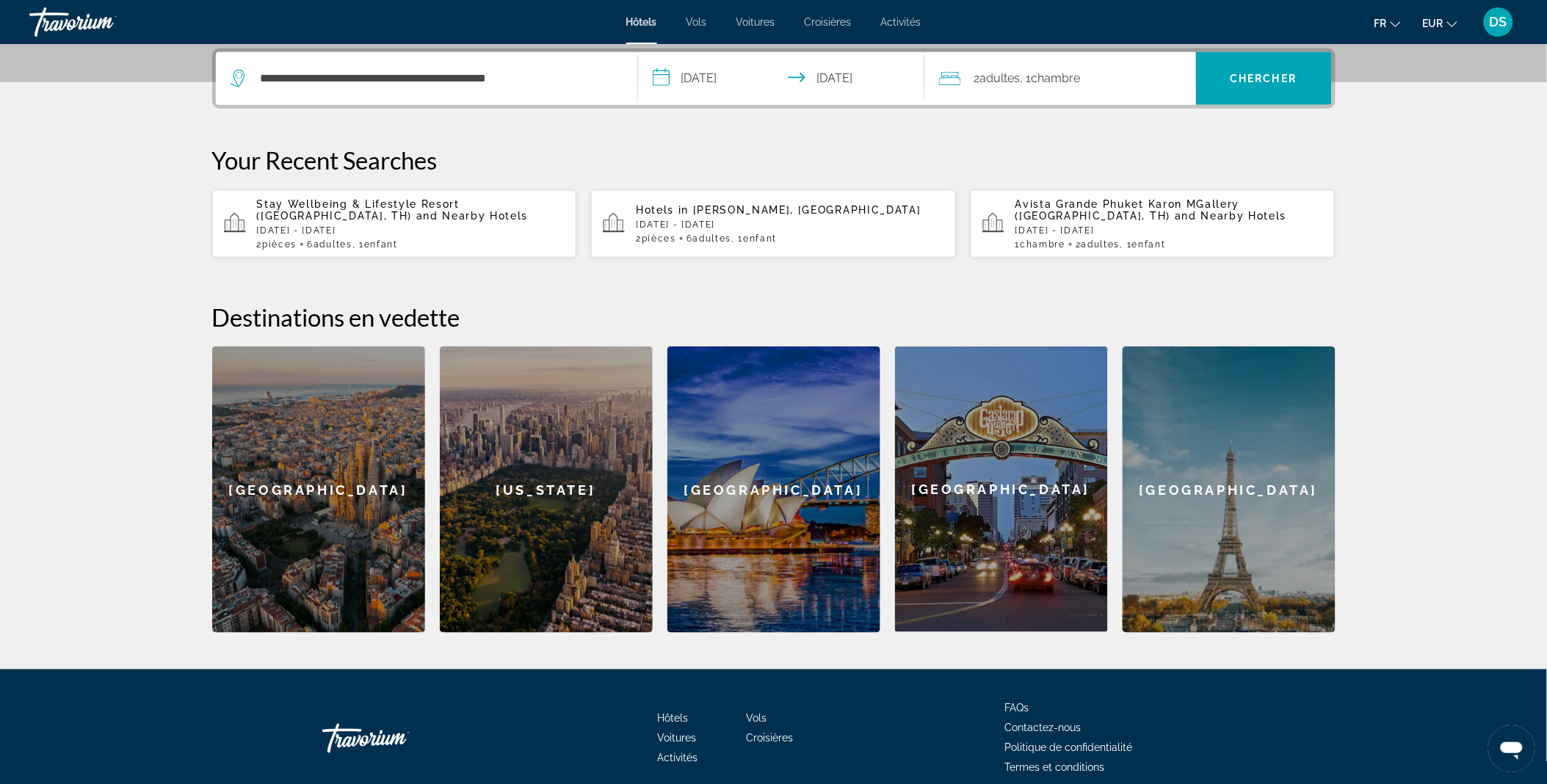
click at [1062, 75] on span "Chambre" at bounding box center [1055, 78] width 49 height 14
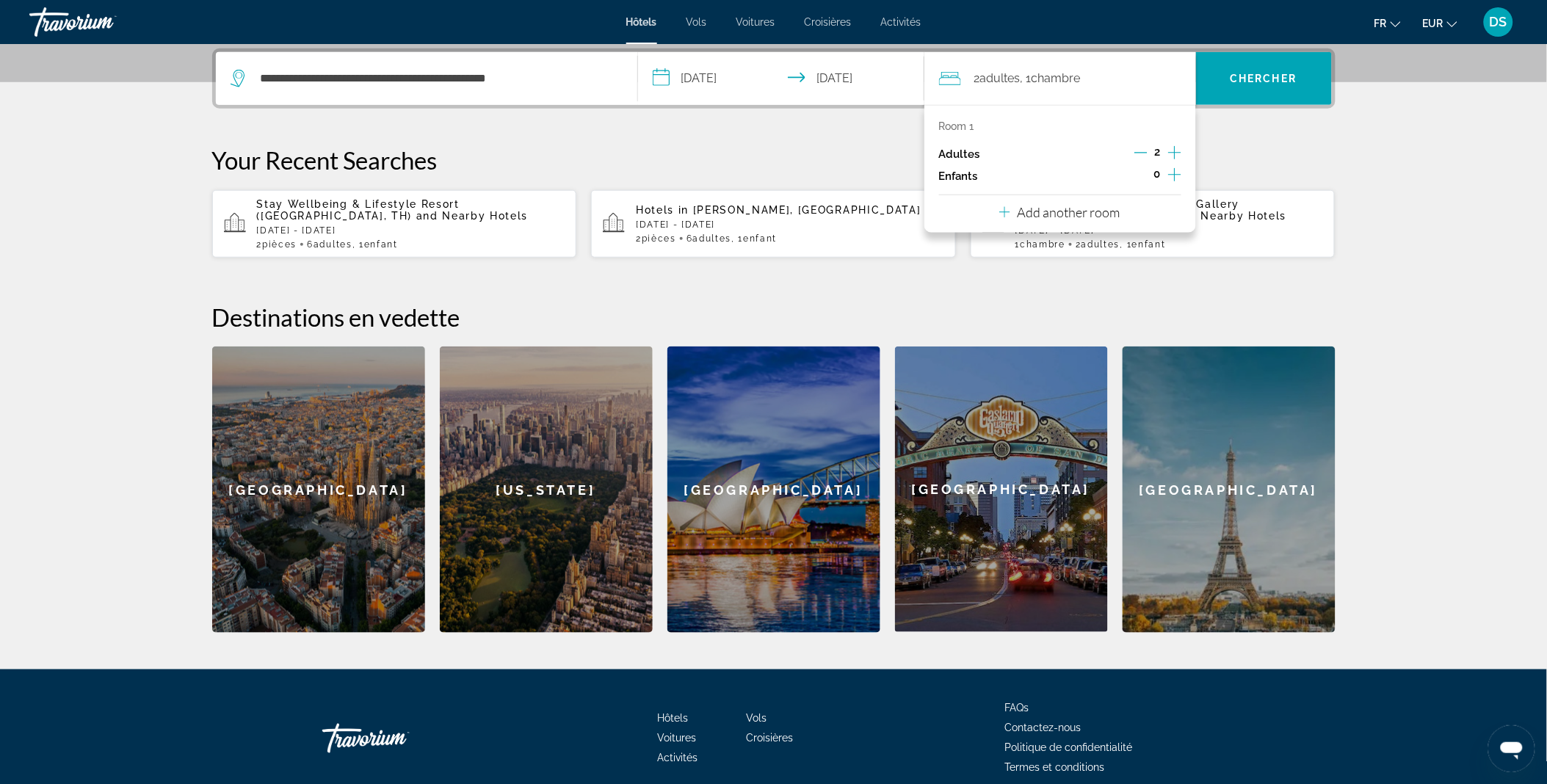
click at [1171, 173] on icon "Increment children" at bounding box center [1174, 175] width 13 height 13
click at [1040, 218] on icon "Travelers: 2 adults, 1 child" at bounding box center [1039, 215] width 18 height 18
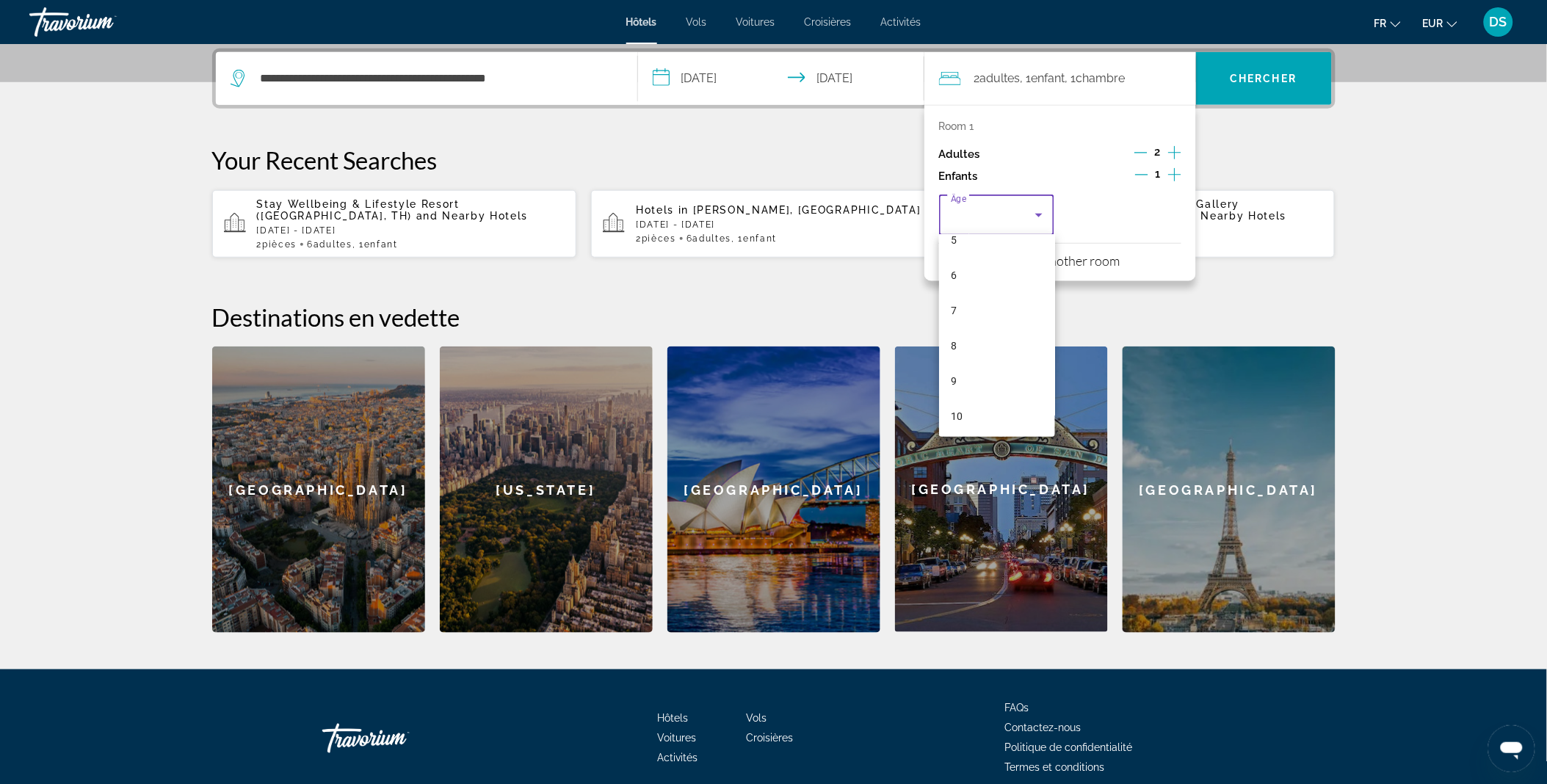
scroll to position [195, 0]
click at [981, 386] on mat-option "9" at bounding box center [997, 380] width 116 height 35
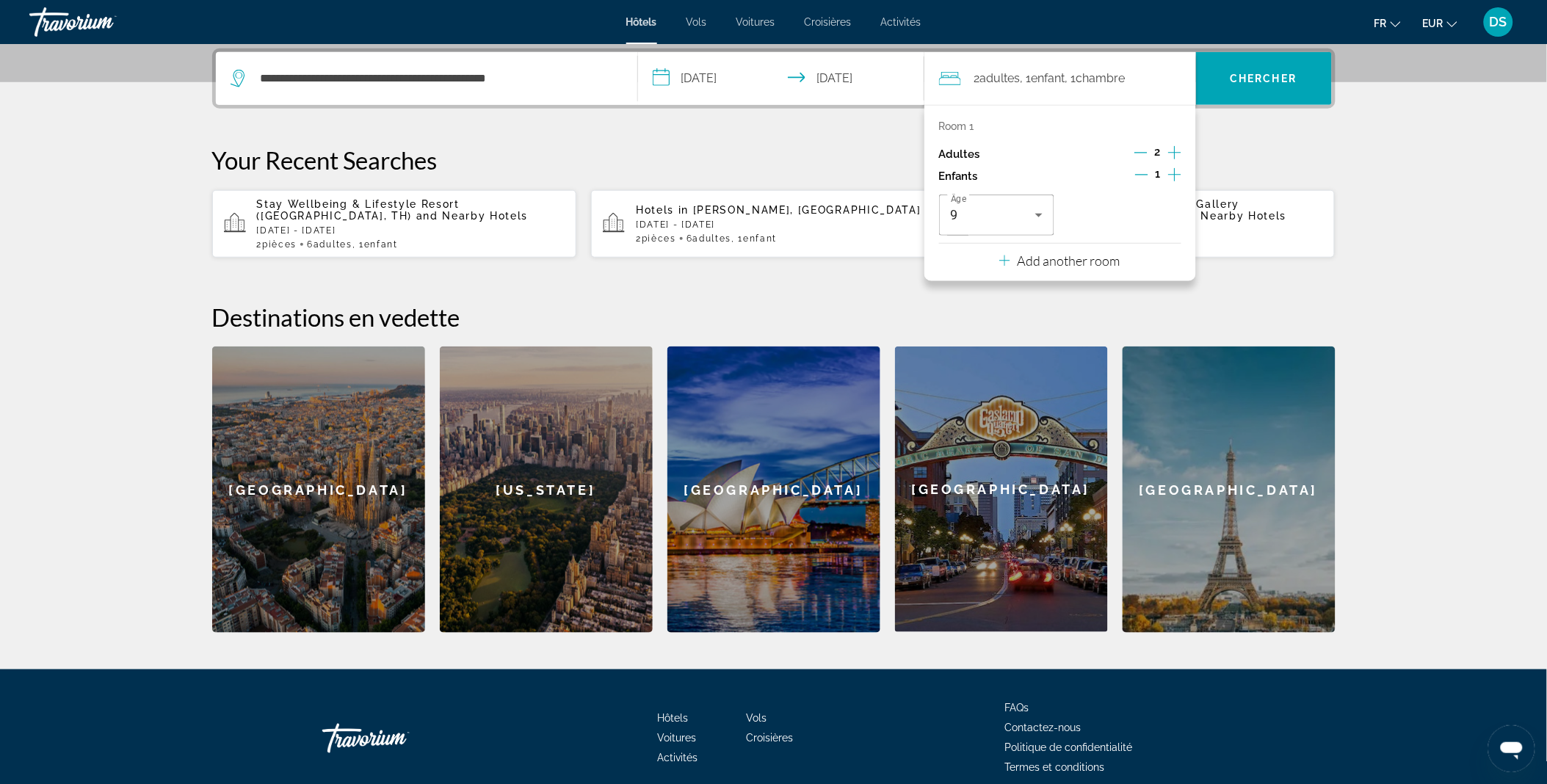
click at [1105, 252] on div "Add another room" at bounding box center [1059, 261] width 121 height 18
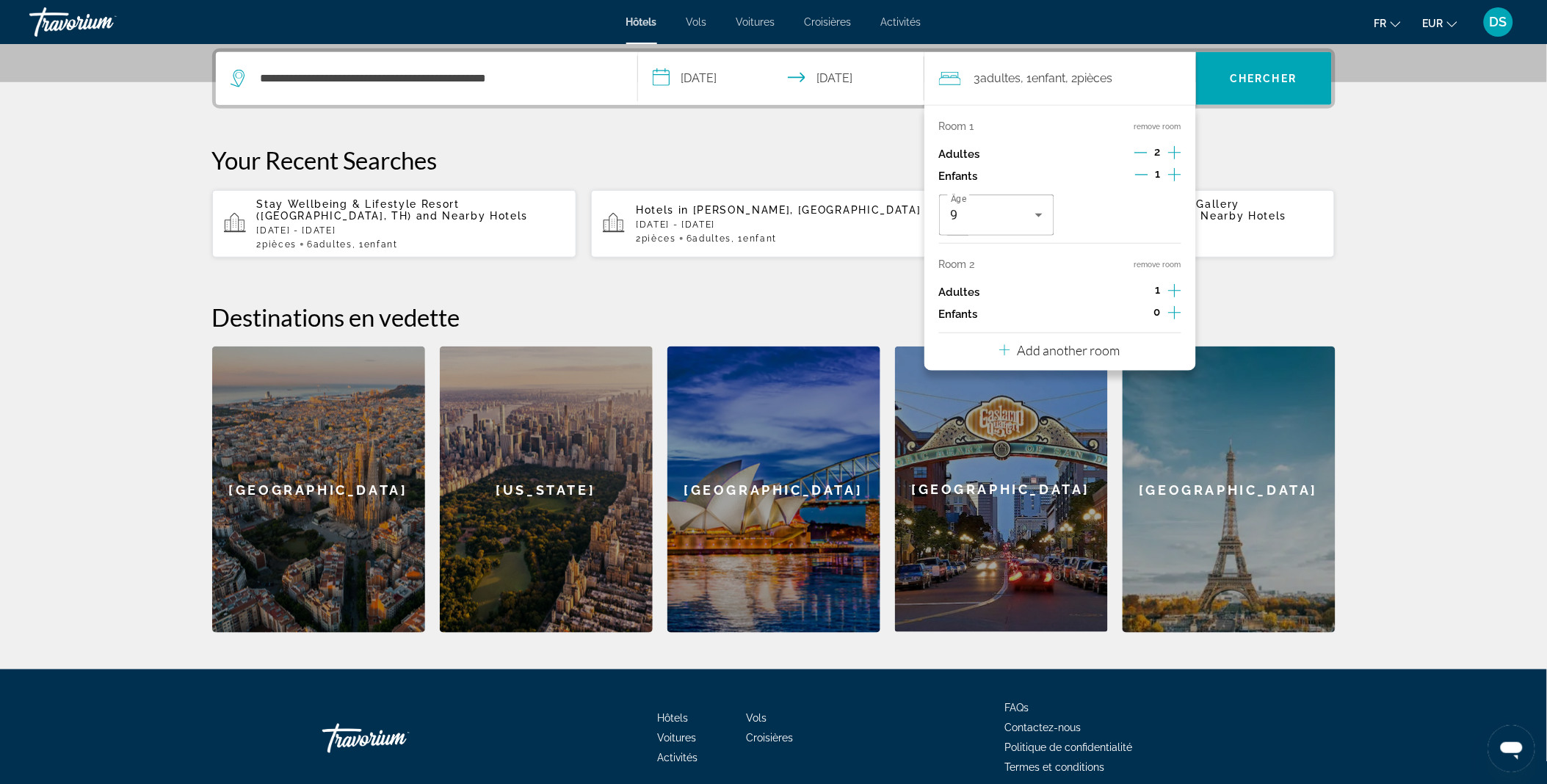
click at [1170, 296] on icon "Increment adults" at bounding box center [1174, 290] width 13 height 18
click at [1248, 77] on span "Chercher" at bounding box center [1263, 79] width 67 height 12
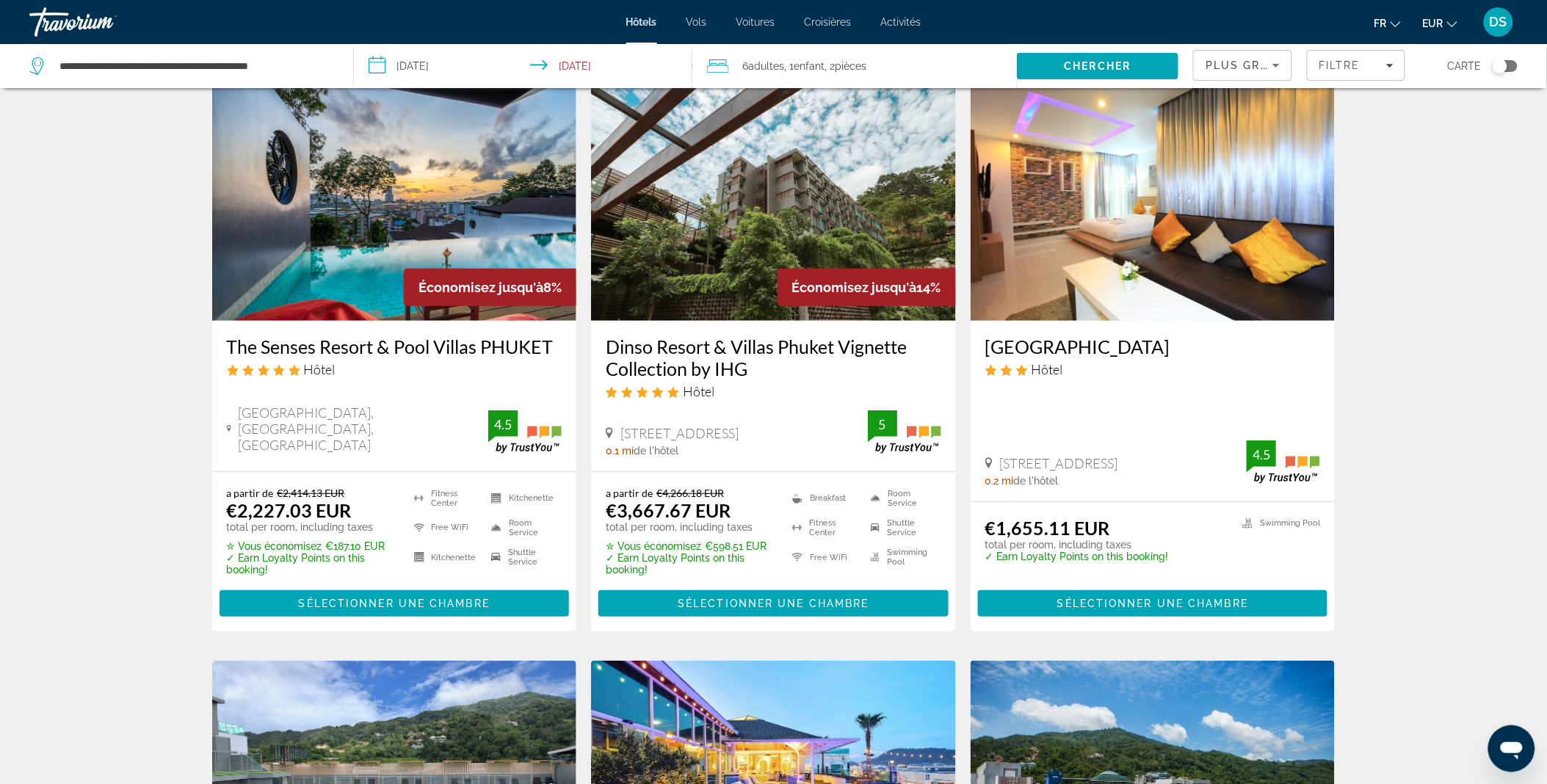
scroll to position [55, 0]
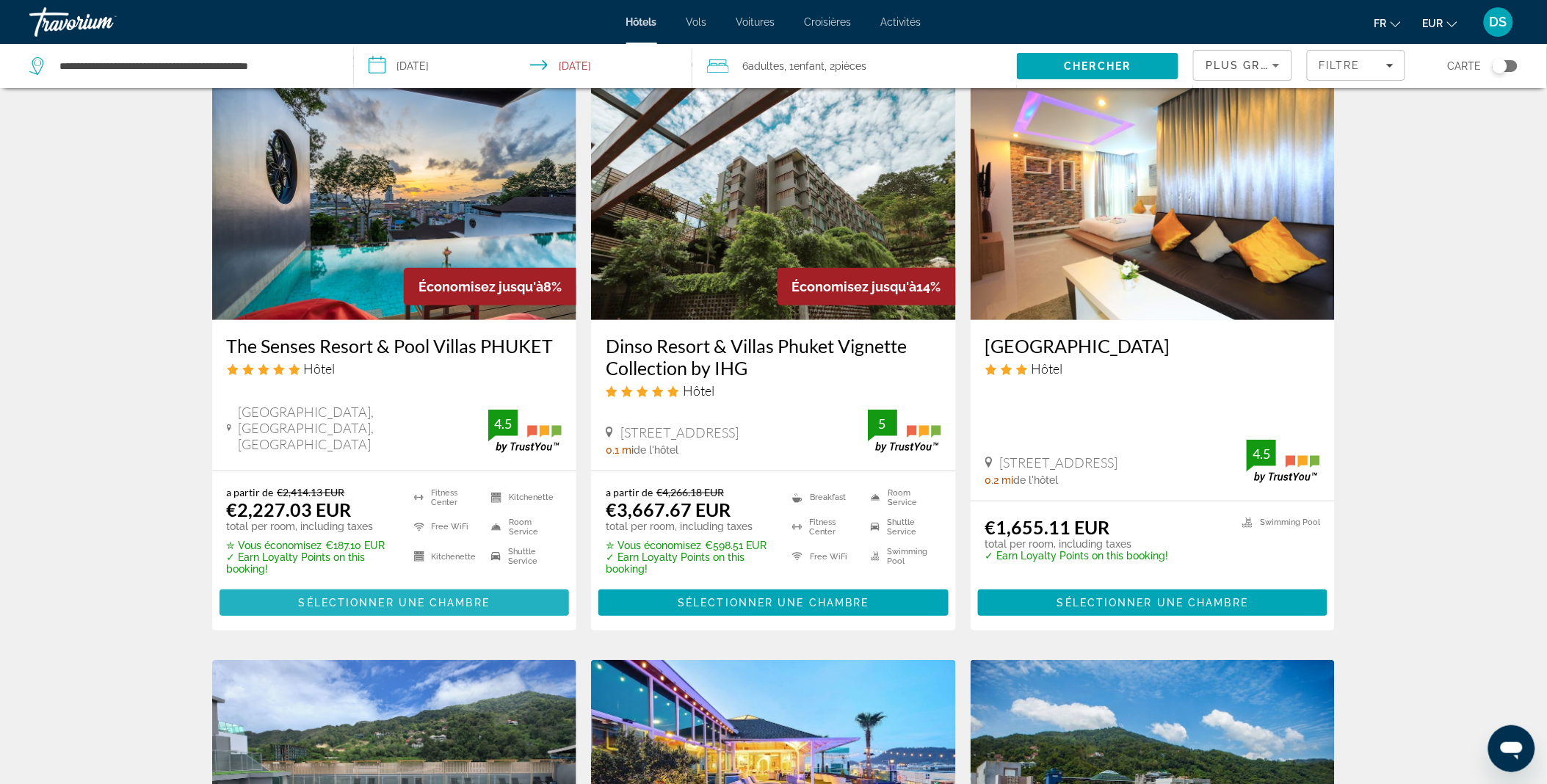
click at [439, 606] on span "Sélectionner une chambre" at bounding box center [395, 602] width 191 height 12
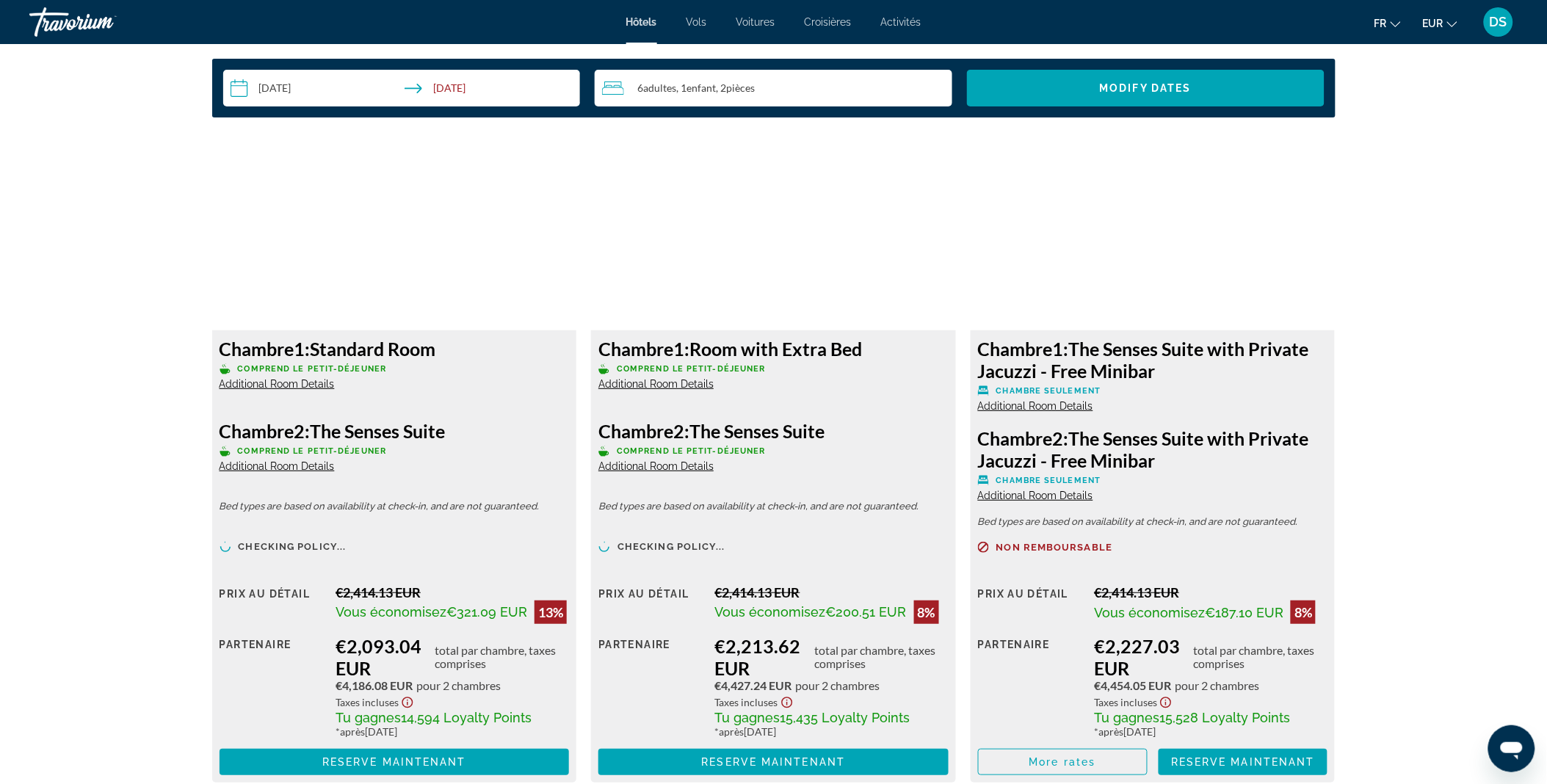
scroll to position [1931, 0]
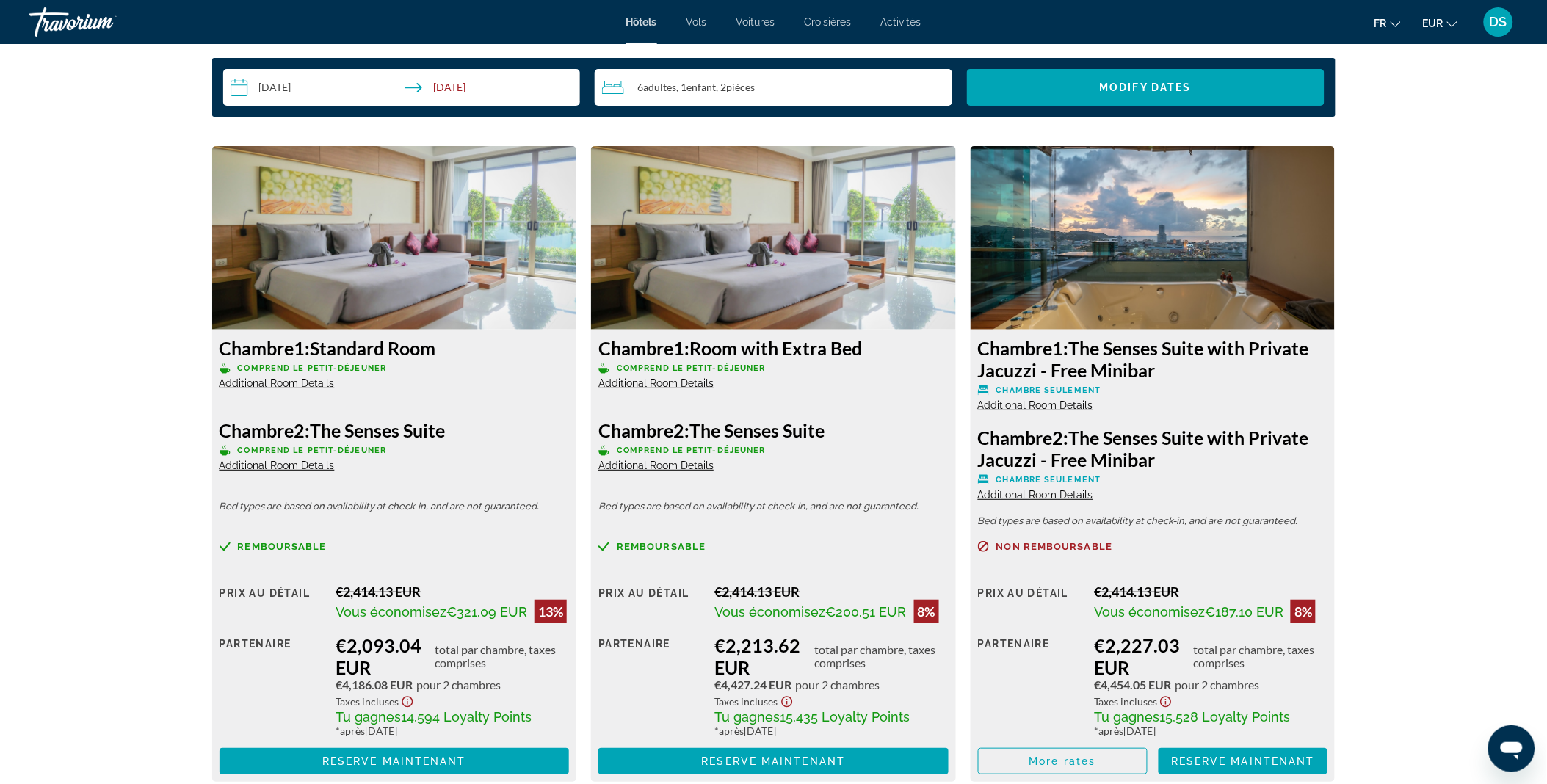
click at [674, 463] on span "Additional Room Details" at bounding box center [656, 465] width 115 height 12
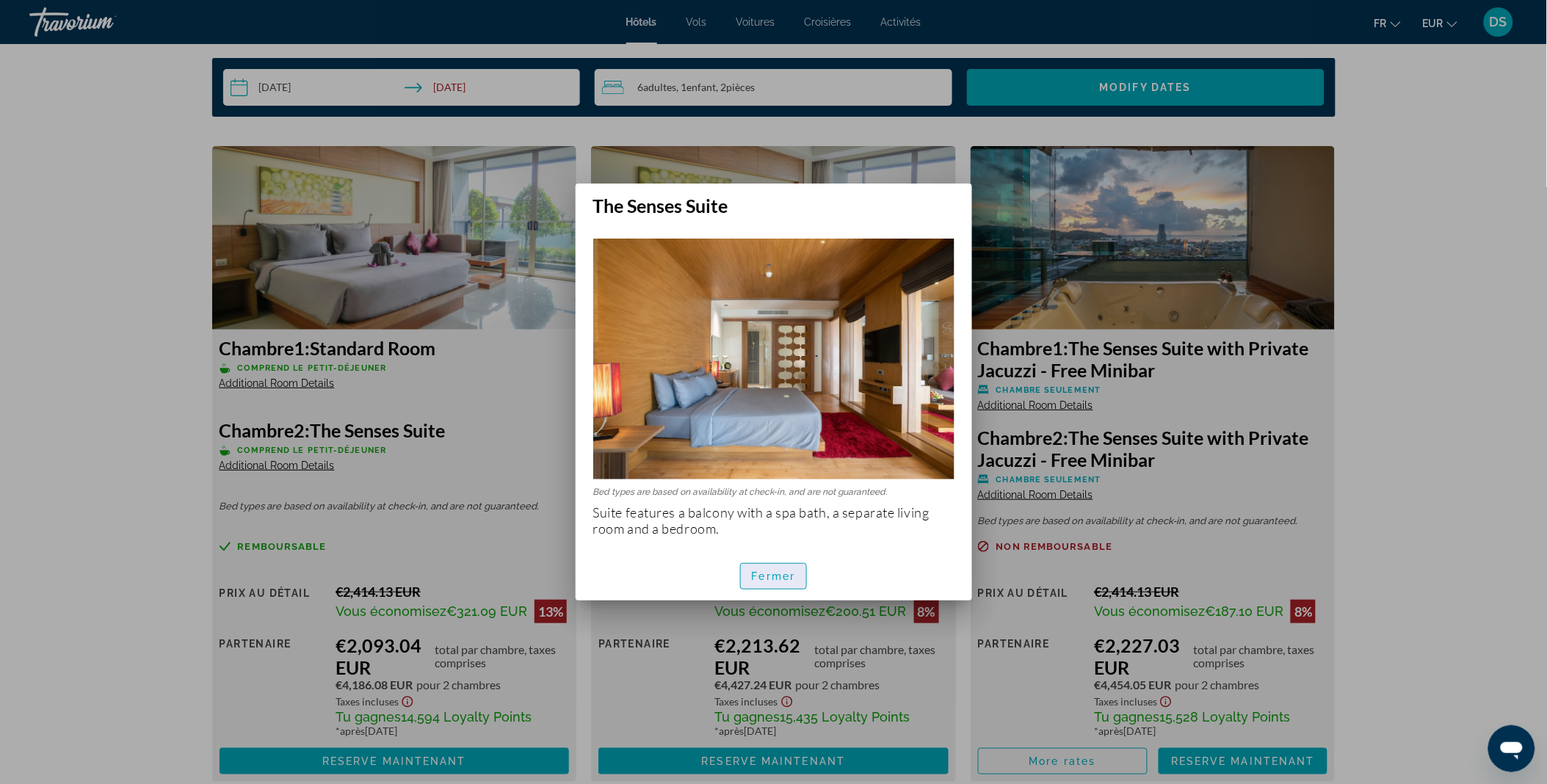
click at [766, 568] on span "button" at bounding box center [774, 576] width 66 height 35
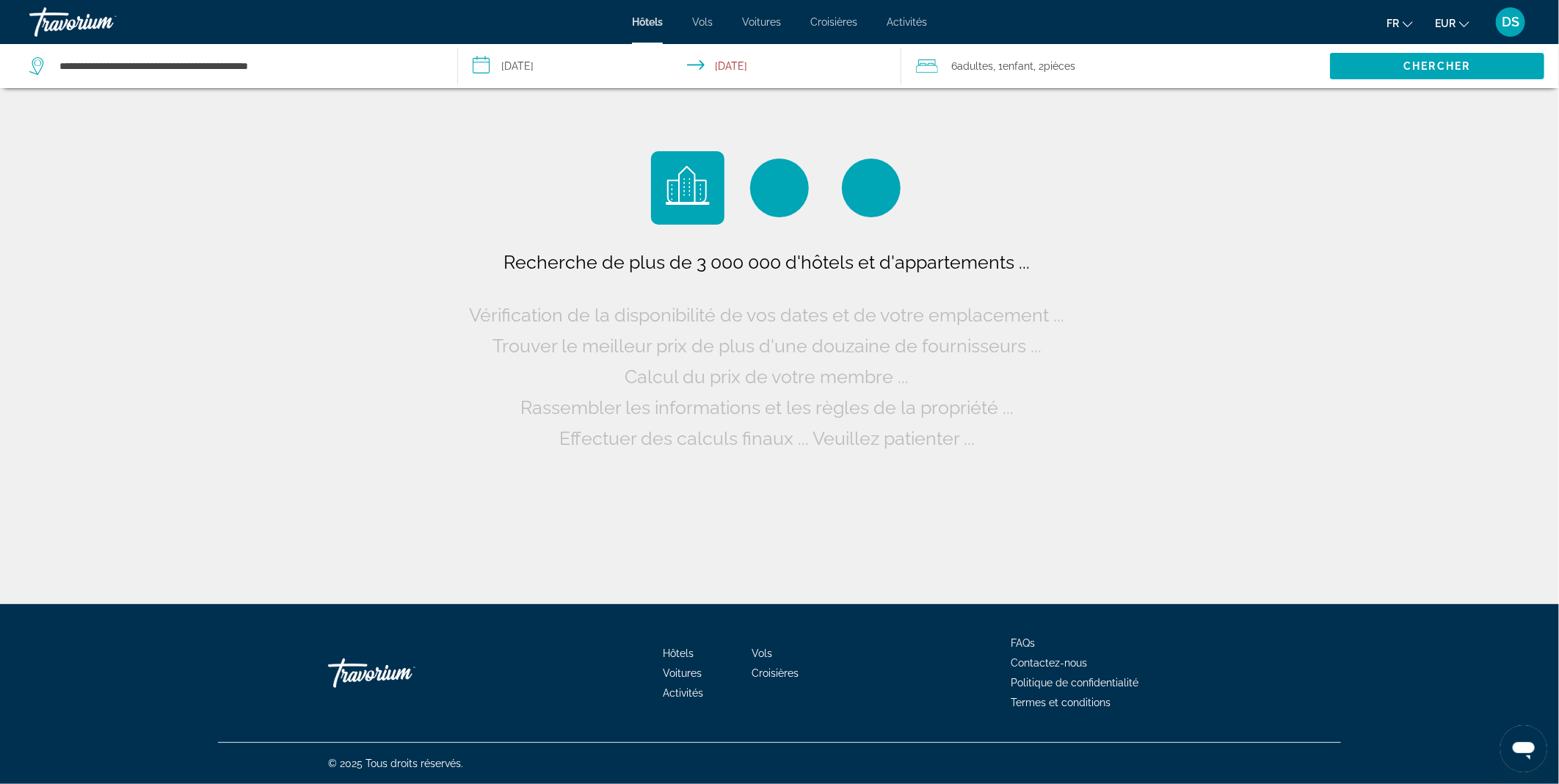
click at [982, 78] on div "6 Adulte Adultes , 1 Enfant Enfants , 2 Chambre pièces" at bounding box center [1123, 66] width 414 height 44
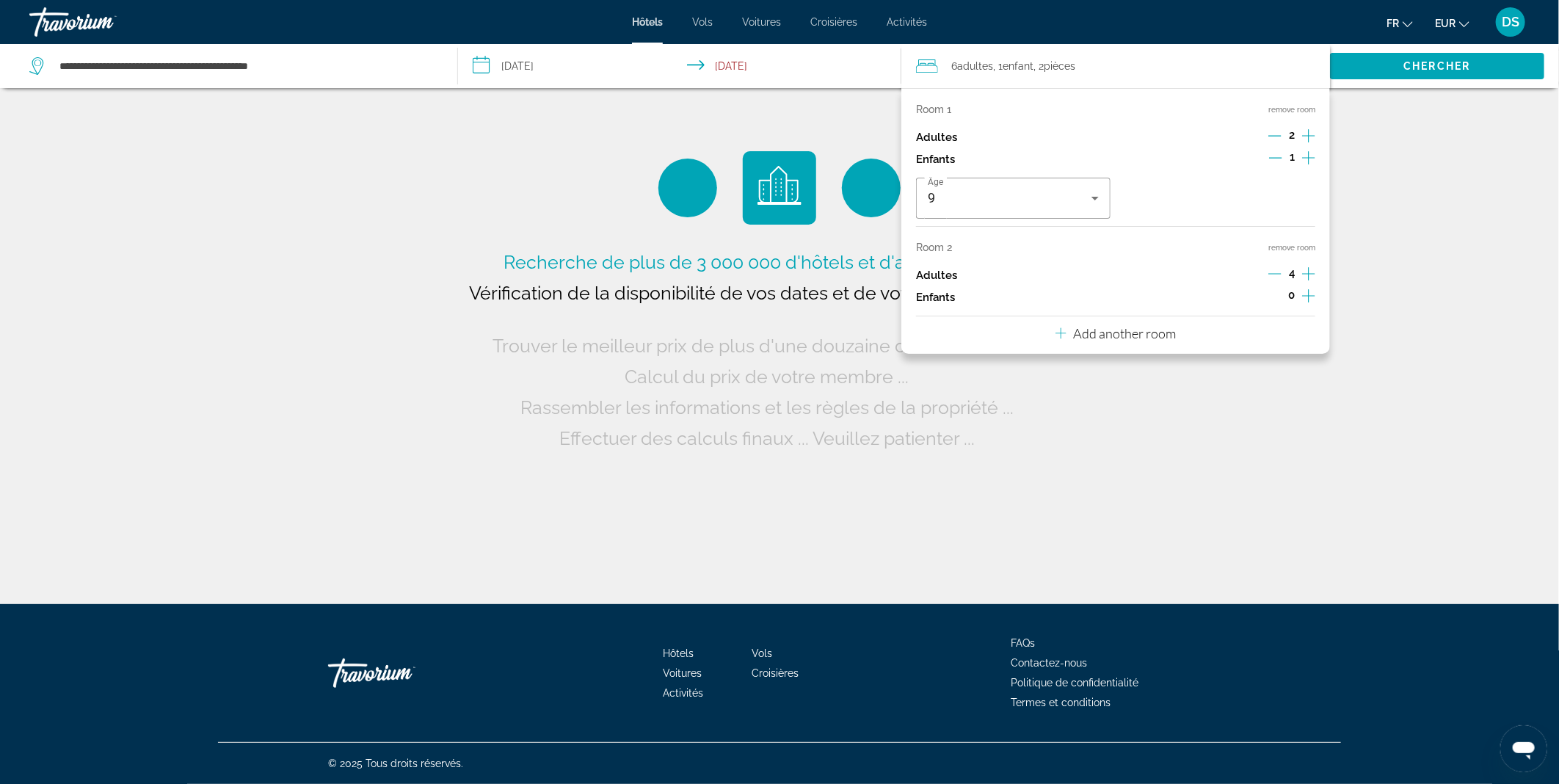
click at [1295, 247] on button "remove room" at bounding box center [1292, 248] width 47 height 10
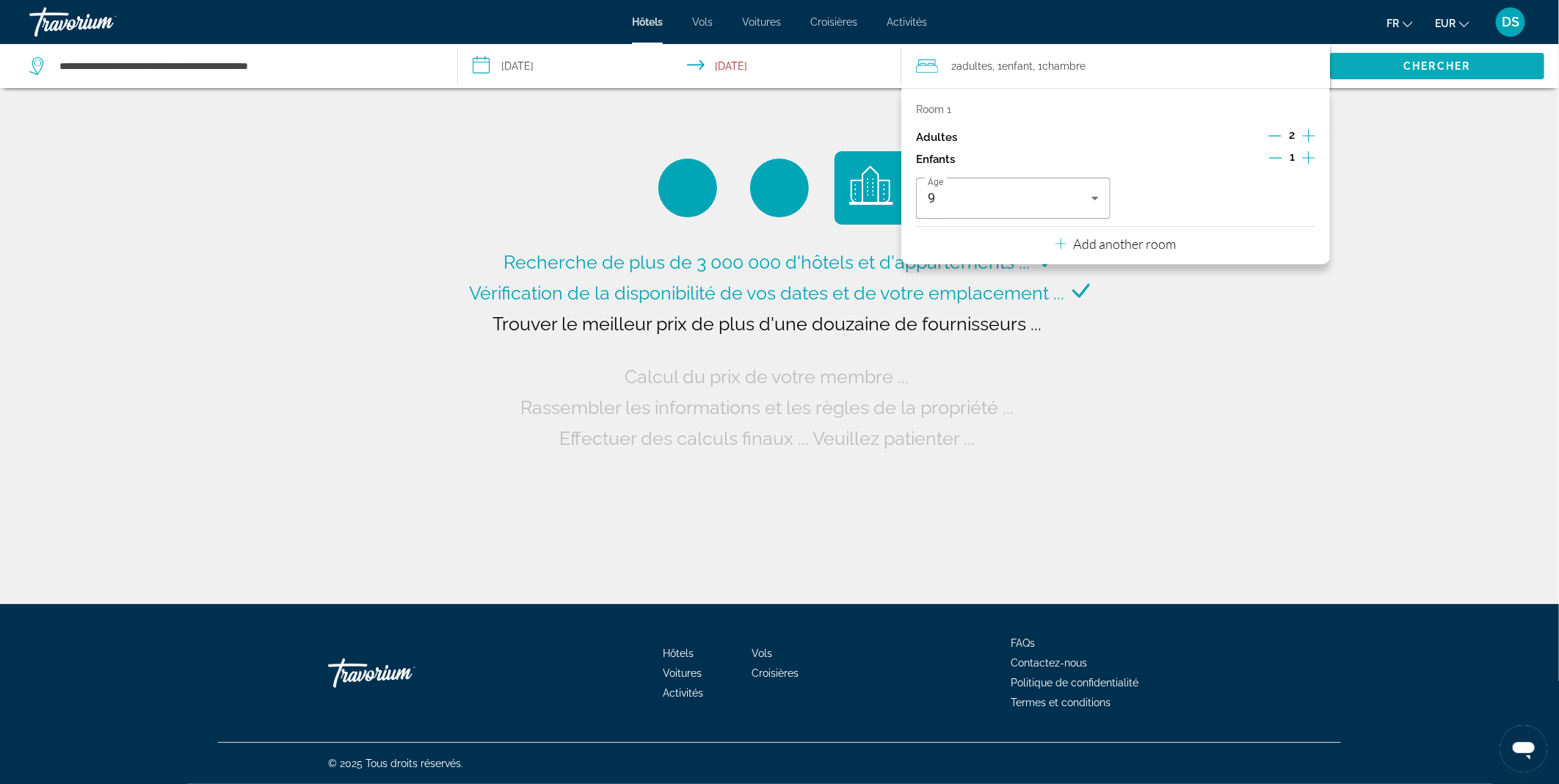
click at [1422, 63] on span "Chercher" at bounding box center [1437, 66] width 67 height 12
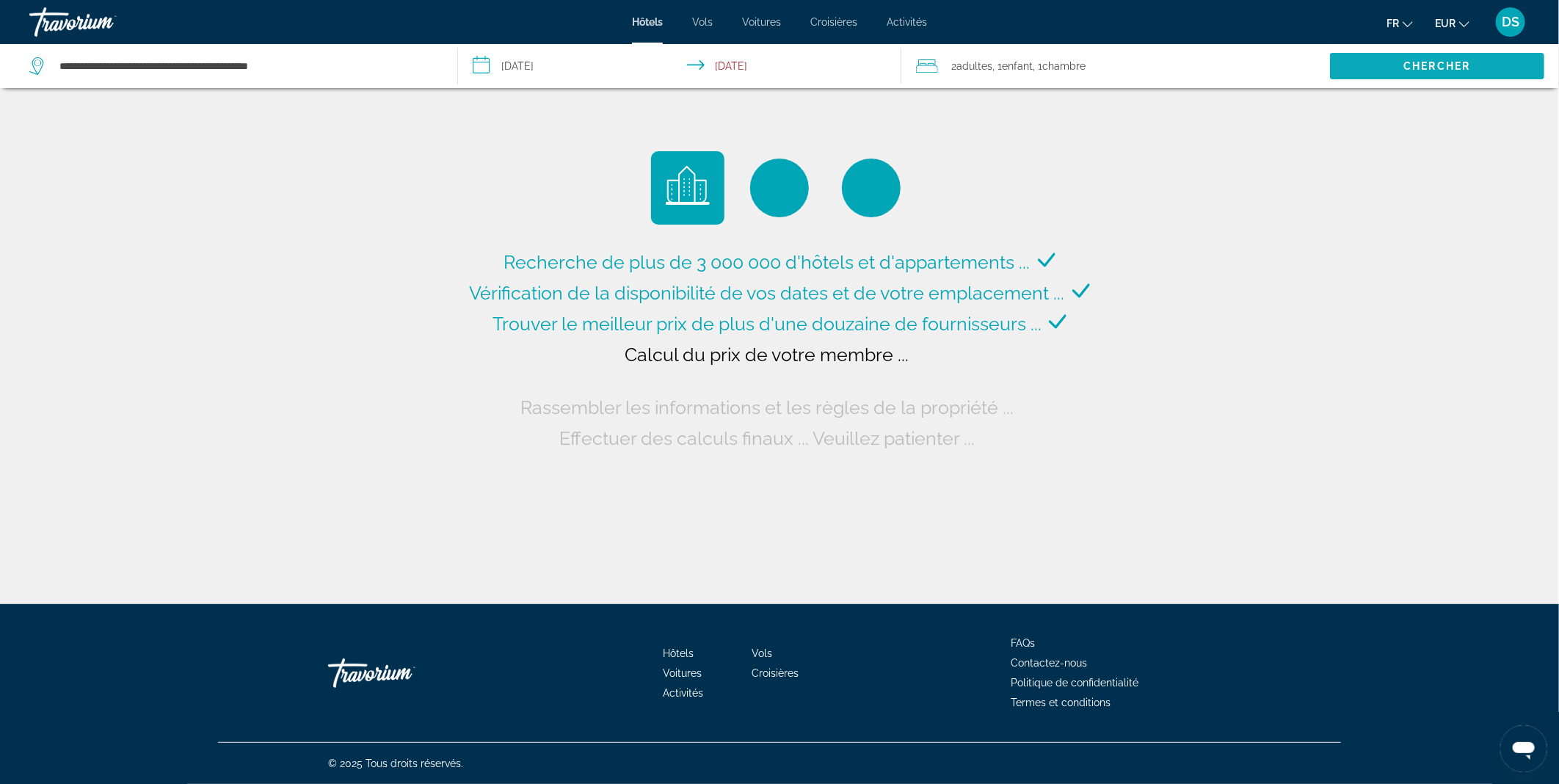
click at [1422, 63] on span "Chercher" at bounding box center [1437, 66] width 67 height 12
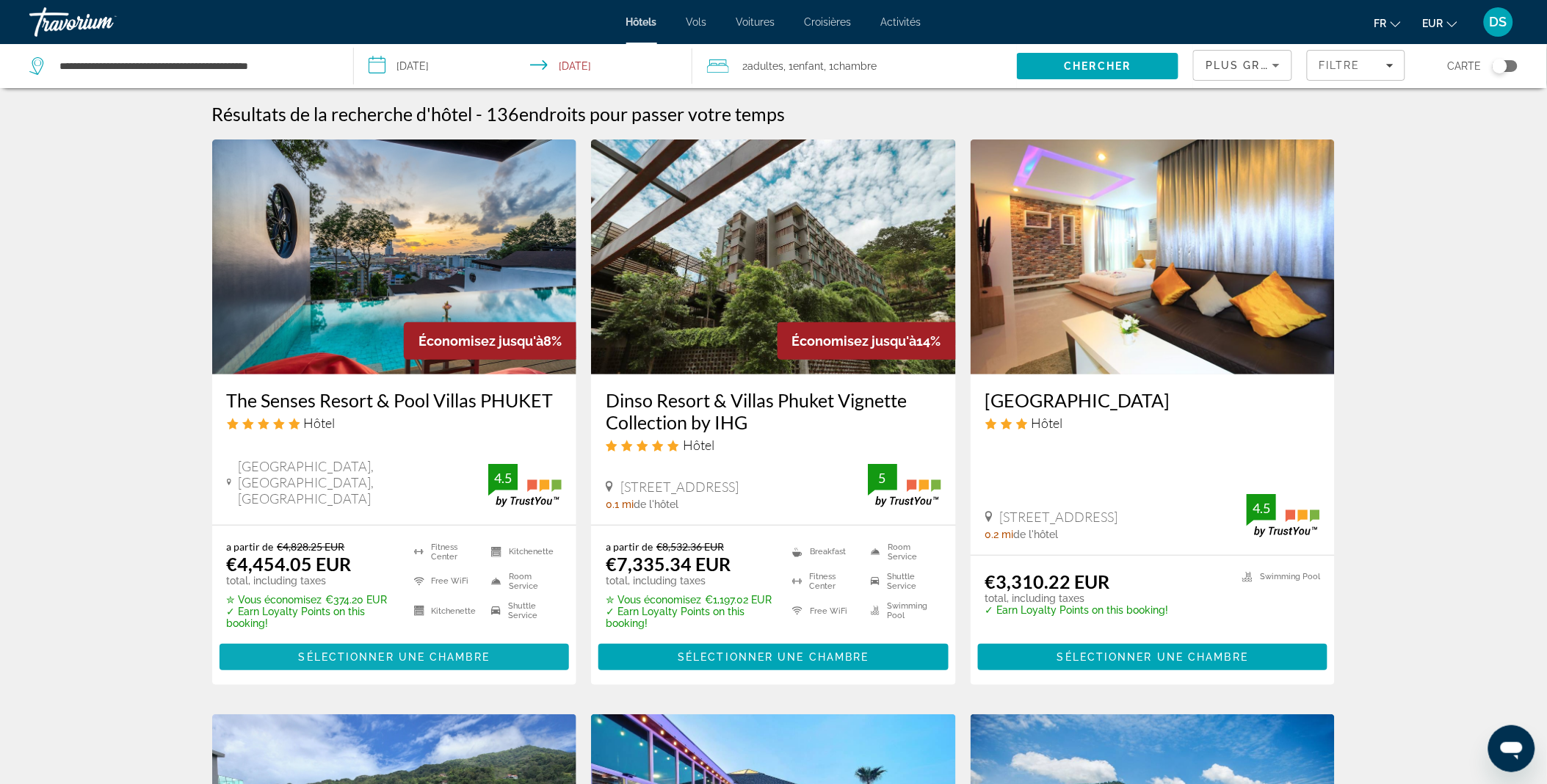
click at [399, 657] on span "Sélectionner une chambre" at bounding box center [395, 657] width 191 height 12
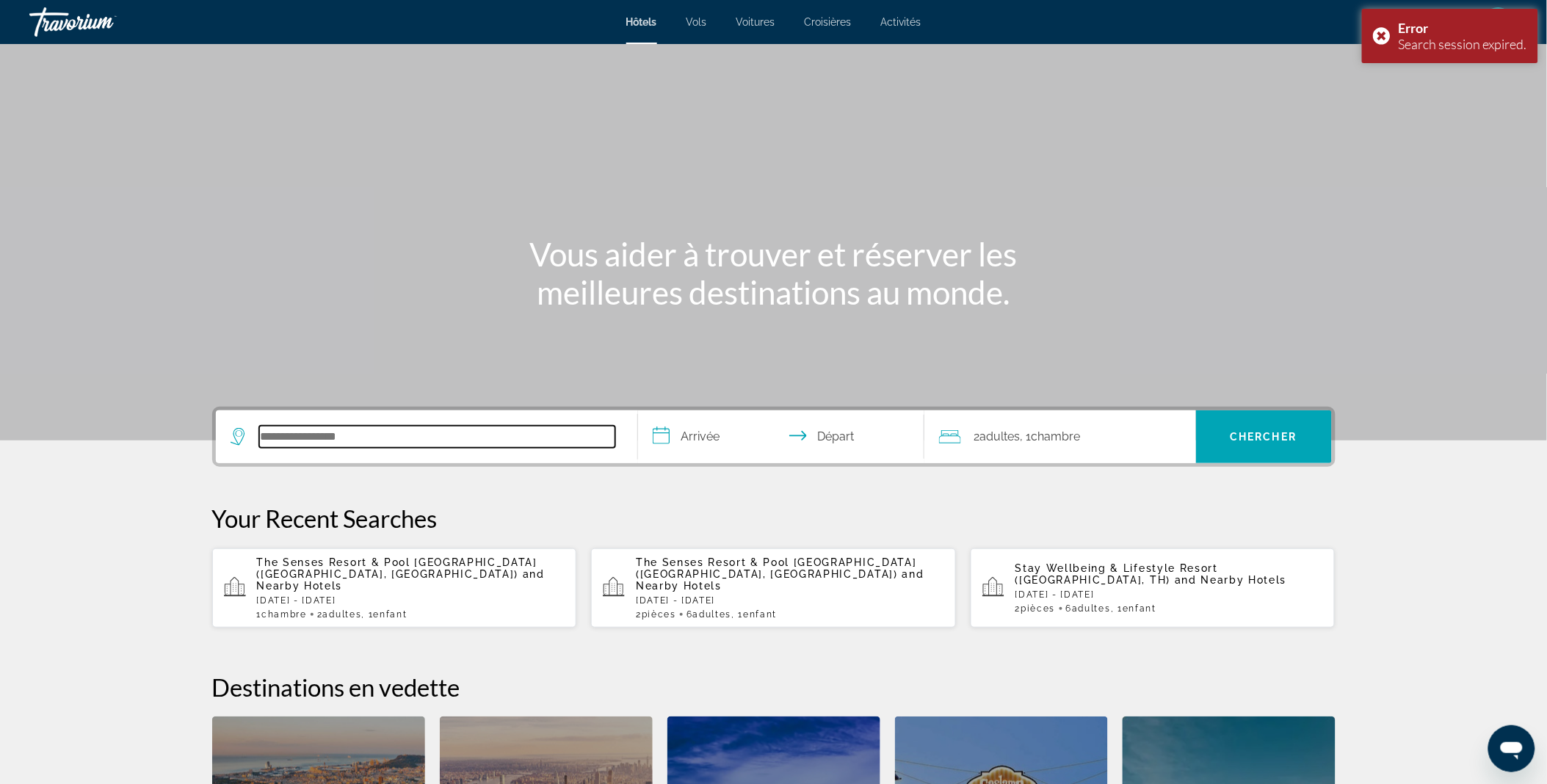
click at [334, 436] on input "Search hotel destination" at bounding box center [437, 436] width 356 height 22
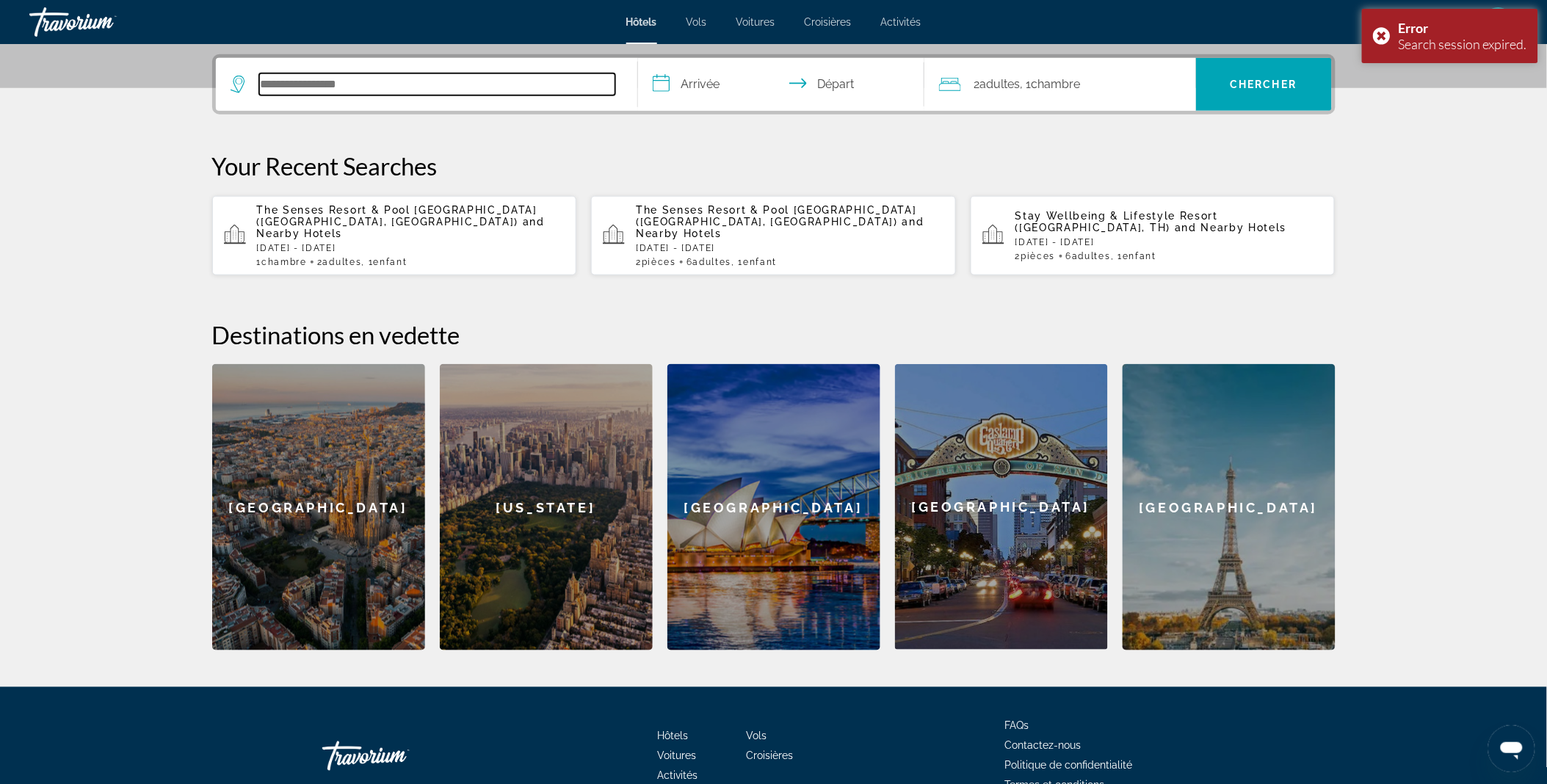
scroll to position [358, 0]
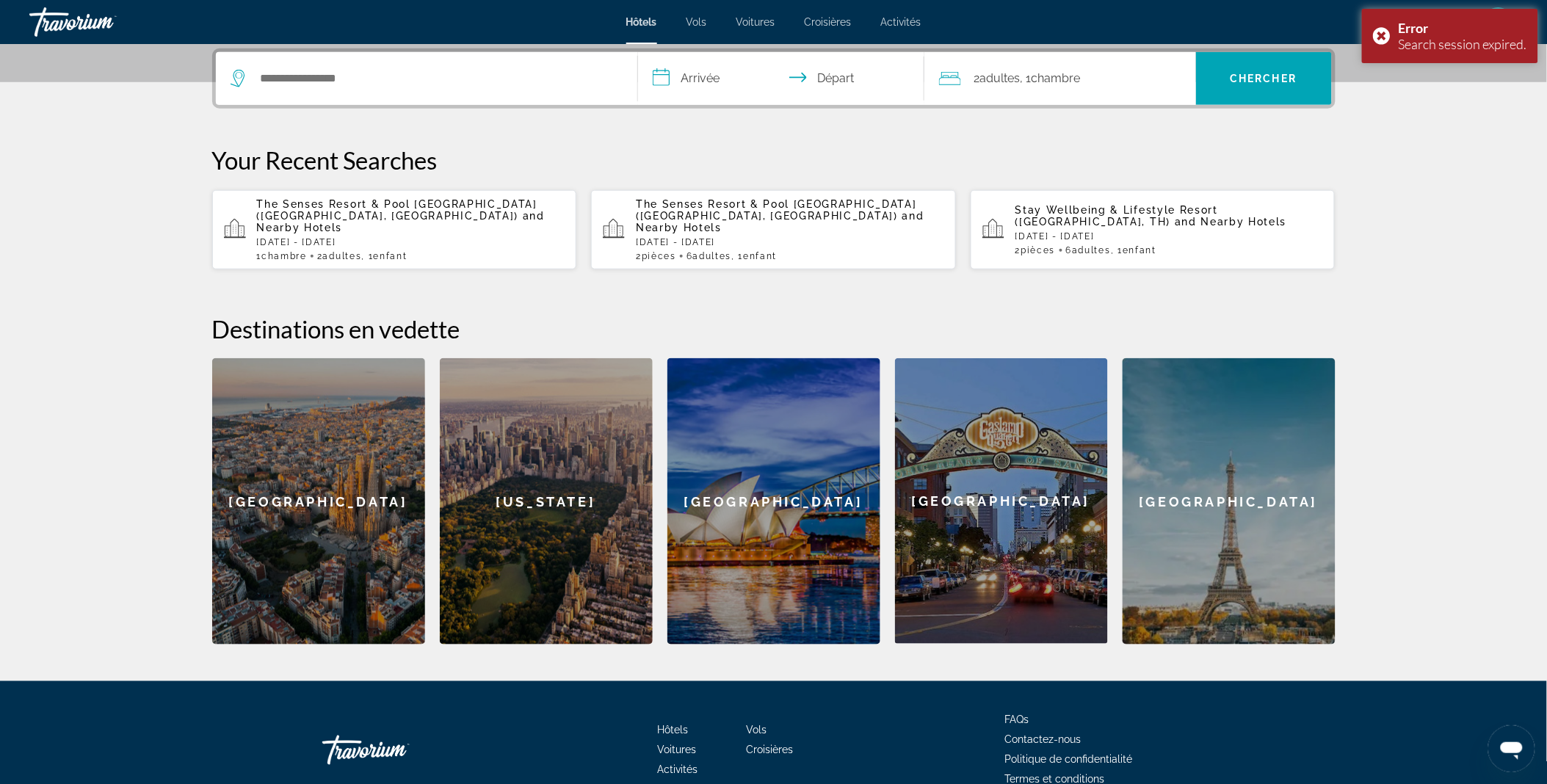
click at [399, 214] on p "The Senses Resort & Pool Villas PHUKET (Phuket, TH) and Nearby Hotels" at bounding box center [411, 216] width 308 height 35
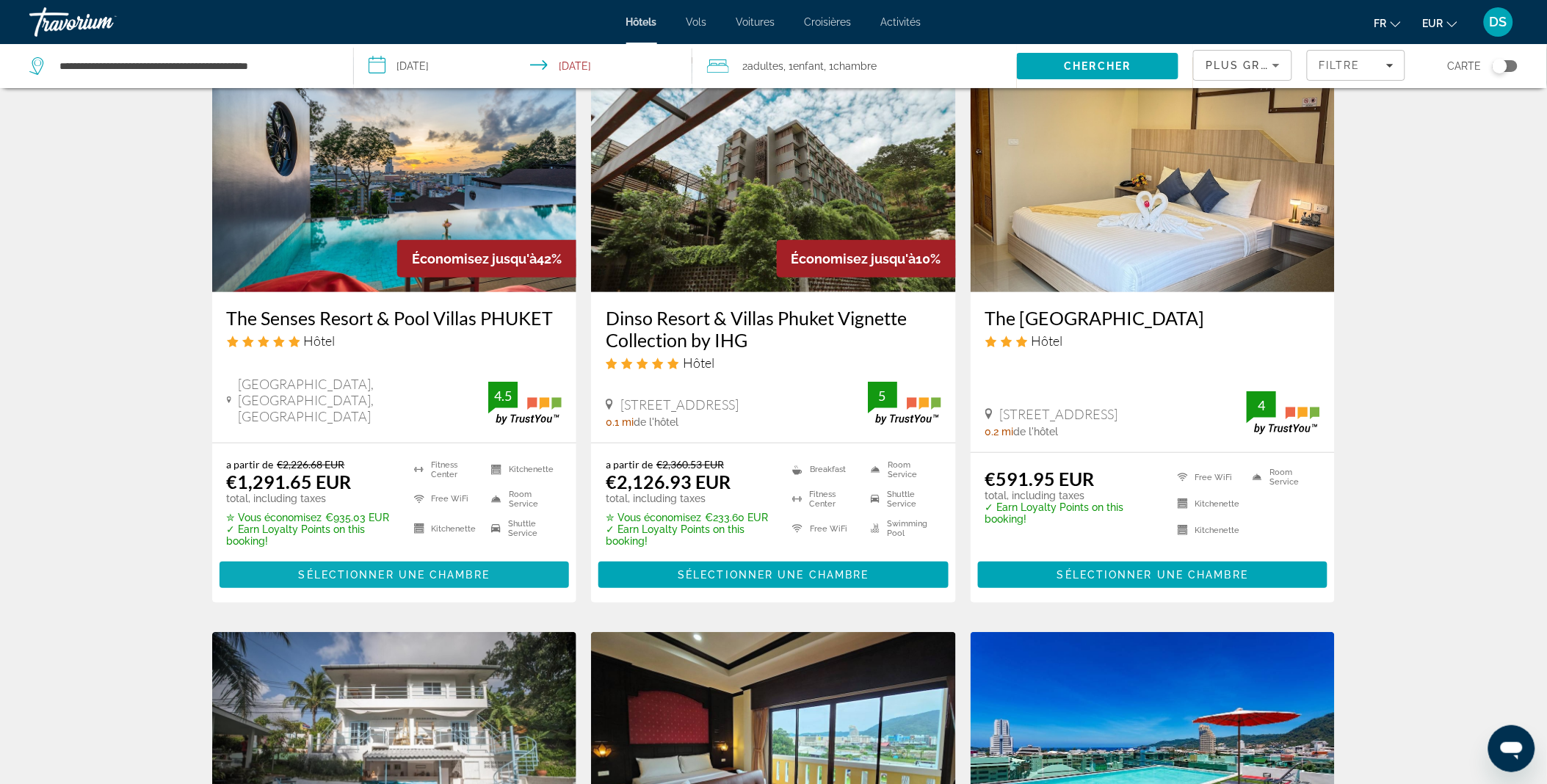
scroll to position [82, 0]
click at [392, 574] on span "Sélectionner une chambre" at bounding box center [395, 575] width 191 height 12
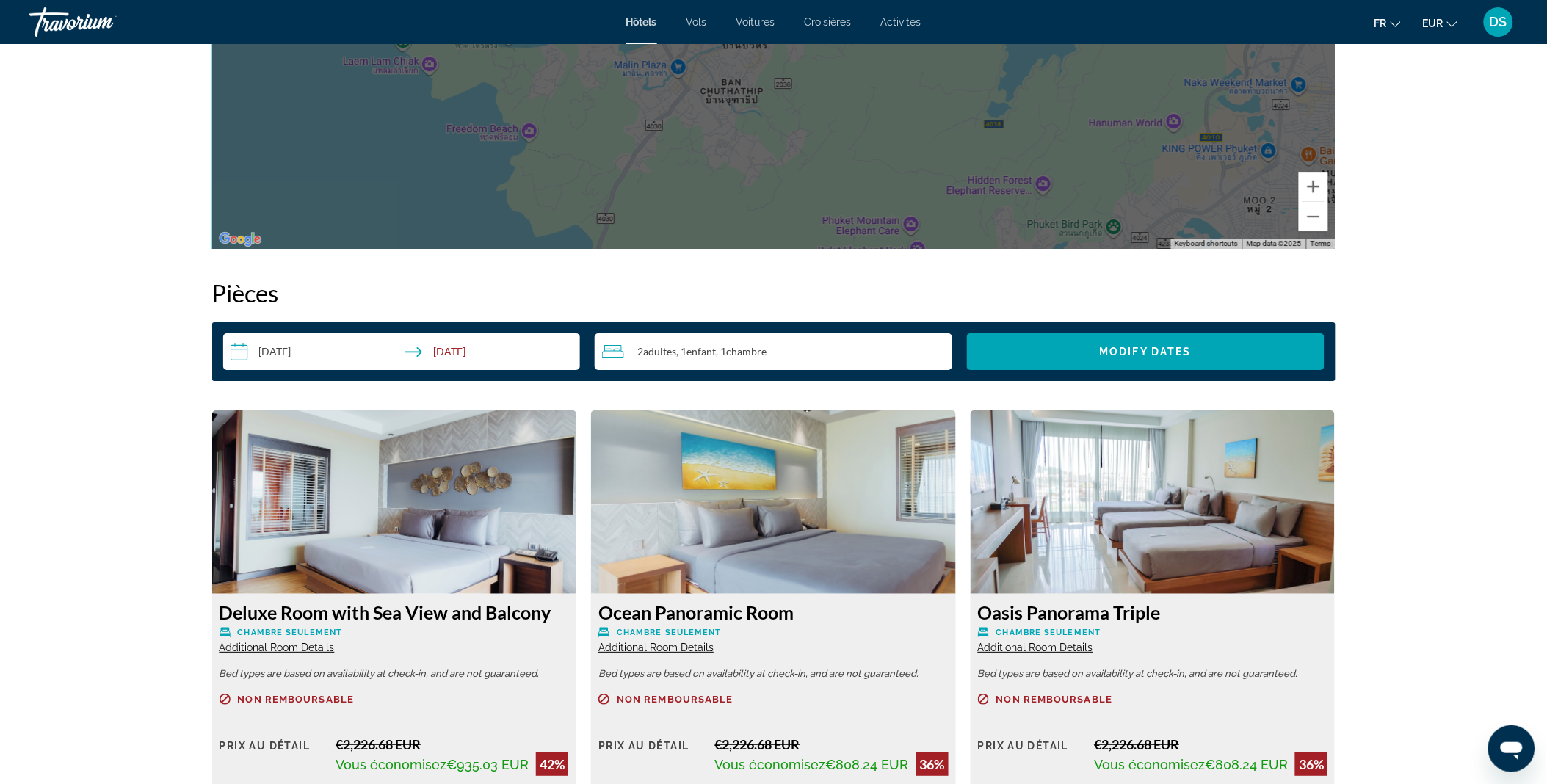
scroll to position [1667, 0]
click at [797, 358] on div "2 Adulte Adultes , 1 Enfant Enfants , 1 Chambre pièces" at bounding box center [777, 351] width 350 height 18
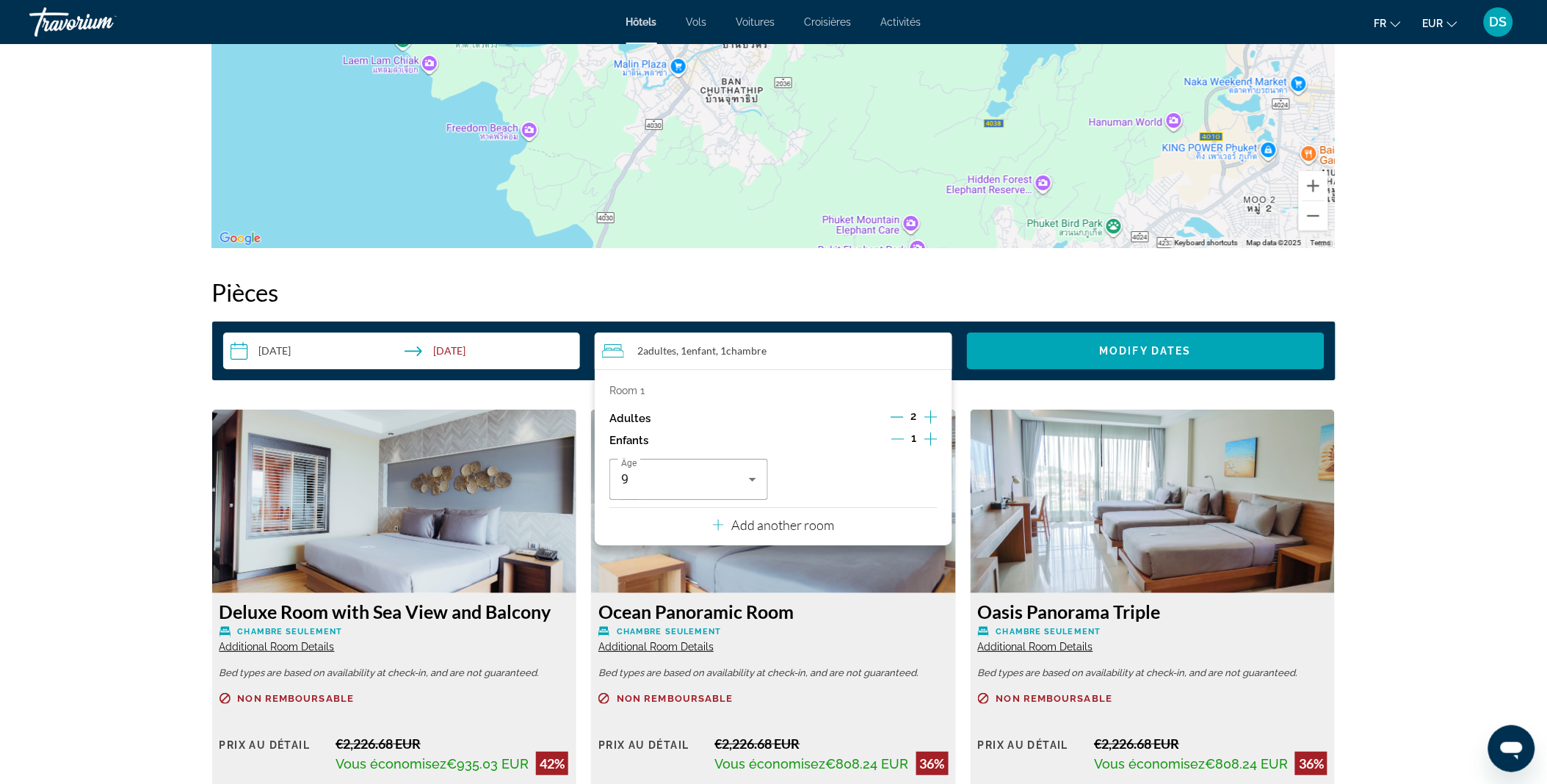
click at [898, 438] on icon "Decrement children" at bounding box center [897, 438] width 13 height 13
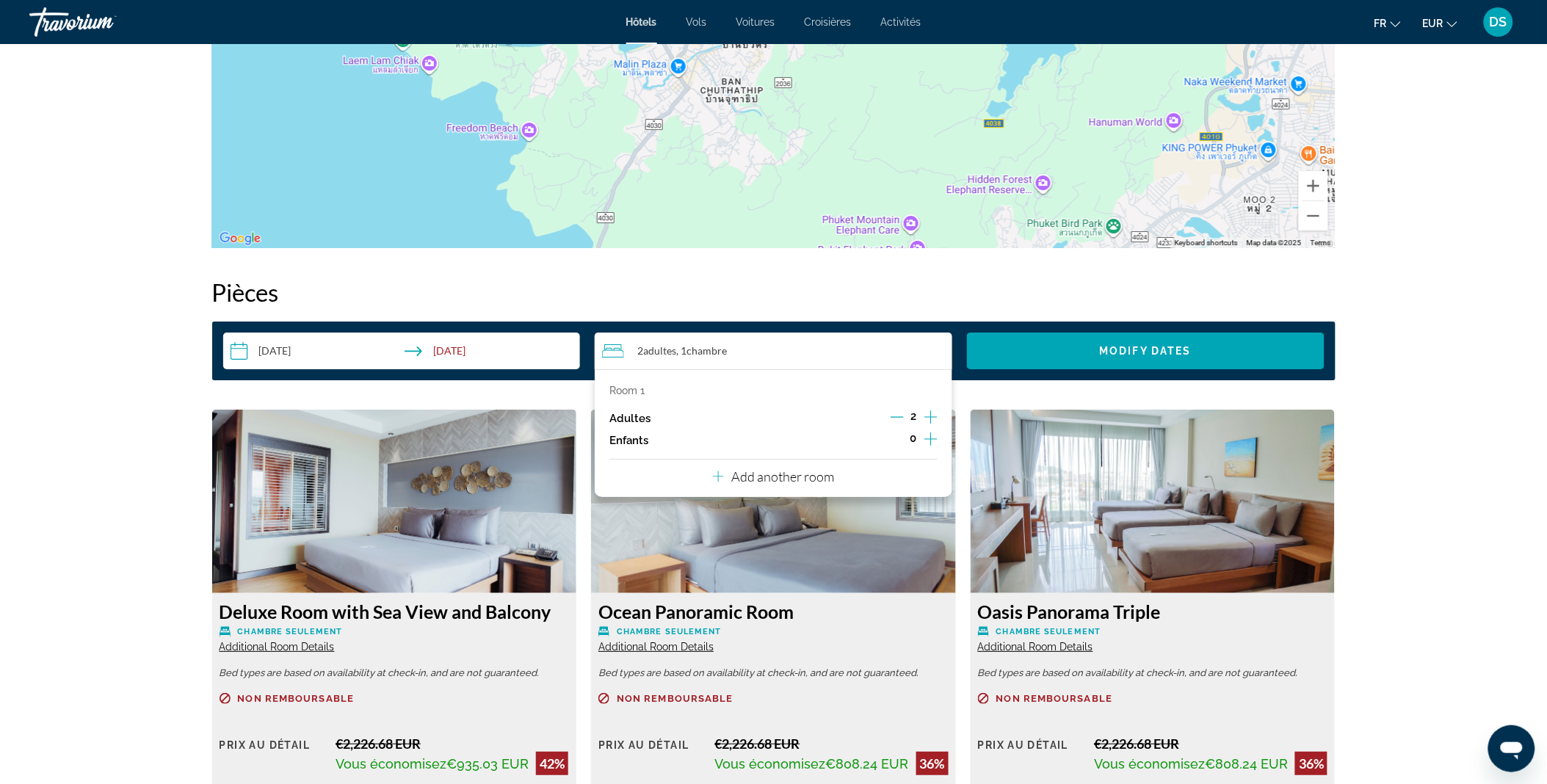
click at [925, 414] on icon "Increment adults" at bounding box center [930, 417] width 13 height 18
click at [1010, 353] on span "Search widget" at bounding box center [1145, 351] width 358 height 35
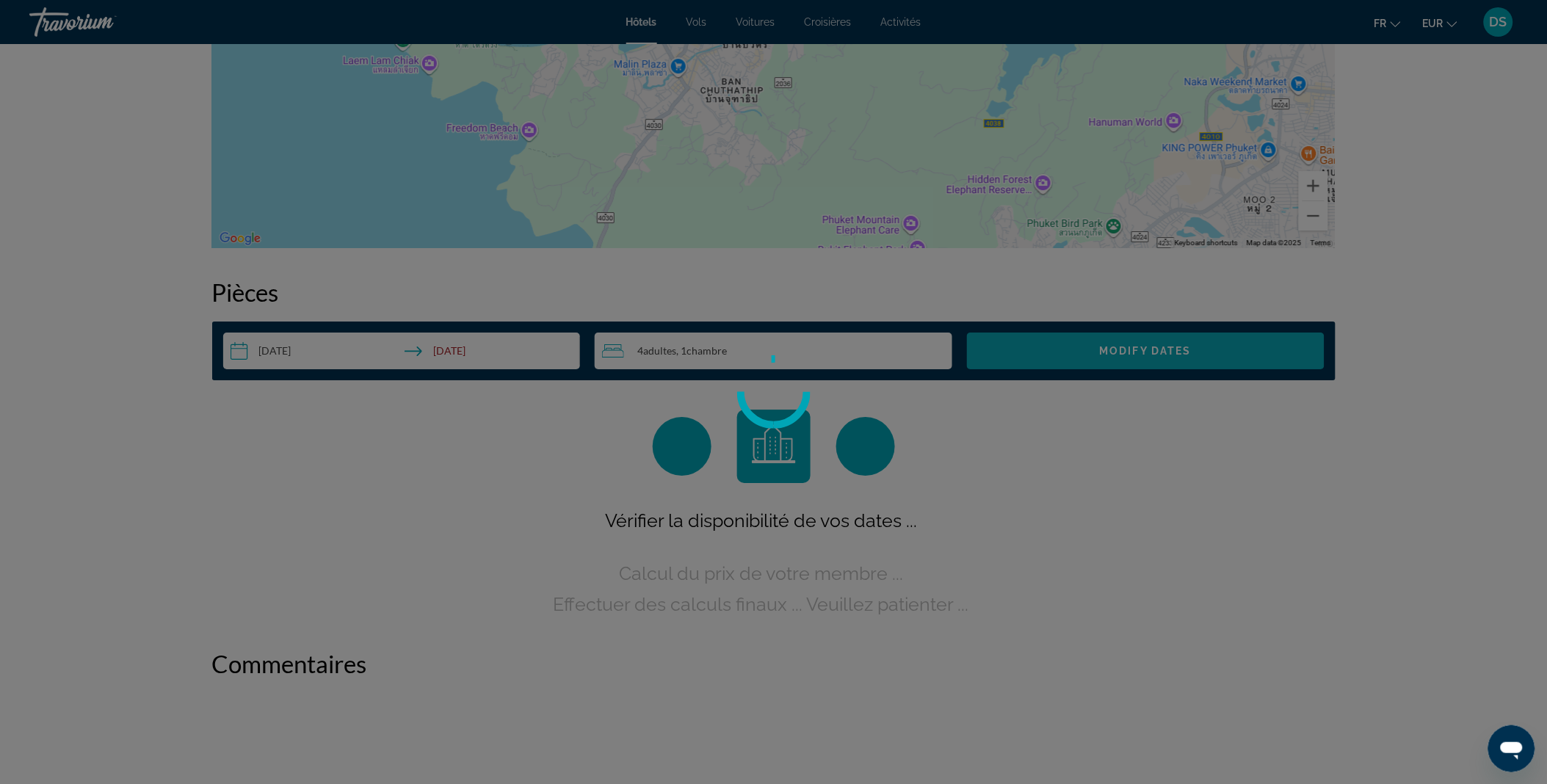
scroll to position [12, 0]
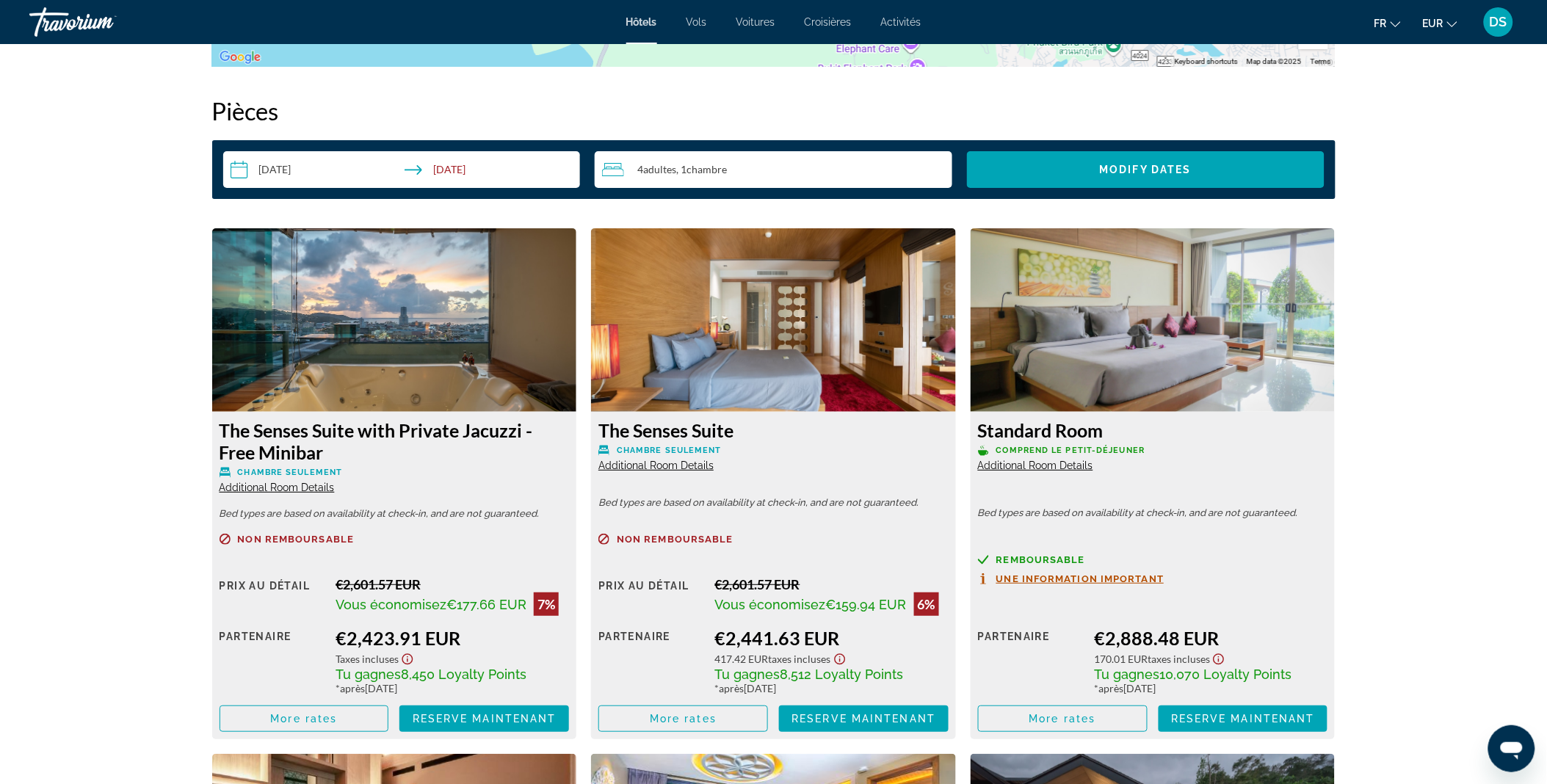
scroll to position [1843, 0]
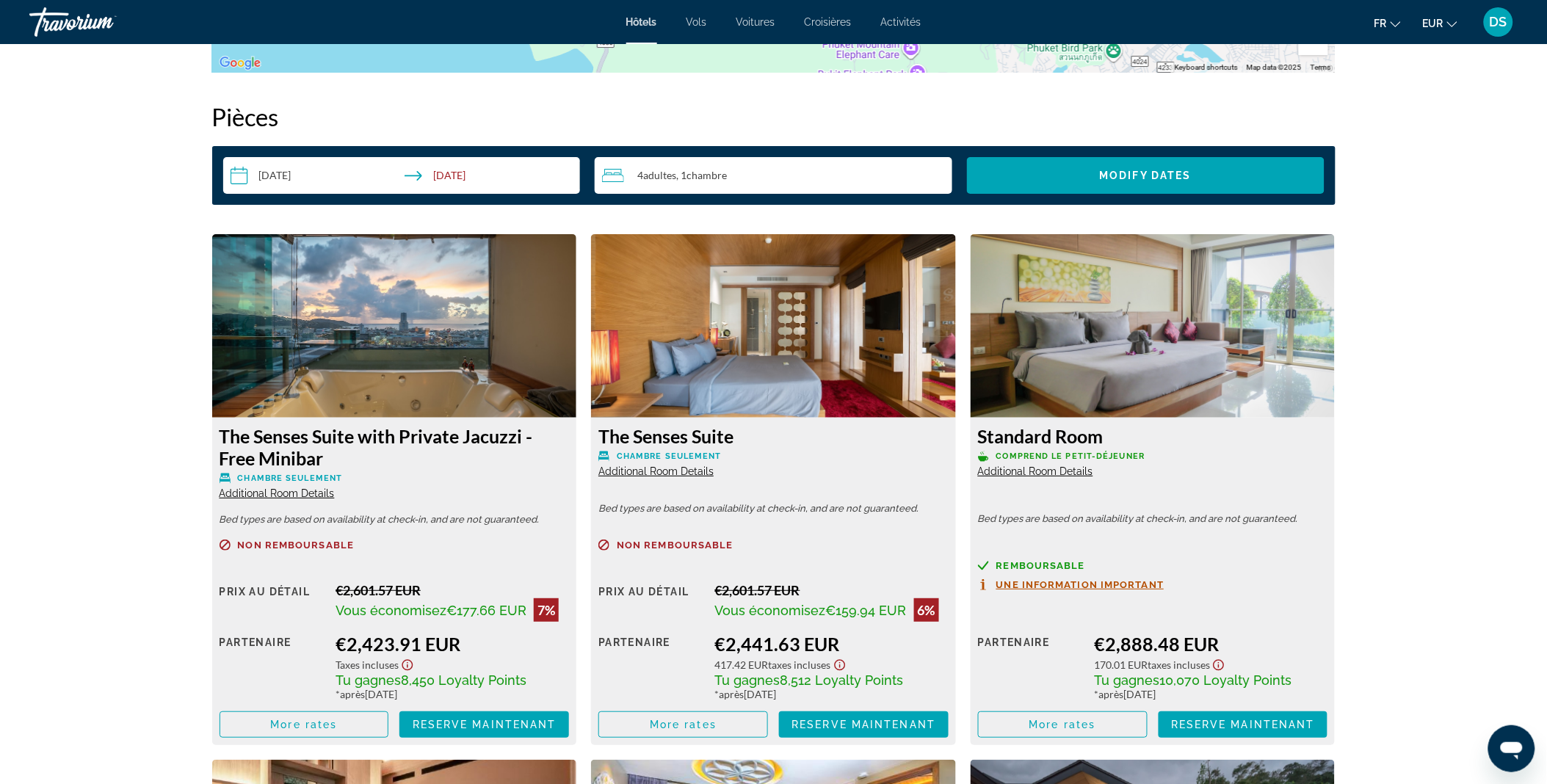
click at [829, 180] on div "4 Adulte Adultes , 1 Chambre pièces" at bounding box center [777, 176] width 350 height 18
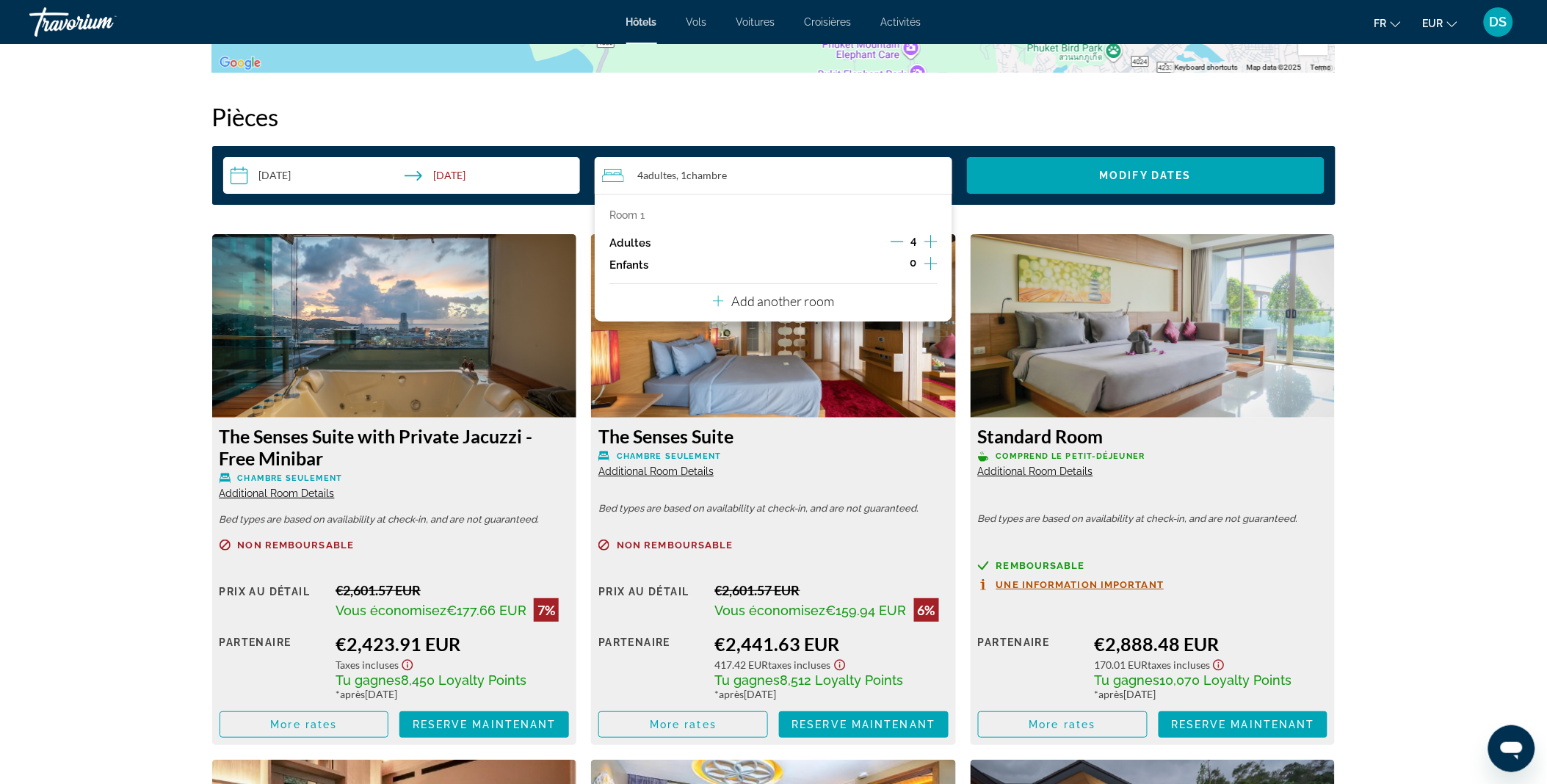
click at [929, 261] on icon "Increment children" at bounding box center [930, 264] width 13 height 18
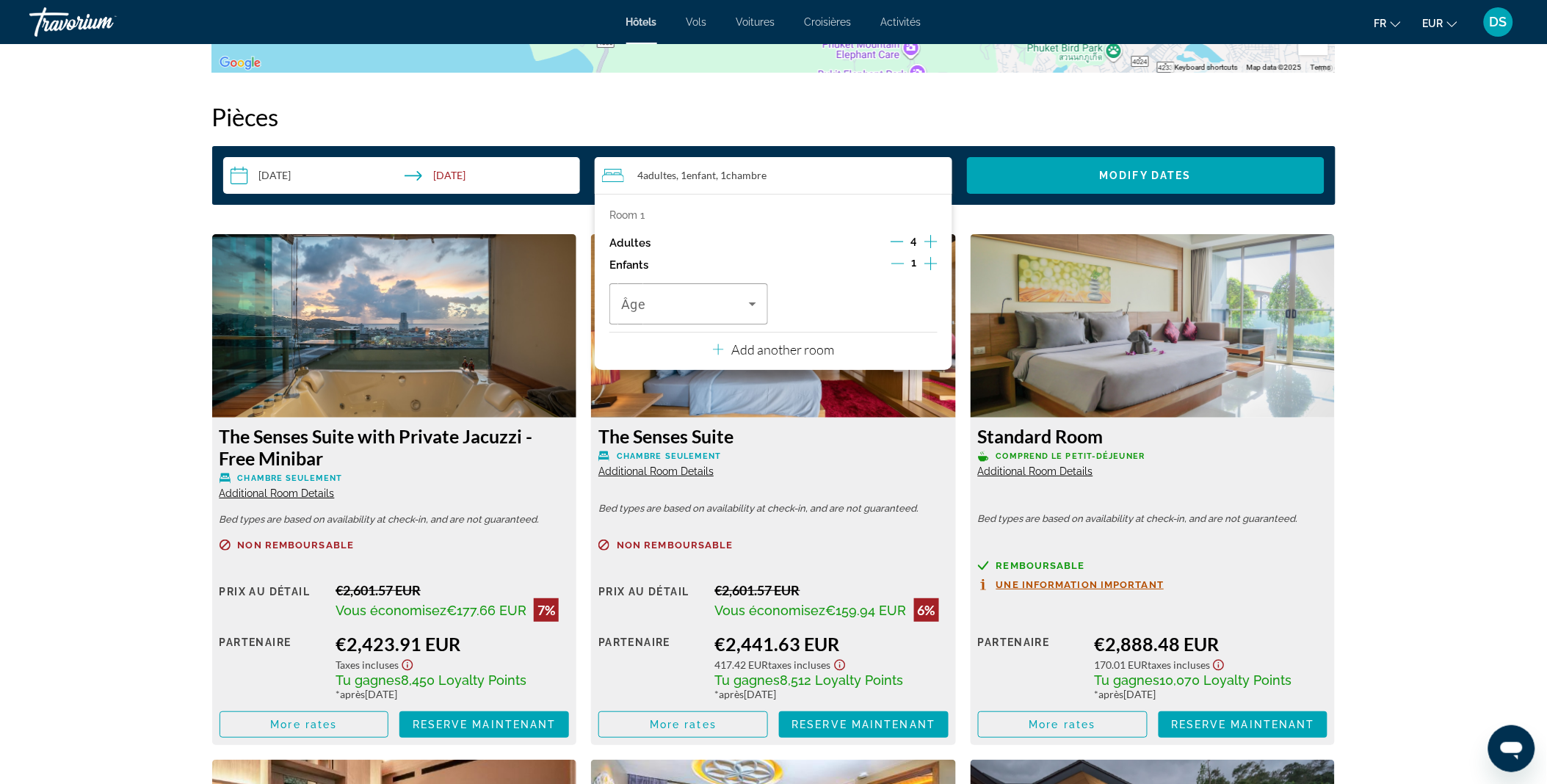
click at [903, 260] on icon "Decrement children" at bounding box center [897, 263] width 13 height 13
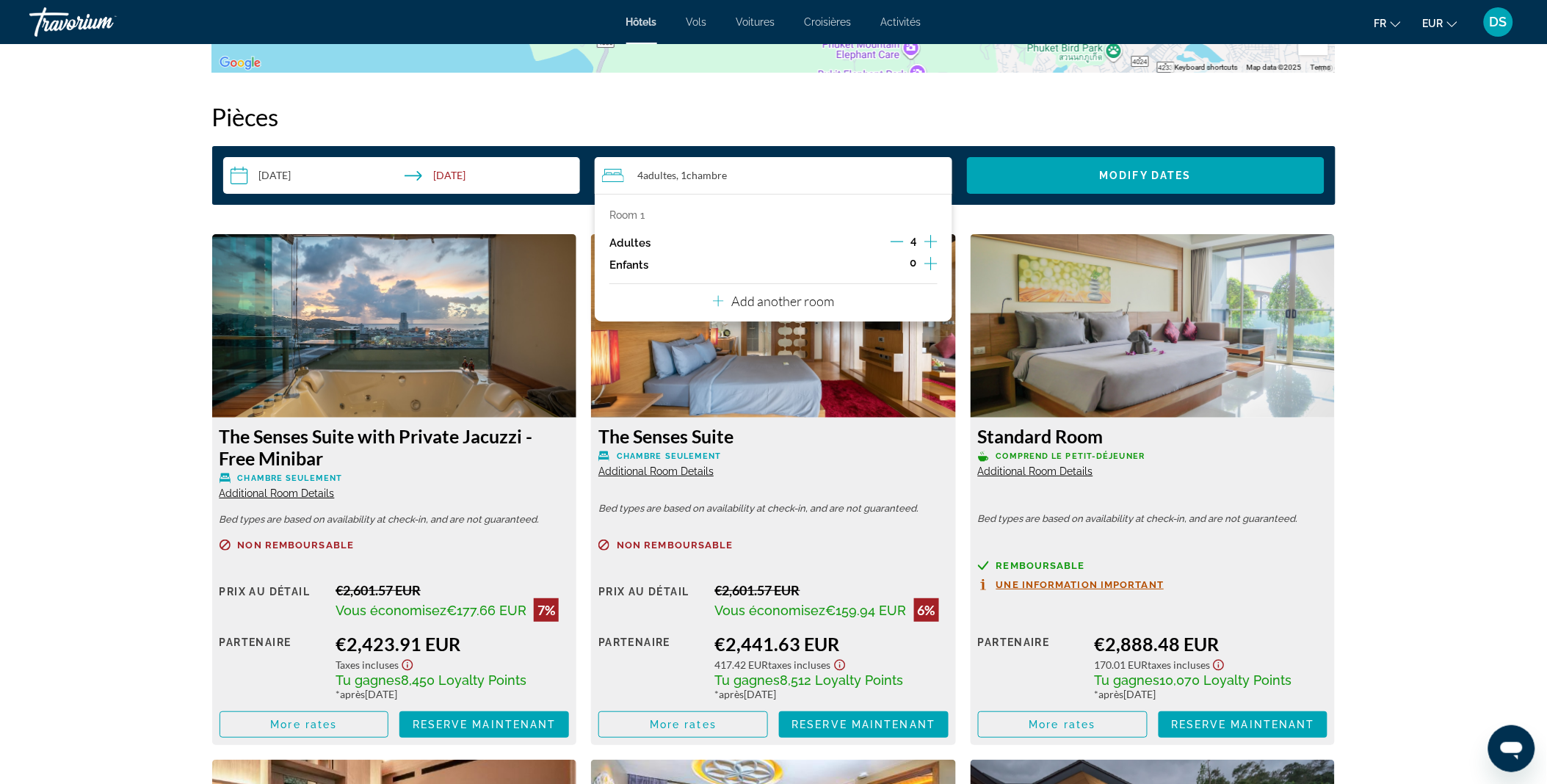
click at [892, 236] on icon "Decrement adults" at bounding box center [897, 241] width 13 height 13
click at [783, 302] on p "Add another room" at bounding box center [783, 301] width 103 height 16
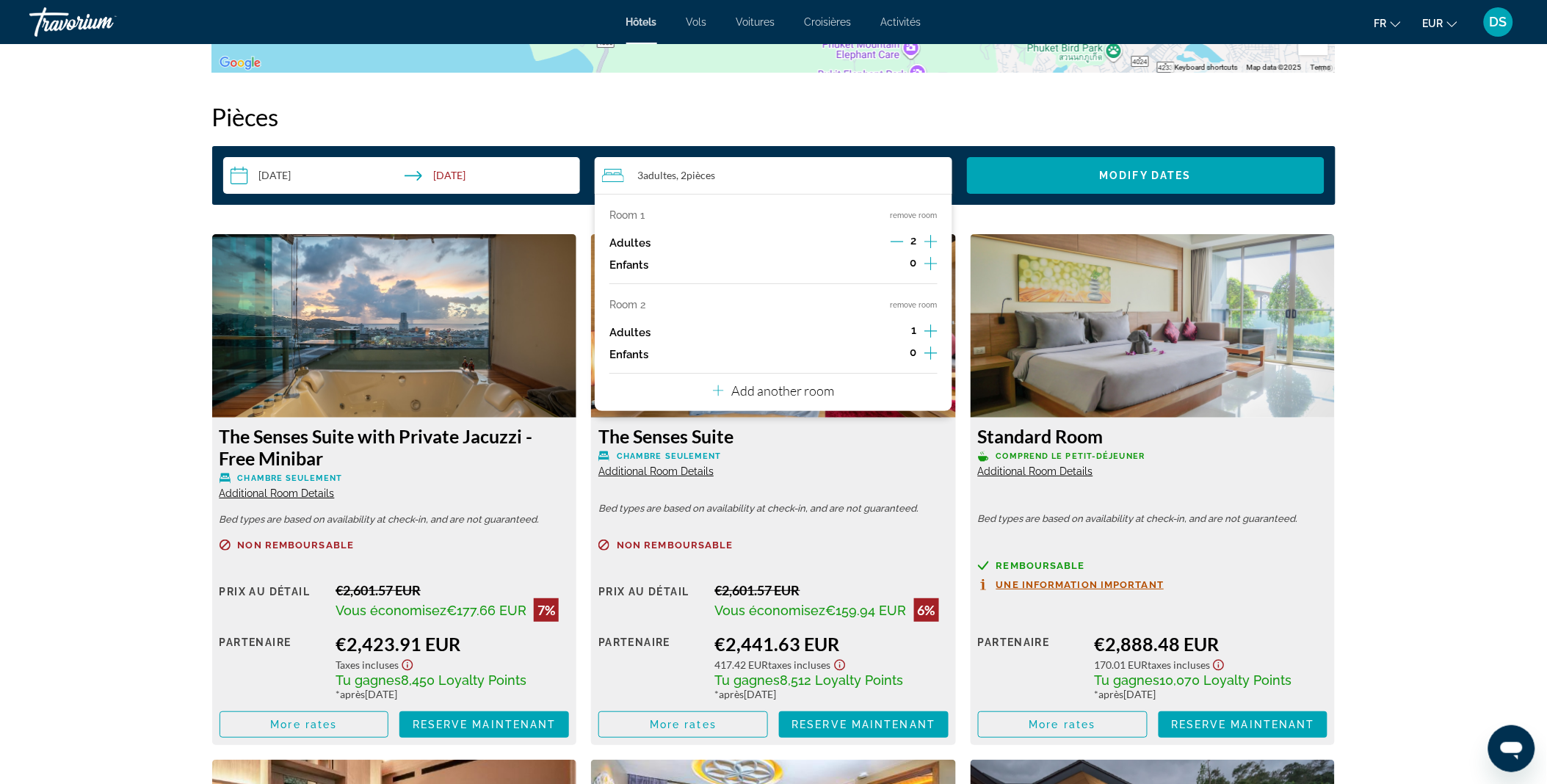
click at [930, 325] on icon "Increment adults" at bounding box center [930, 331] width 13 height 18
click at [1044, 175] on span "Search widget" at bounding box center [1145, 176] width 358 height 35
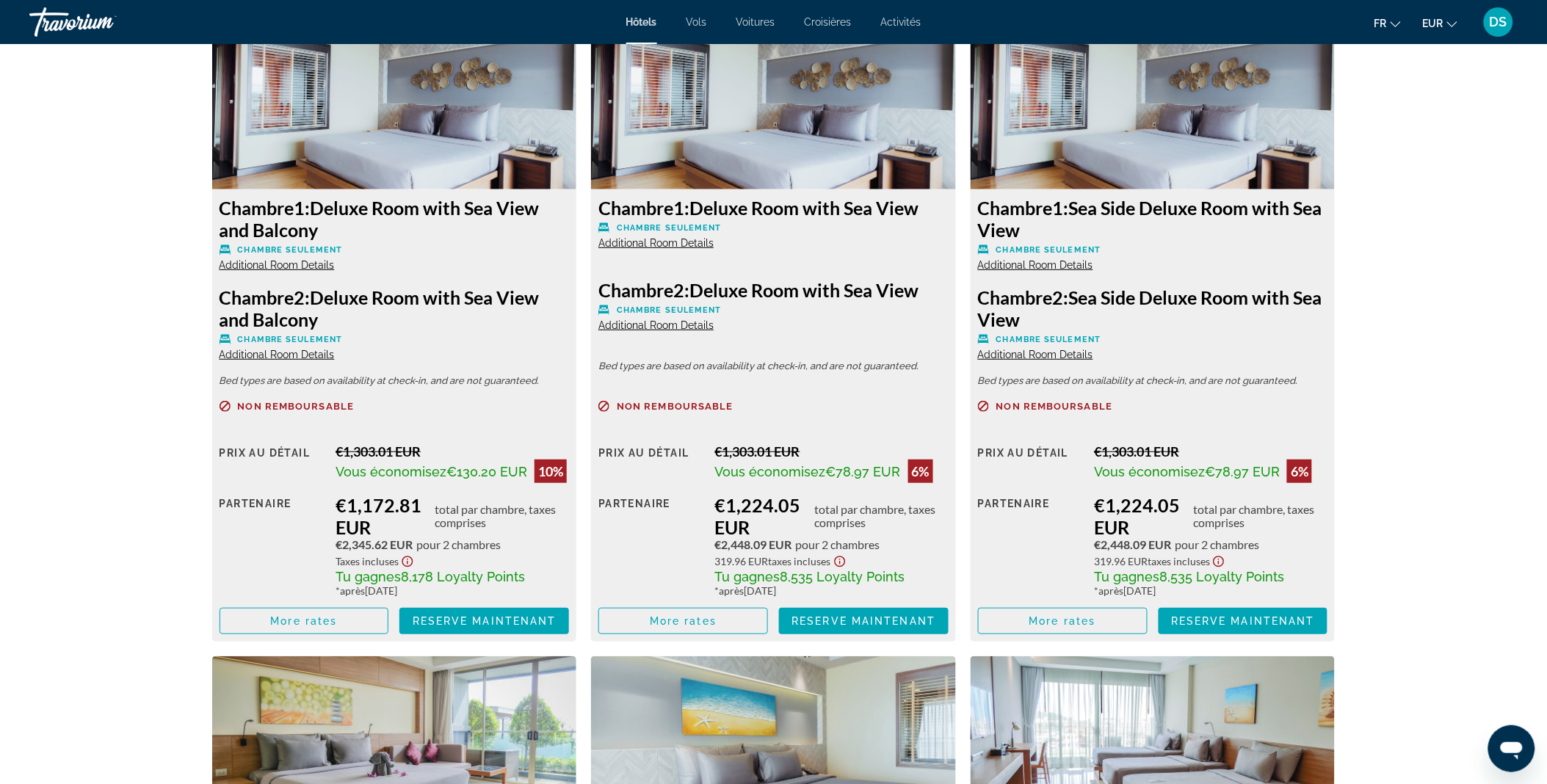
scroll to position [2072, 0]
click at [464, 620] on span "Reserve maintenant" at bounding box center [484, 620] width 144 height 12
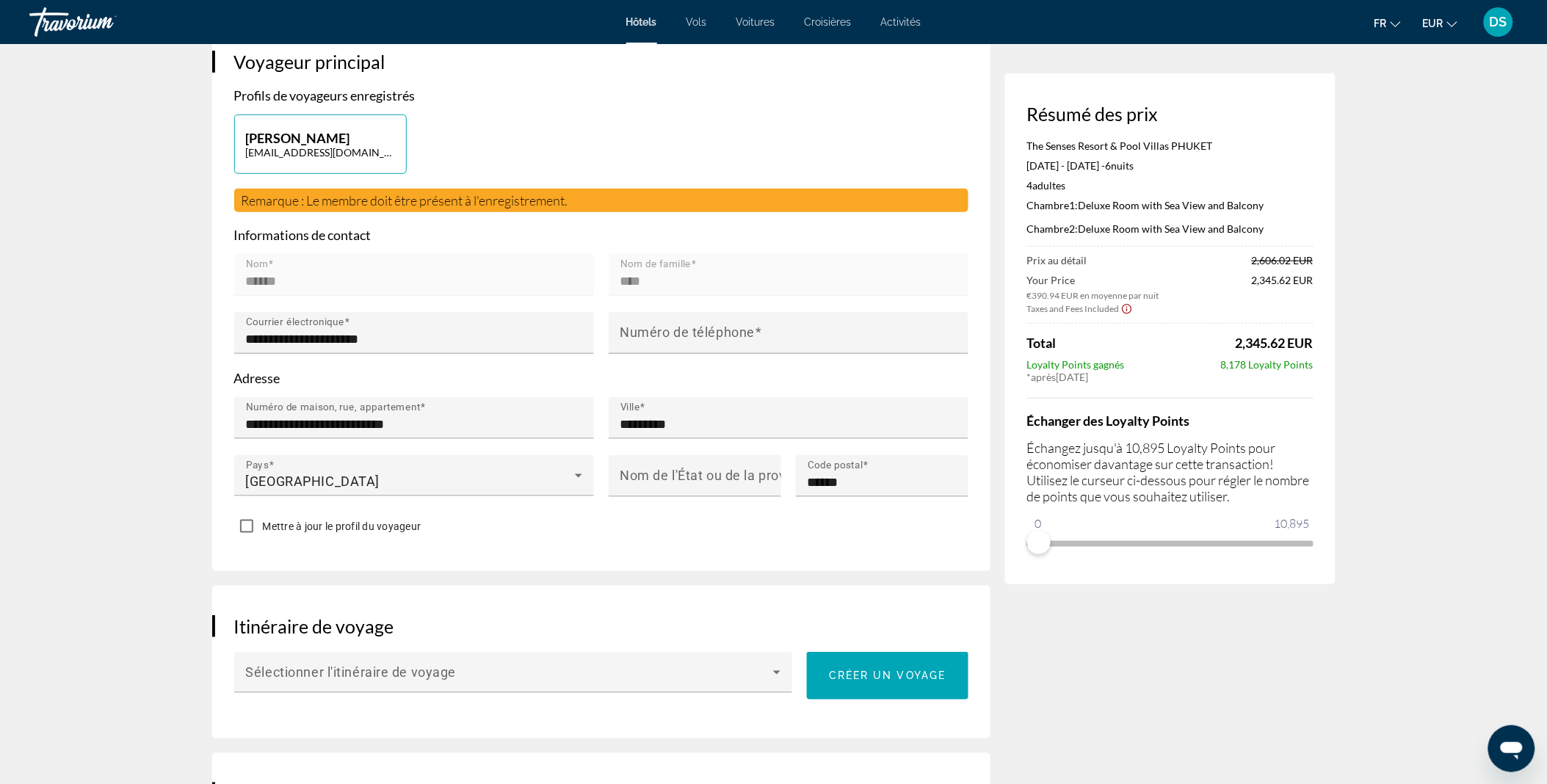
scroll to position [254, 0]
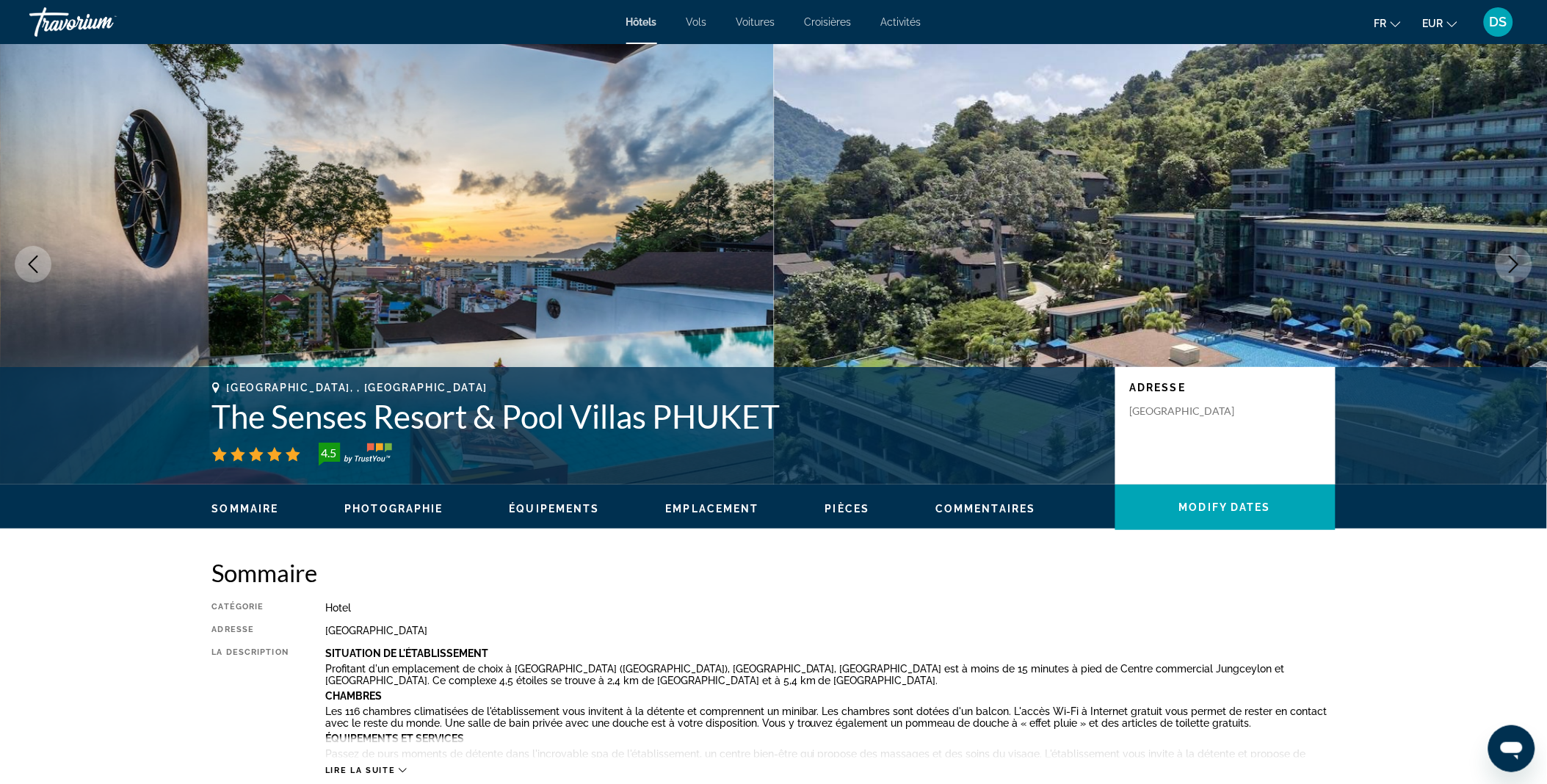
click at [1521, 265] on icon "Next image" at bounding box center [1513, 265] width 18 height 18
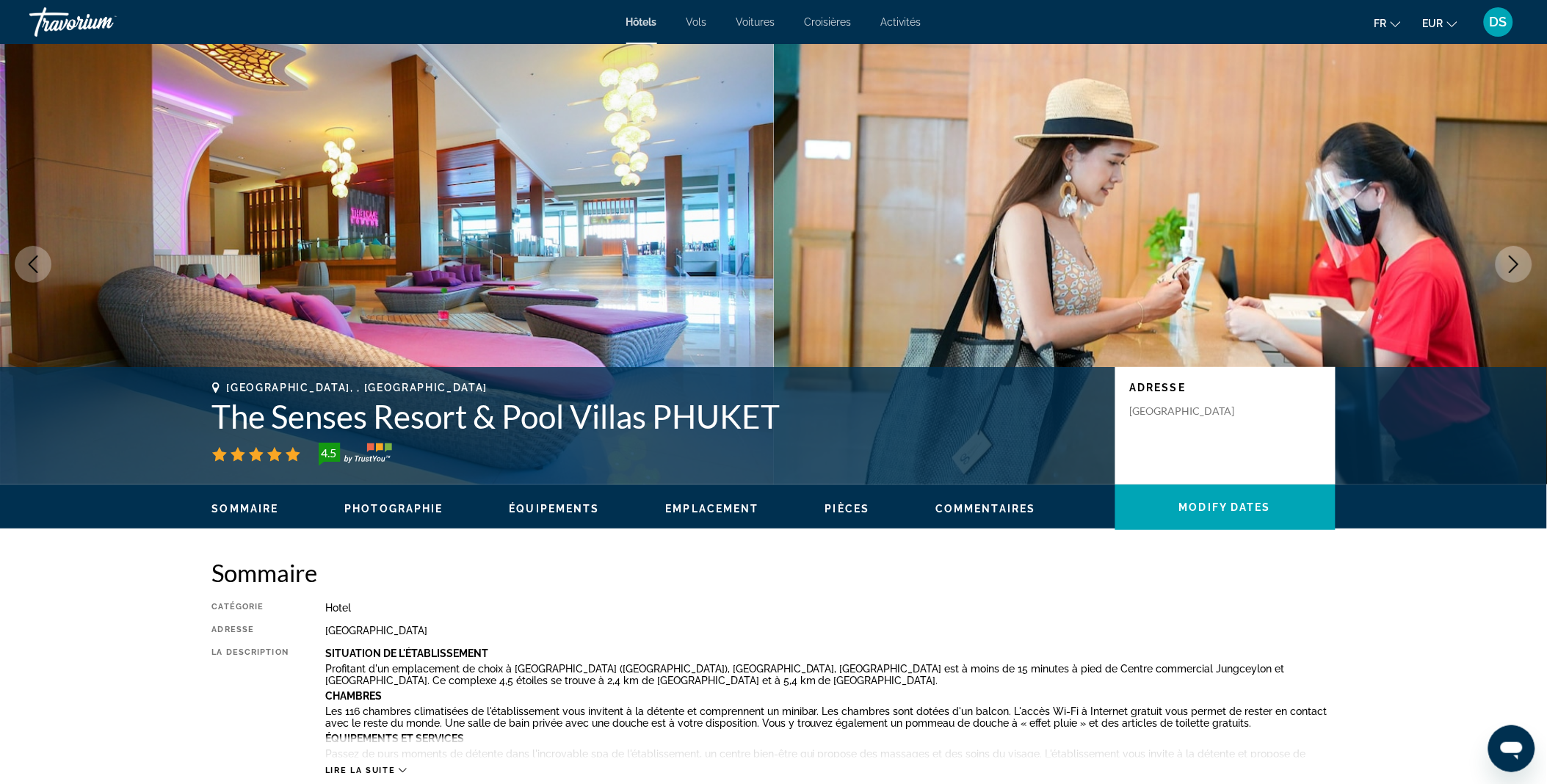
click at [1521, 265] on icon "Next image" at bounding box center [1513, 265] width 18 height 18
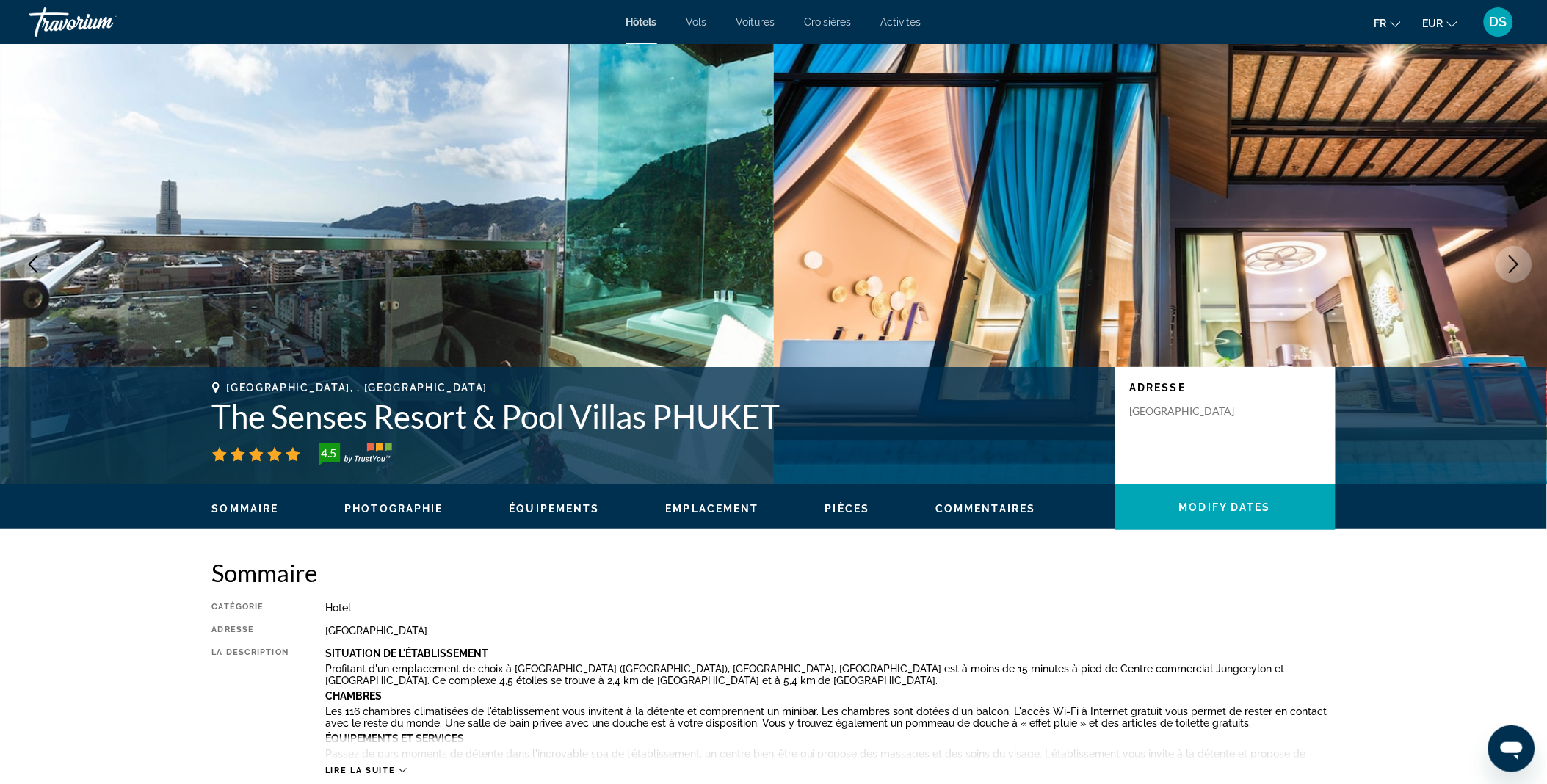
click at [1521, 265] on icon "Next image" at bounding box center [1513, 265] width 18 height 18
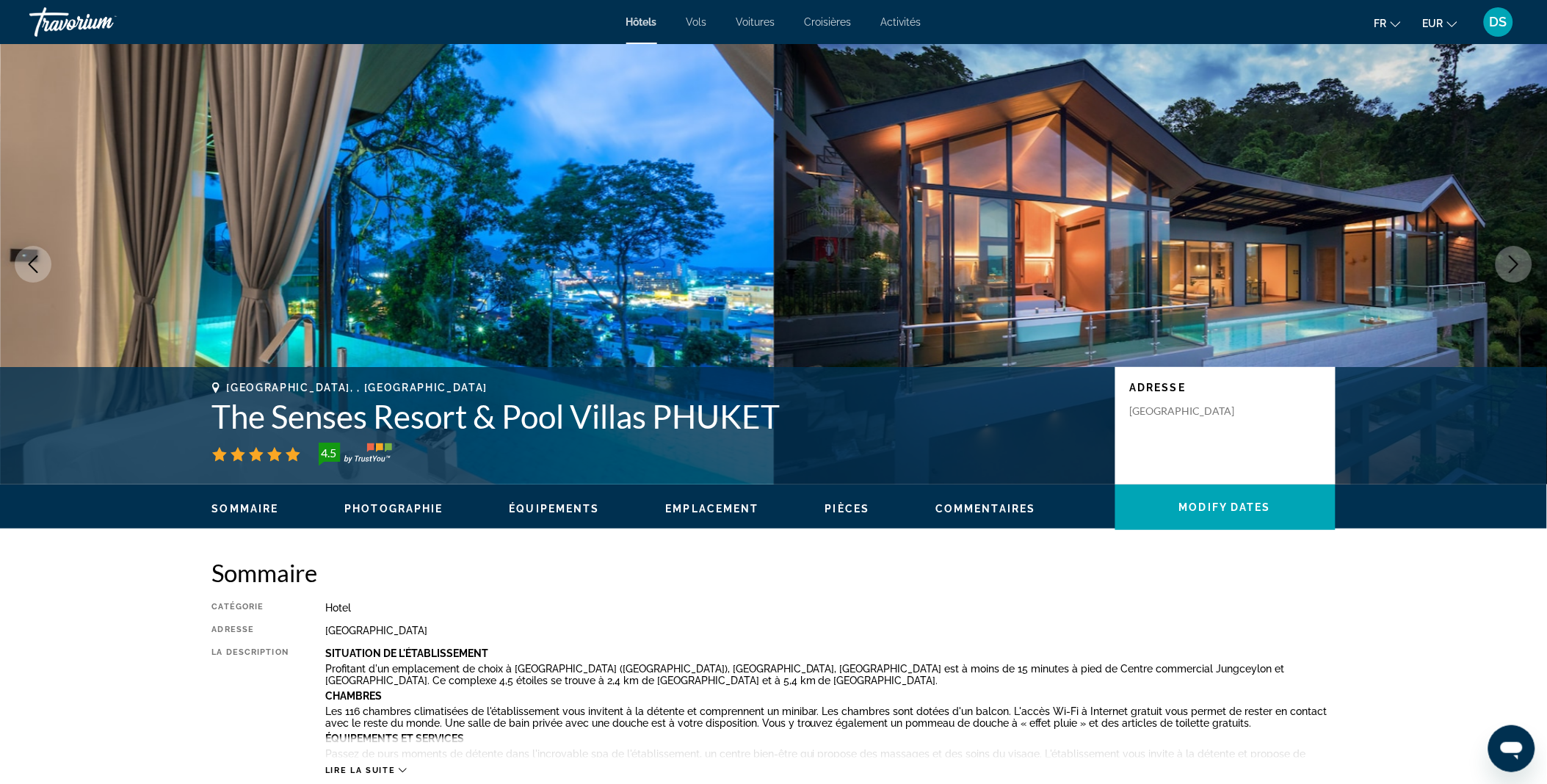
click at [1521, 265] on icon "Next image" at bounding box center [1513, 265] width 18 height 18
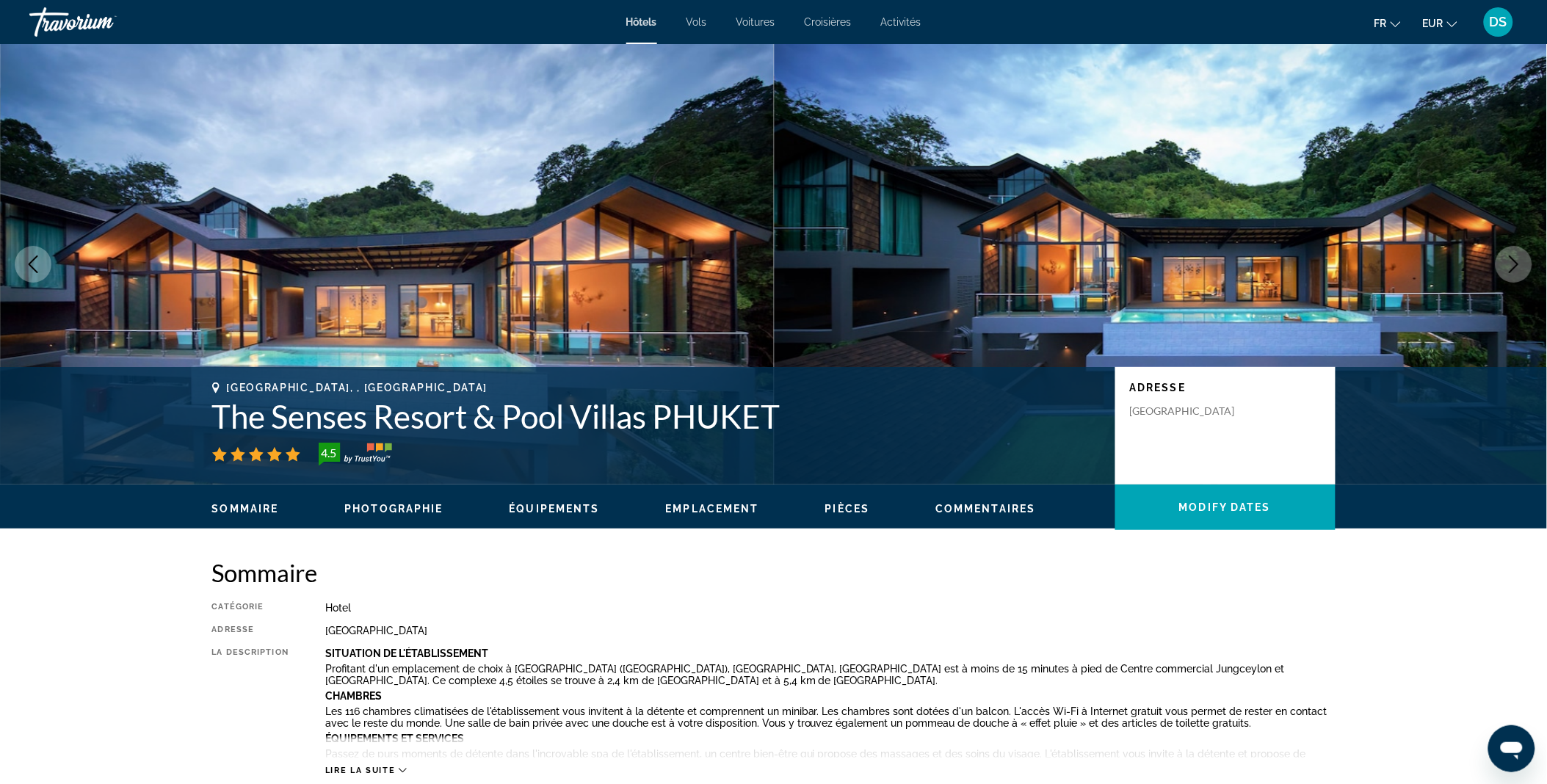
click at [1514, 267] on icon "Next image" at bounding box center [1514, 265] width 10 height 18
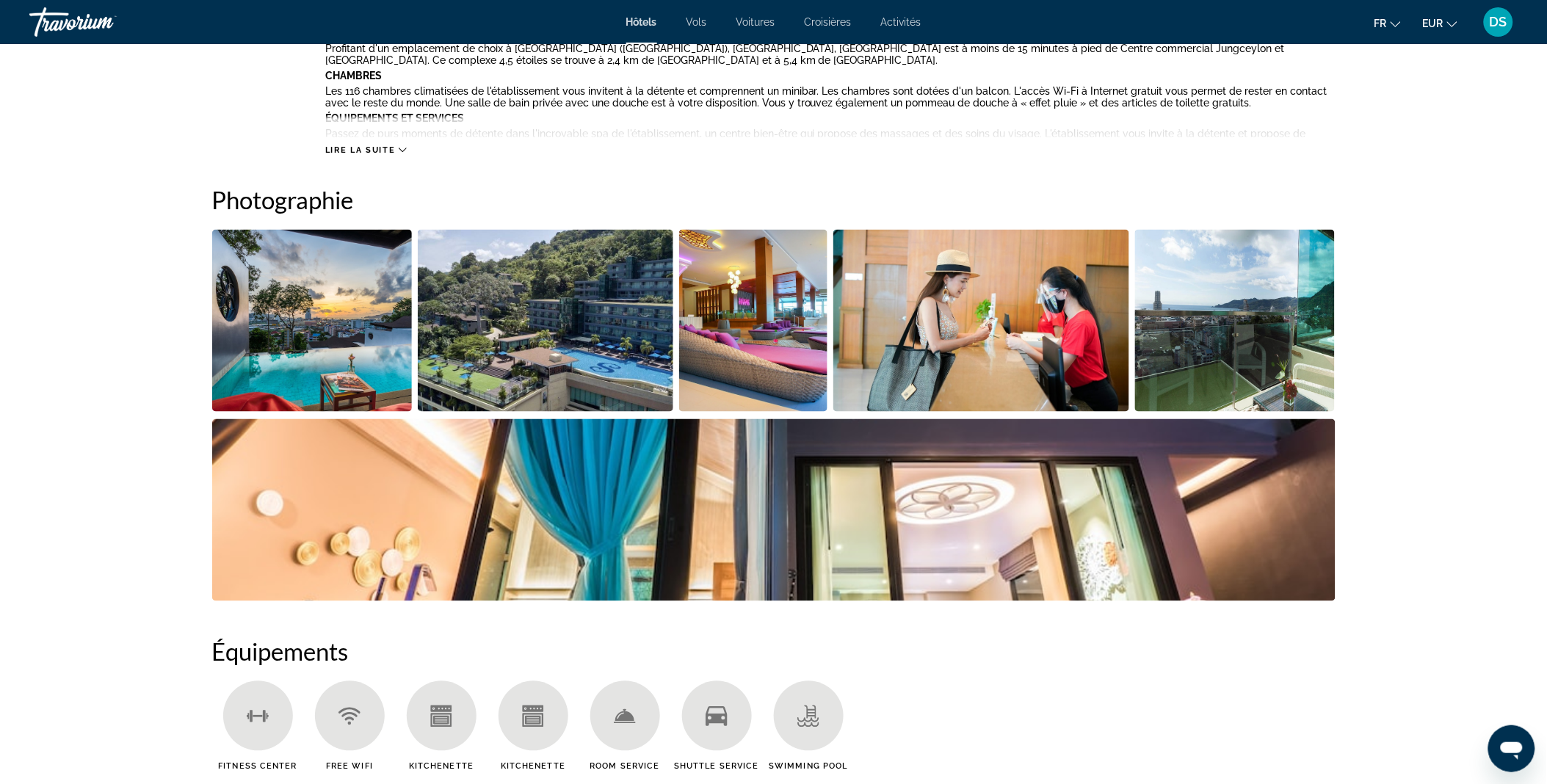
scroll to position [613, 0]
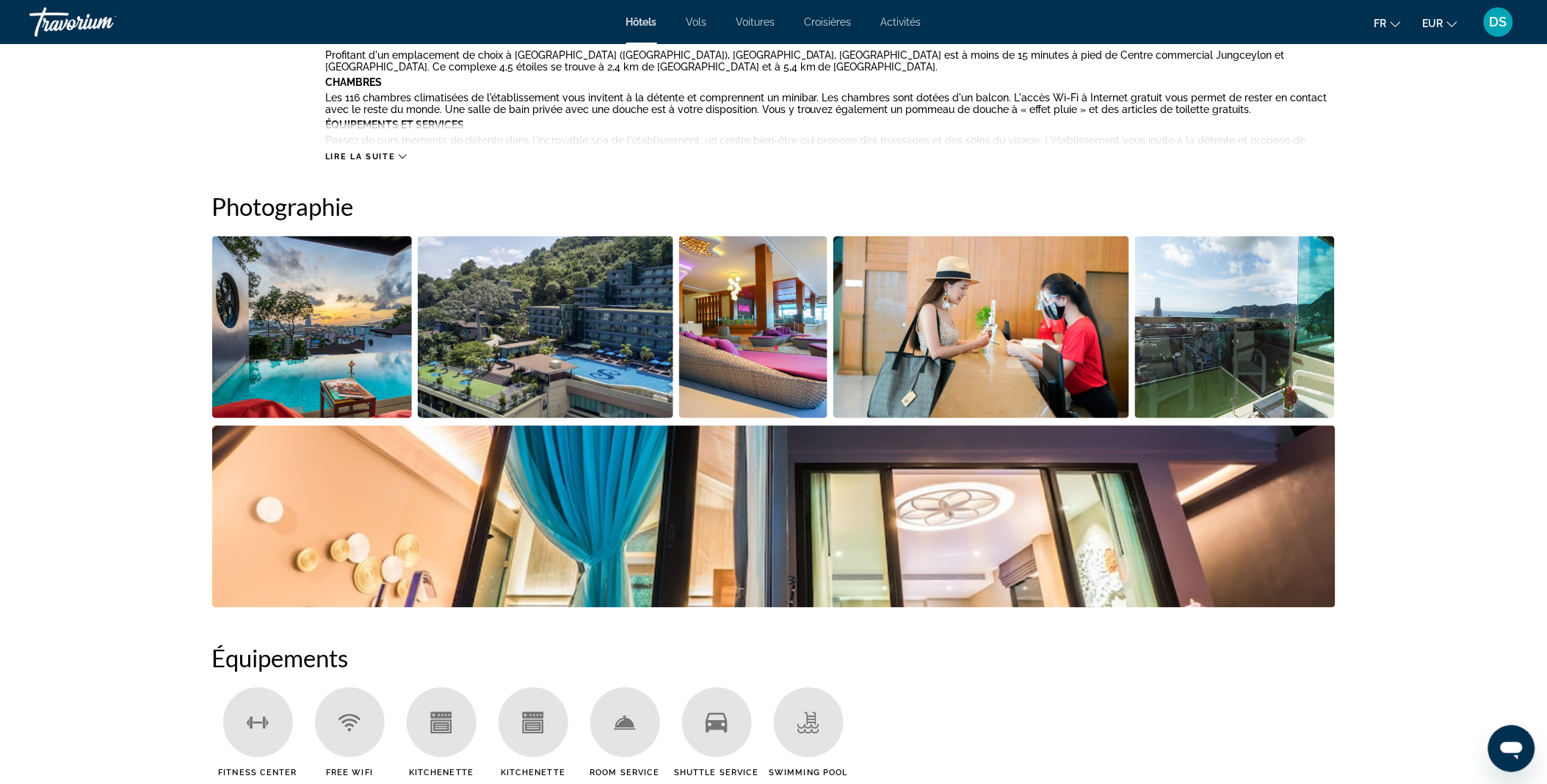
click at [338, 362] on img "Open full-screen image slider" at bounding box center [313, 327] width 200 height 182
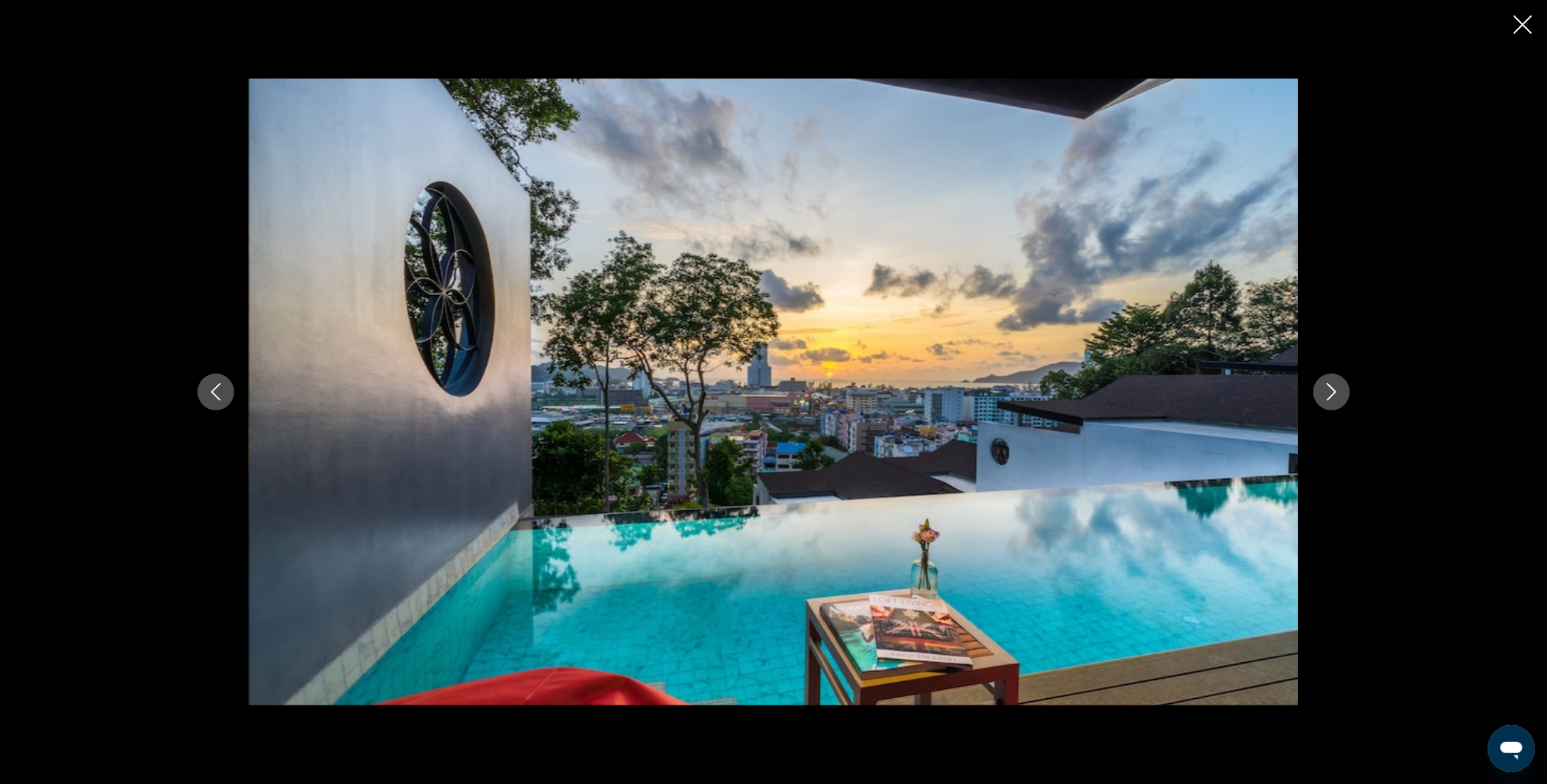
click at [1330, 397] on icon "Next image" at bounding box center [1331, 392] width 10 height 18
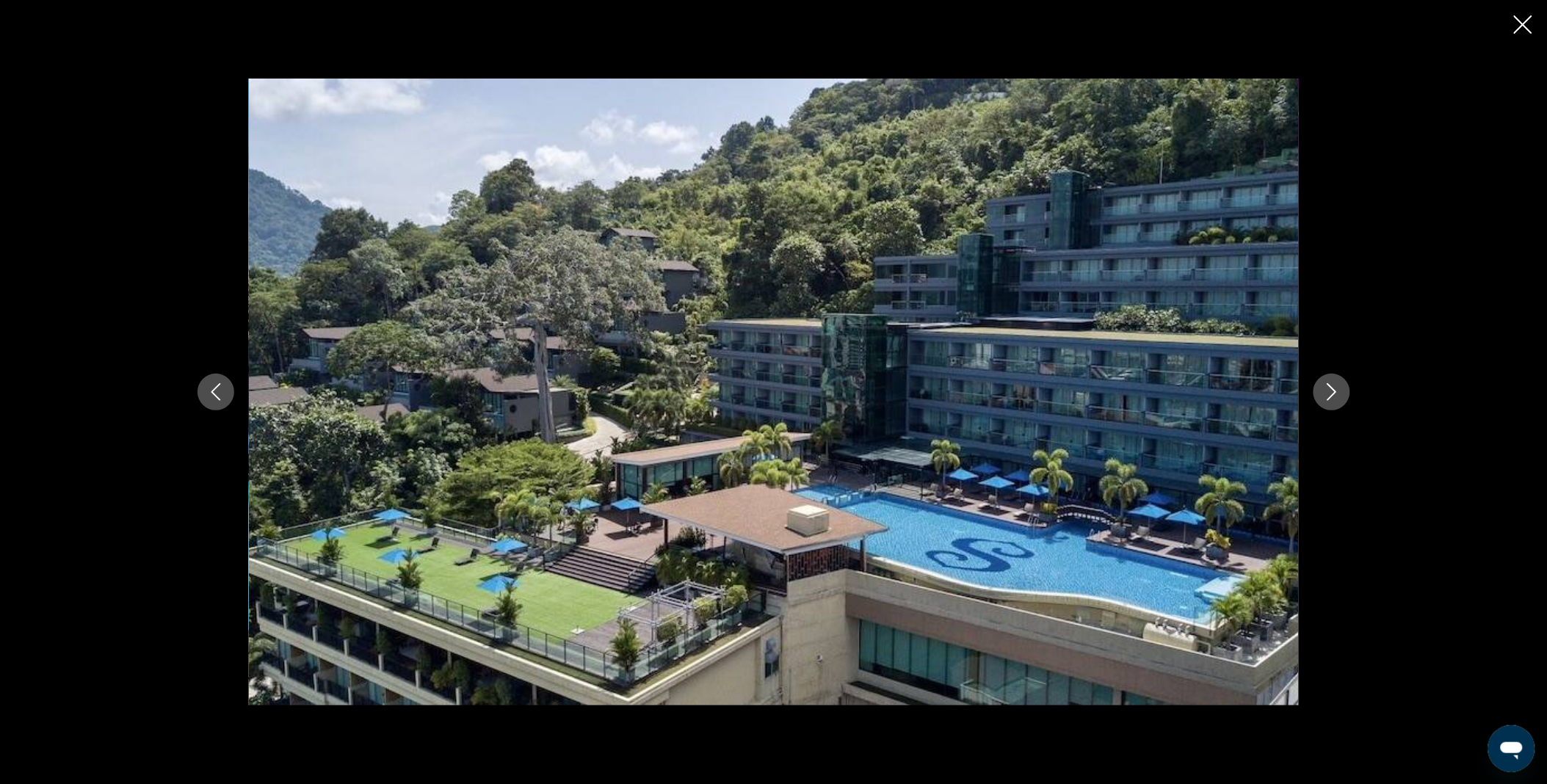
click at [1330, 397] on icon "Next image" at bounding box center [1331, 392] width 10 height 18
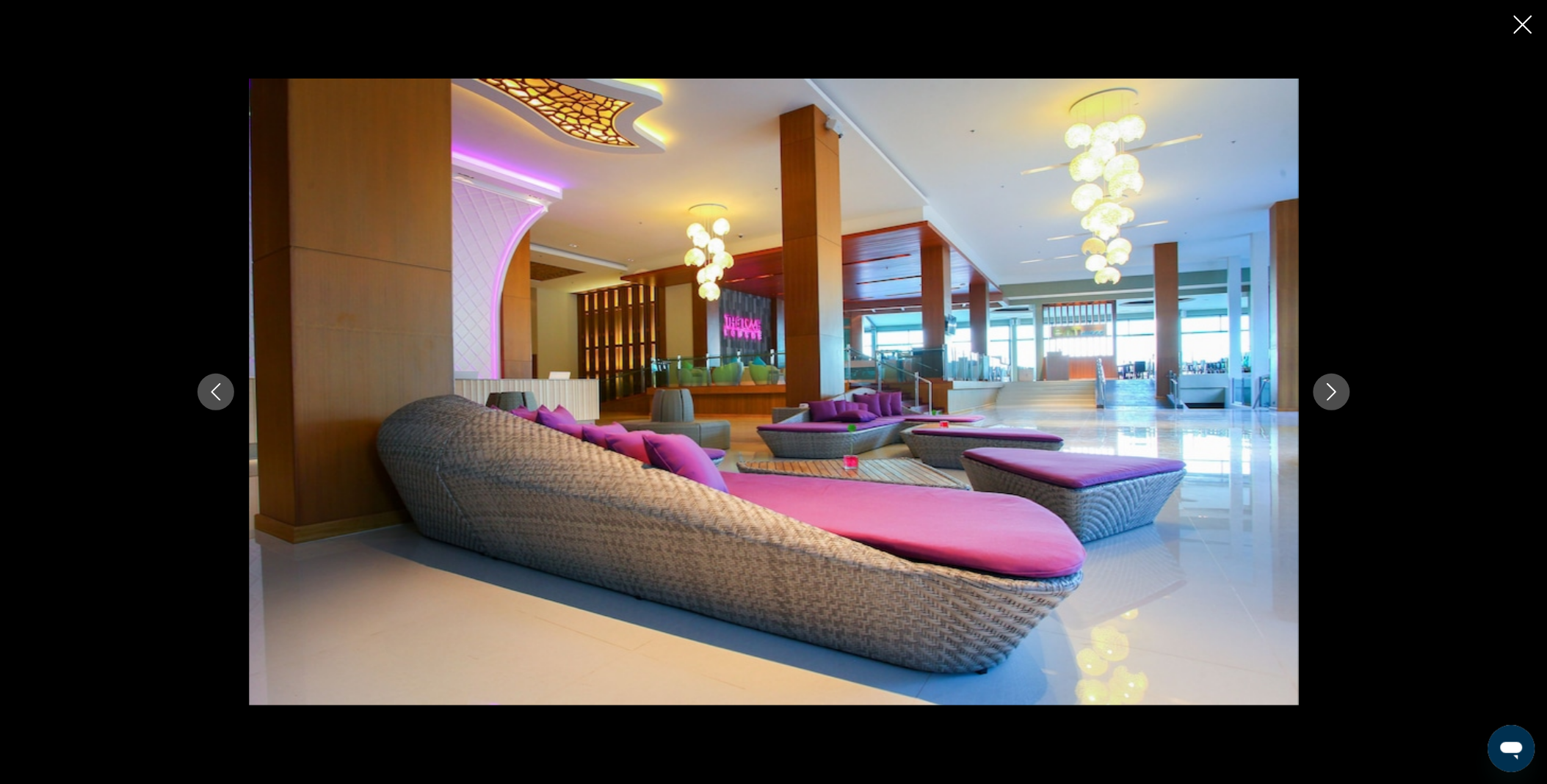
click at [1330, 397] on icon "Next image" at bounding box center [1331, 392] width 10 height 18
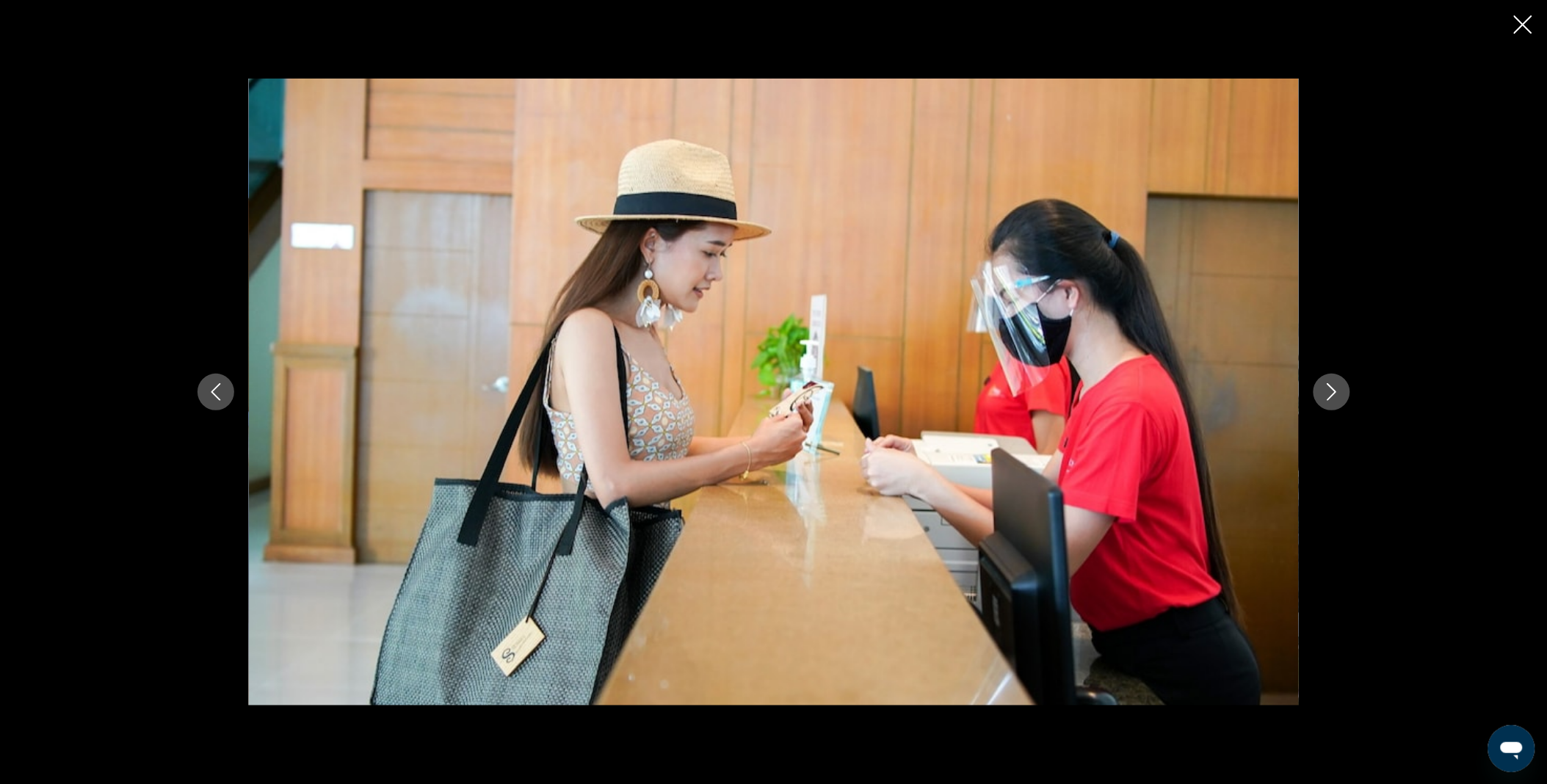
click at [1330, 397] on icon "Next image" at bounding box center [1331, 392] width 10 height 18
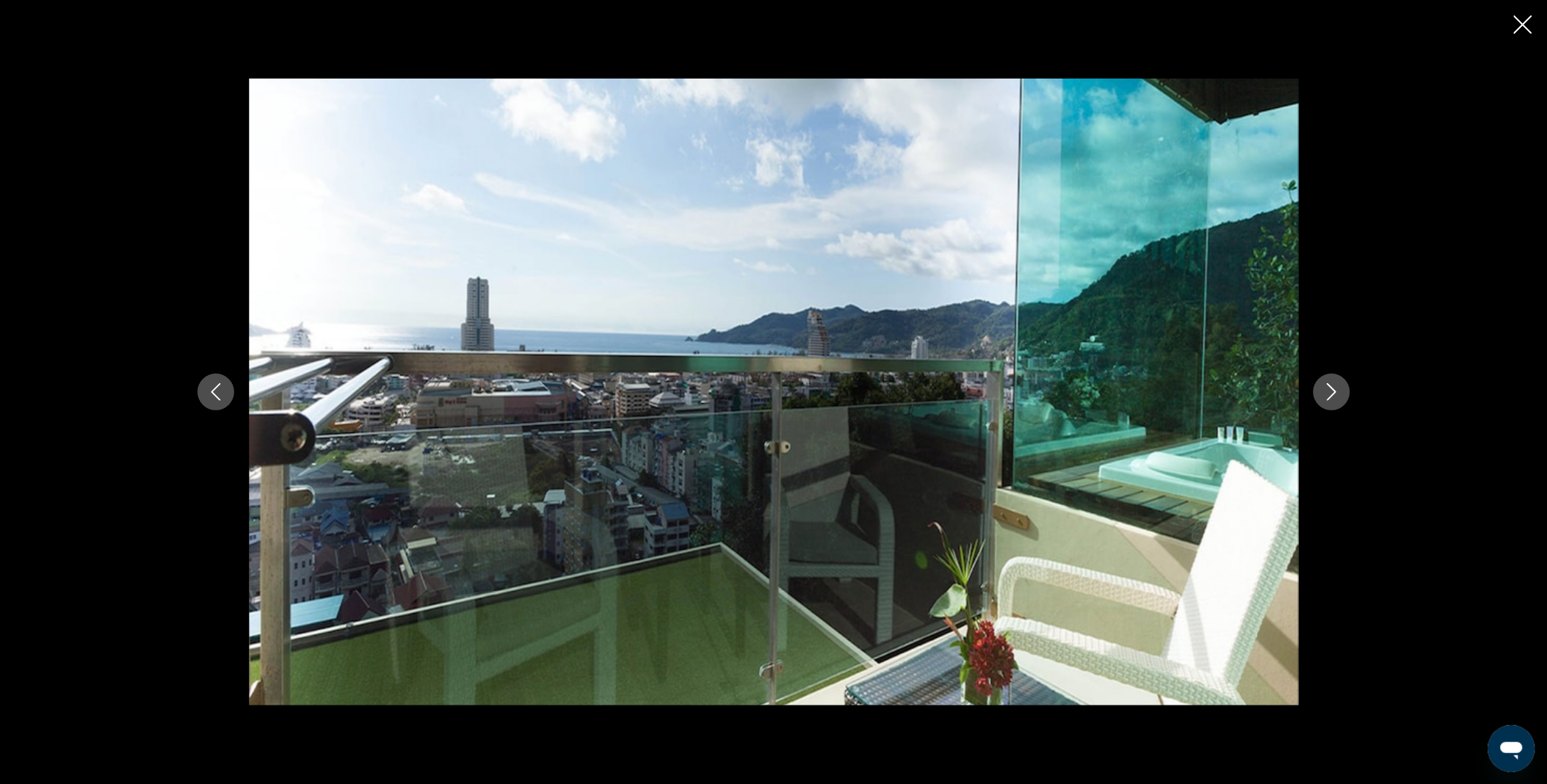
click at [1330, 397] on icon "Next image" at bounding box center [1331, 392] width 10 height 18
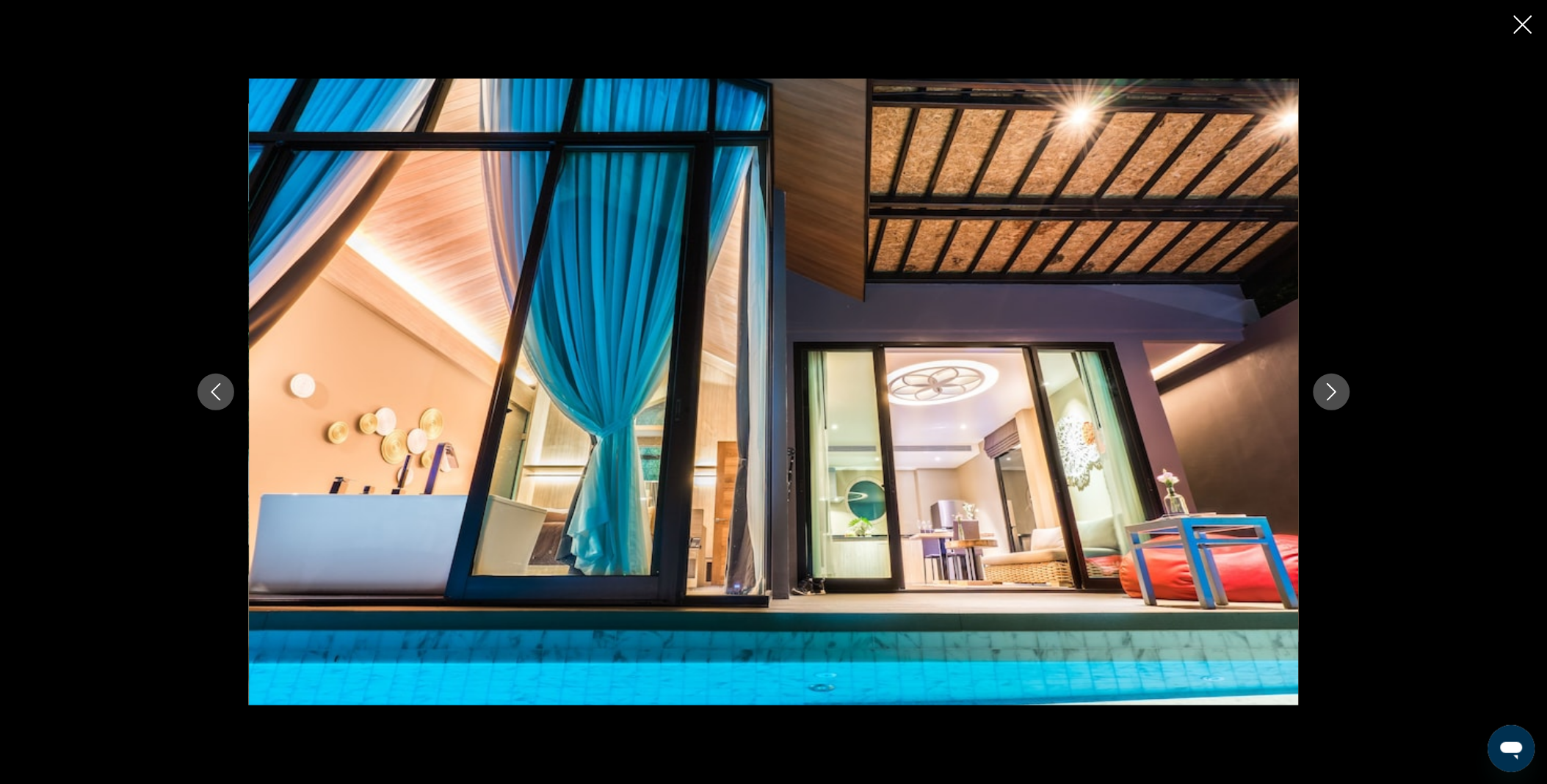
click at [1330, 397] on icon "Next image" at bounding box center [1331, 392] width 10 height 18
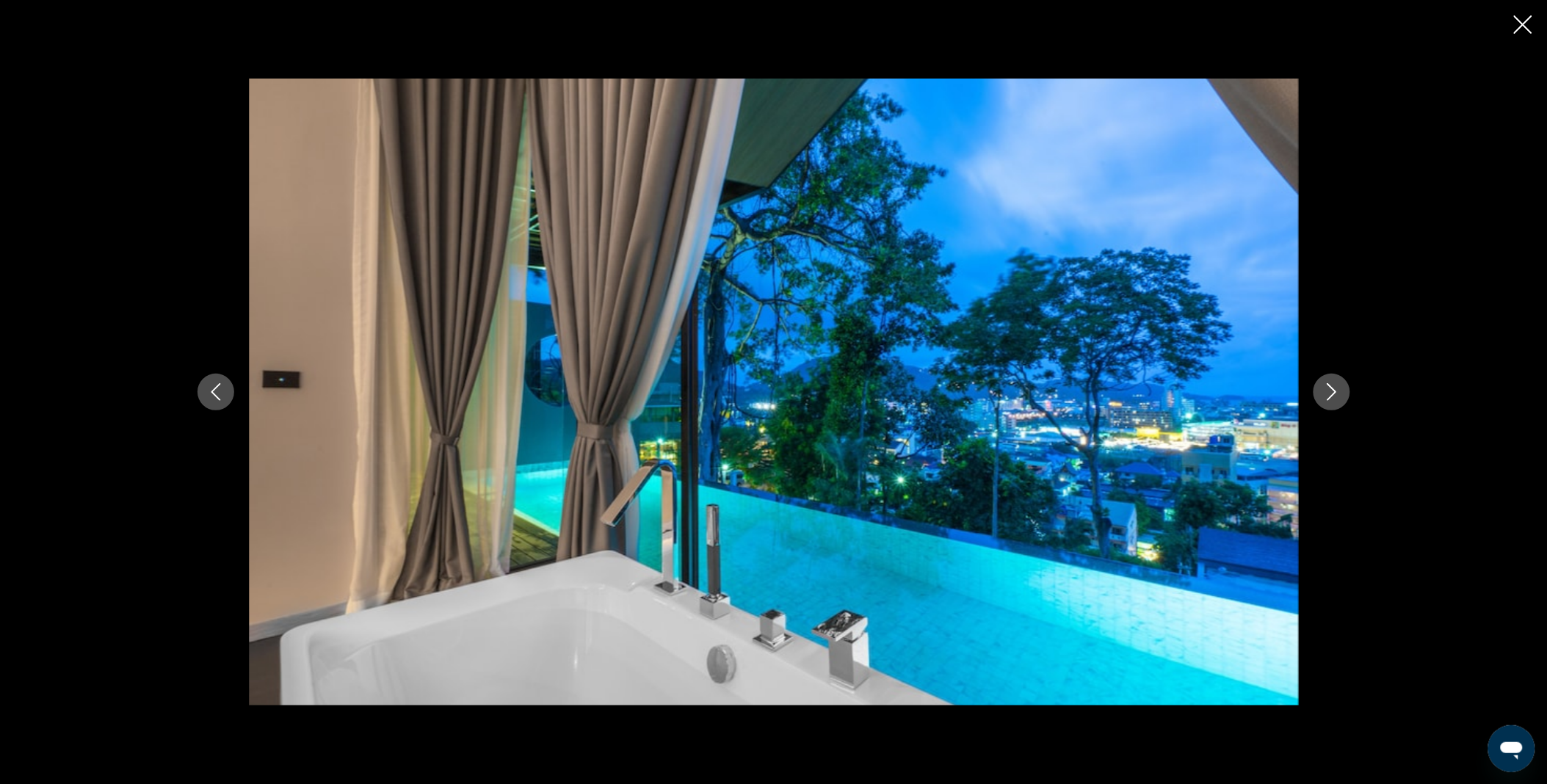
click at [1330, 397] on icon "Next image" at bounding box center [1331, 392] width 10 height 18
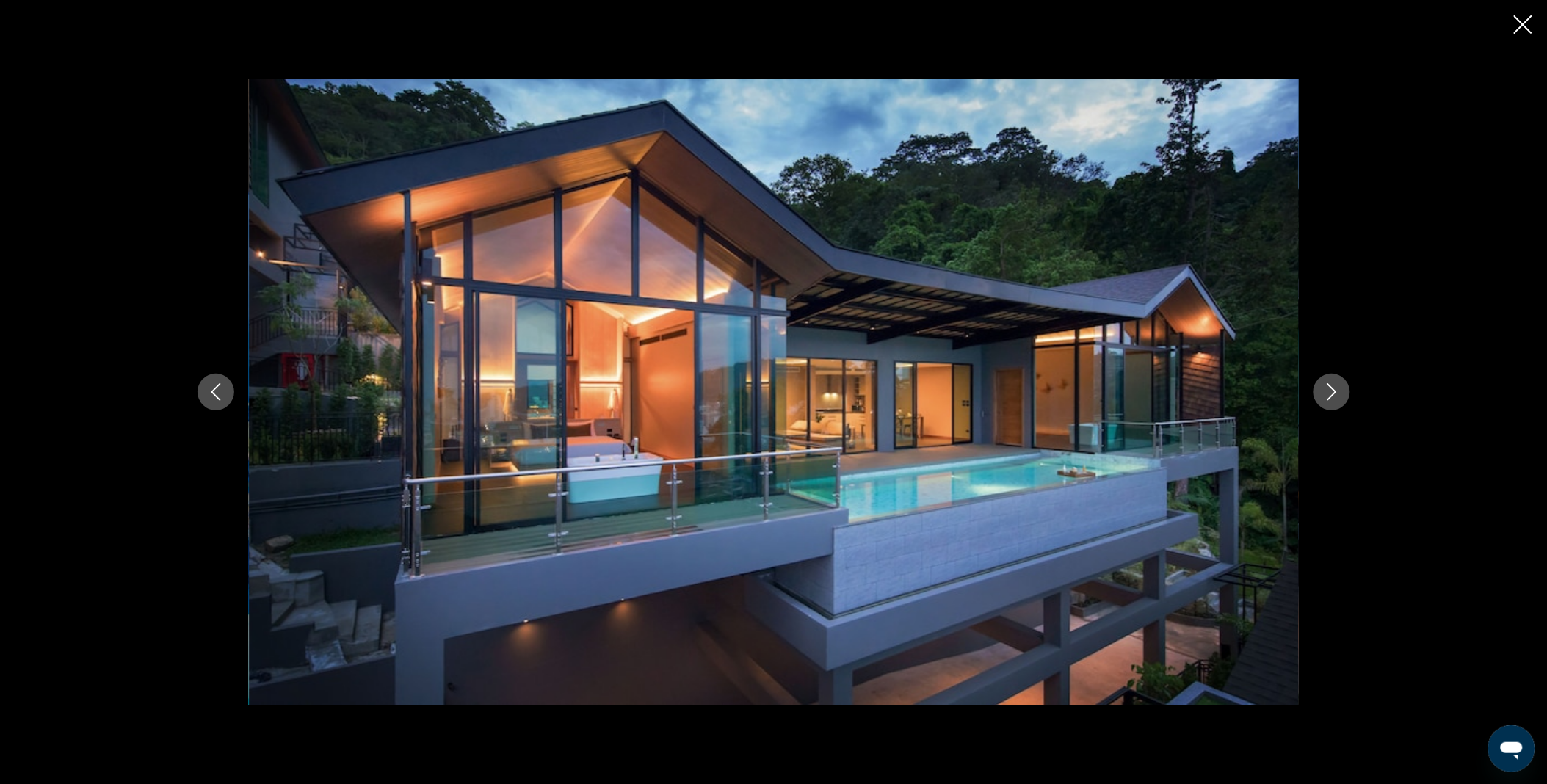
click at [1330, 397] on icon "Next image" at bounding box center [1331, 392] width 10 height 18
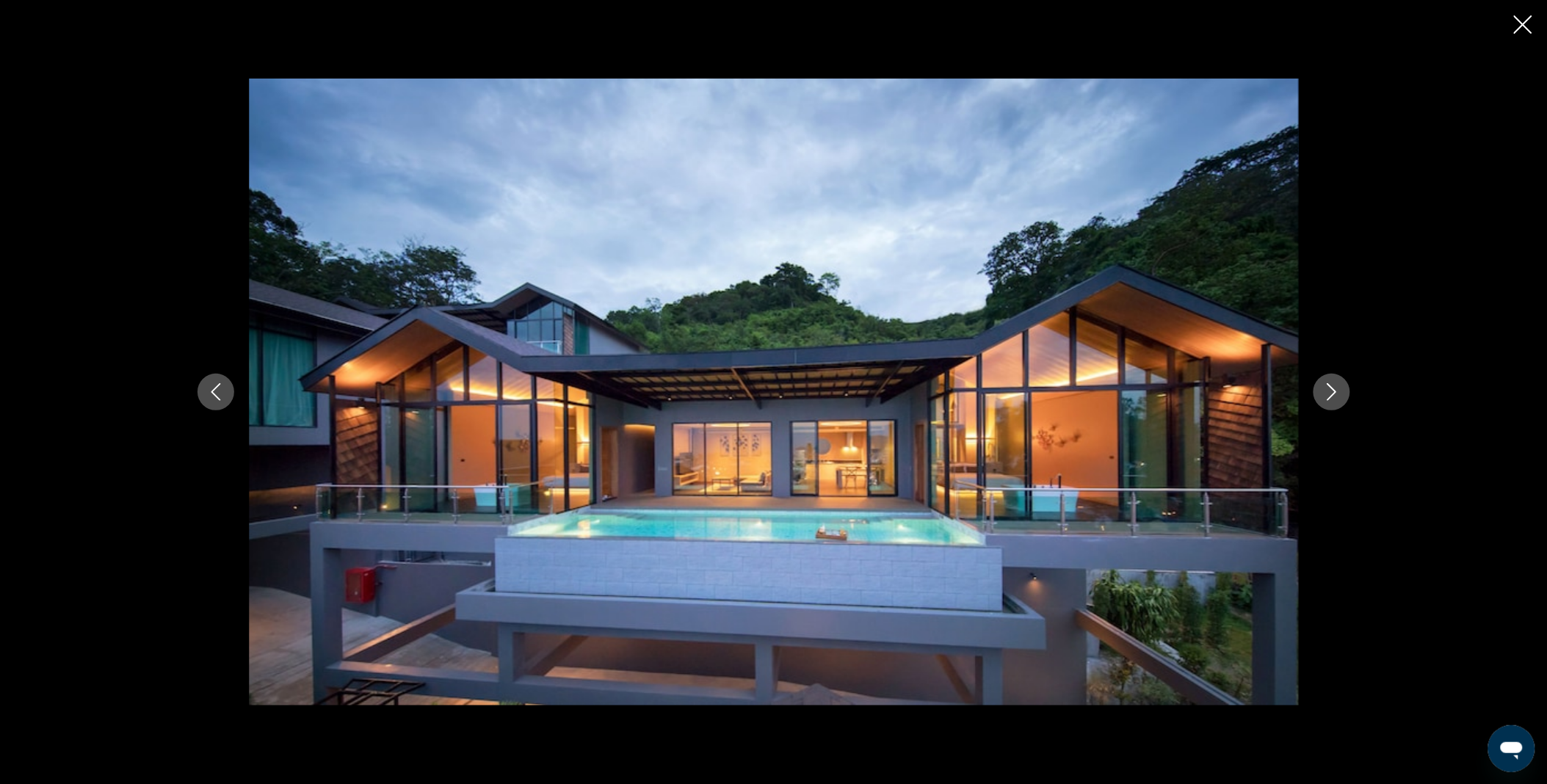
click at [1330, 397] on icon "Next image" at bounding box center [1331, 392] width 10 height 18
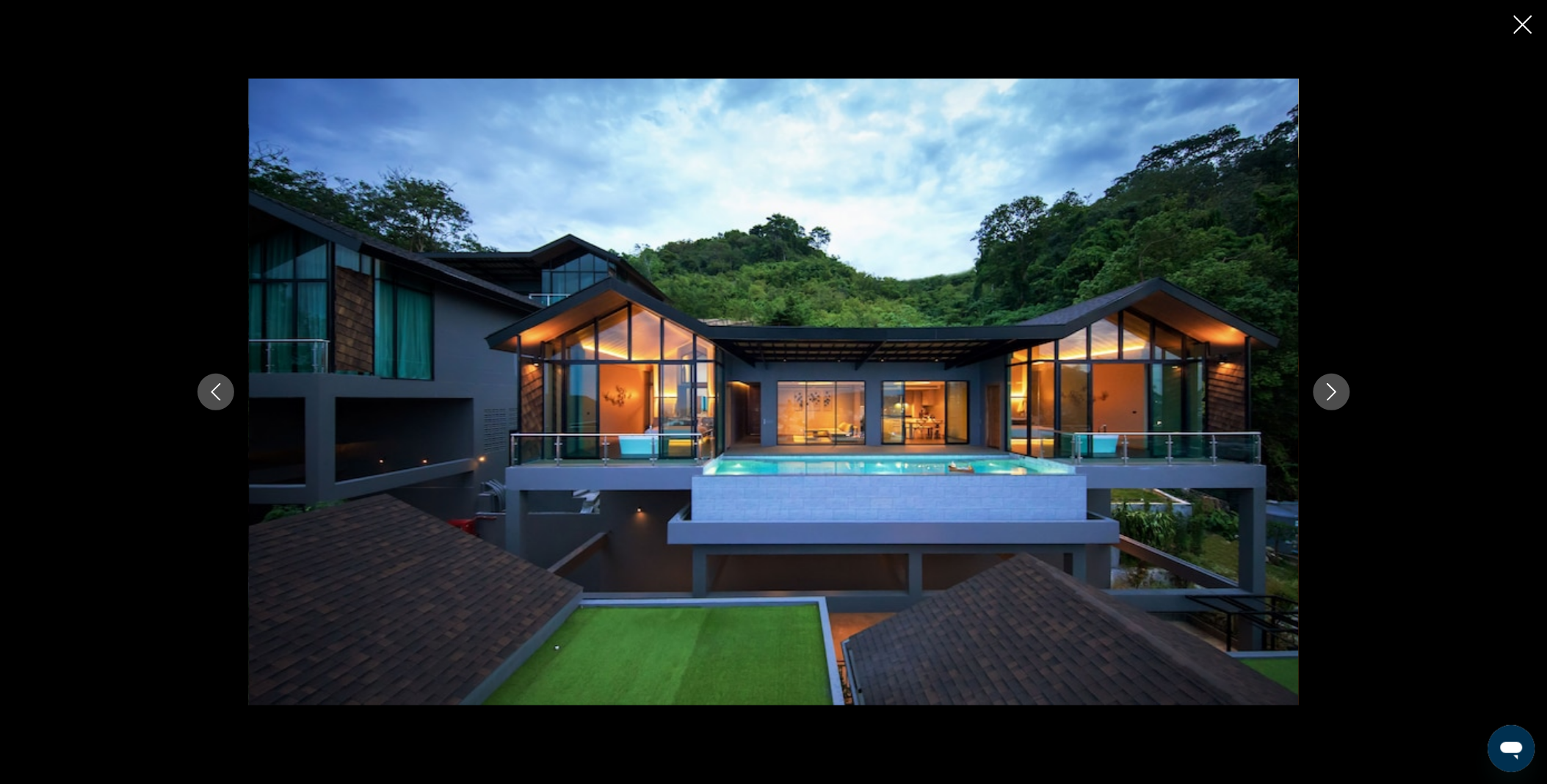
click at [1330, 397] on icon "Next image" at bounding box center [1331, 392] width 10 height 18
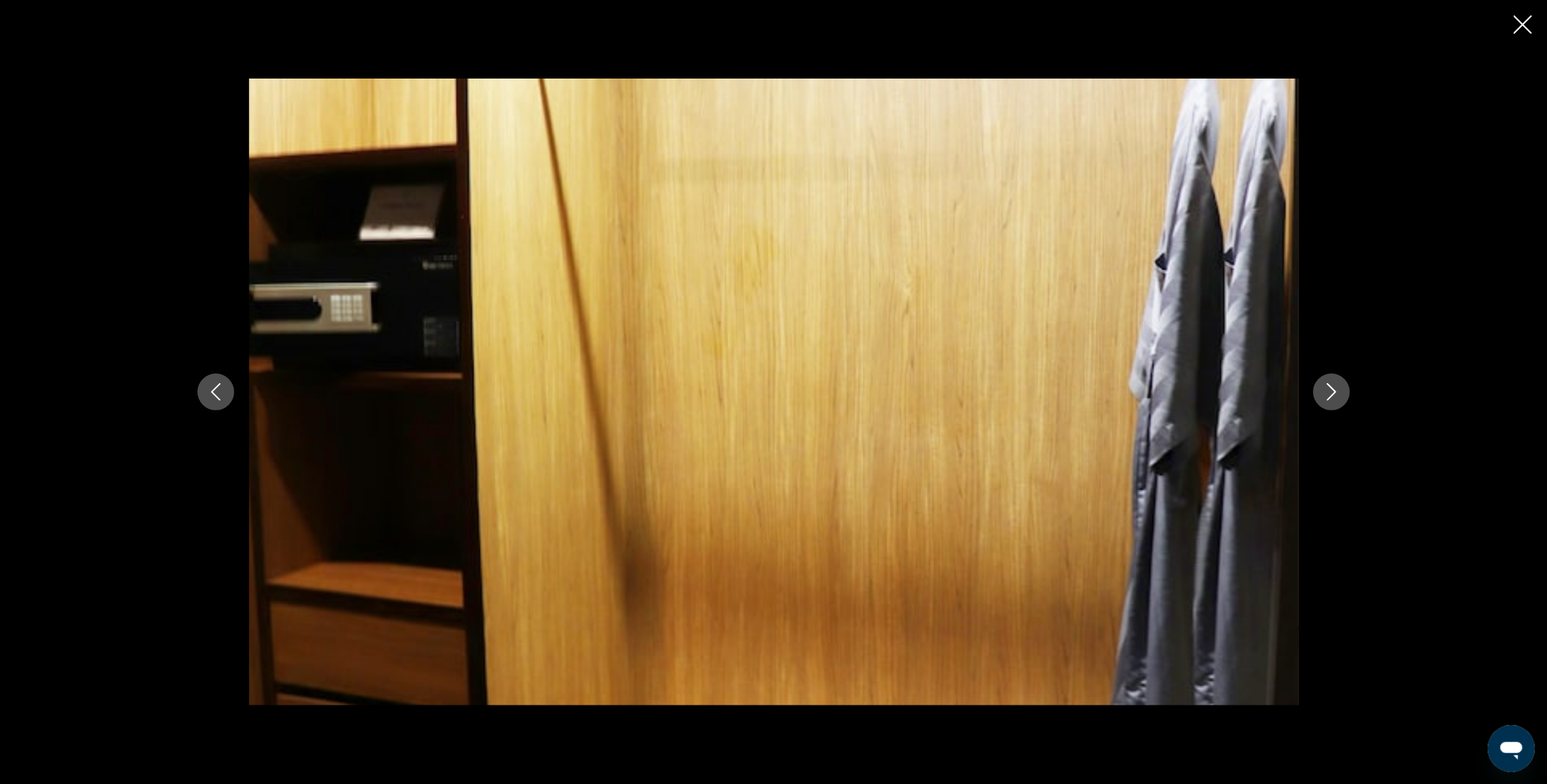
click at [1330, 397] on icon "Next image" at bounding box center [1331, 392] width 10 height 18
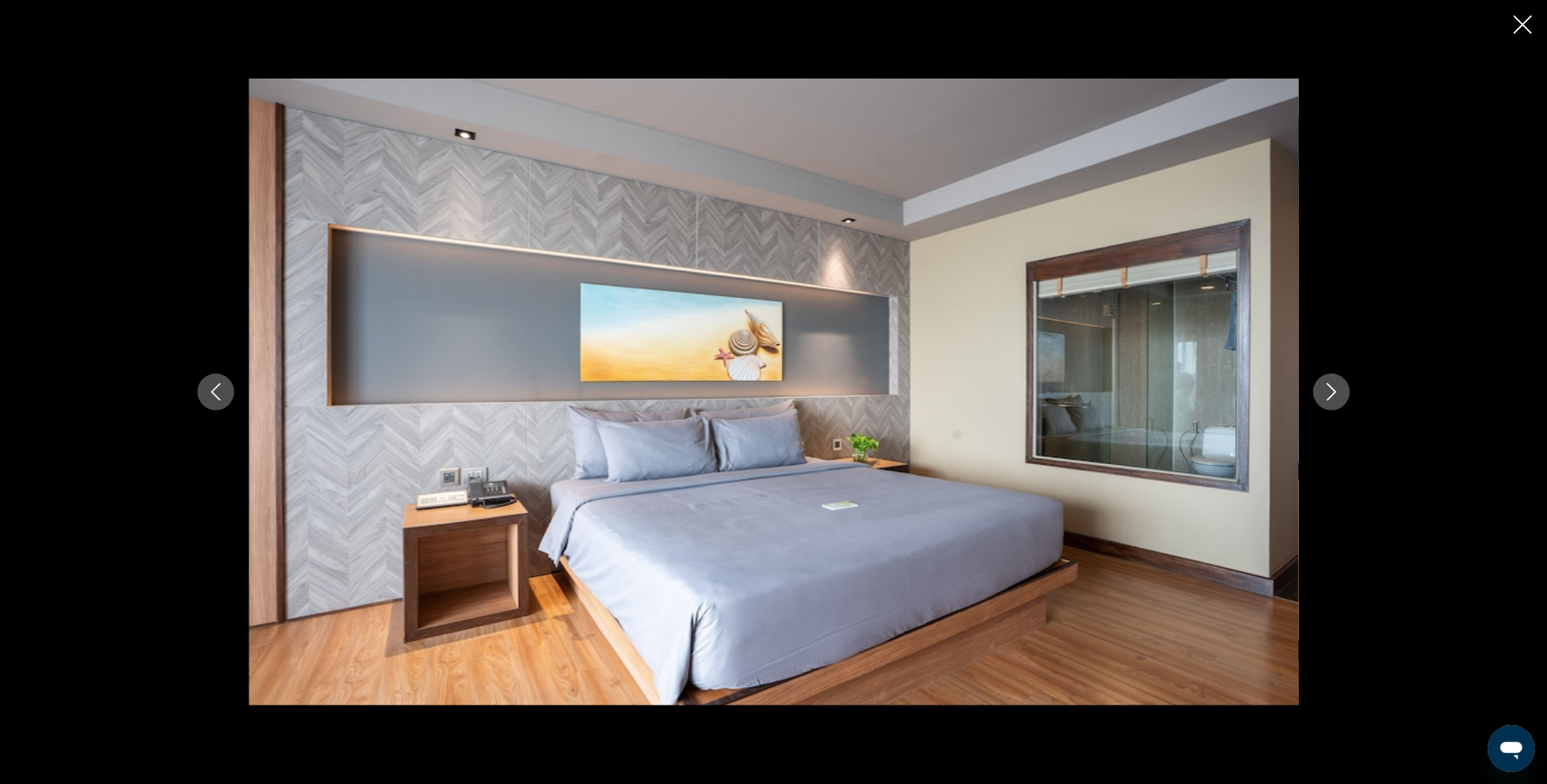
click at [1330, 397] on icon "Next image" at bounding box center [1331, 392] width 10 height 18
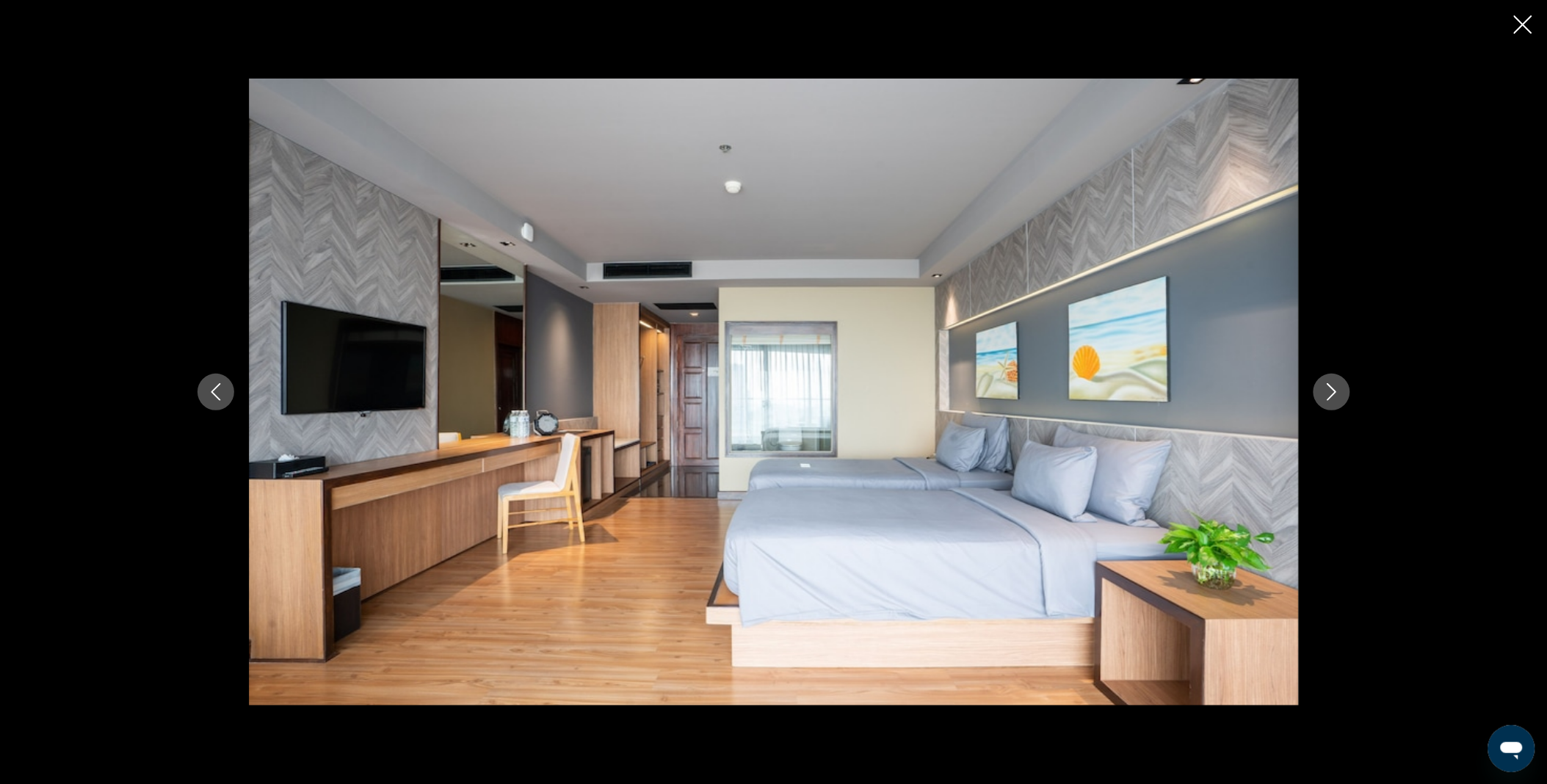
click at [1330, 397] on icon "Next image" at bounding box center [1331, 392] width 10 height 18
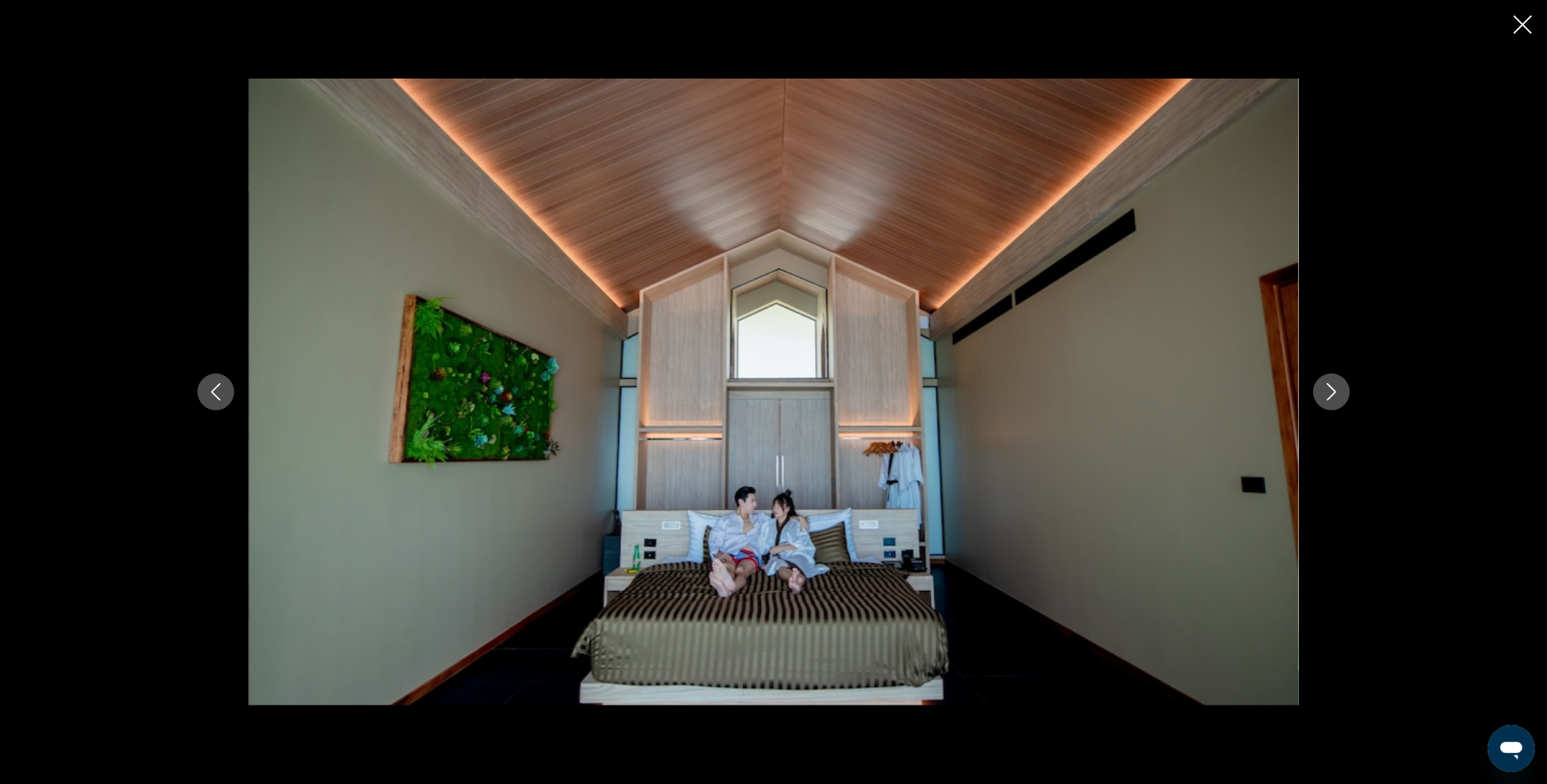
click at [1534, 26] on div "prev next" at bounding box center [773, 392] width 1547 height 784
click at [1517, 23] on icon "Close slideshow" at bounding box center [1522, 24] width 18 height 18
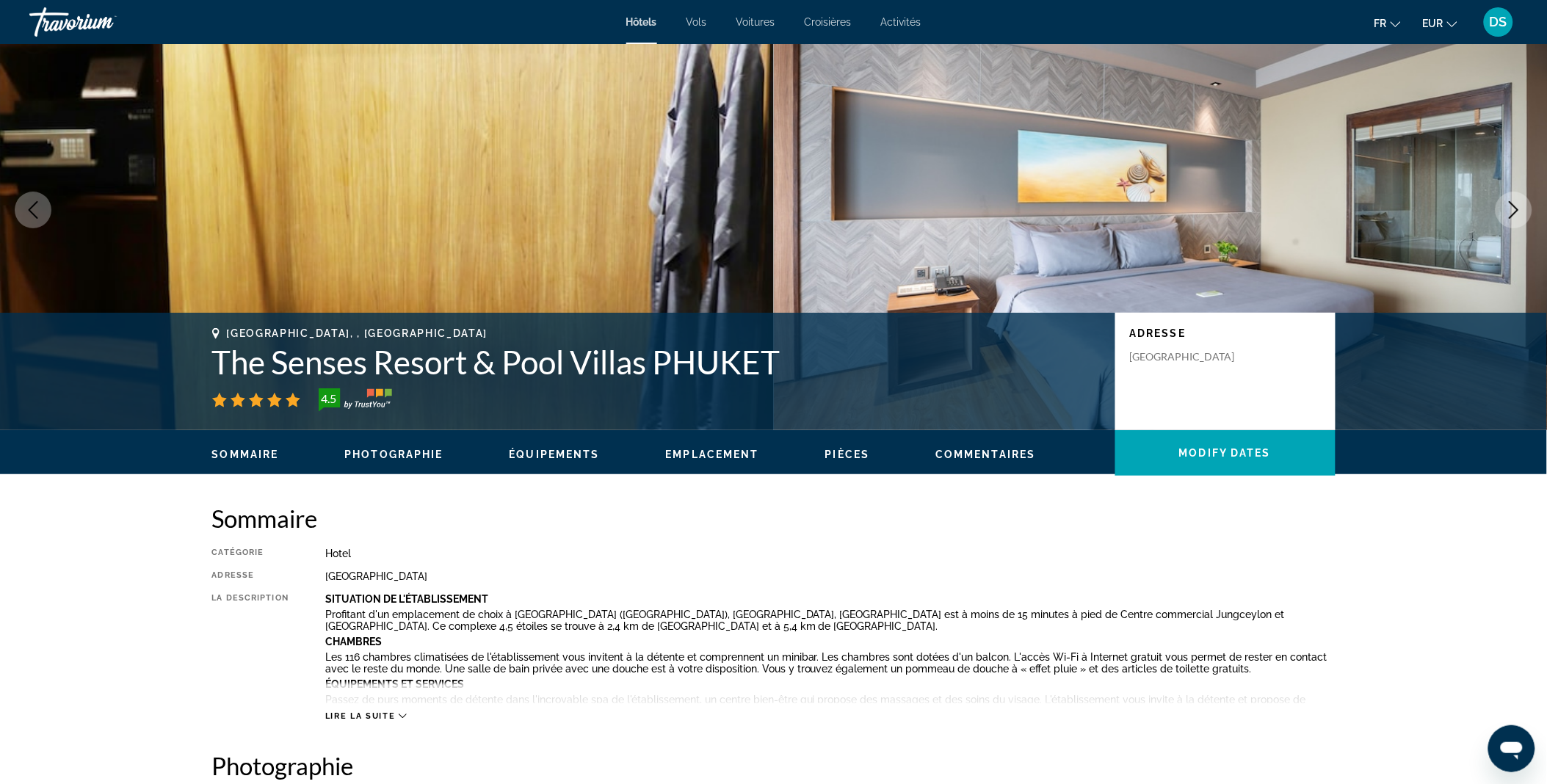
scroll to position [0, 0]
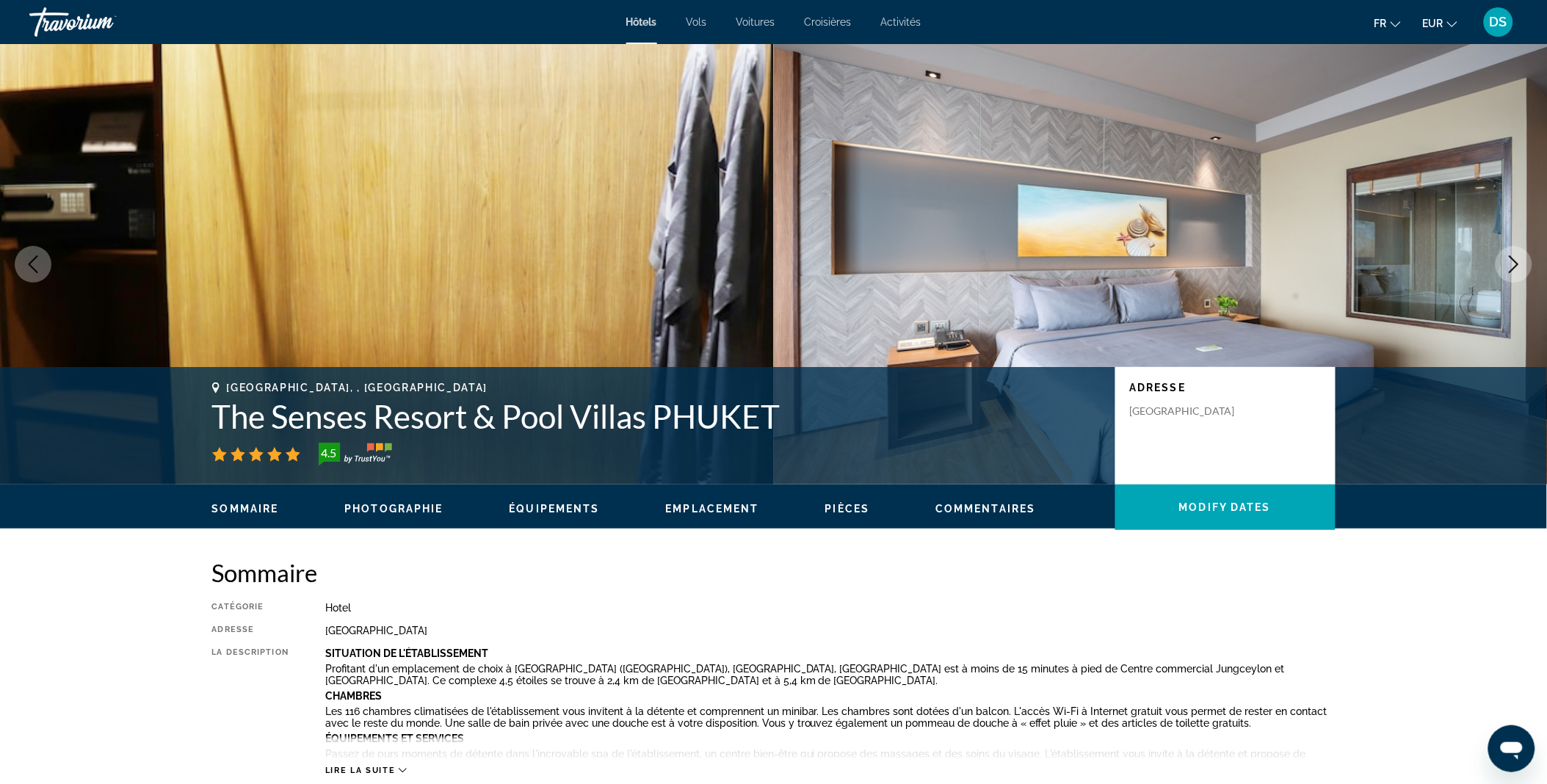
click at [631, 21] on span "Hôtels" at bounding box center [642, 22] width 30 height 12
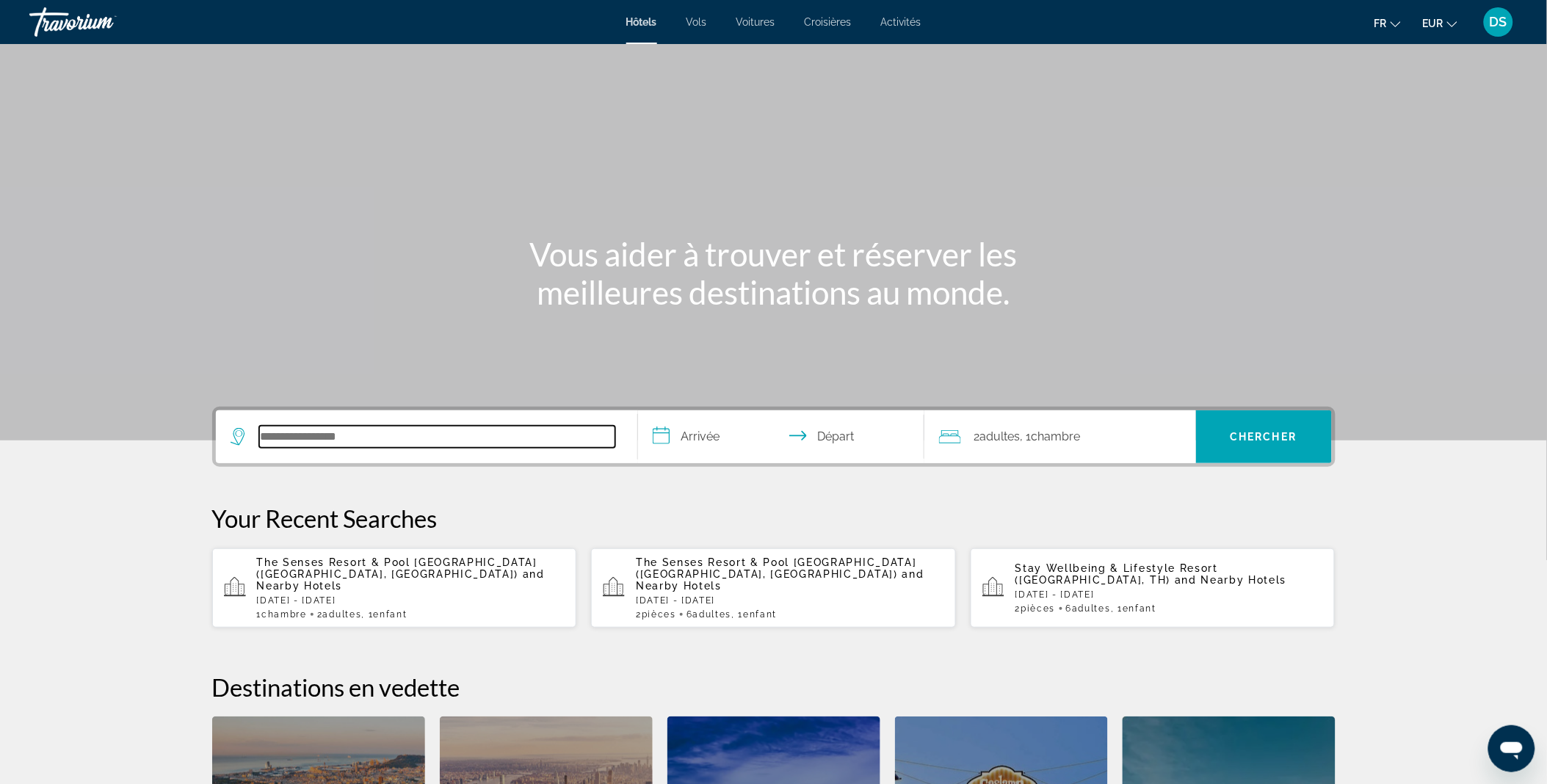
click at [322, 430] on input "Search hotel destination" at bounding box center [437, 436] width 356 height 22
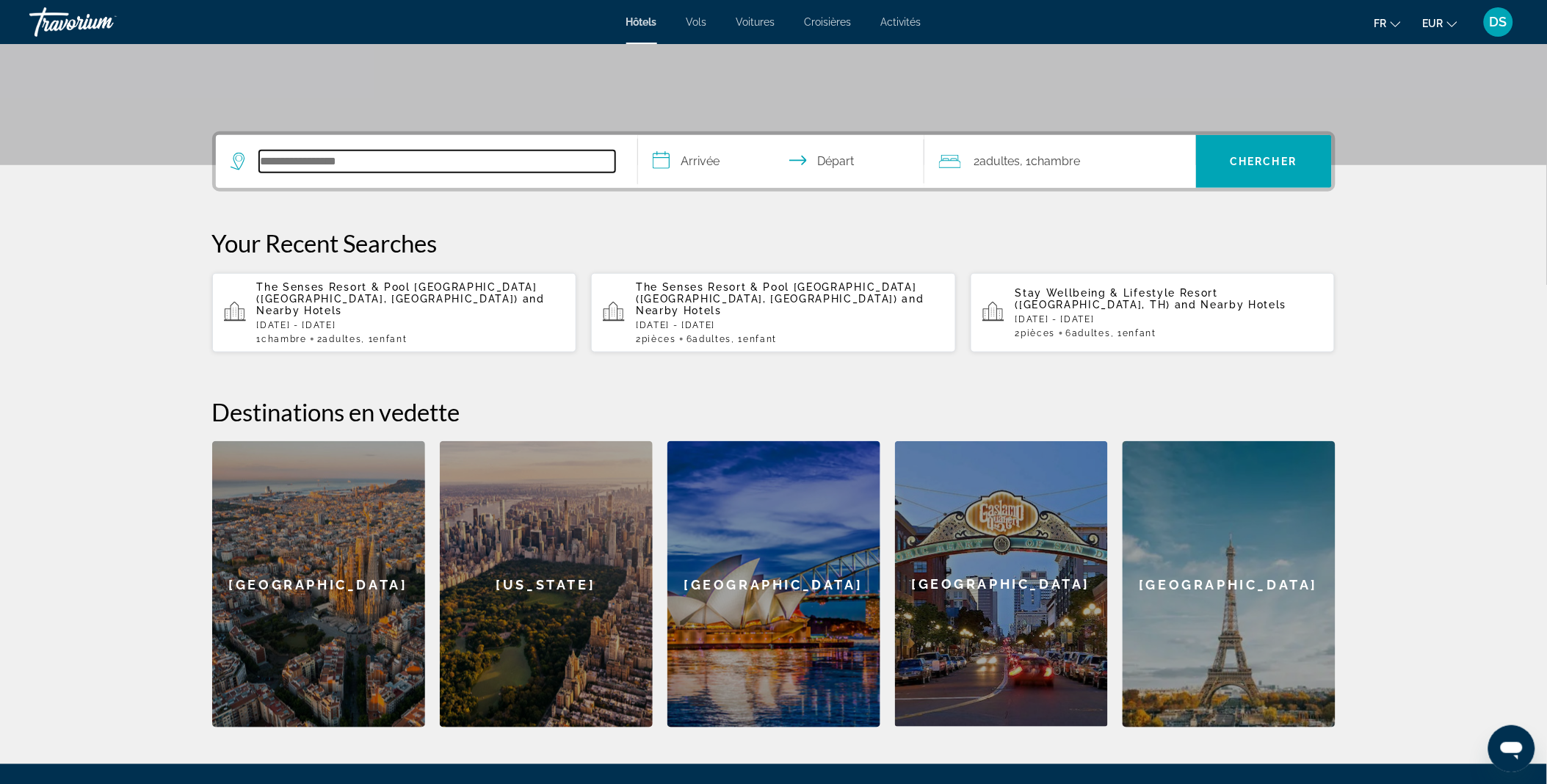
scroll to position [358, 0]
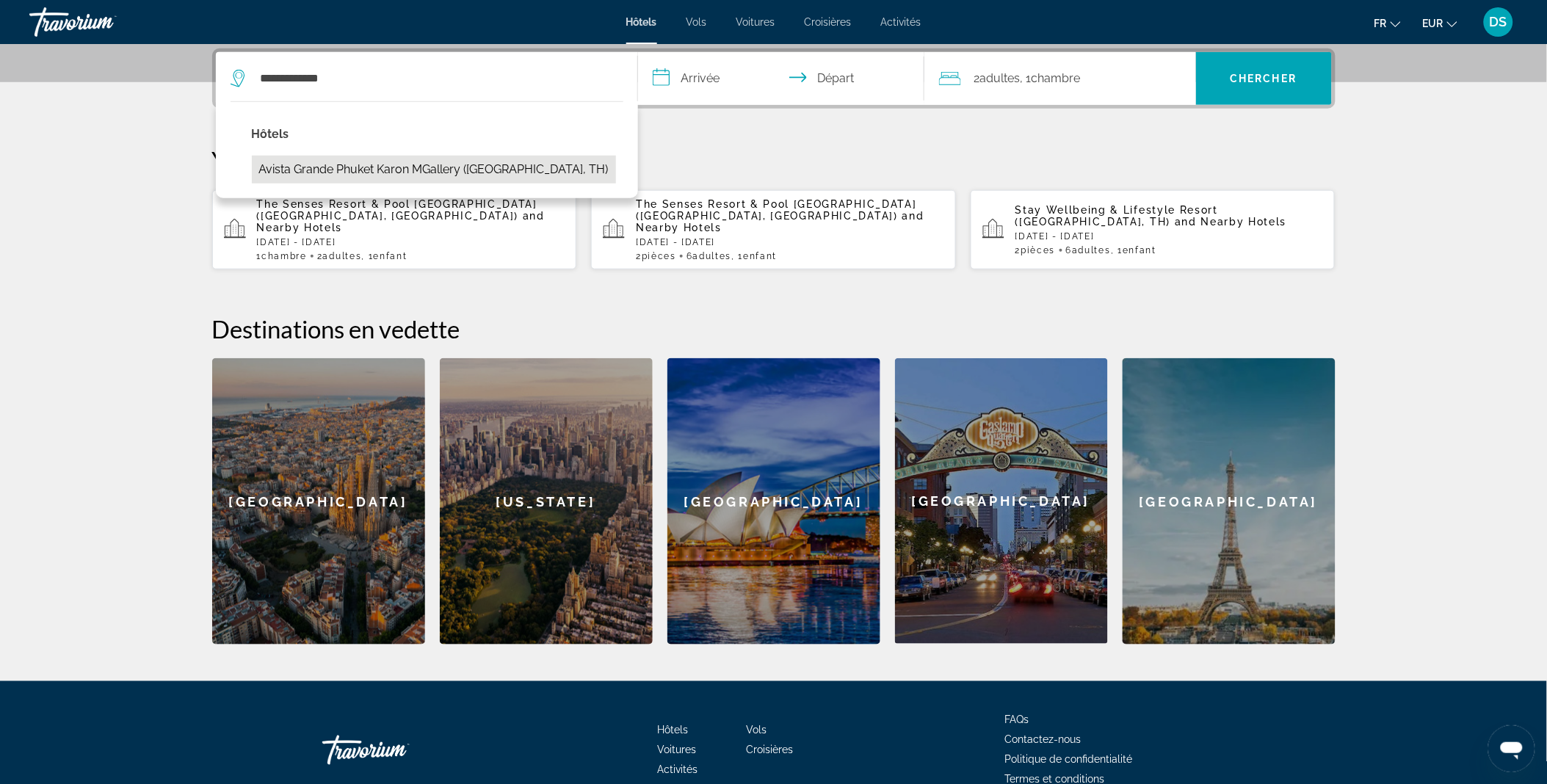
click at [503, 171] on button "Avista Grande Phuket [PERSON_NAME] MGallery ([GEOGRAPHIC_DATA], TH)" at bounding box center [434, 169] width 364 height 28
type input "**********"
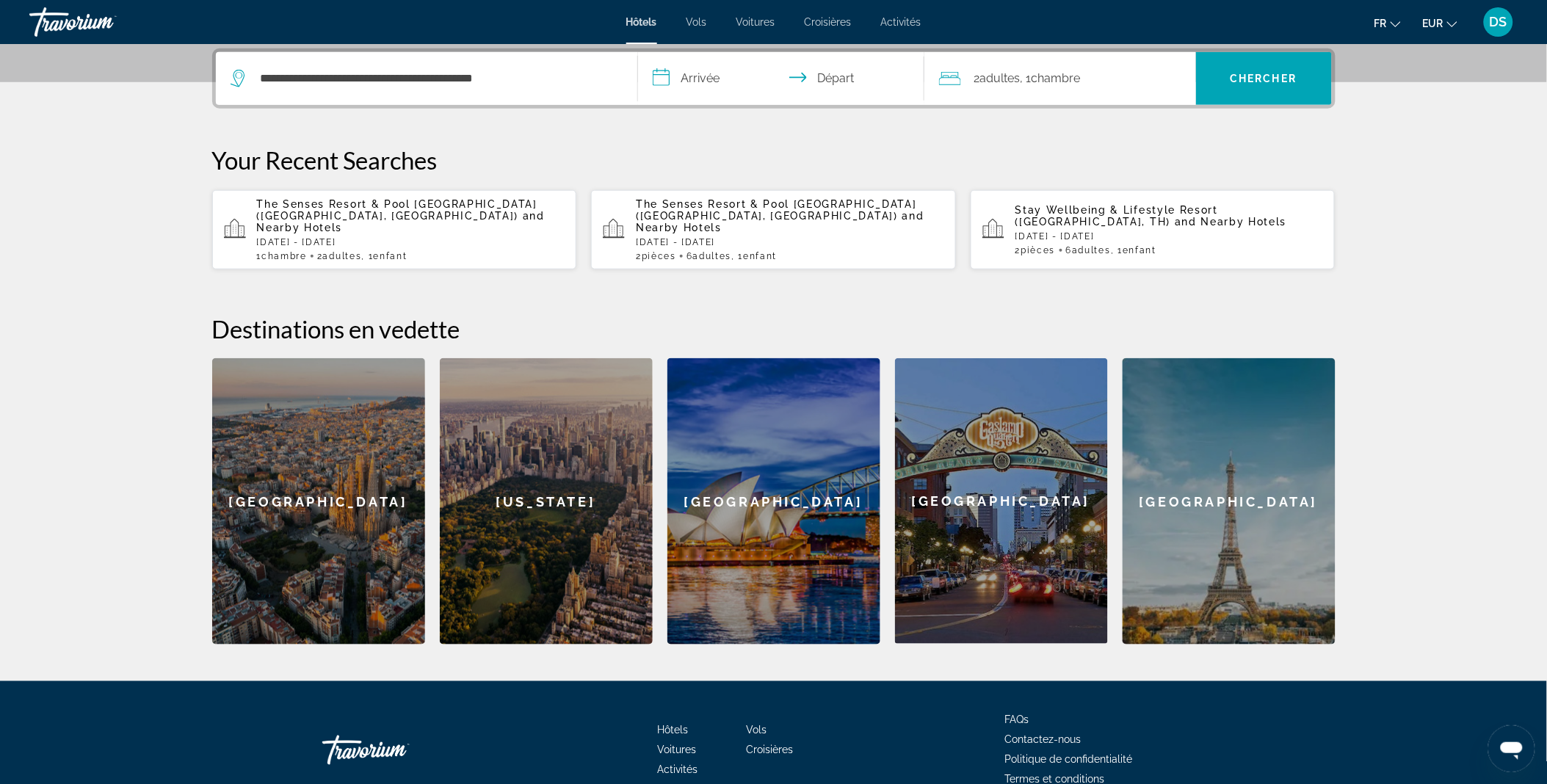
click at [738, 75] on input "**********" at bounding box center [784, 80] width 292 height 57
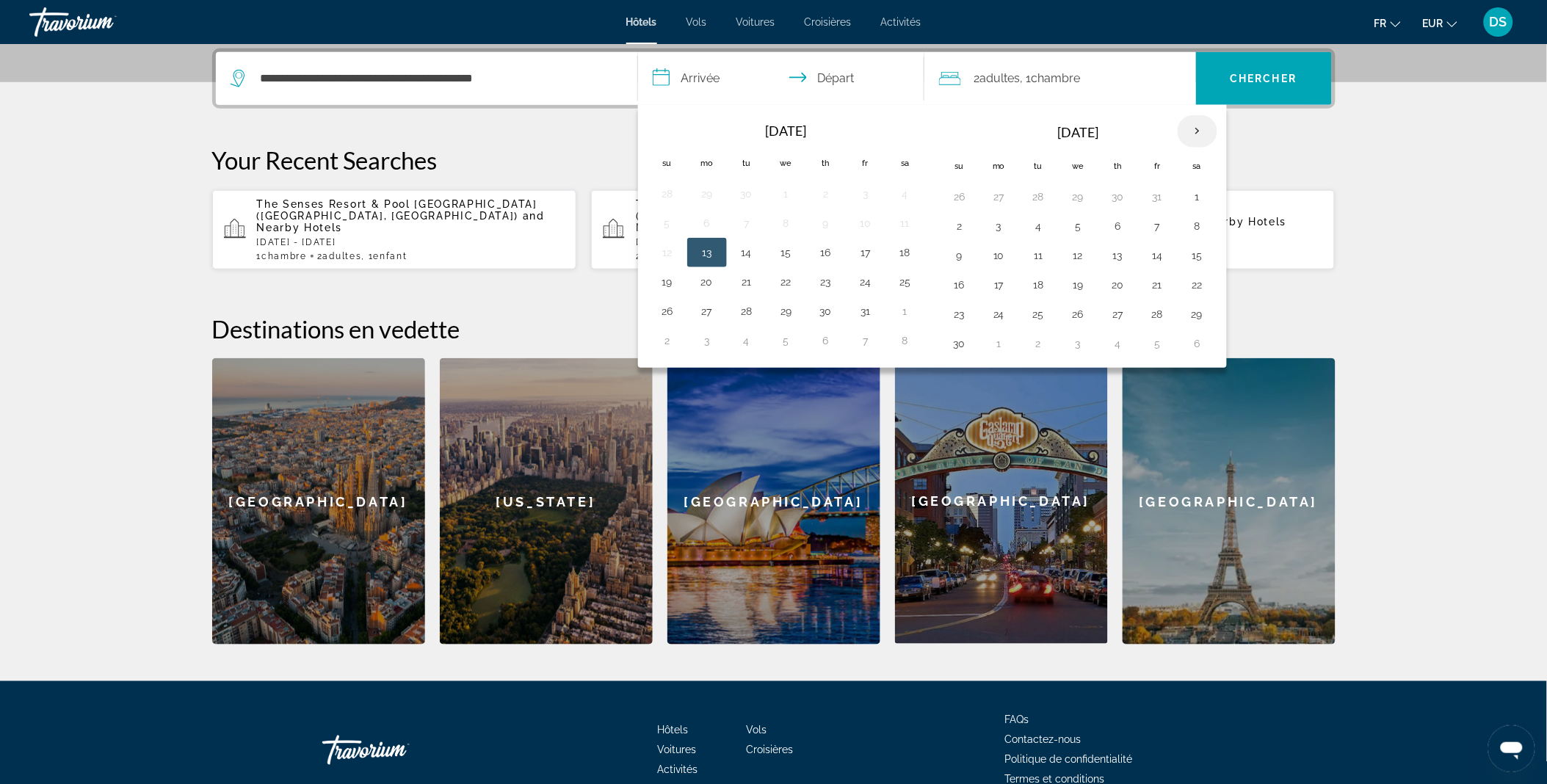
click at [1200, 128] on th "Next month" at bounding box center [1197, 131] width 39 height 32
click at [1079, 289] on button "24" at bounding box center [1078, 285] width 23 height 21
click at [1044, 314] on button "30" at bounding box center [1039, 314] width 23 height 21
type input "**********"
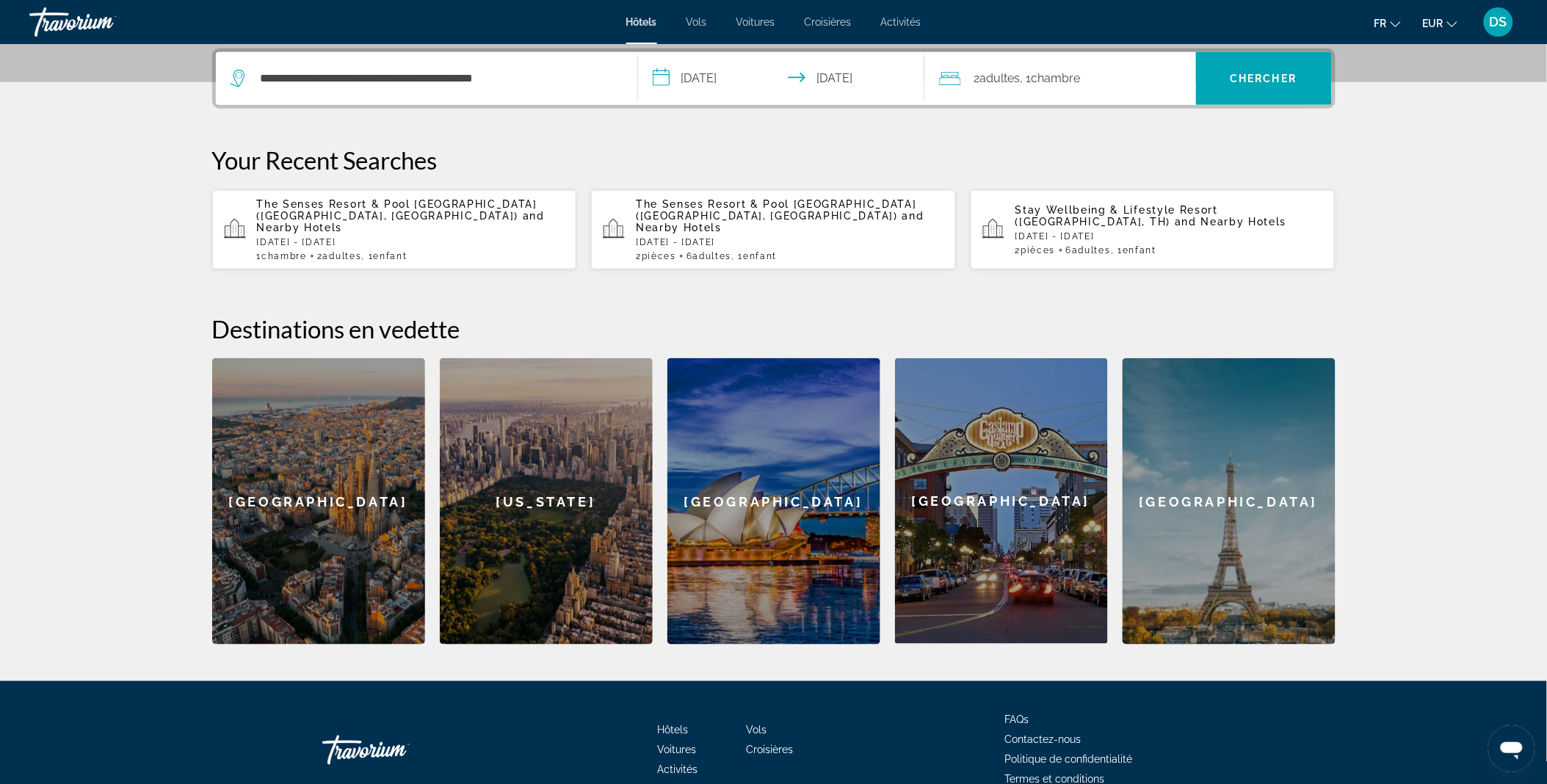
click at [1124, 79] on div "2 Adulte Adultes , 1 Chambre pièces" at bounding box center [1067, 79] width 257 height 21
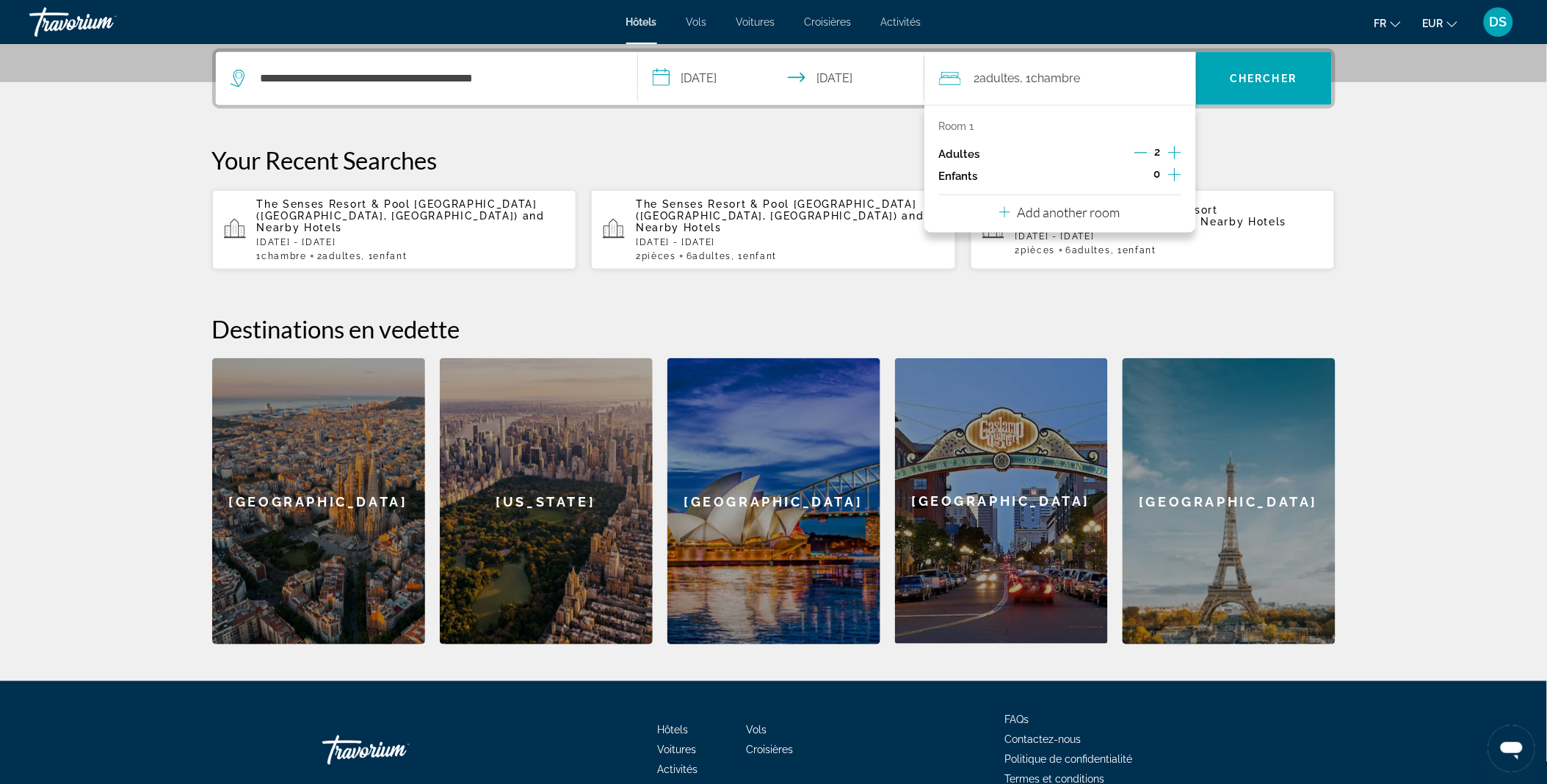
click at [1174, 173] on icon "Increment children" at bounding box center [1174, 175] width 13 height 13
click at [1032, 216] on icon "Travelers: 2 adults, 1 child" at bounding box center [1039, 215] width 18 height 18
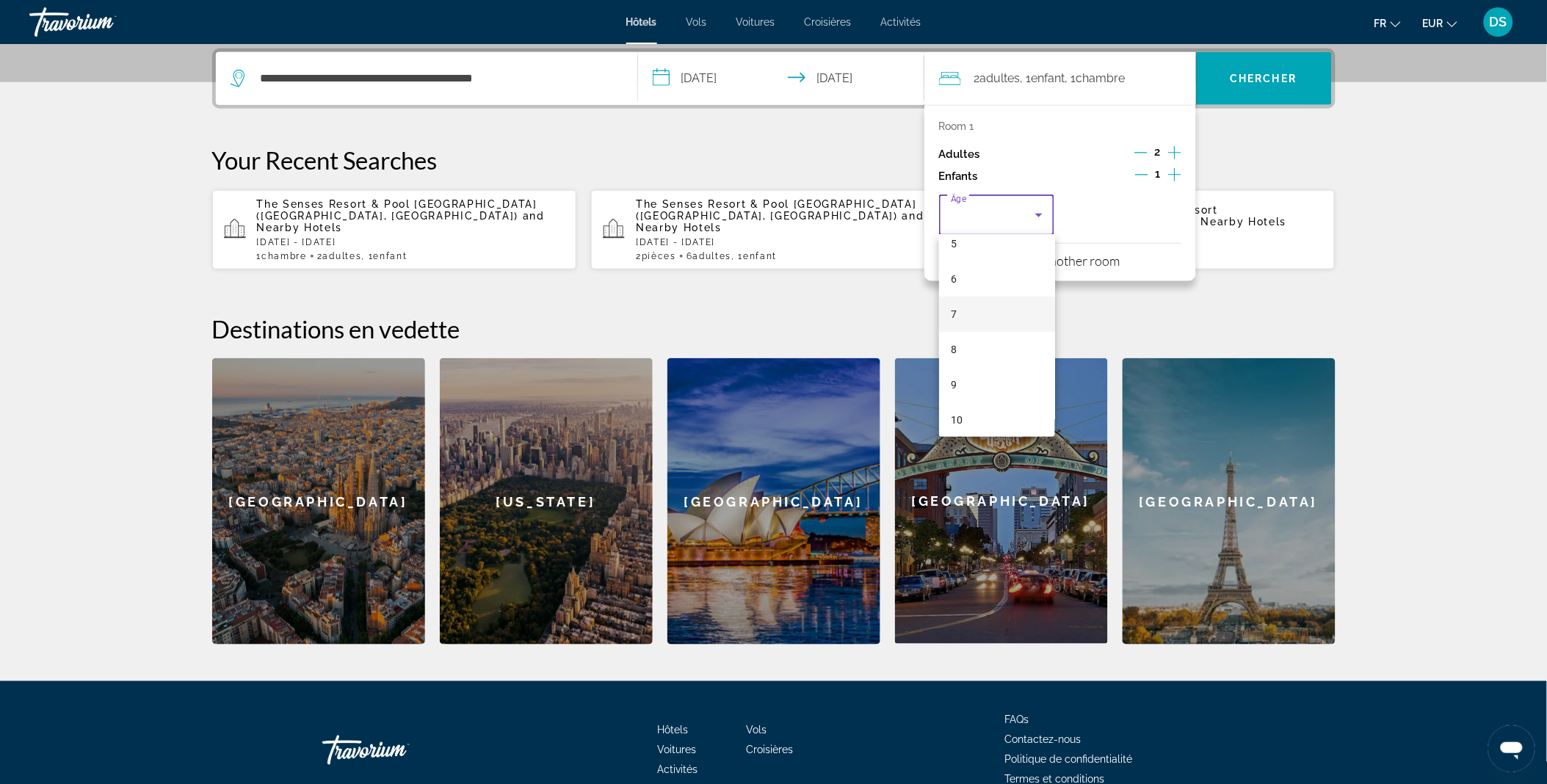
scroll to position [192, 0]
click at [978, 390] on mat-option "9" at bounding box center [997, 384] width 116 height 35
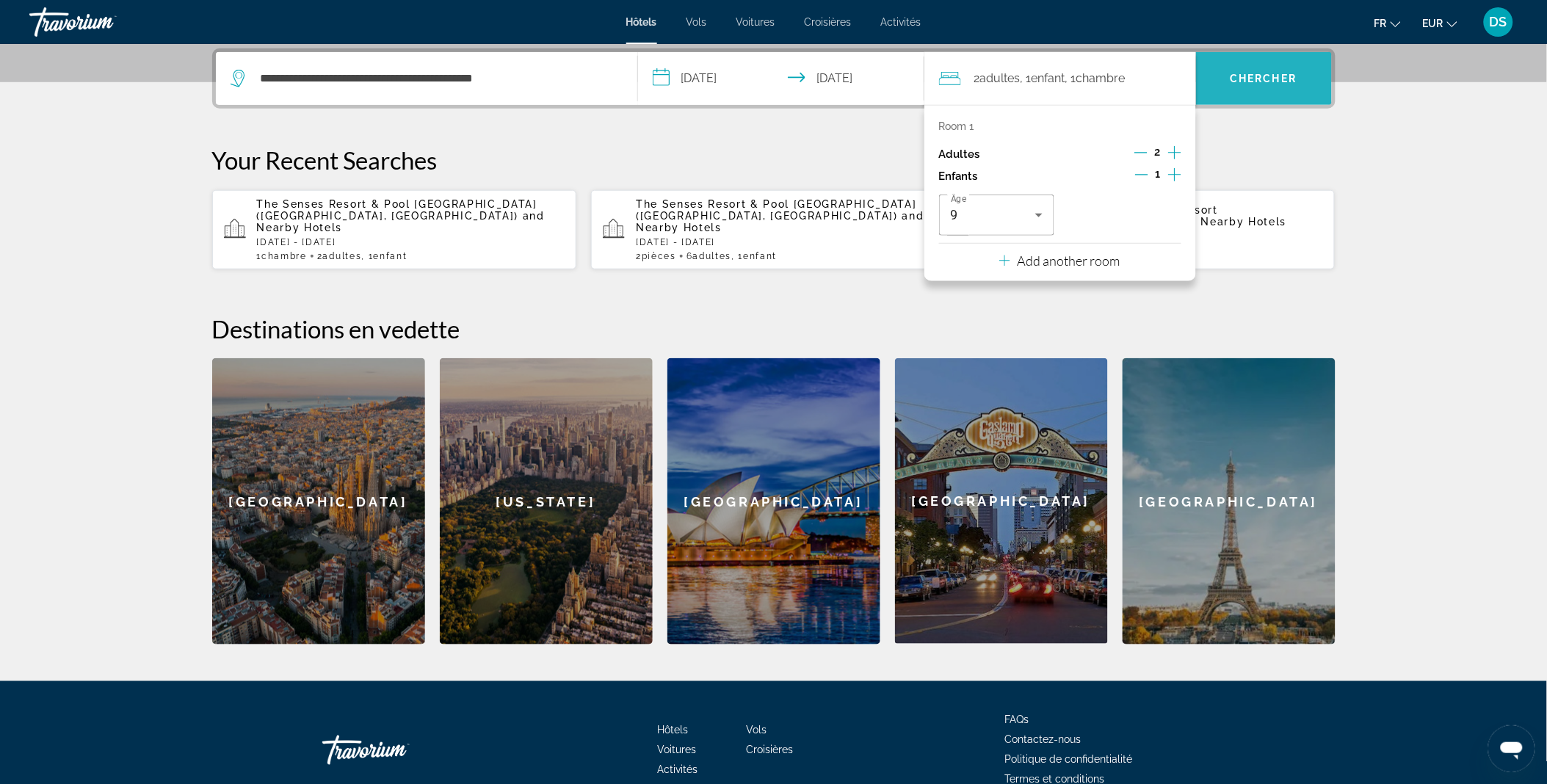
click at [1253, 68] on span "Search" at bounding box center [1263, 79] width 136 height 35
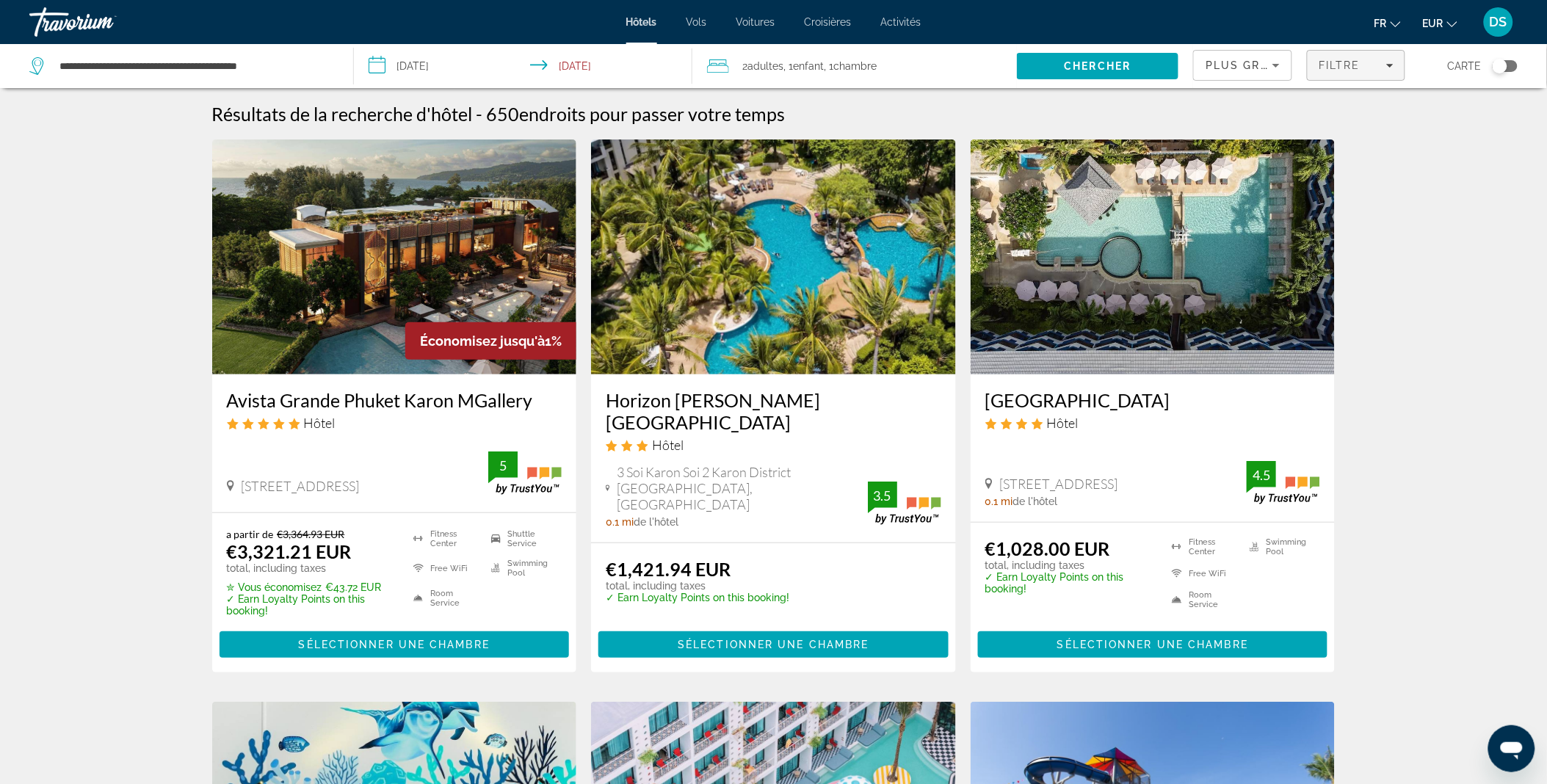
click at [1376, 68] on div "Filtre" at bounding box center [1355, 65] width 74 height 12
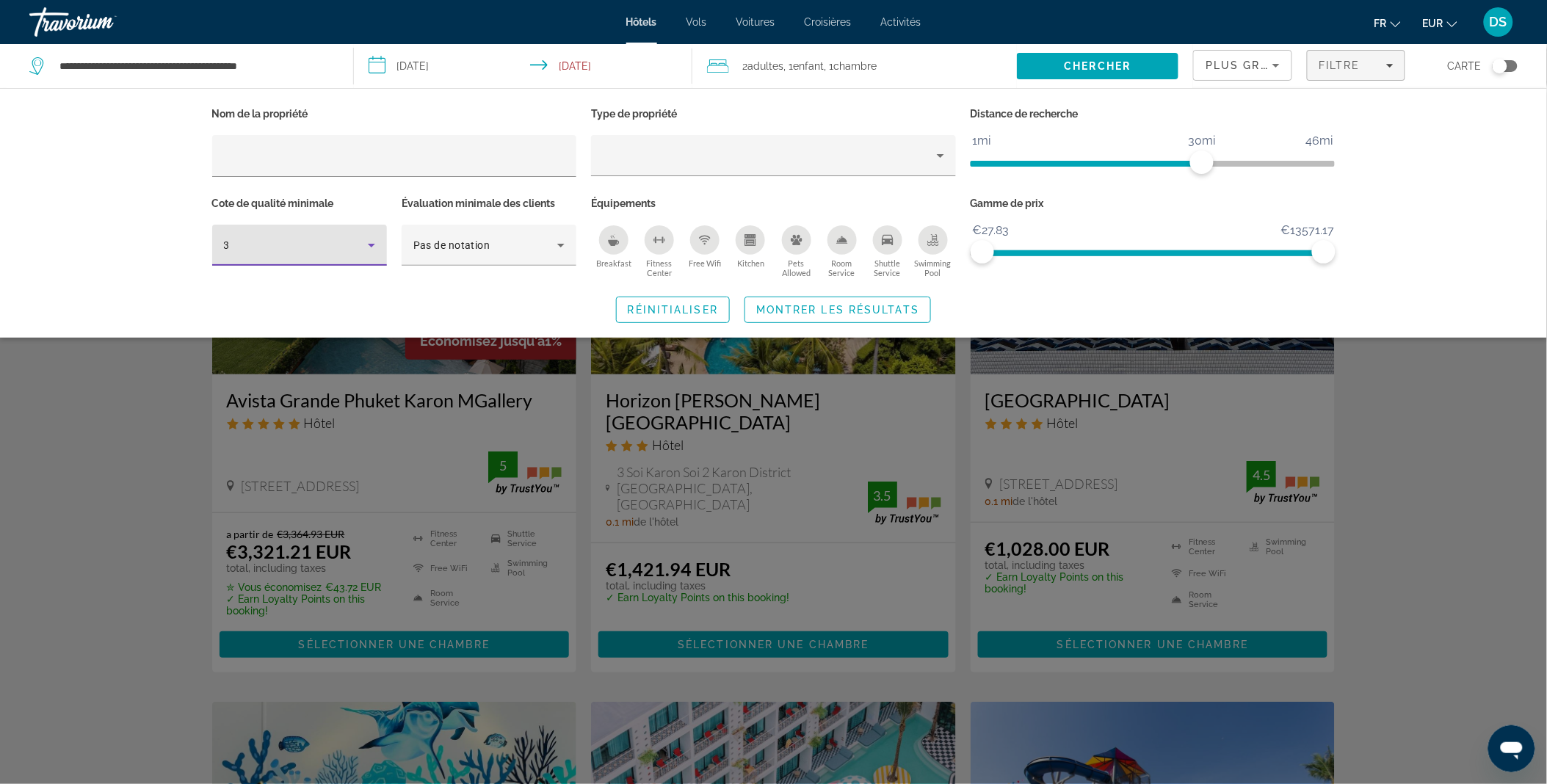
click at [377, 247] on icon "Hotel Filters" at bounding box center [371, 245] width 18 height 18
click at [316, 358] on mat-option "5" at bounding box center [300, 360] width 175 height 35
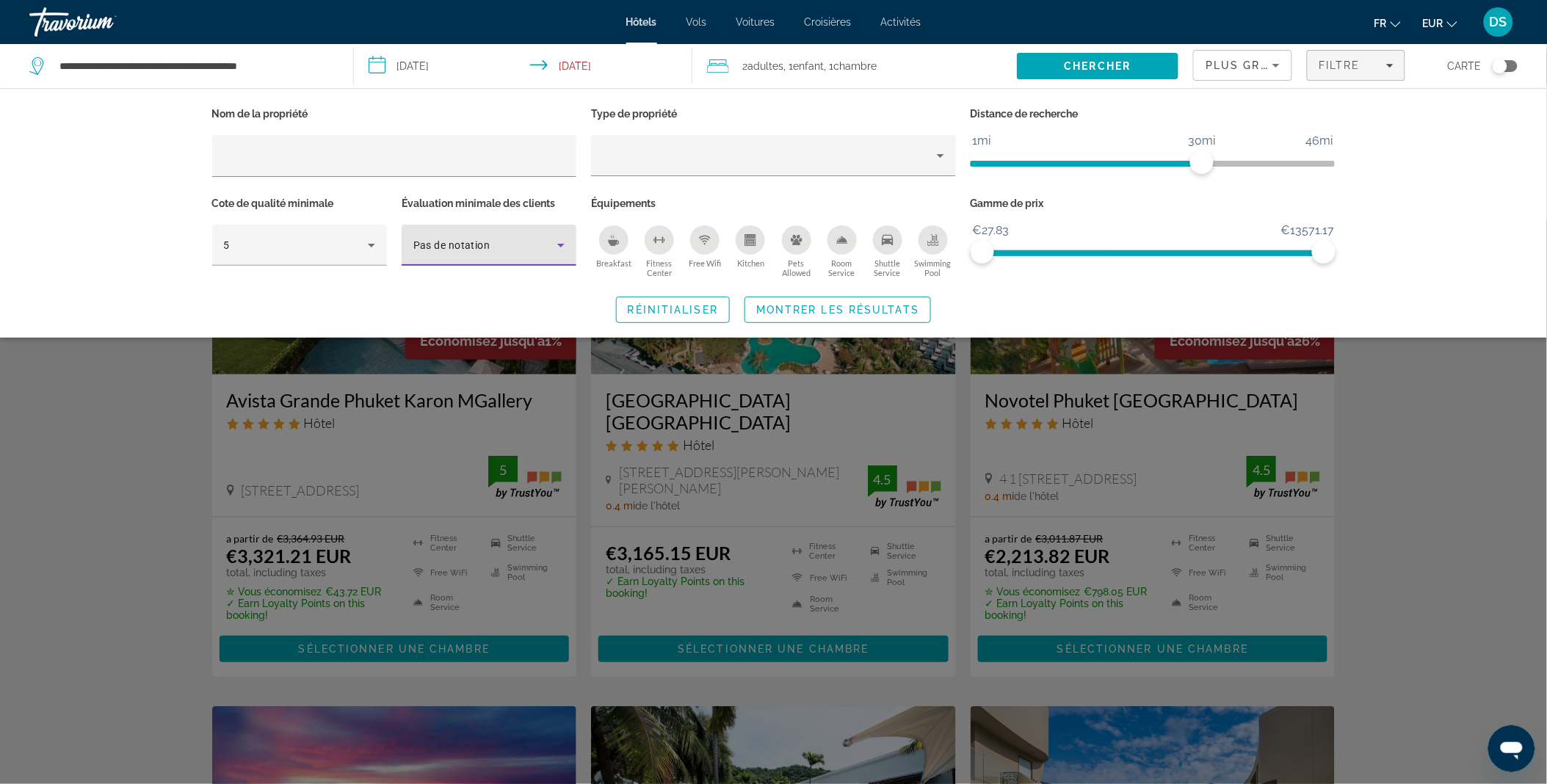
click at [472, 250] on span "Pas de notation" at bounding box center [452, 244] width 77 height 12
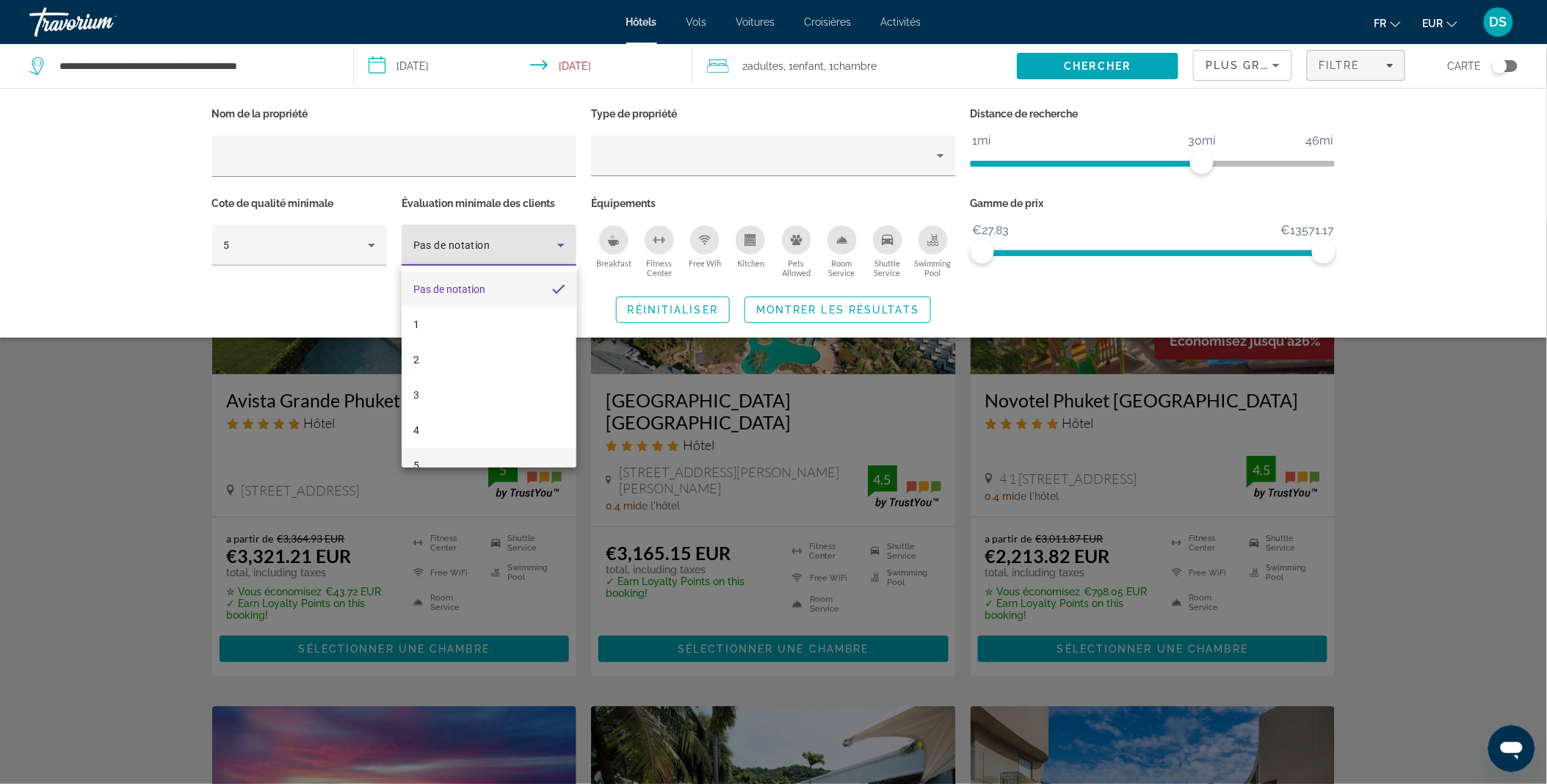
click at [441, 454] on mat-option "5" at bounding box center [489, 465] width 175 height 35
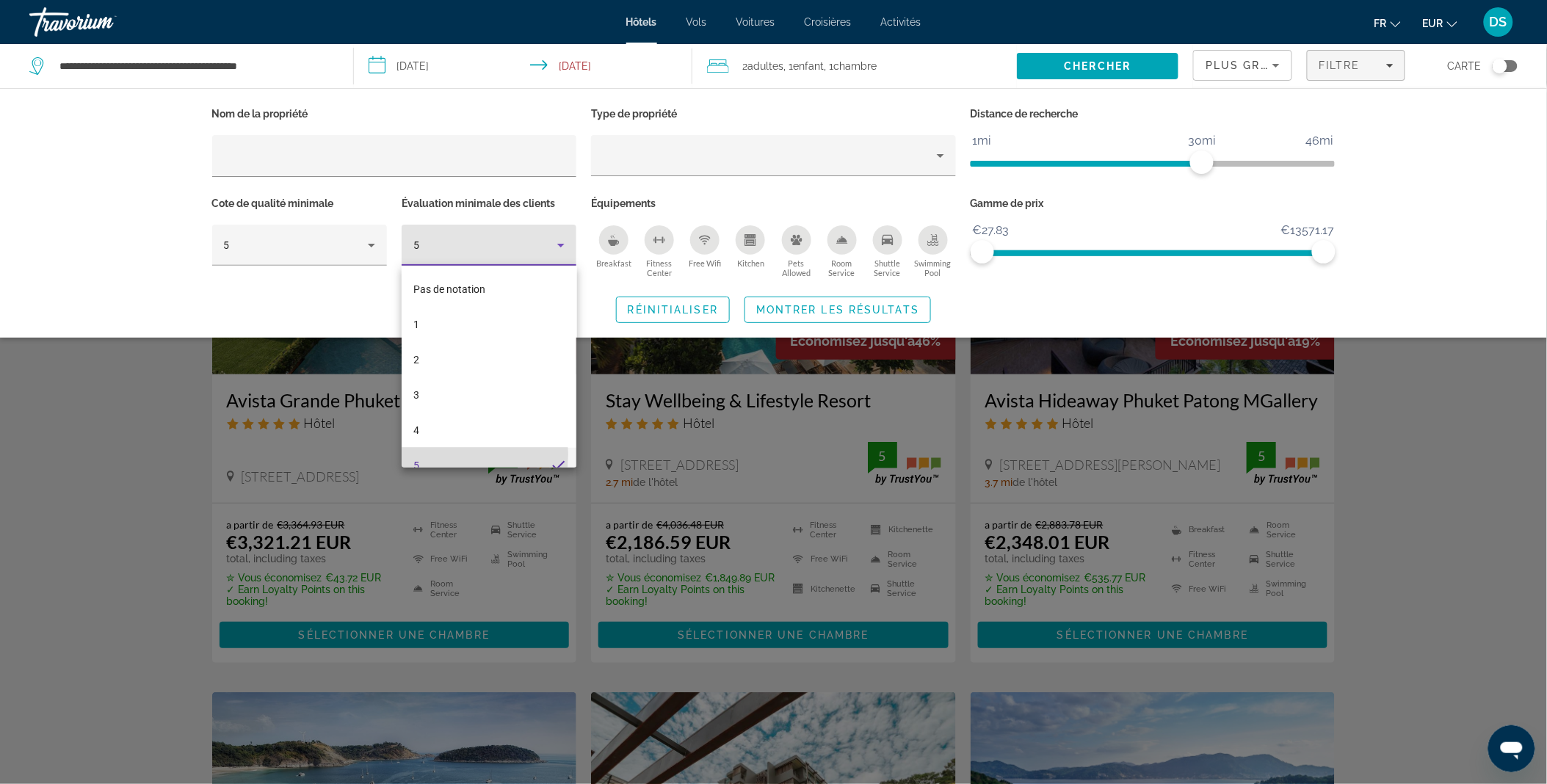
scroll to position [15, 0]
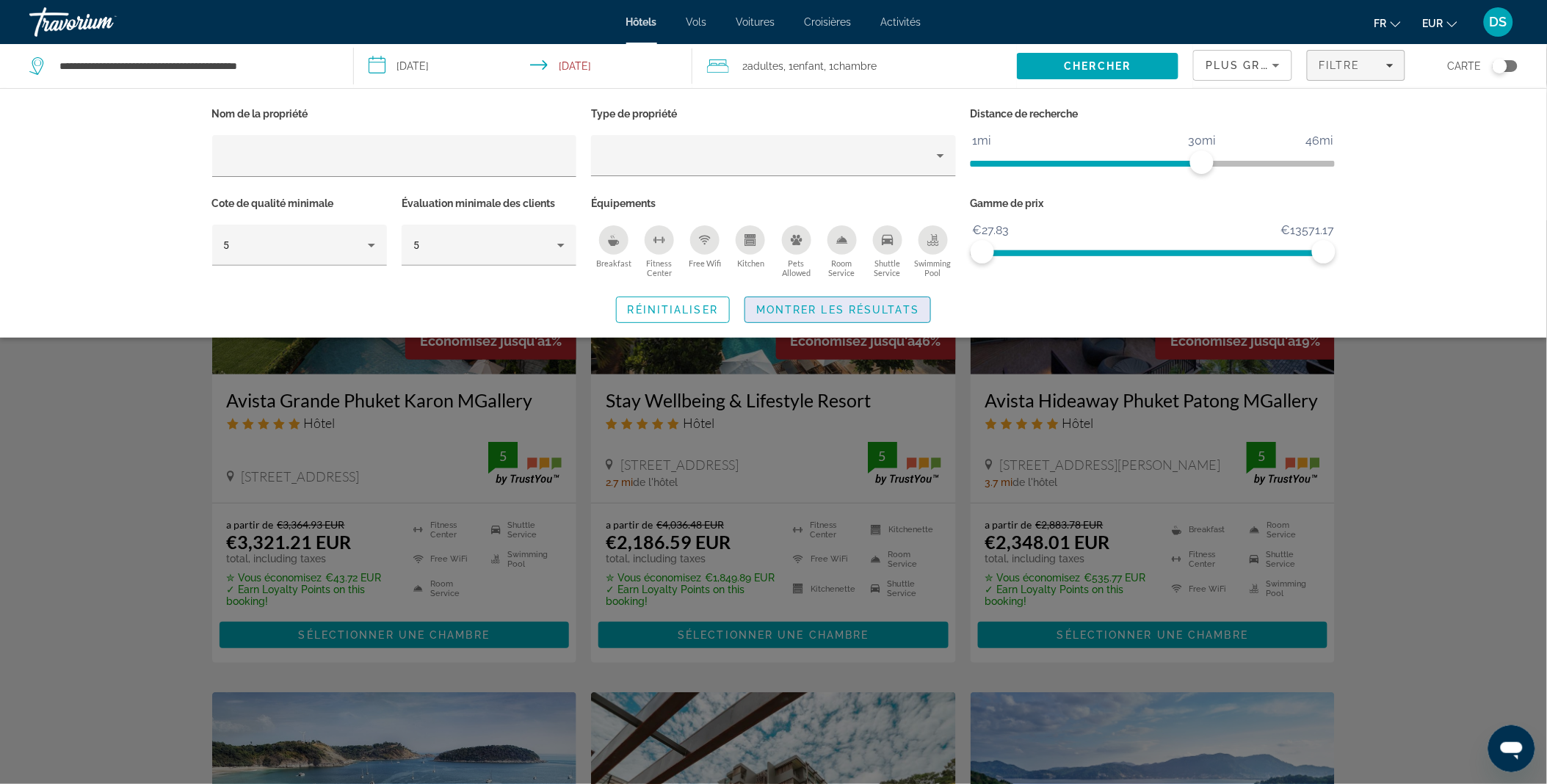
click at [831, 308] on span "Montrer les résultats" at bounding box center [837, 309] width 163 height 12
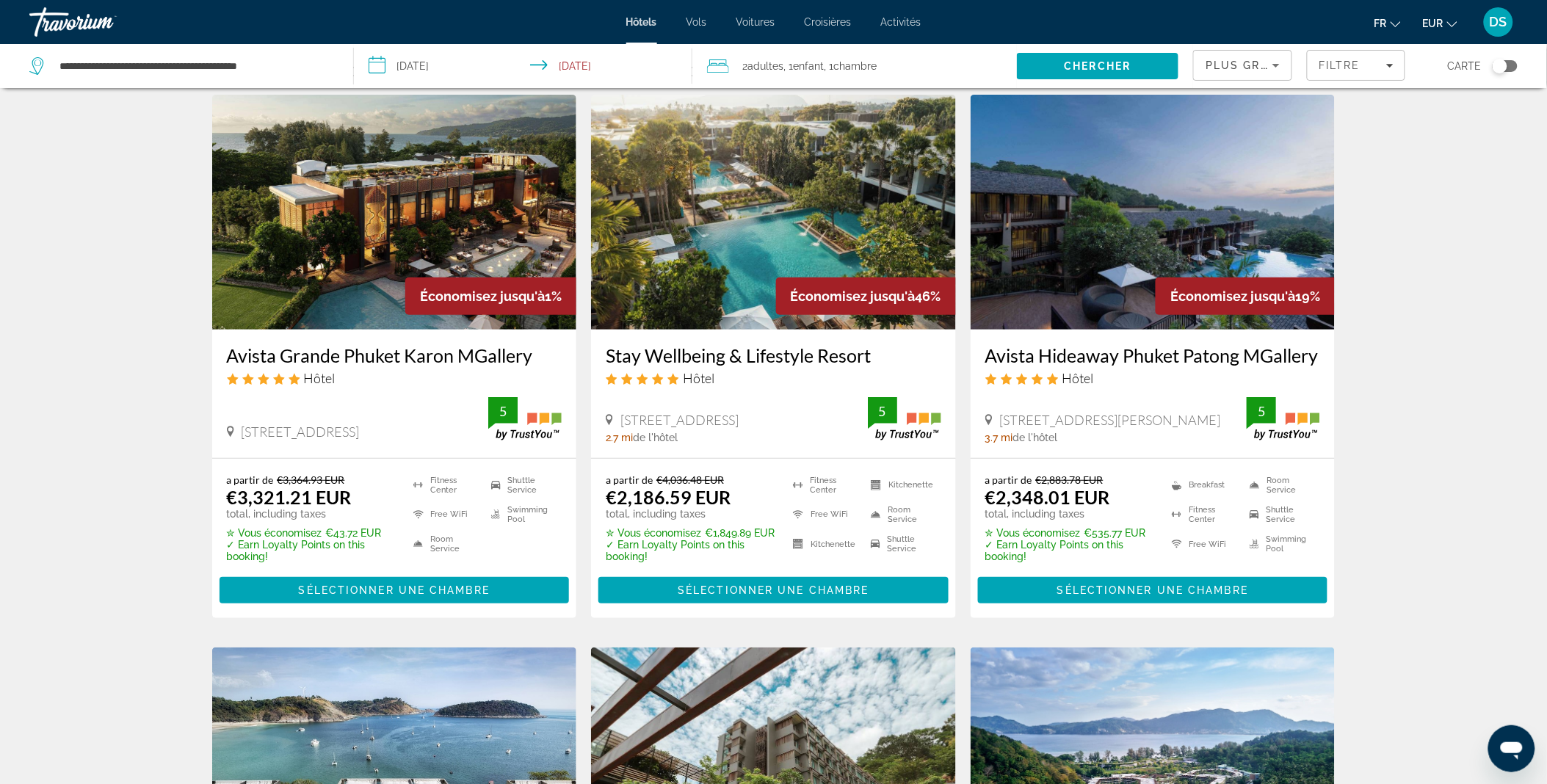
scroll to position [46, 0]
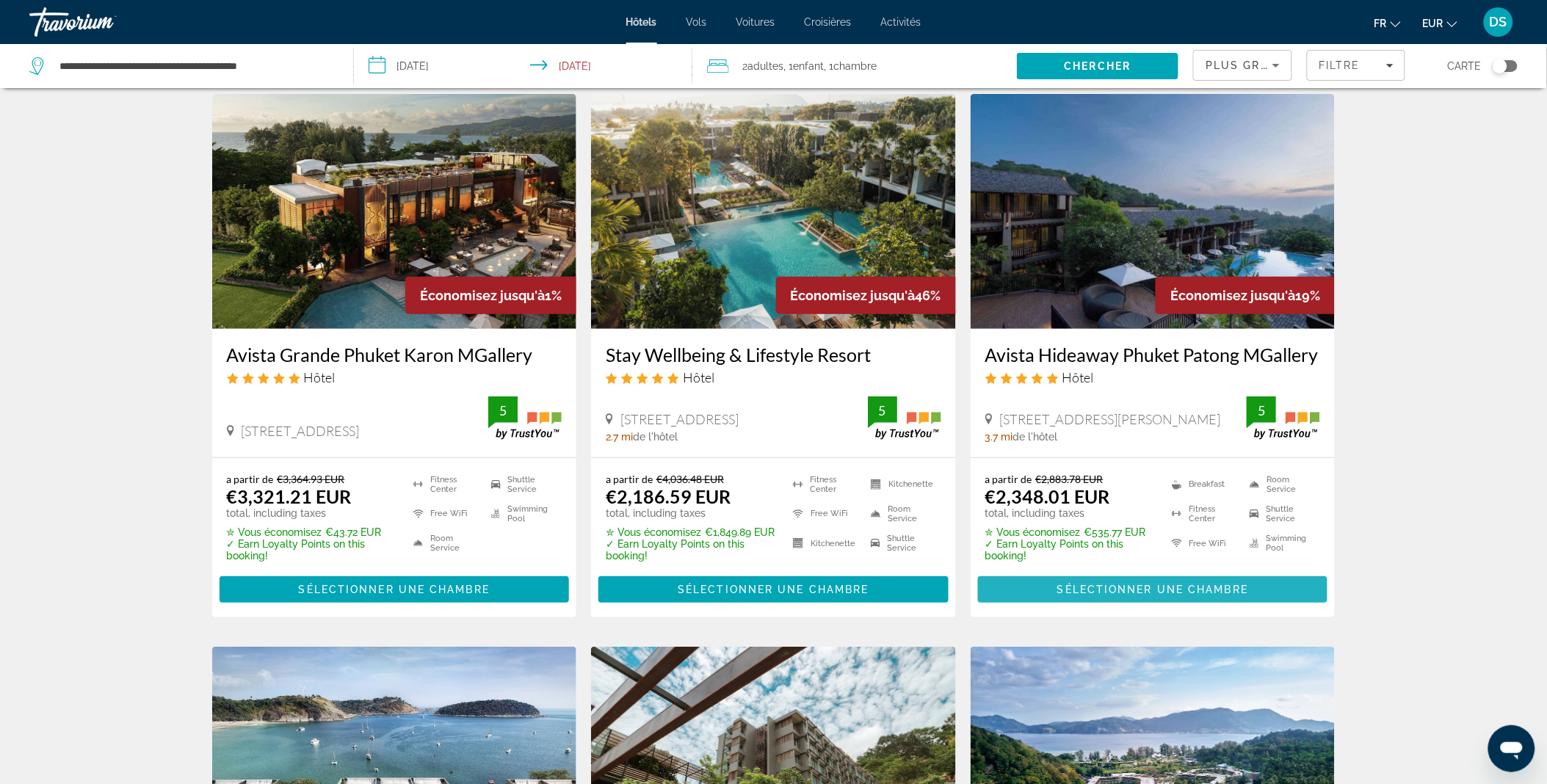
click at [1099, 592] on span "Sélectionner une chambre" at bounding box center [1152, 589] width 191 height 12
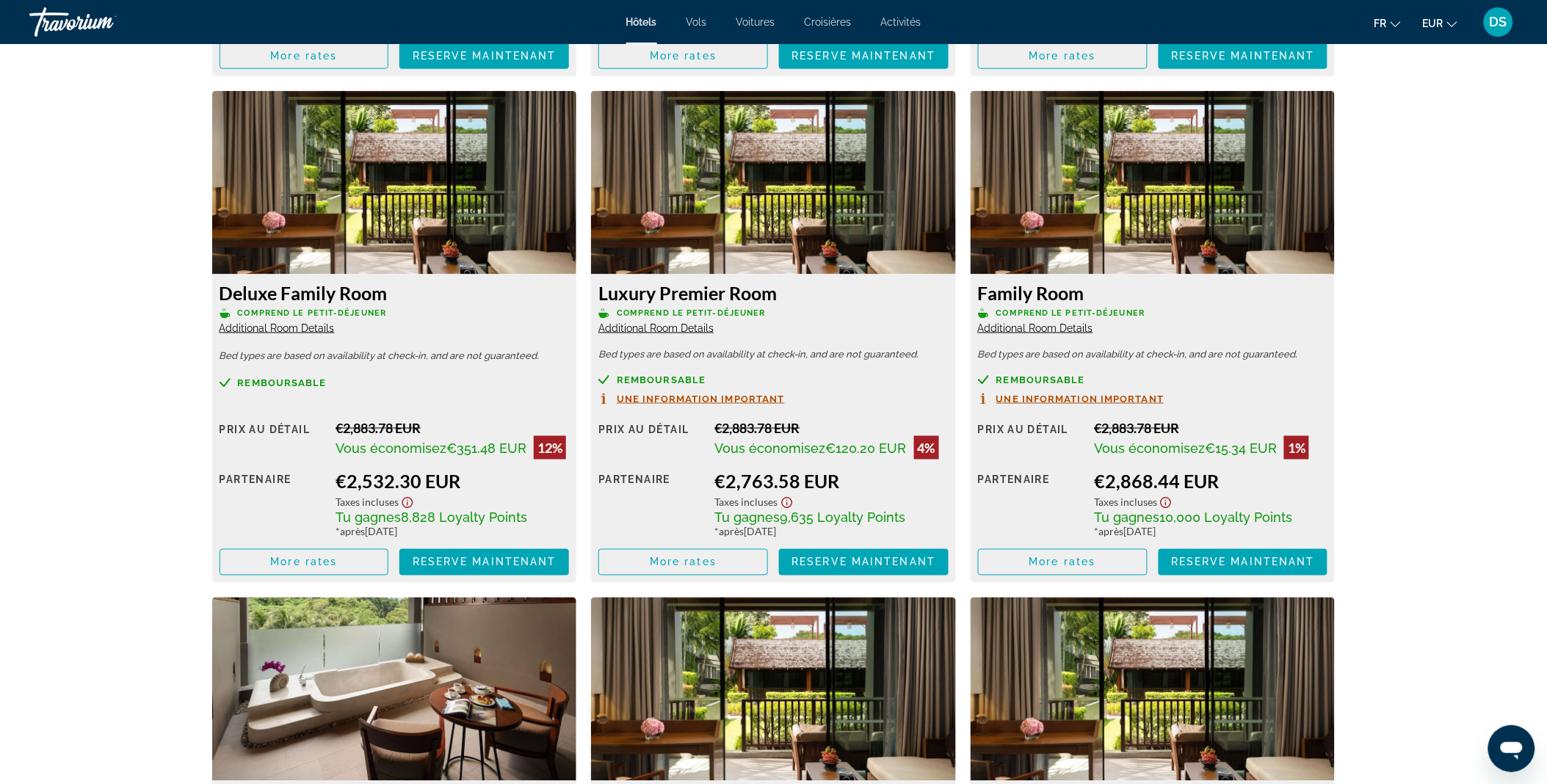
scroll to position [2516, 0]
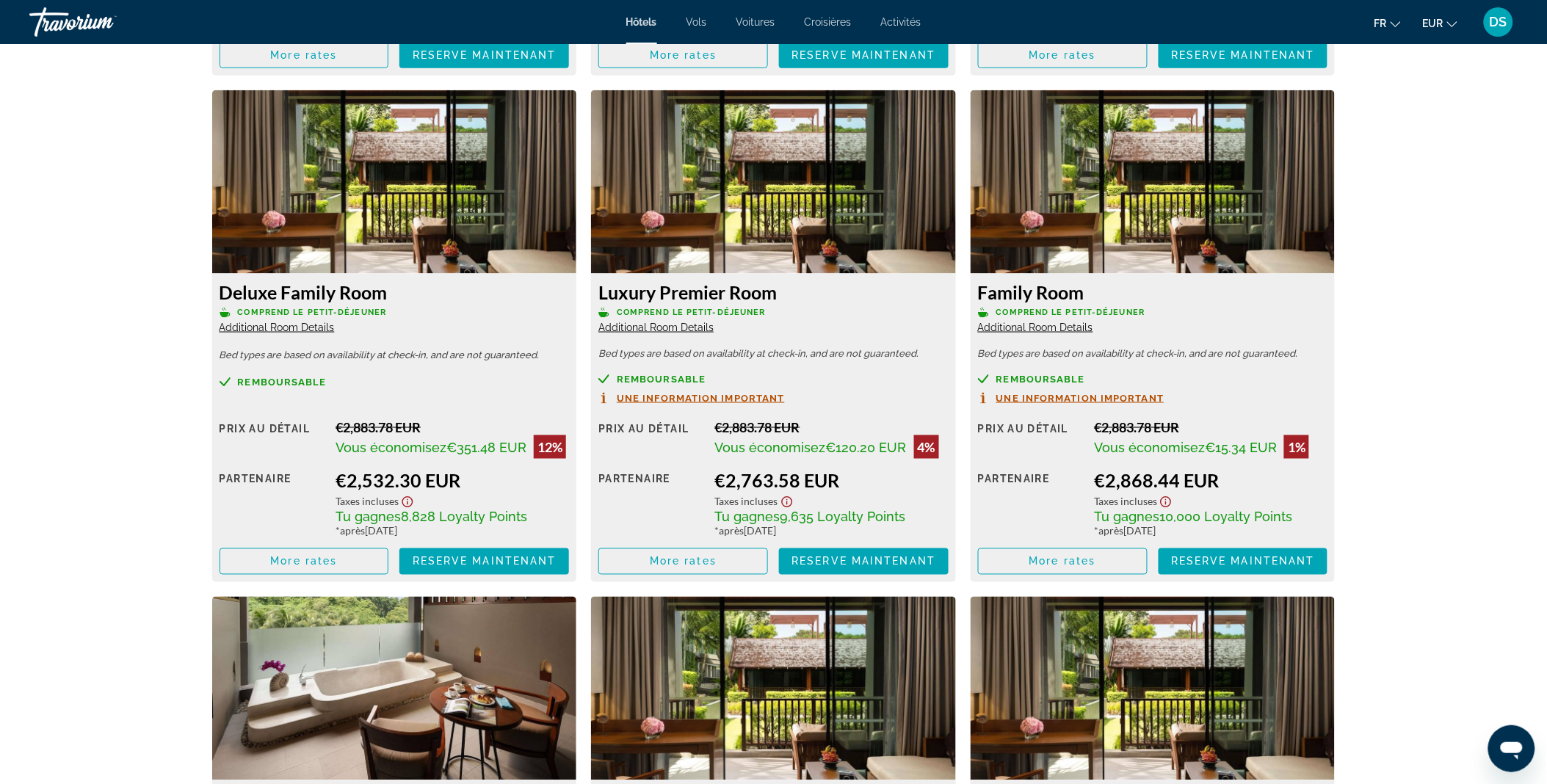
click at [1043, 333] on span "Additional Room Details" at bounding box center [1035, 327] width 115 height 12
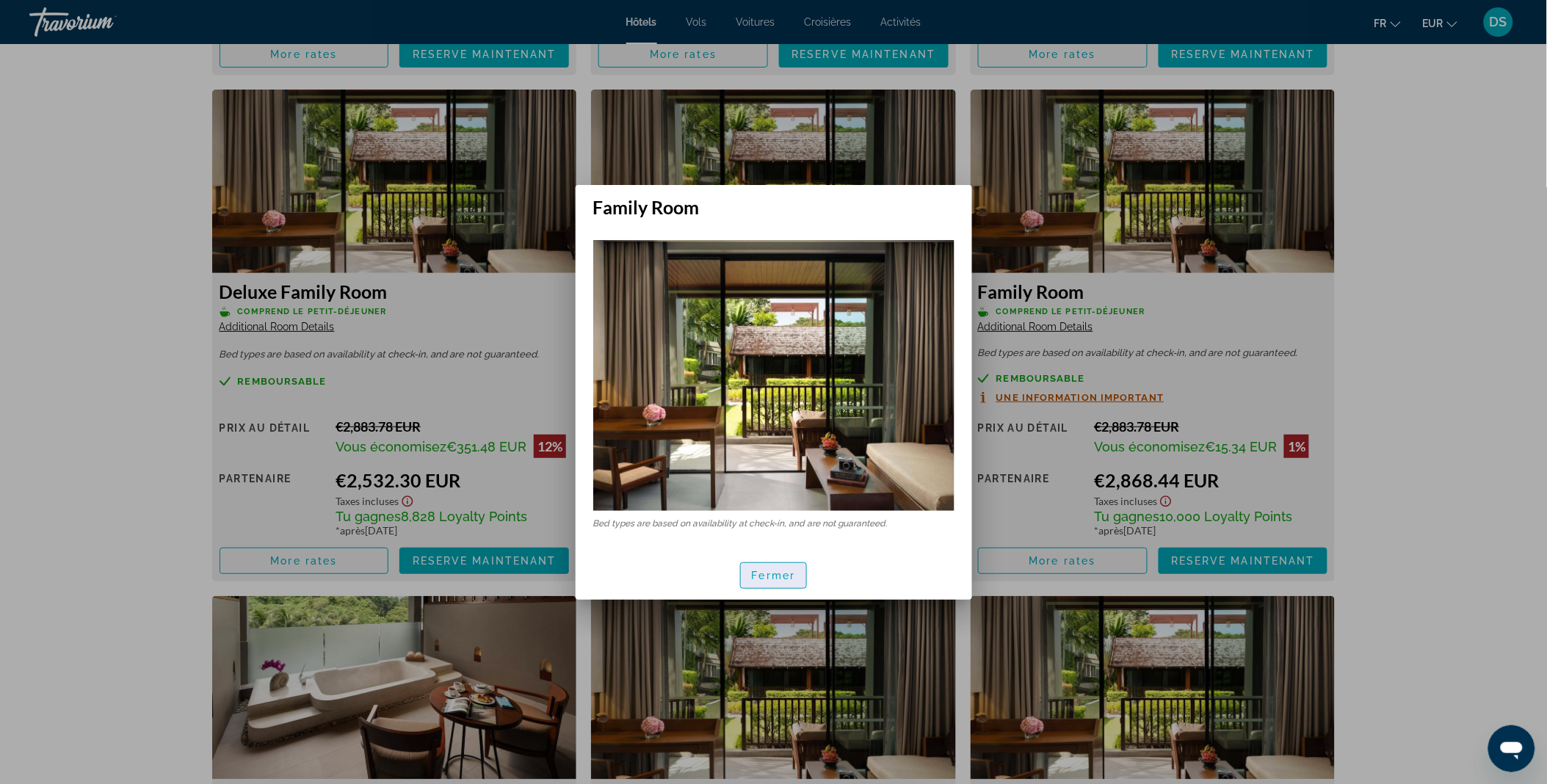
click at [796, 574] on span "button" at bounding box center [774, 576] width 66 height 35
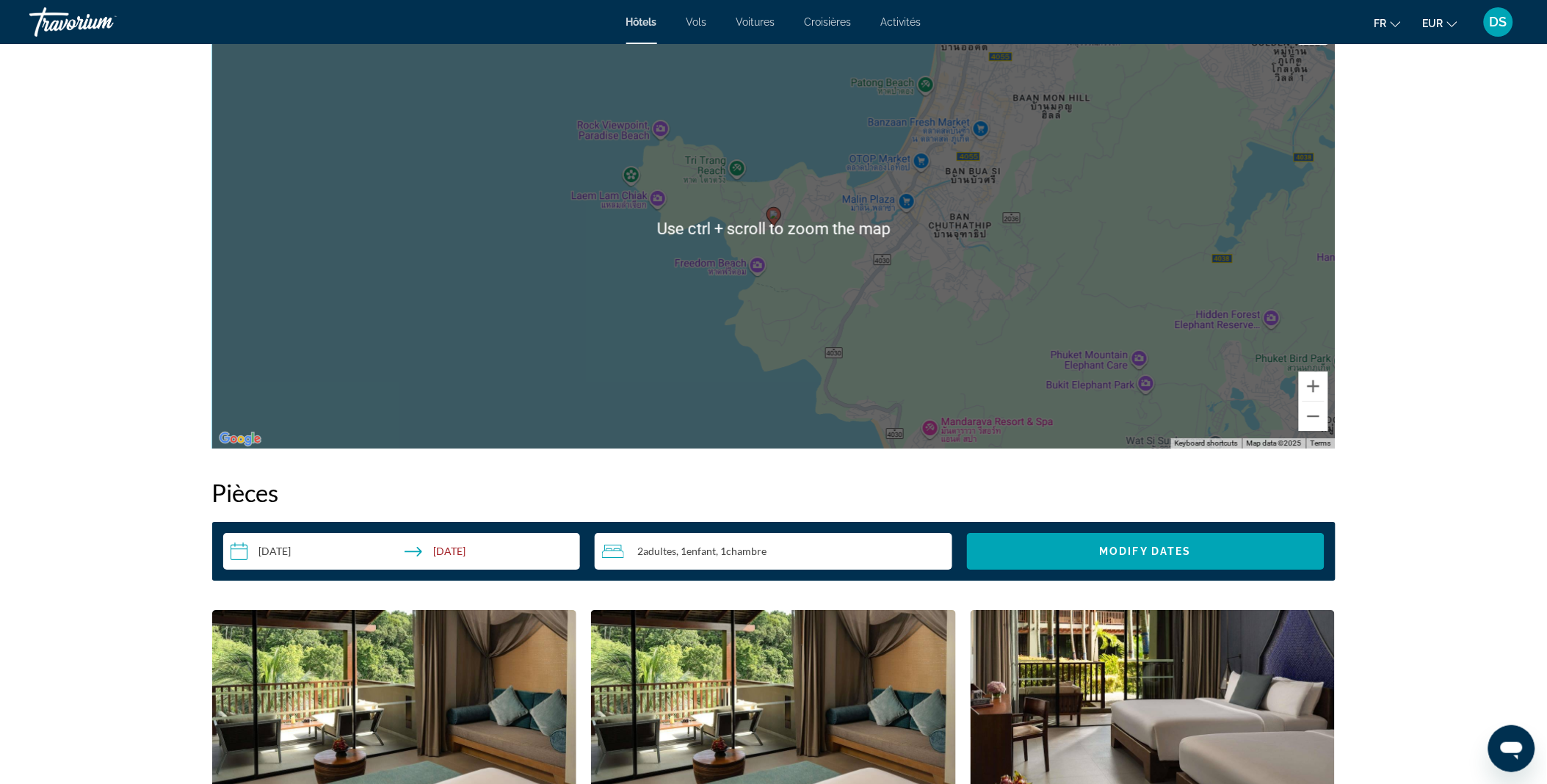
scroll to position [1697, 0]
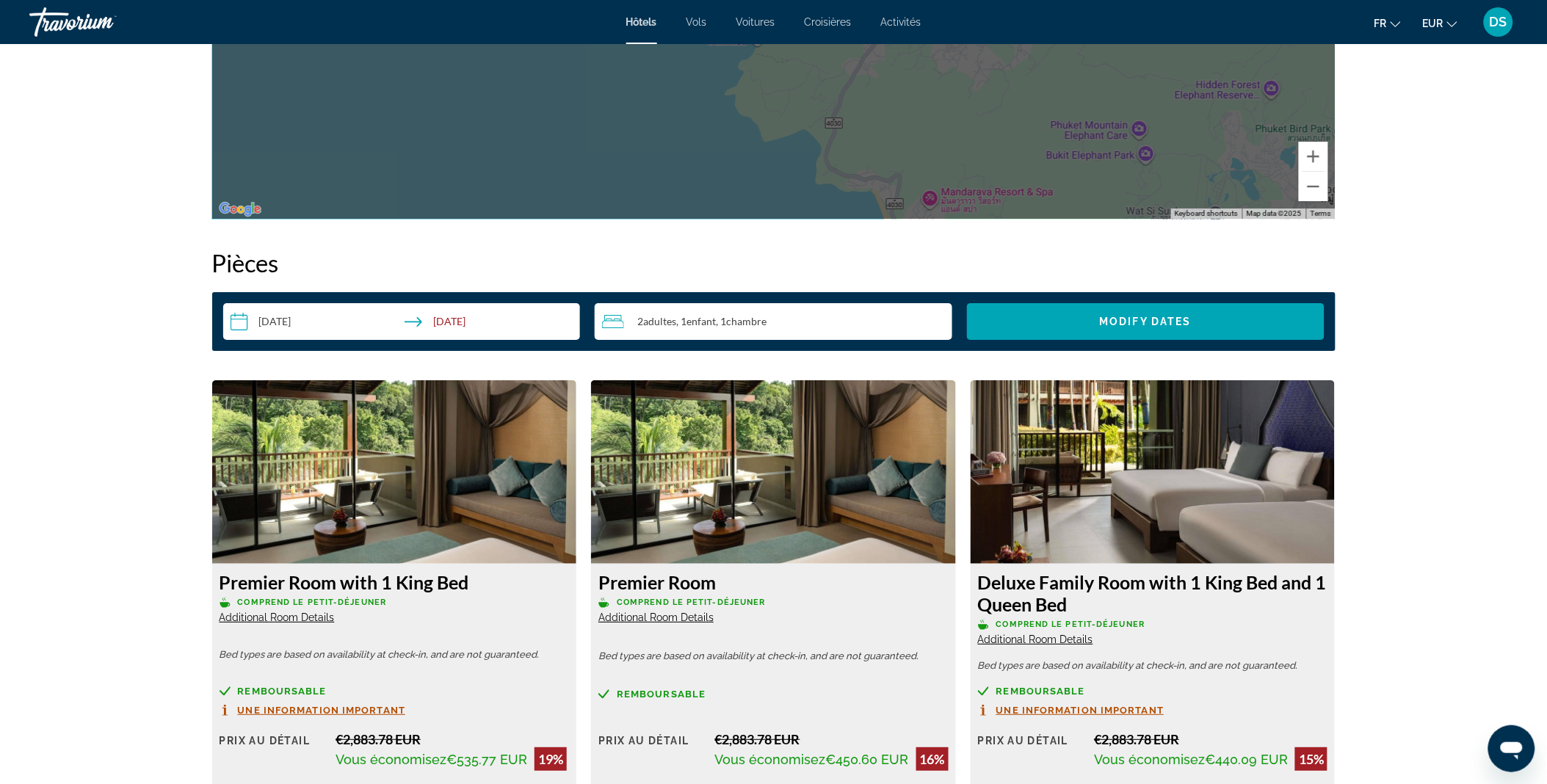
click at [859, 326] on div "2 Adulte Adultes , 1 Enfant Enfants , 1 Chambre pièces" at bounding box center [777, 321] width 350 height 18
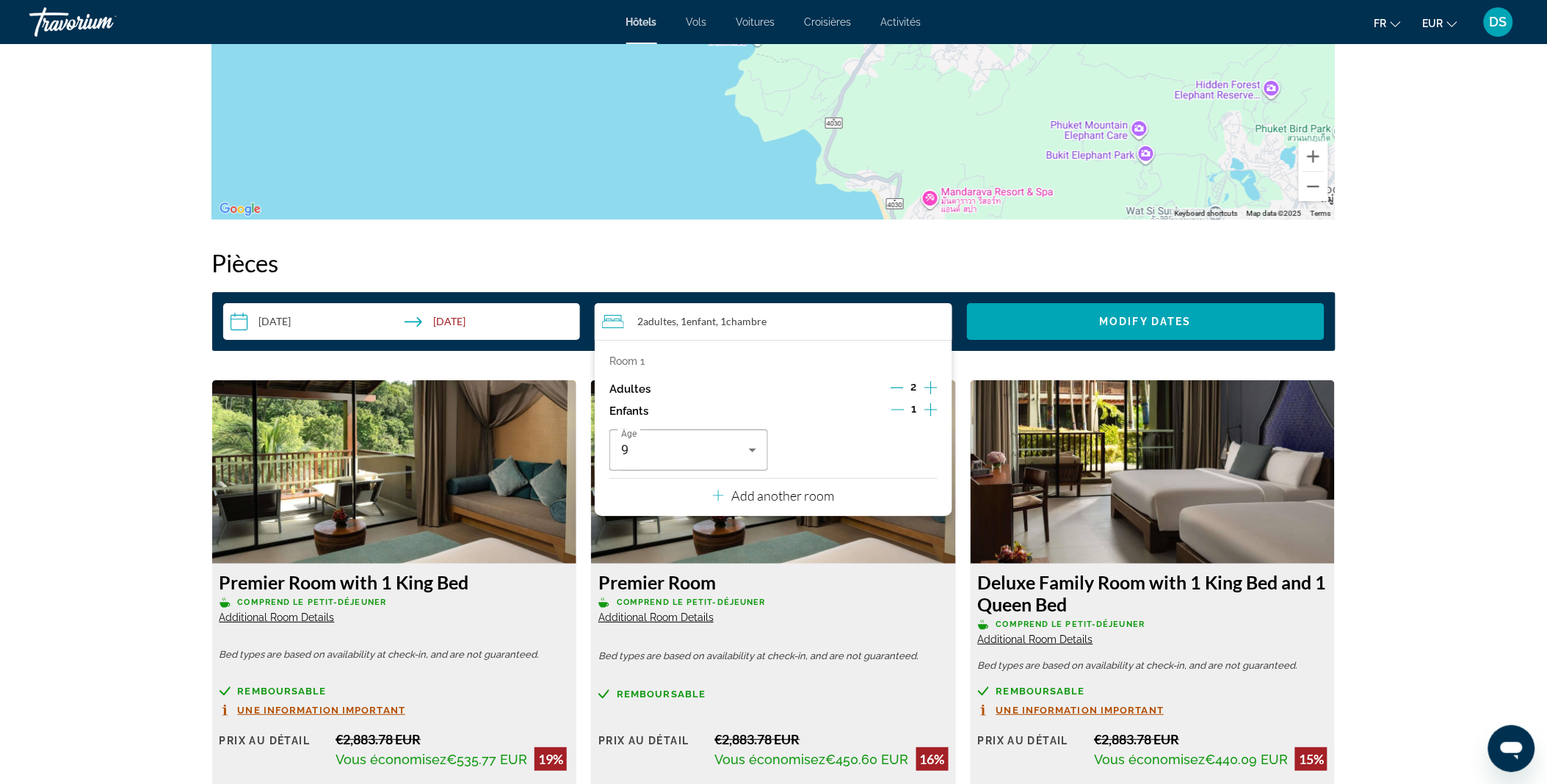
click at [931, 390] on icon "Increment adults" at bounding box center [930, 387] width 13 height 18
click at [754, 454] on icon "Travelers: 4 adults, 1 child" at bounding box center [752, 450] width 18 height 18
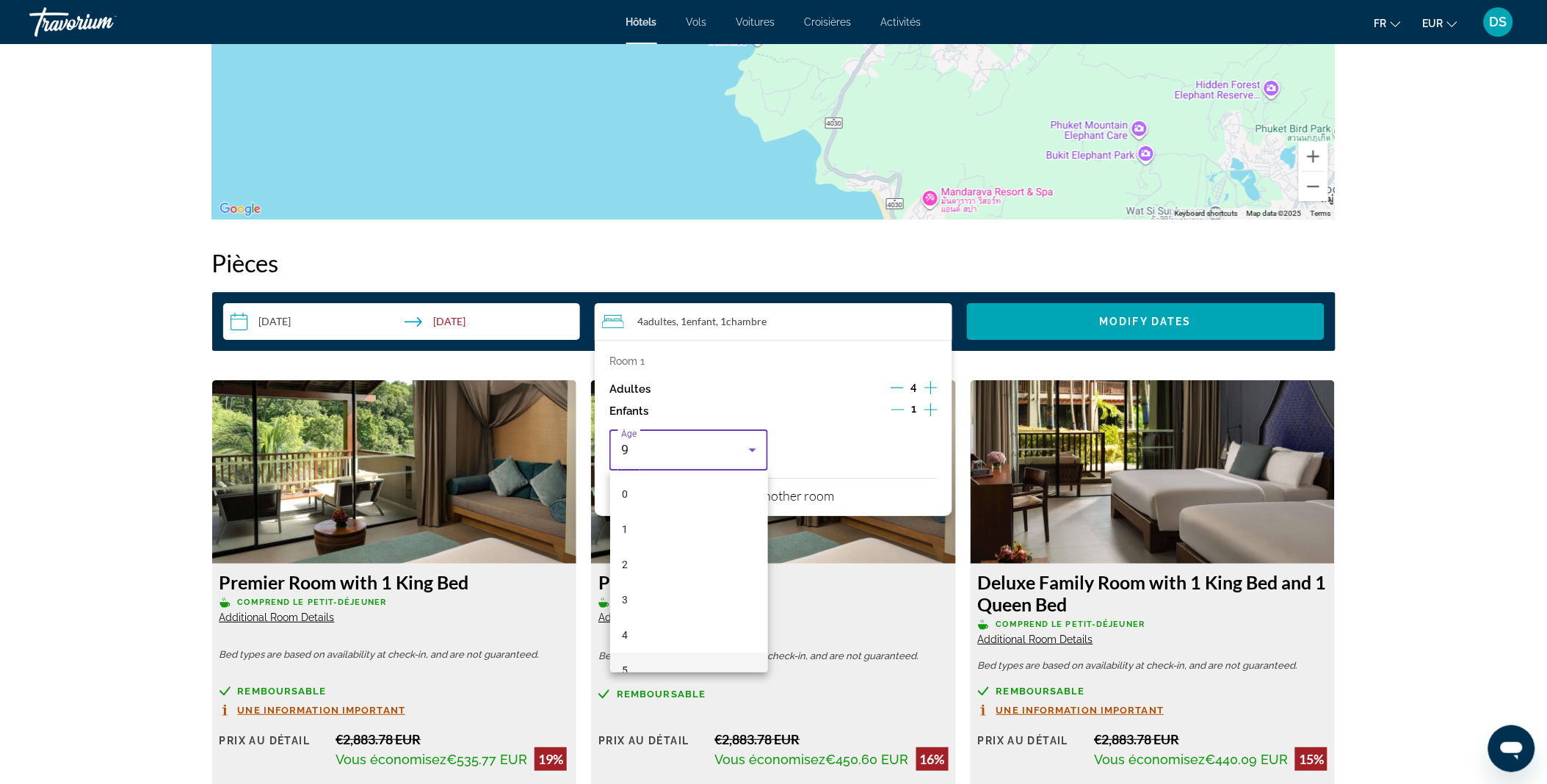
scroll to position [156, 0]
click at [897, 408] on div at bounding box center [773, 392] width 1547 height 784
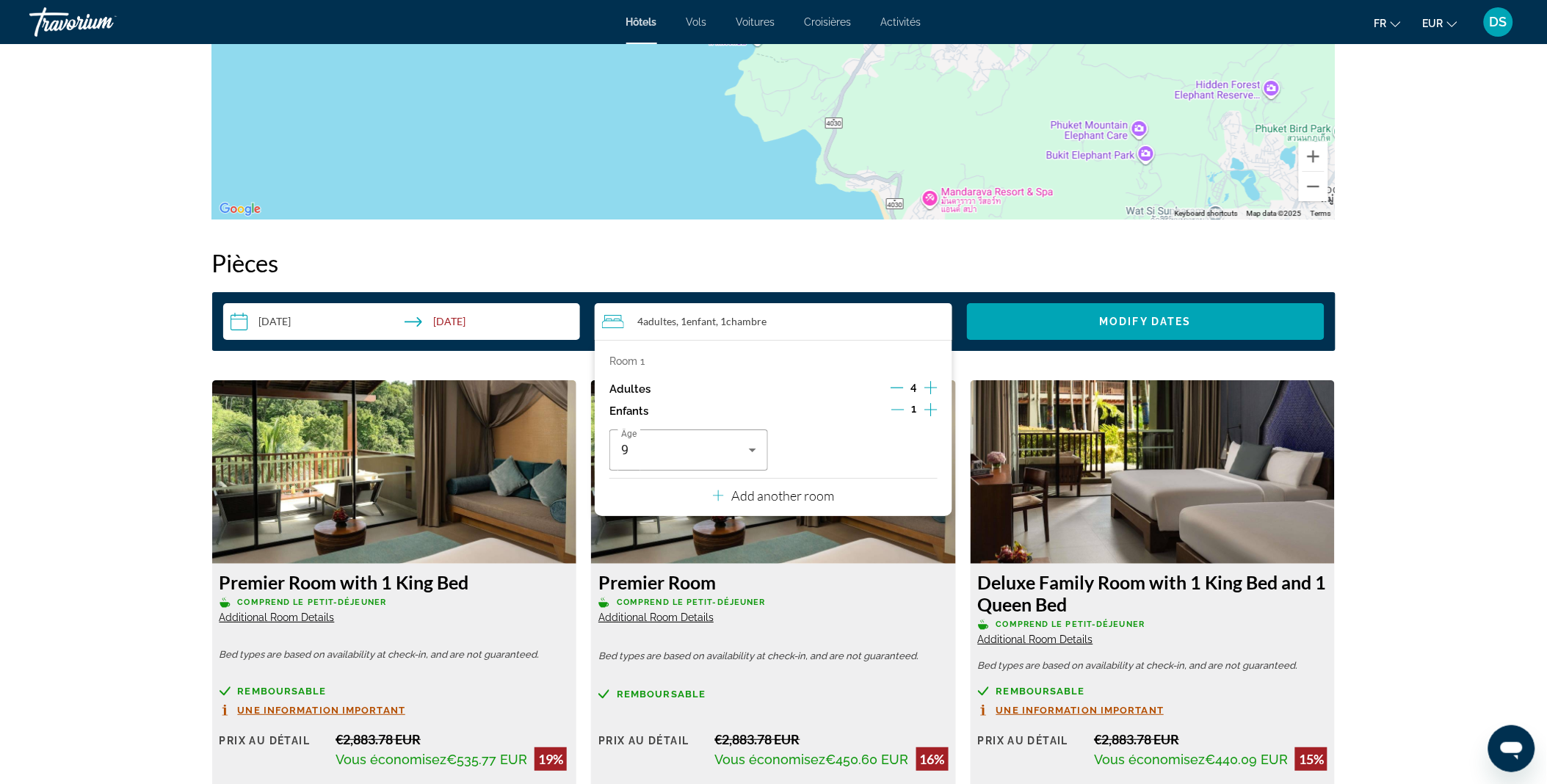
click at [897, 410] on icon "Decrement children" at bounding box center [897, 410] width 13 height 1
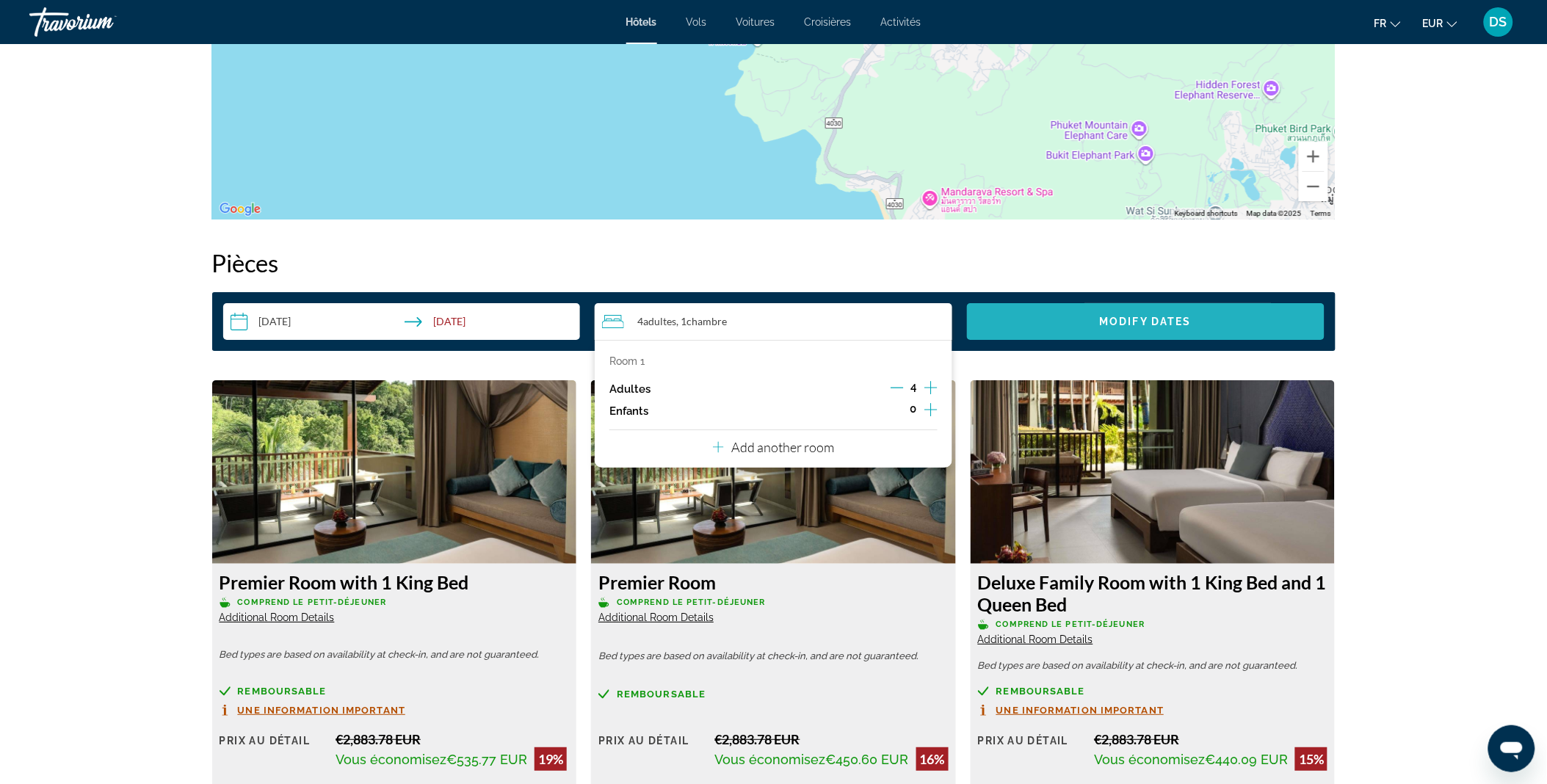
click at [1112, 305] on span "Search widget" at bounding box center [1145, 321] width 358 height 35
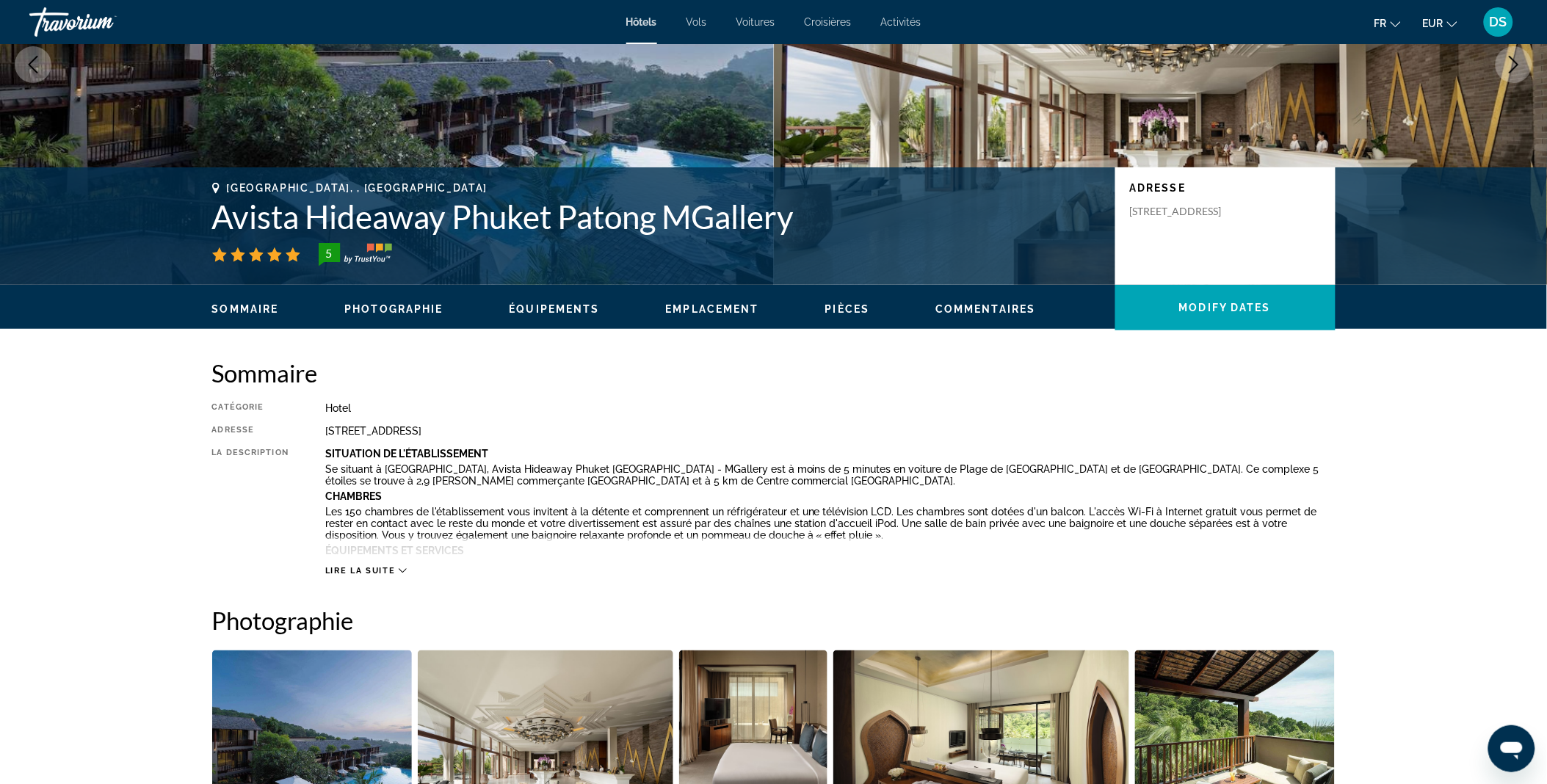
scroll to position [194, 0]
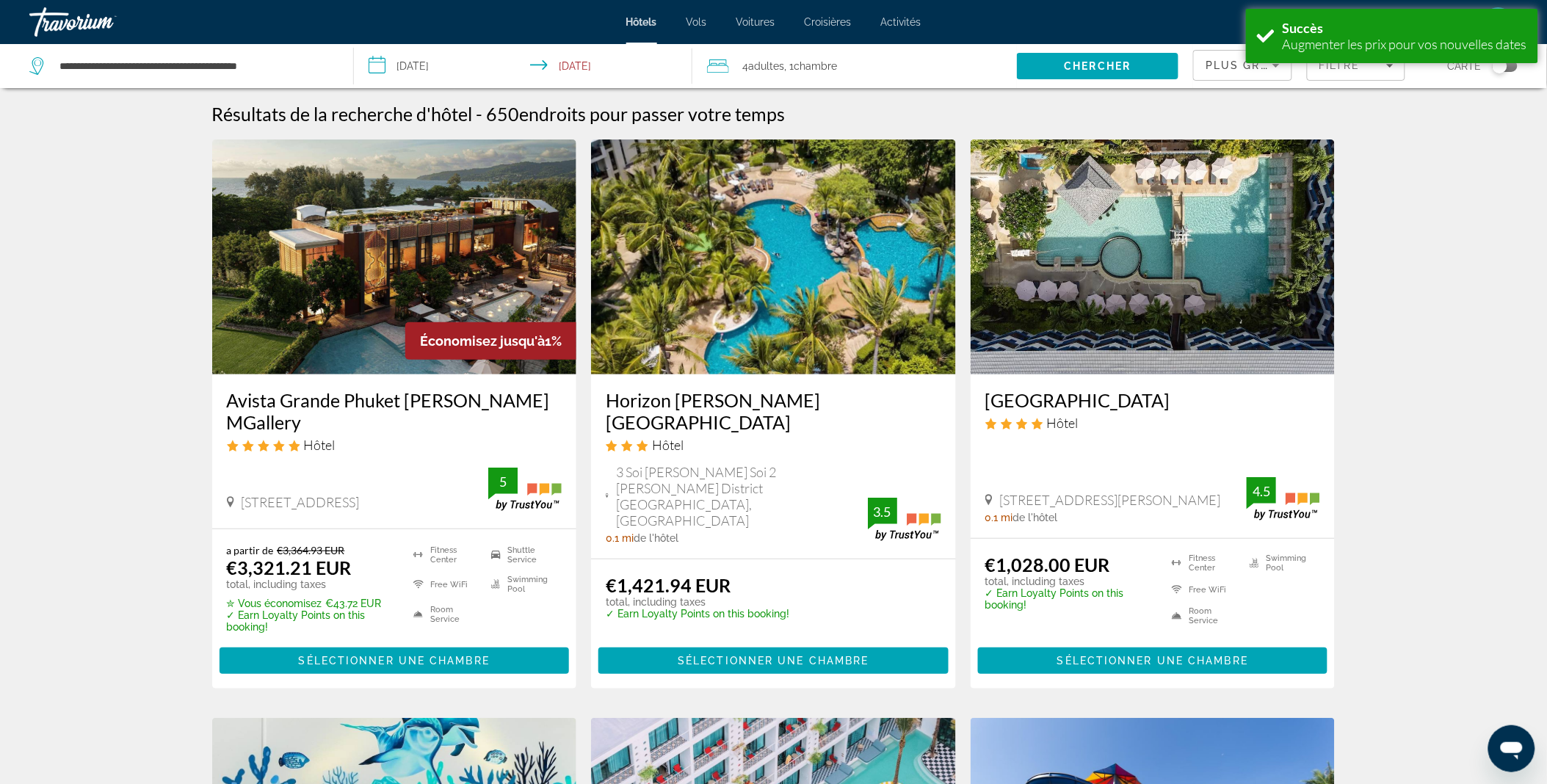
click at [386, 290] on img "Main content" at bounding box center [395, 257] width 365 height 235
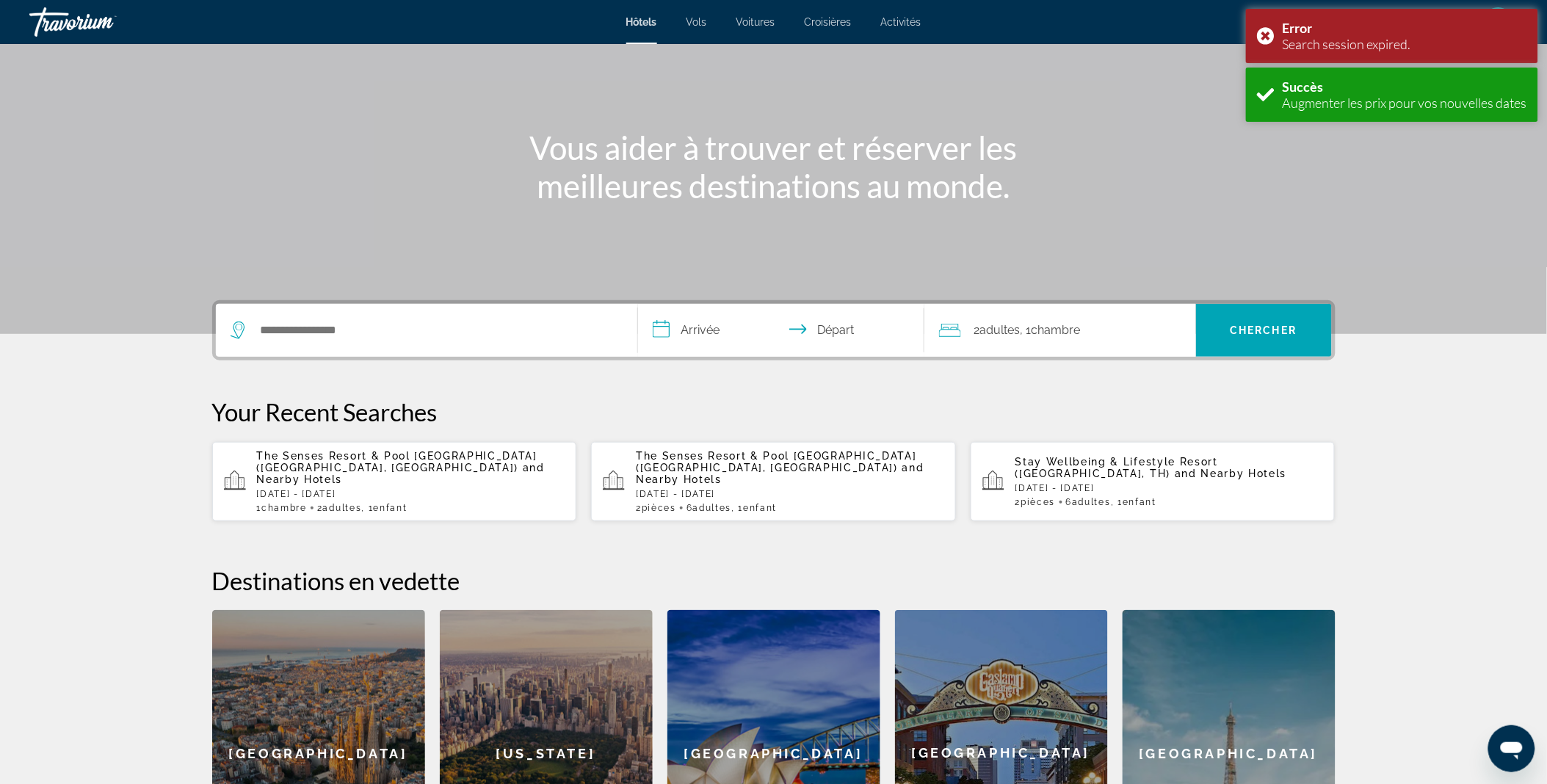
scroll to position [106, 0]
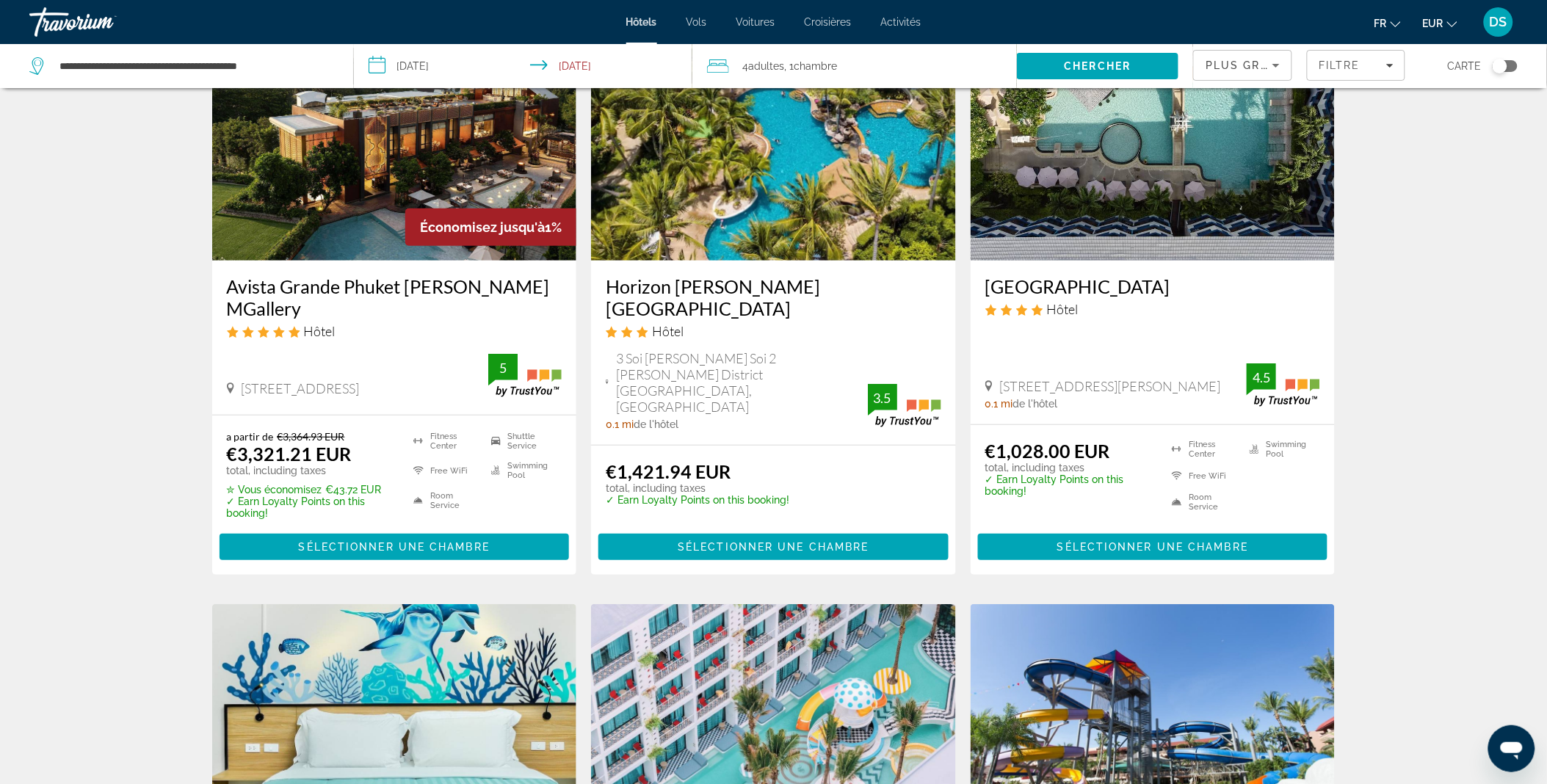
scroll to position [115, 0]
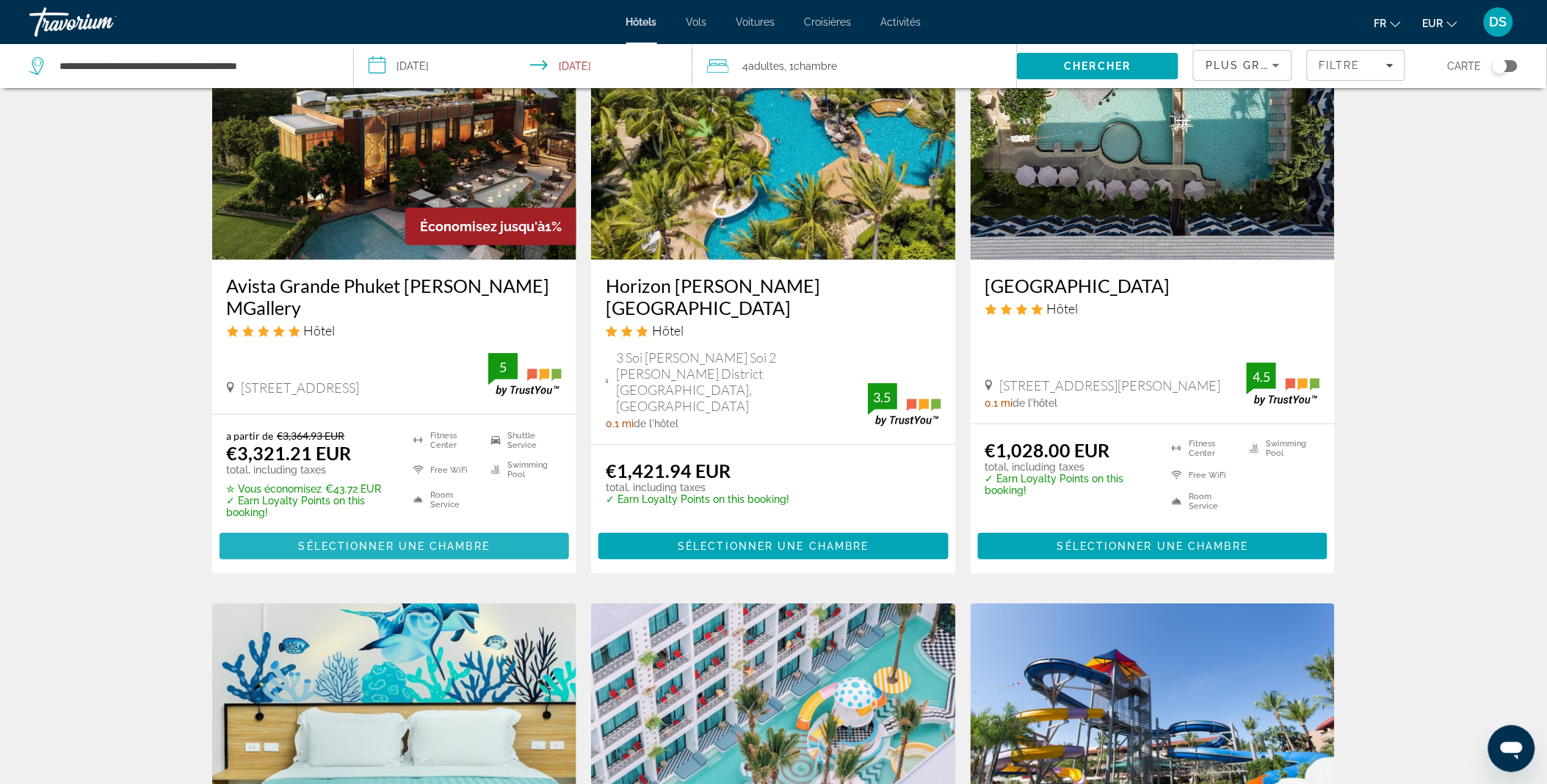
click at [421, 540] on span "Sélectionner une chambre" at bounding box center [395, 546] width 191 height 12
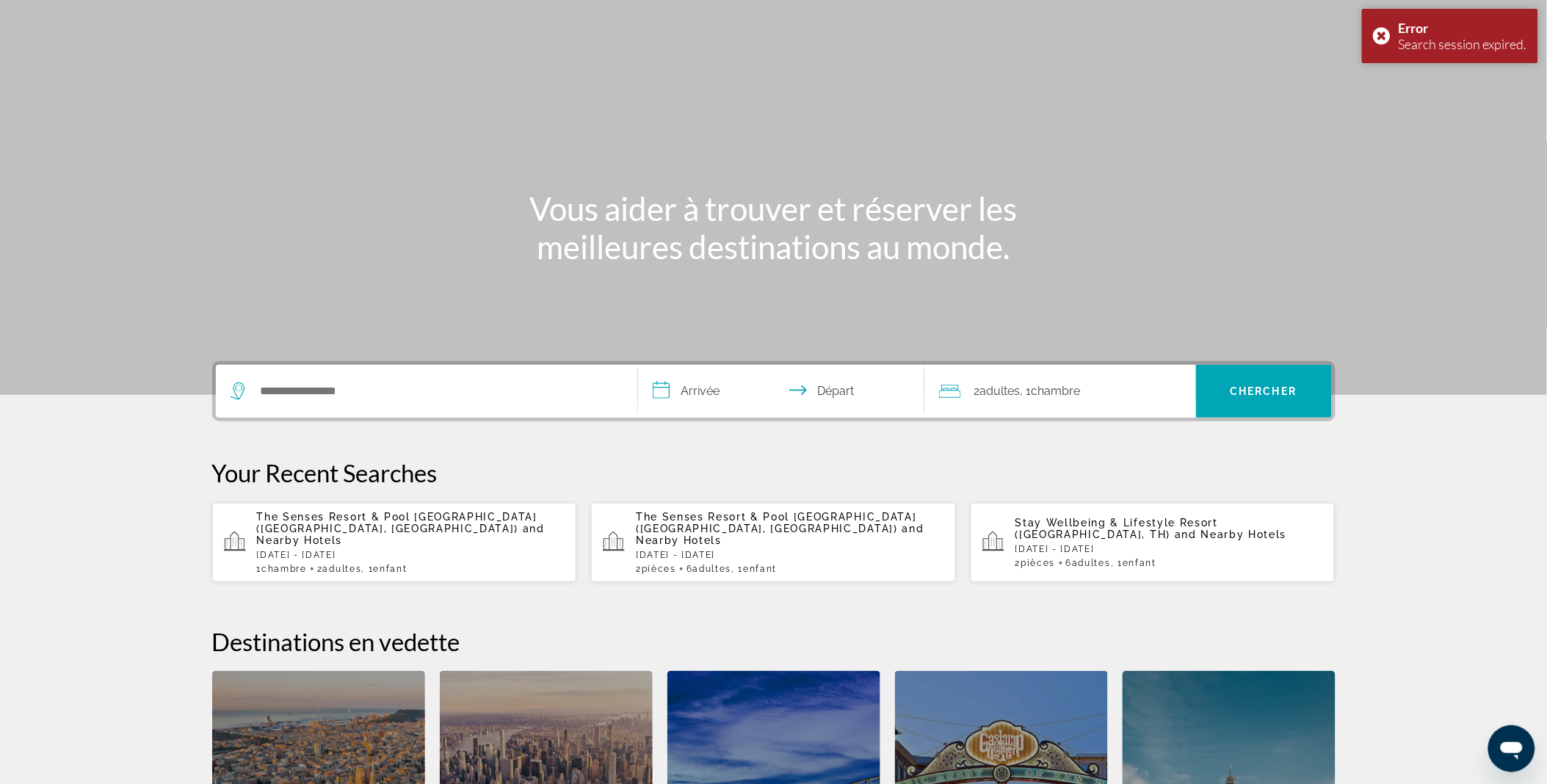
scroll to position [42, 0]
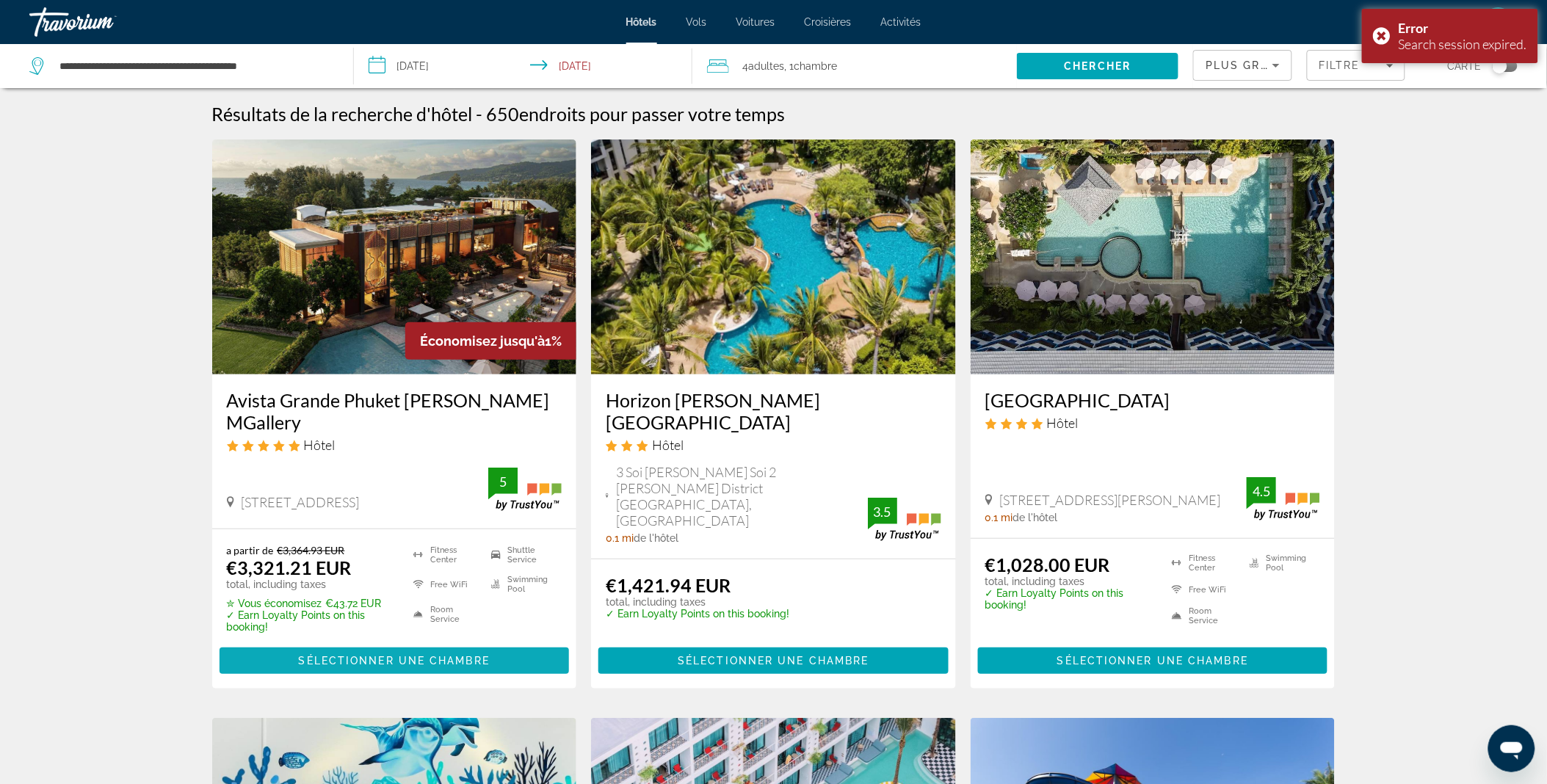
click at [356, 654] on span "Sélectionner une chambre" at bounding box center [395, 660] width 191 height 12
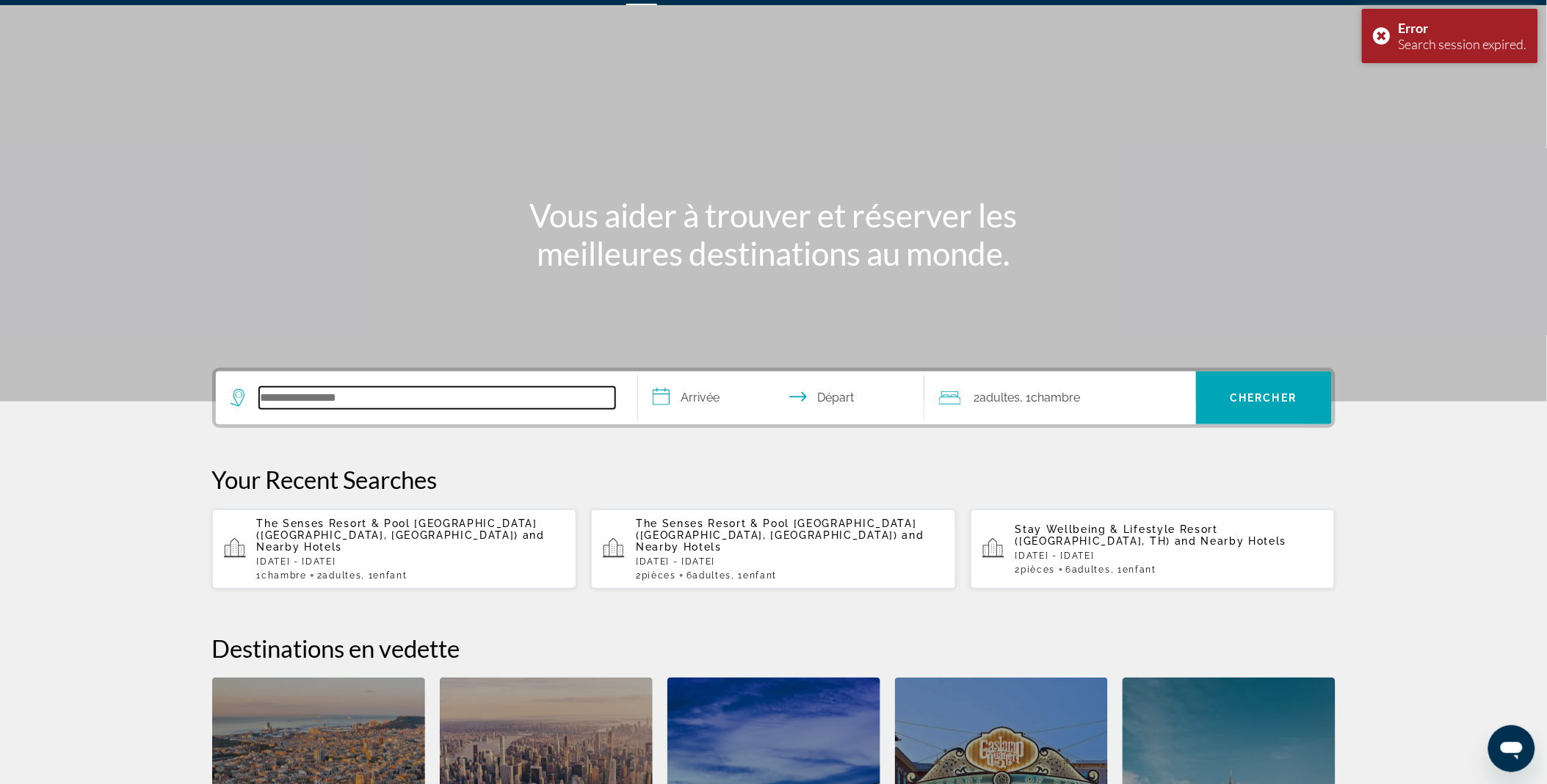
click at [405, 394] on input "Search hotel destination" at bounding box center [437, 397] width 356 height 22
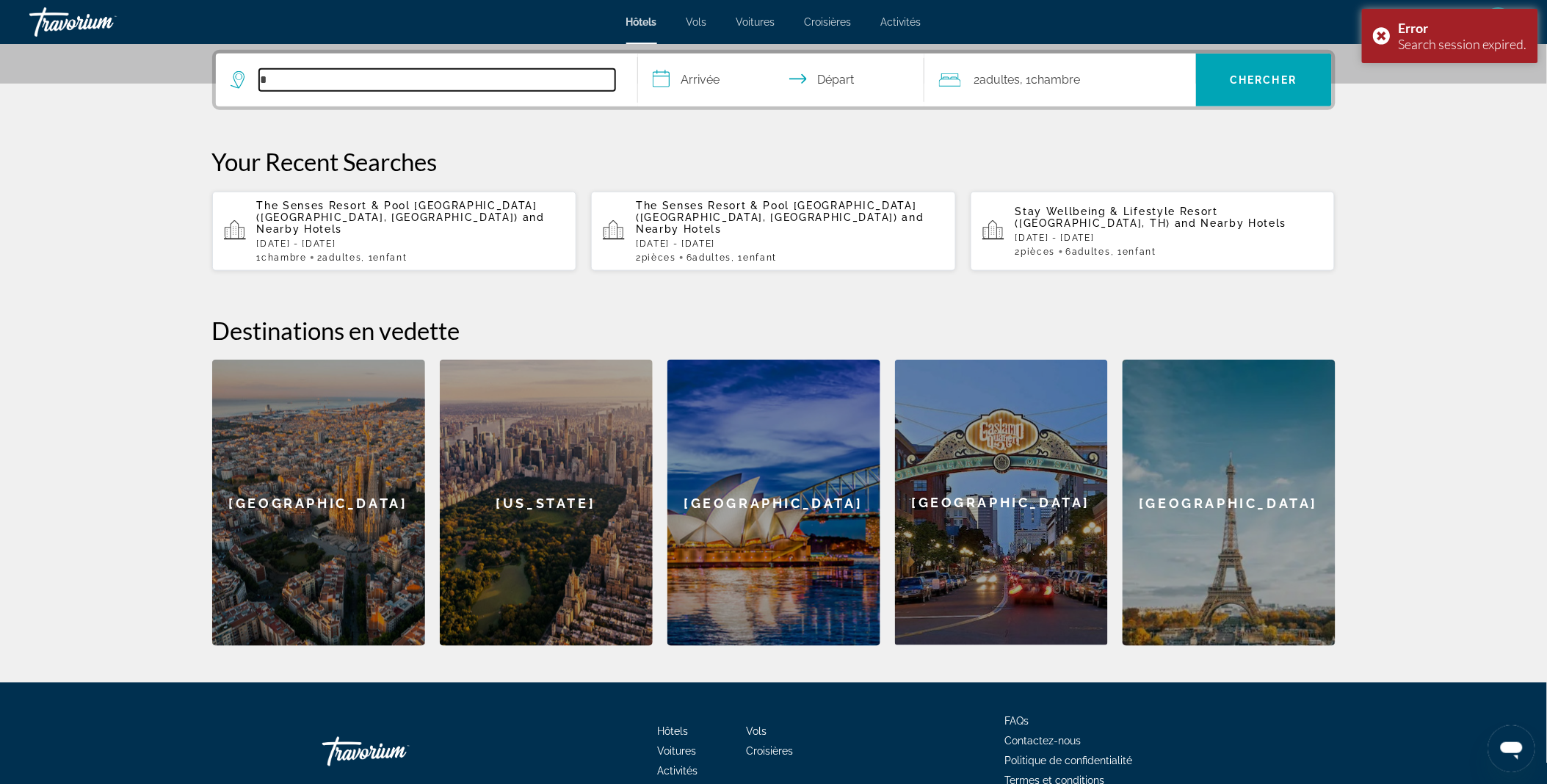
scroll to position [358, 0]
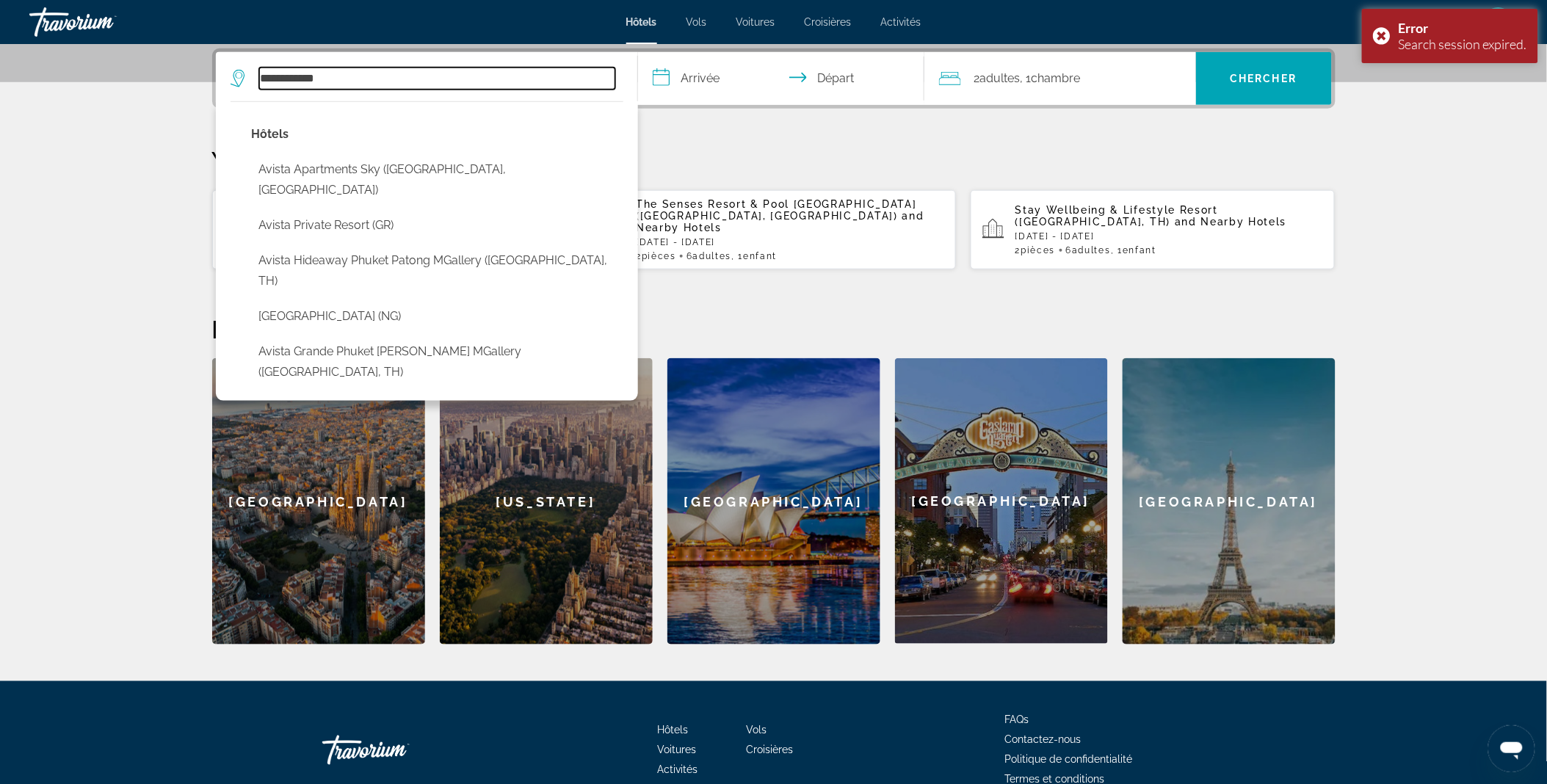
type input "**********"
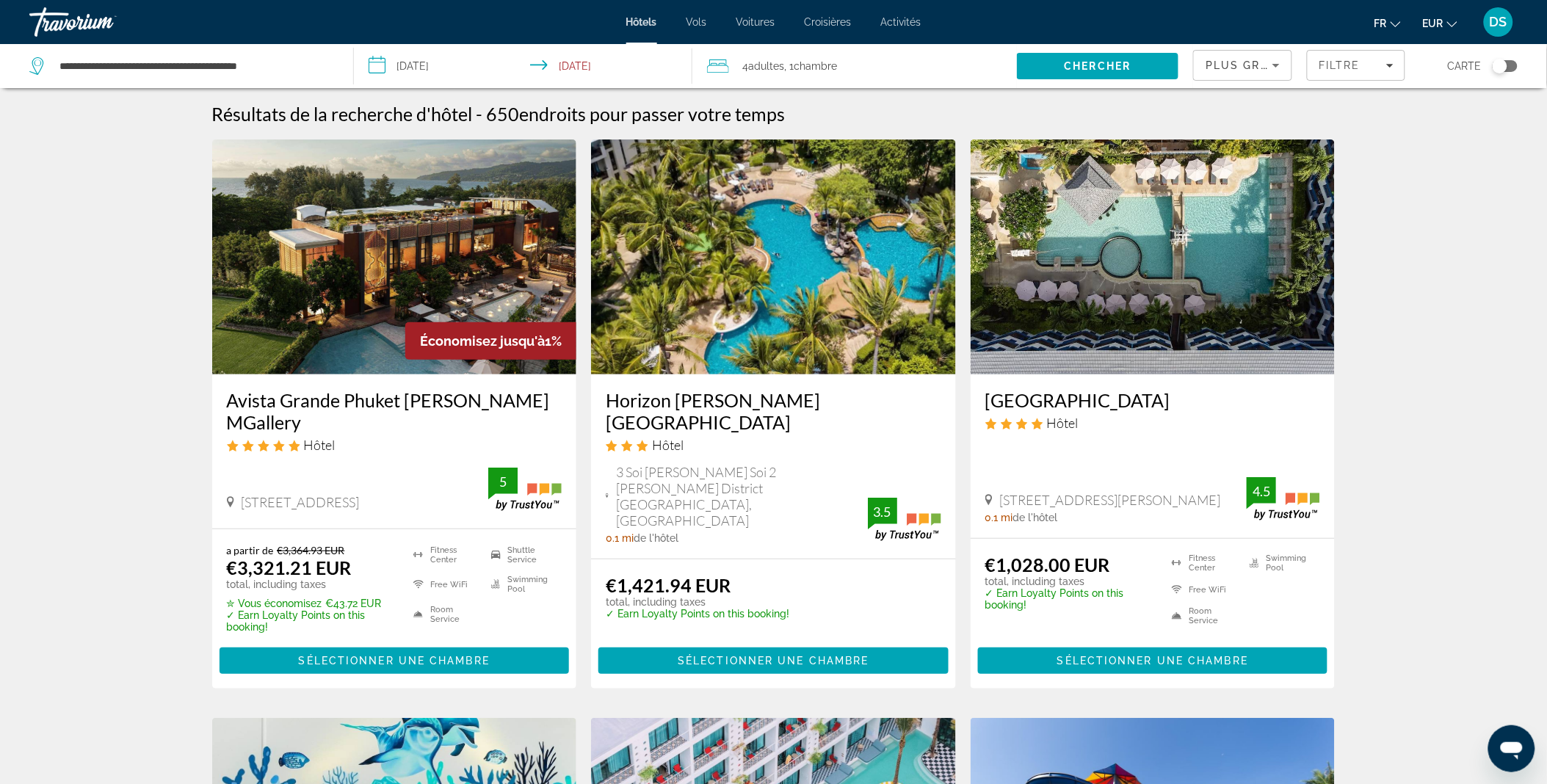
click at [416, 406] on h3 "Avista Grande Phuket [PERSON_NAME] MGallery" at bounding box center [395, 410] width 335 height 44
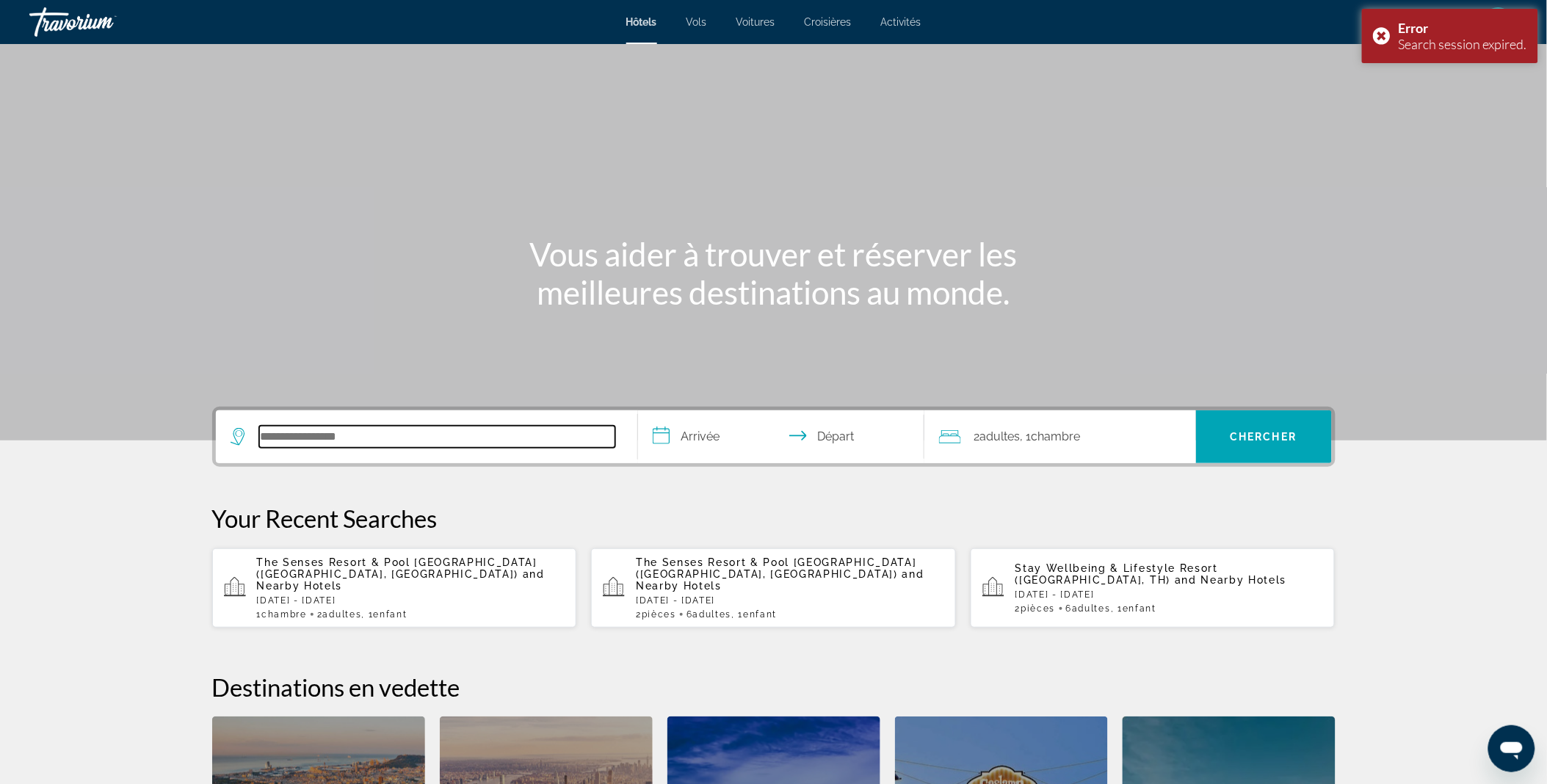
click at [415, 426] on input "Search hotel destination" at bounding box center [437, 436] width 356 height 22
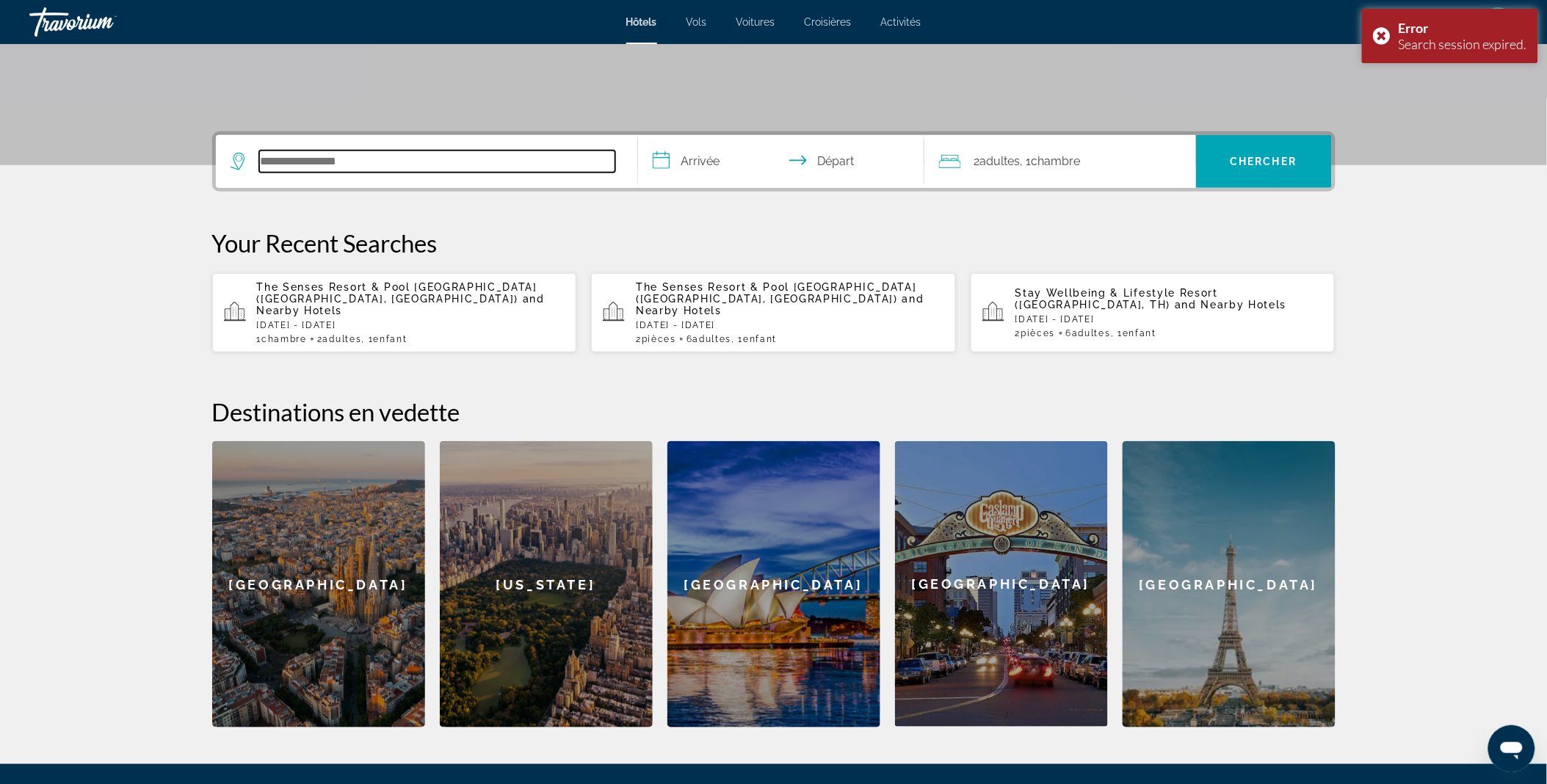
scroll to position [358, 0]
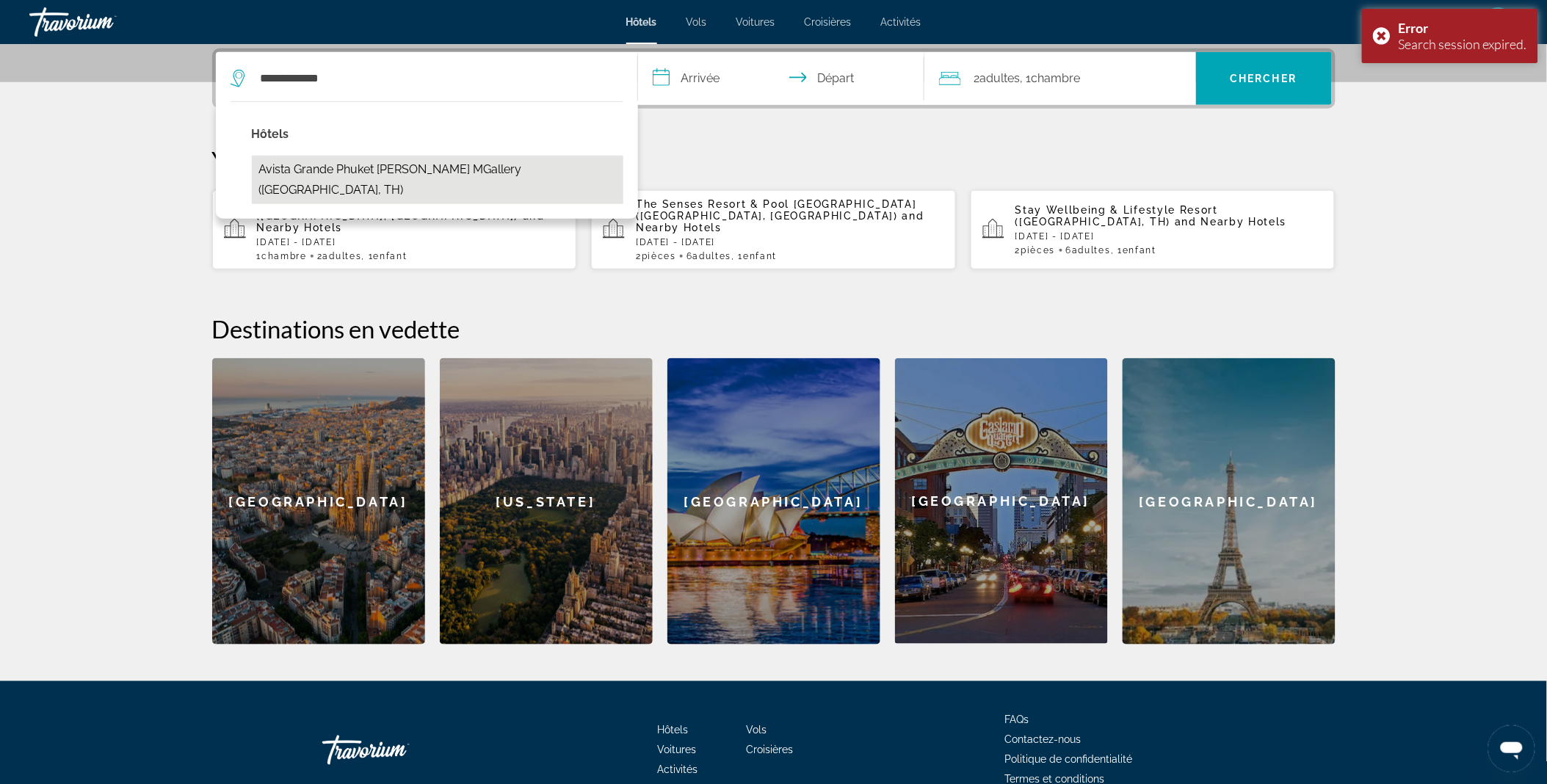
click at [490, 170] on button "Avista Grande Phuket [PERSON_NAME] MGallery ([GEOGRAPHIC_DATA], TH)" at bounding box center [437, 180] width 371 height 48
type input "**********"
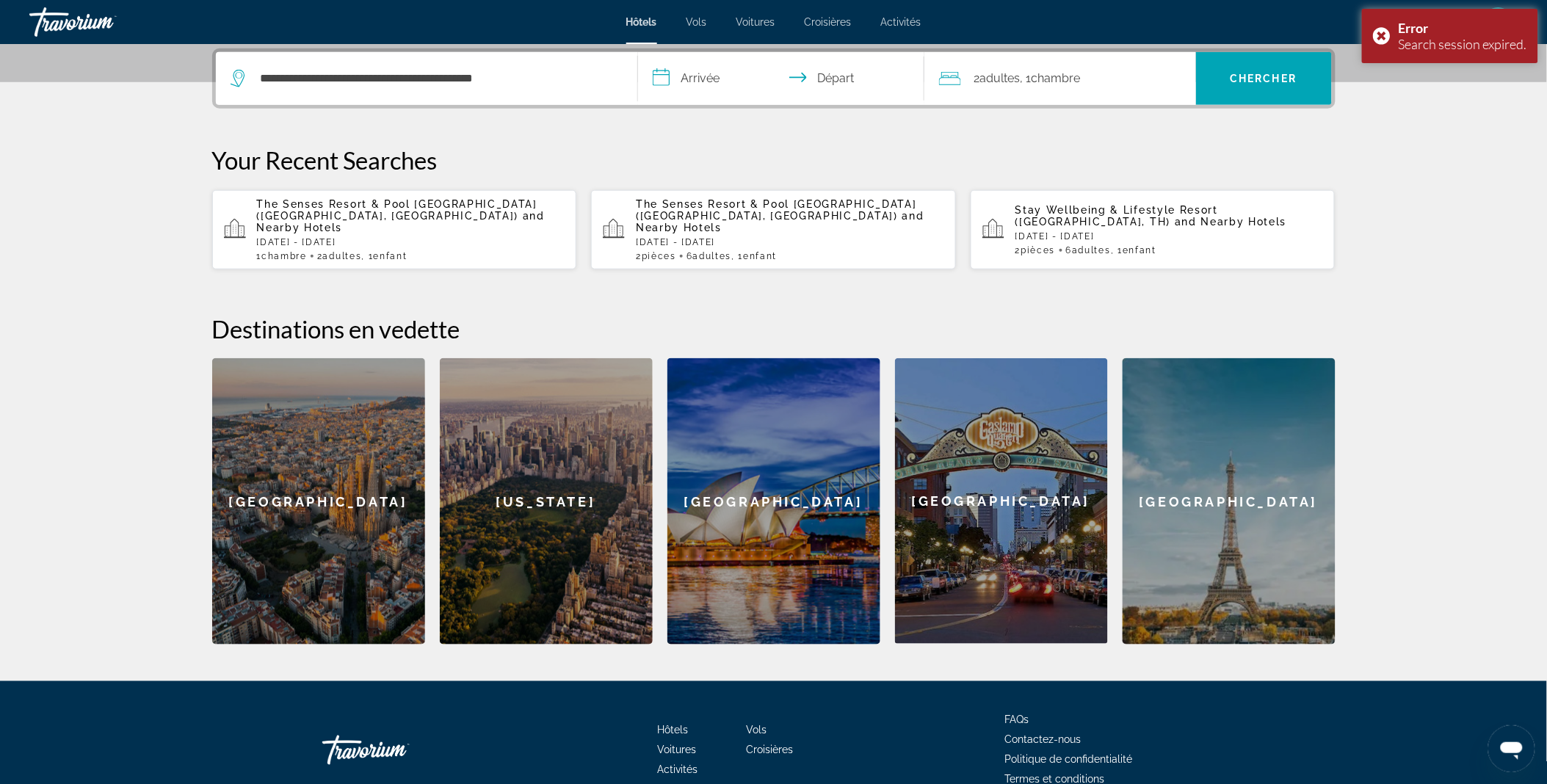
click at [699, 86] on input "**********" at bounding box center [784, 80] width 292 height 57
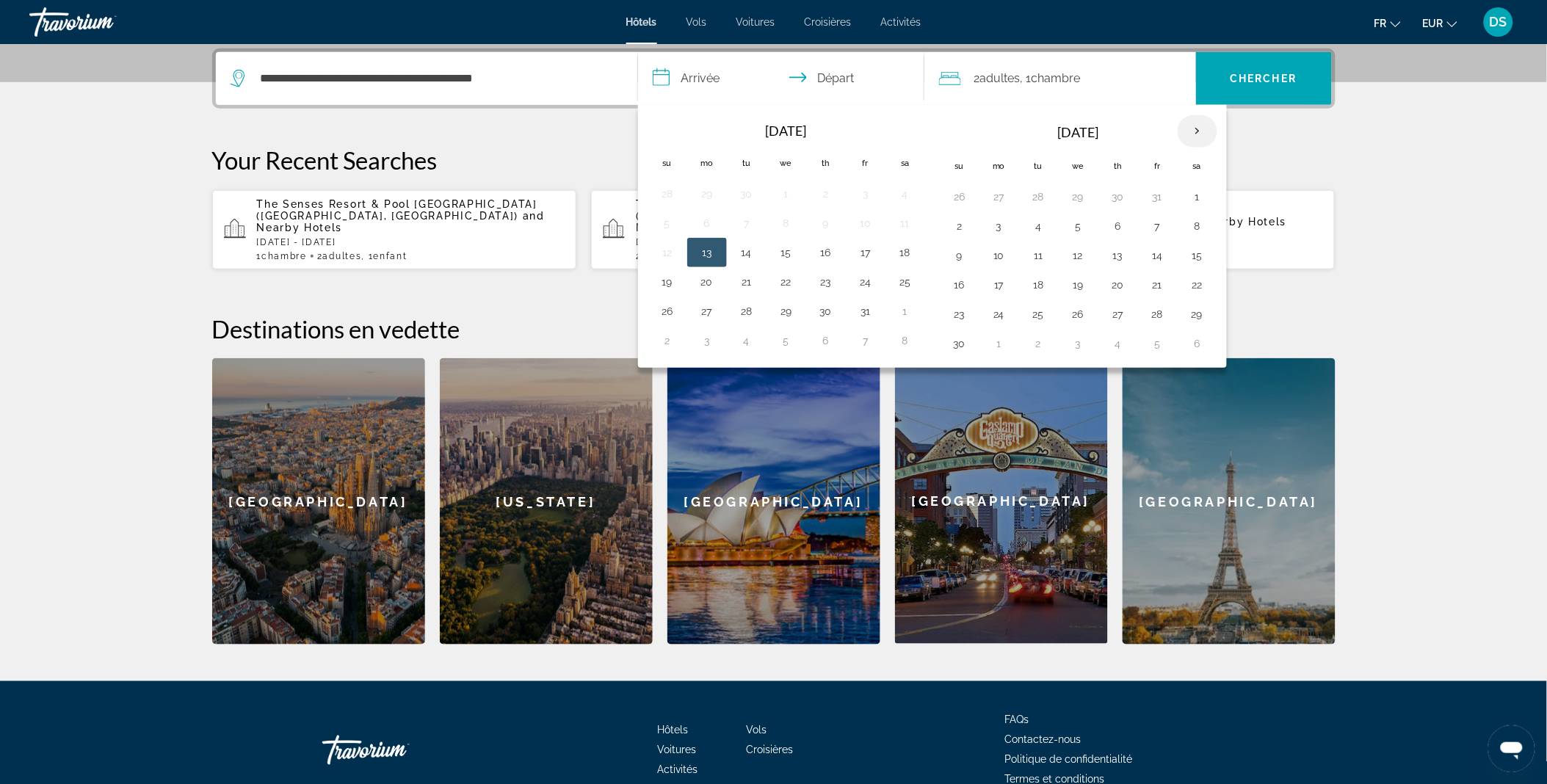
click at [1190, 132] on th "Next month" at bounding box center [1197, 131] width 39 height 32
click at [1080, 274] on button "24" at bounding box center [1078, 285] width 23 height 21
click at [1044, 309] on button "30" at bounding box center [1039, 314] width 23 height 21
type input "**********"
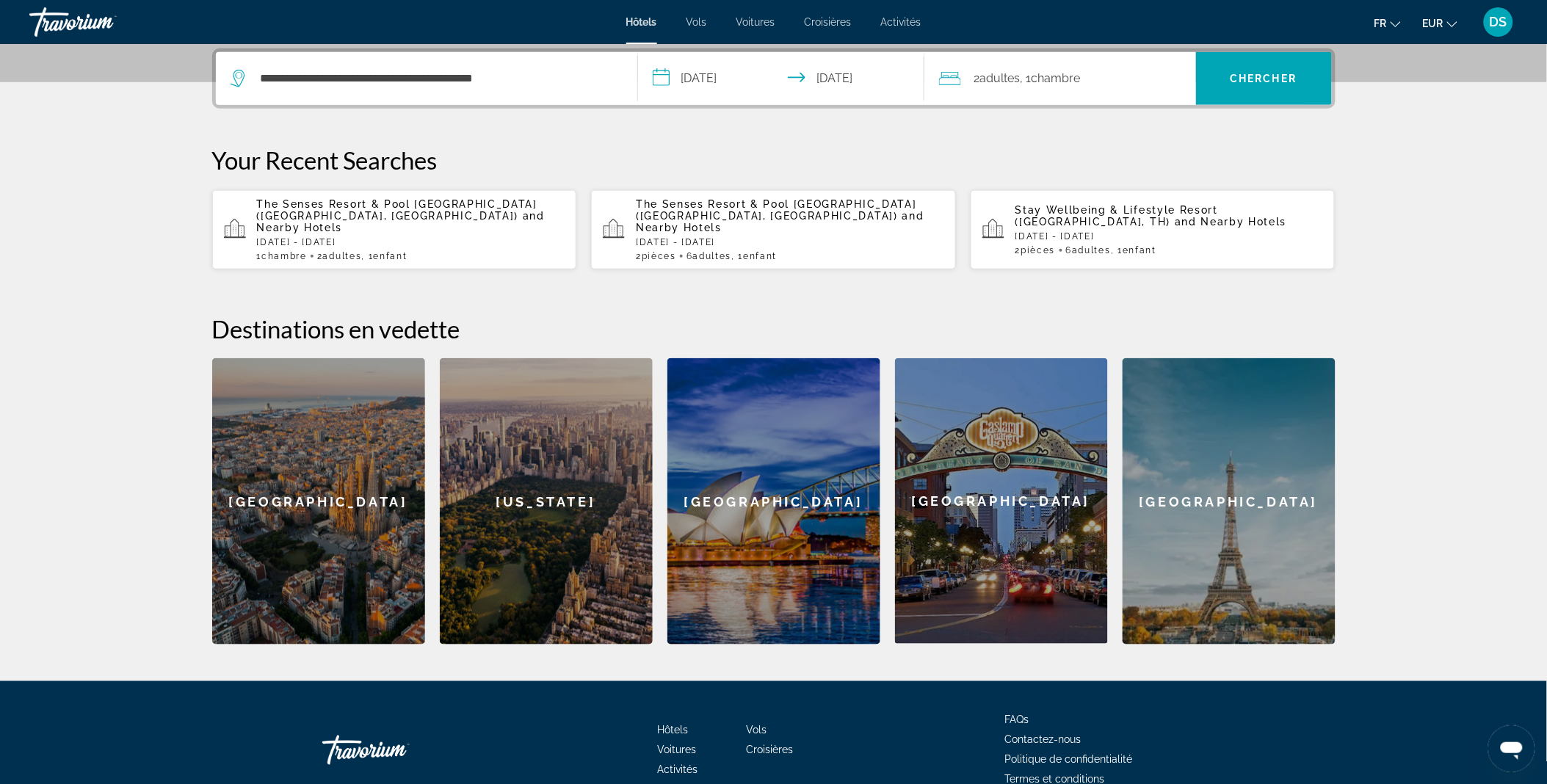
click at [1105, 86] on div "2 Adulte Adultes , 1 Chambre pièces" at bounding box center [1067, 79] width 257 height 21
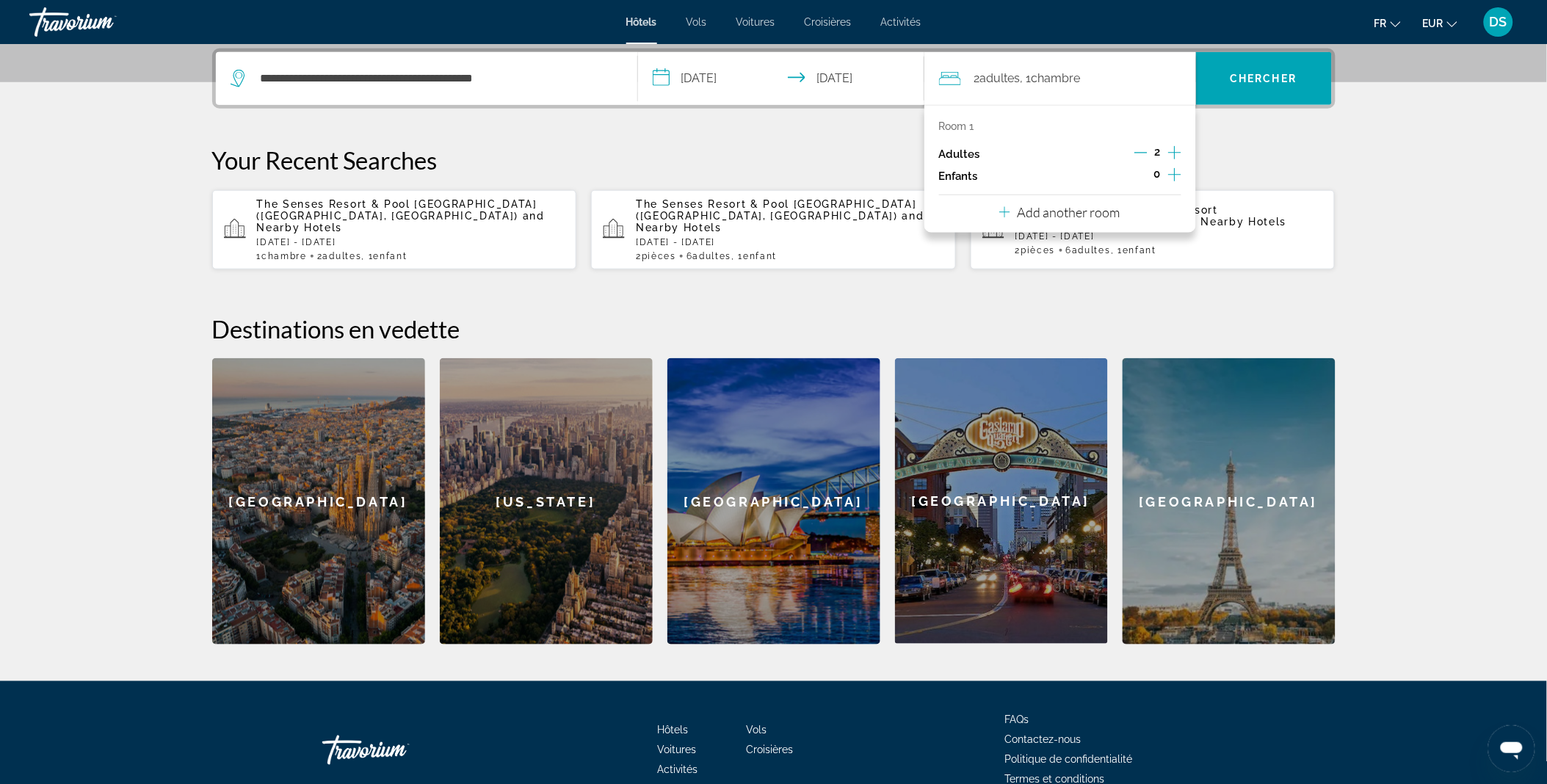
click at [1175, 148] on icon "Increment adults" at bounding box center [1174, 152] width 13 height 18
click at [1138, 146] on icon "Decrement adults" at bounding box center [1140, 152] width 13 height 13
click at [1170, 176] on icon "Increment children" at bounding box center [1174, 175] width 13 height 18
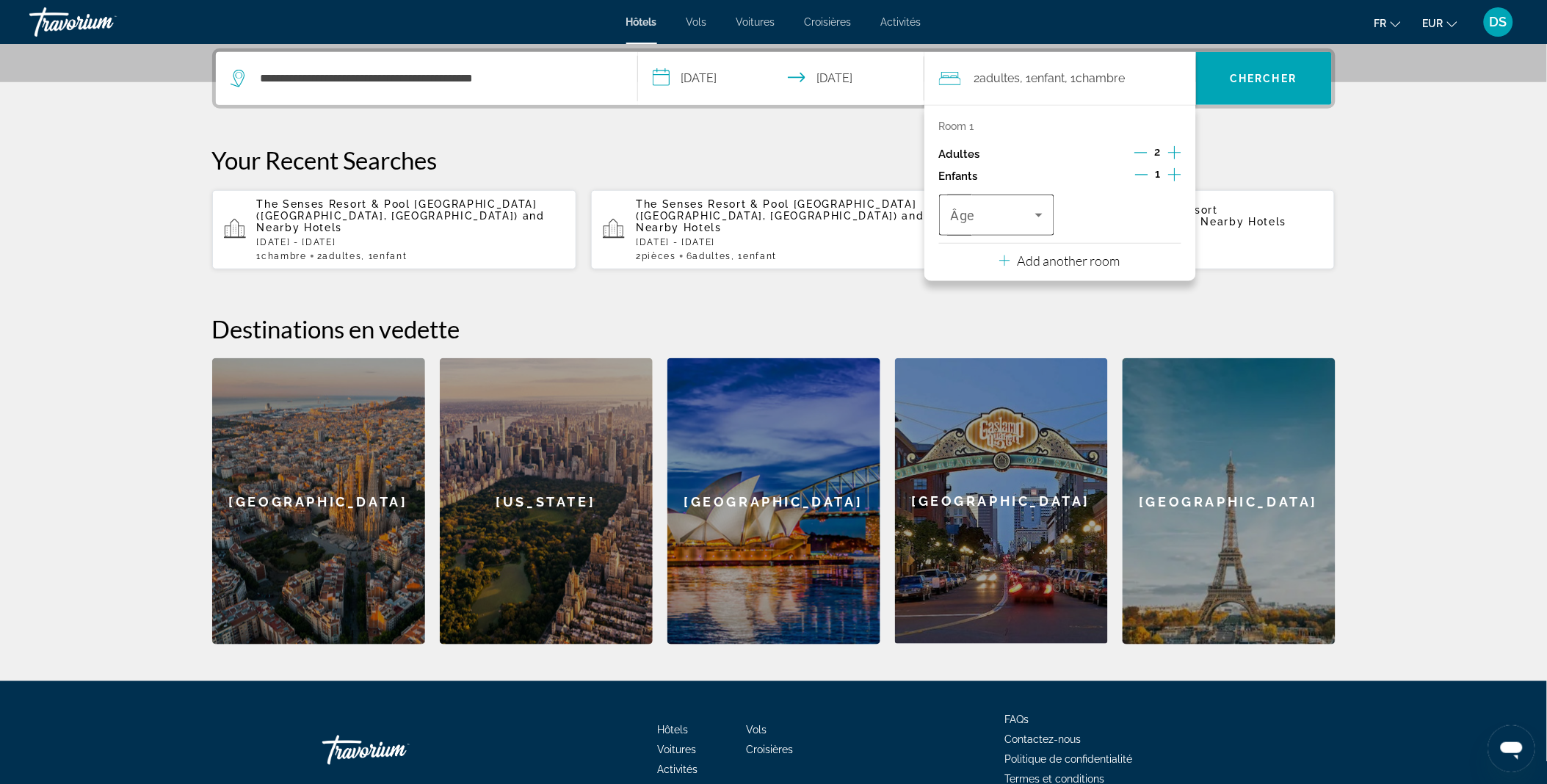
click at [1050, 221] on div "Âge" at bounding box center [997, 215] width 116 height 41
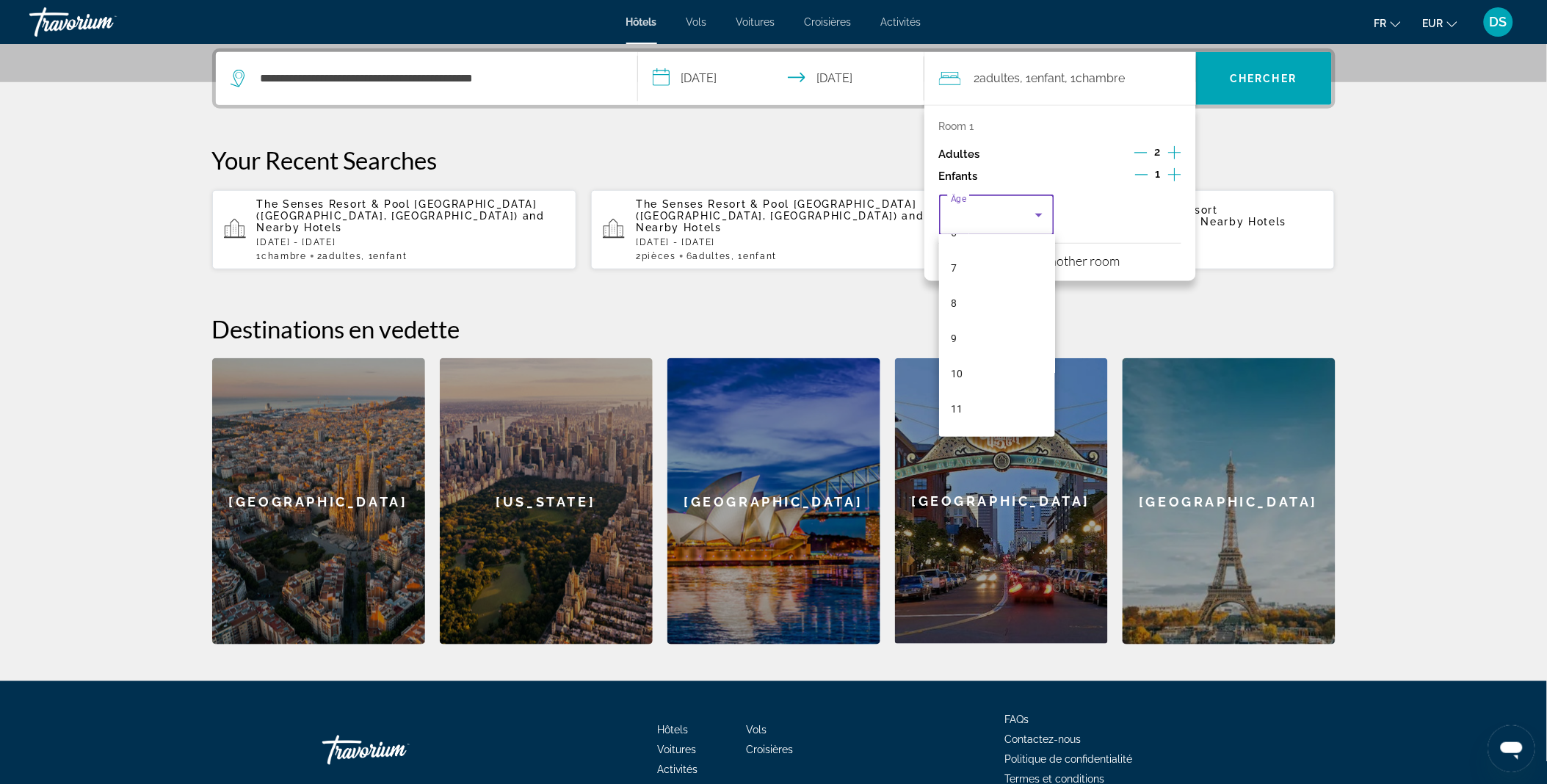
scroll to position [238, 0]
click at [1001, 333] on mat-option "9" at bounding box center [997, 337] width 116 height 35
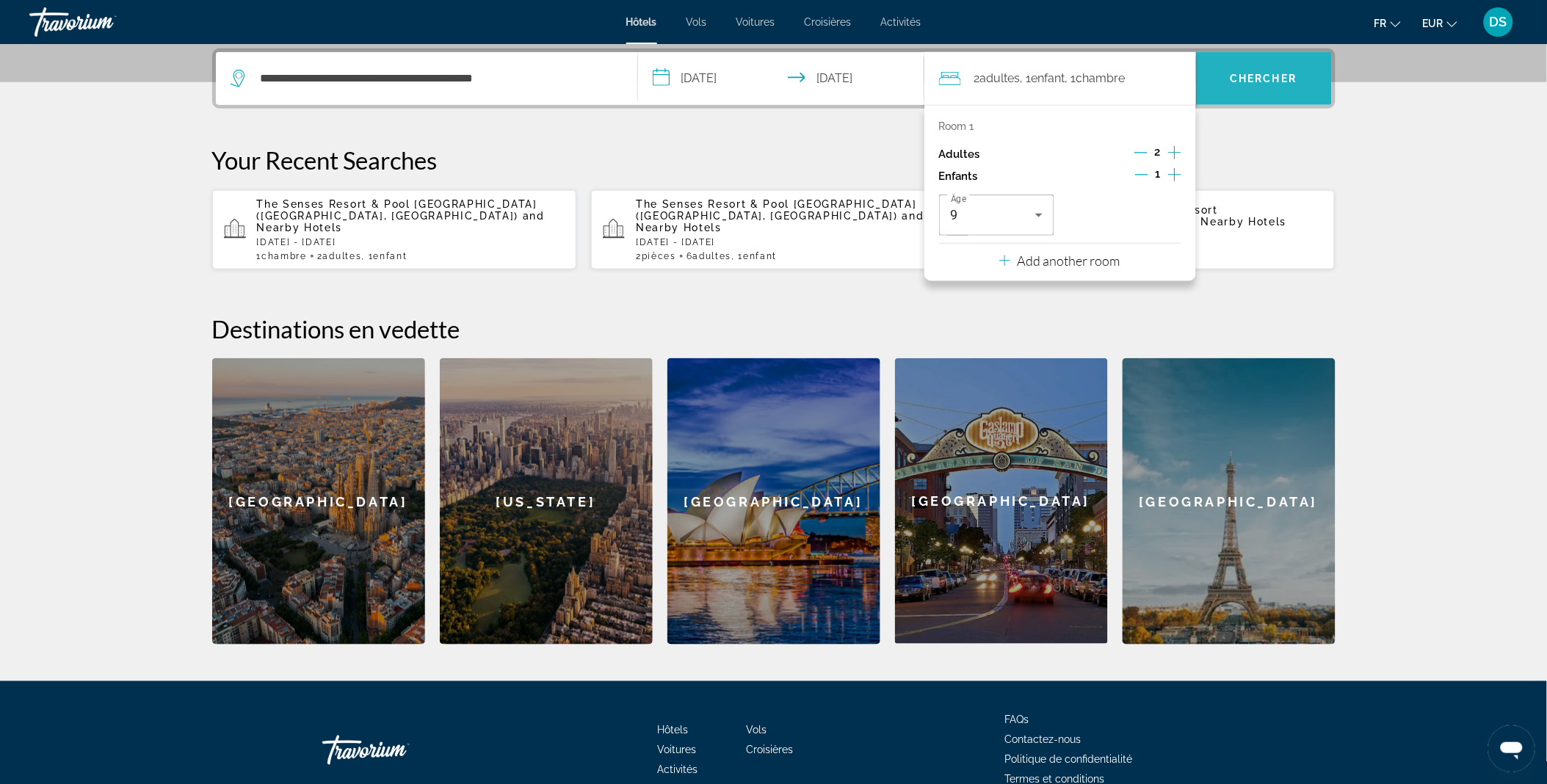
click at [1285, 64] on span "Search" at bounding box center [1263, 79] width 136 height 35
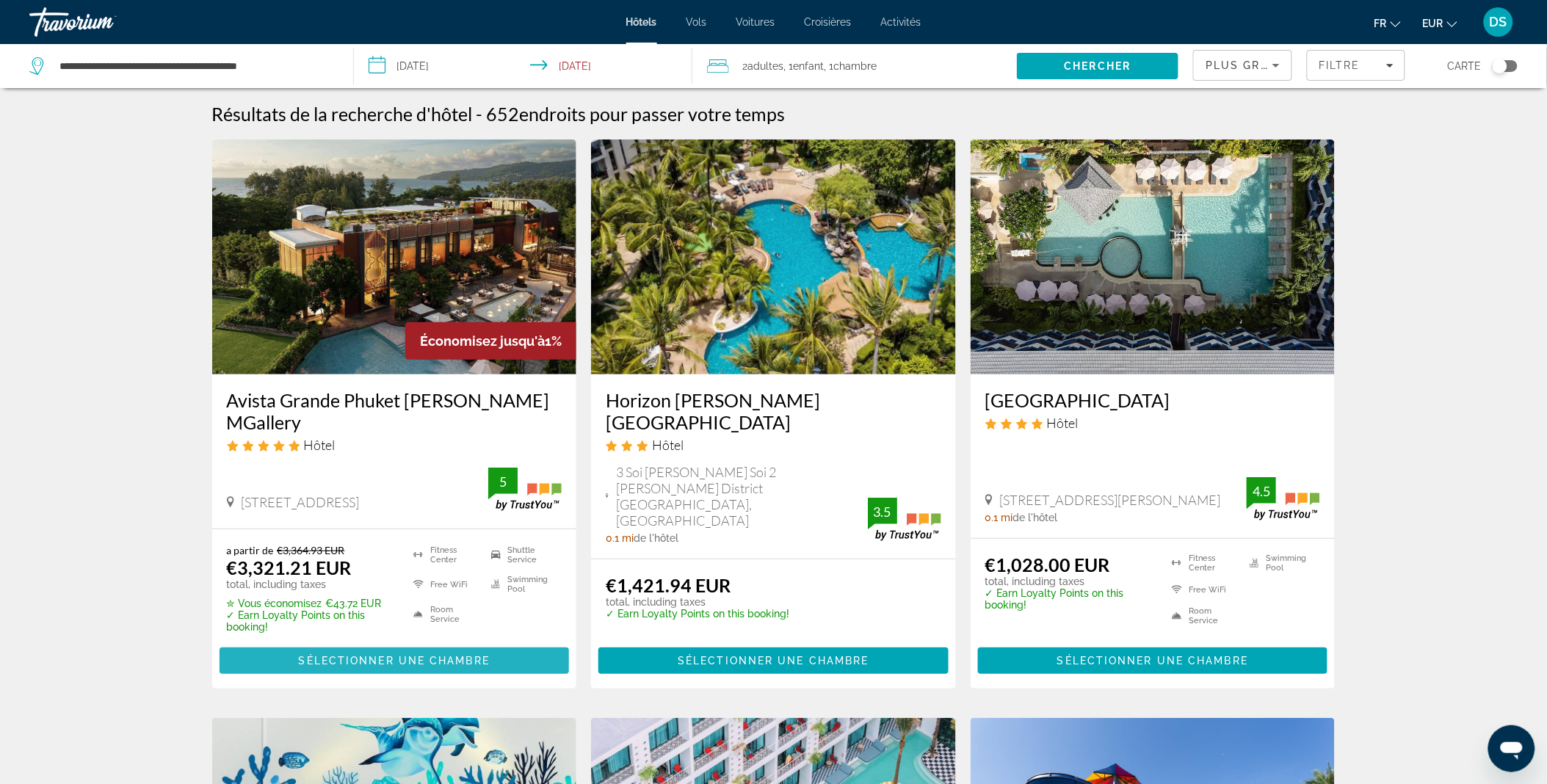
click at [465, 654] on span "Sélectionner une chambre" at bounding box center [395, 660] width 191 height 12
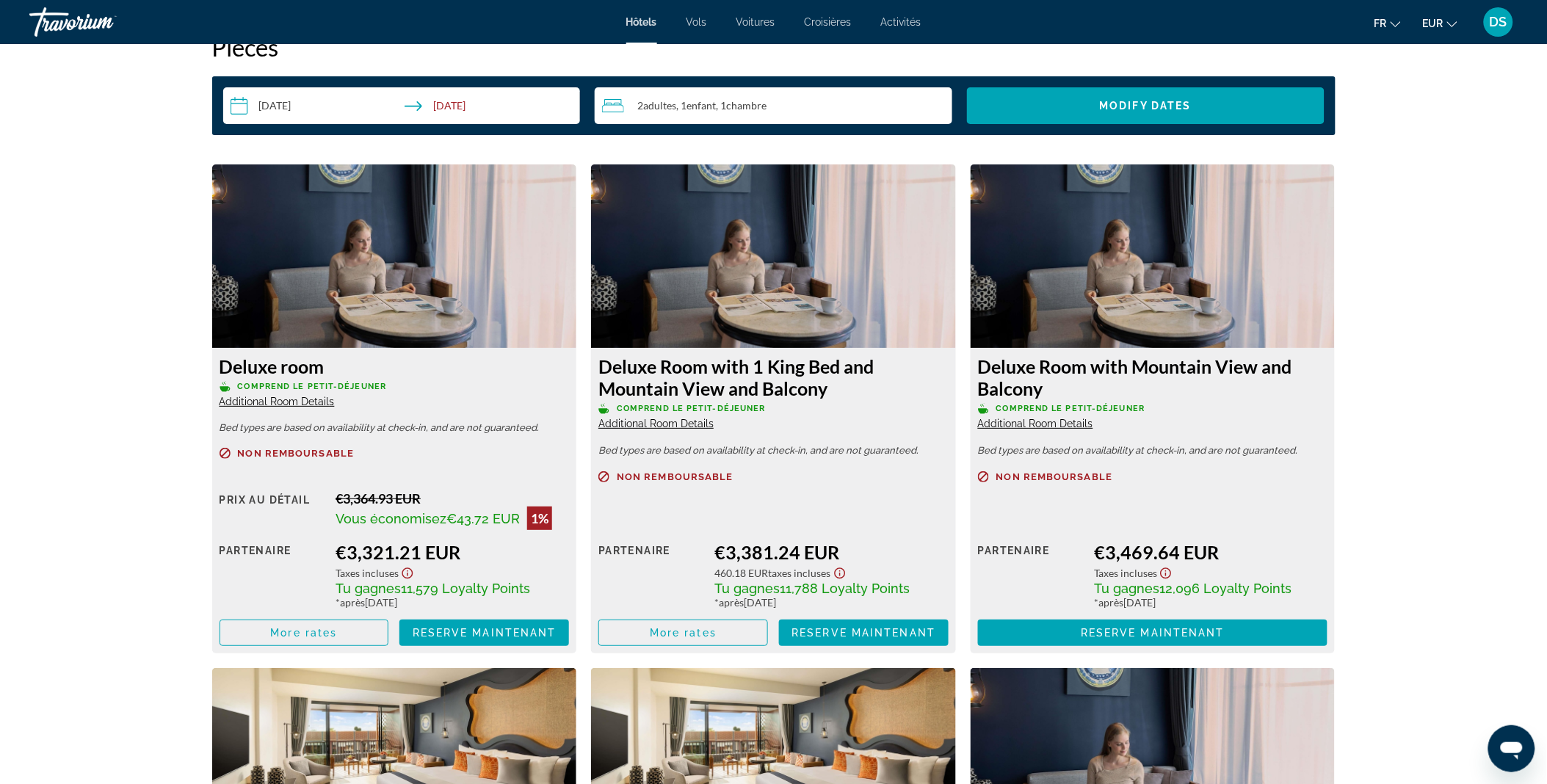
scroll to position [1857, 0]
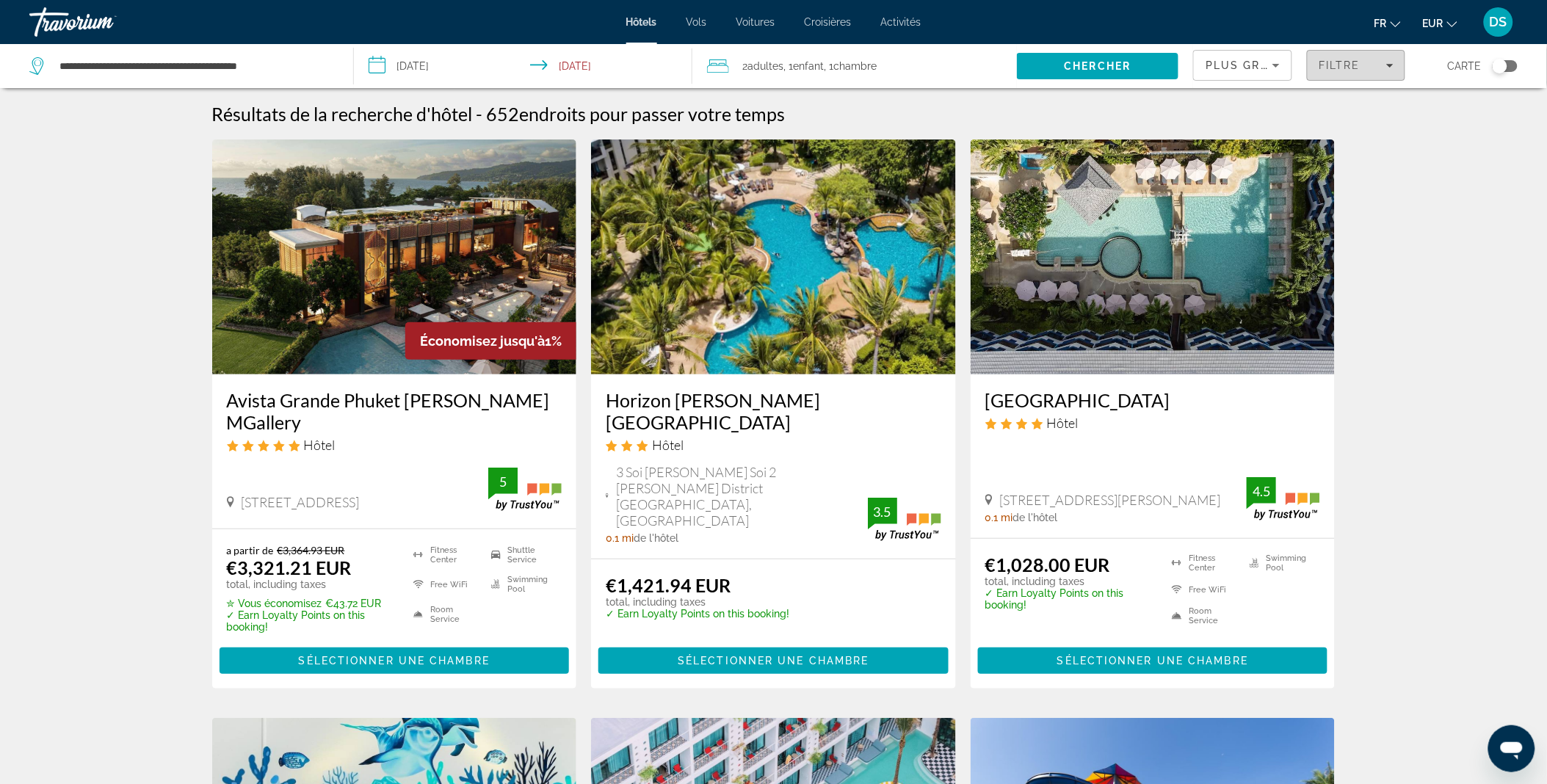
click at [1334, 74] on span "Filters" at bounding box center [1355, 65] width 96 height 35
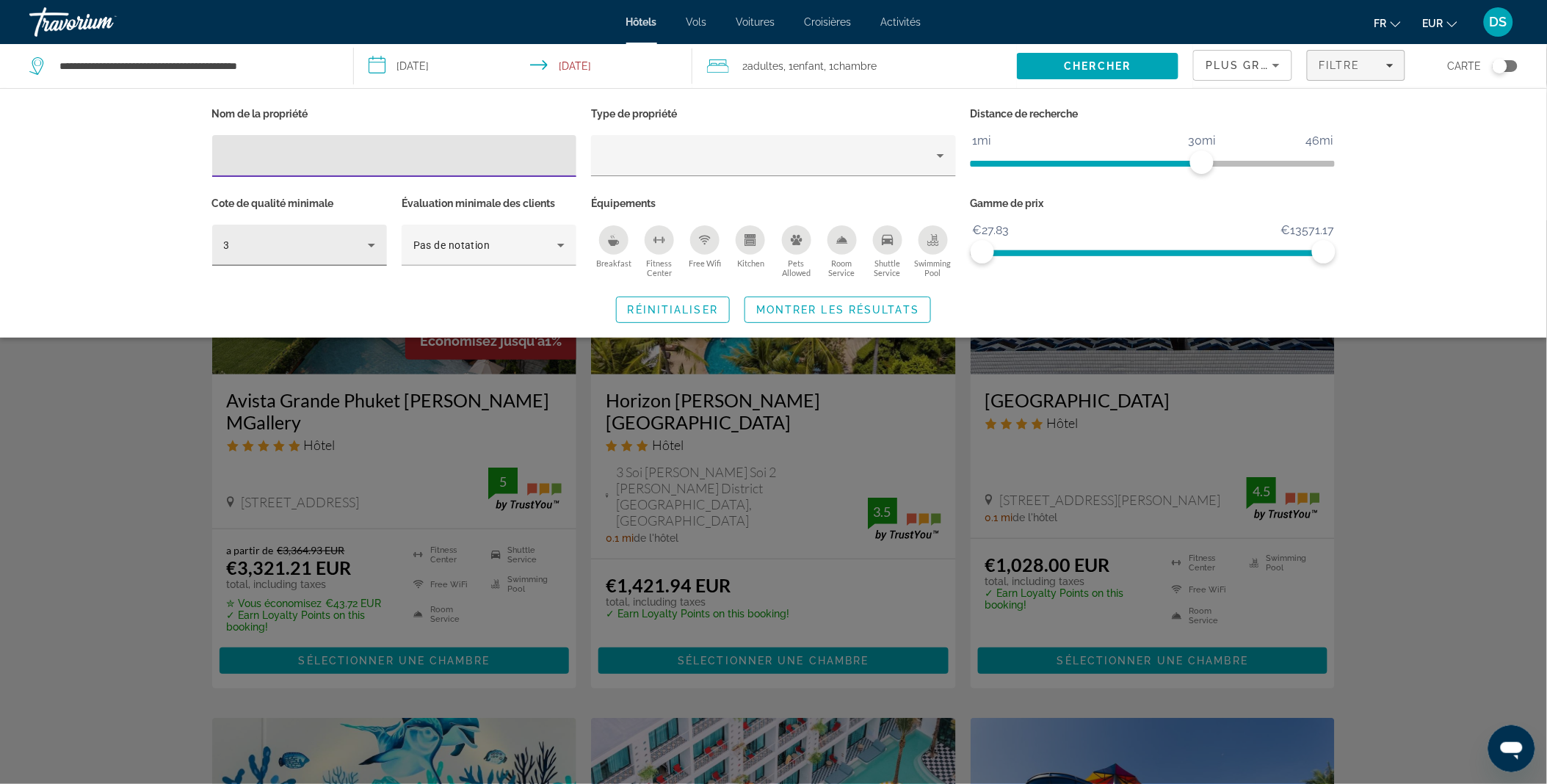
click at [371, 252] on icon "Hotel Filters" at bounding box center [371, 245] width 18 height 18
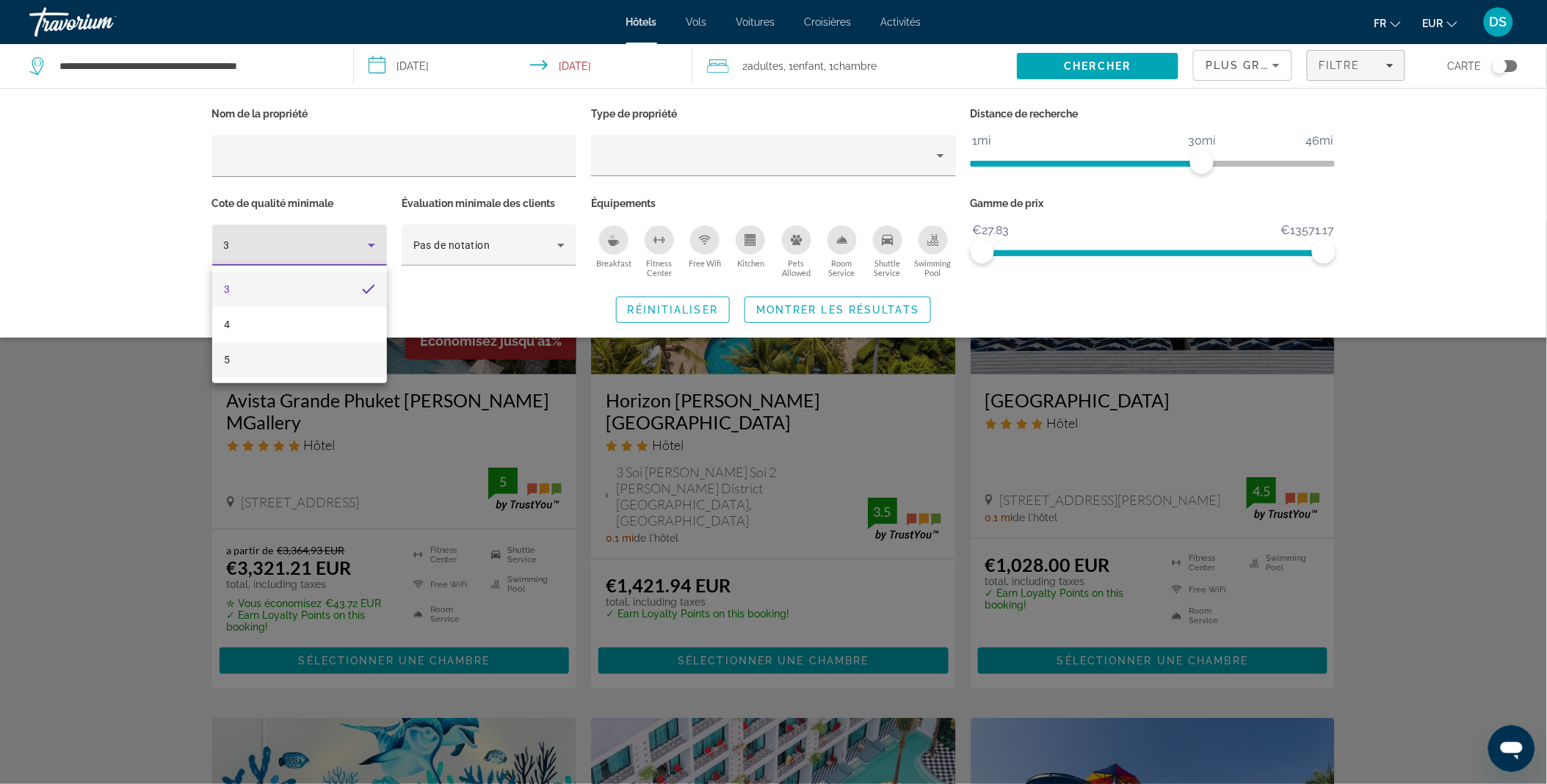
click at [317, 364] on mat-option "5" at bounding box center [300, 360] width 175 height 35
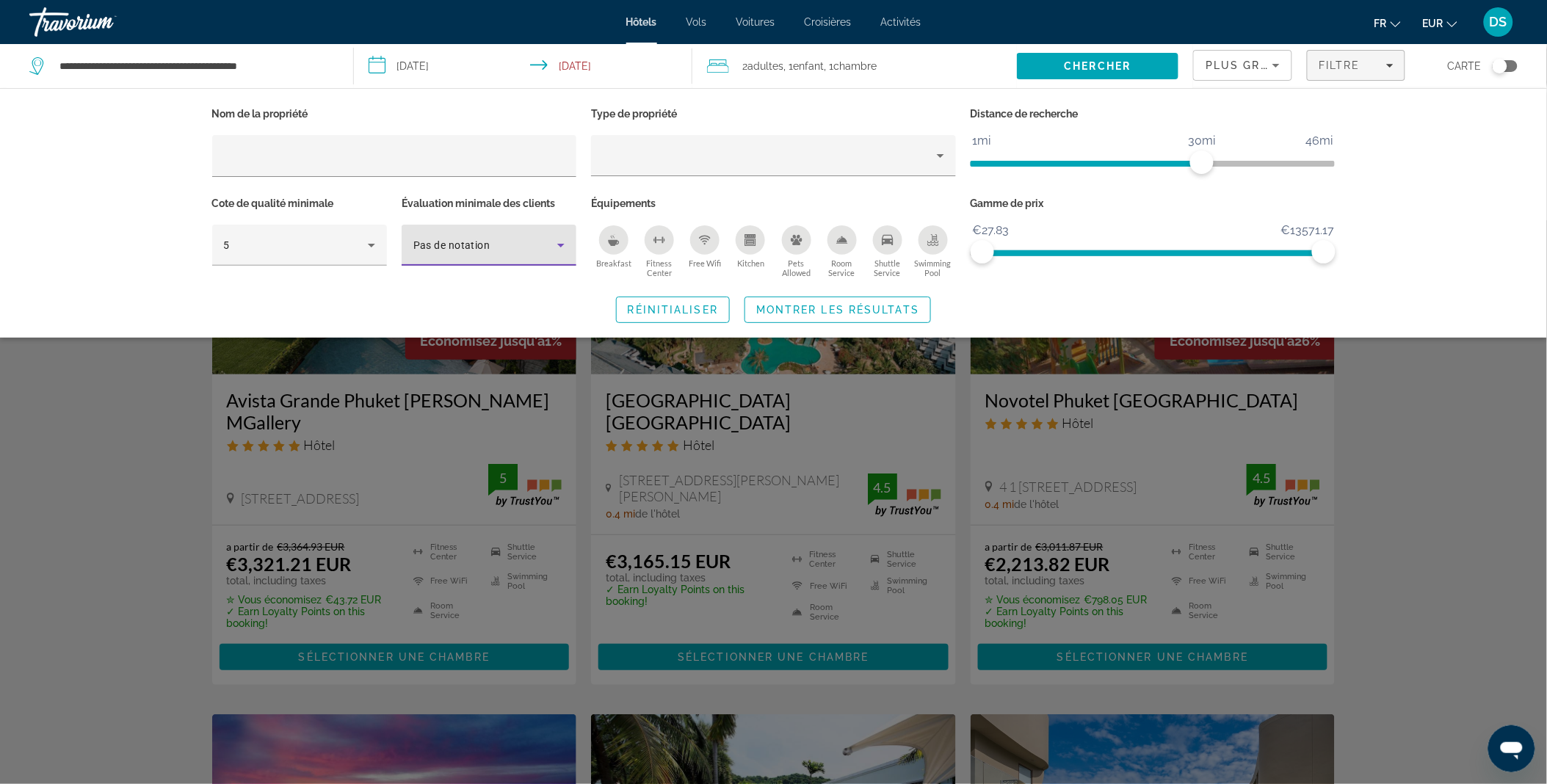
click at [515, 244] on div "Pas de notation" at bounding box center [484, 245] width 144 height 18
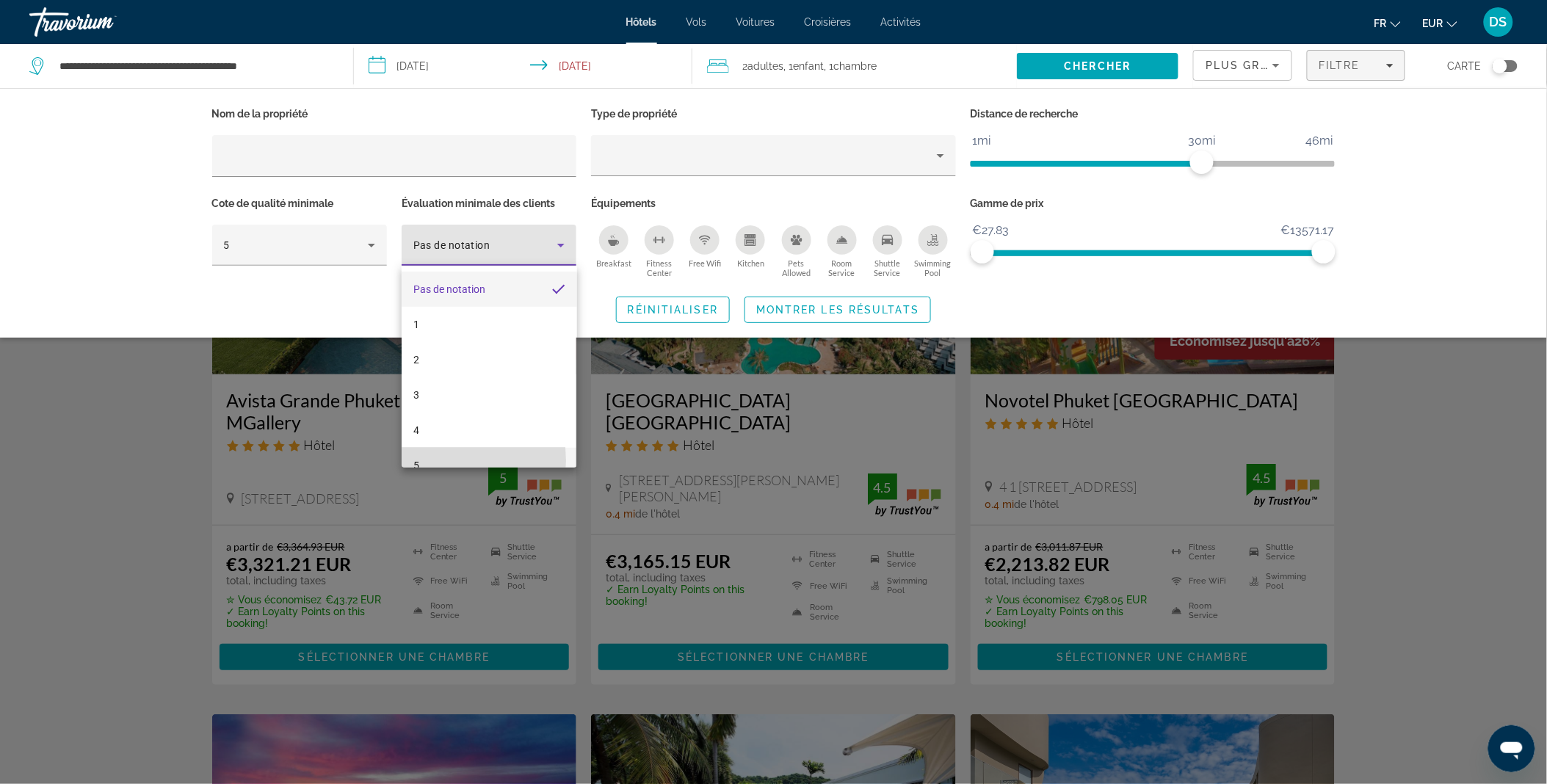
click at [433, 460] on mat-option "5" at bounding box center [489, 465] width 175 height 35
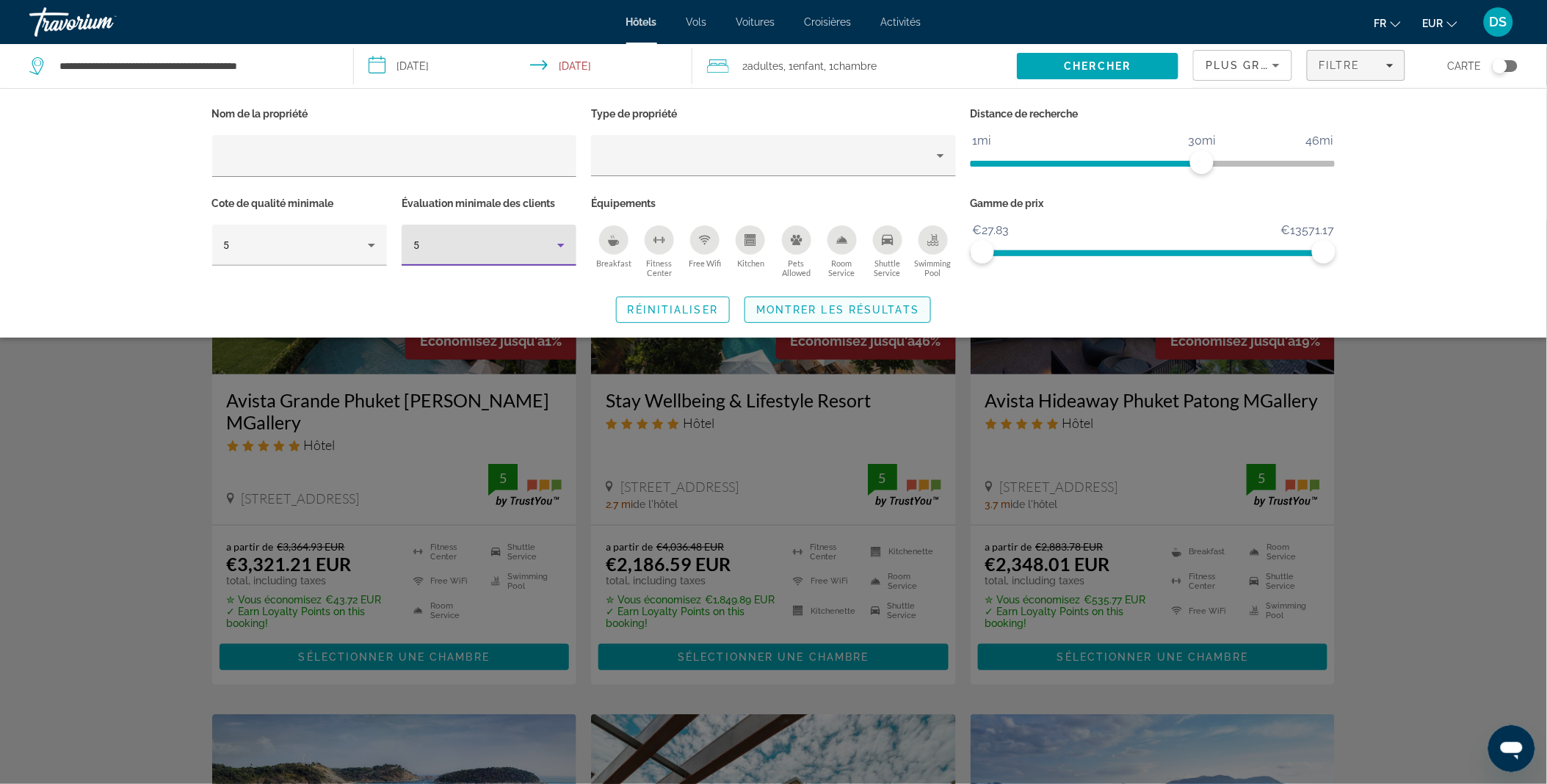
click at [824, 309] on span "Montrer les résultats" at bounding box center [837, 309] width 163 height 12
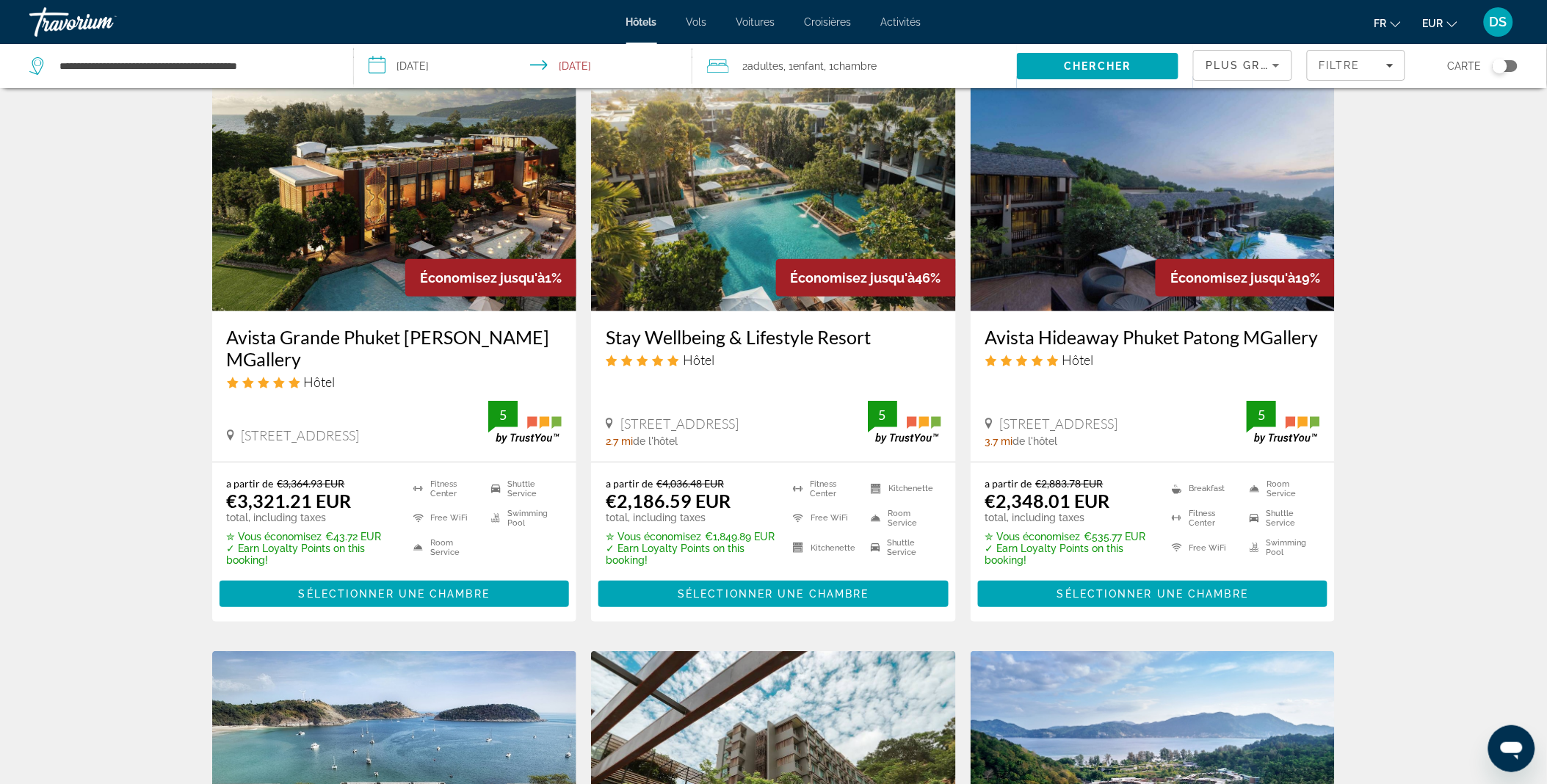
scroll to position [67, 0]
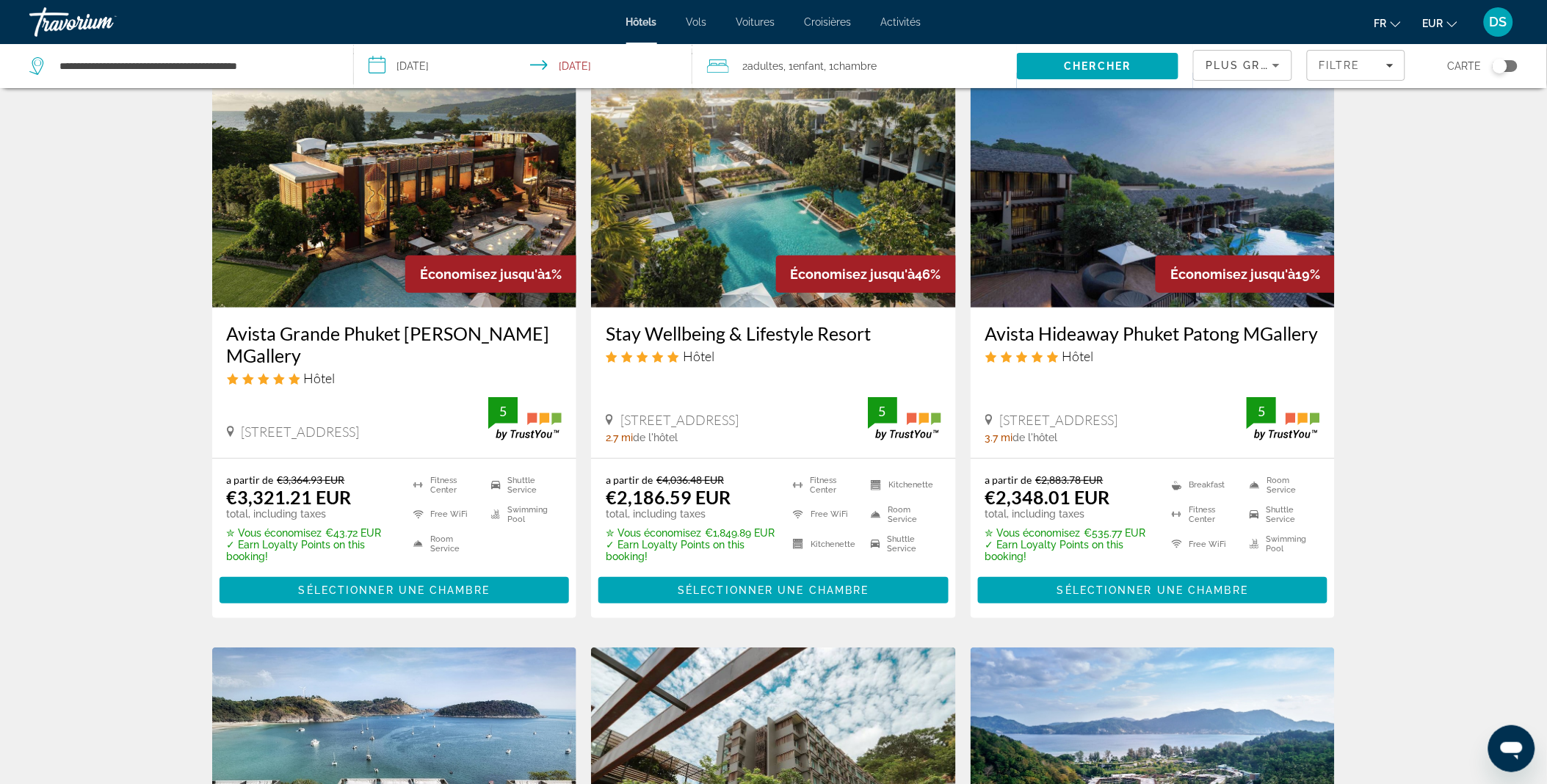
click at [862, 53] on div "2 Adulte Adultes , 1 Enfant Enfants , 1 Chambre pièces" at bounding box center [861, 66] width 310 height 44
